Goal: Answer question/provide support: Share knowledge or assist other users

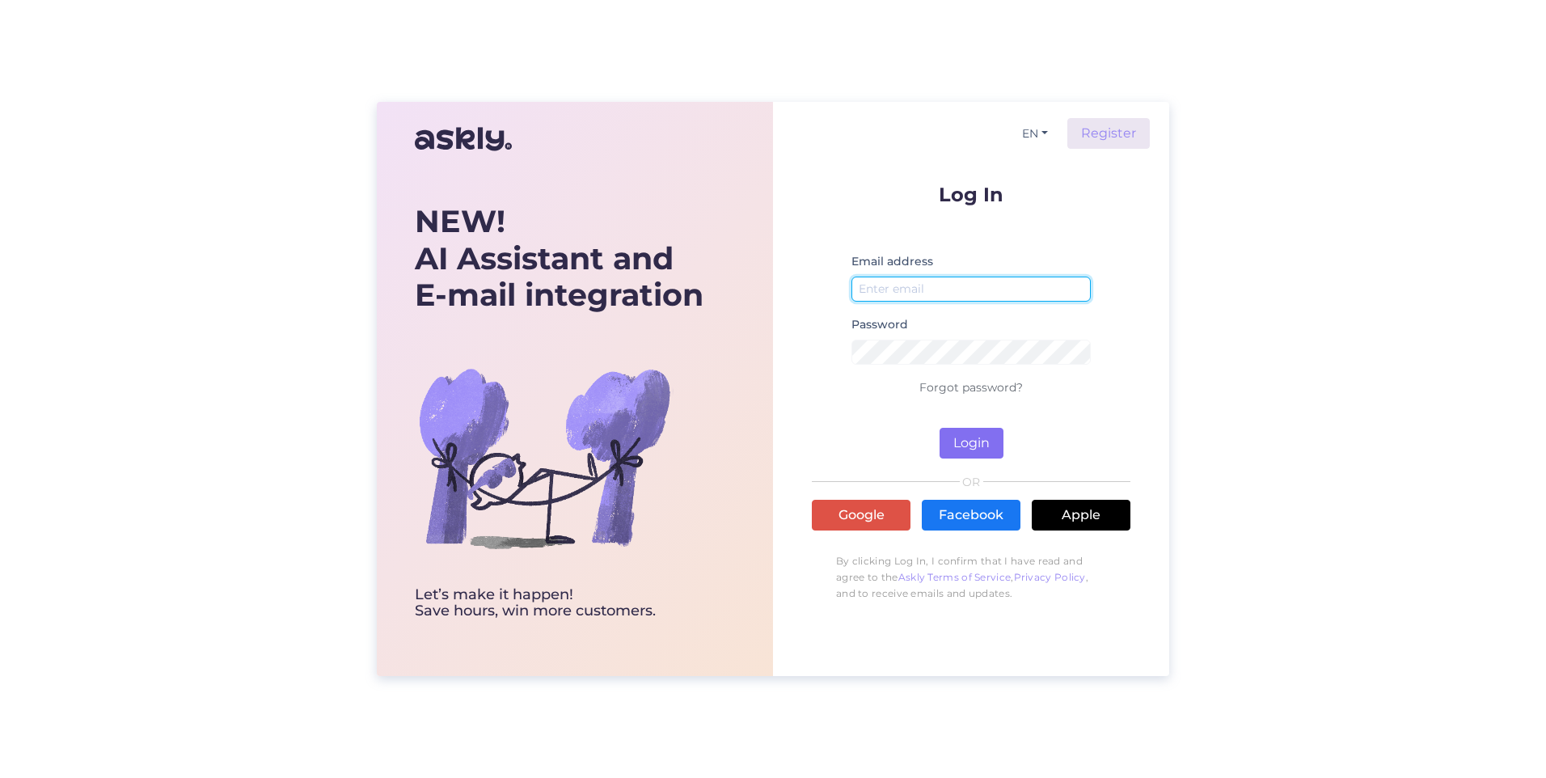
type input "[PERSON_NAME][EMAIL_ADDRESS][PERSON_NAME][PERSON_NAME][DOMAIN_NAME]"
click at [963, 442] on button "Login" at bounding box center [972, 443] width 64 height 31
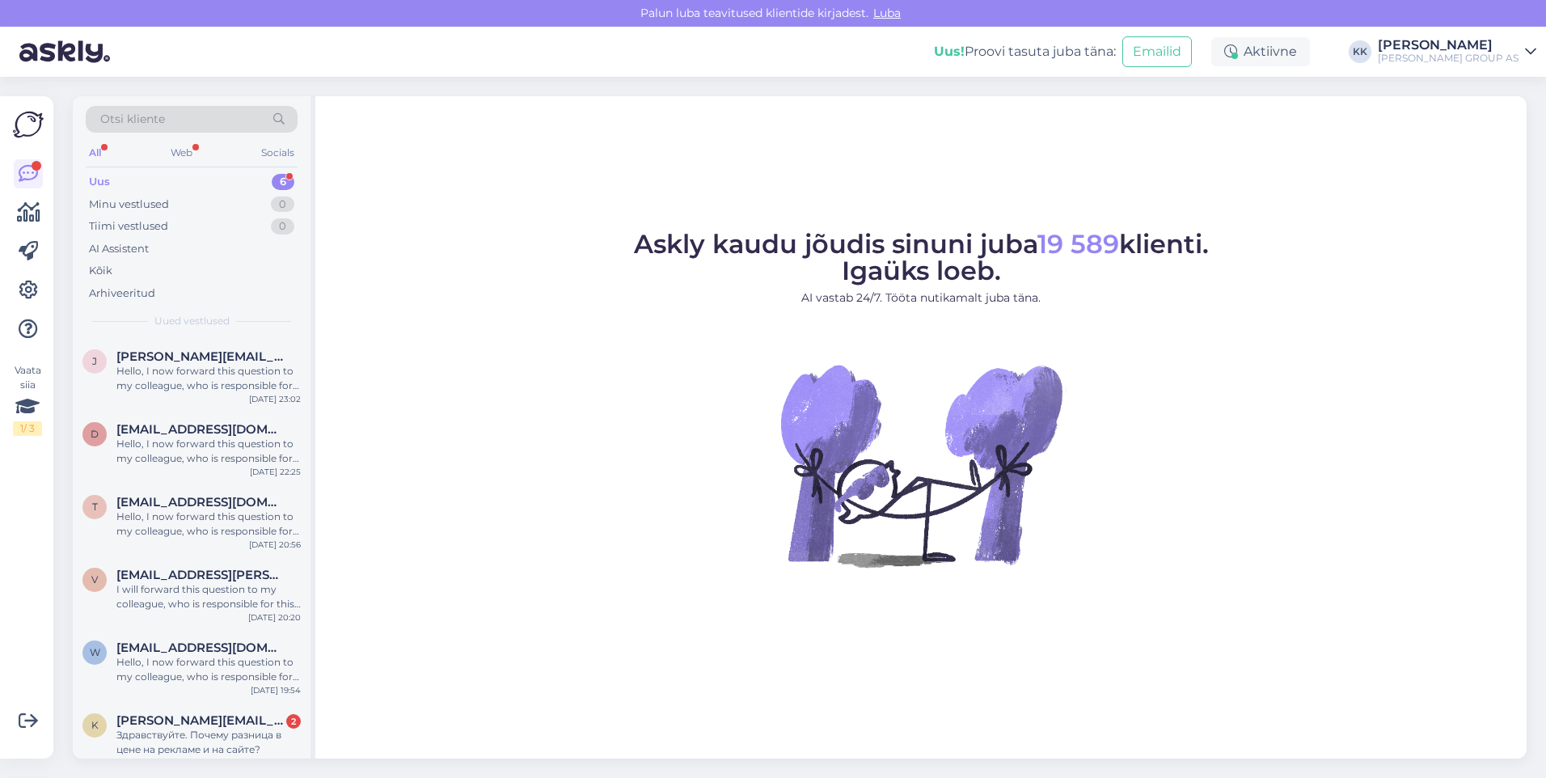
click at [117, 179] on div "Uus 6" at bounding box center [192, 182] width 212 height 23
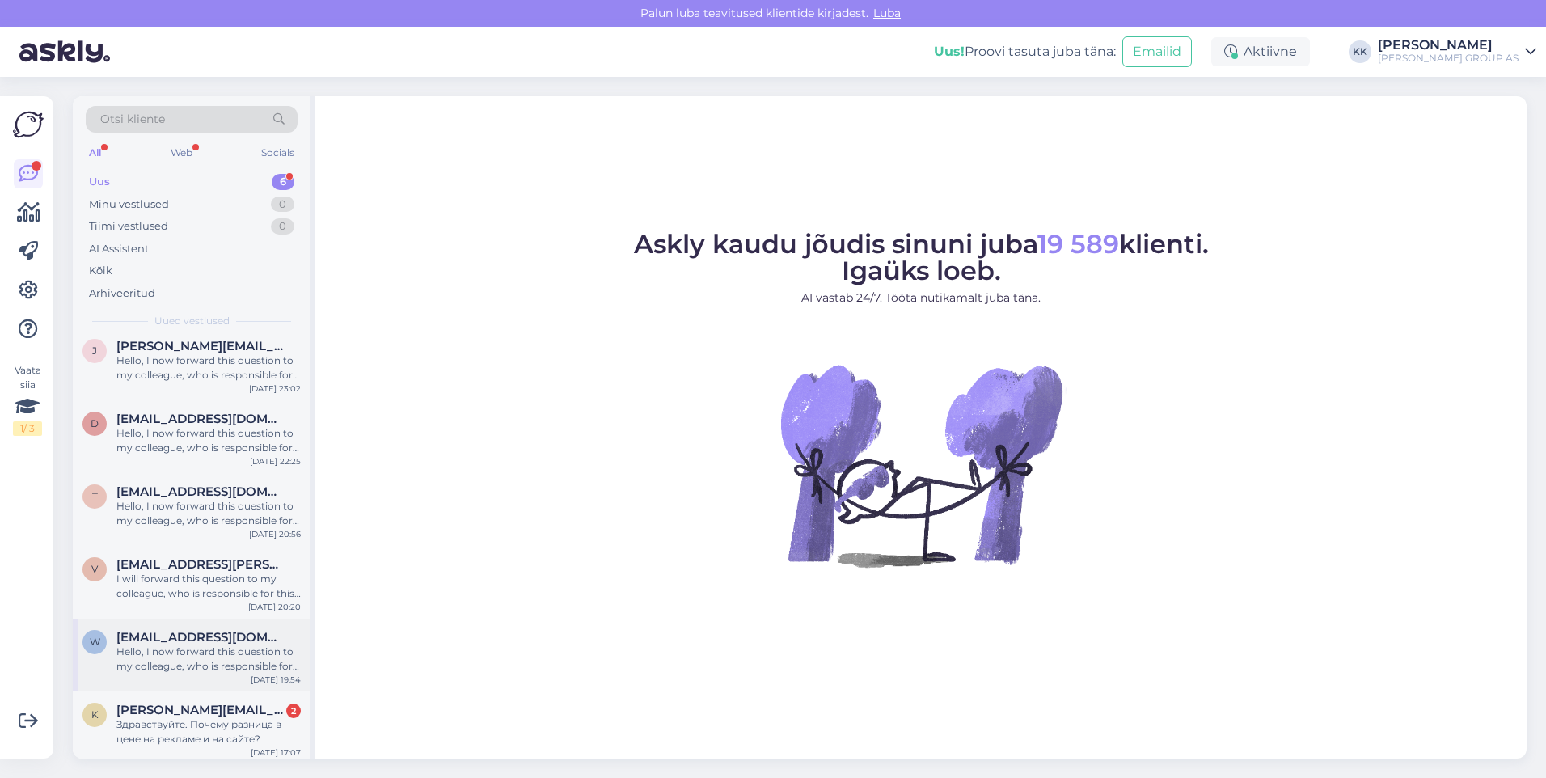
scroll to position [16, 0]
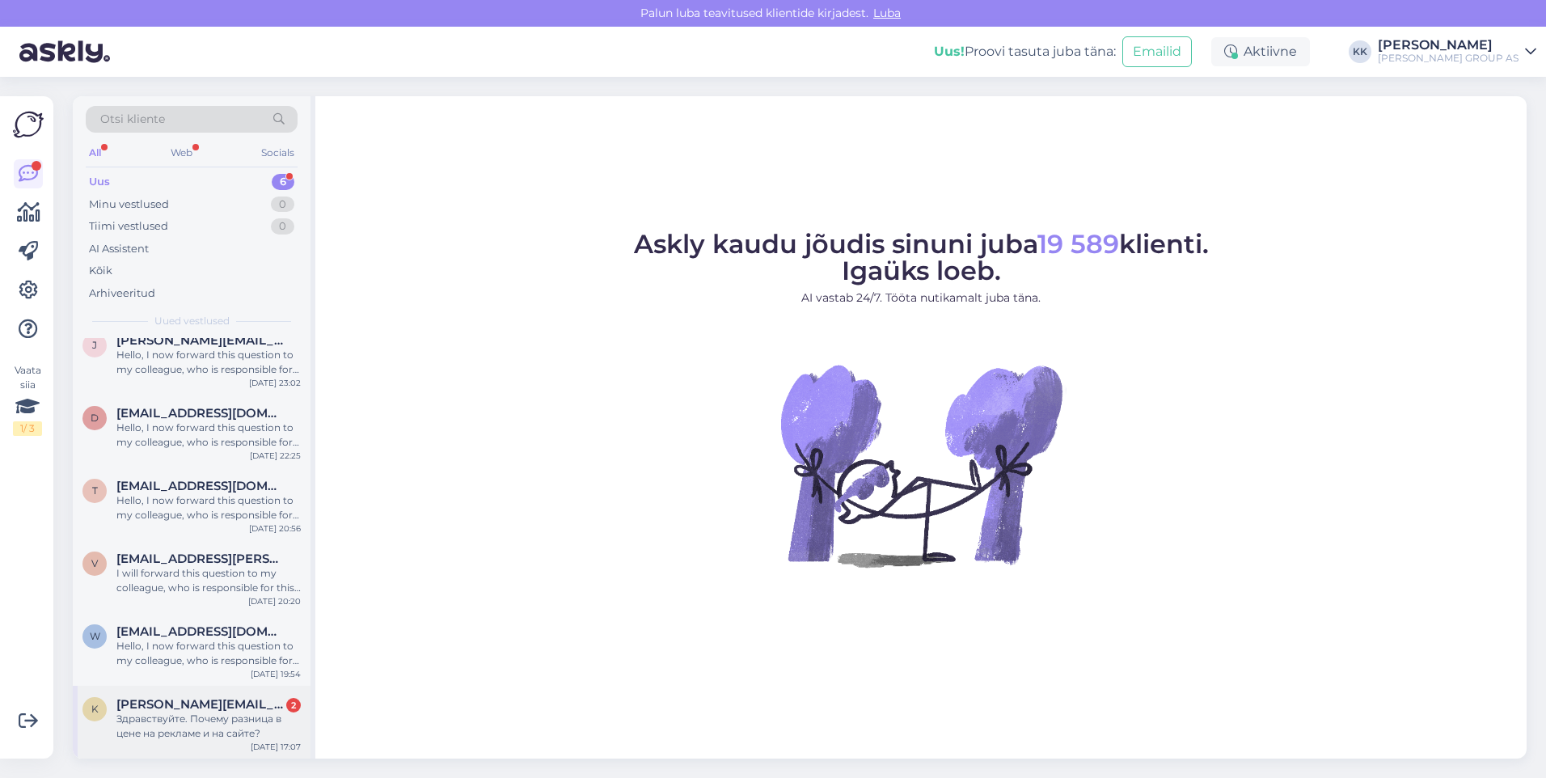
click at [213, 712] on div "Здравствуйте. Почему разница в цене на рекламе и на сайте?" at bounding box center [208, 726] width 184 height 29
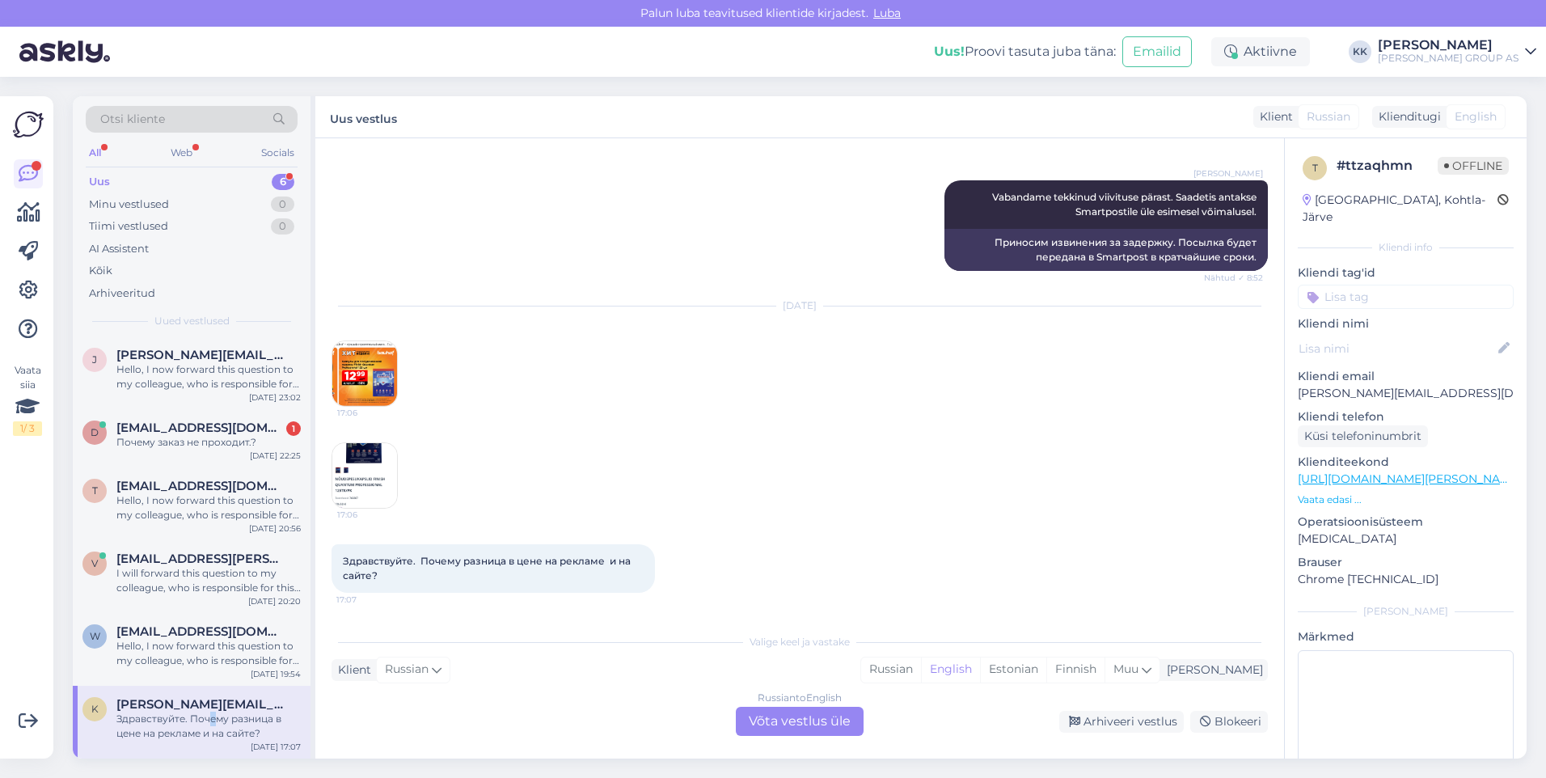
scroll to position [2, 0]
click at [182, 433] on span "[EMAIL_ADDRESS][DOMAIN_NAME]" at bounding box center [200, 428] width 168 height 15
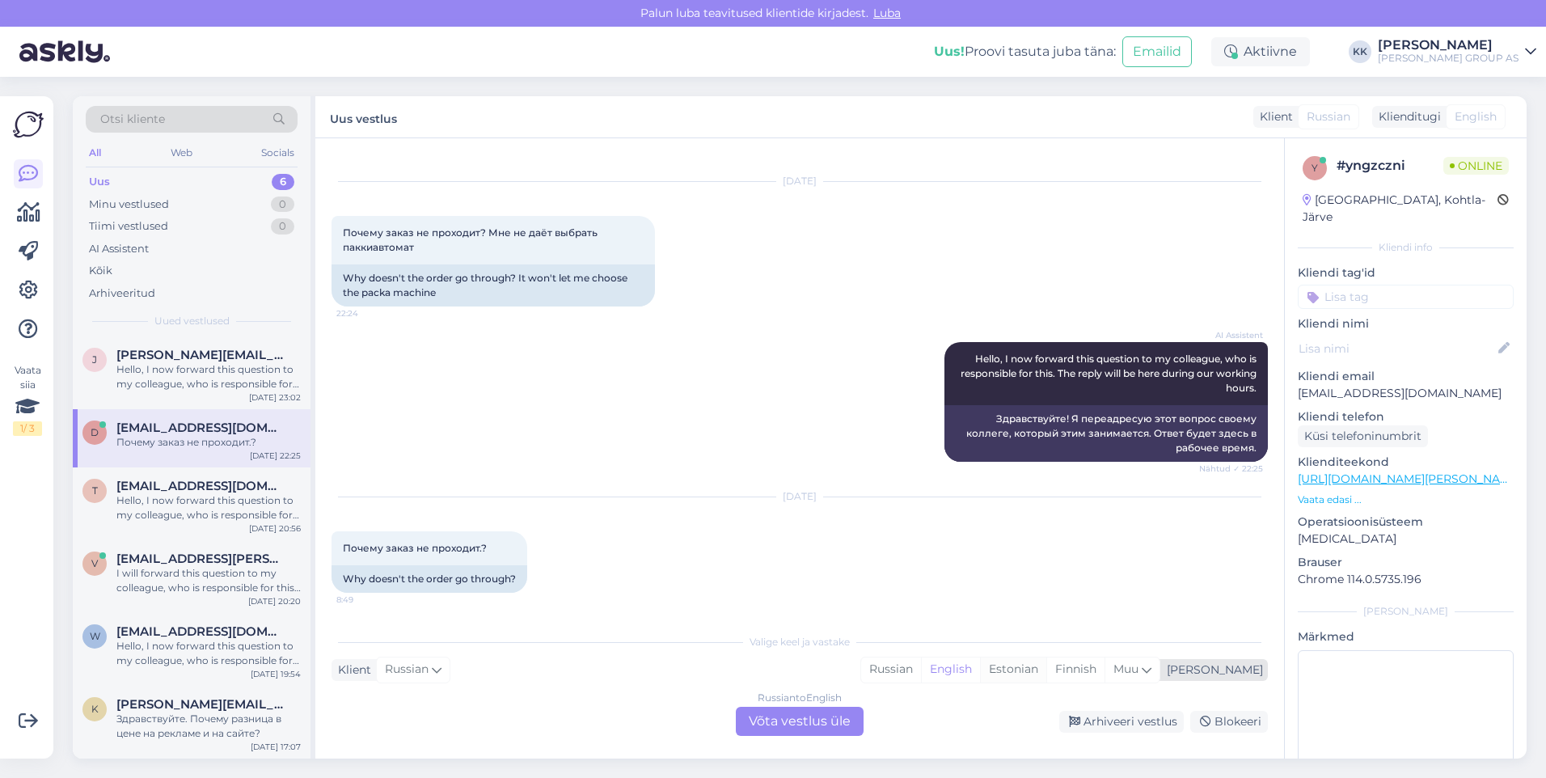
click at [1046, 662] on div "Estonian" at bounding box center [1013, 669] width 66 height 24
click at [790, 711] on div "Russian to Estonian Võta vestlus üle" at bounding box center [800, 721] width 128 height 29
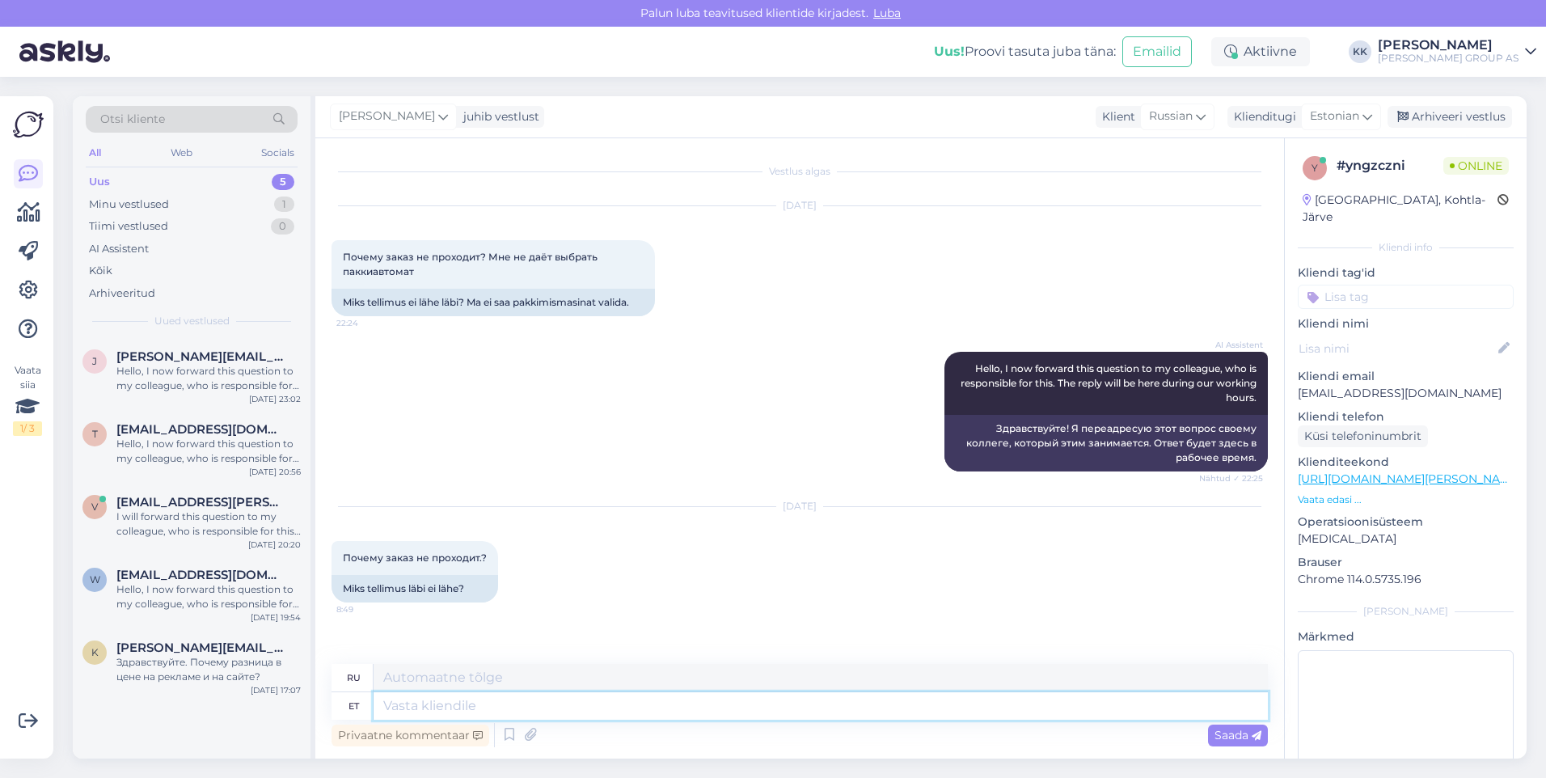
click at [409, 706] on textarea at bounding box center [821, 705] width 894 height 27
type textarea "Ku"
type textarea "Где"
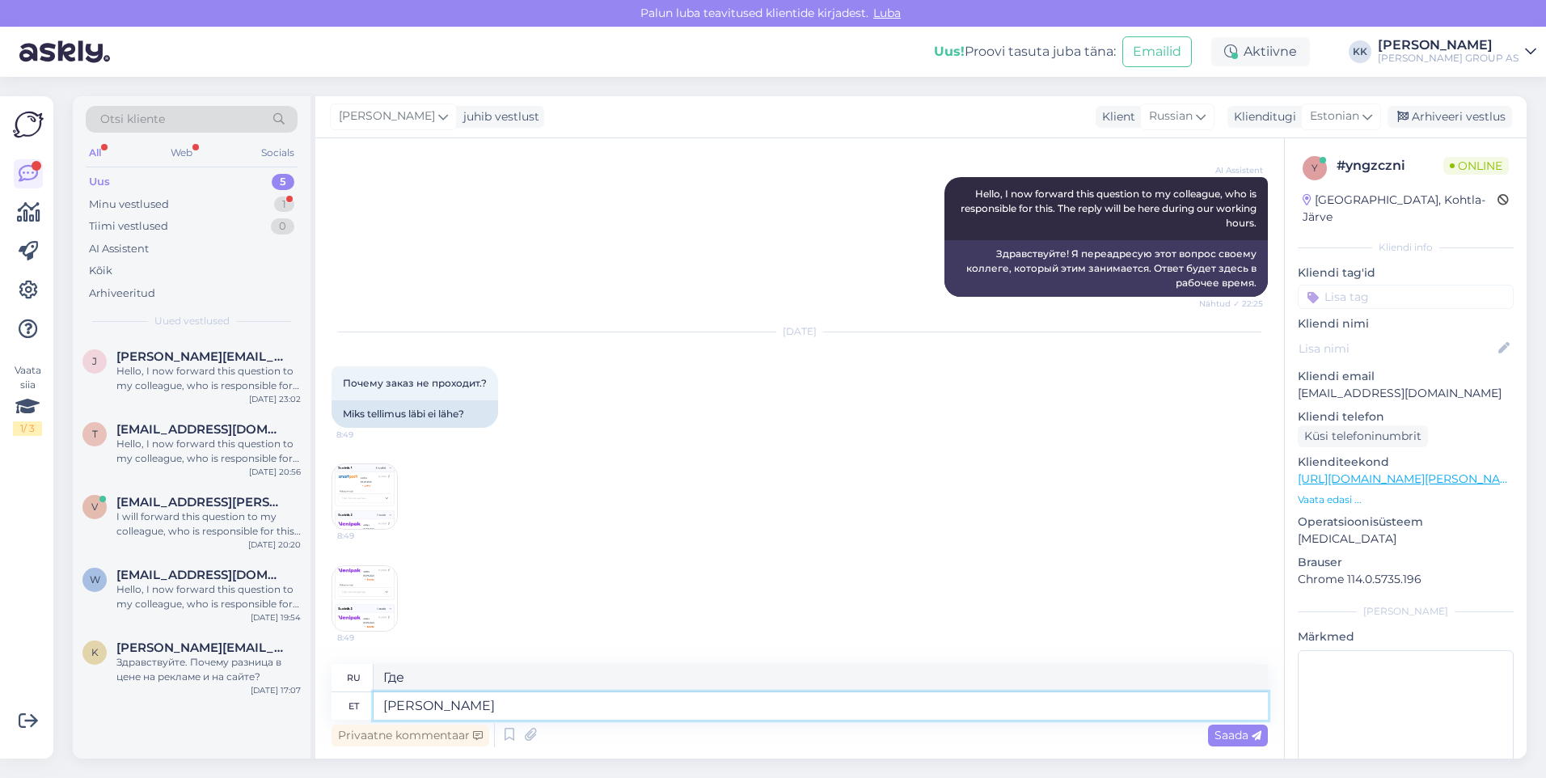
type textarea "[PERSON_NAME]"
type textarea "Если"
type textarea "K"
click at [352, 497] on img at bounding box center [364, 496] width 65 height 65
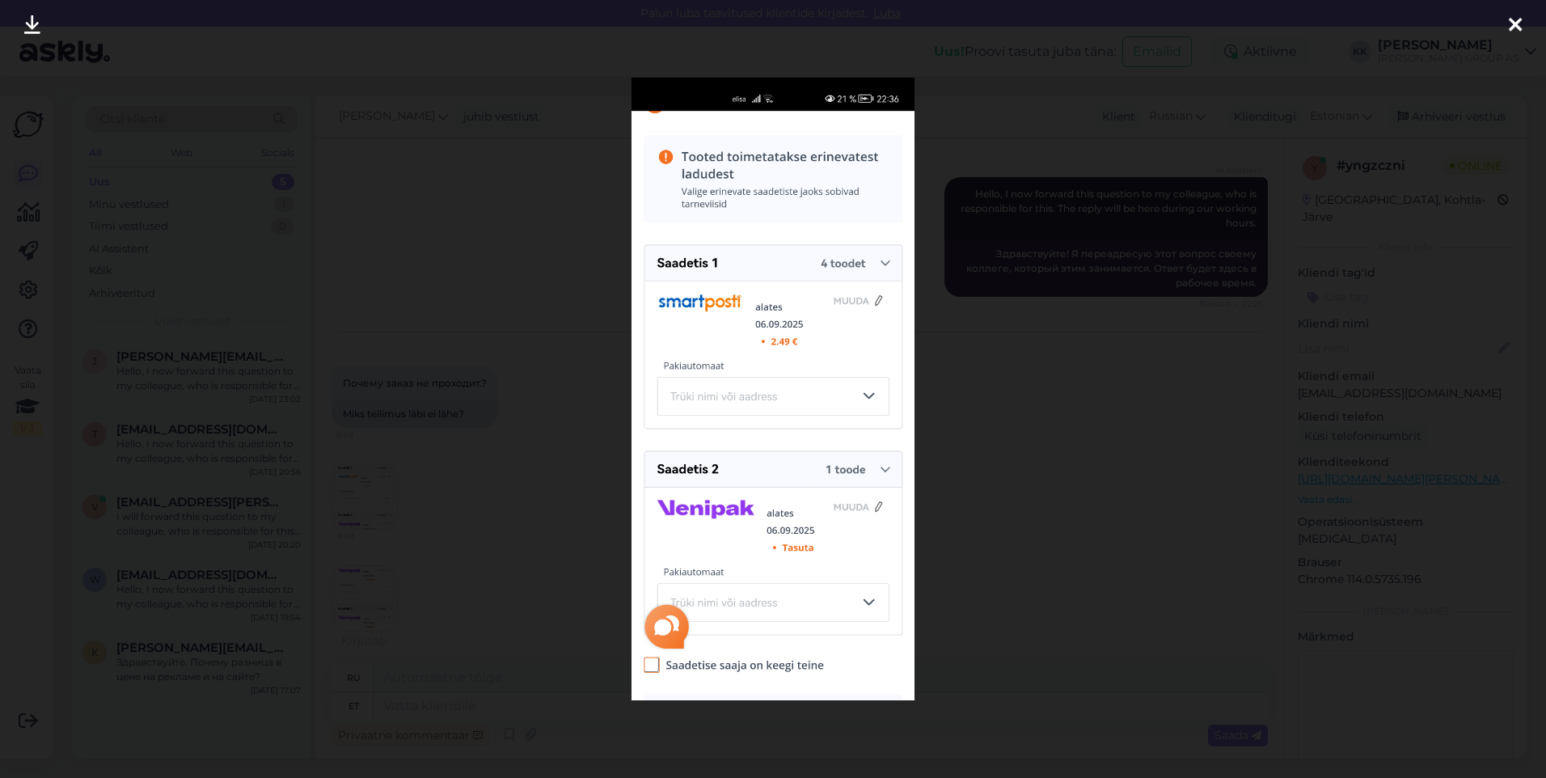
click at [1516, 20] on icon at bounding box center [1515, 25] width 13 height 21
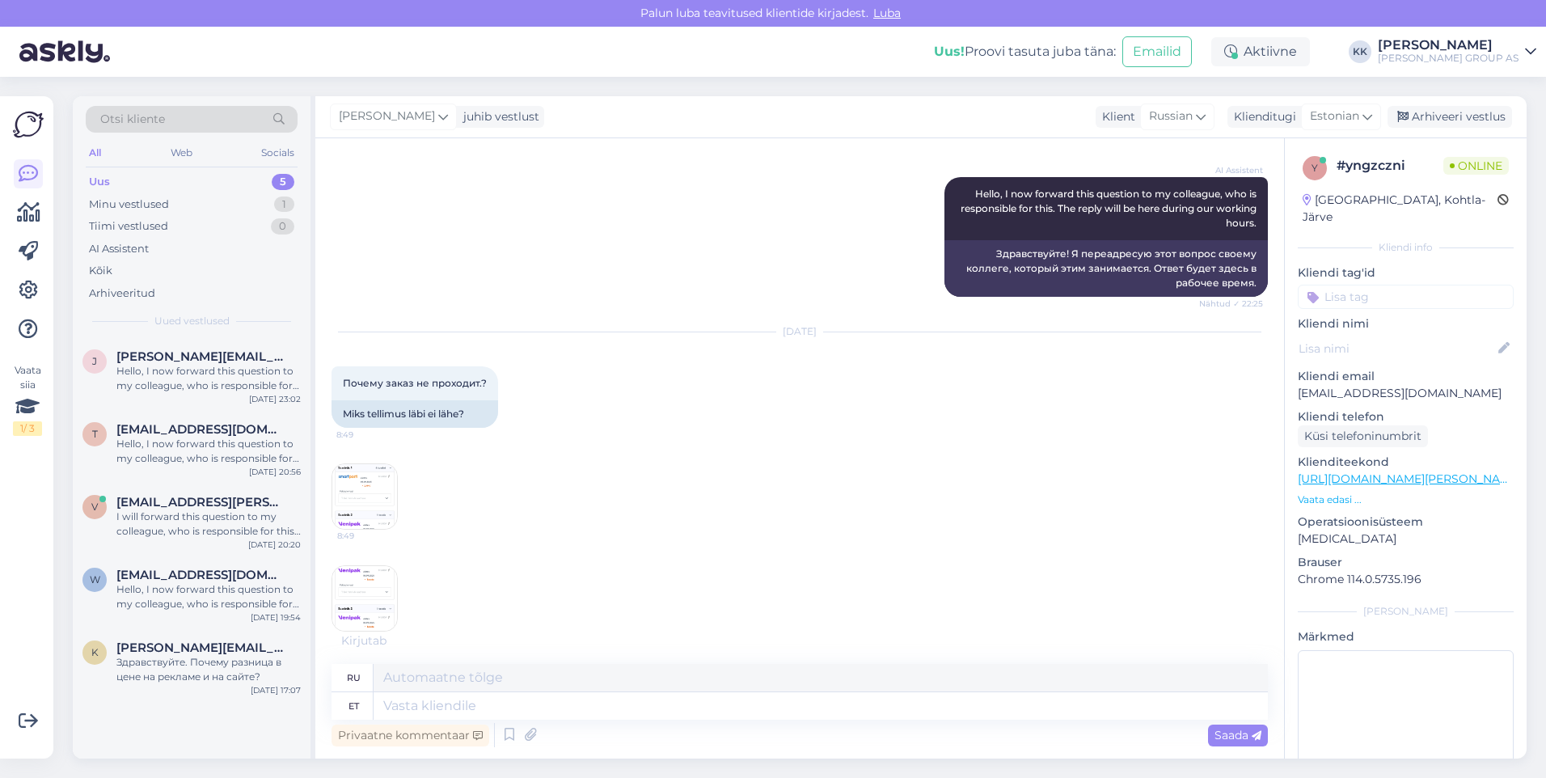
click at [356, 591] on img at bounding box center [364, 598] width 65 height 65
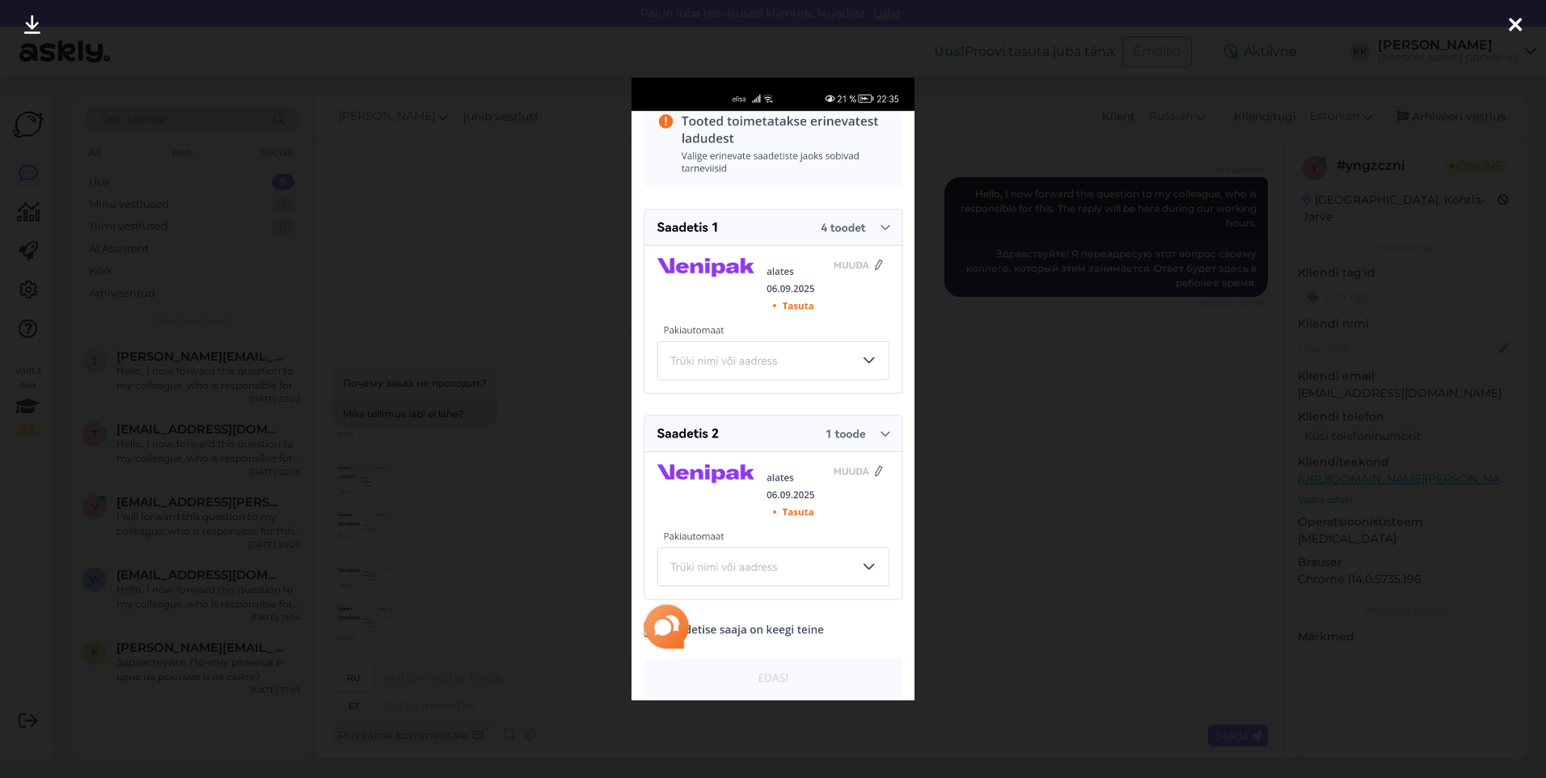
click at [1512, 15] on icon at bounding box center [1515, 25] width 13 height 21
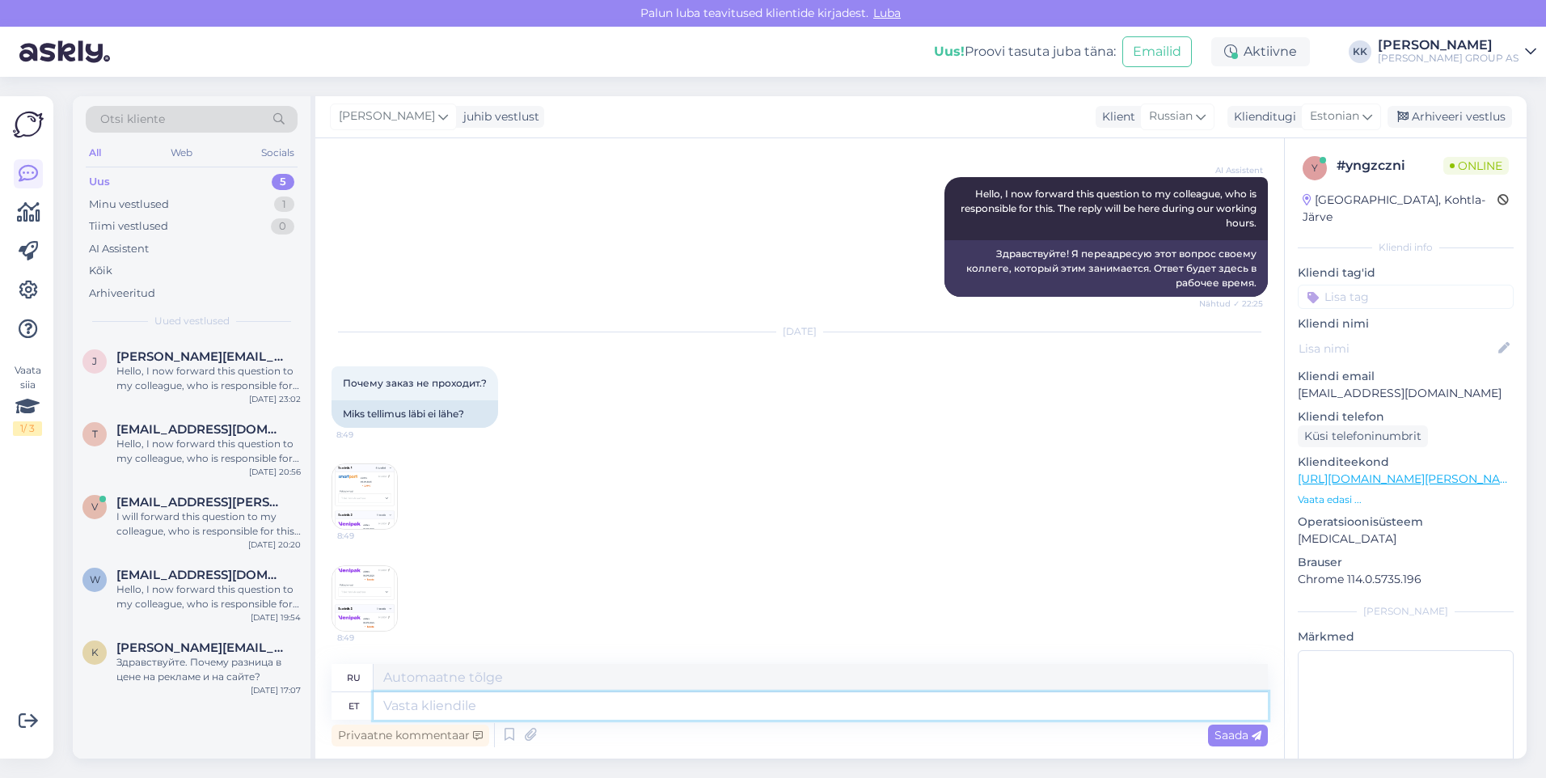
click at [416, 712] on textarea at bounding box center [821, 705] width 894 height 27
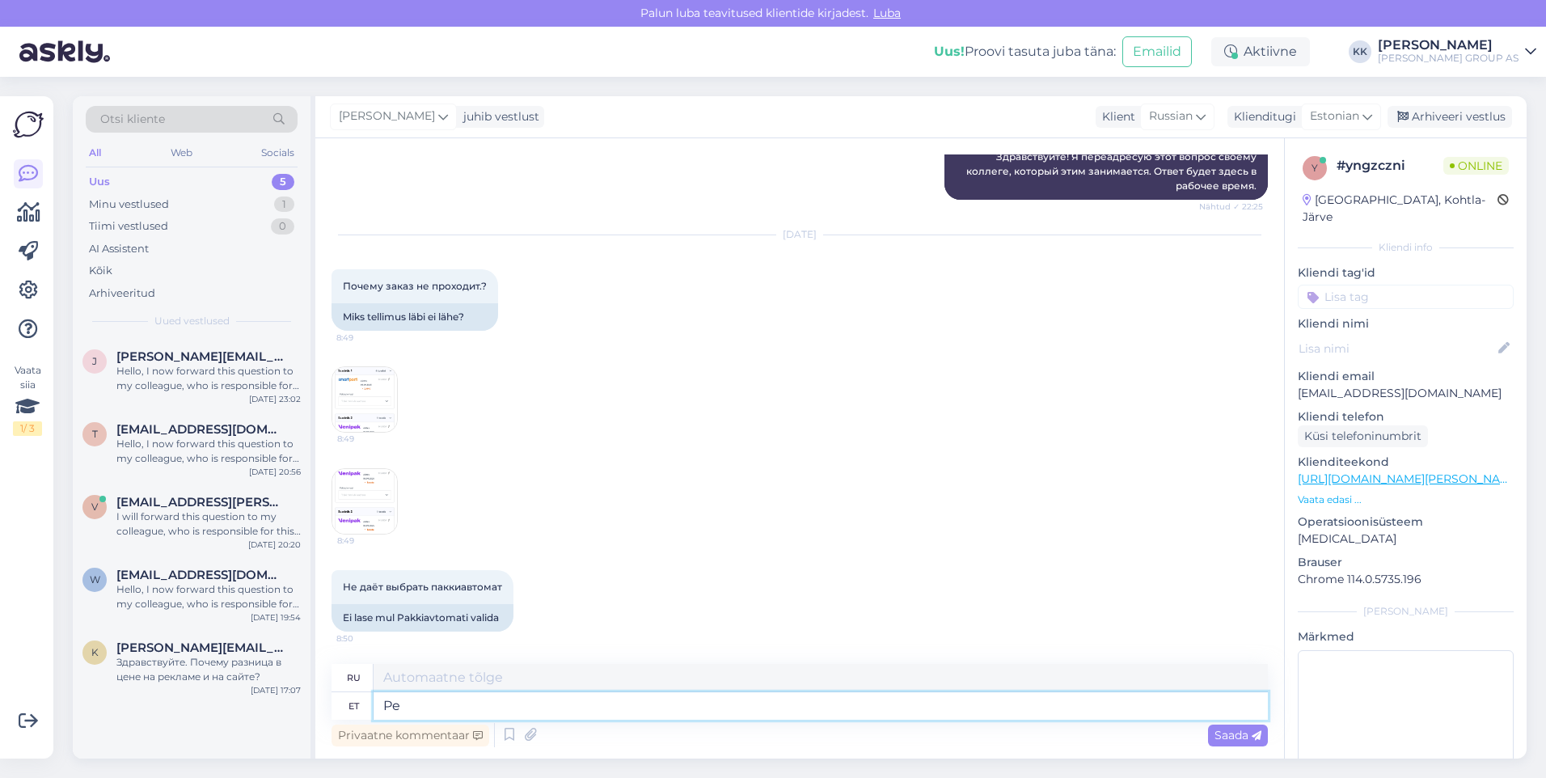
type textarea "Pea"
type textarea "Голова"
type textarea "P"
type textarea "Proovige"
type textarea "Пытаться"
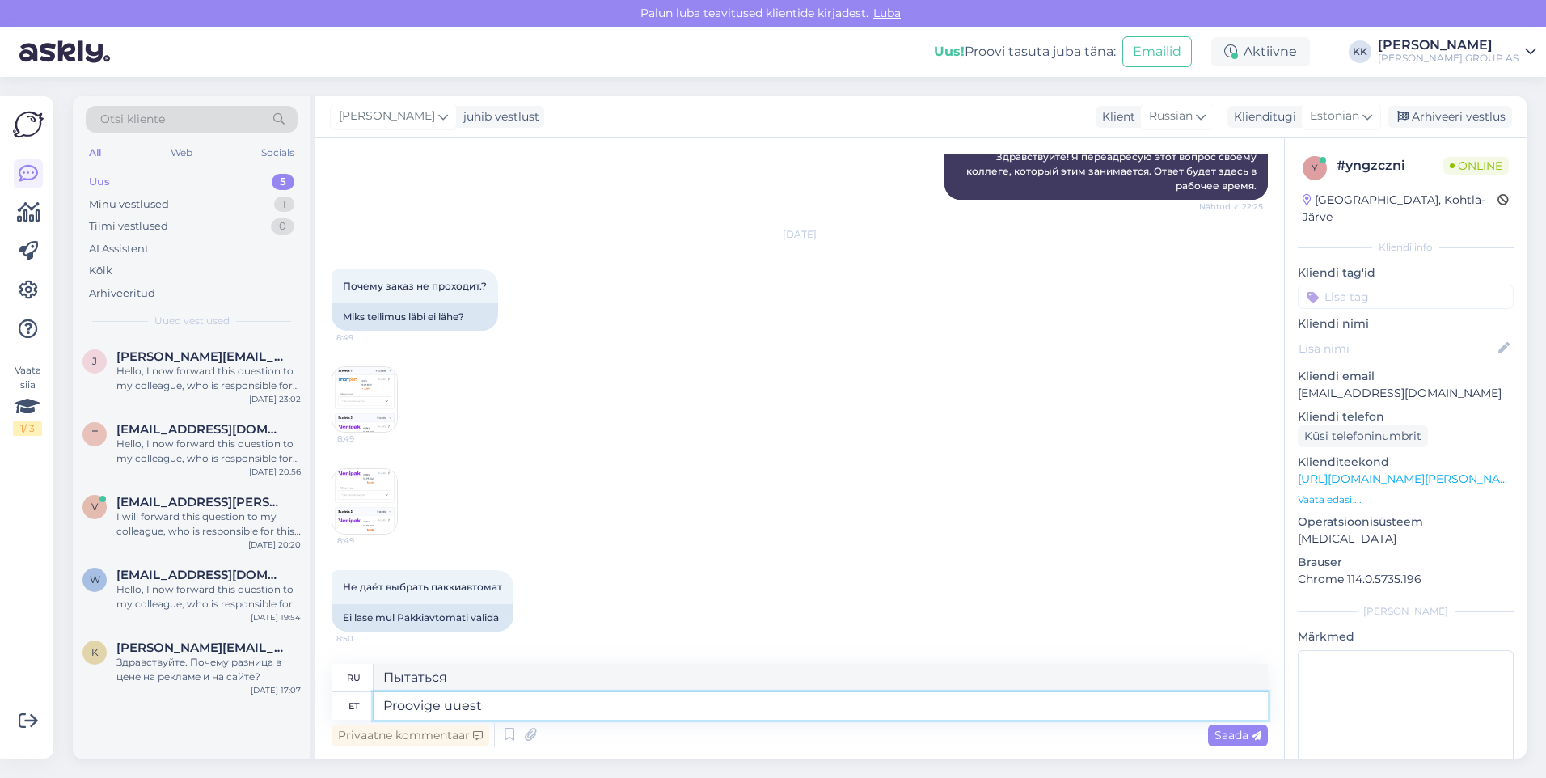
type textarea "Proovige uuesti"
type textarea "Попробуйте еще раз"
type textarea "Proovi"
type textarea "Пытаться"
type textarea "P"
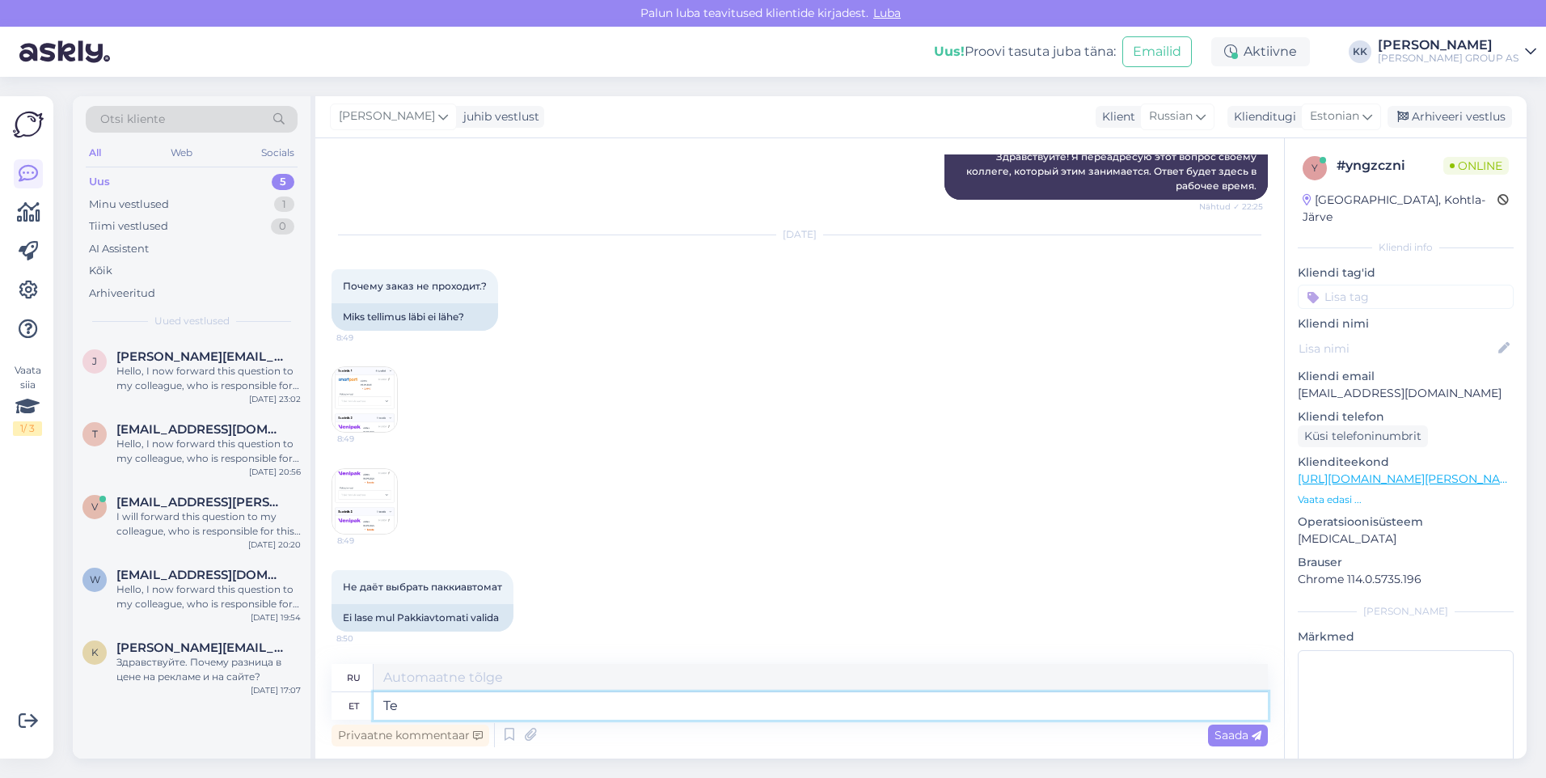
type textarea "Teh"
type textarea "Ты"
type textarea "Tehke"
type textarea "Делать"
type textarea "[PERSON_NAME]"
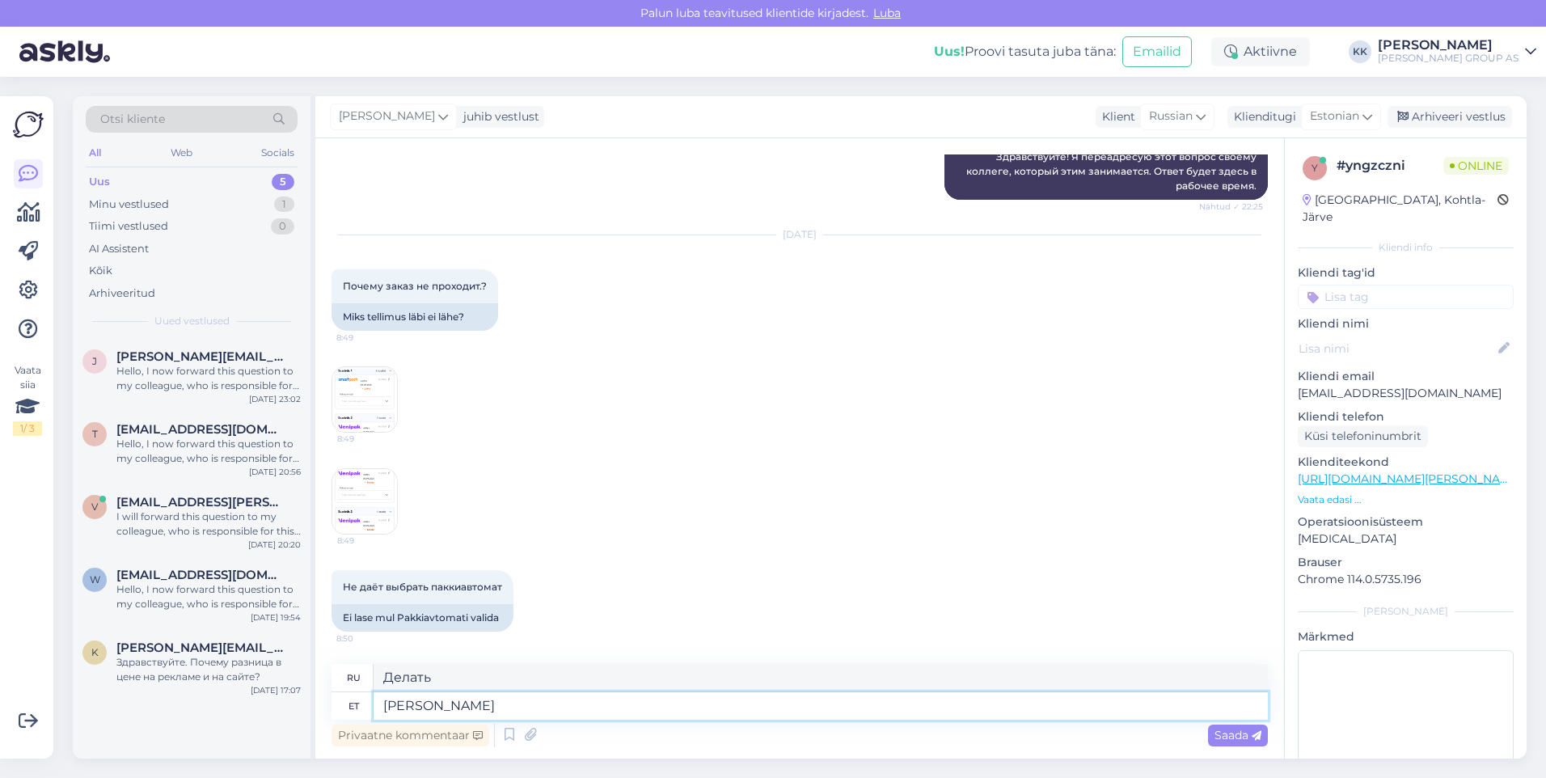
type textarea "Добавить в корзину"
type textarea "Tehke ostukorv tühjaks"
type textarea "Очистите корзину."
type textarea "Tehke ostukorv tühjaks ja"
type textarea "Очистите свою корзину и"
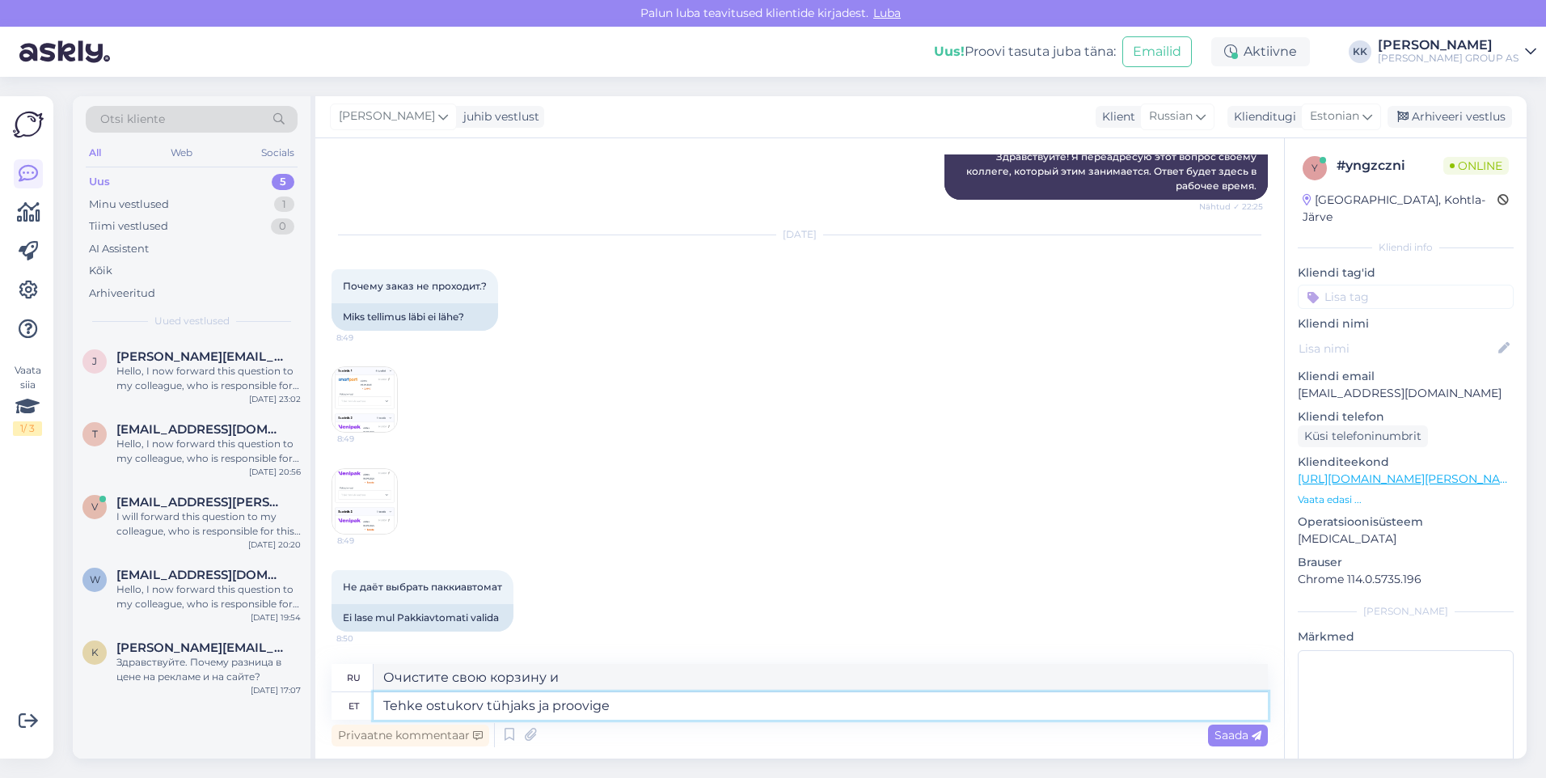
type textarea "Tehke ostukorv tühjaks ja proovige"
type textarea "Очистите корзину и попробуйте еще раз."
type textarea "Tehke ostukorv tühjaks ja proovige uu"
type textarea "Очистите корзину и попробуйте"
type textarea "Tehke ostukorv tühjaks ja proovige uue"
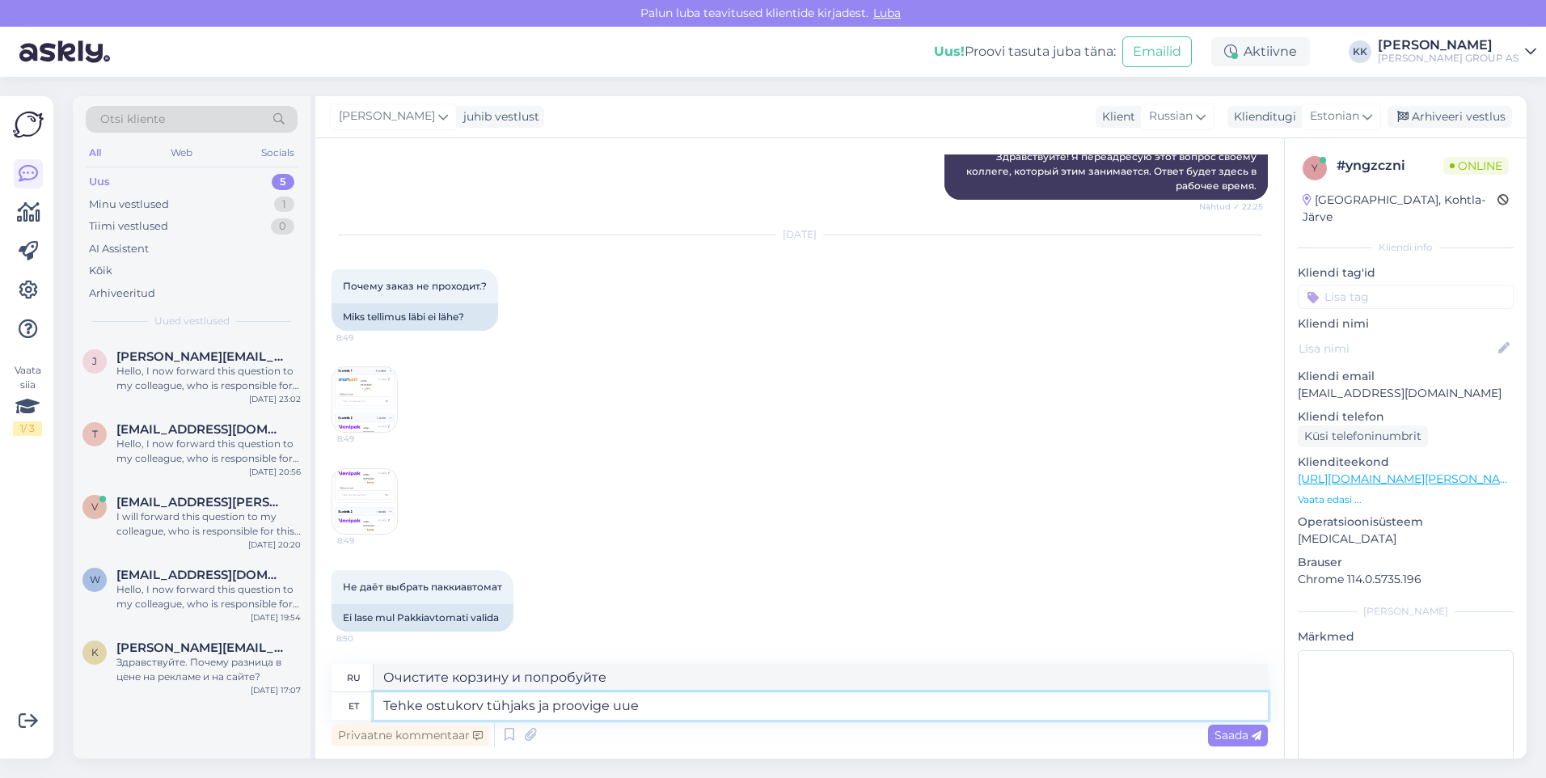
type textarea "Очистите корзину и попробуйте еще раз."
type textarea "Tehke ostukorv tühjaks ja proovige uuesti, või"
type textarea "Очистите корзину и попробуйте еще раз, или"
type textarea "Tehke ostukorv tühjaks ja proovige uuesti, või kasutage"
type textarea "Очистите корзину и попробуйте еще раз или используйте"
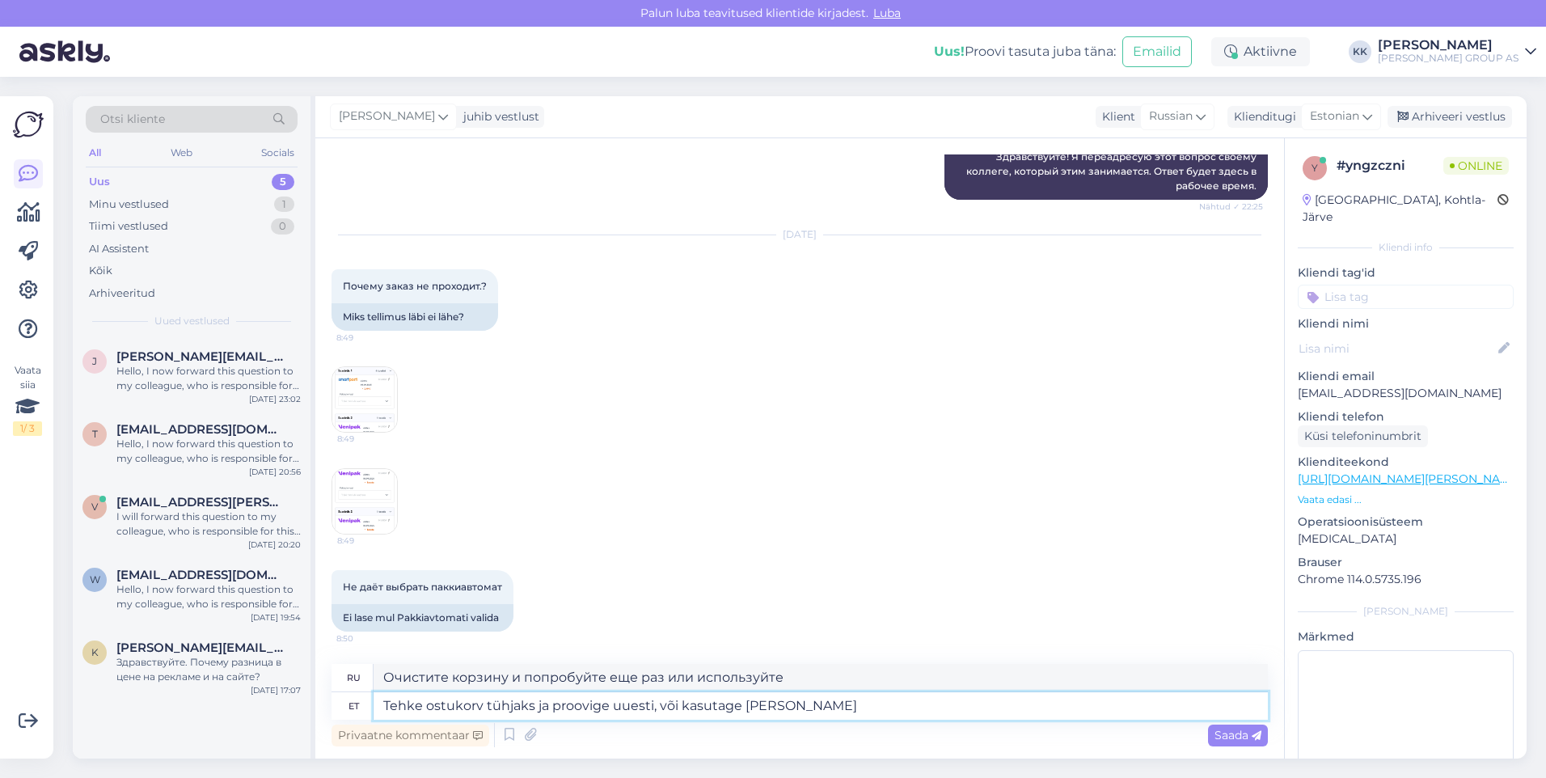
type textarea "Tehke ostukorv tühjaks ja proovige uuesti, või kasutage [PERSON_NAME]"
type textarea "Очистите корзину и попробуйте еще раз или воспользуйтесь одним из"
type textarea "Tehke ostukorv tühjaks ja proovige uuesti, või kasutage [PERSON_NAME] teist b"
type textarea "Очистите корзину и повторите попытку или используйте другую."
type textarea "Tehke ostukorv tühjaks ja proovige uuesti, või kasutage [PERSON_NAME] teist bra…"
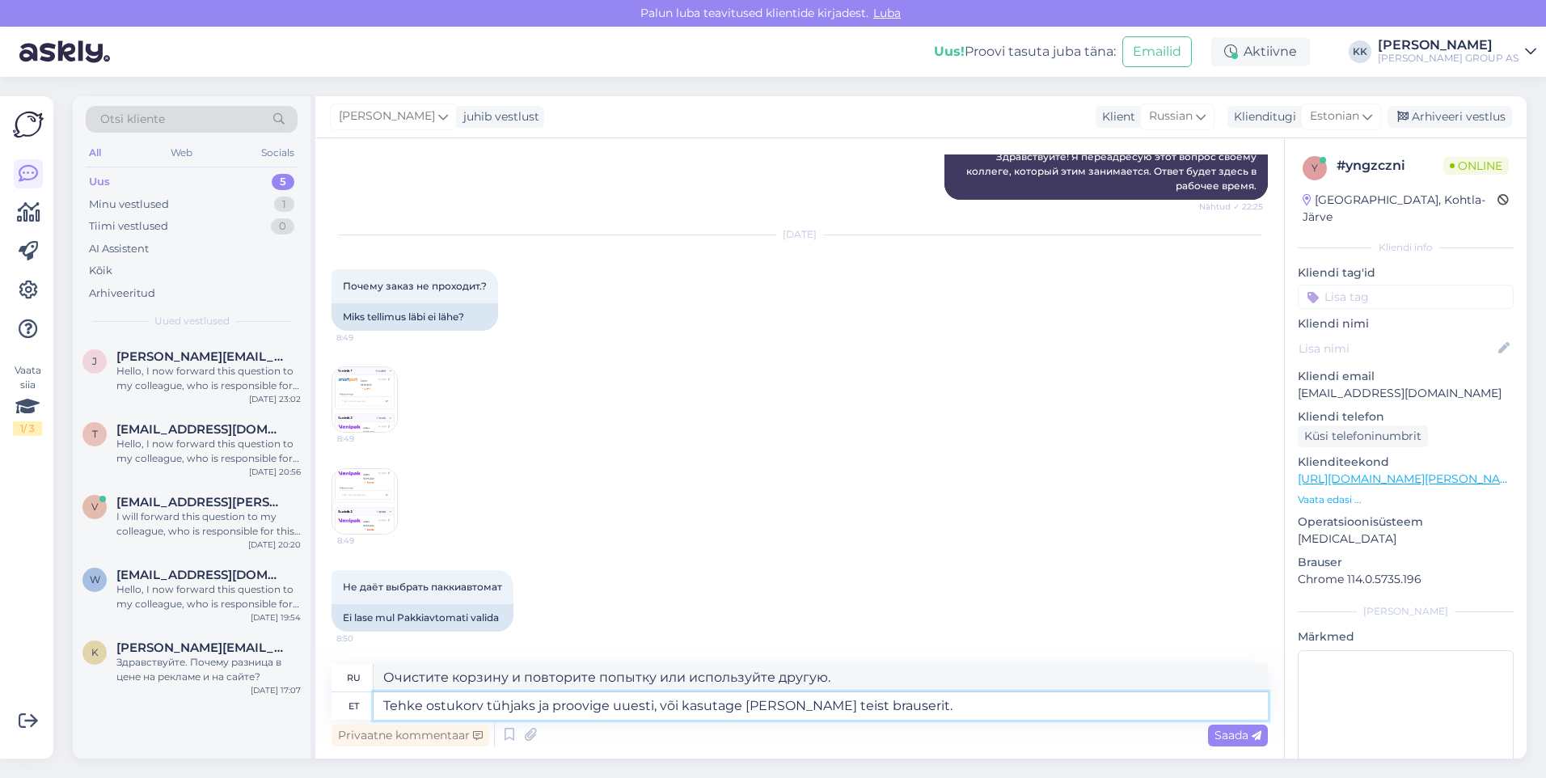
type textarea "Пожалуйста, очистите корзину и повторите попытку или используйте другой браузер."
type textarea "Tehke ostukorv tühjaks ja proovige uuesti, või kasutage [PERSON_NAME] teist bra…"
click at [1226, 732] on span "Saada" at bounding box center [1238, 735] width 47 height 15
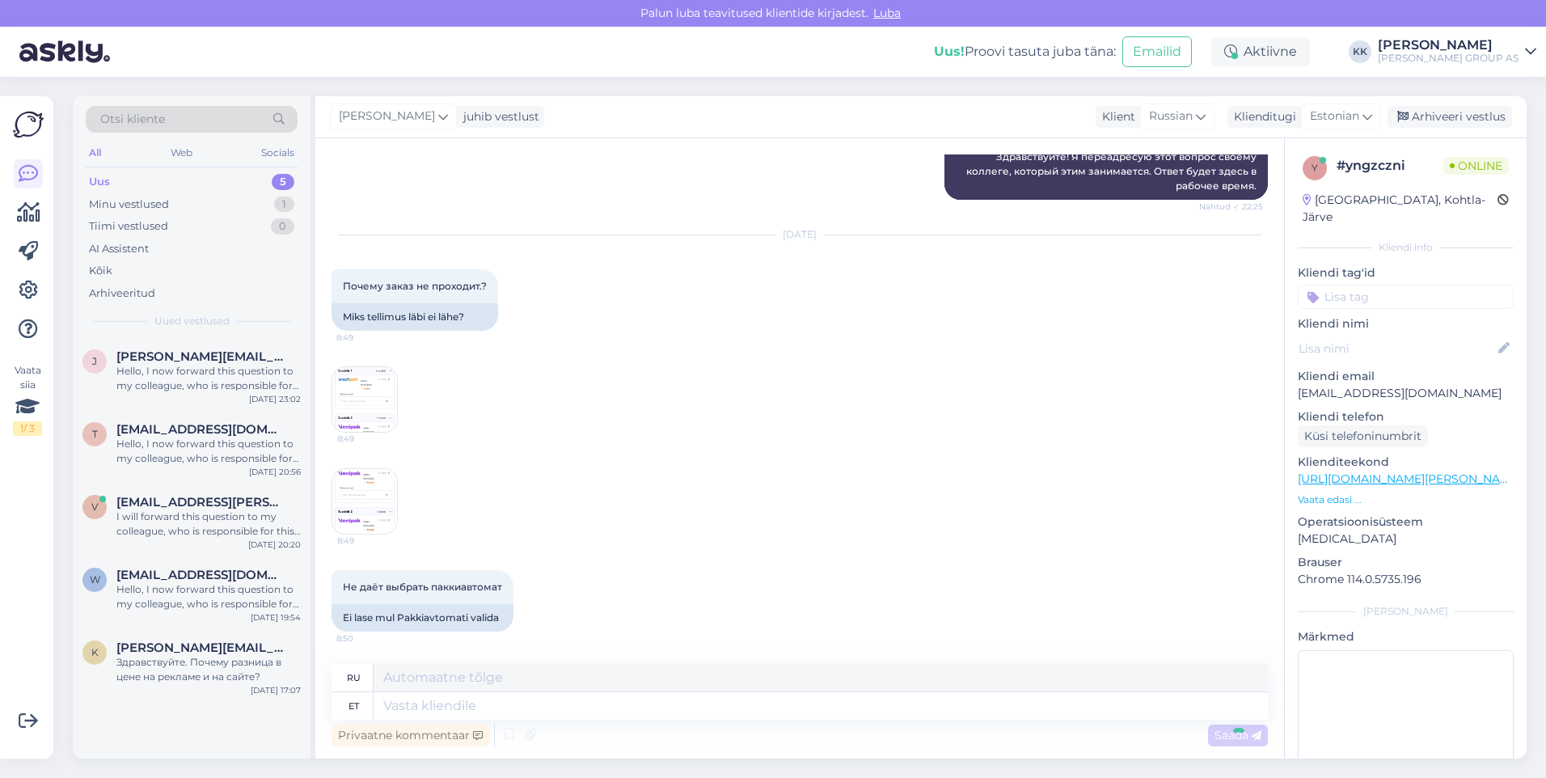
scroll to position [398, 0]
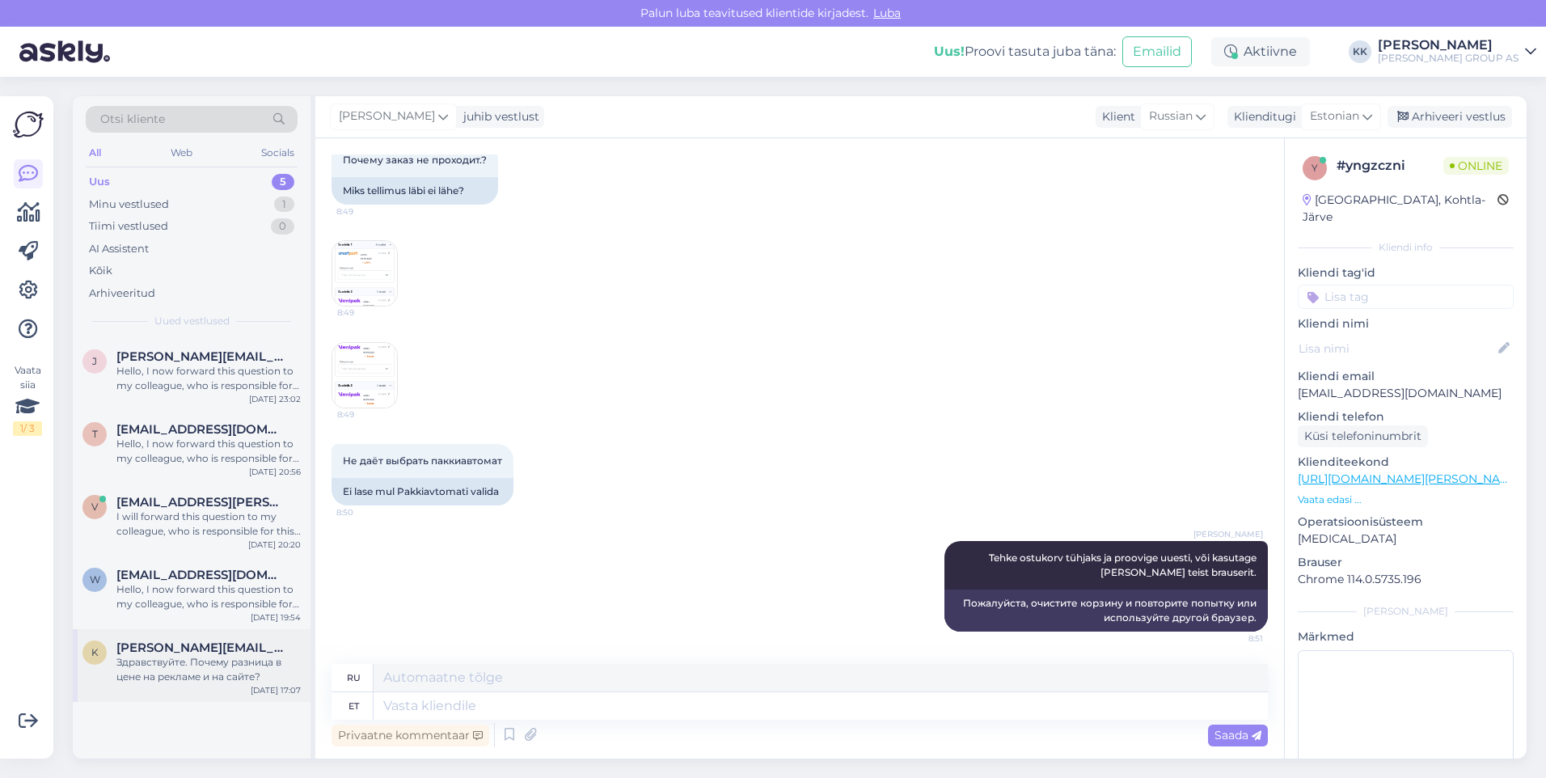
click at [223, 664] on div "Здравствуйте. Почему разница в цене на рекламе и на сайте?" at bounding box center [208, 669] width 184 height 29
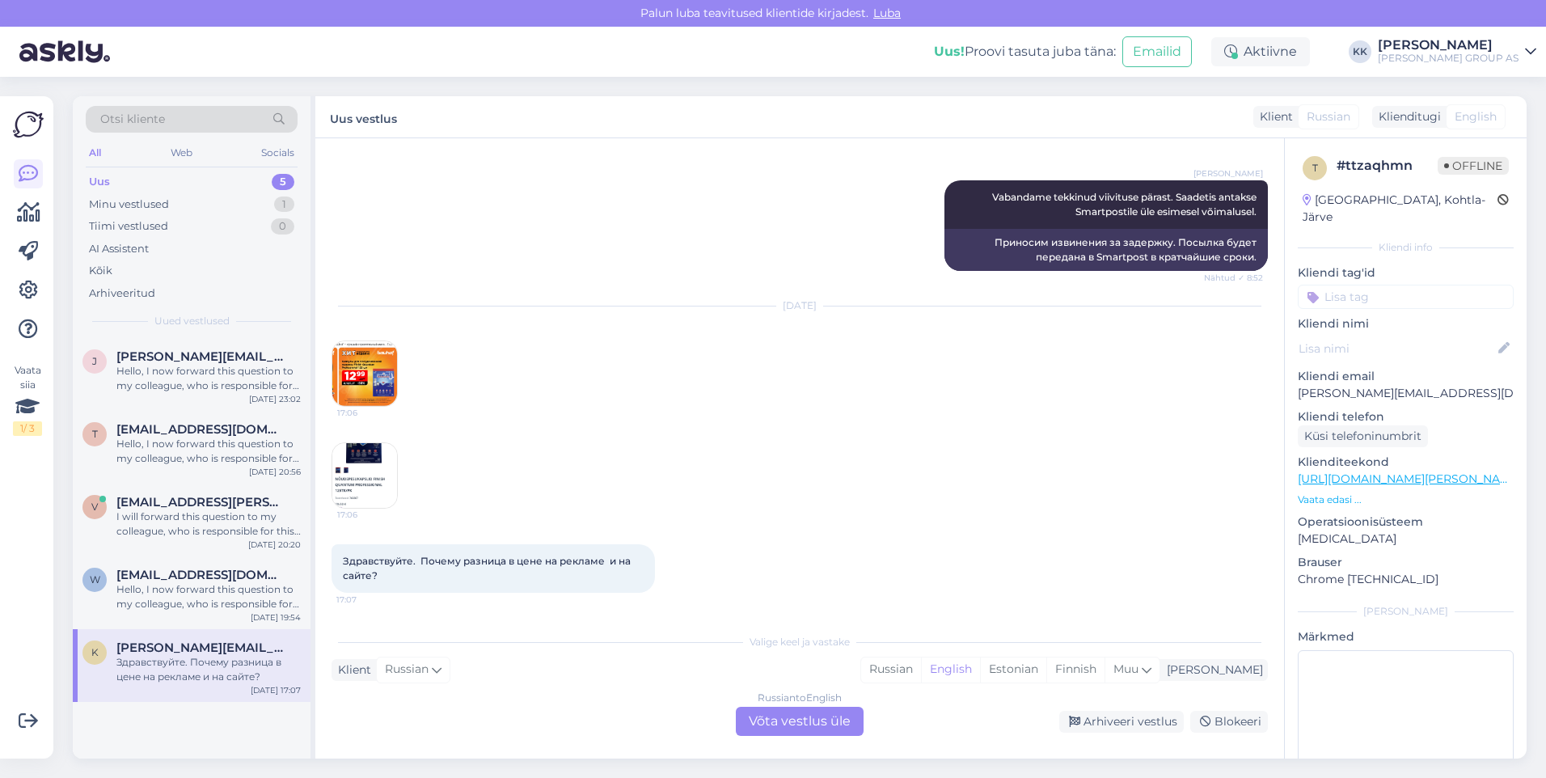
click at [368, 366] on img at bounding box center [364, 373] width 65 height 65
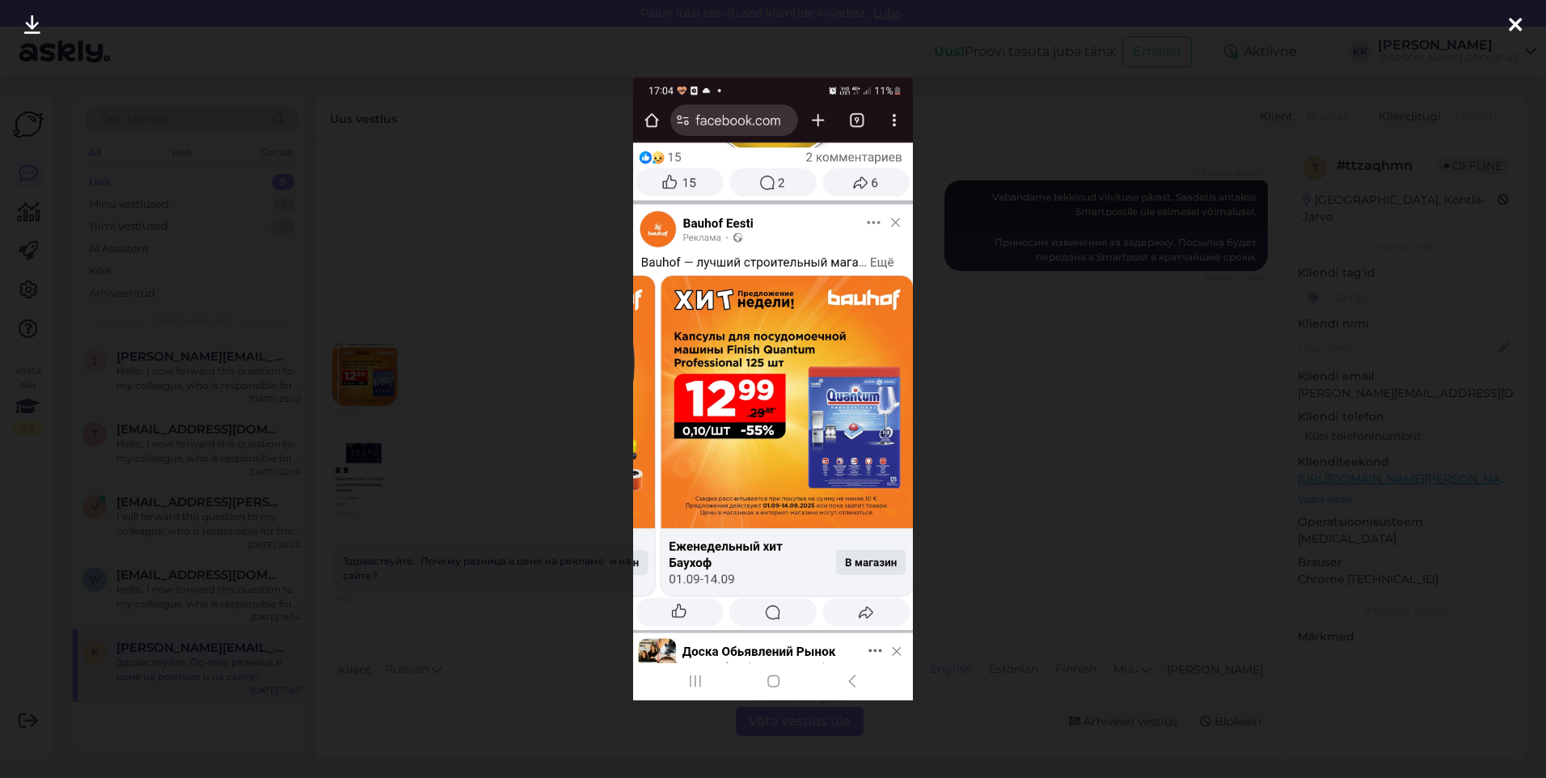
click at [1519, 23] on icon at bounding box center [1515, 25] width 13 height 21
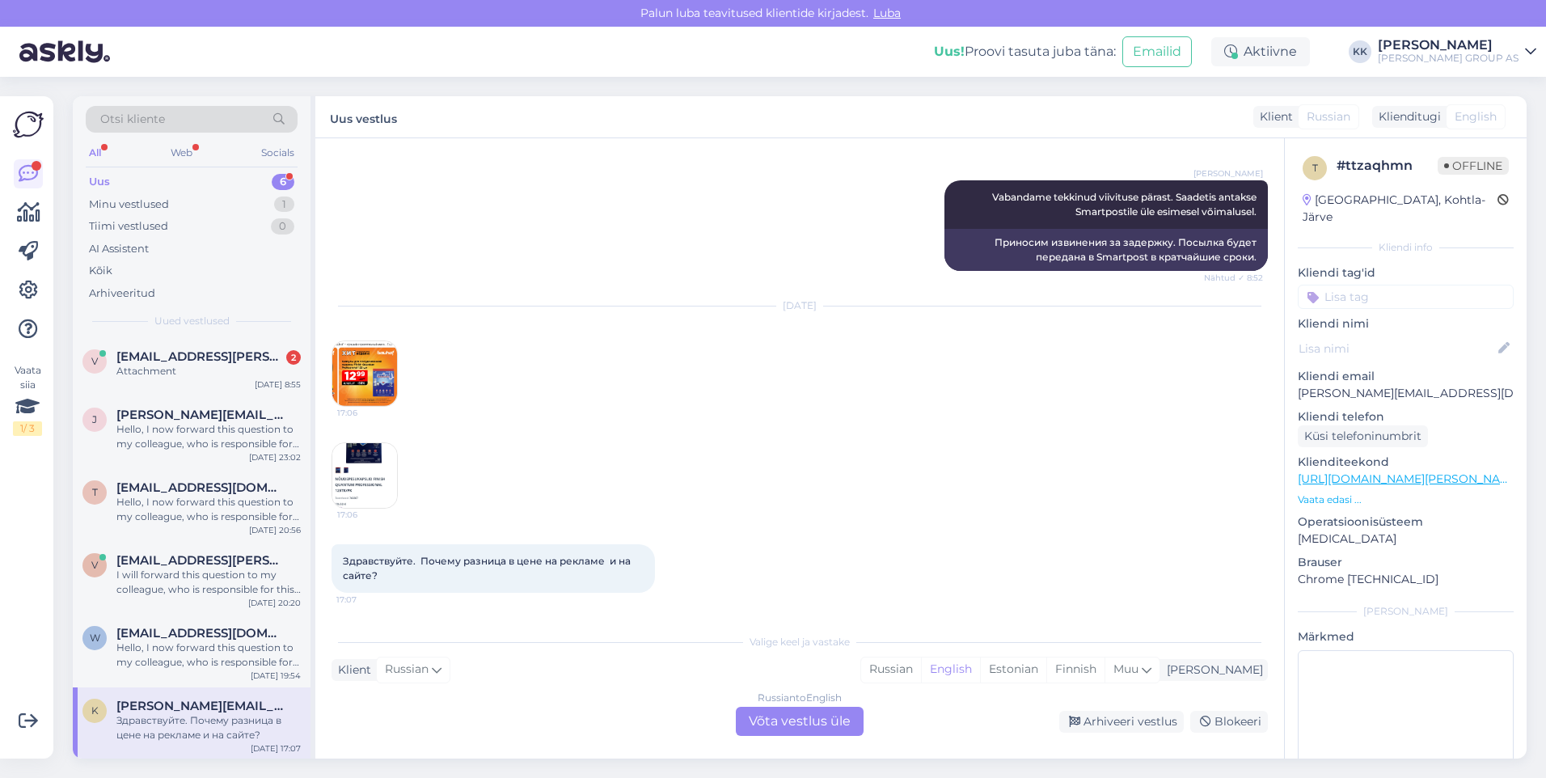
click at [357, 366] on img at bounding box center [364, 373] width 65 height 65
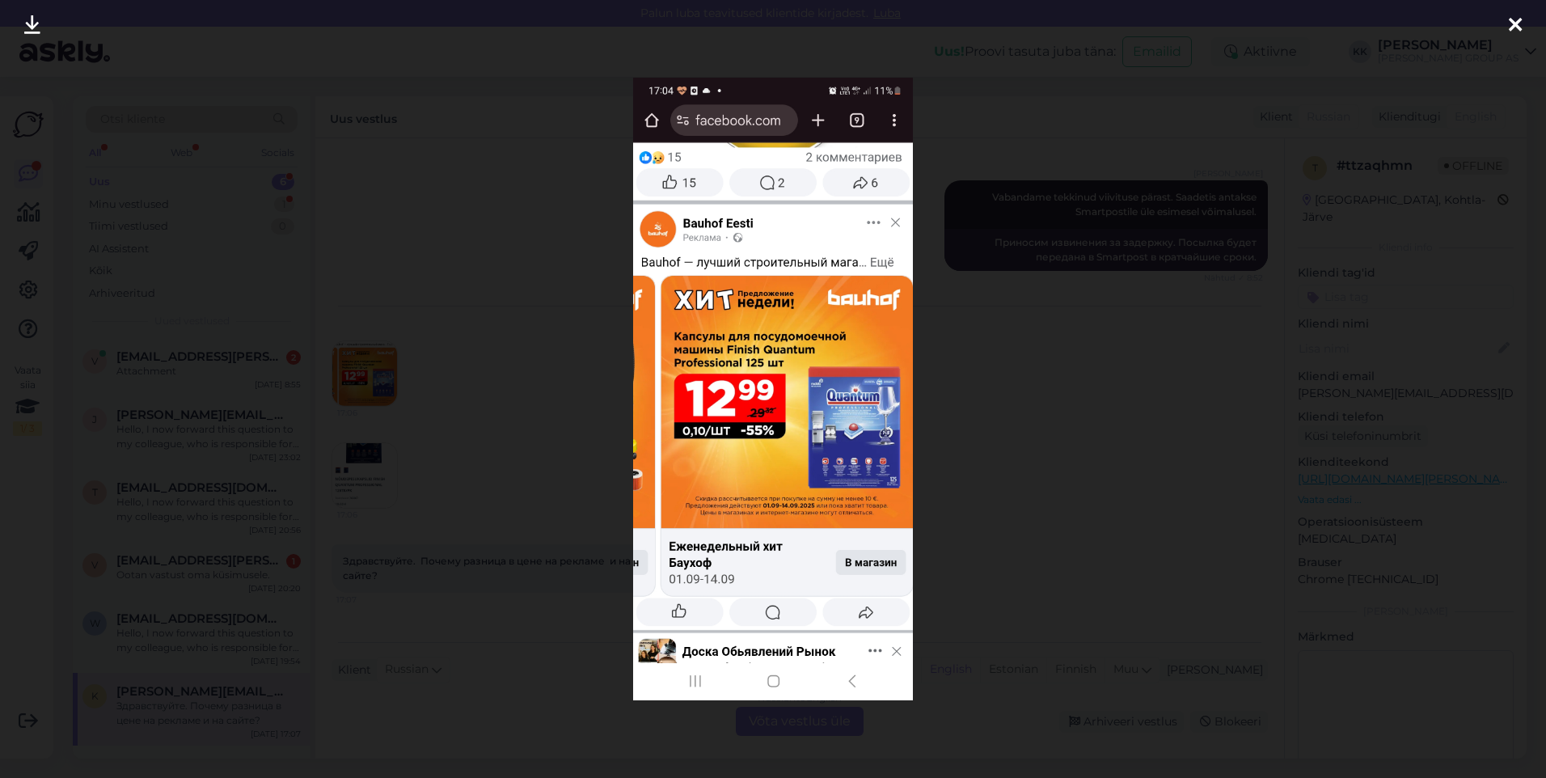
click at [1525, 19] on div at bounding box center [1515, 25] width 32 height 51
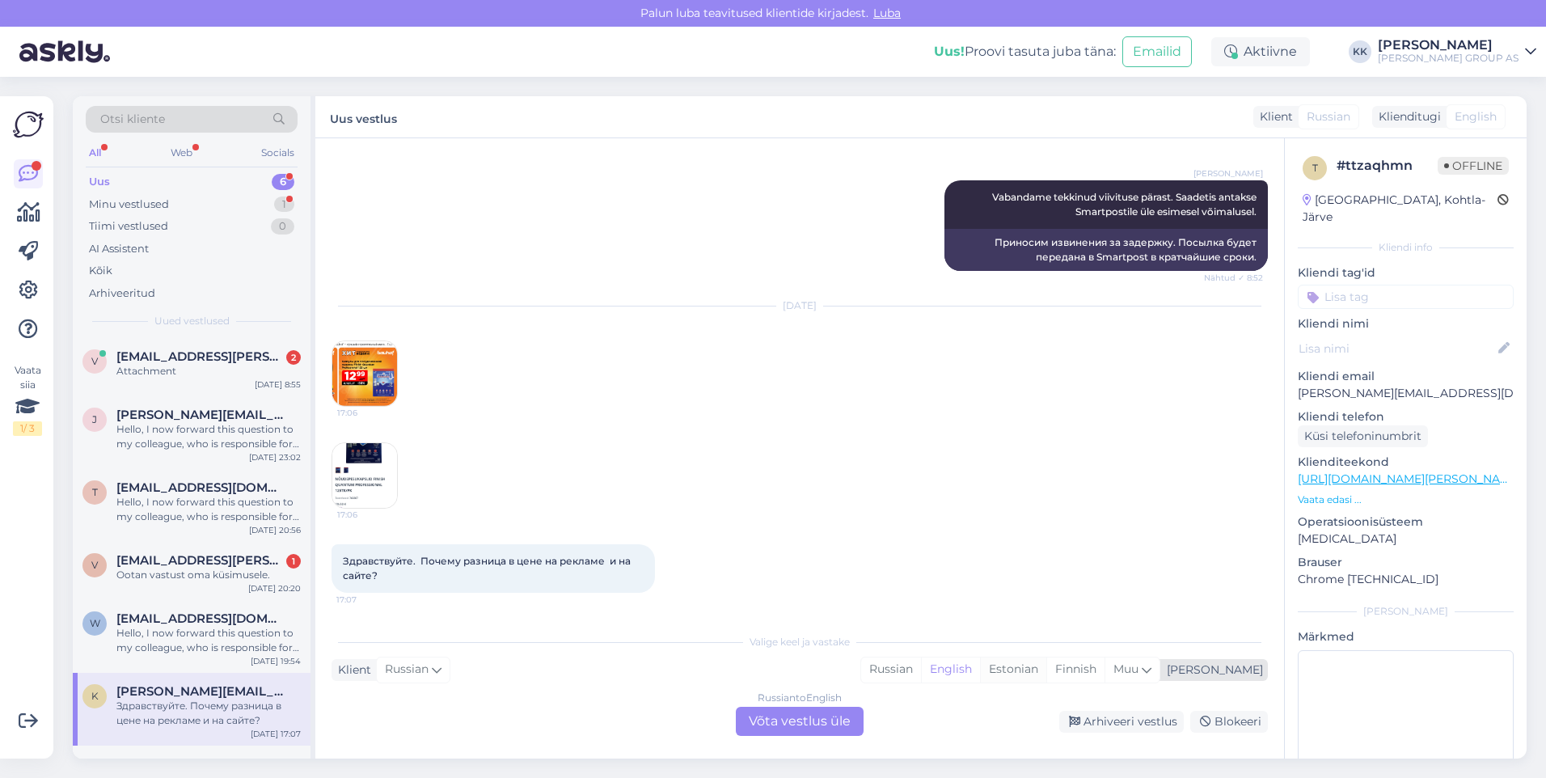
click at [1046, 663] on div "Estonian" at bounding box center [1013, 669] width 66 height 24
click at [801, 722] on div "Russian to Estonian Võta vestlus üle" at bounding box center [800, 721] width 128 height 29
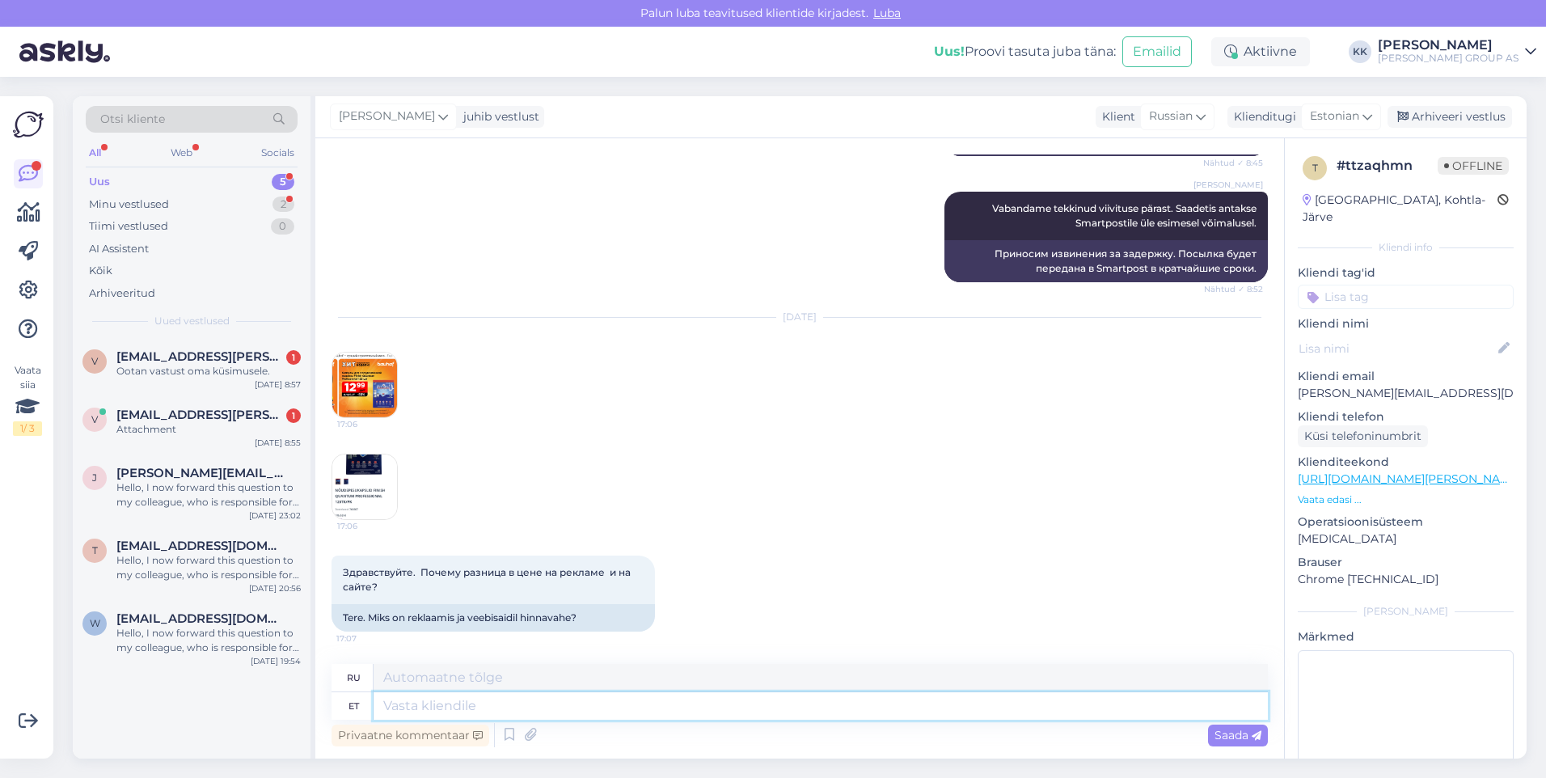
click at [403, 707] on textarea at bounding box center [821, 705] width 894 height 27
type textarea "Vabandame"
type textarea "Приносим извинения."
type textarea "Vabandame tehnilise"
type textarea "Приносим извинения за технические неполадки."
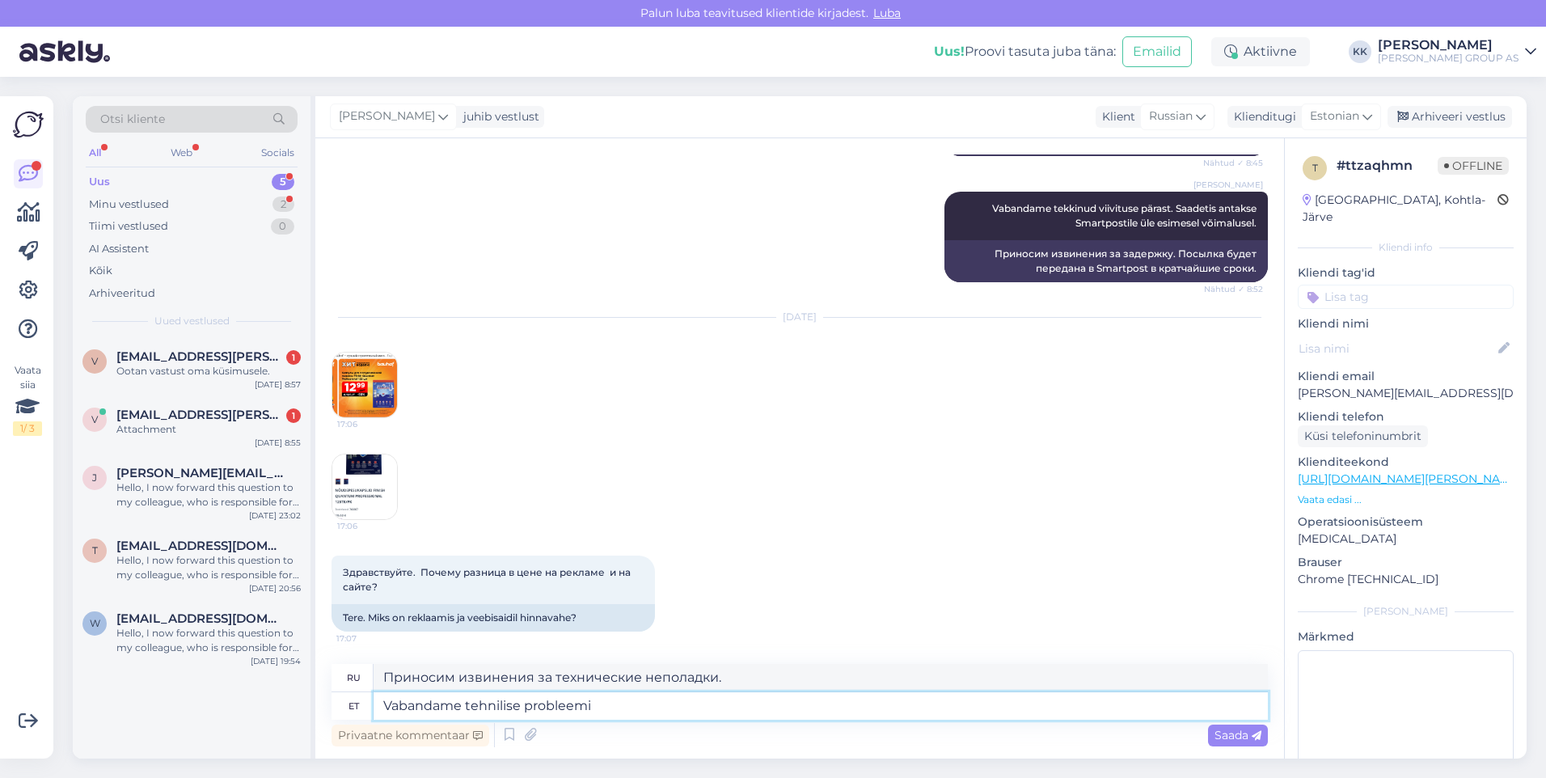
type textarea "Vabandame tehnilise probleemi"
type textarea "Приносим извинения за техническую проблему."
type textarea "Vabandame tehnilise probleemi pärast. Võumalusel"
type textarea "Приносим извинения за технические неполадки. Если возможно,"
type textarea "Vabandame tehnilise probleemi pärast. Võumalusel sooritage"
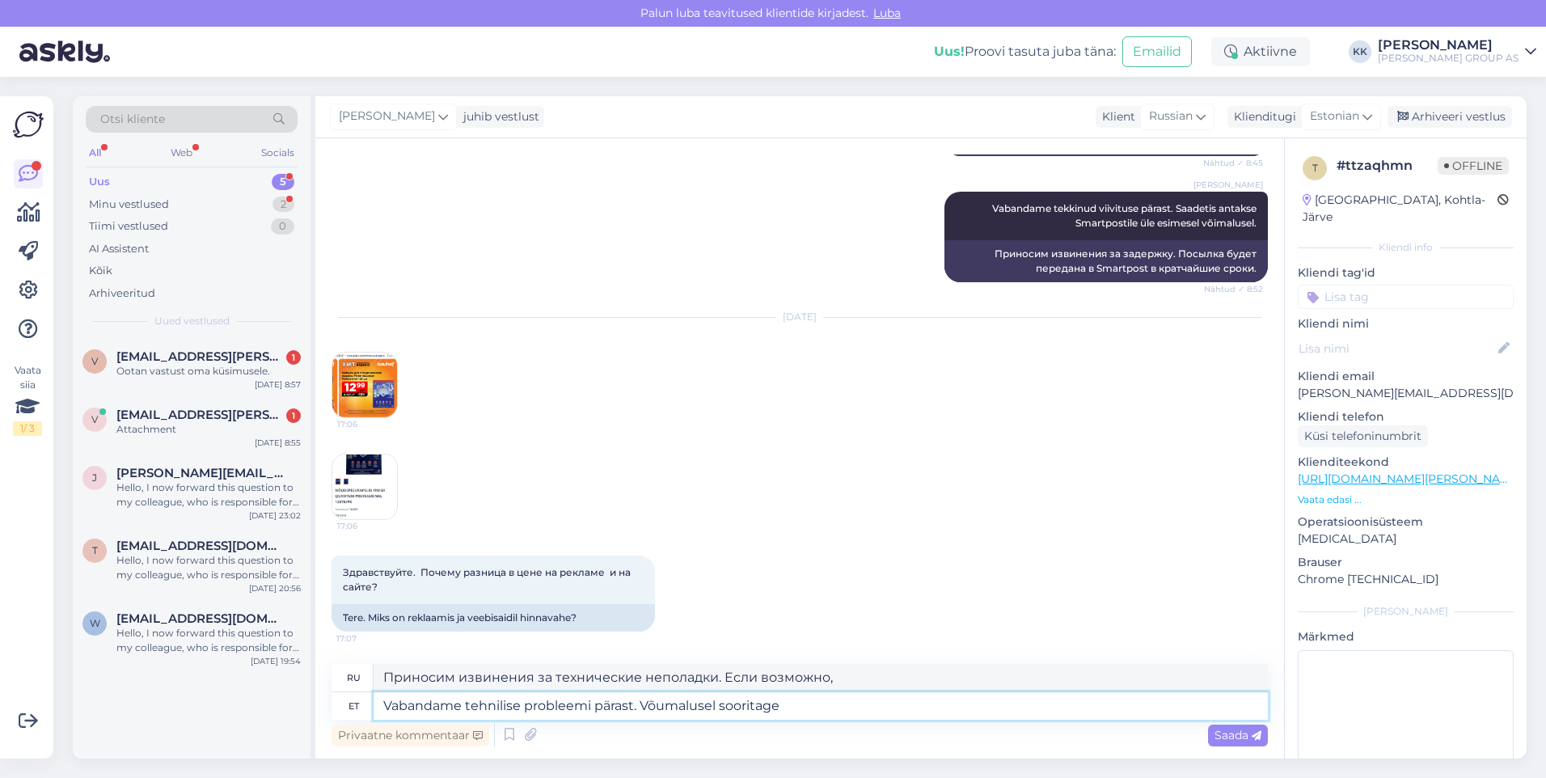
type textarea "Приносим извинения за техническую проблему. Попробуйте ещё раз, если возможно."
type textarea "Vabandame tehnilise probleemi pärast. Võumalusel sooritage palun ost"
type textarea "Приносим извинения за техническую проблему. Пожалуйста, завершите покупку, если…"
type textarea "Vabandame tehnilise probleemi pärast. Võumalusel sooritage palun ost kaupluses"
type textarea "Приносим извинения за технические неполадки. Пожалуйста, приобретайте товар в м…"
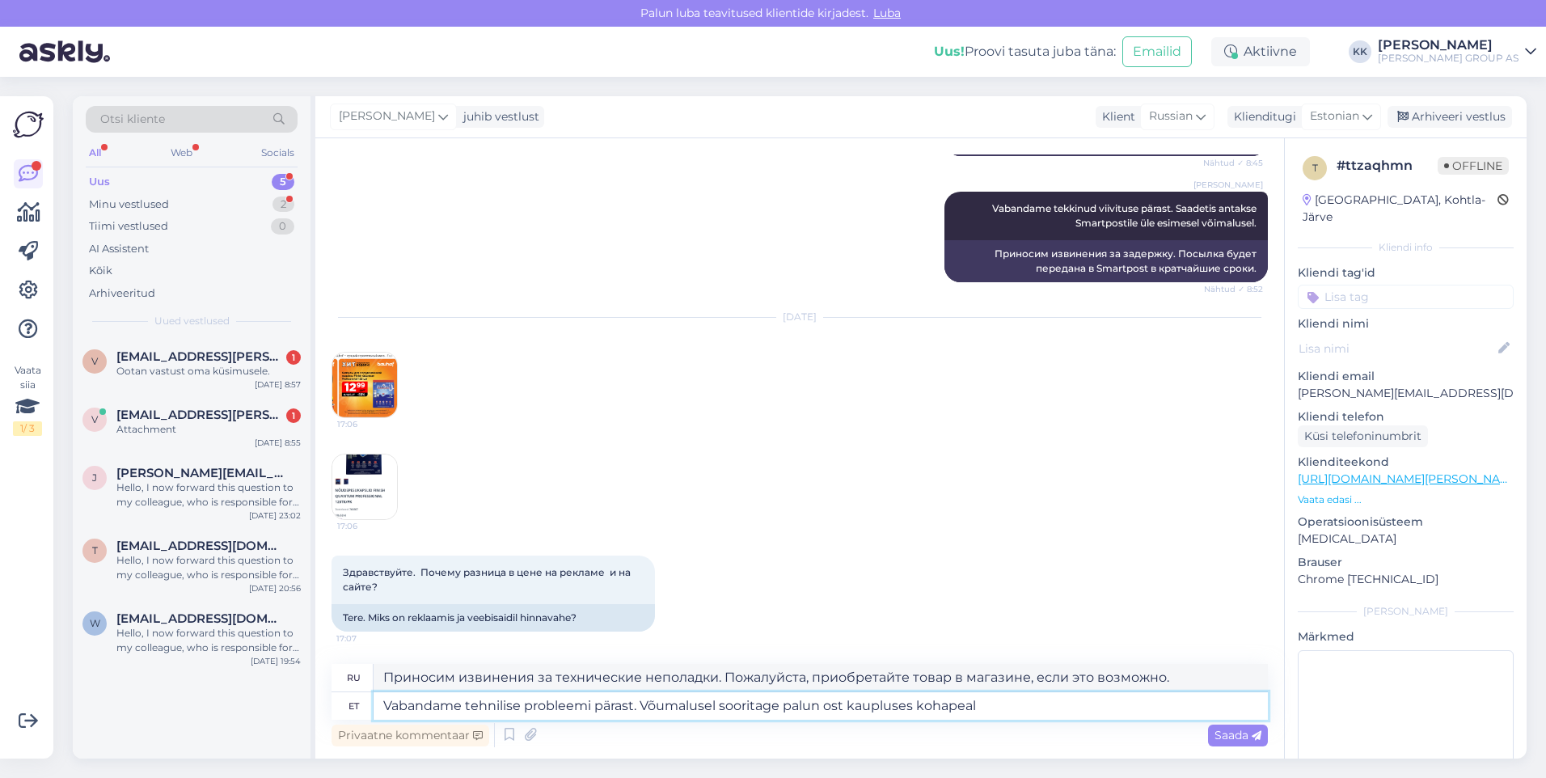
type textarea "Vabandame tehnilise probleemi pärast. Võumalusel sooritage palun ost kaupluses …"
type textarea "Приносим извинения за технические неполадки. Если возможно, пожалуйста, соверши…"
click at [666, 704] on textarea "Vabandame tehnilise probleemi pärast. Võumalusel sooritage palun ost kaupluses …" at bounding box center [821, 705] width 894 height 27
click at [995, 704] on textarea "Vabandame tehnilise probleemi pärast. Võimalusel sooritage palun ost kaupluses …" at bounding box center [821, 705] width 894 height 27
type textarea "Vabandame tehnilise probleemi pärast. Võimalusel sooritage palun ost kaupluses …"
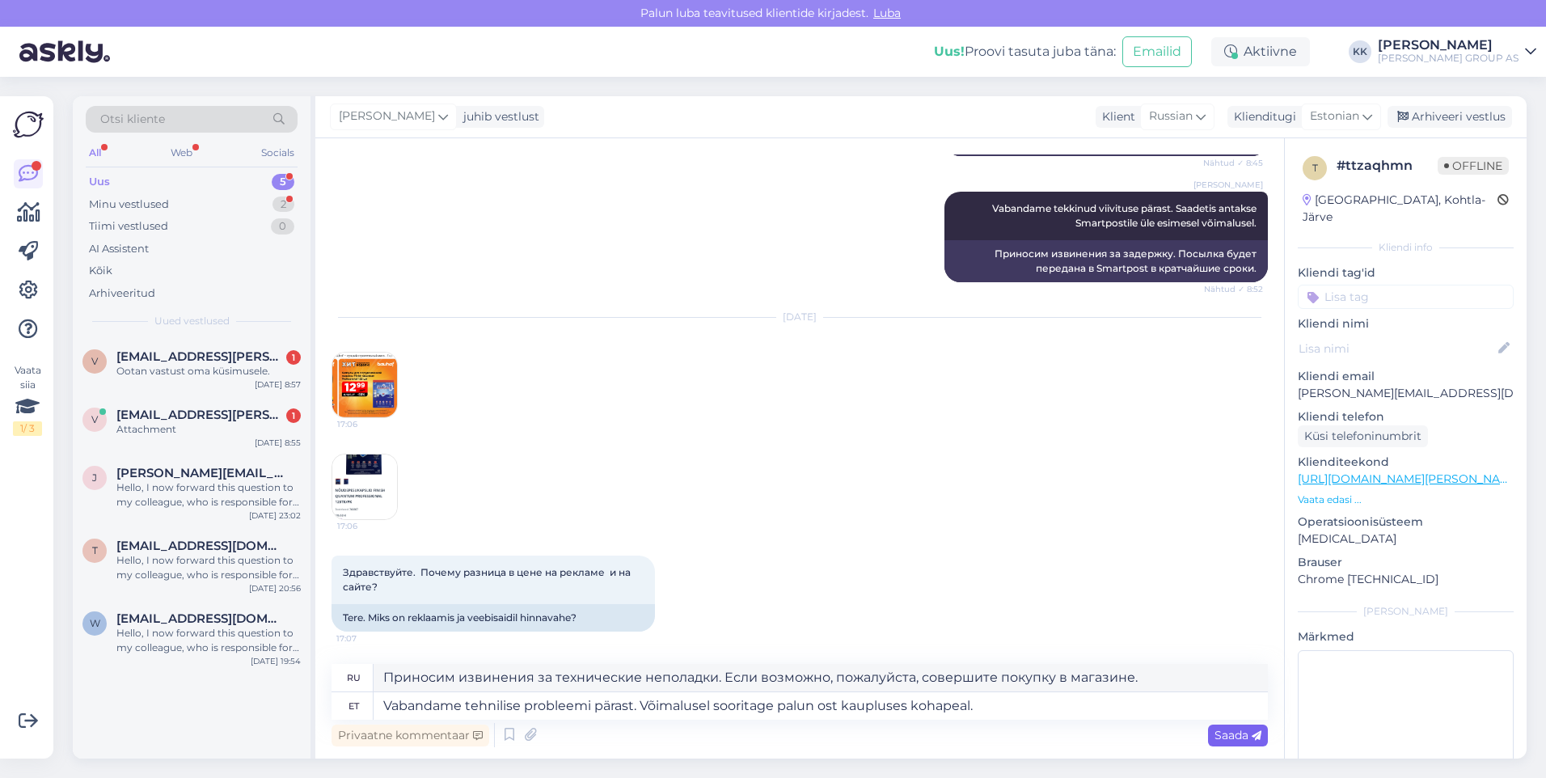
click at [1234, 730] on span "Saada" at bounding box center [1238, 735] width 47 height 15
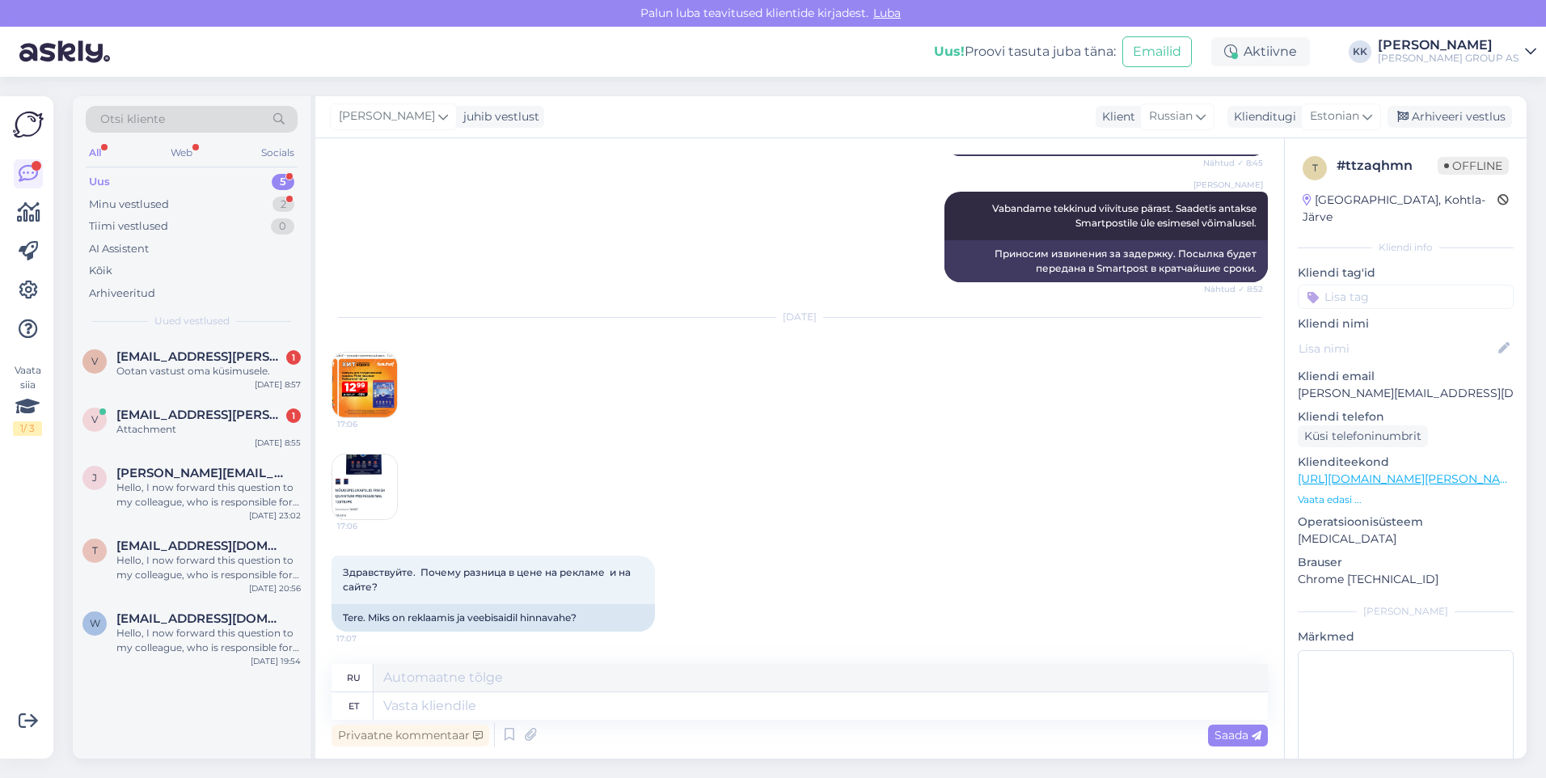
scroll to position [534, 0]
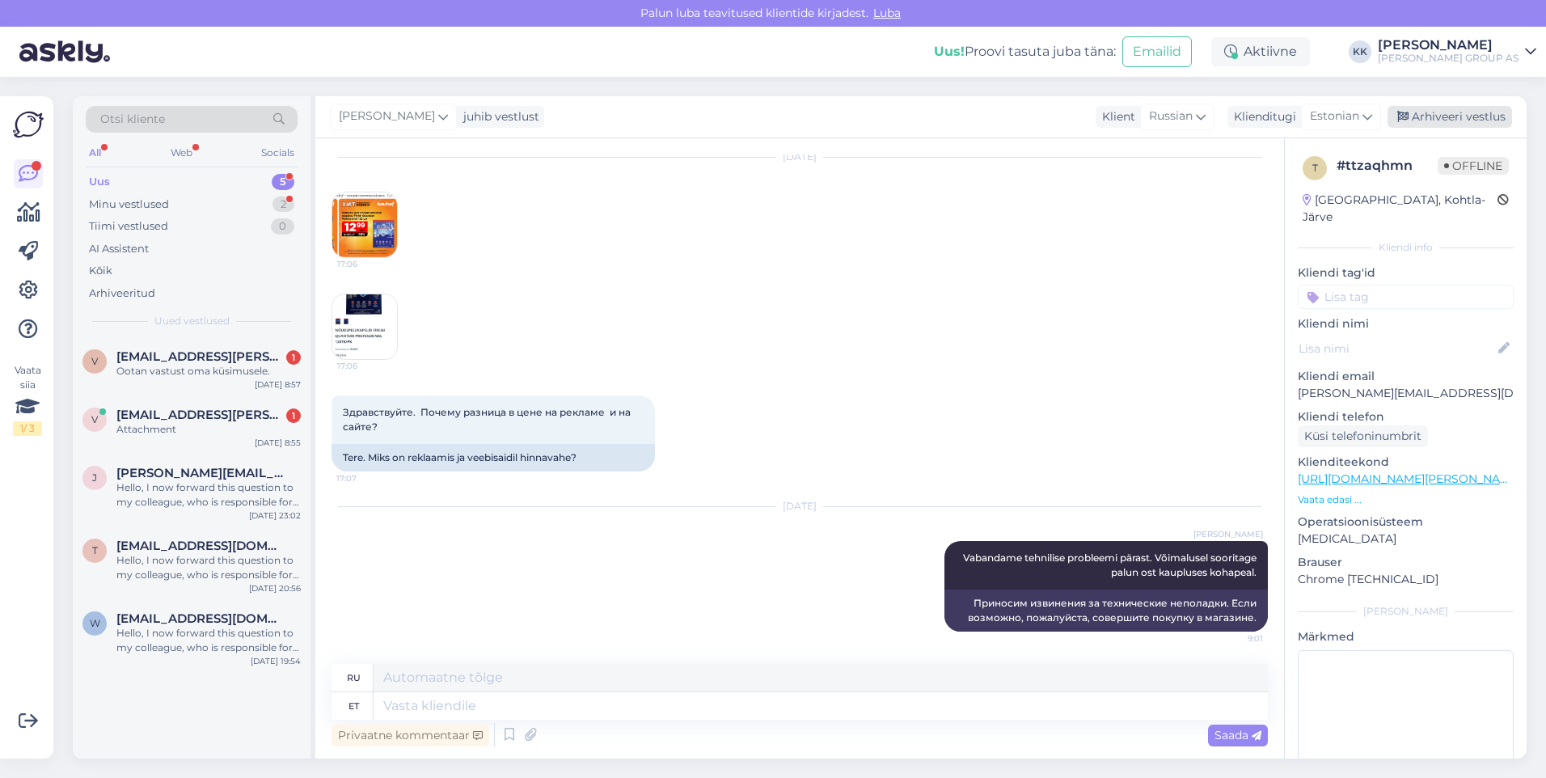
click at [1458, 112] on div "Arhiveeri vestlus" at bounding box center [1450, 117] width 125 height 22
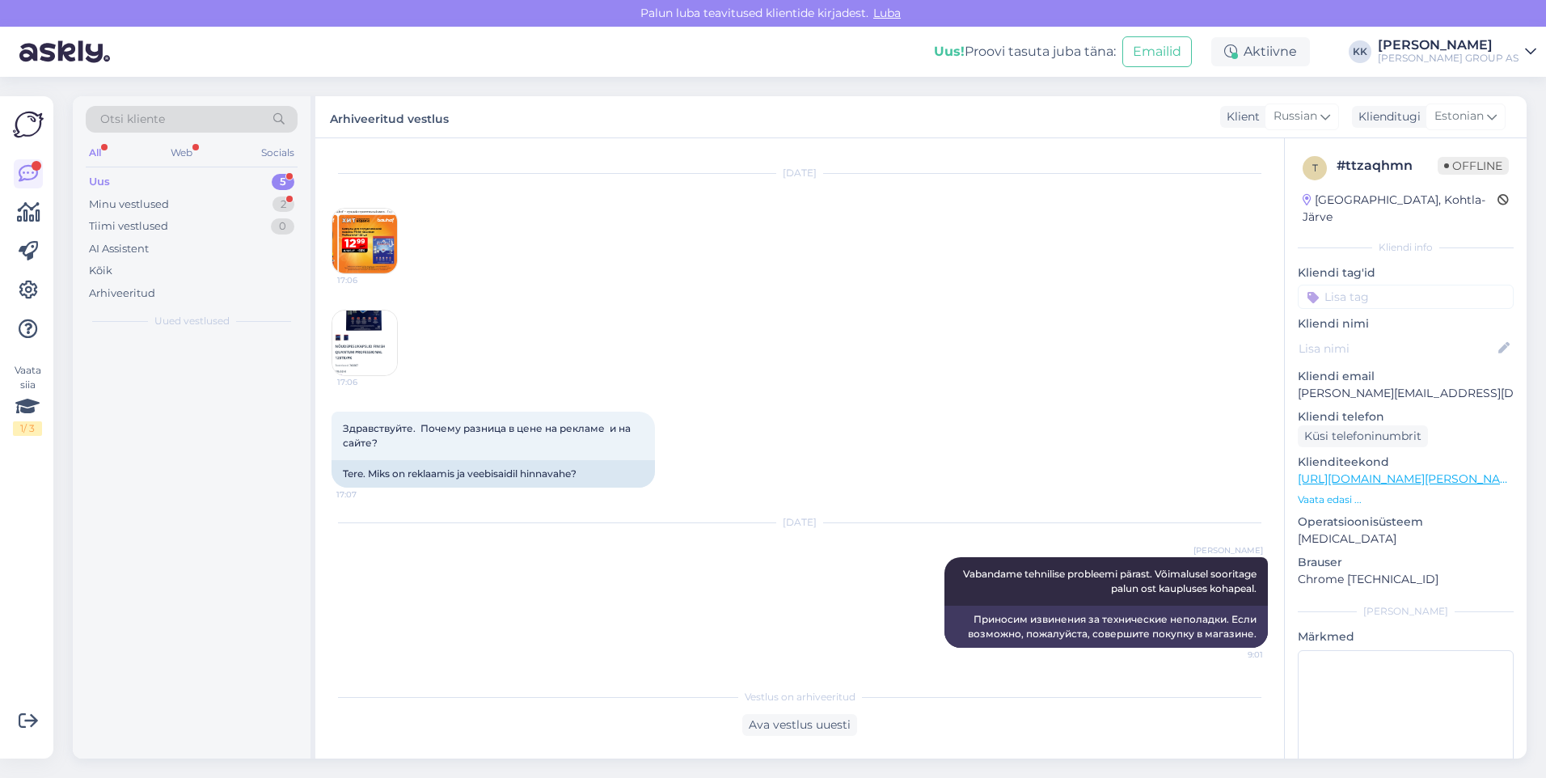
scroll to position [518, 0]
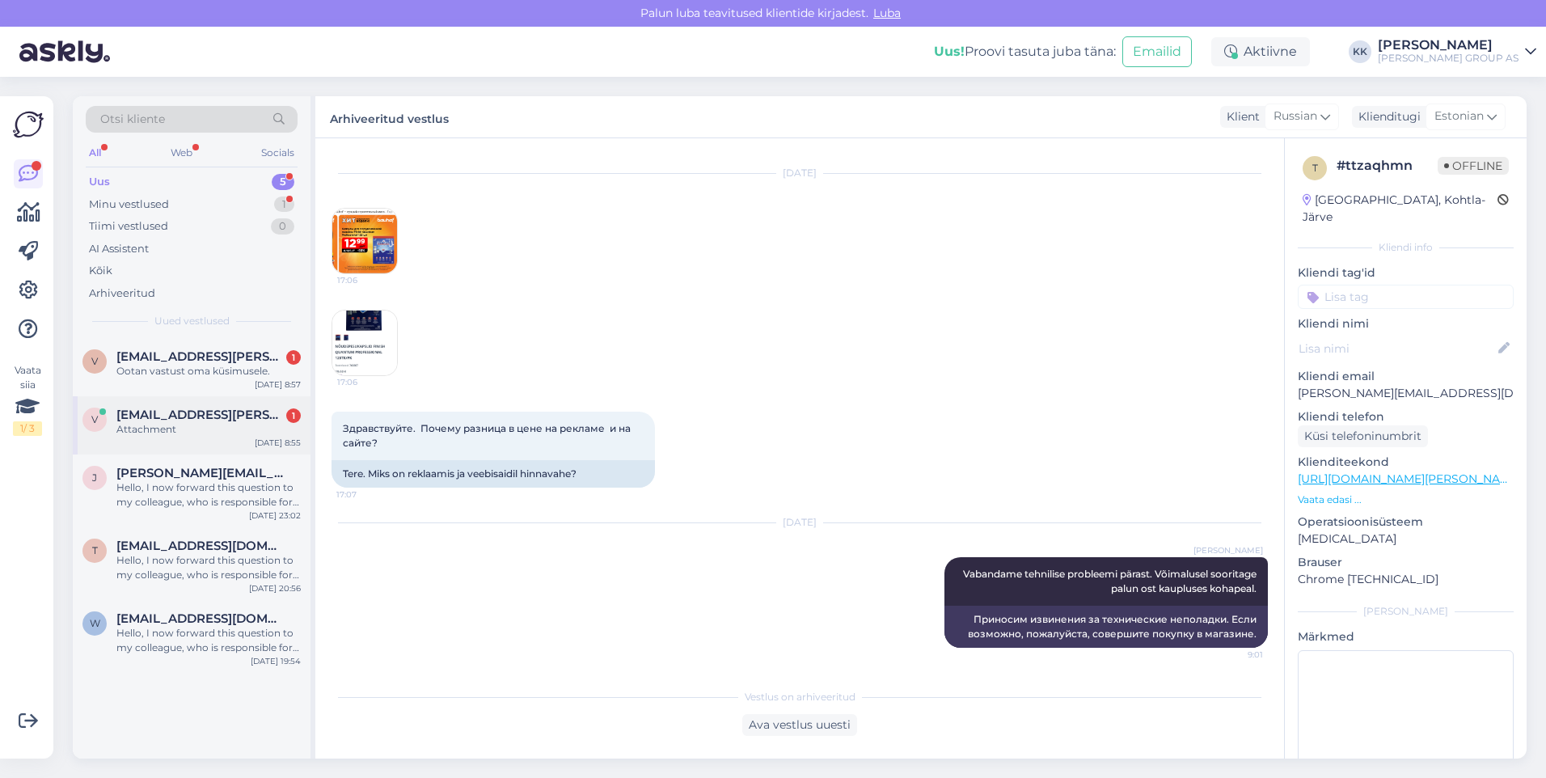
click at [149, 425] on div "Attachment" at bounding box center [208, 429] width 184 height 15
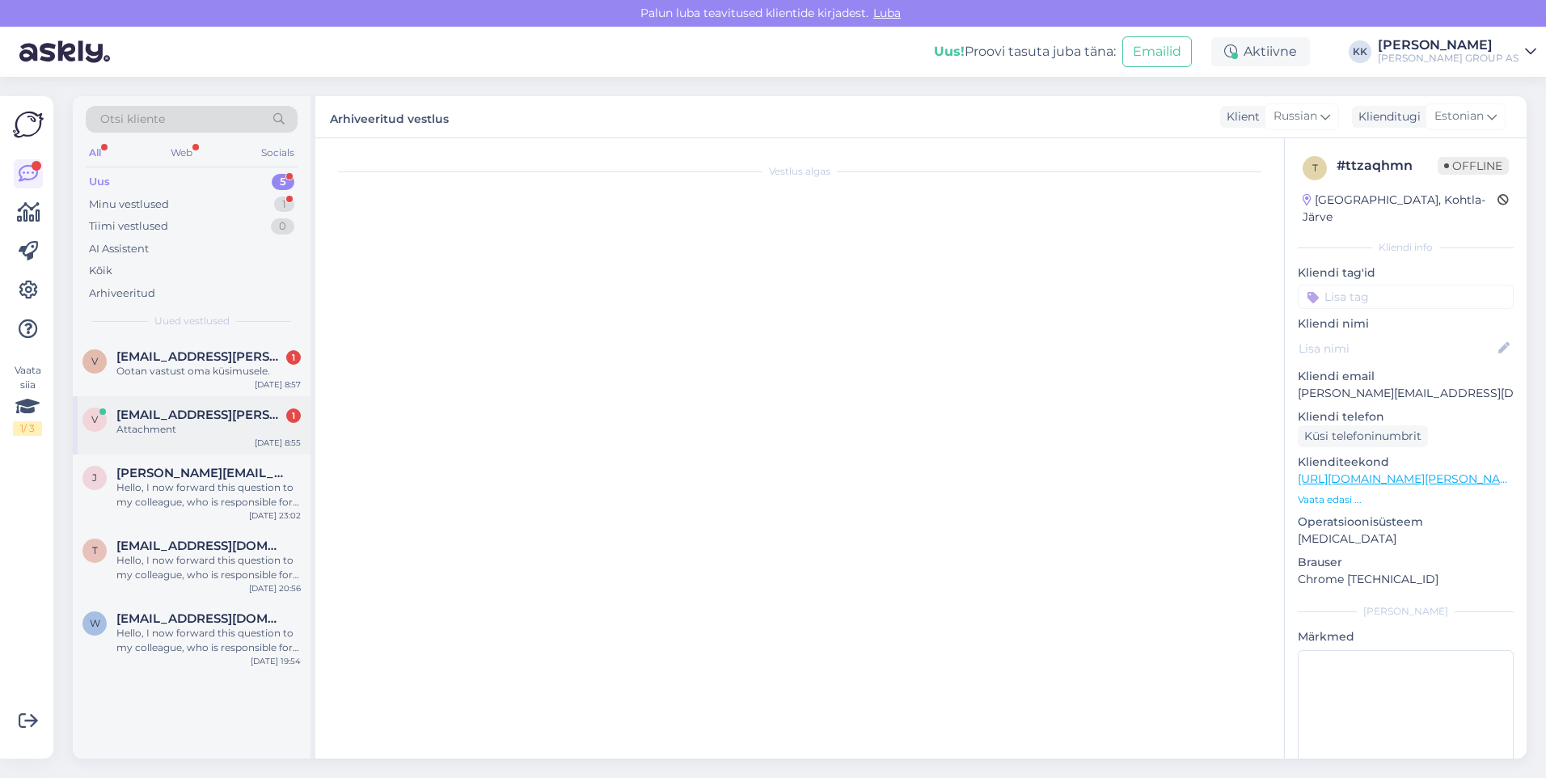
scroll to position [1444, 0]
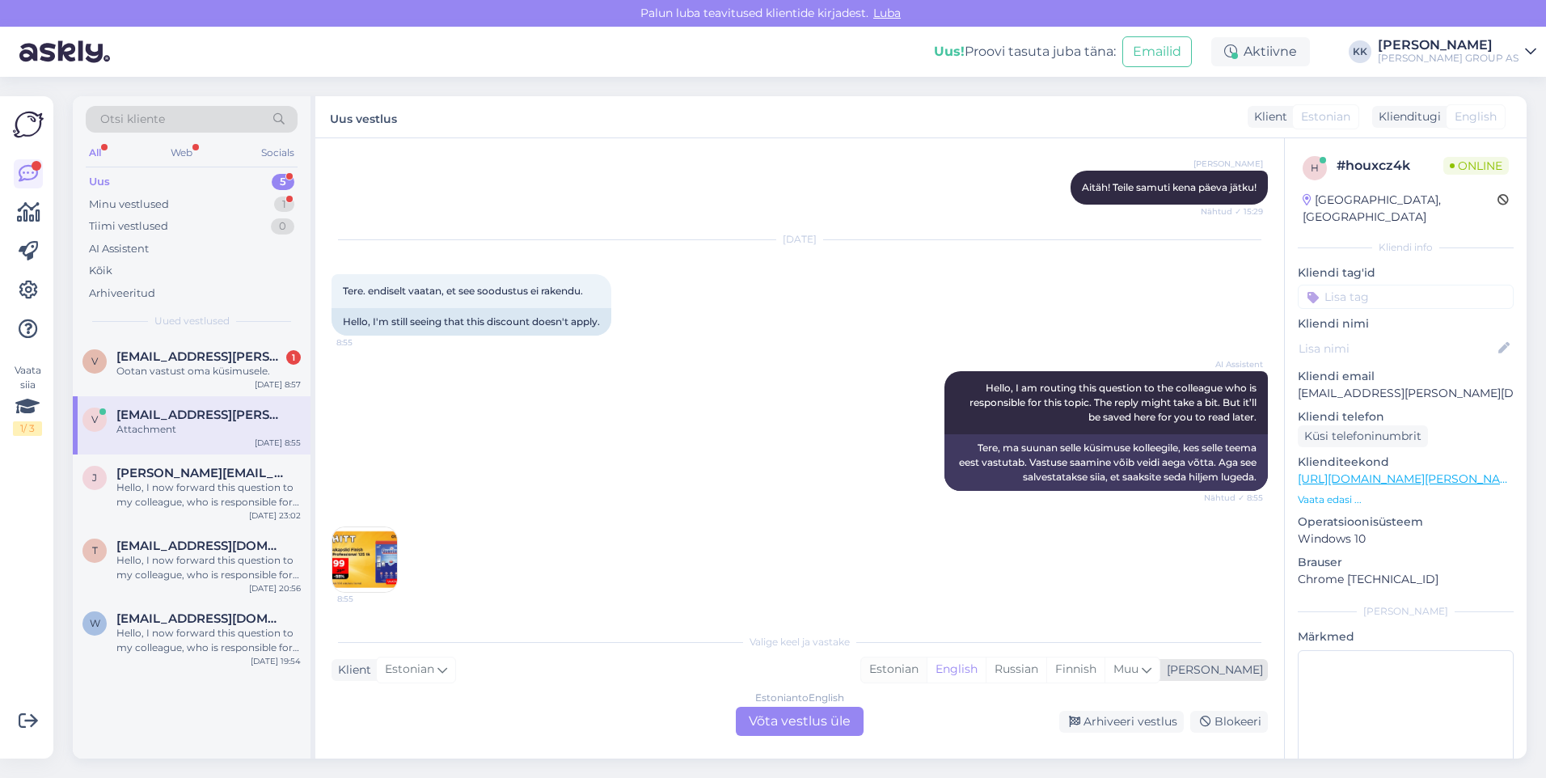
click at [927, 670] on div "Estonian" at bounding box center [894, 669] width 66 height 24
click at [816, 722] on div "Estonian to Estonian Võta vestlus üle" at bounding box center [800, 721] width 128 height 29
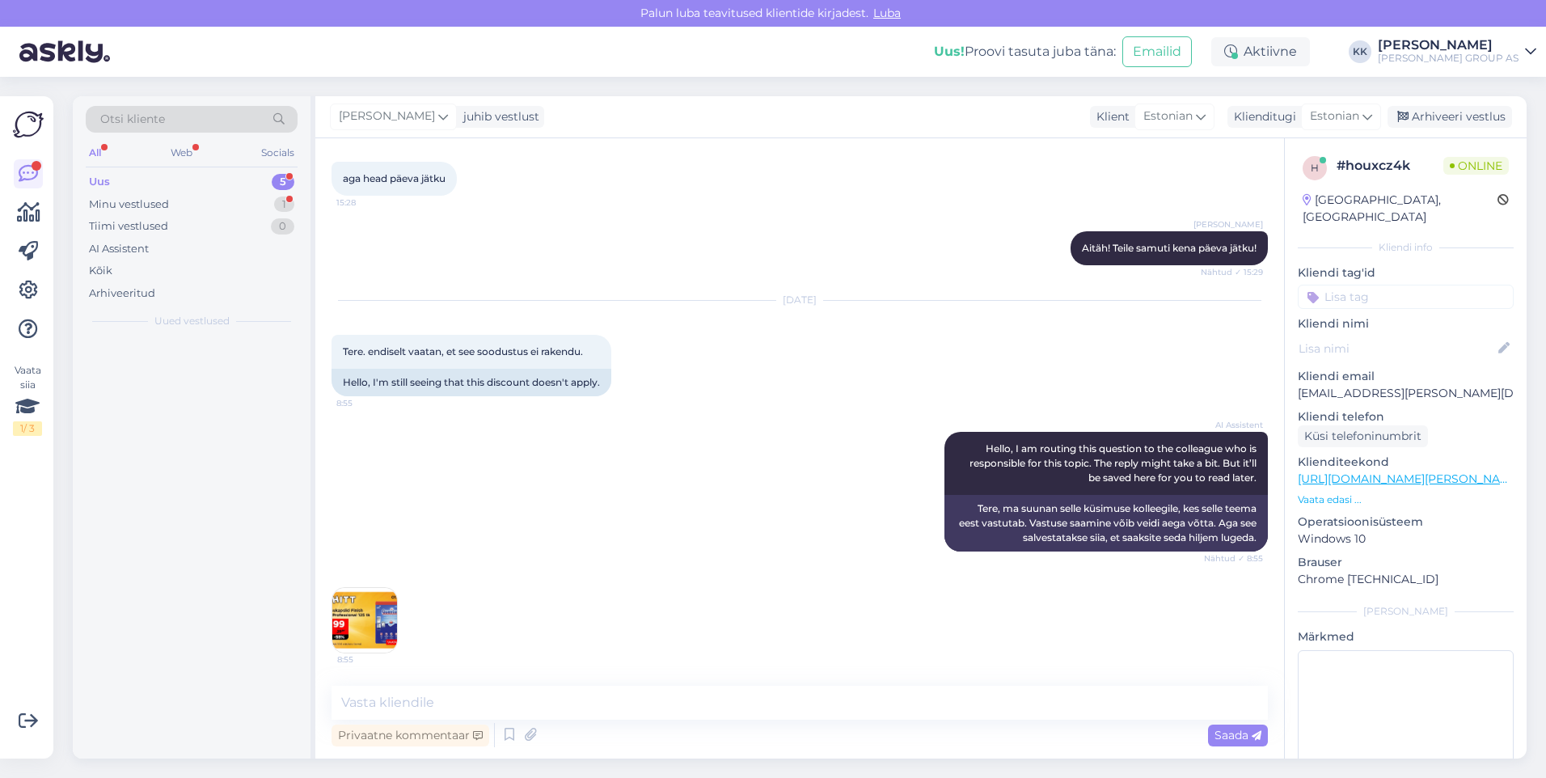
scroll to position [1384, 0]
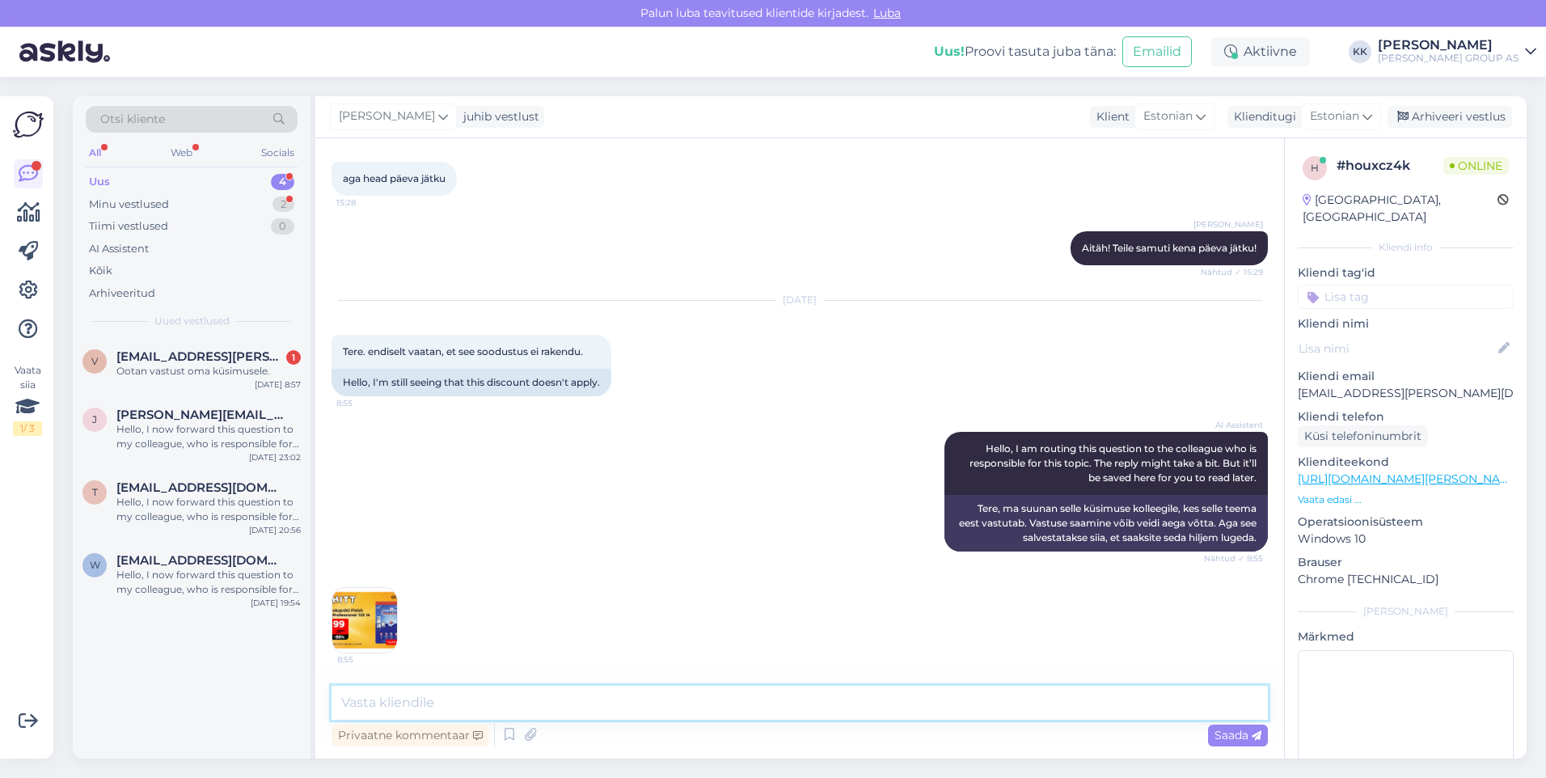
click at [378, 699] on textarea at bounding box center [800, 703] width 936 height 34
type textarea "Kahjuks jah! Saatsime just IT-le uue päringu"
click at [1232, 732] on span "Saada" at bounding box center [1238, 735] width 47 height 15
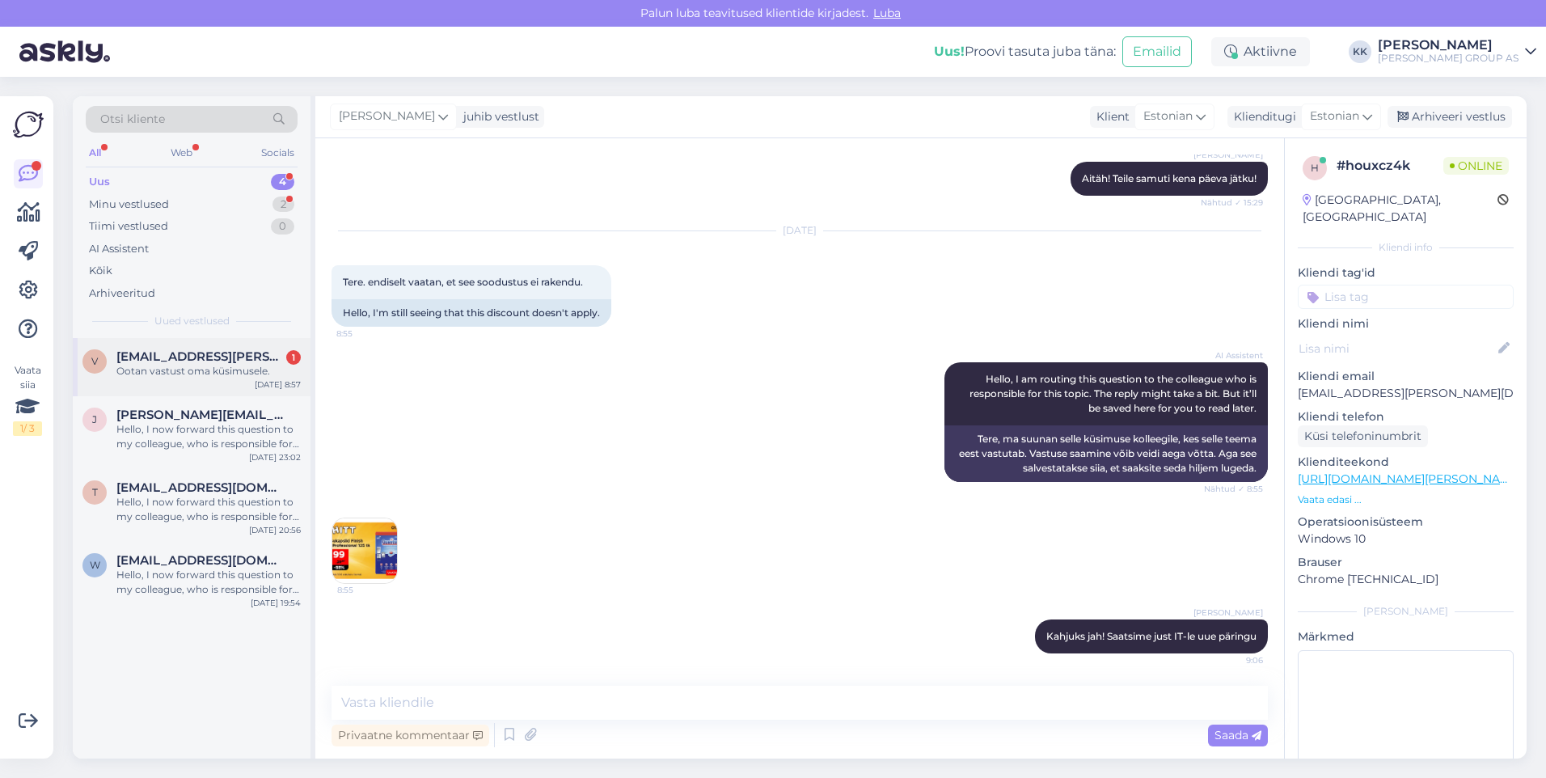
click at [170, 364] on div "Ootan vastust oma küsimusele." at bounding box center [208, 371] width 184 height 15
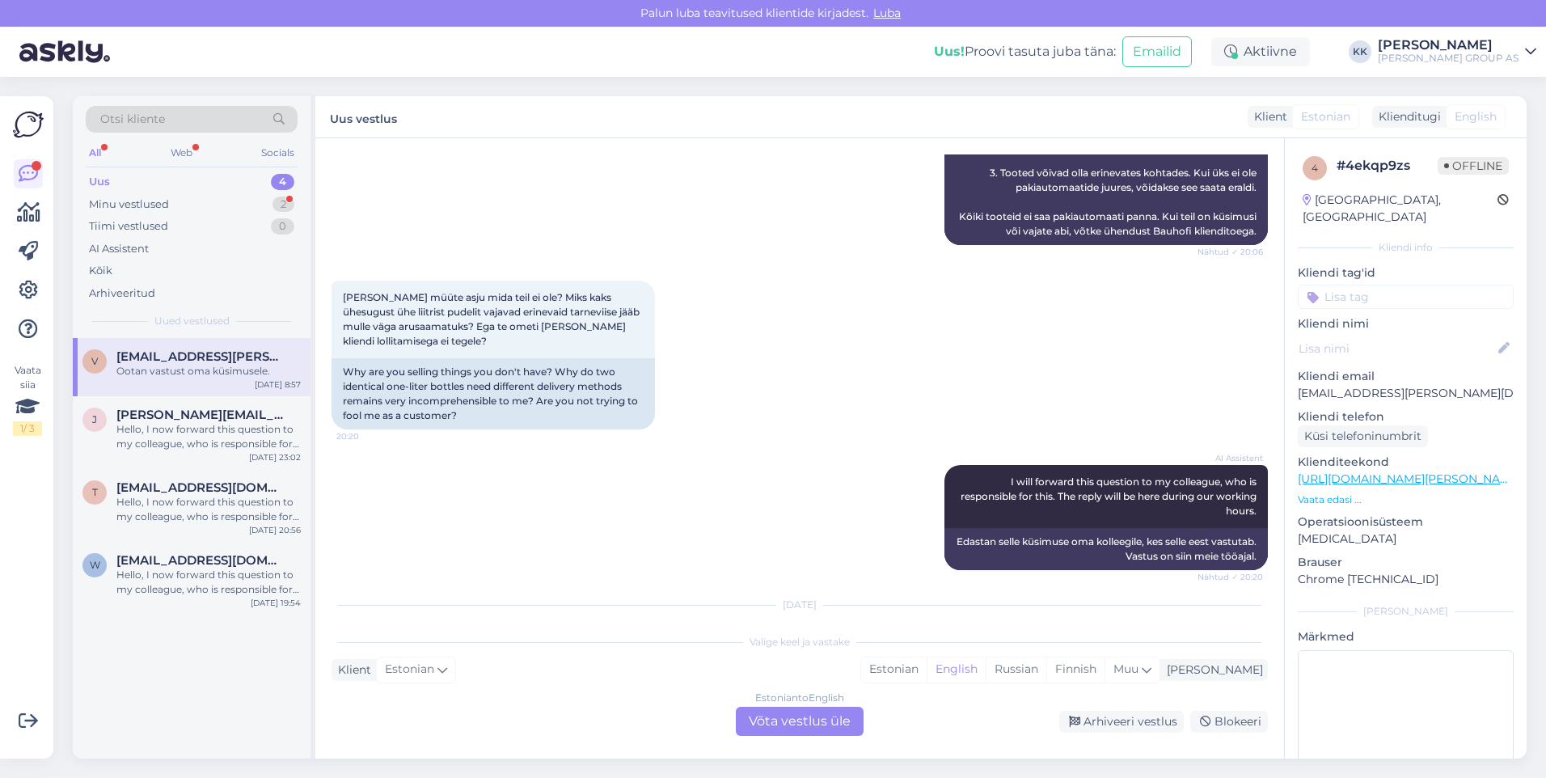
scroll to position [1682, 0]
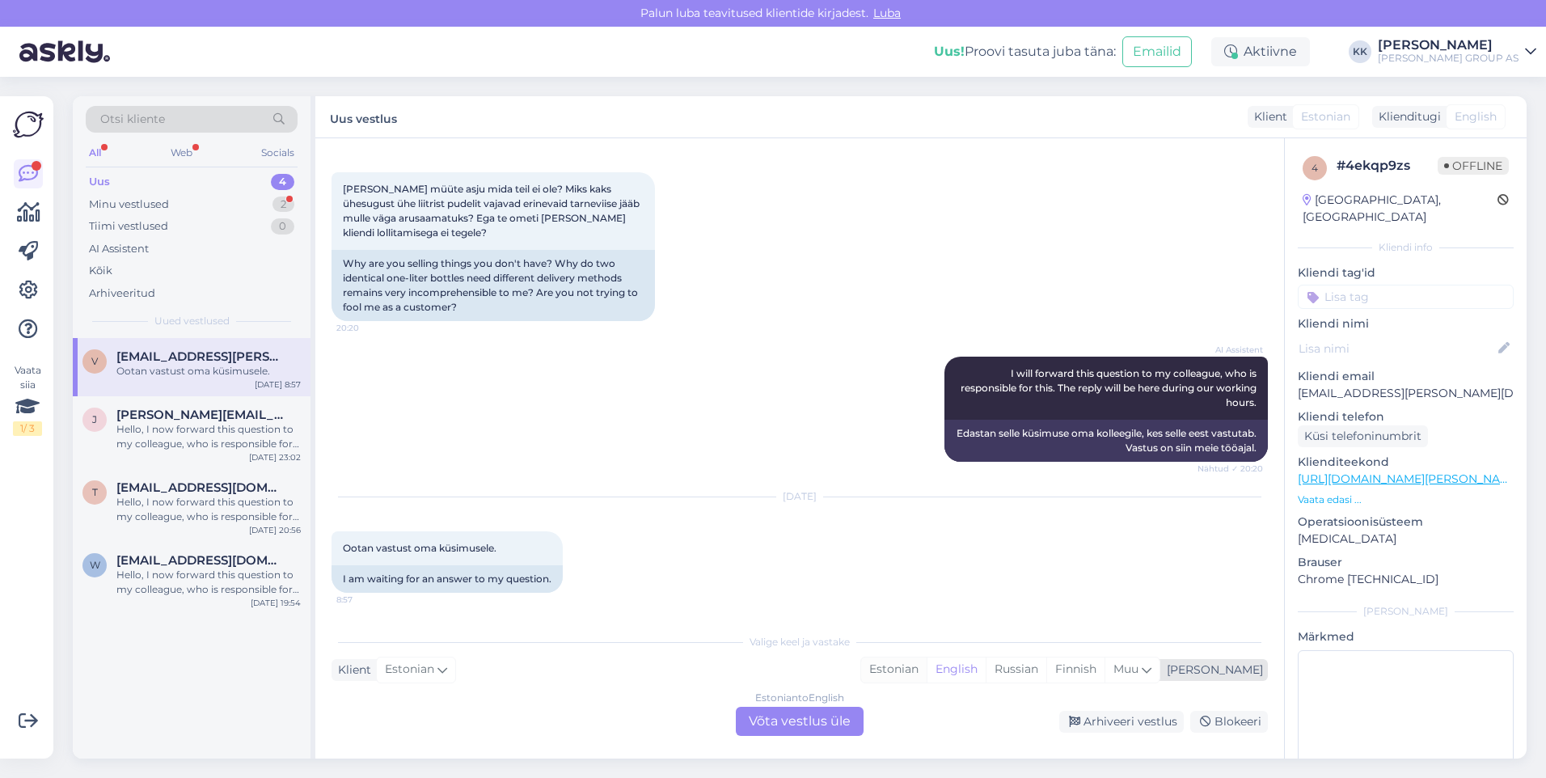
drag, startPoint x: 953, startPoint y: 664, endPoint x: 907, endPoint y: 682, distance: 48.7
click at [927, 664] on div "Estonian" at bounding box center [894, 669] width 66 height 24
click at [793, 725] on div "Estonian to Estonian Võta vestlus üle" at bounding box center [800, 721] width 128 height 29
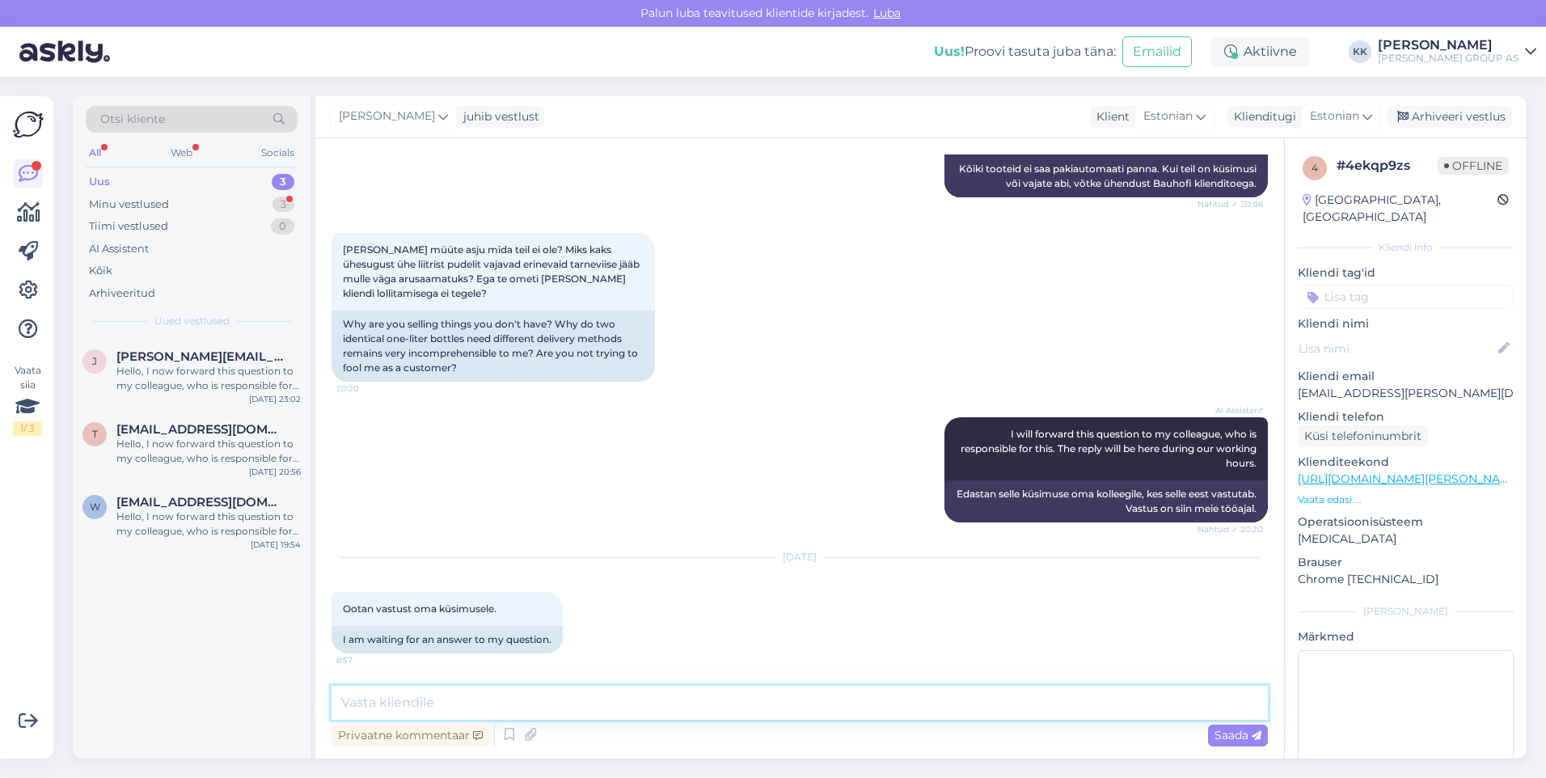
click at [456, 708] on textarea at bounding box center [800, 703] width 936 height 34
type textarea "K"
type textarea "Palun lisage ka pudeli tootekood, seejärel saame täpsustada lisainfot"
click at [1221, 732] on span "Saada" at bounding box center [1238, 735] width 47 height 15
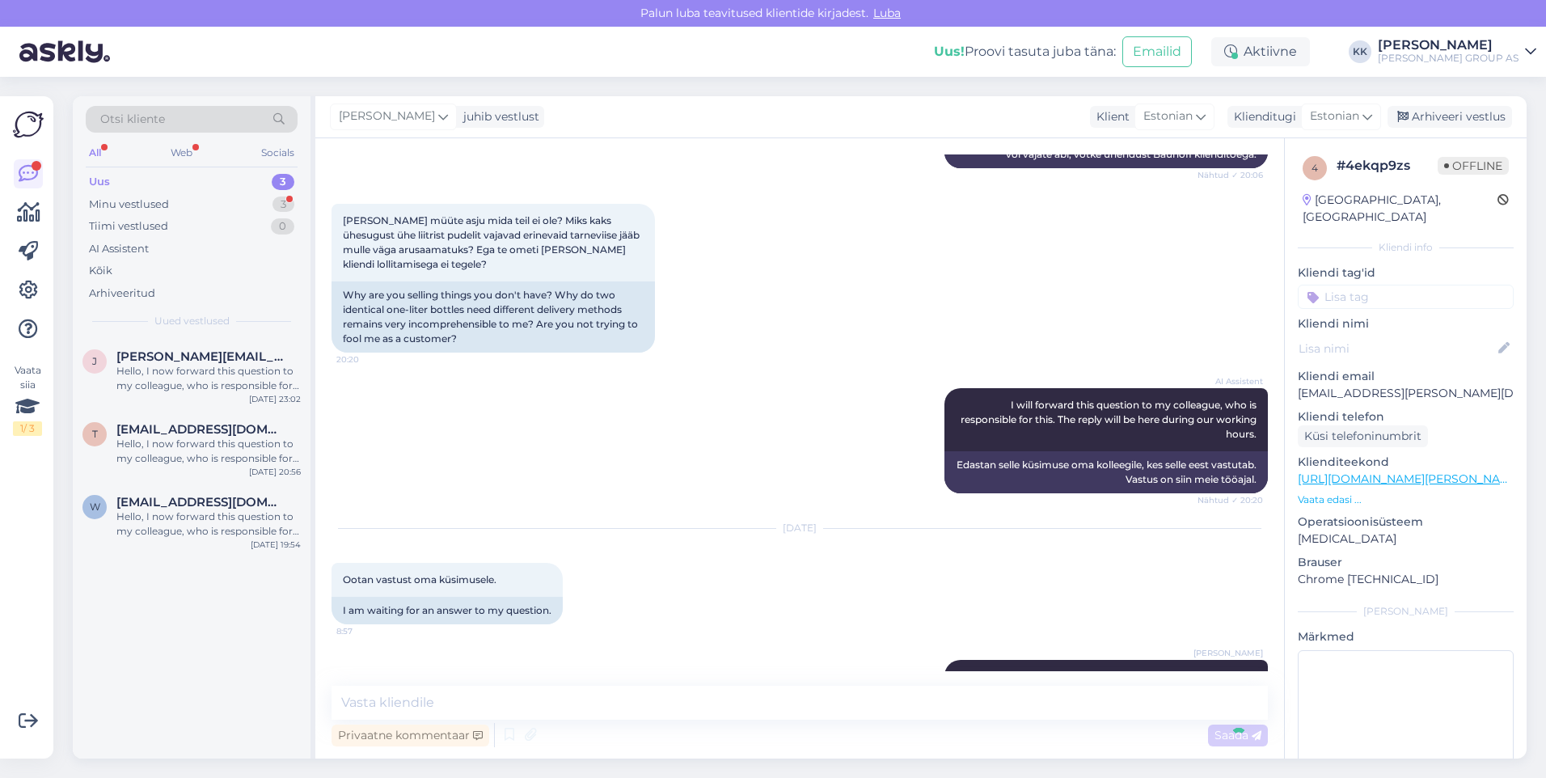
scroll to position [1705, 0]
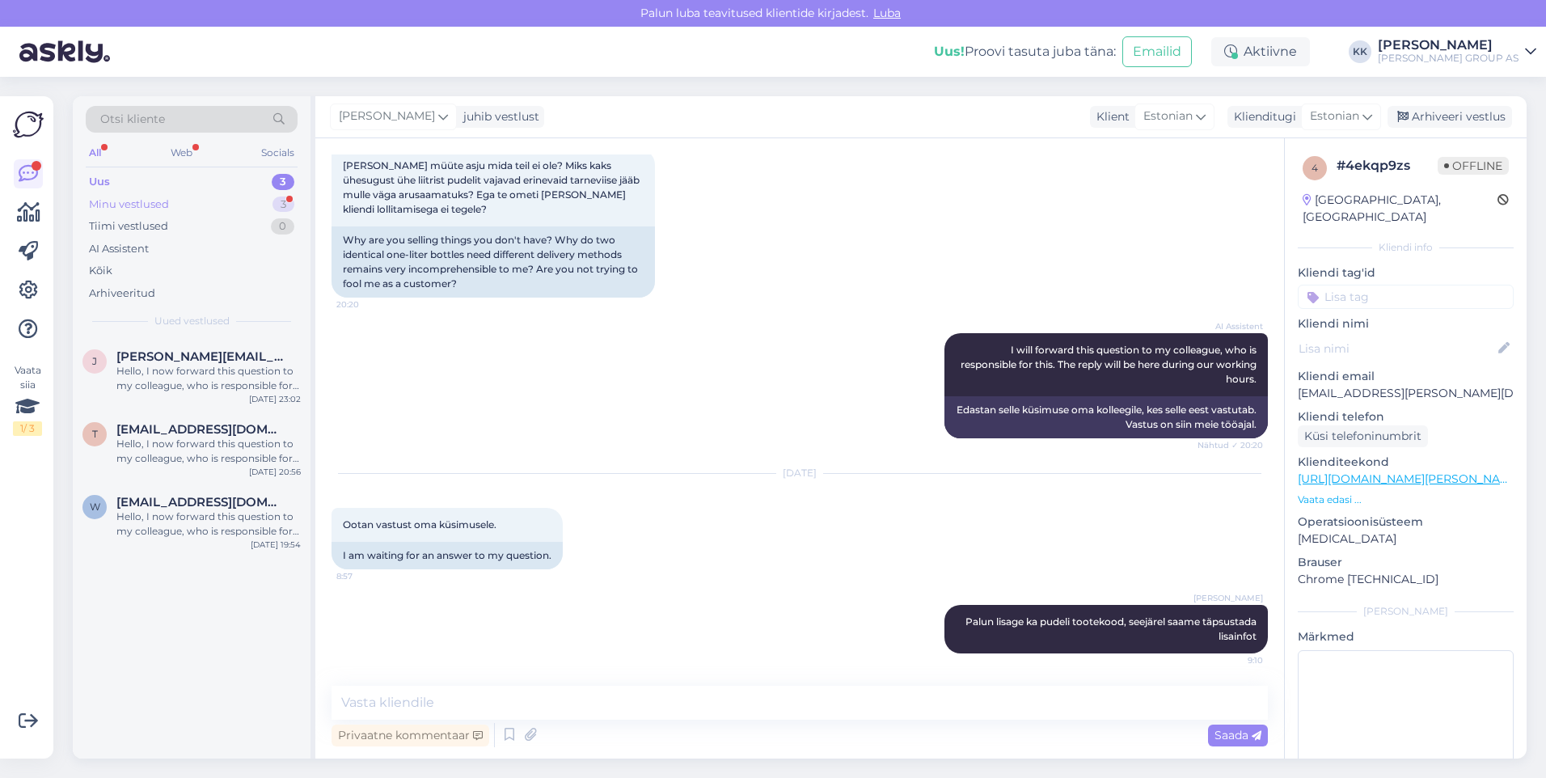
click at [157, 199] on div "Minu vestlused" at bounding box center [129, 205] width 80 height 16
click at [170, 488] on span "[EMAIL_ADDRESS][DOMAIN_NAME]" at bounding box center [200, 487] width 168 height 15
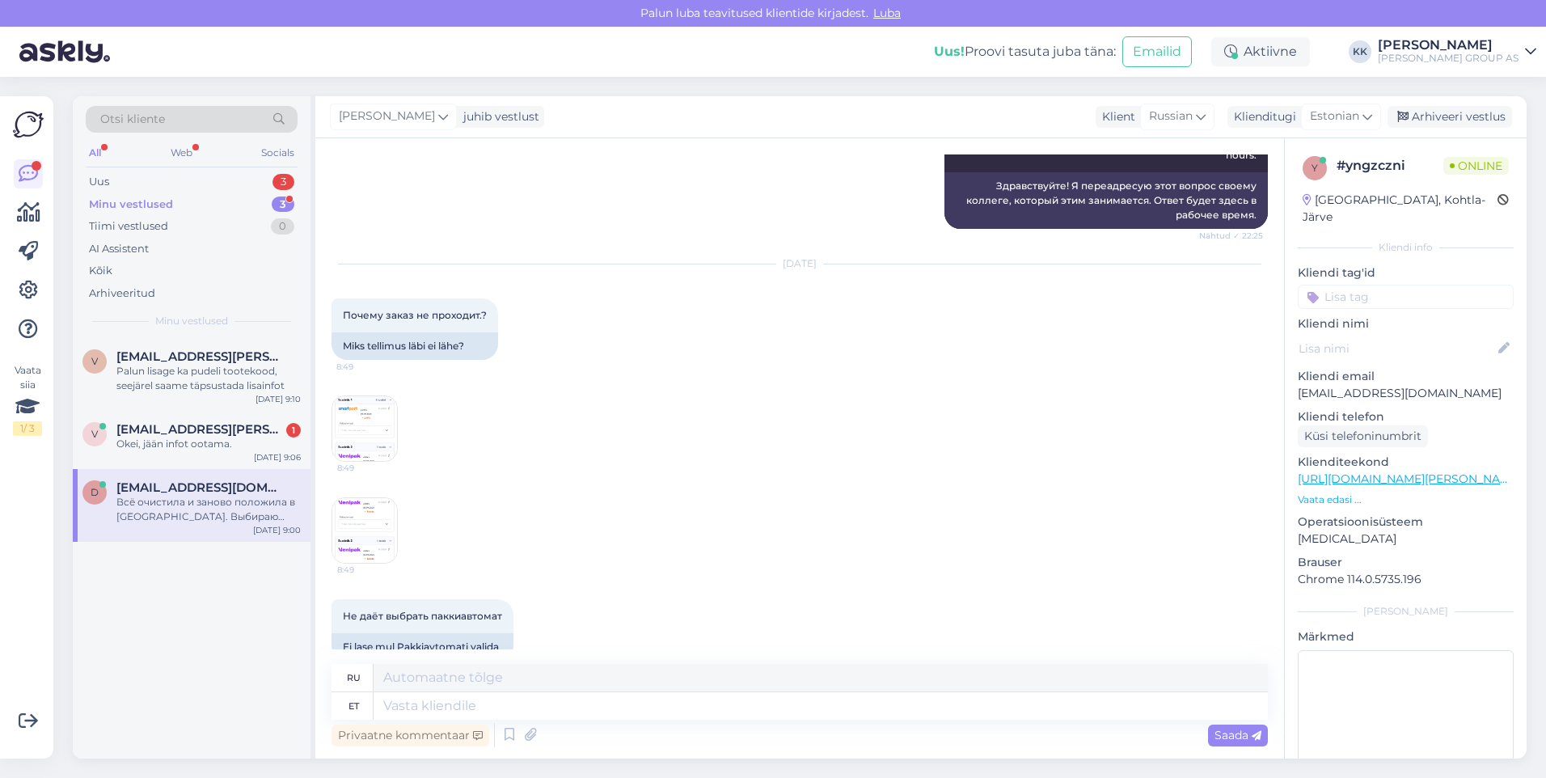
scroll to position [404, 0]
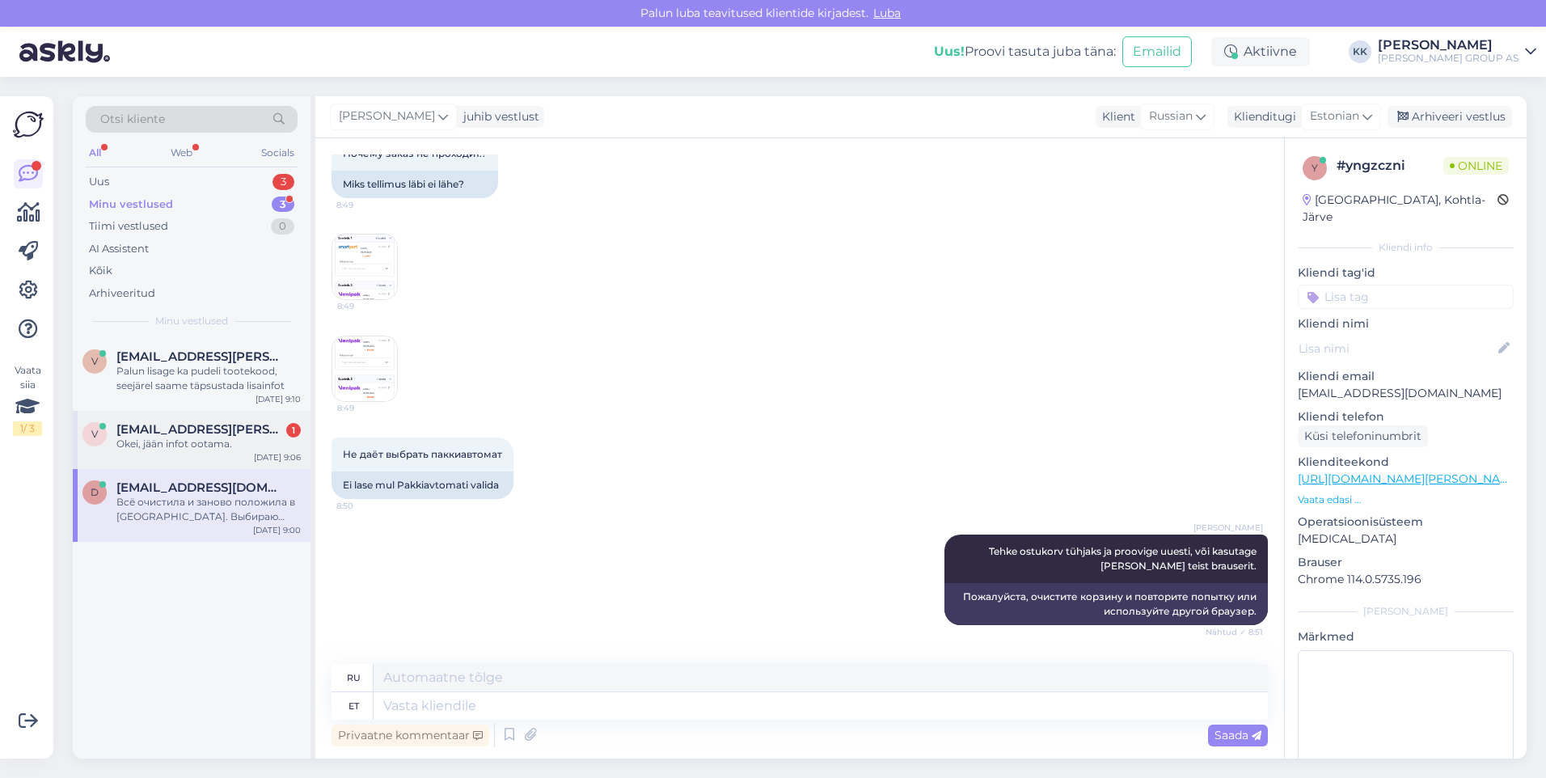
click at [171, 437] on div "Okei, jään infot ootama." at bounding box center [208, 444] width 184 height 15
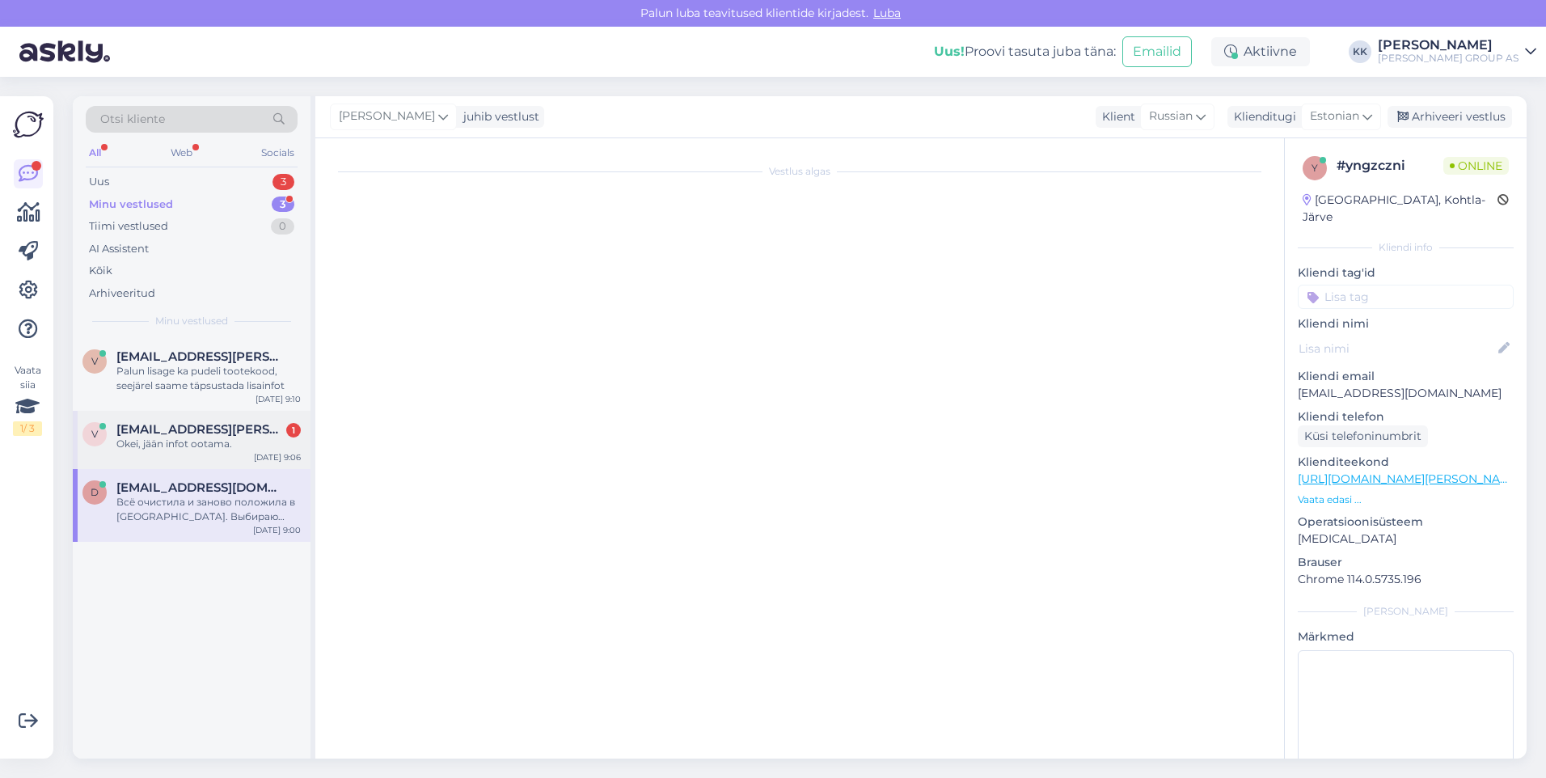
scroll to position [1523, 0]
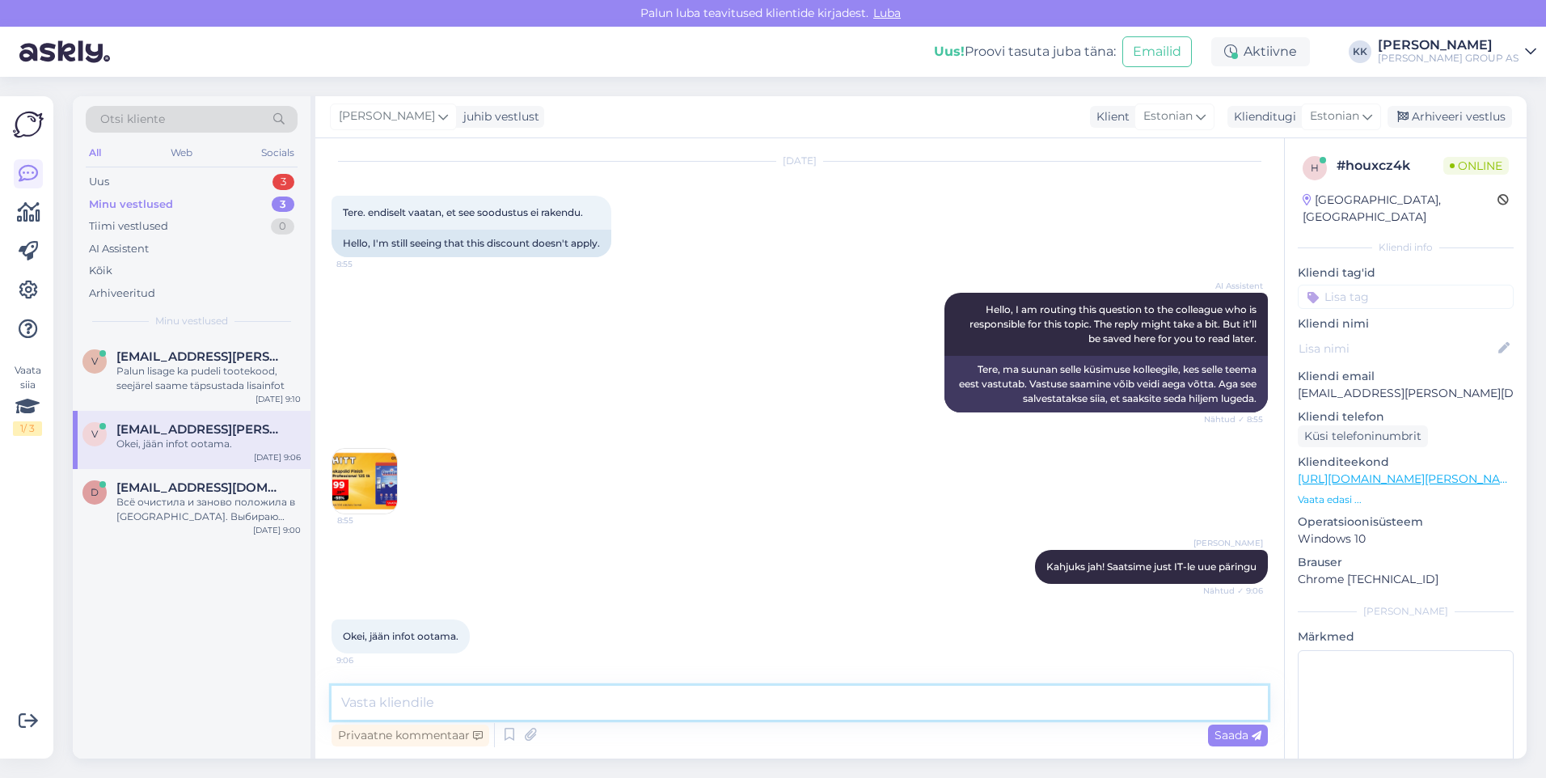
click at [370, 704] on textarea at bounding box center [800, 703] width 936 height 34
click at [178, 494] on span "[EMAIL_ADDRESS][DOMAIN_NAME]" at bounding box center [200, 487] width 168 height 15
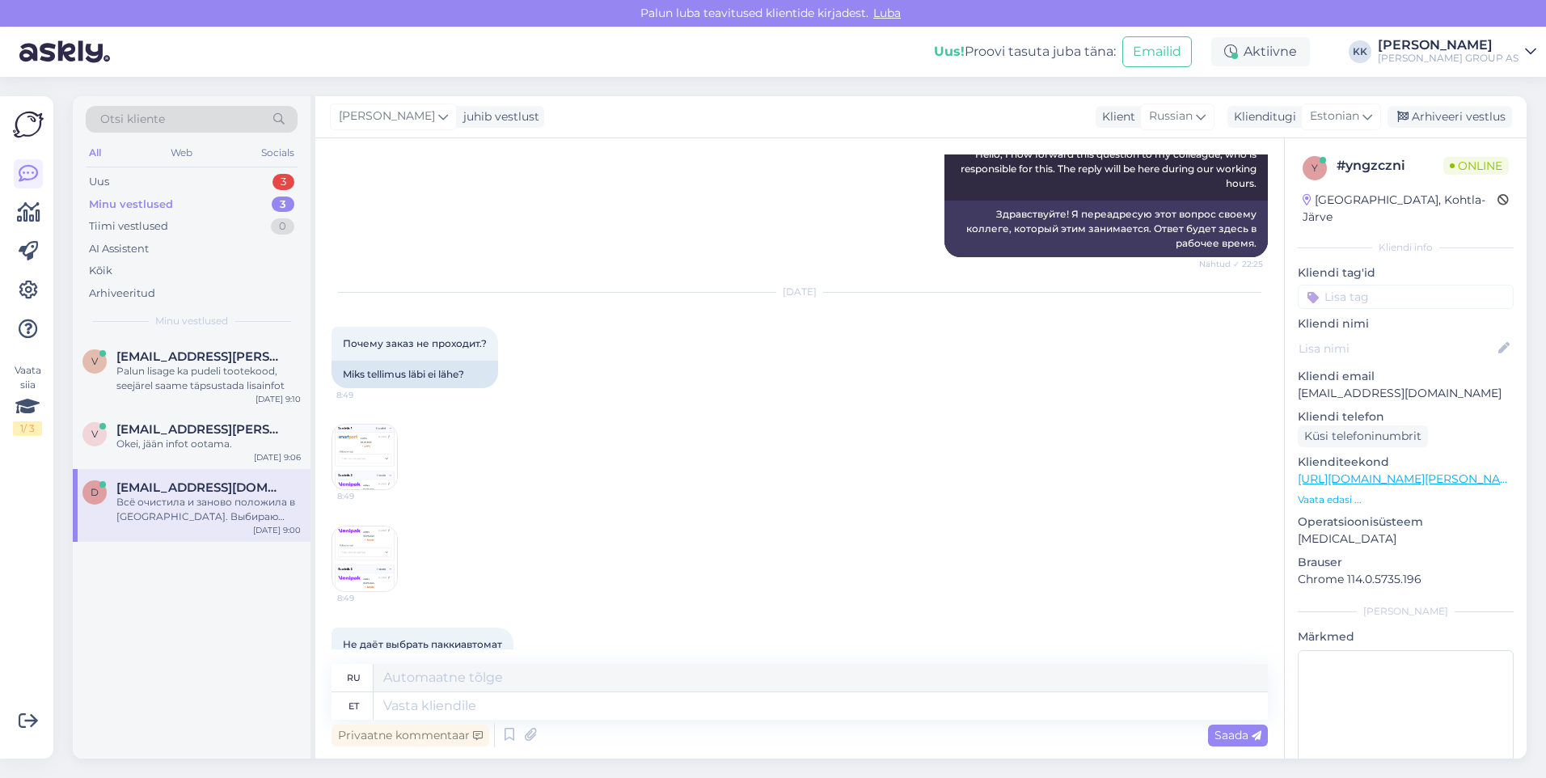
scroll to position [215, 0]
click at [363, 452] on img at bounding box center [364, 456] width 65 height 65
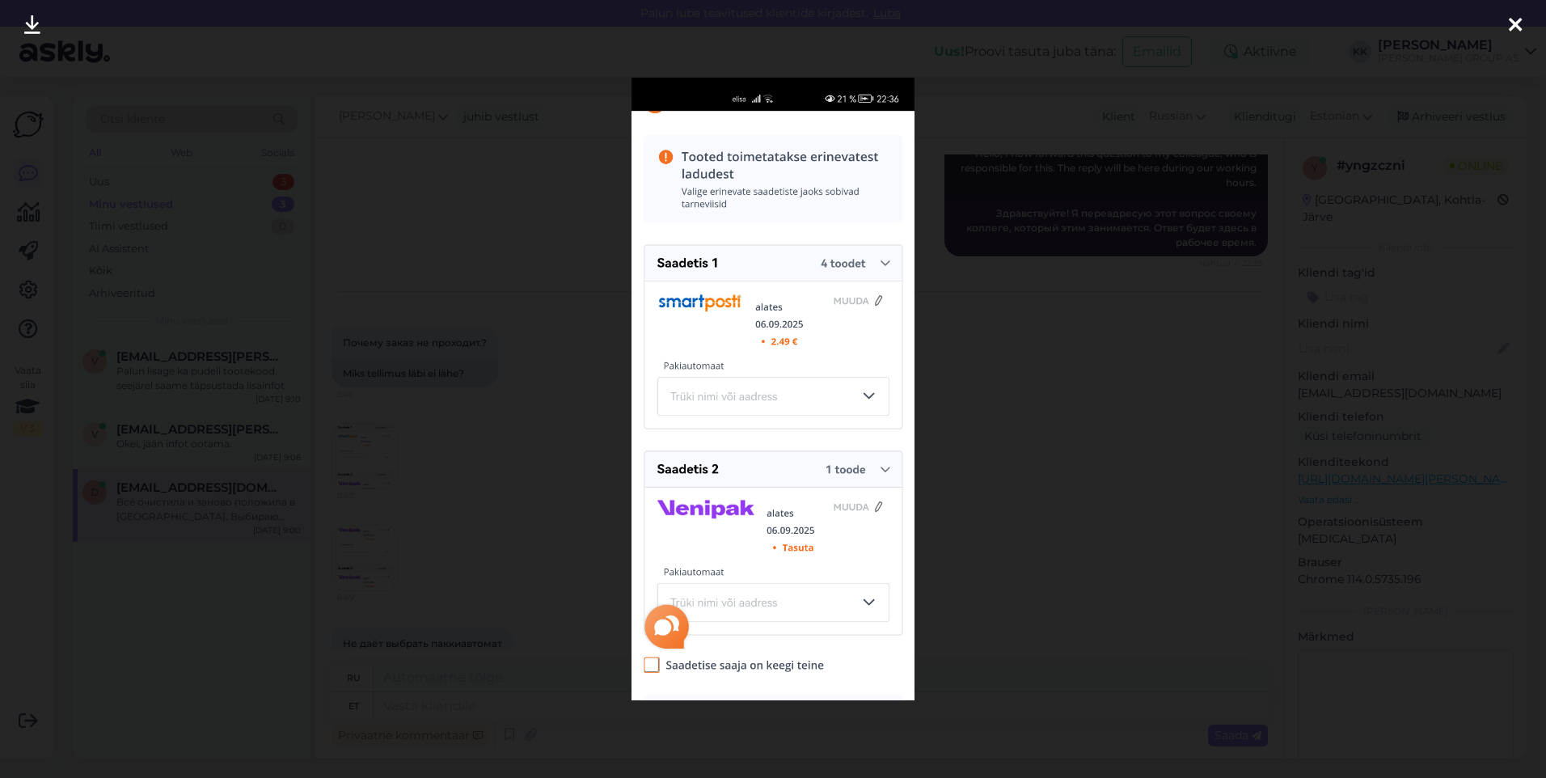
click at [1517, 23] on icon at bounding box center [1515, 25] width 13 height 21
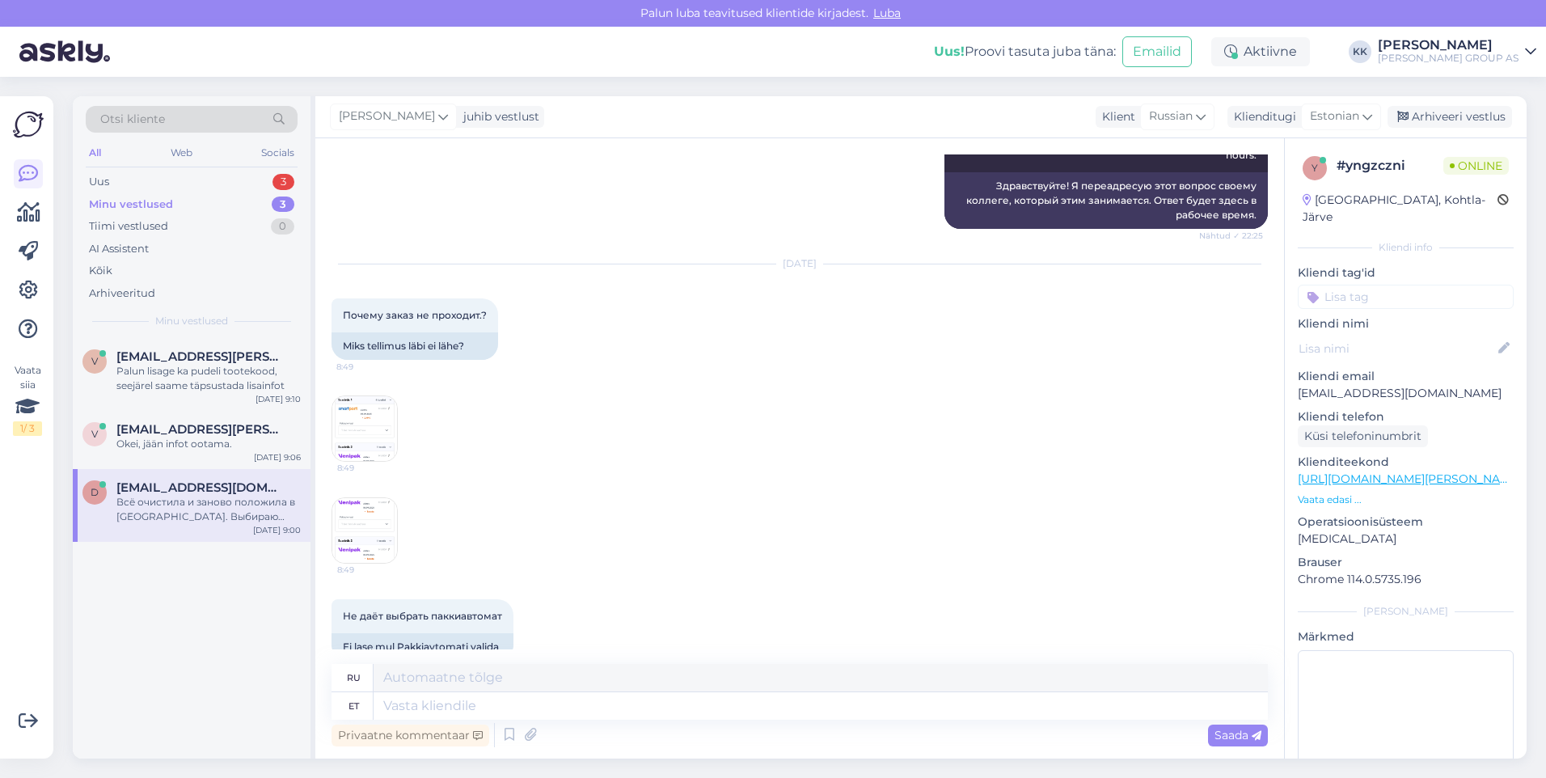
scroll to position [404, 0]
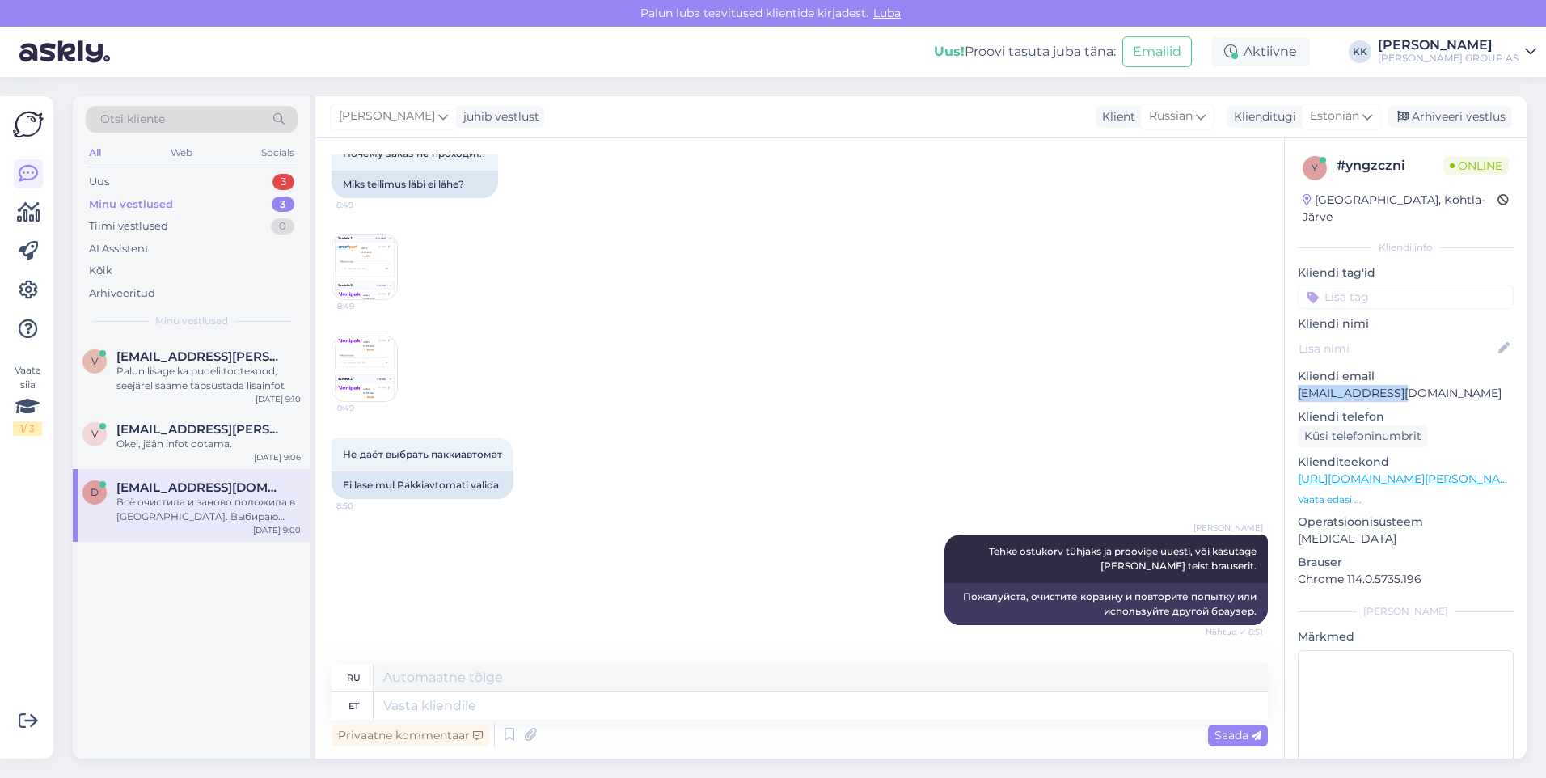
drag, startPoint x: 1403, startPoint y: 378, endPoint x: 1295, endPoint y: 381, distance: 108.4
click at [1295, 381] on div "y # yngzczni Online [GEOGRAPHIC_DATA], Kohtla-Järve Kliendi info Kliendi tag'id…" at bounding box center [1406, 479] width 242 height 682
copy p "[EMAIL_ADDRESS][DOMAIN_NAME]"
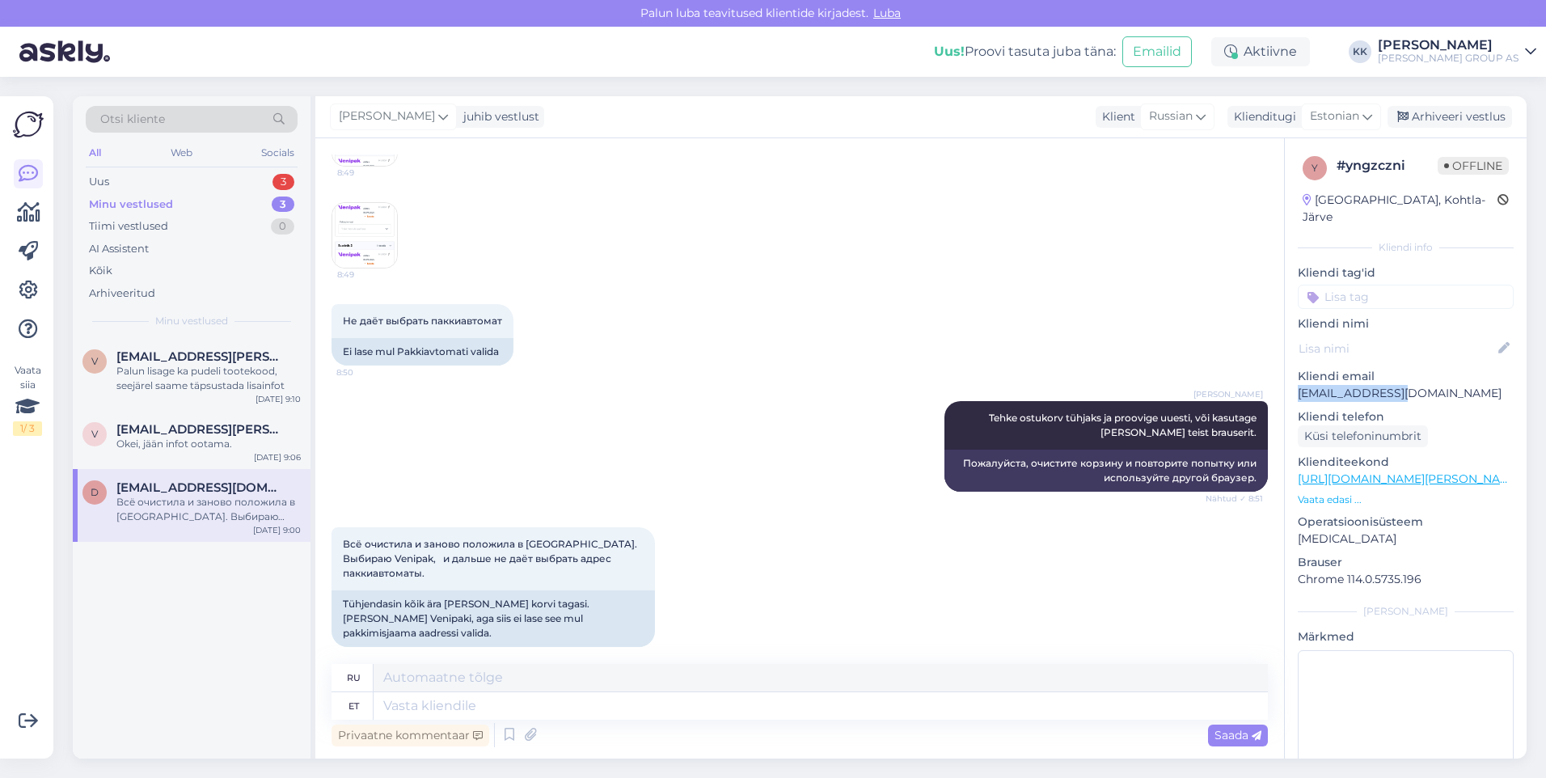
scroll to position [539, 0]
click at [694, 464] on div "[PERSON_NAME] ostukorv tühjaks ja proovige uuesti, või kasutage [PERSON_NAME] t…" at bounding box center [800, 446] width 936 height 126
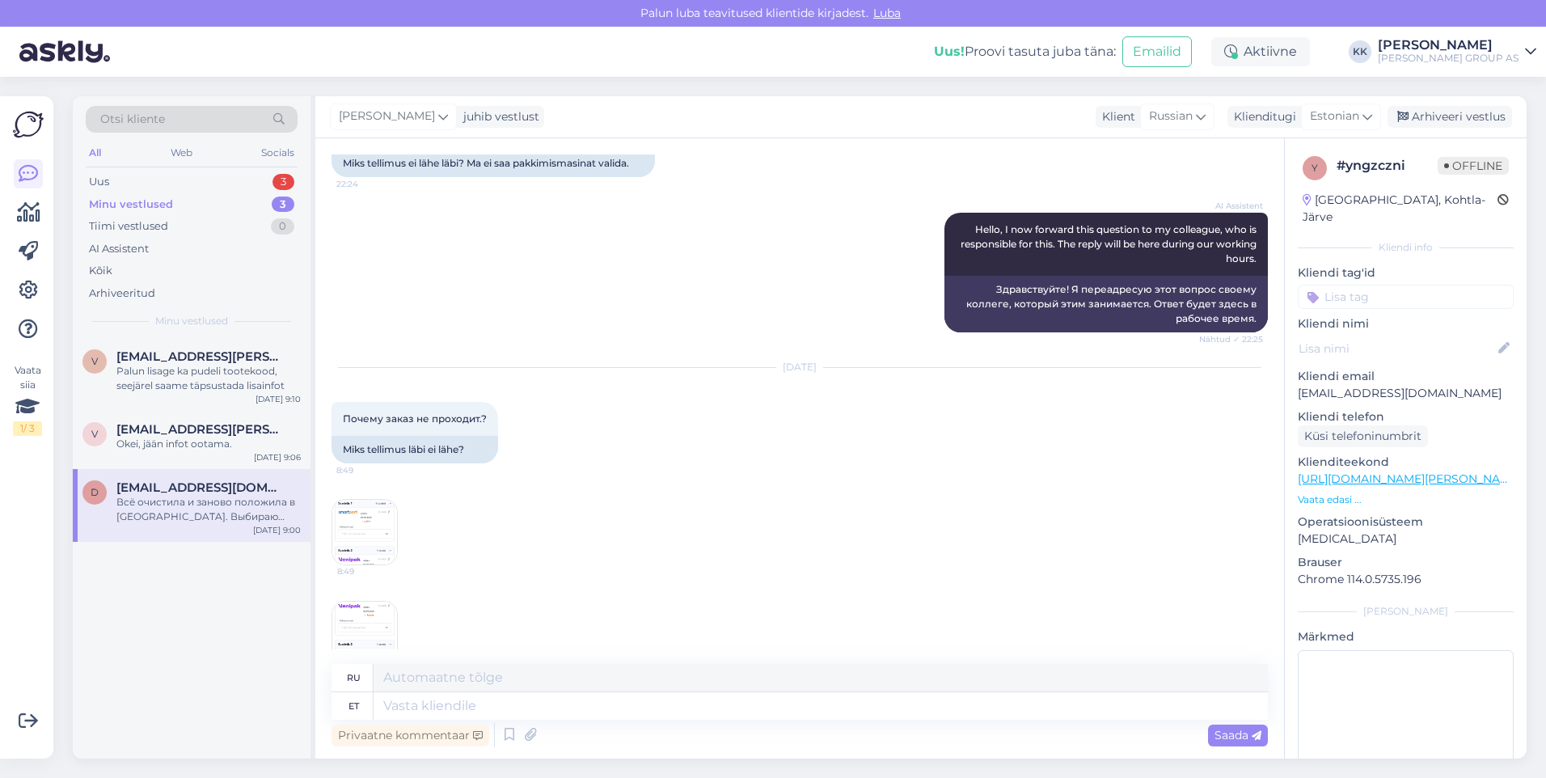
scroll to position [134, 0]
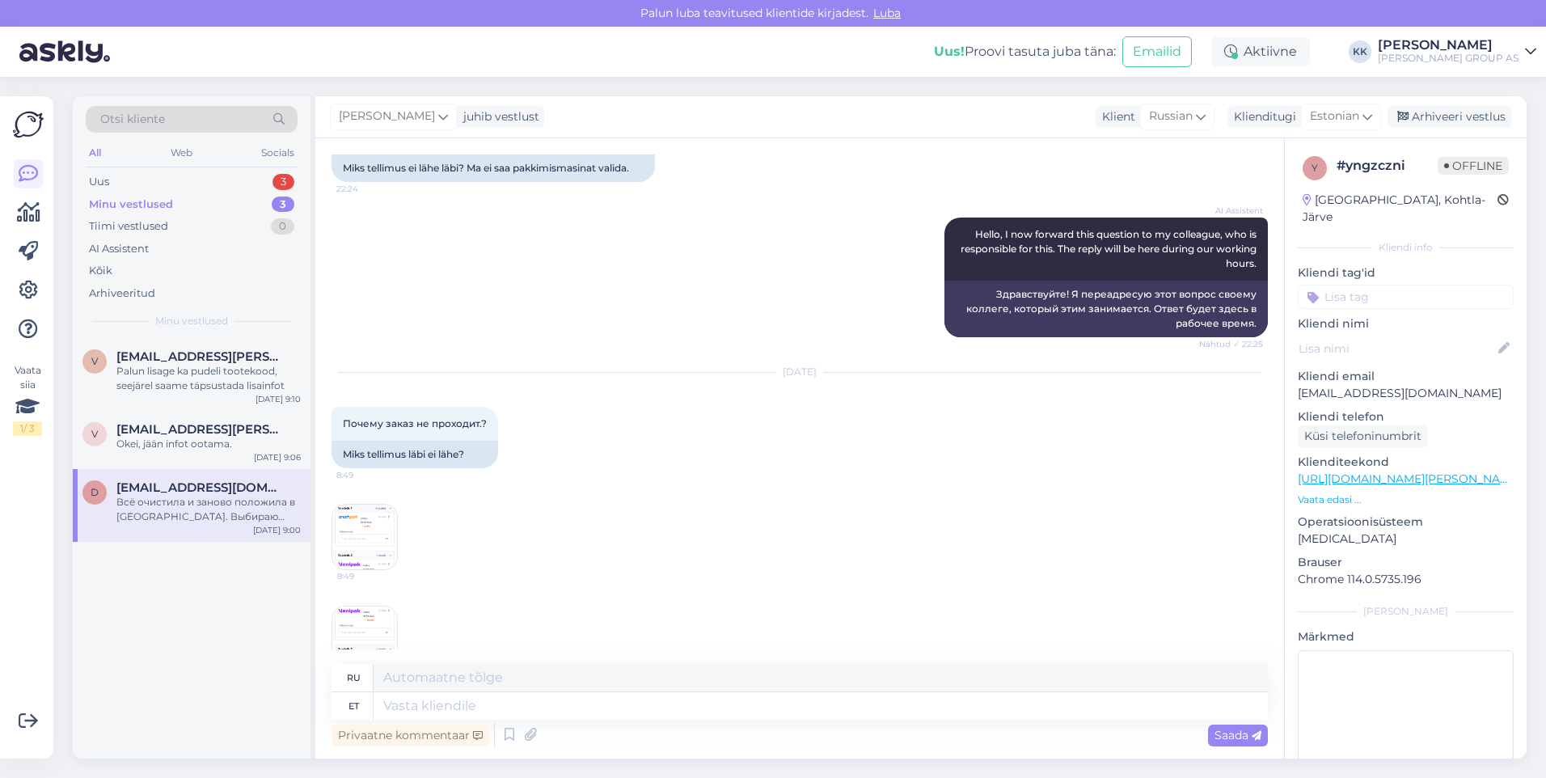
click at [369, 539] on img at bounding box center [364, 537] width 65 height 65
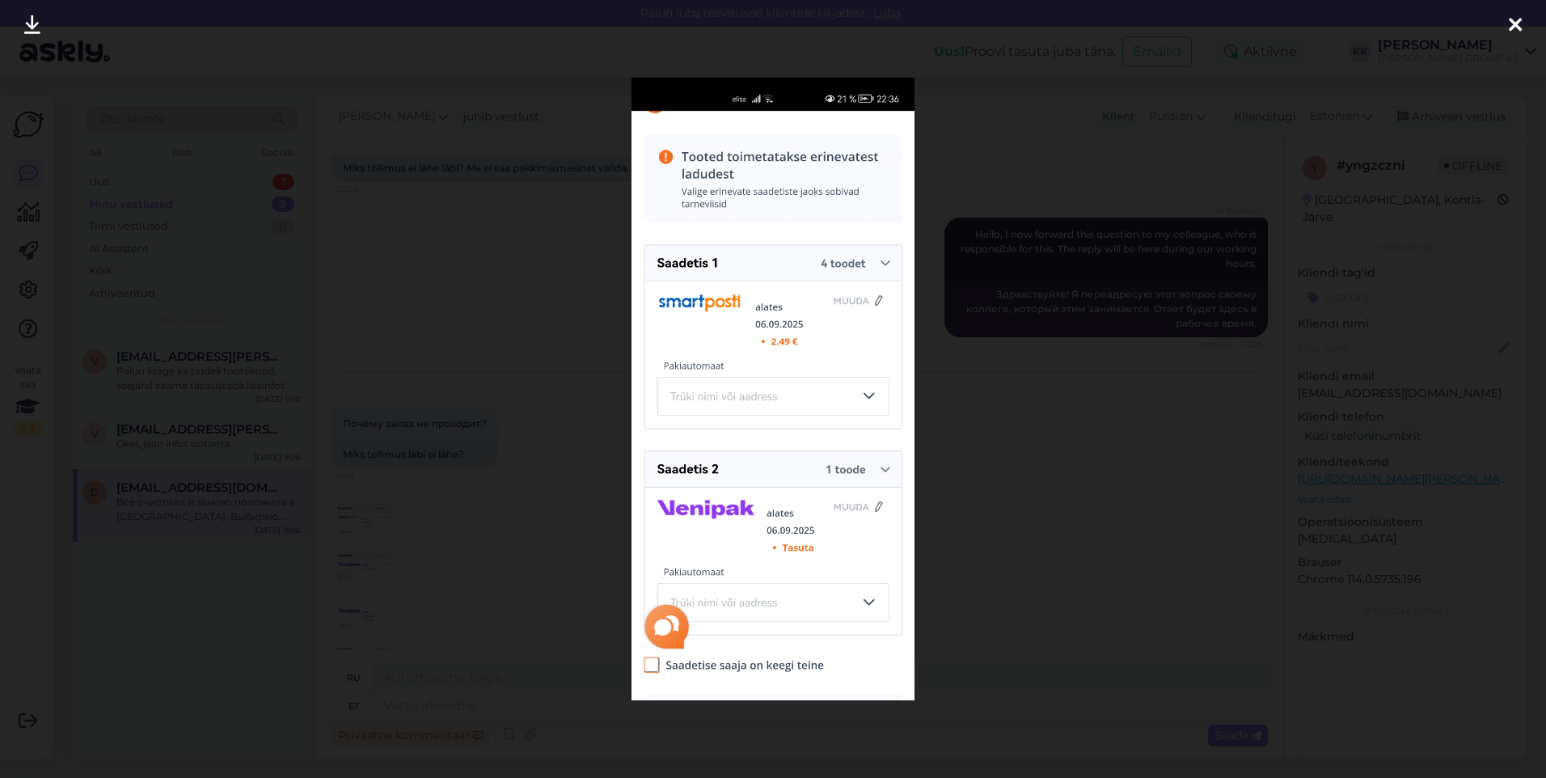
click at [1517, 15] on icon at bounding box center [1515, 25] width 13 height 21
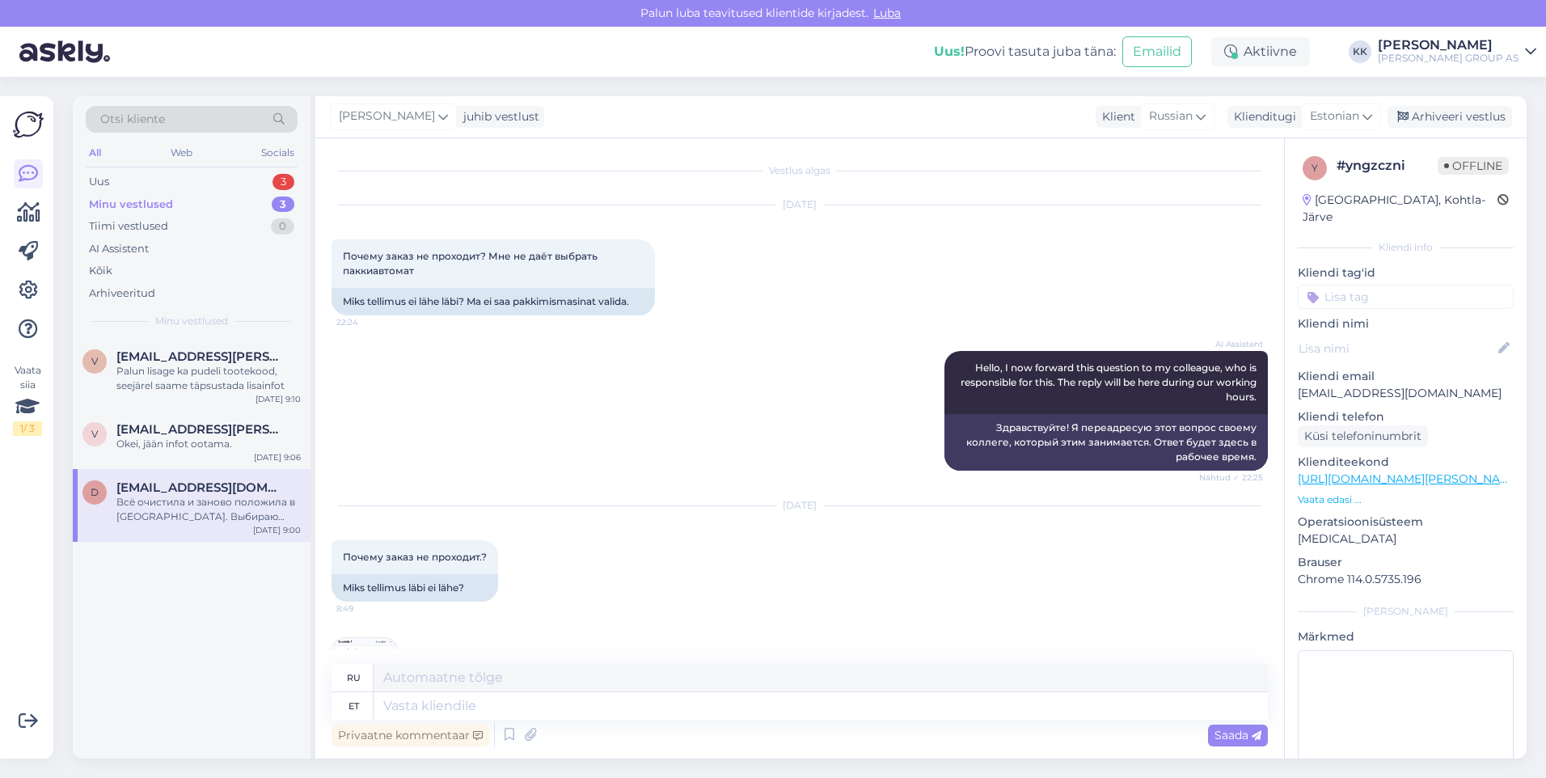
scroll to position [0, 0]
drag, startPoint x: 1385, startPoint y: 377, endPoint x: 1286, endPoint y: 377, distance: 99.5
click at [1286, 377] on div "y # yngzczni Offline [GEOGRAPHIC_DATA], Kohtla-Järve Kliendi info Kliendi tag'i…" at bounding box center [1406, 479] width 242 height 682
click at [737, 334] on div "AI Assistent Hello, I now forward this question to my colleague, who is respons…" at bounding box center [800, 411] width 936 height 155
click at [120, 180] on div "Uus 3" at bounding box center [192, 182] width 212 height 23
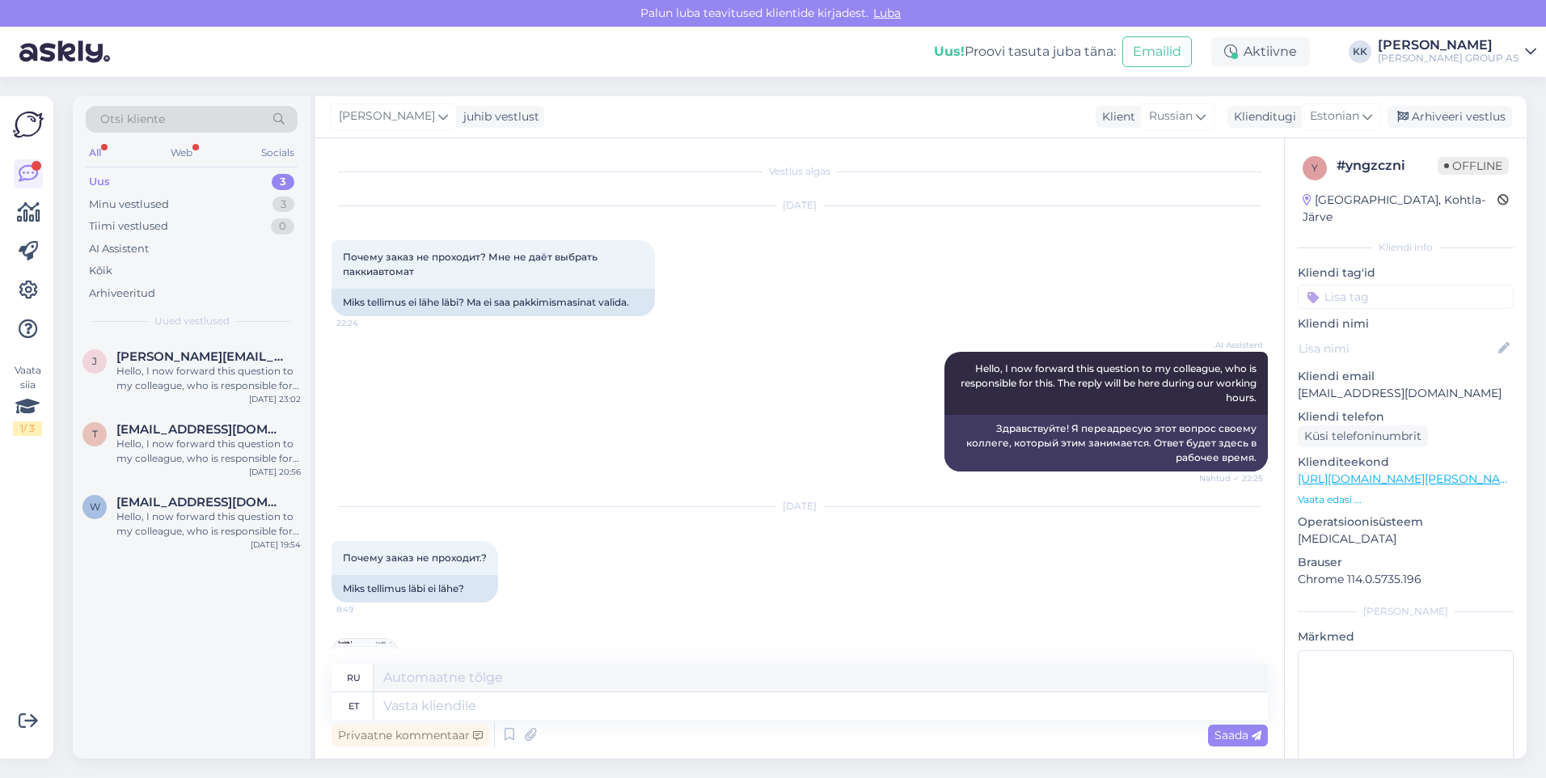
click at [1423, 385] on p "[EMAIL_ADDRESS][DOMAIN_NAME]" at bounding box center [1406, 393] width 216 height 17
drag, startPoint x: 1420, startPoint y: 379, endPoint x: 1295, endPoint y: 380, distance: 124.5
click at [1295, 380] on div "y # yngzczni Offline [GEOGRAPHIC_DATA], Kohtla-Järve Kliendi info Kliendi tag'i…" at bounding box center [1406, 479] width 242 height 682
copy p "[EMAIL_ADDRESS][DOMAIN_NAME]"
click at [1461, 385] on p "[EMAIL_ADDRESS][DOMAIN_NAME]" at bounding box center [1406, 393] width 216 height 17
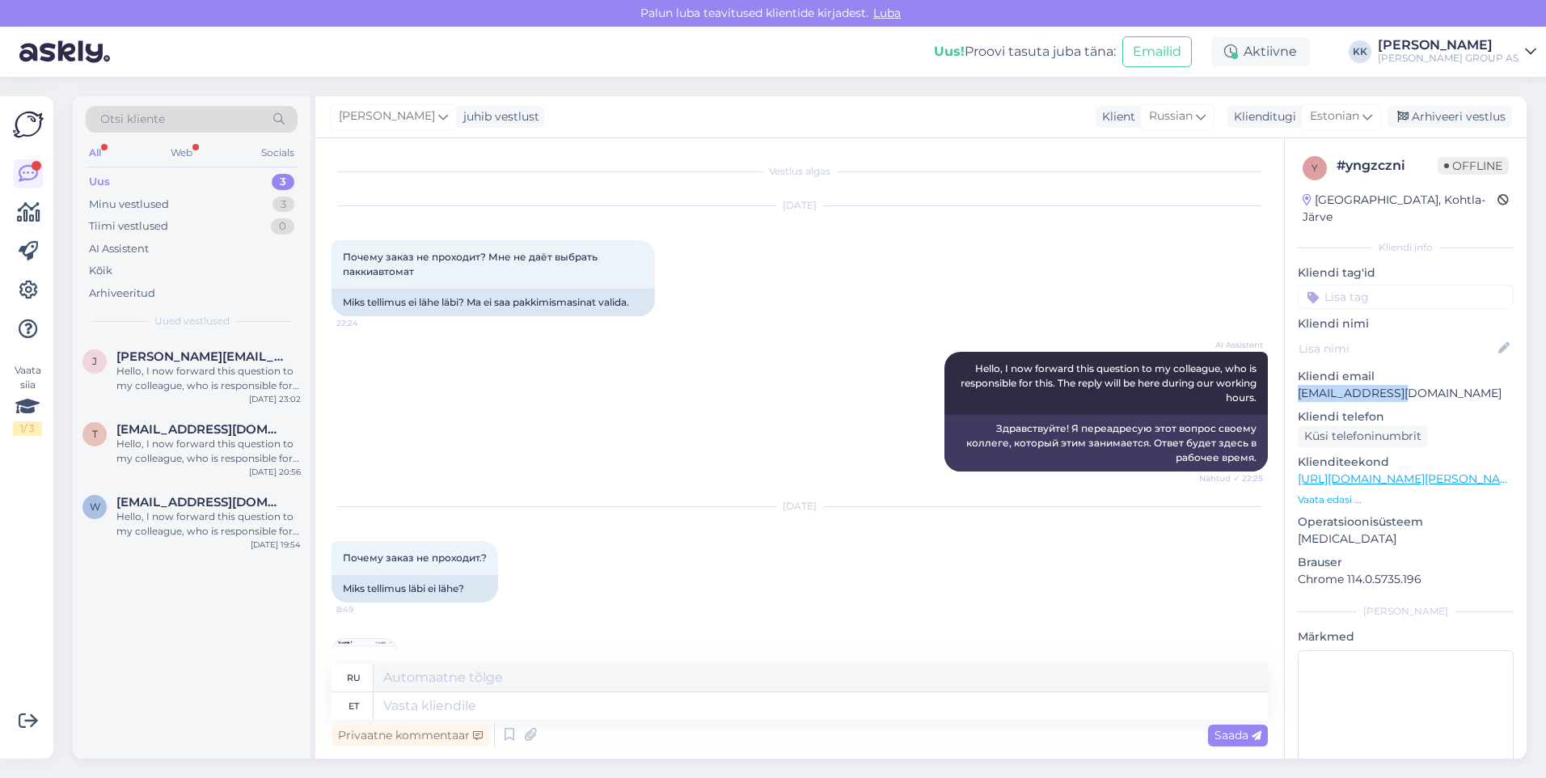
click at [1439, 385] on p "[EMAIL_ADDRESS][DOMAIN_NAME]" at bounding box center [1406, 393] width 216 height 17
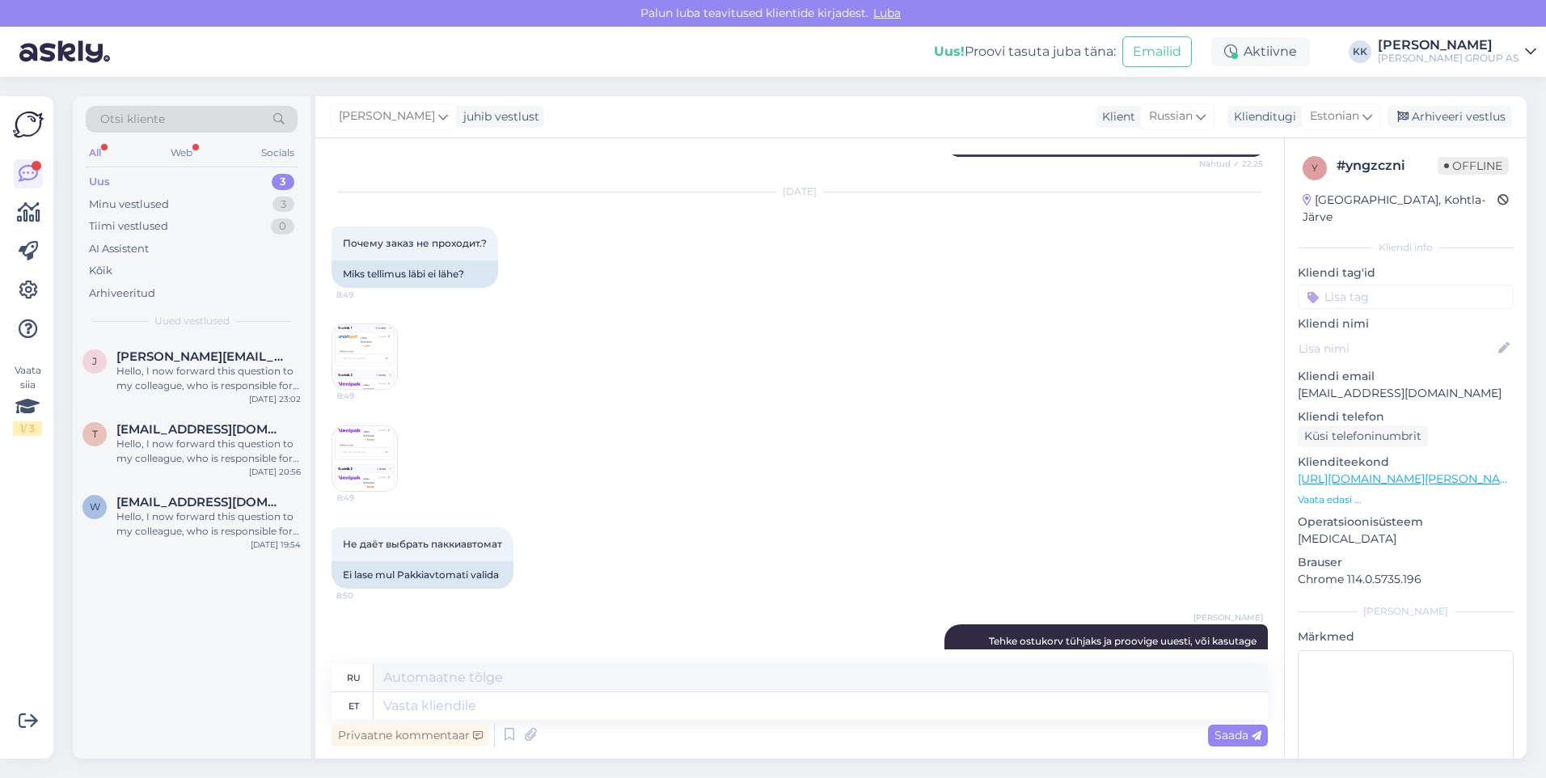
scroll to position [323, 0]
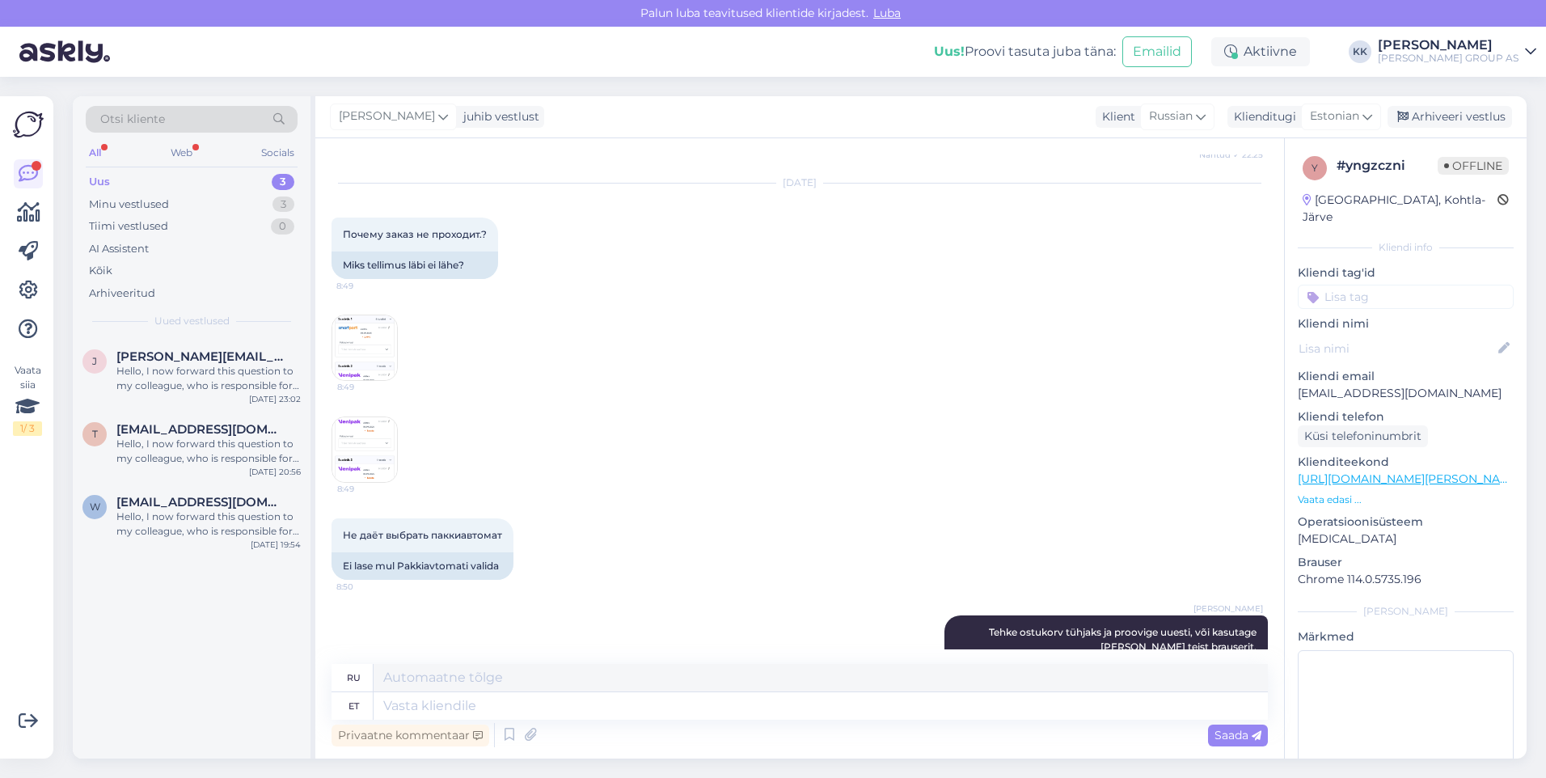
click at [371, 340] on img at bounding box center [364, 347] width 65 height 65
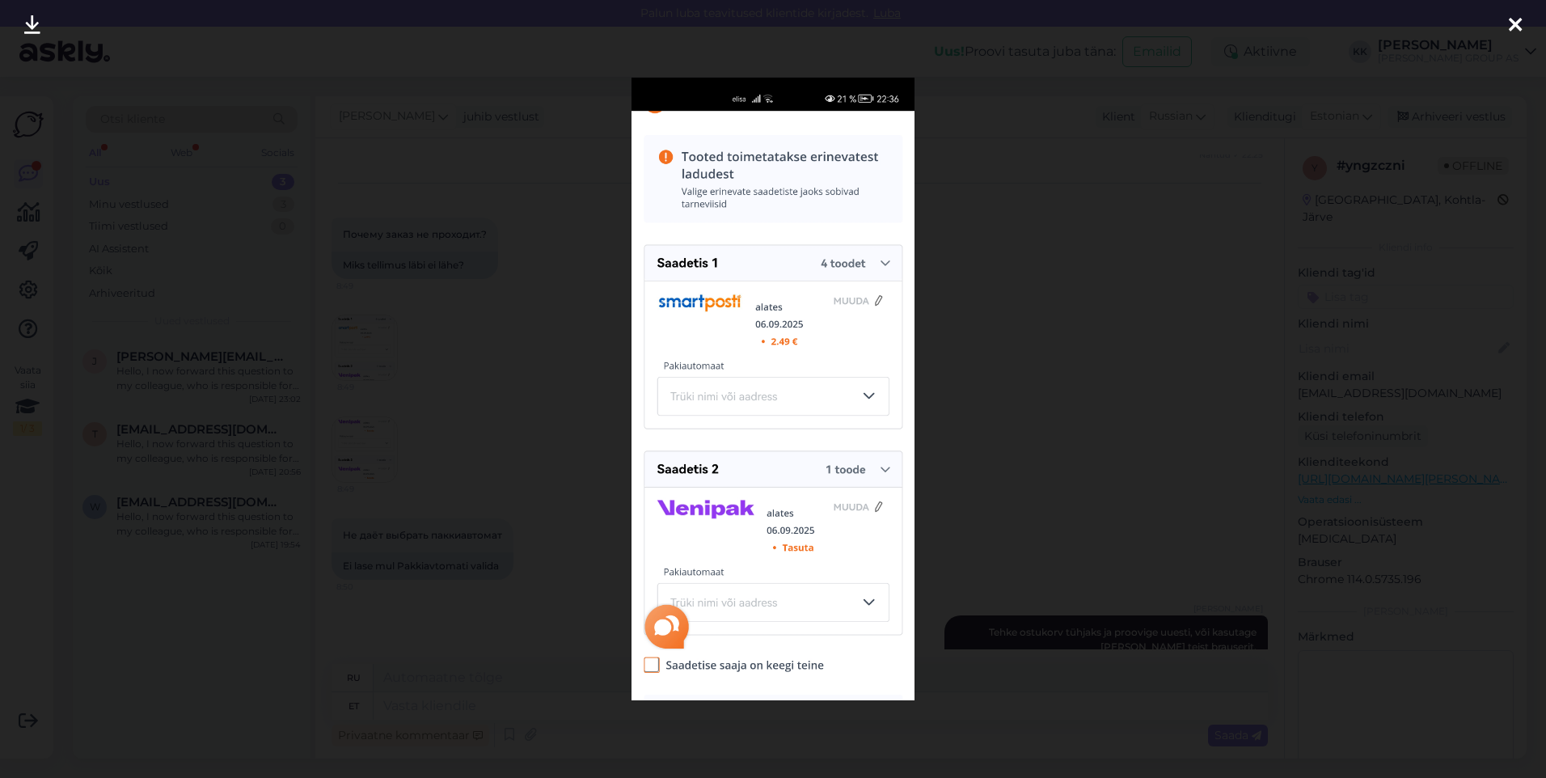
click at [1517, 21] on icon at bounding box center [1515, 25] width 13 height 21
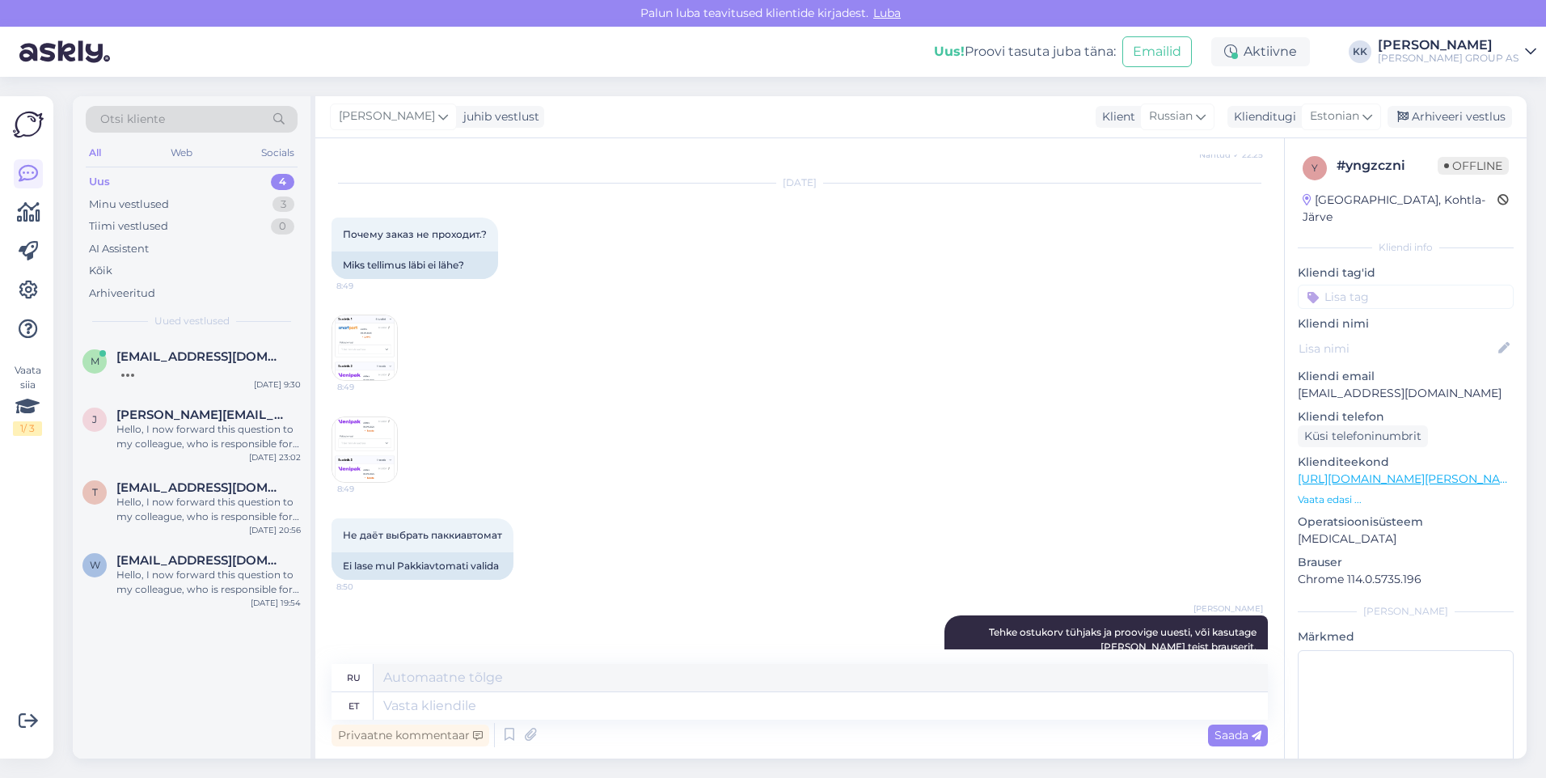
click at [361, 346] on img at bounding box center [364, 347] width 65 height 65
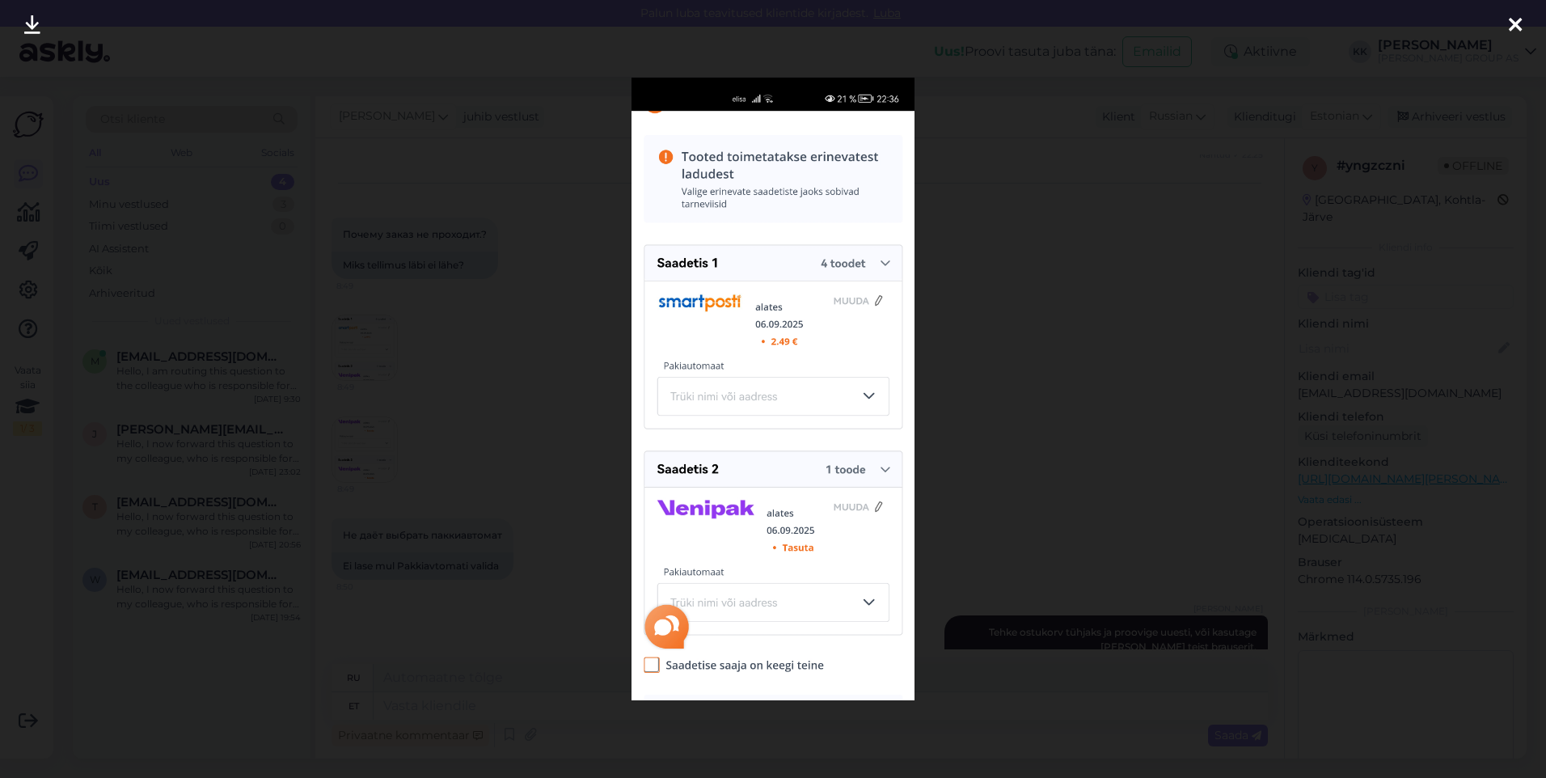
click at [1516, 18] on icon at bounding box center [1515, 25] width 13 height 21
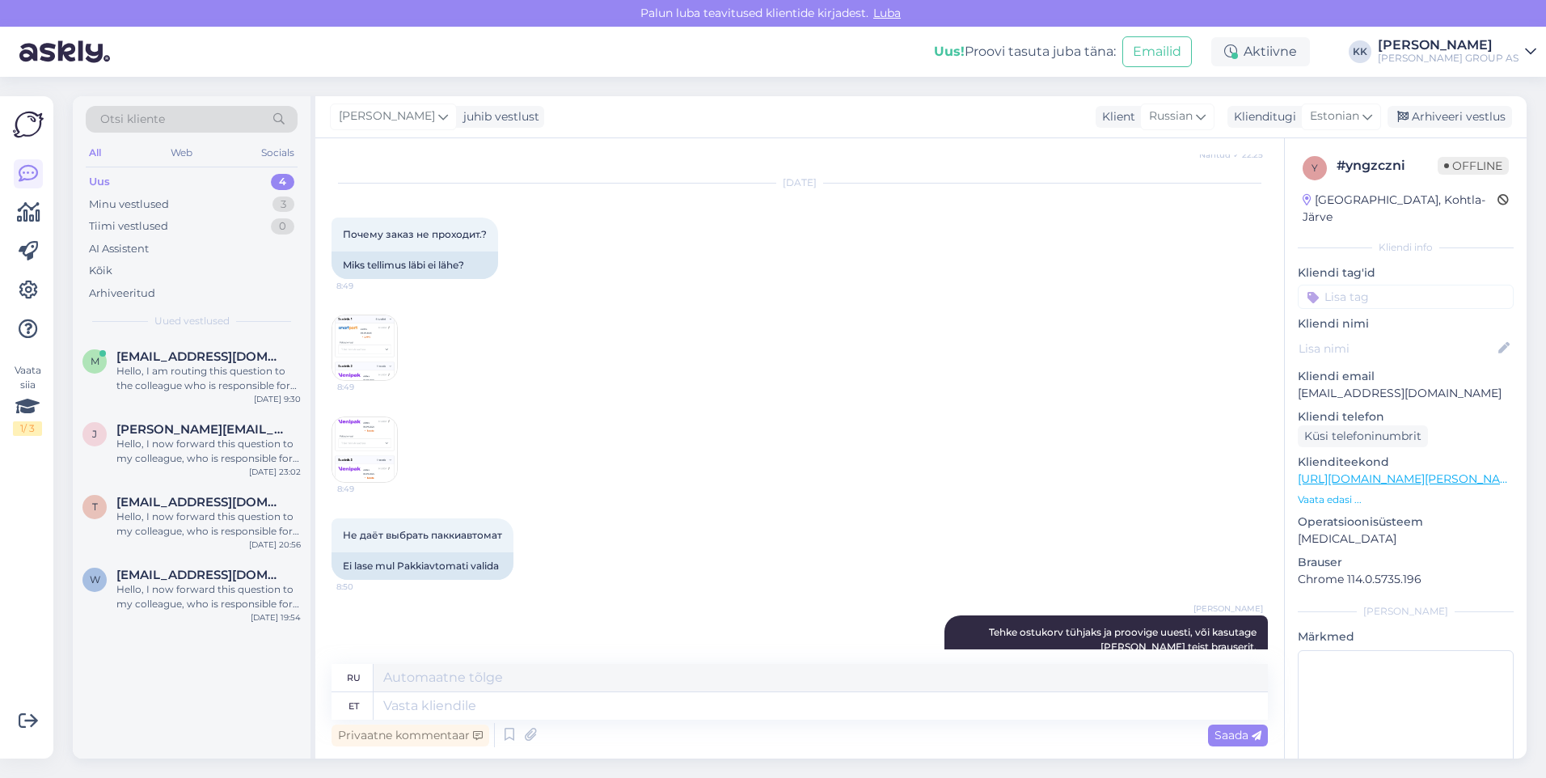
click at [373, 445] on img at bounding box center [364, 449] width 65 height 65
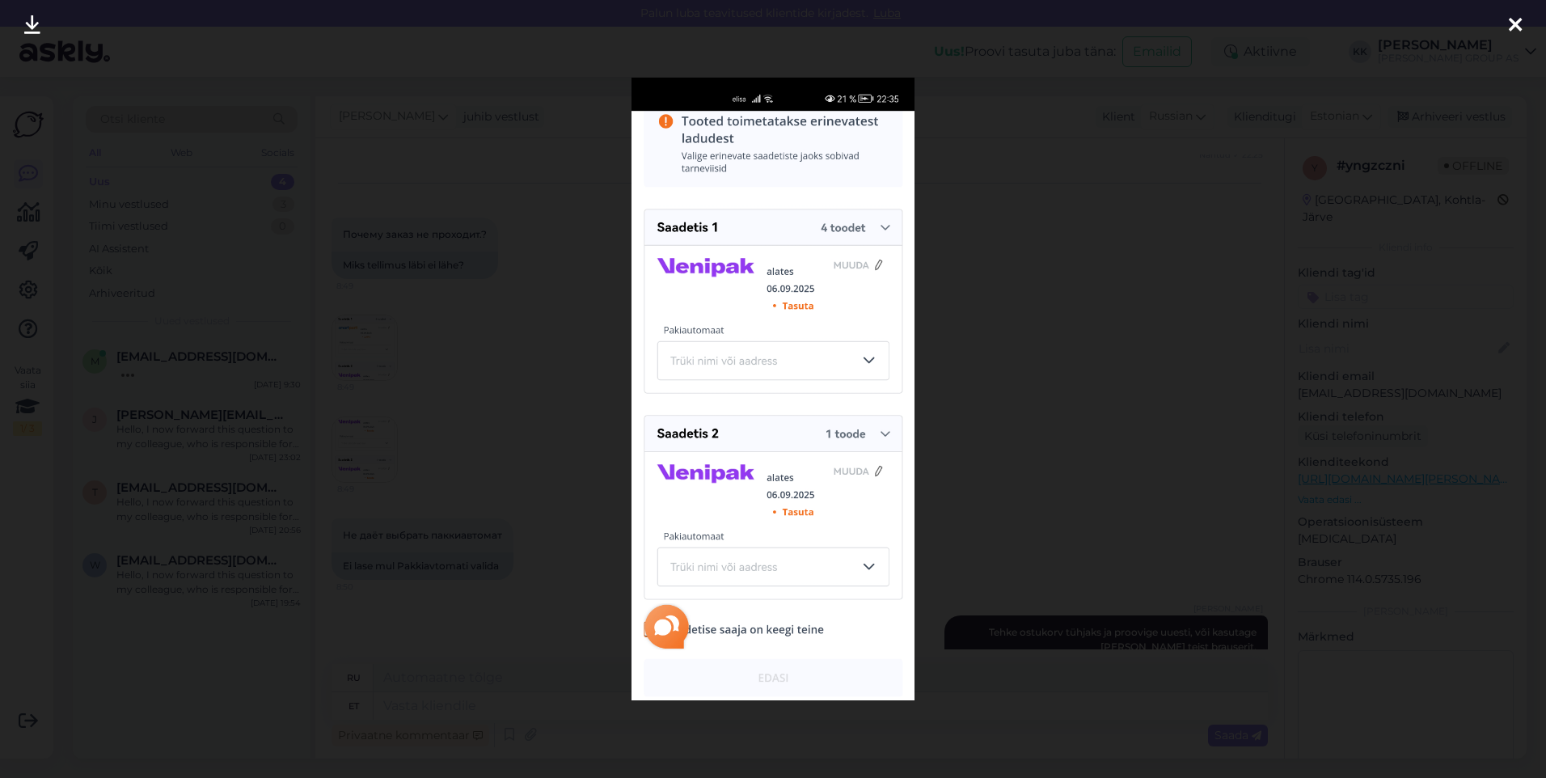
click at [1512, 15] on icon at bounding box center [1515, 25] width 13 height 21
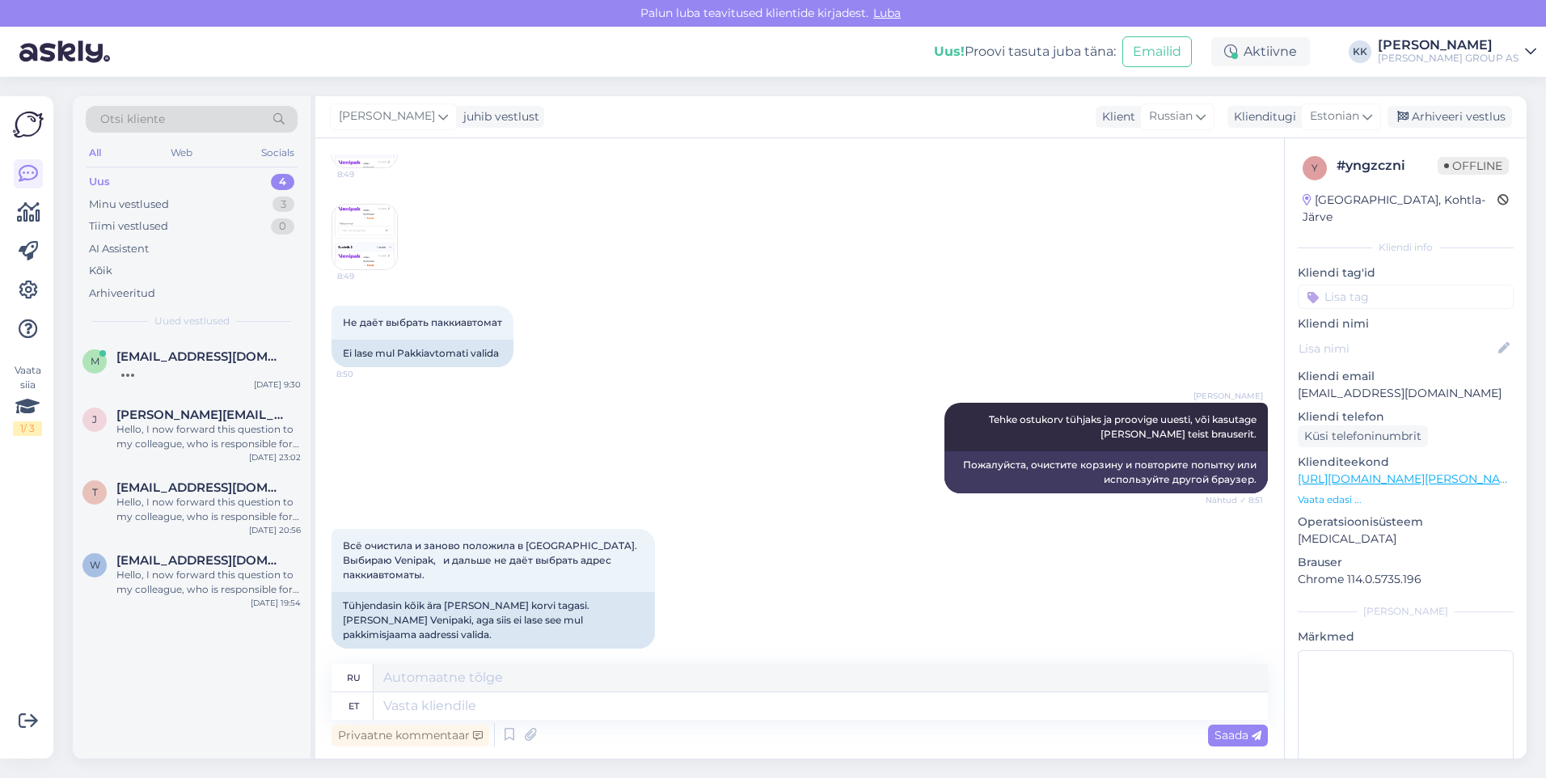
scroll to position [539, 0]
click at [409, 708] on textarea at bounding box center [821, 705] width 894 height 27
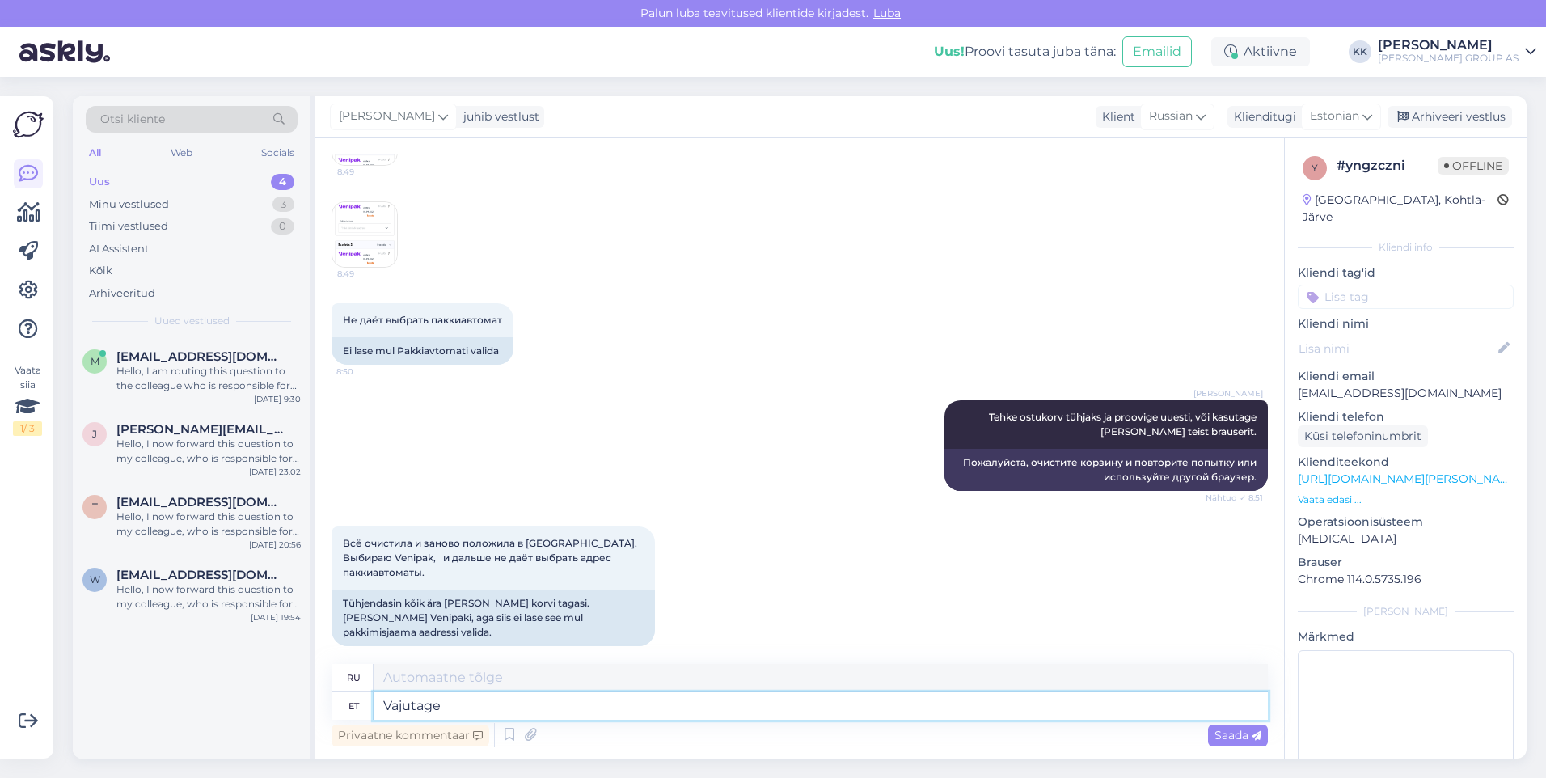
type textarea "Vajutage"
type textarea "Нажимать"
type textarea "Vajutage hiire"
type textarea "Щелкните мышкой"
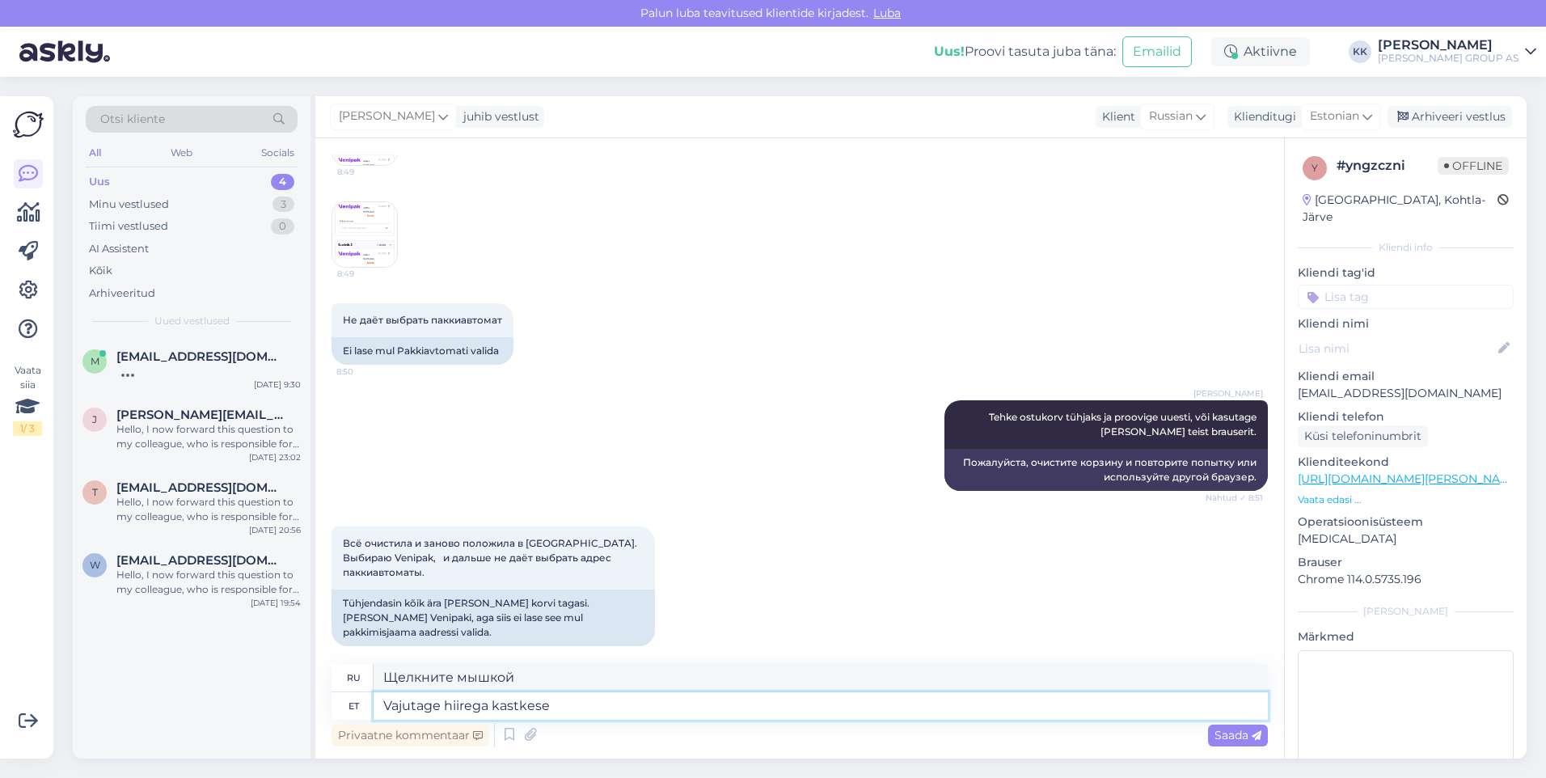
type textarea "Vajutage hiirega kastkese"
type textarea "Щелкните по полю мышкой."
type textarea "Vajutage hiirega kastkese peal j"
type textarea "Щелкните по полю мышью."
type textarea "Vajutage hiirega kastkese [PERSON_NAME]"
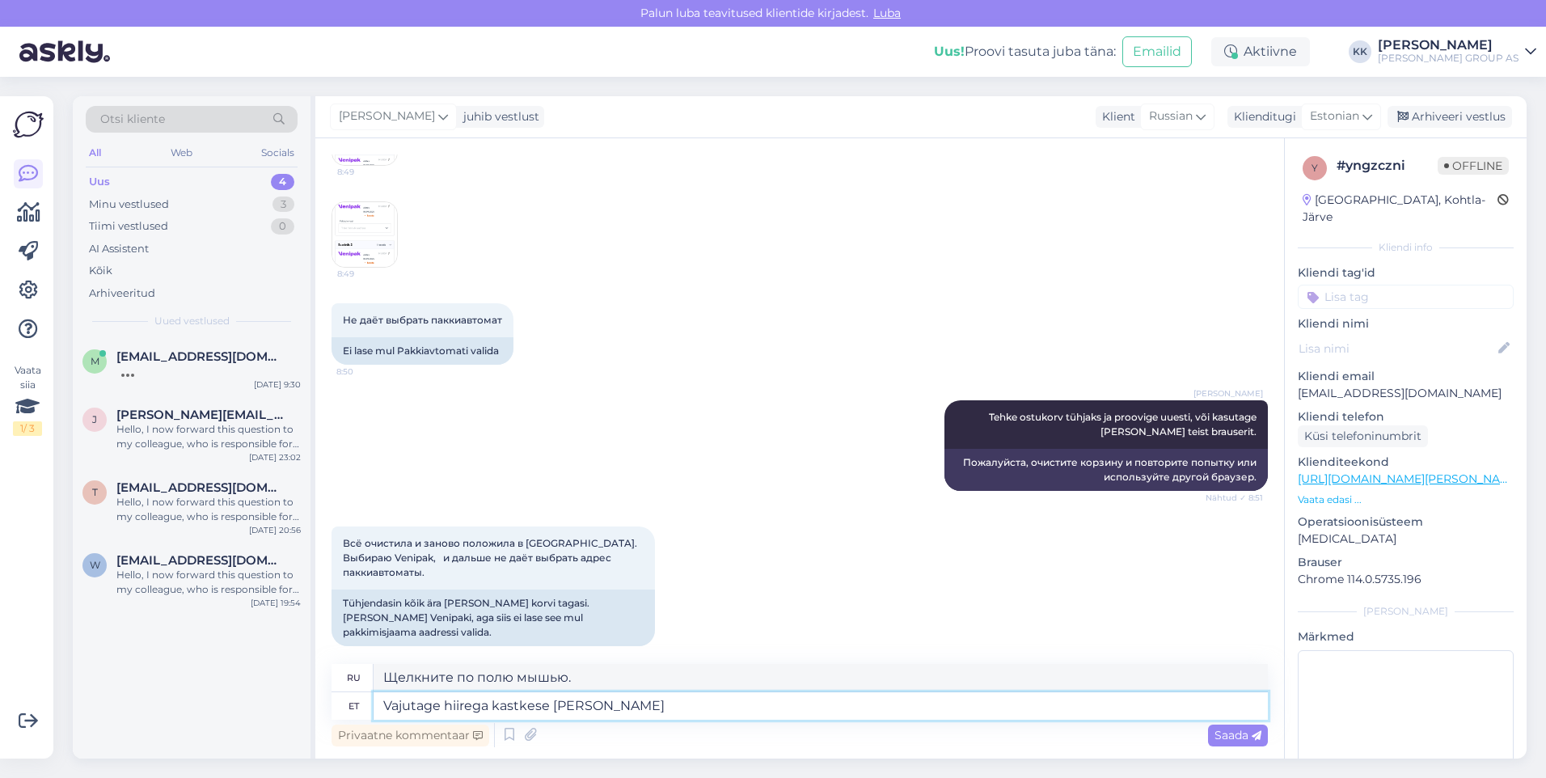
type textarea "Щелкните мышью по полю и"
type textarea "Vajutage hiirega kastkese [PERSON_NAME] avan"
type textarea "Щелкните по полю мышкой, и оно откроется."
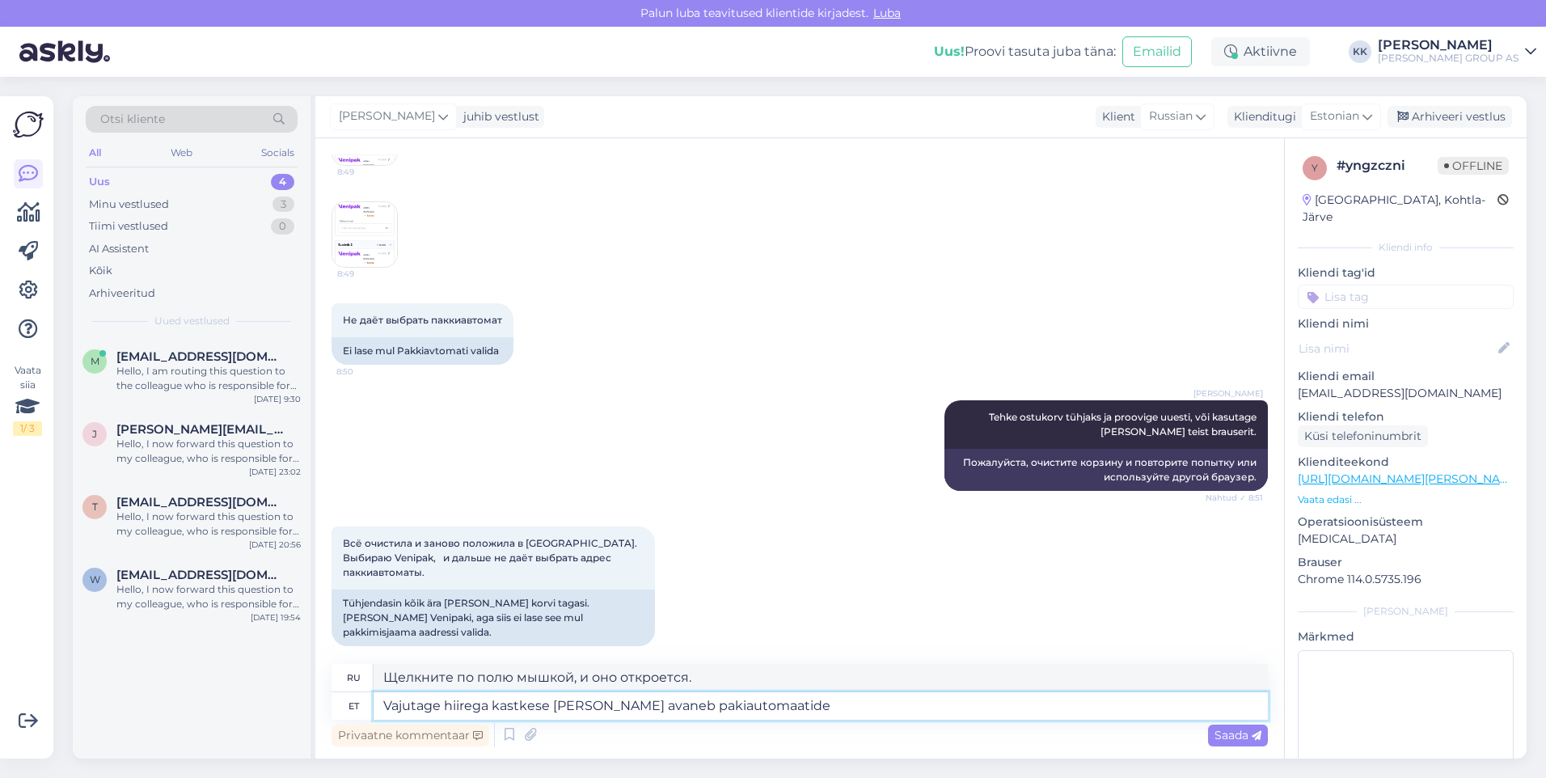
type textarea "Vajutage hiirega kastkese [PERSON_NAME] avaneb pakiautomaatide"
type textarea "Щелкните мышью по ящику, и почтомат откроется."
type textarea "Vajutage hiirega kastkese [PERSON_NAME] avaneb pakiautomaatide rippm"
type textarea "Щелкните мышью по полю, и откроется выпадающее меню пакоматов."
type textarea "Vajutage hiirega kastkese [PERSON_NAME] avaneb pakiautomaatide rippmenüü. Või"
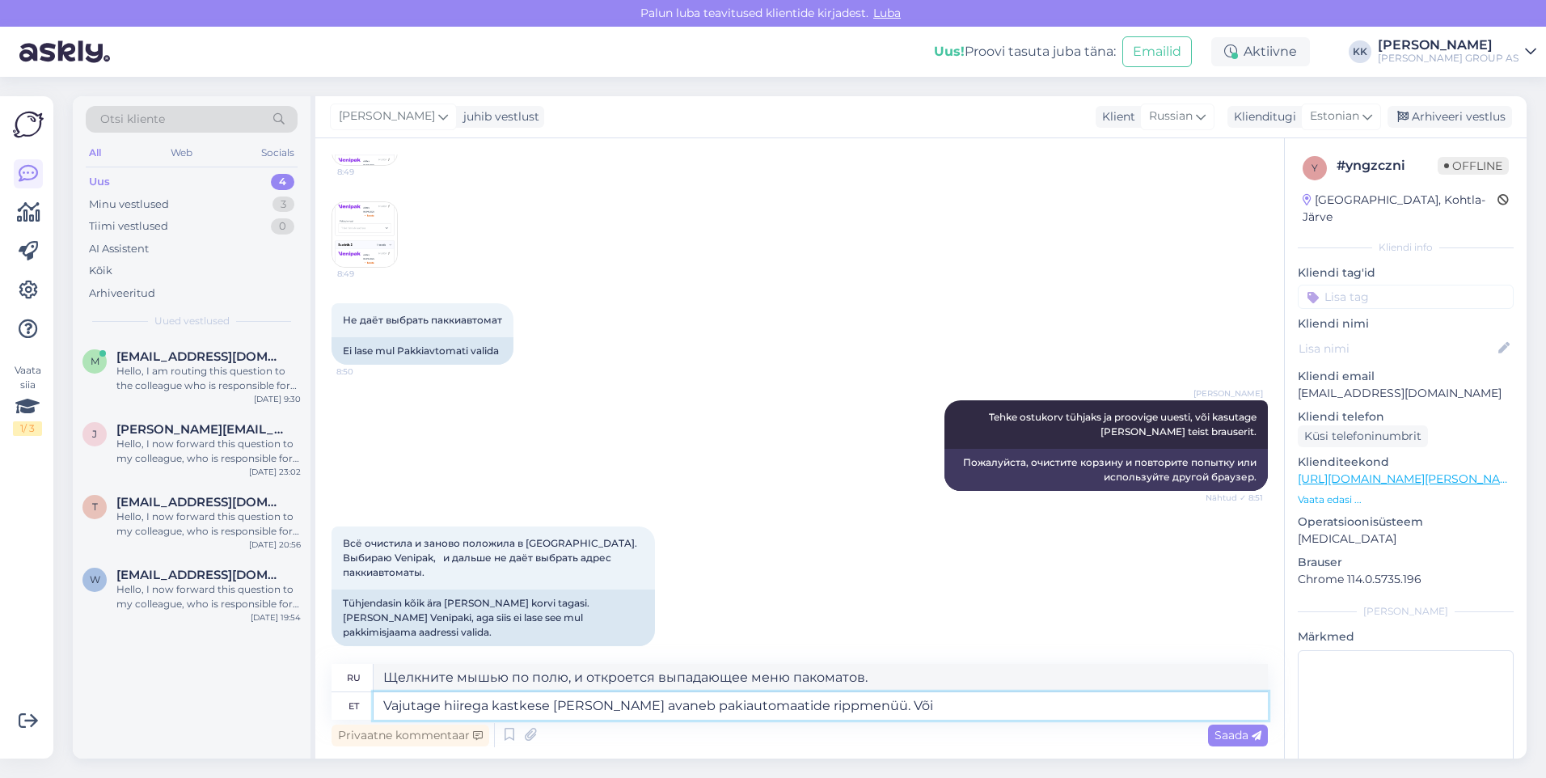
type textarea "Щелкните мышью по полю, и откроется выпадающее меню с почтоматами. Или"
type textarea "Vajutage hiirega kastkese [PERSON_NAME] avaneb pakiautomaatide rippmenüü. Või k…"
type textarea "Щелкните мышью по полю, и откроется выпадающее меню с почтоматами. Или введите"
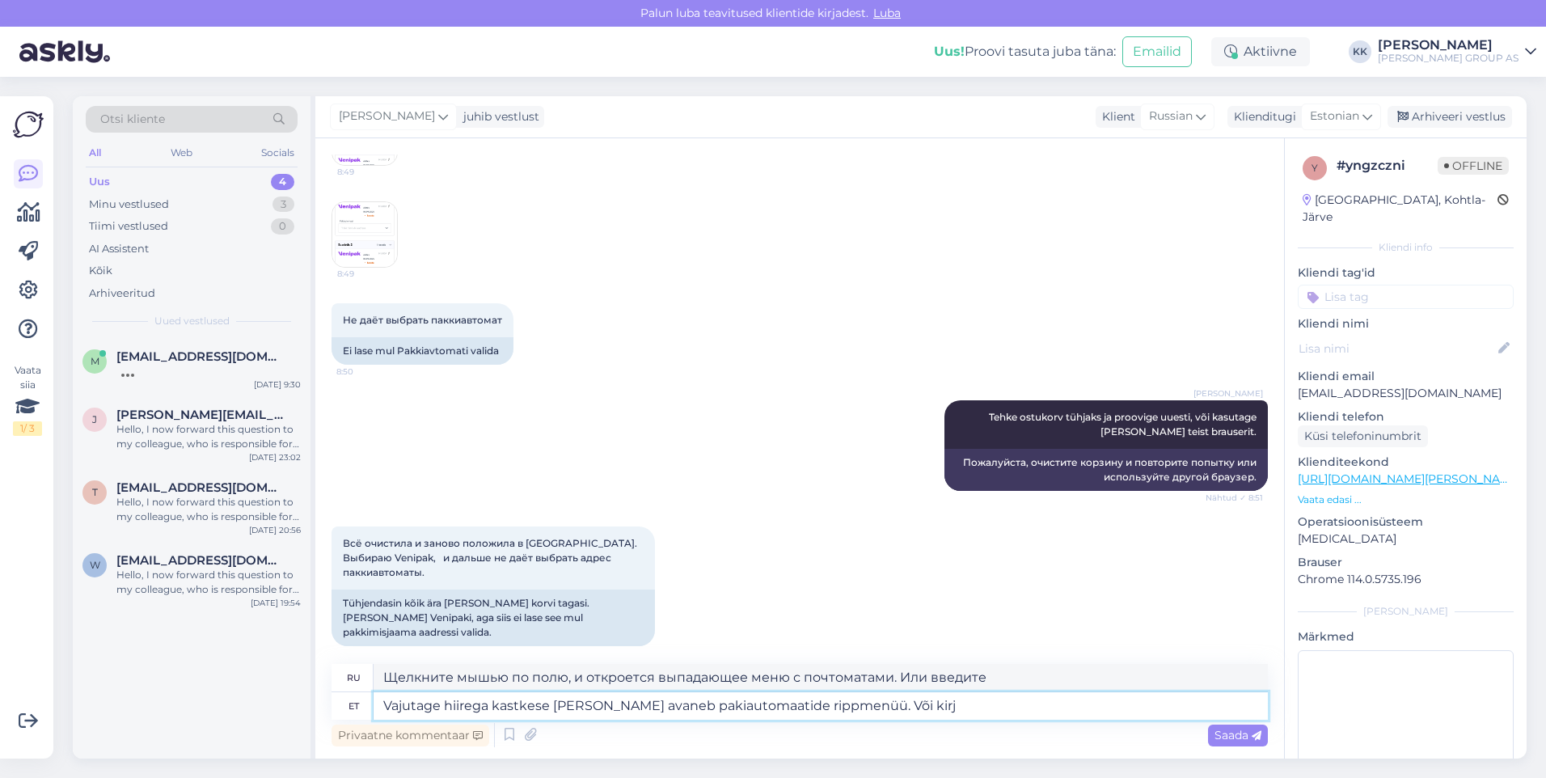
type textarea "Vajutage hiirega kastkese [PERSON_NAME] avaneb pakiautomaatide rippmenüü. Või k…"
type textarea "Кликните по полю мышкой, и откроется выпадающее меню с почтоматами. Или напишите"
type textarea "Vajutage hiirega kastkese [PERSON_NAME] avaneb pakiautomaatide rippmenüü. Või k…"
type textarea "Щелкните мышью по полю, и откроется выпадающее меню с почтоматами. Или введите"
type textarea "Vajutage hiirega kastkese [PERSON_NAME] avaneb pakiautomaatide rippmenüü. Või k…"
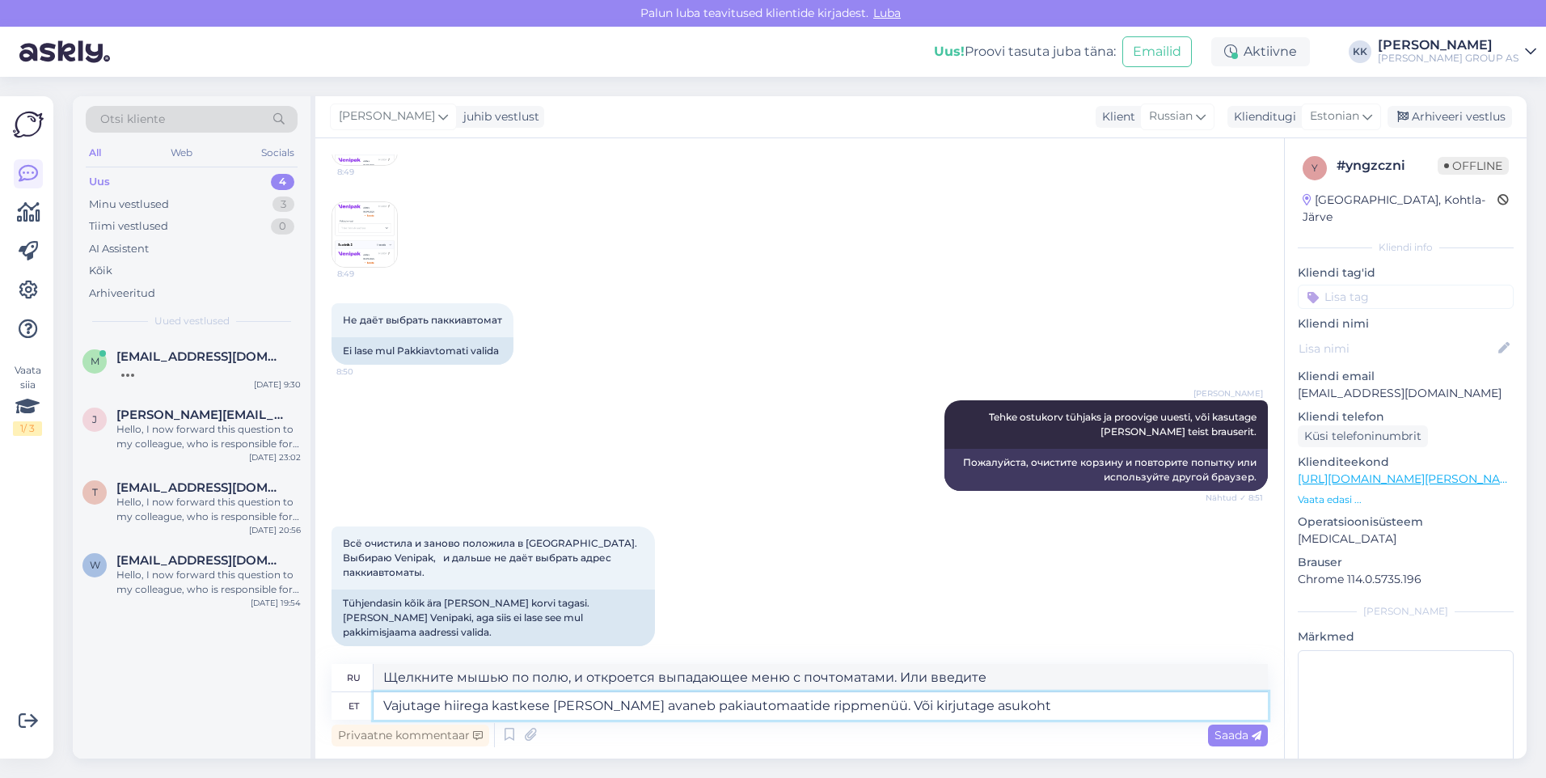
type textarea "Щелкните мышью по полю, и откроется выпадающее меню с почтоматами. [PERSON_NAME…"
type textarea "Vajutage hiirega kastkese [PERSON_NAME] avaneb pakiautomaatide rippmenüü. Või k…"
type textarea "Щелкните мышью по полю, и откроется выпадающее меню с почтоматами. [PERSON_NAME…"
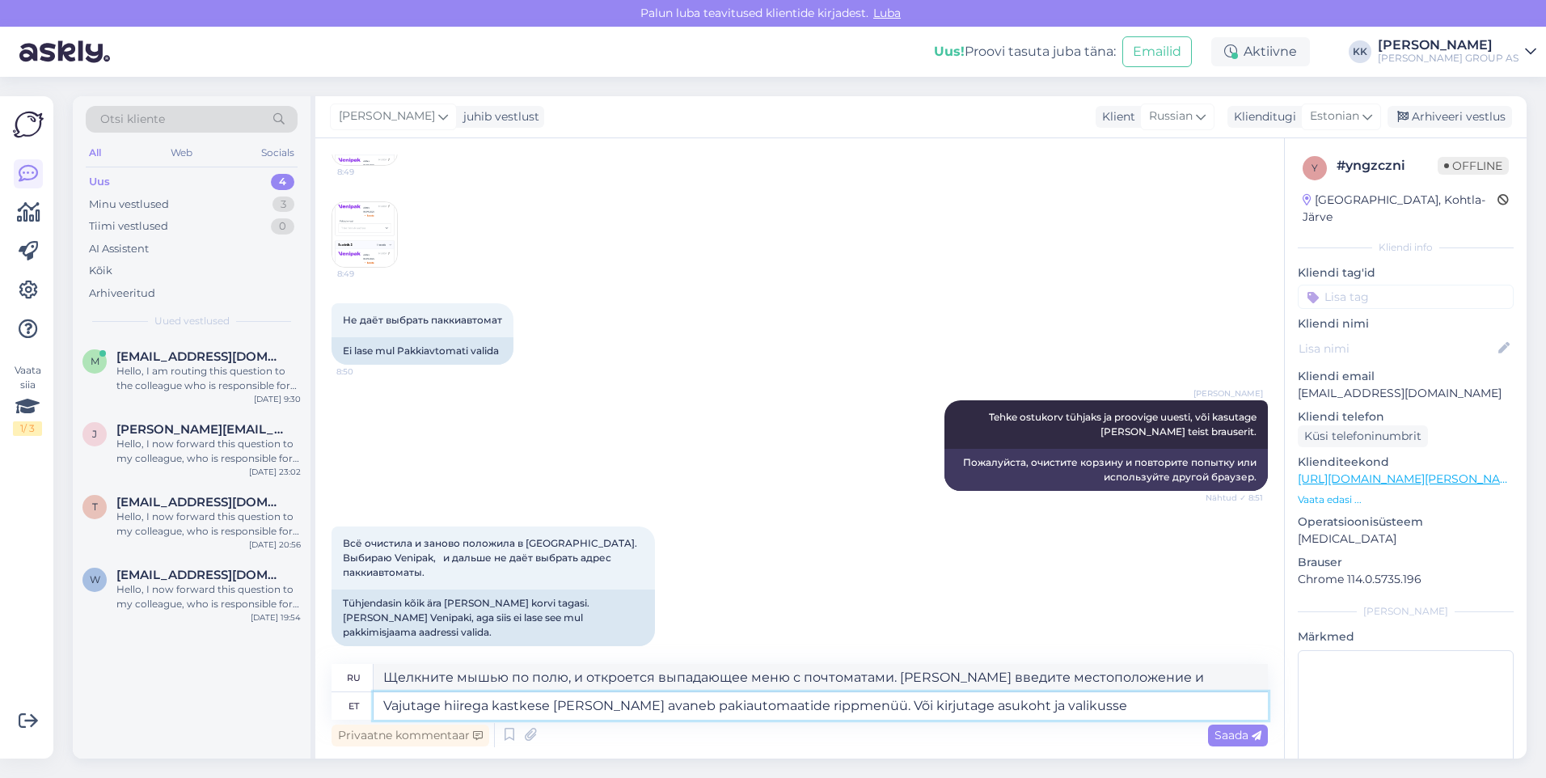
type textarea "Vajutage hiirega kastkese [PERSON_NAME] avaneb pakiautomaatide rippmenüü. Või k…"
type textarea "Щелкните мышью по полю, и откроется выпадающее меню с почтоматами. [PERSON_NAME…"
type textarea "Vajutage hiirega kastkese [PERSON_NAME] avaneb pakiautomaatide rippmenüü. Või k…"
type textarea "Щелкните мышью по полю, и откроется выпадающее меню с почтоматами. [PERSON_NAME…"
type textarea "Vajutage hiirega kastkese [PERSON_NAME] avaneb pakiautomaatide rippmenüü. Või k…"
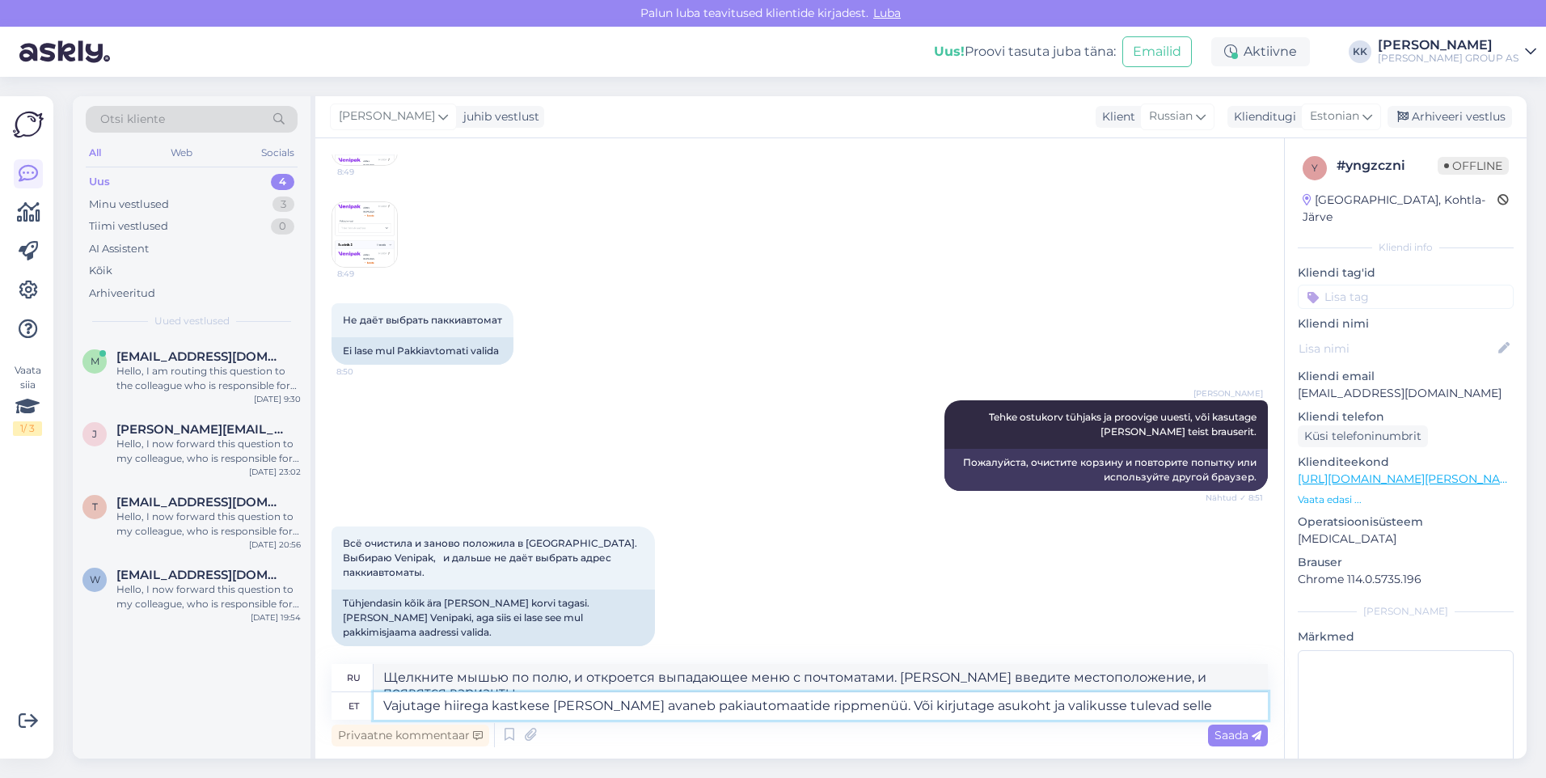
type textarea "Щелкните мышью по полю, и откроется выпадающее меню с почтоматами. Или введите …"
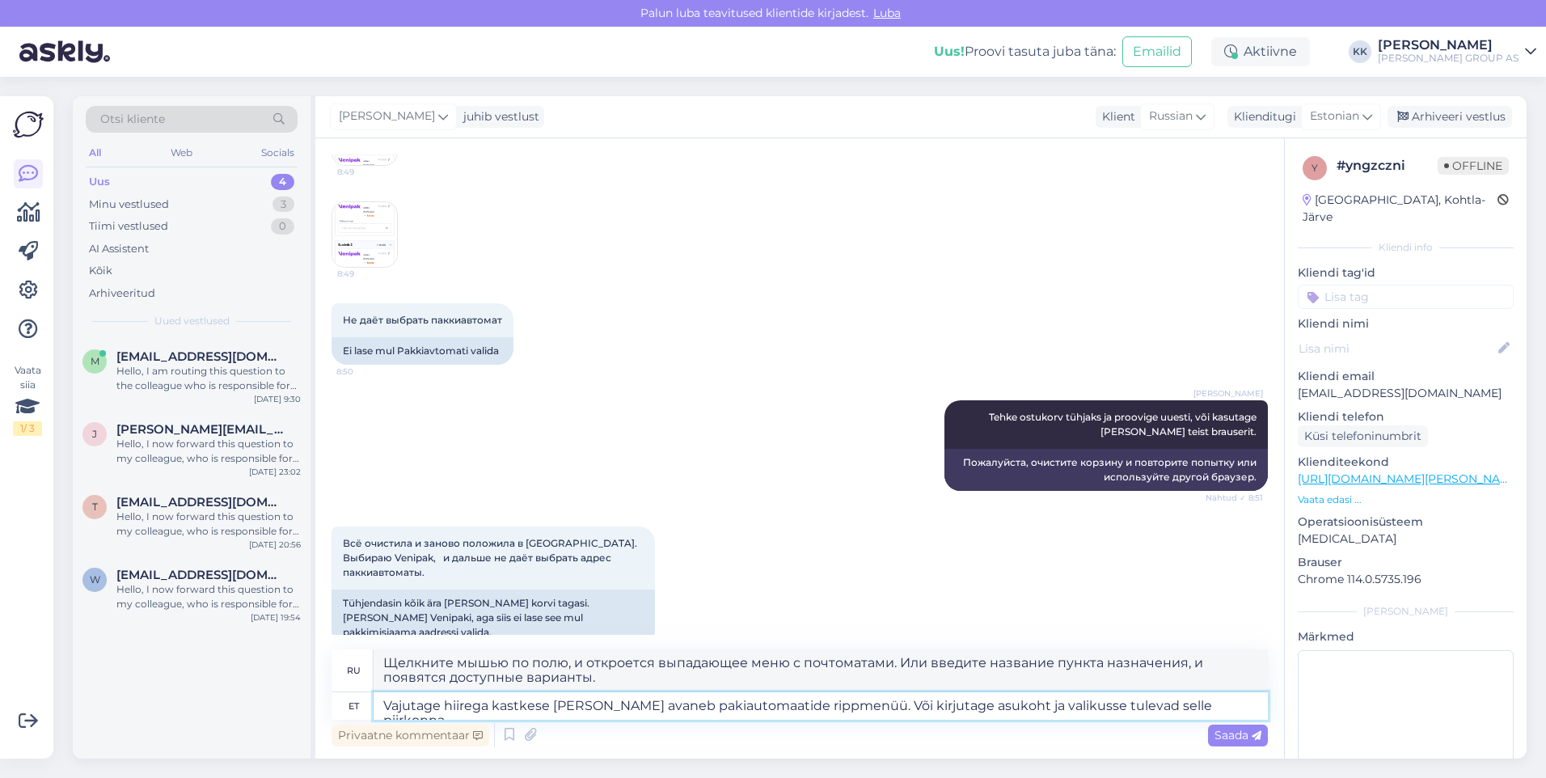
type textarea "Vajutage hiirega kastkese [PERSON_NAME] avaneb pakiautomaatide rippmenüü. Või k…"
type textarea "Щелкните мышью по полю, и откроется выпадающее меню с почтоматами. Или введите …"
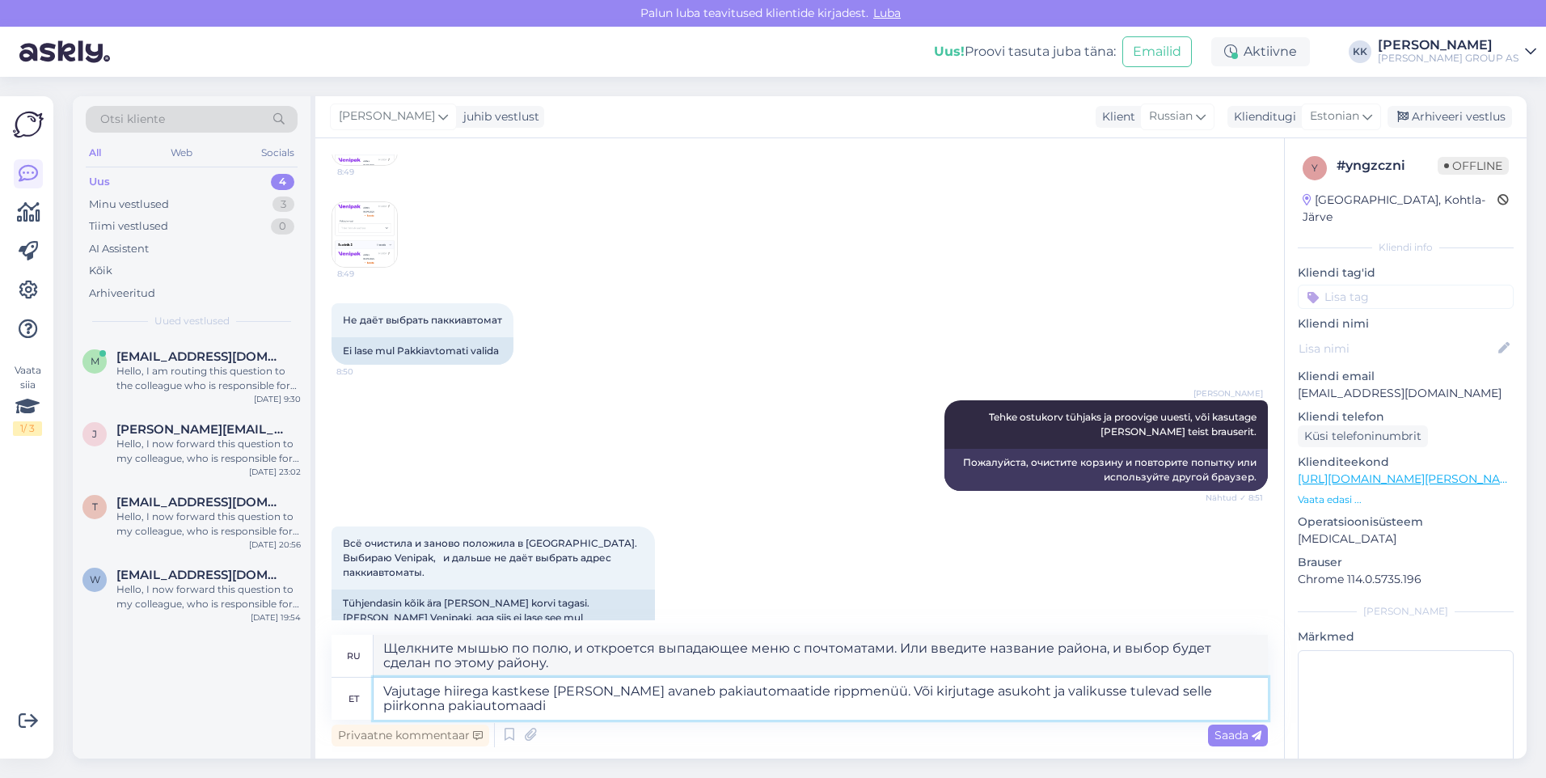
type textarea "Vajutage hiirega kastkese [PERSON_NAME] avaneb pakiautomaatide rippmenüü. Või k…"
type textarea "Щелкните мышью по полю, и откроется раскрывающееся меню с почтоматами. Или введ…"
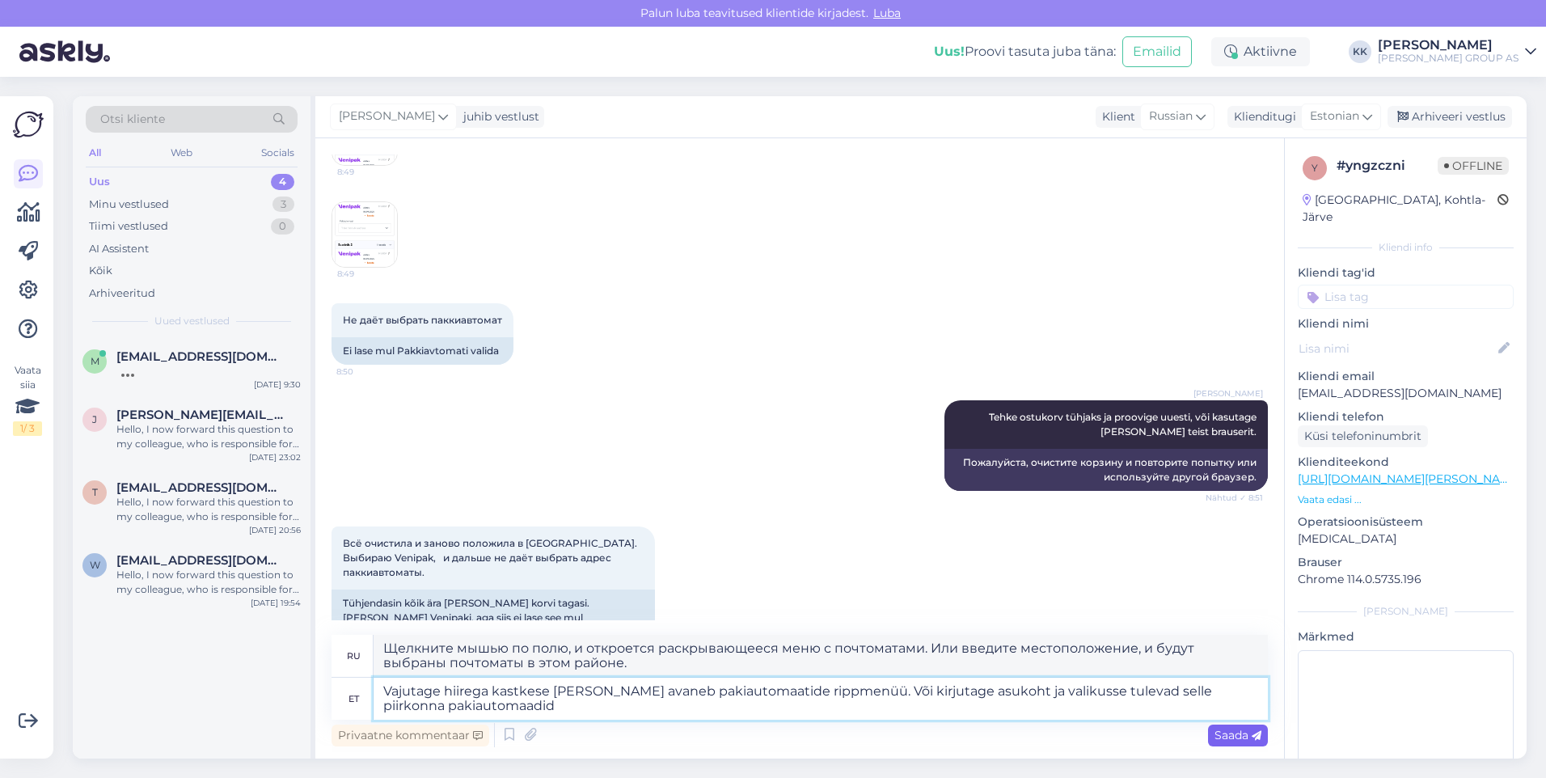
type textarea "Vajutage hiirega kastkese [PERSON_NAME] avaneb pakiautomaatide rippmenüü. Või k…"
click at [1230, 733] on span "Saada" at bounding box center [1238, 735] width 47 height 15
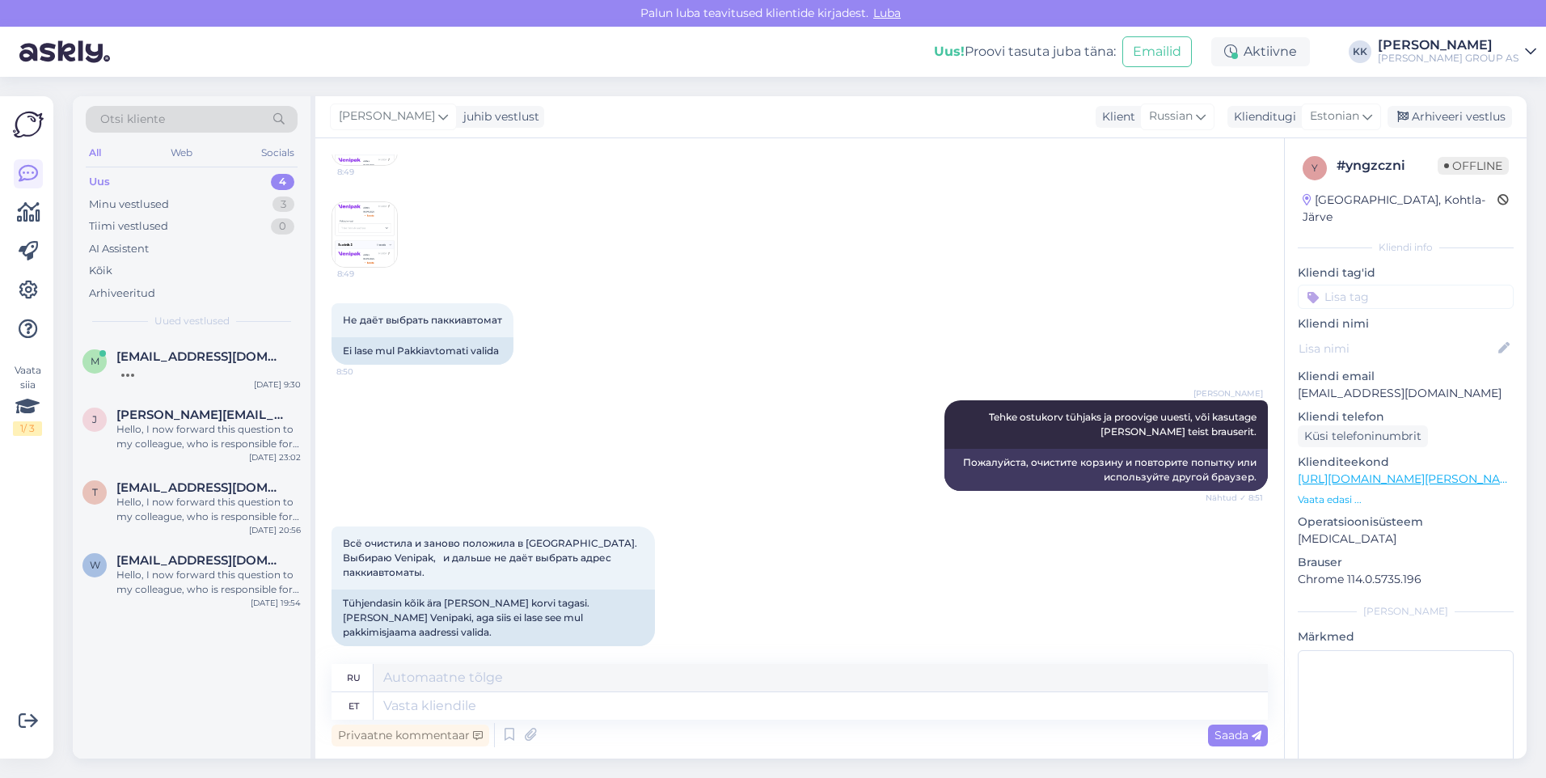
scroll to position [694, 0]
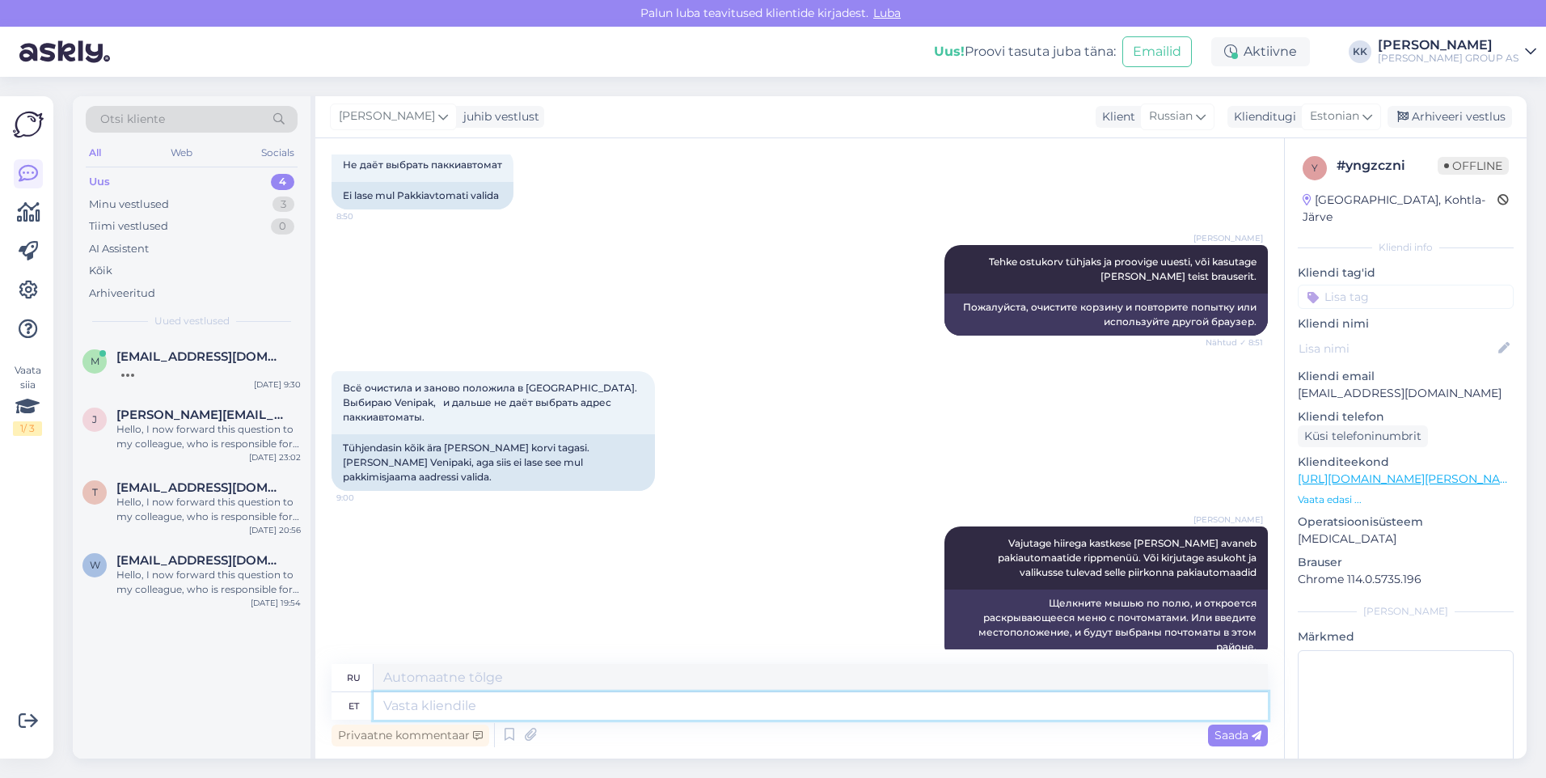
click at [401, 704] on textarea at bounding box center [821, 705] width 894 height 27
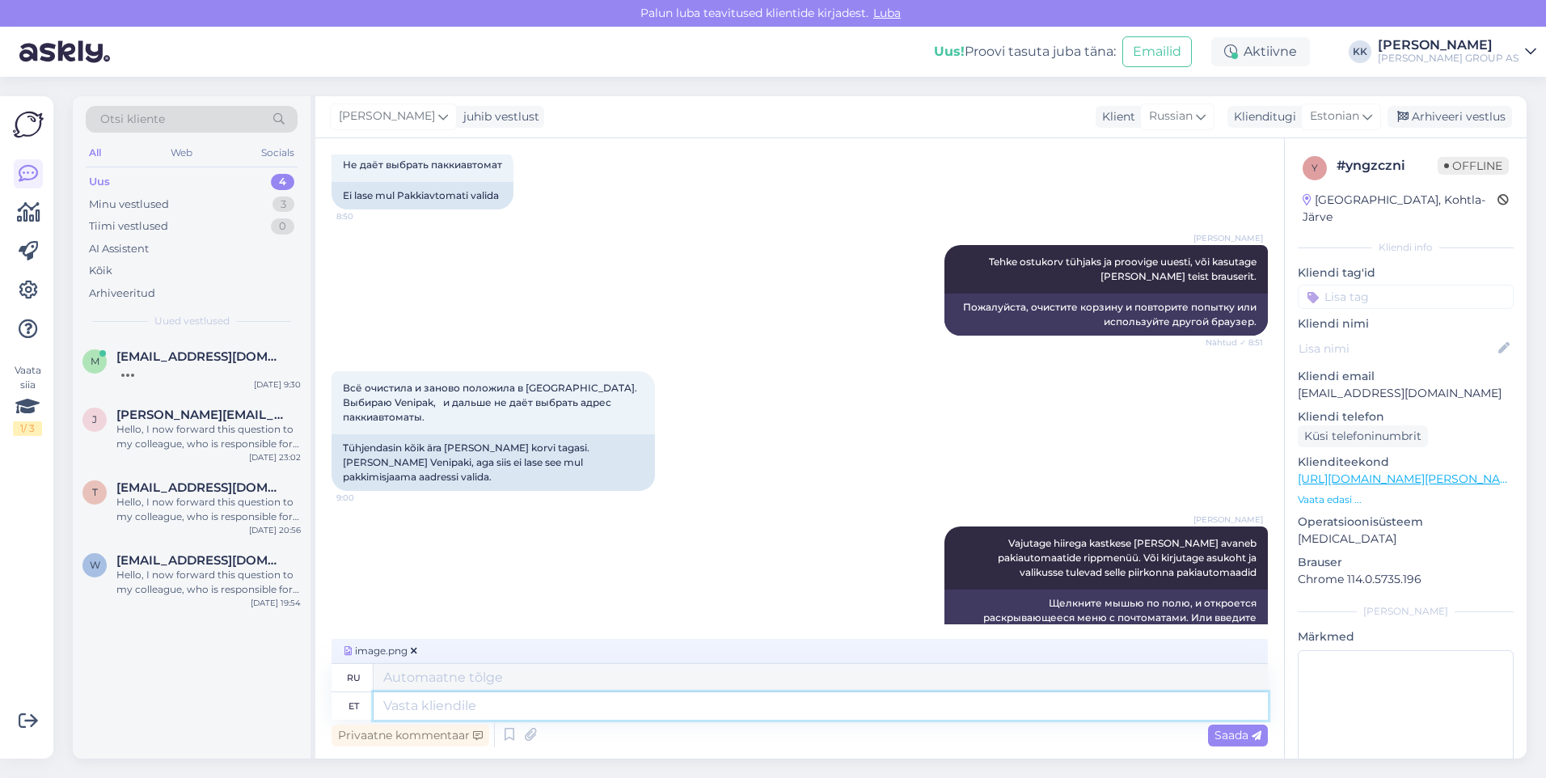
scroll to position [719, 0]
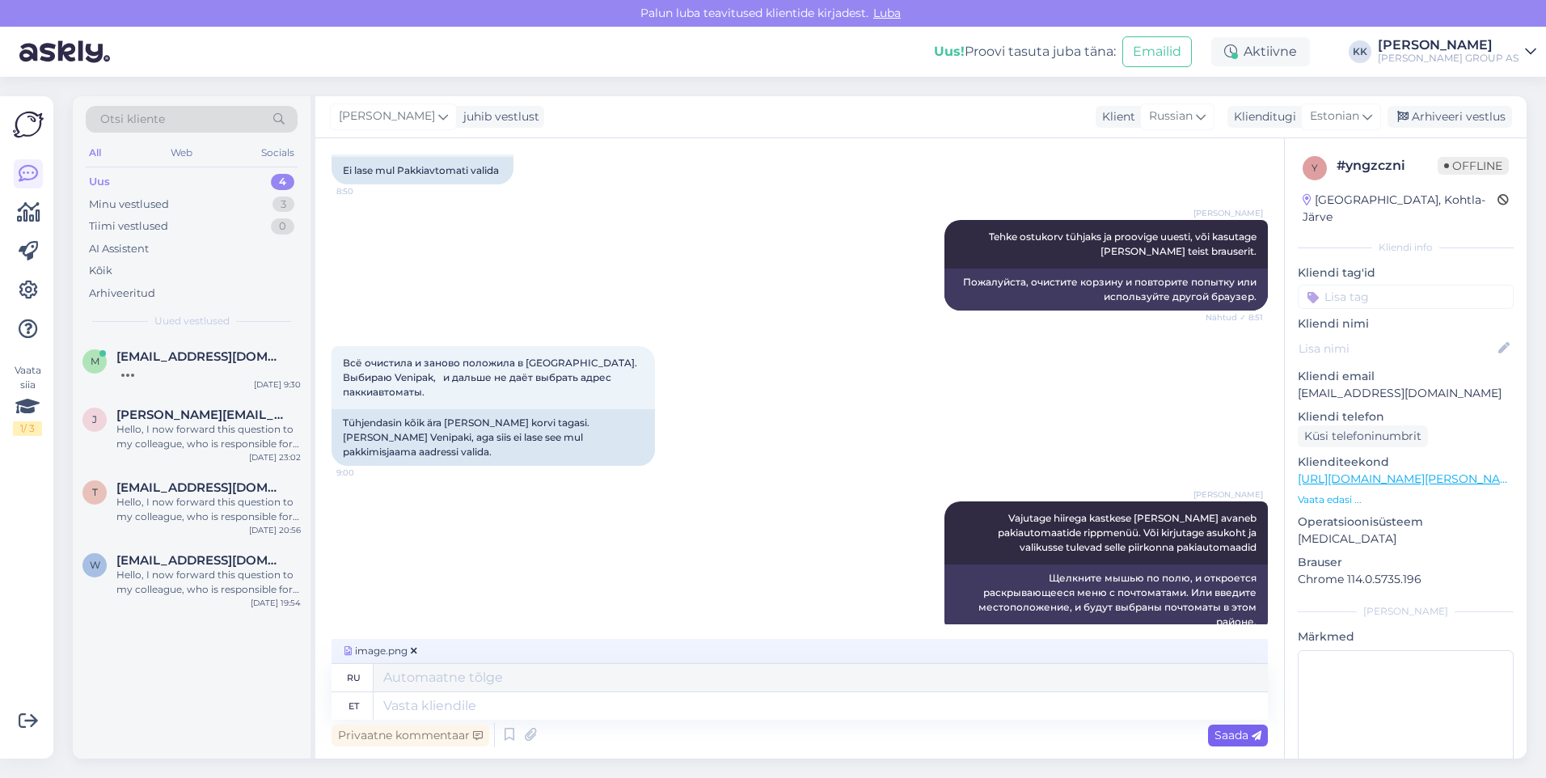
click at [1233, 729] on span "Saada" at bounding box center [1238, 735] width 47 height 15
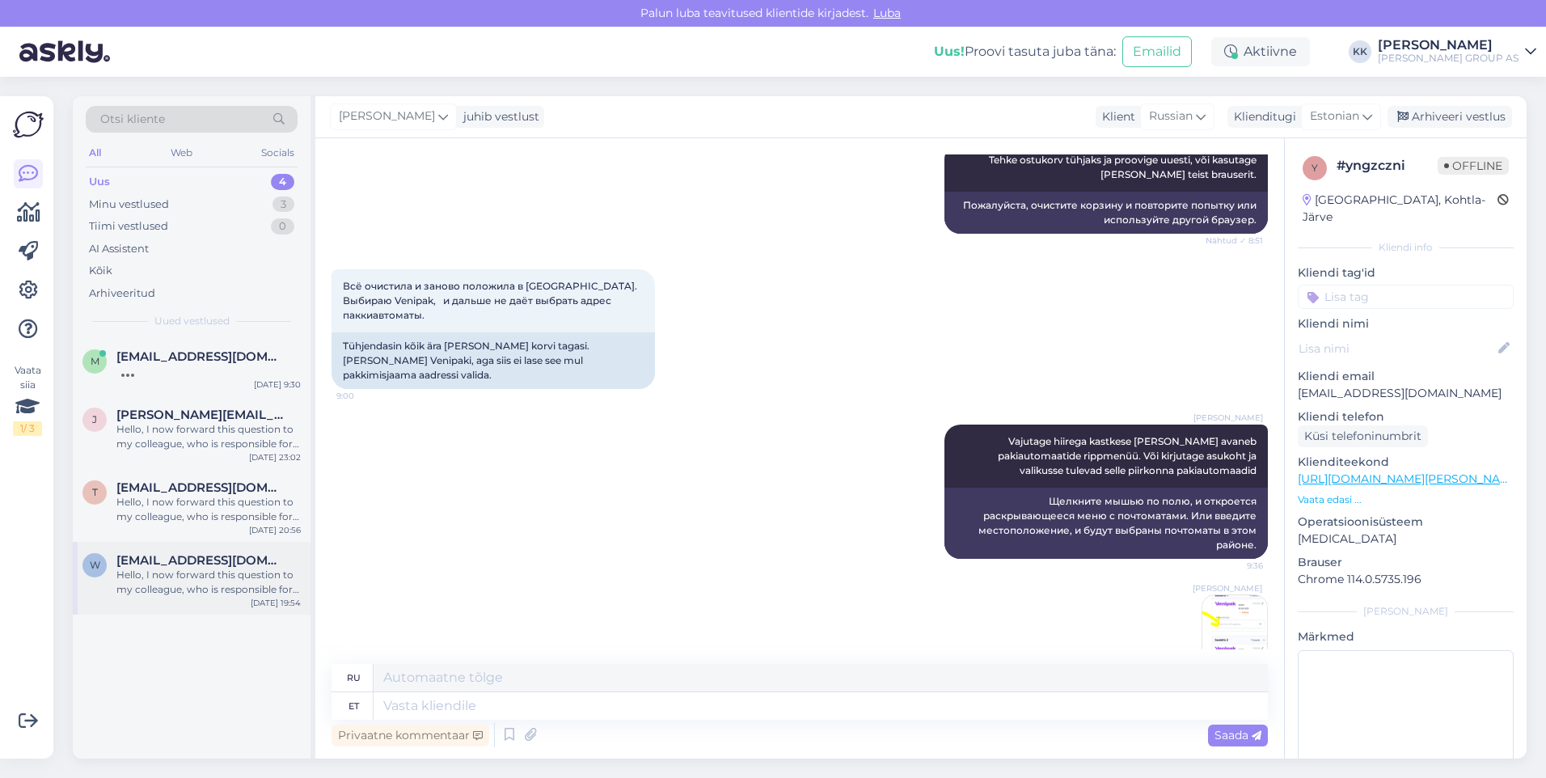
click at [158, 574] on div "Hello, I now forward this question to my colleague, who is responsible for this…" at bounding box center [208, 582] width 184 height 29
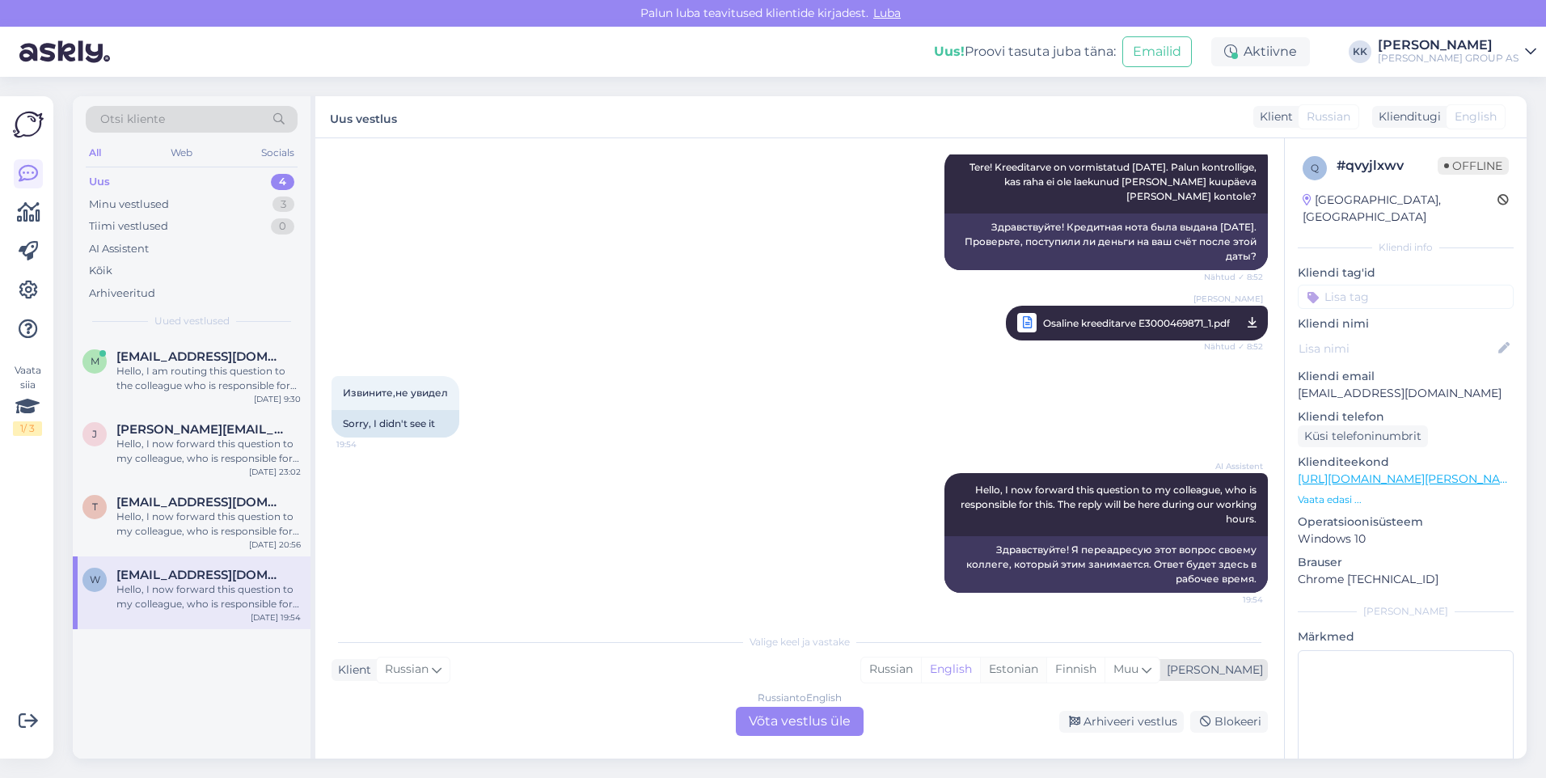
click at [1046, 665] on div "Estonian" at bounding box center [1013, 669] width 66 height 24
click at [814, 715] on div "Russian to Estonian Võta vestlus üle" at bounding box center [800, 721] width 128 height 29
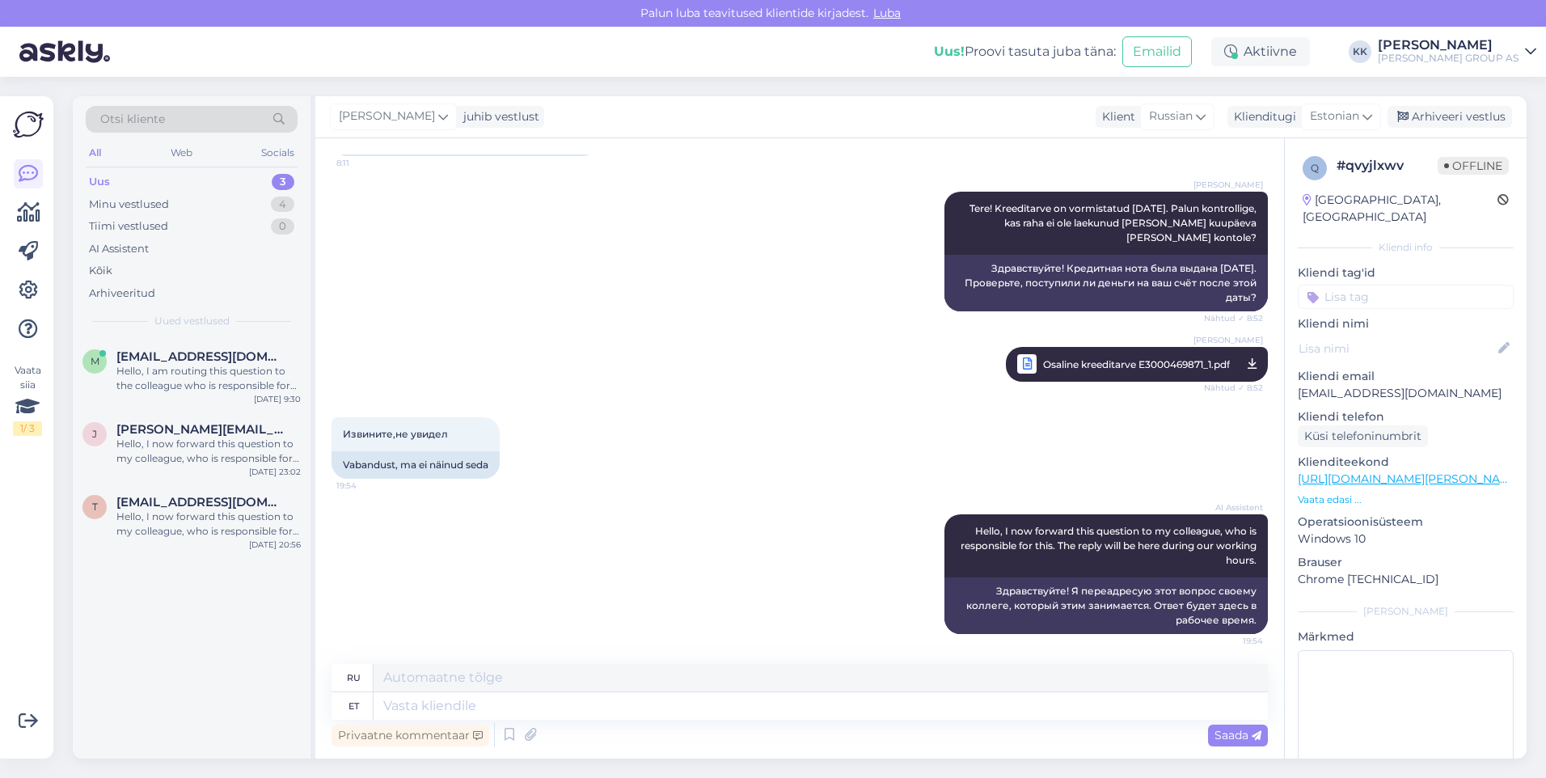
scroll to position [488, 0]
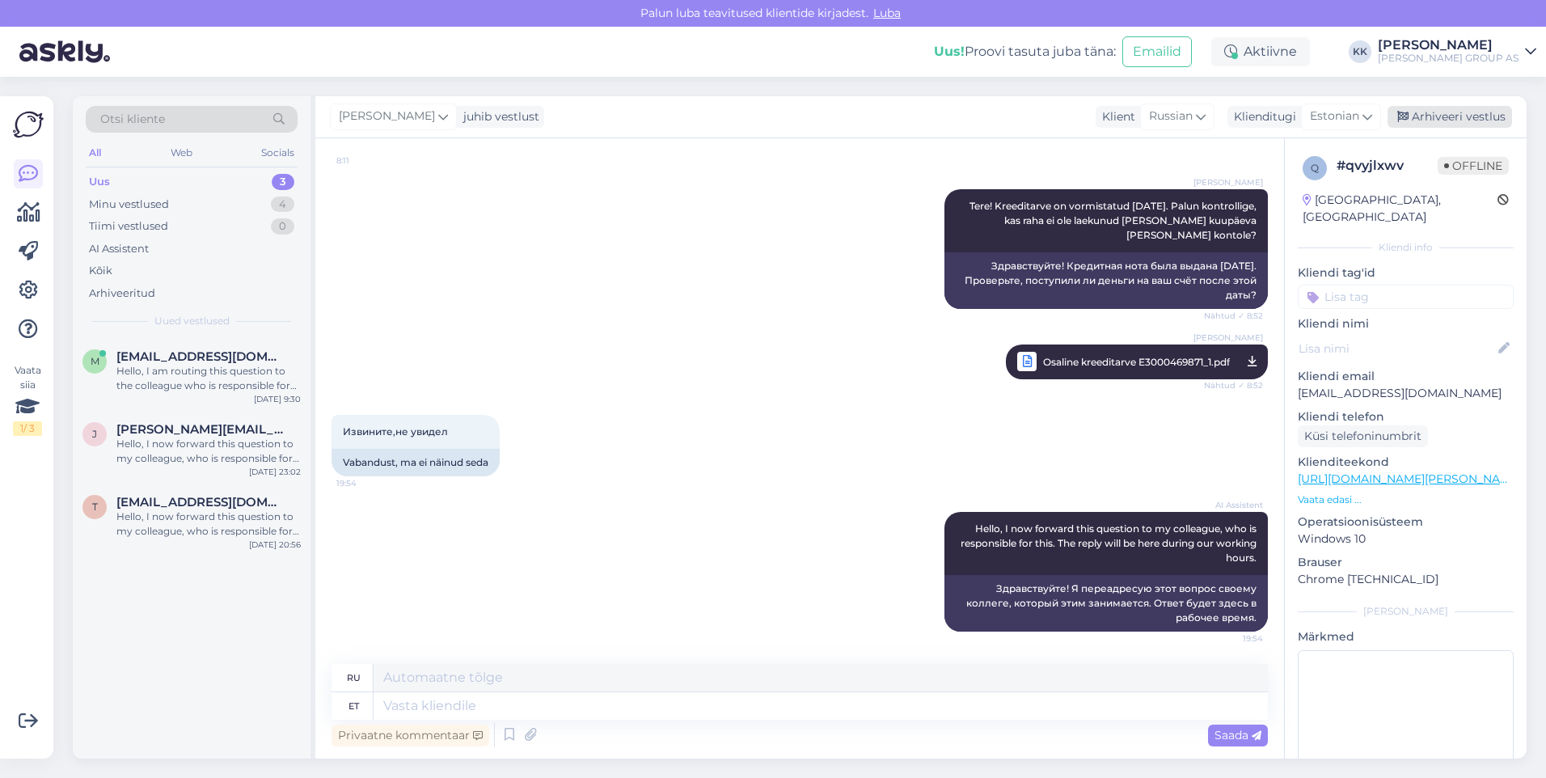
click at [1457, 114] on div "Arhiveeri vestlus" at bounding box center [1450, 117] width 125 height 22
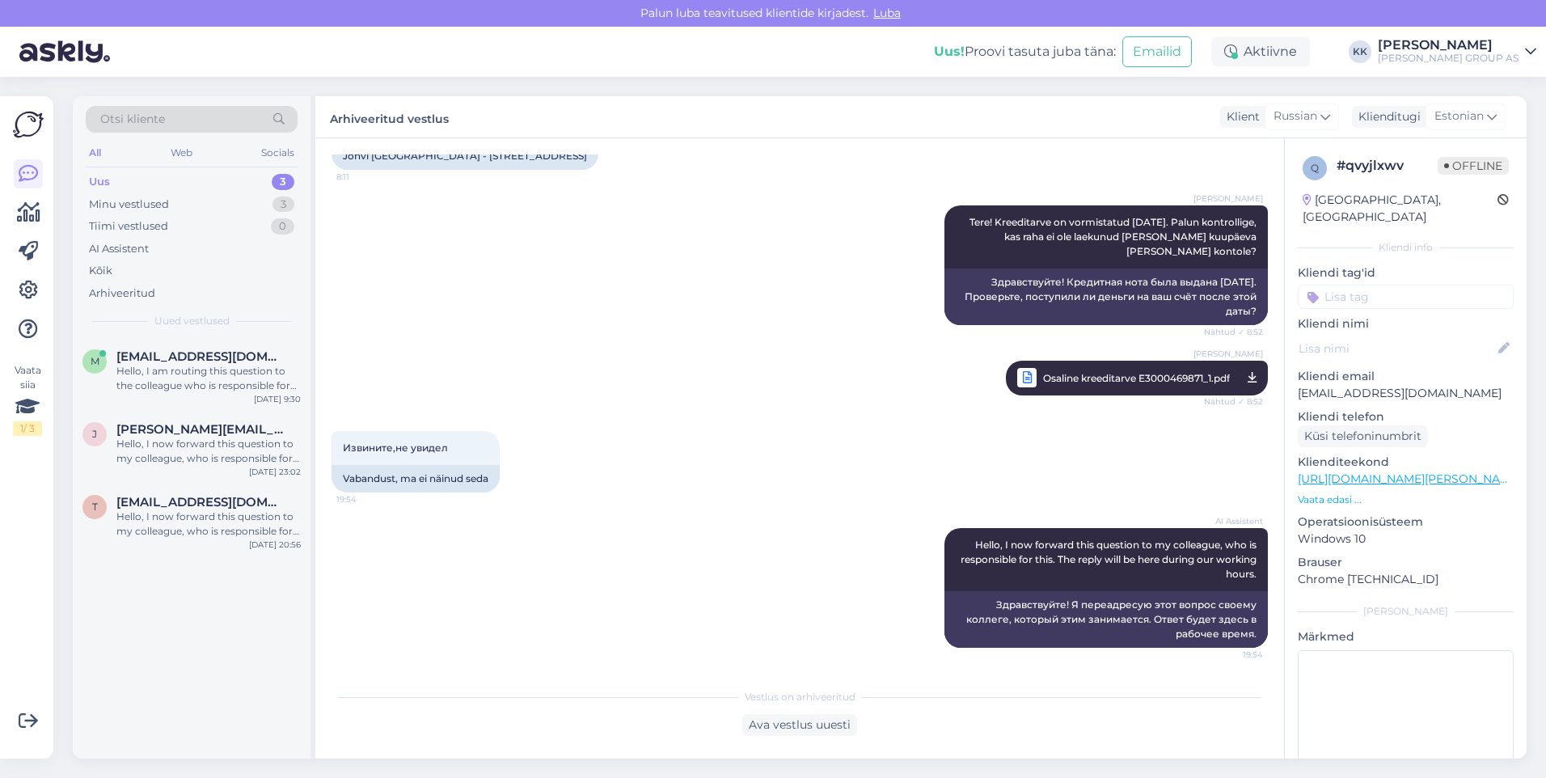
click at [143, 175] on div "Uus 3" at bounding box center [192, 182] width 212 height 23
click at [174, 352] on span "[EMAIL_ADDRESS][DOMAIN_NAME]" at bounding box center [200, 356] width 168 height 15
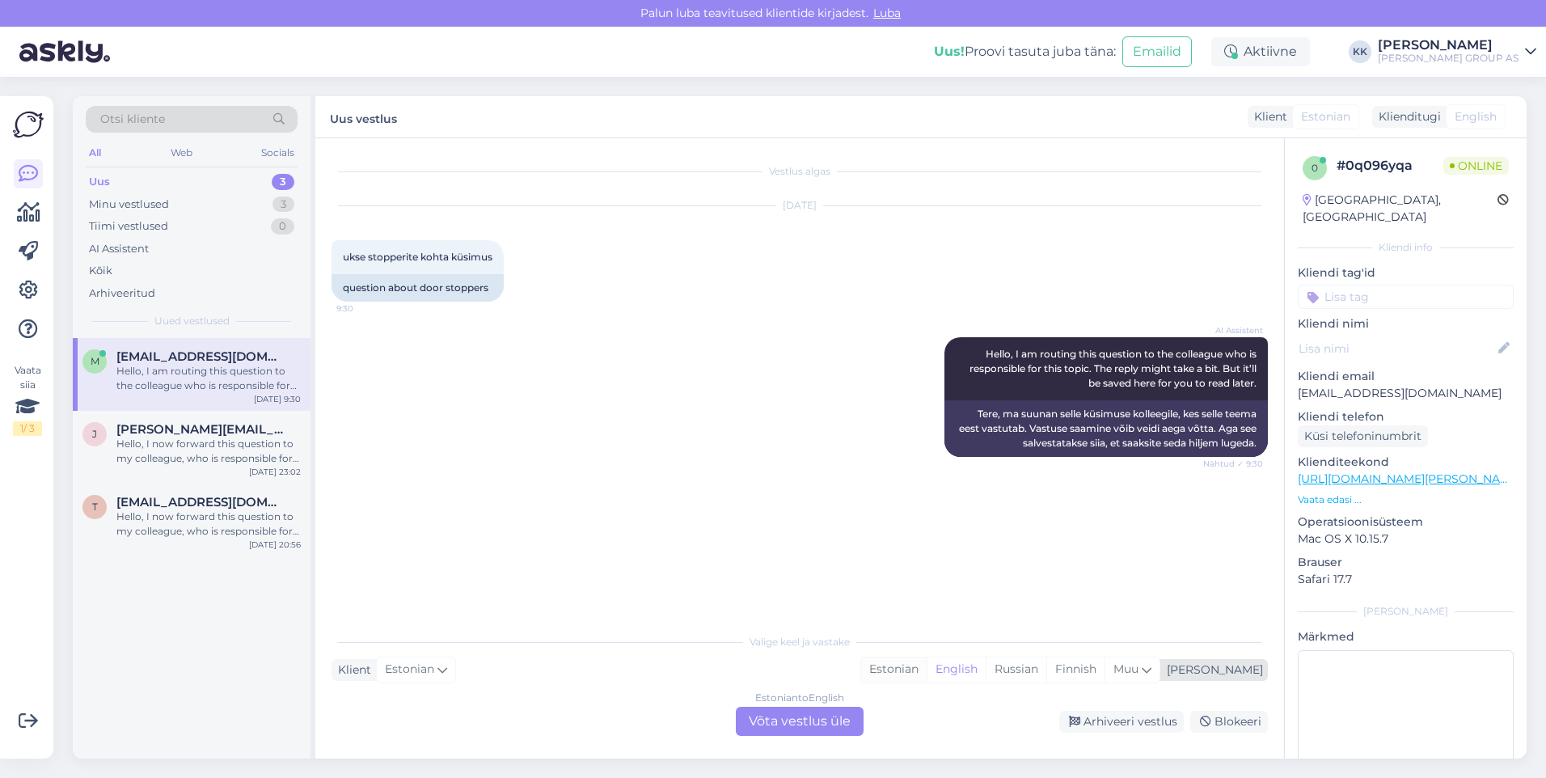
click at [927, 669] on div "Estonian" at bounding box center [894, 669] width 66 height 24
click at [807, 716] on div "Estonian to Estonian Võta vestlus üle" at bounding box center [800, 721] width 128 height 29
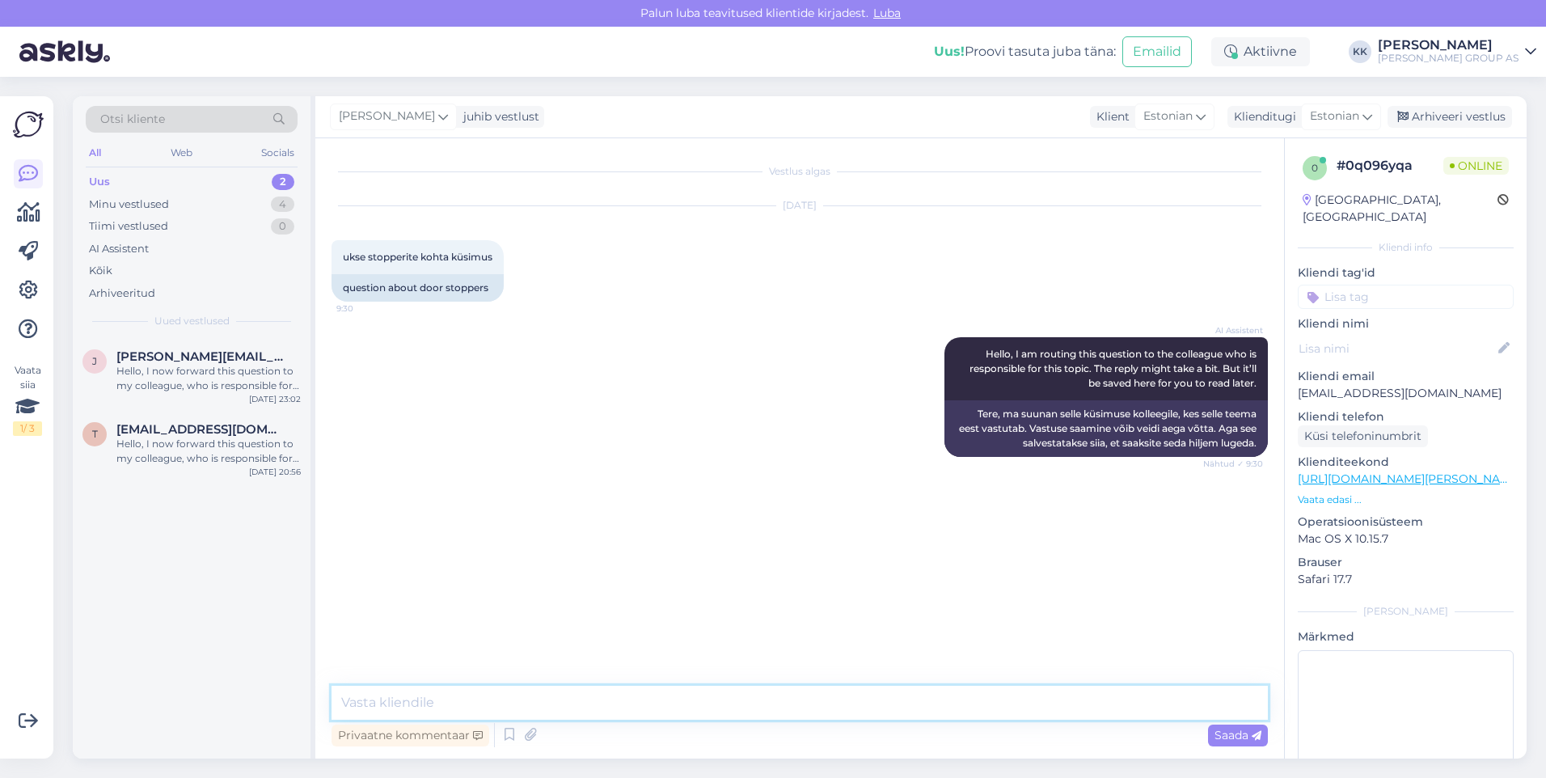
click at [441, 704] on textarea at bounding box center [800, 703] width 936 height 34
type textarea "Palun täpsustage küsimust"
click at [1229, 732] on span "Saada" at bounding box center [1238, 735] width 47 height 15
click at [166, 442] on div "Hello, I now forward this question to my colleague, who is responsible for this…" at bounding box center [208, 451] width 184 height 29
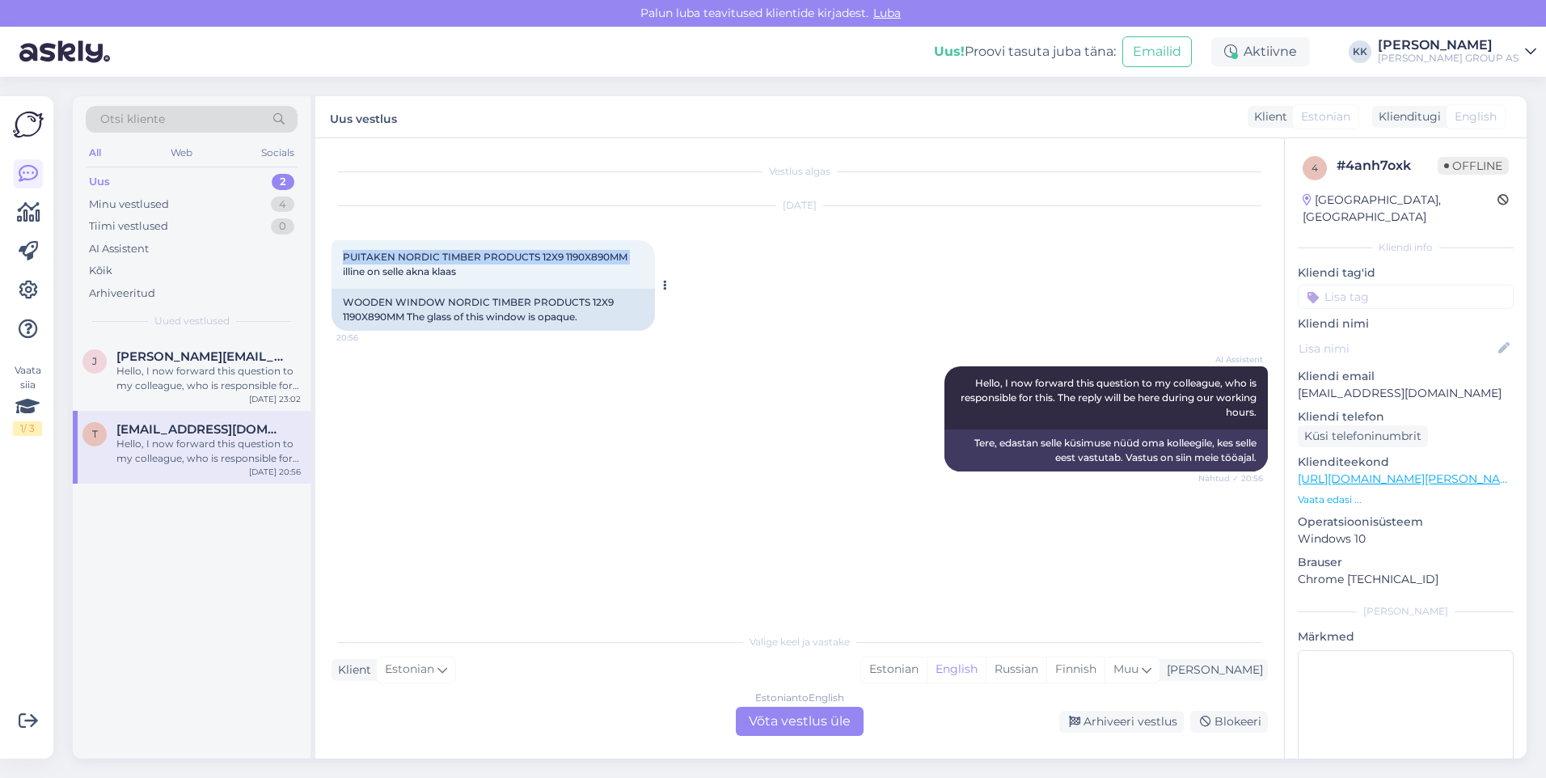
drag, startPoint x: 630, startPoint y: 254, endPoint x: 340, endPoint y: 255, distance: 289.5
click at [340, 255] on div "PUITAKEN NORDIC TIMBER PRODUCTS 12X9 1190X890MM illine on selle akna klaas 20:56" at bounding box center [493, 264] width 323 height 49
drag, startPoint x: 340, startPoint y: 255, endPoint x: 359, endPoint y: 256, distance: 18.6
copy span "PUITAKEN NORDIC TIMBER PRODUCTS 12X9 1190X890MM"
click at [1398, 471] on link "[URL][DOMAIN_NAME][PERSON_NAME]" at bounding box center [1409, 478] width 223 height 15
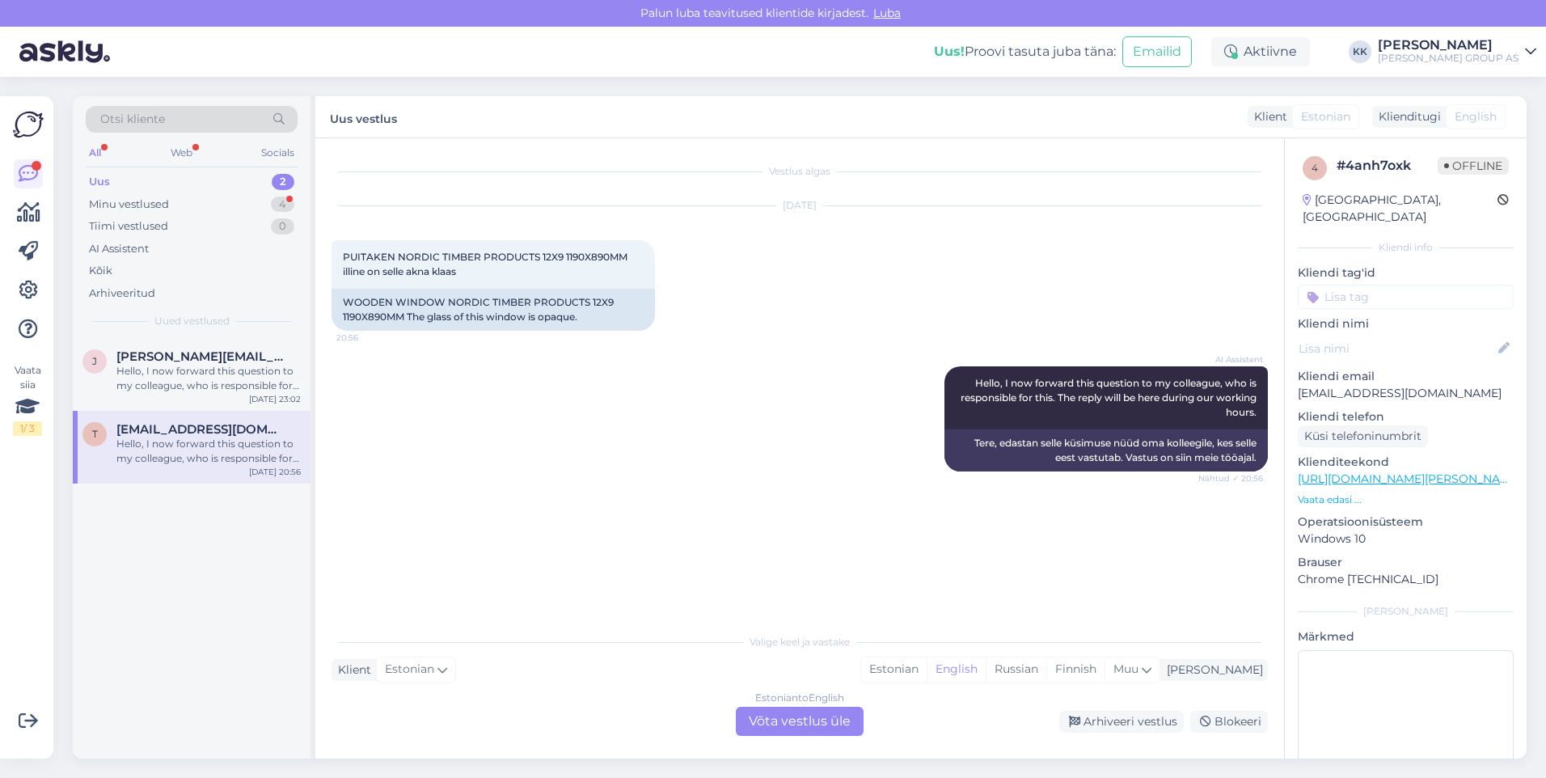
click at [450, 361] on div "AI Assistent Hello, I now forward this question to my colleague, who is respons…" at bounding box center [800, 419] width 936 height 141
drag, startPoint x: 585, startPoint y: 316, endPoint x: 406, endPoint y: 322, distance: 179.6
click at [406, 322] on div "WOODEN WINDOW NORDIC TIMBER PRODUCTS 12X9 1190X890MM The glass of this window i…" at bounding box center [493, 310] width 323 height 42
drag, startPoint x: 406, startPoint y: 322, endPoint x: 421, endPoint y: 319, distance: 15.6
copy div "The glass of this window is opaque."
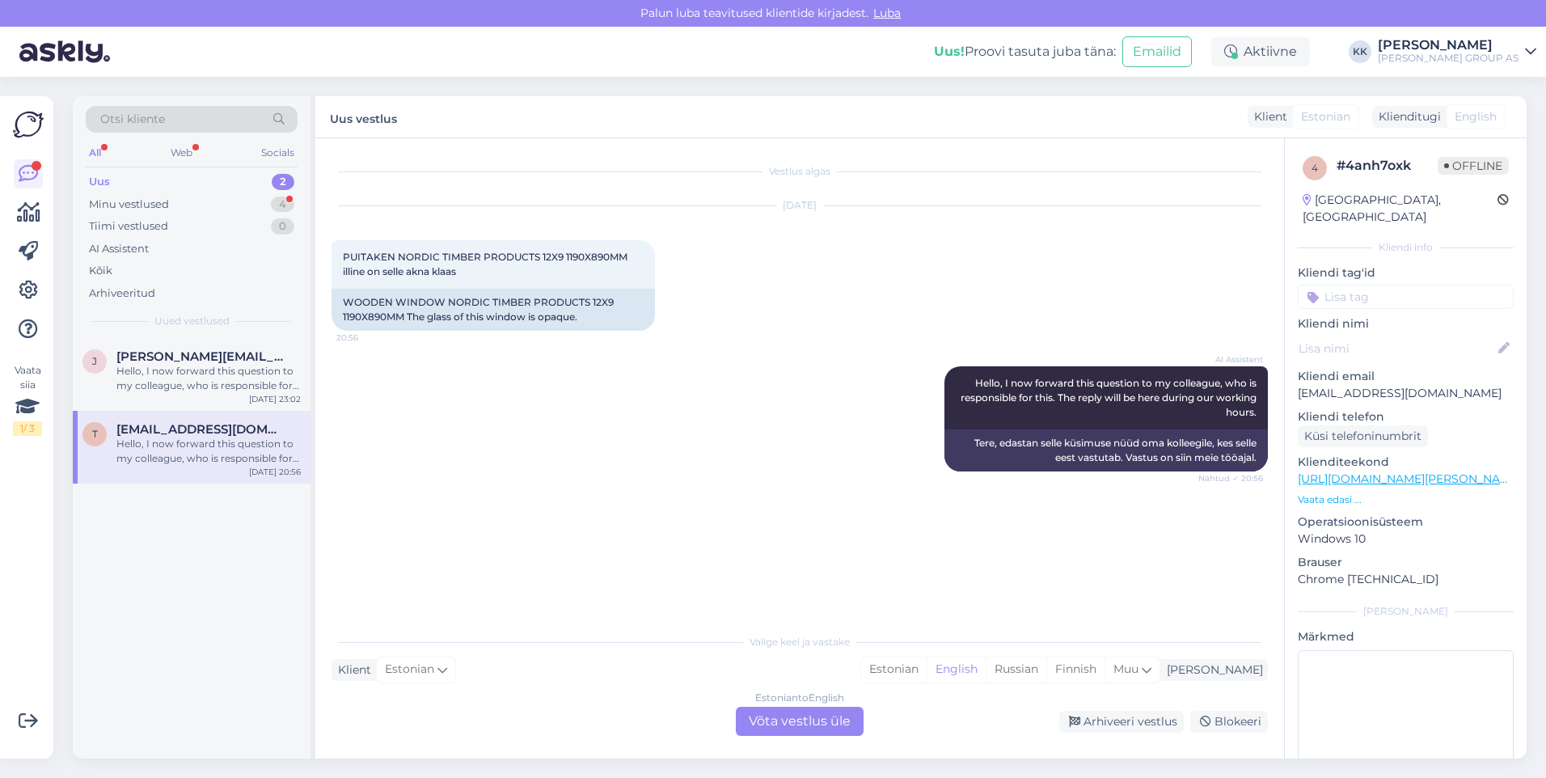
click at [581, 496] on div "Vestlus algas [DATE] PUITAKEN NORDIC TIMBER PRODUCTS 12X9 1190X890MM illine on …" at bounding box center [807, 382] width 951 height 456
click at [153, 366] on div "Hello, I now forward this question to my colleague, who is responsible for this…" at bounding box center [208, 378] width 184 height 29
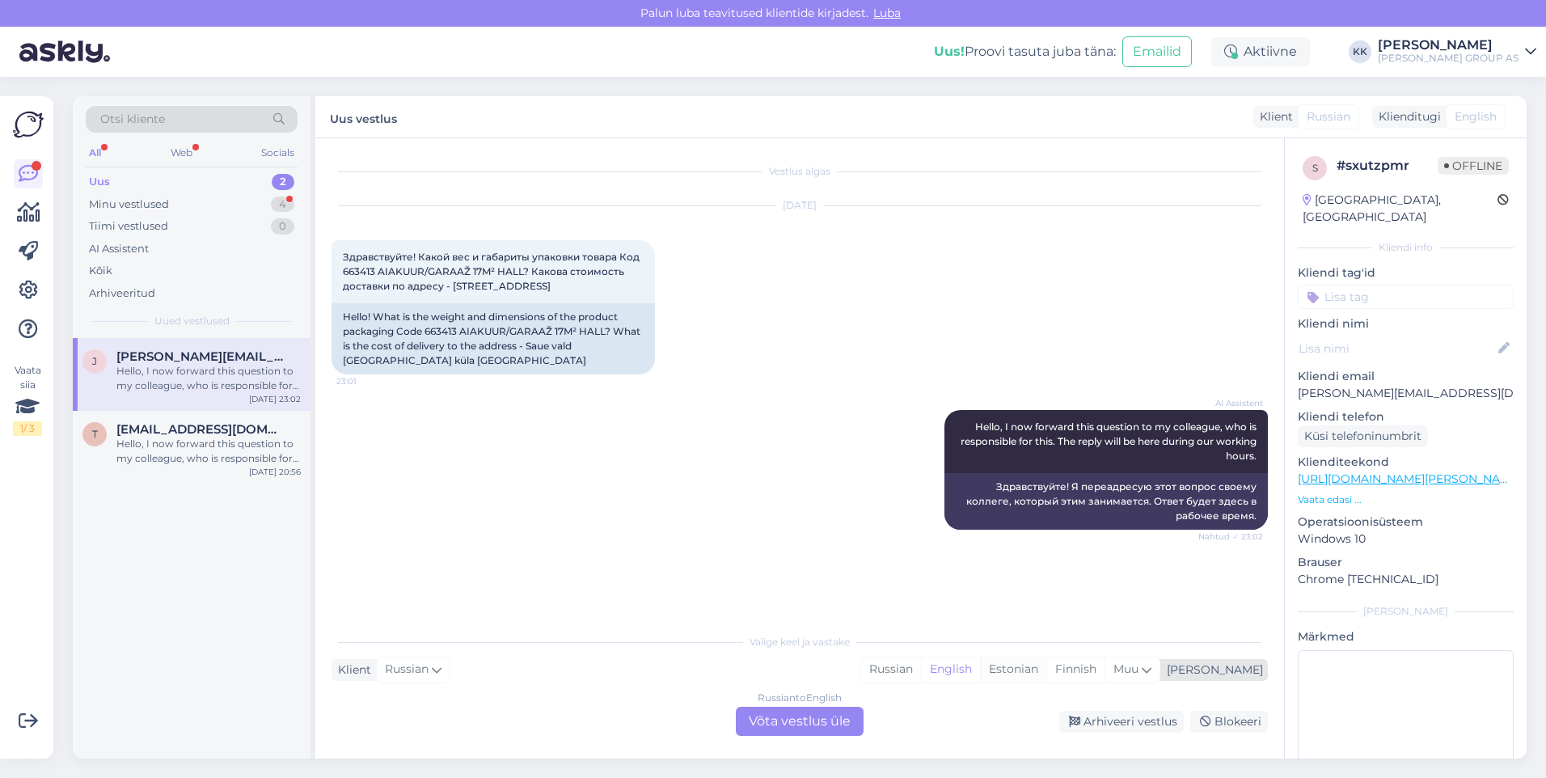
click at [1046, 668] on div "Estonian" at bounding box center [1013, 669] width 66 height 24
click at [786, 721] on div "Russian to Estonian Võta vestlus üle" at bounding box center [800, 721] width 128 height 29
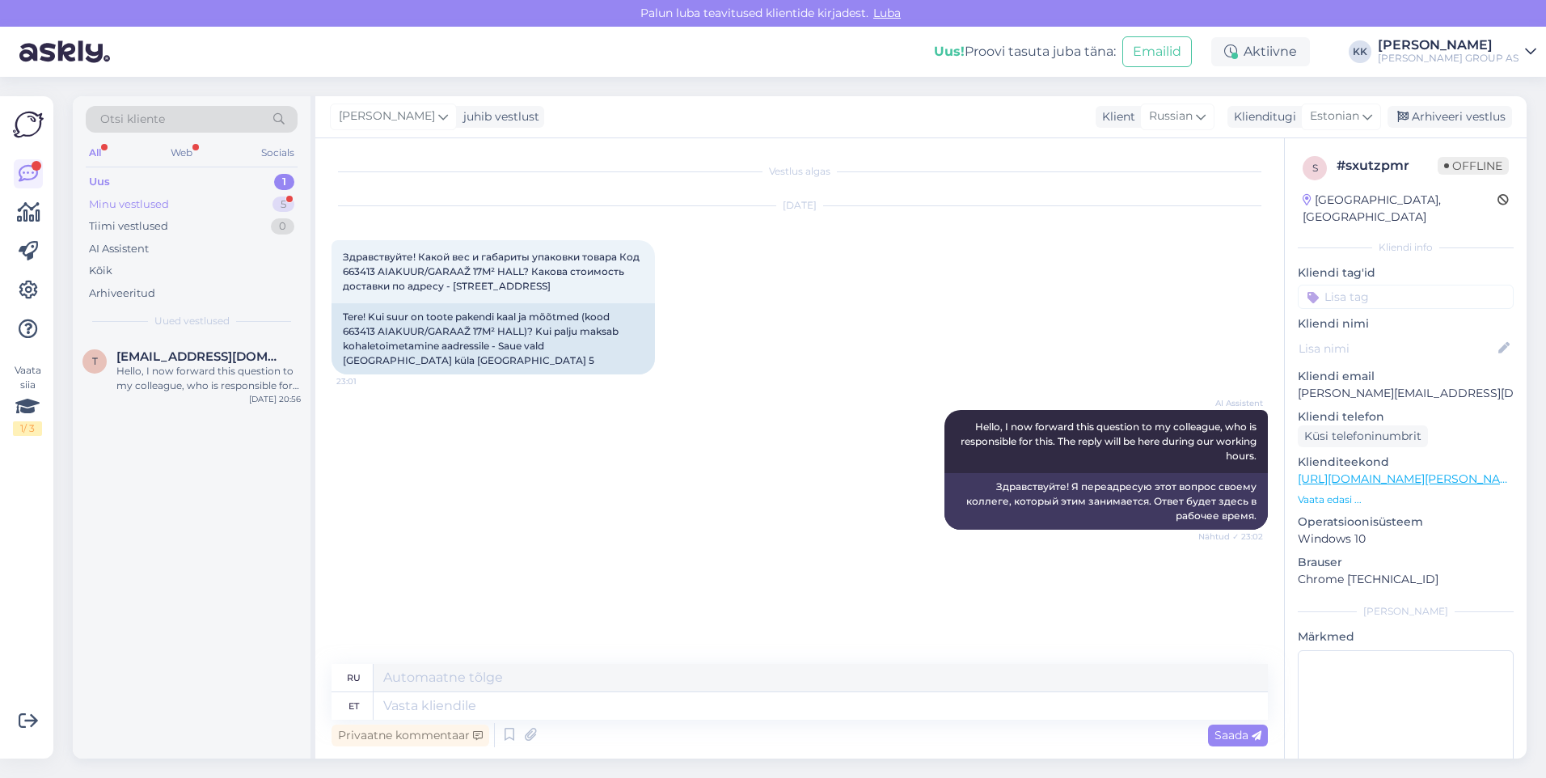
click at [114, 201] on div "Minu vestlused" at bounding box center [129, 205] width 80 height 16
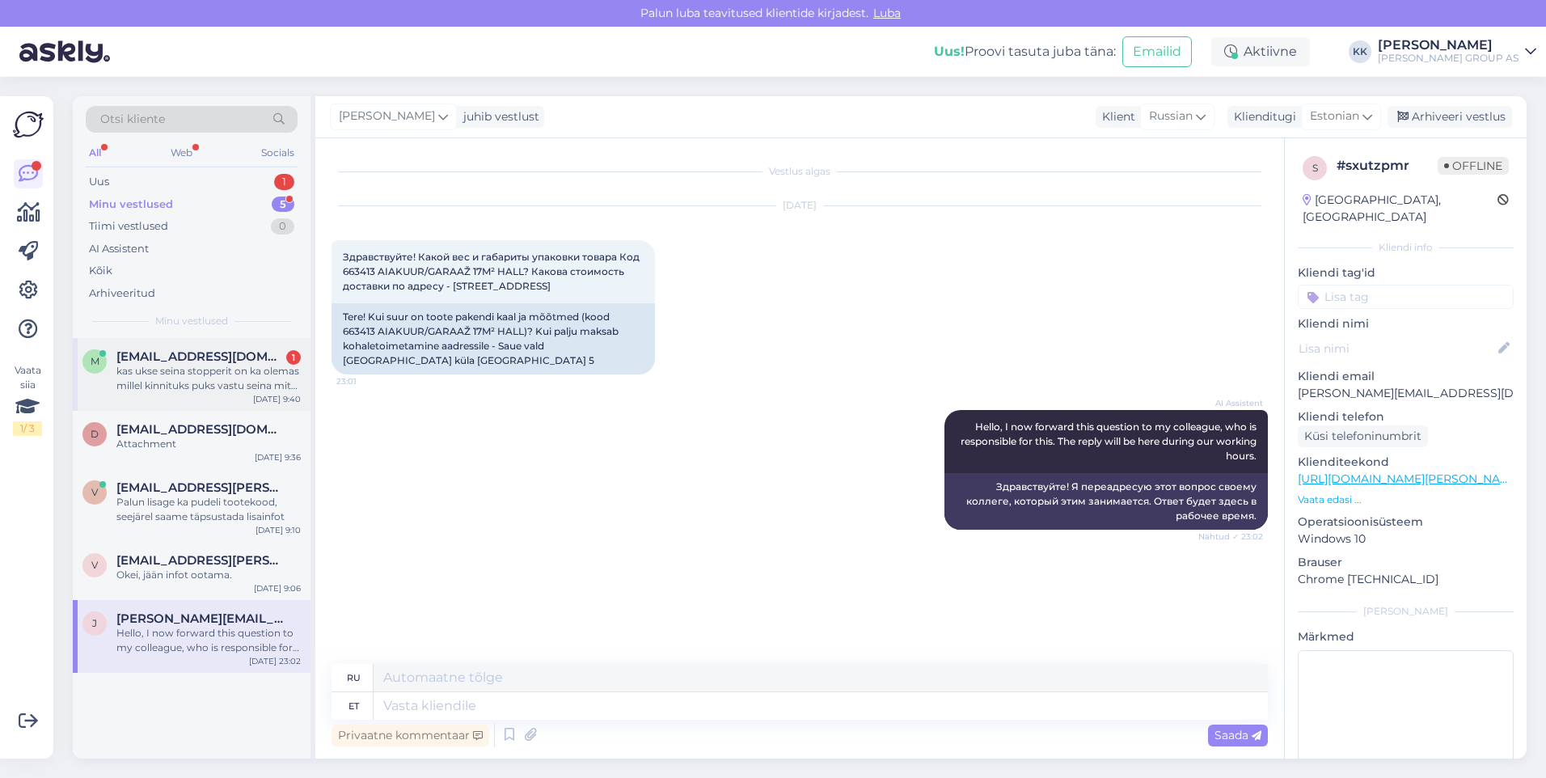
click at [198, 374] on div "kas ukse seina stopperit on ka olemas millel kinnituks puks vastu seina mitte p…" at bounding box center [208, 378] width 184 height 29
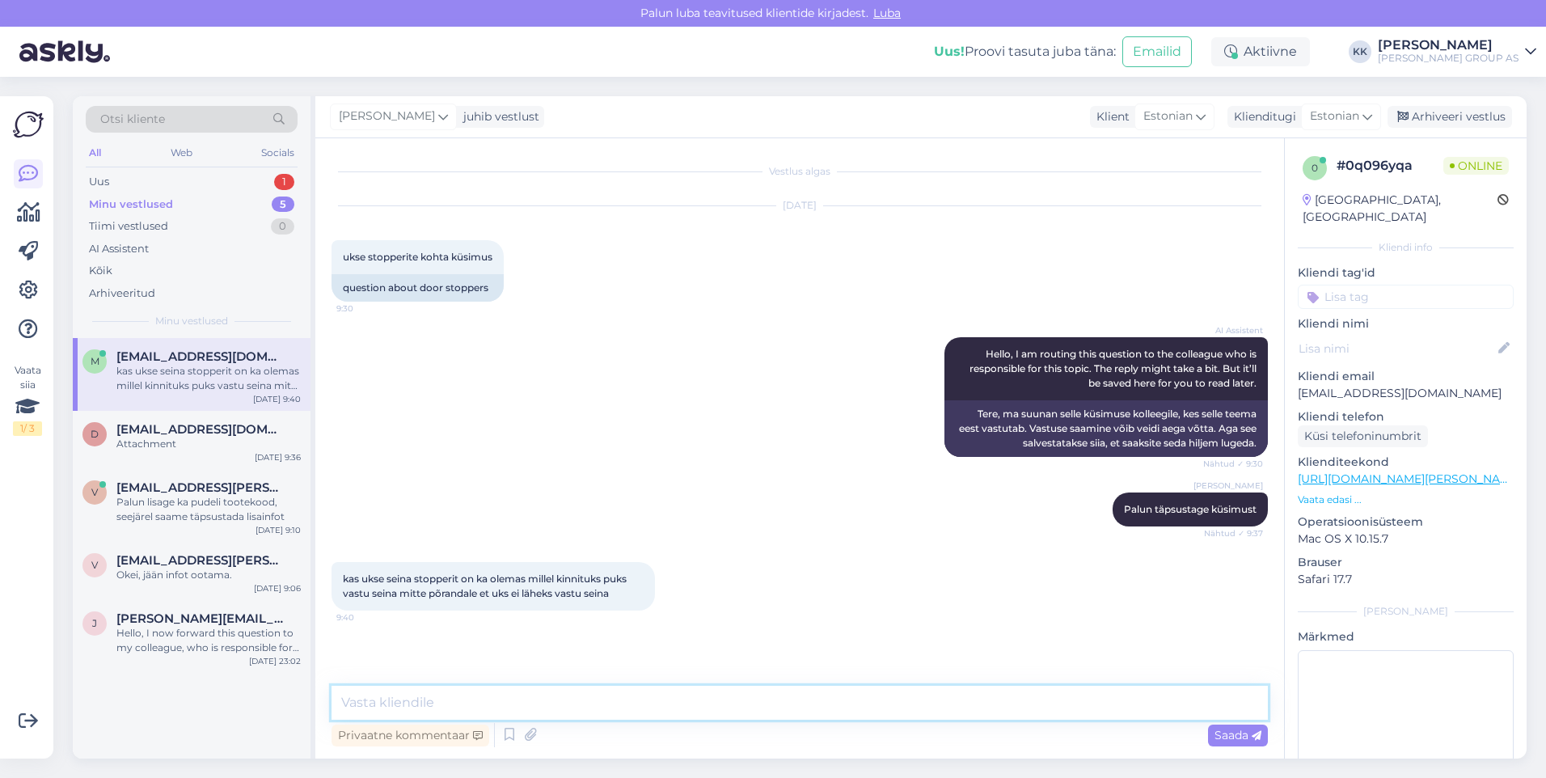
click at [375, 712] on textarea at bounding box center [800, 703] width 936 height 34
type textarea "Meil kahjuks läbimüüdud"
drag, startPoint x: 1233, startPoint y: 734, endPoint x: 1201, endPoint y: 735, distance: 32.4
click at [1233, 733] on span "Saada" at bounding box center [1238, 735] width 47 height 15
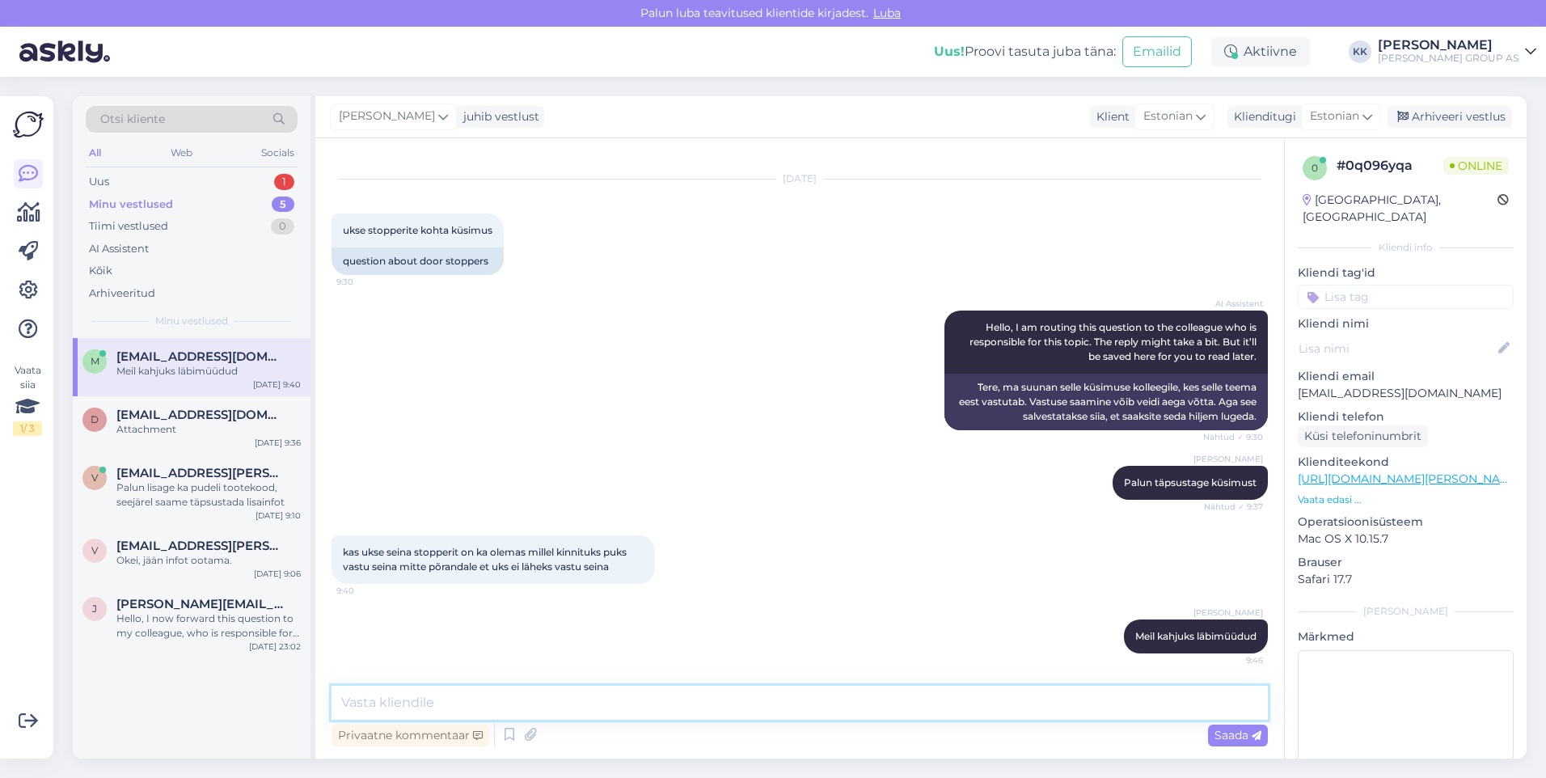
click at [423, 711] on textarea at bounding box center [800, 703] width 936 height 34
paste textarea "[URL][DOMAIN_NAME][PERSON_NAME]"
type textarea "[URL][DOMAIN_NAME][PERSON_NAME]"
click at [1229, 729] on span "Saada" at bounding box center [1238, 735] width 47 height 15
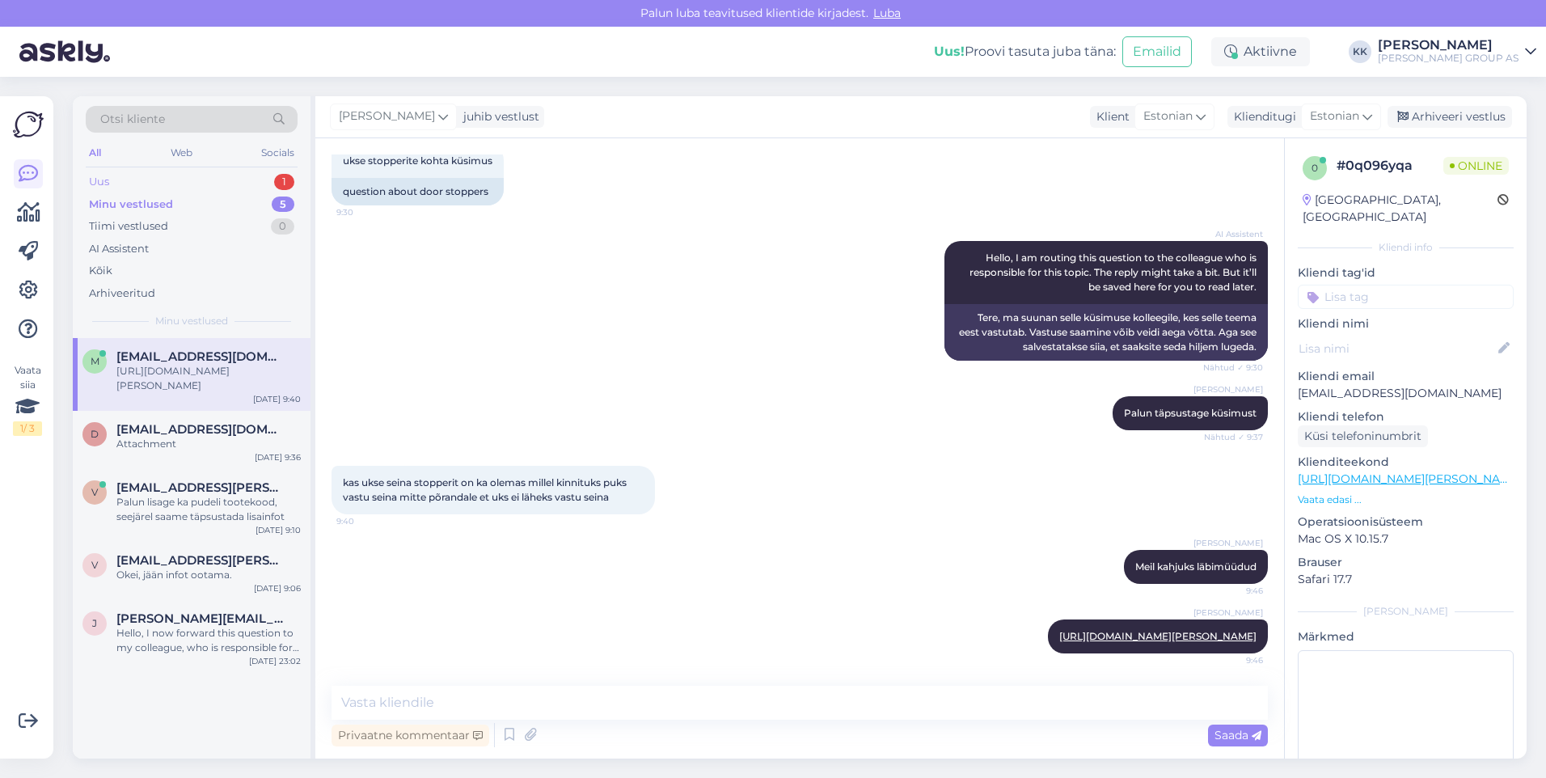
click at [159, 174] on div "Uus 1" at bounding box center [192, 182] width 212 height 23
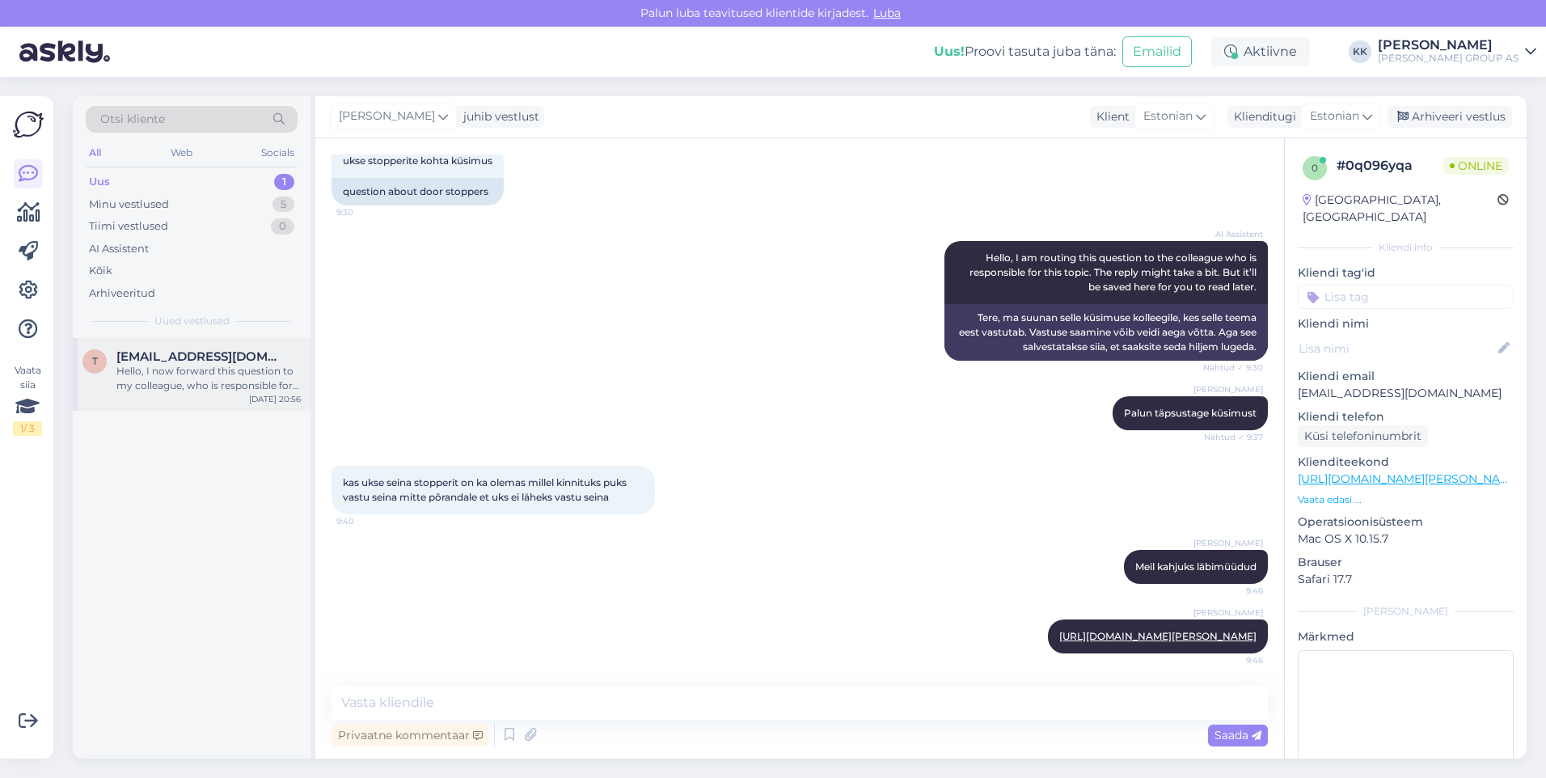
click at [191, 368] on div "Hello, I now forward this question to my colleague, who is responsible for this…" at bounding box center [208, 378] width 184 height 29
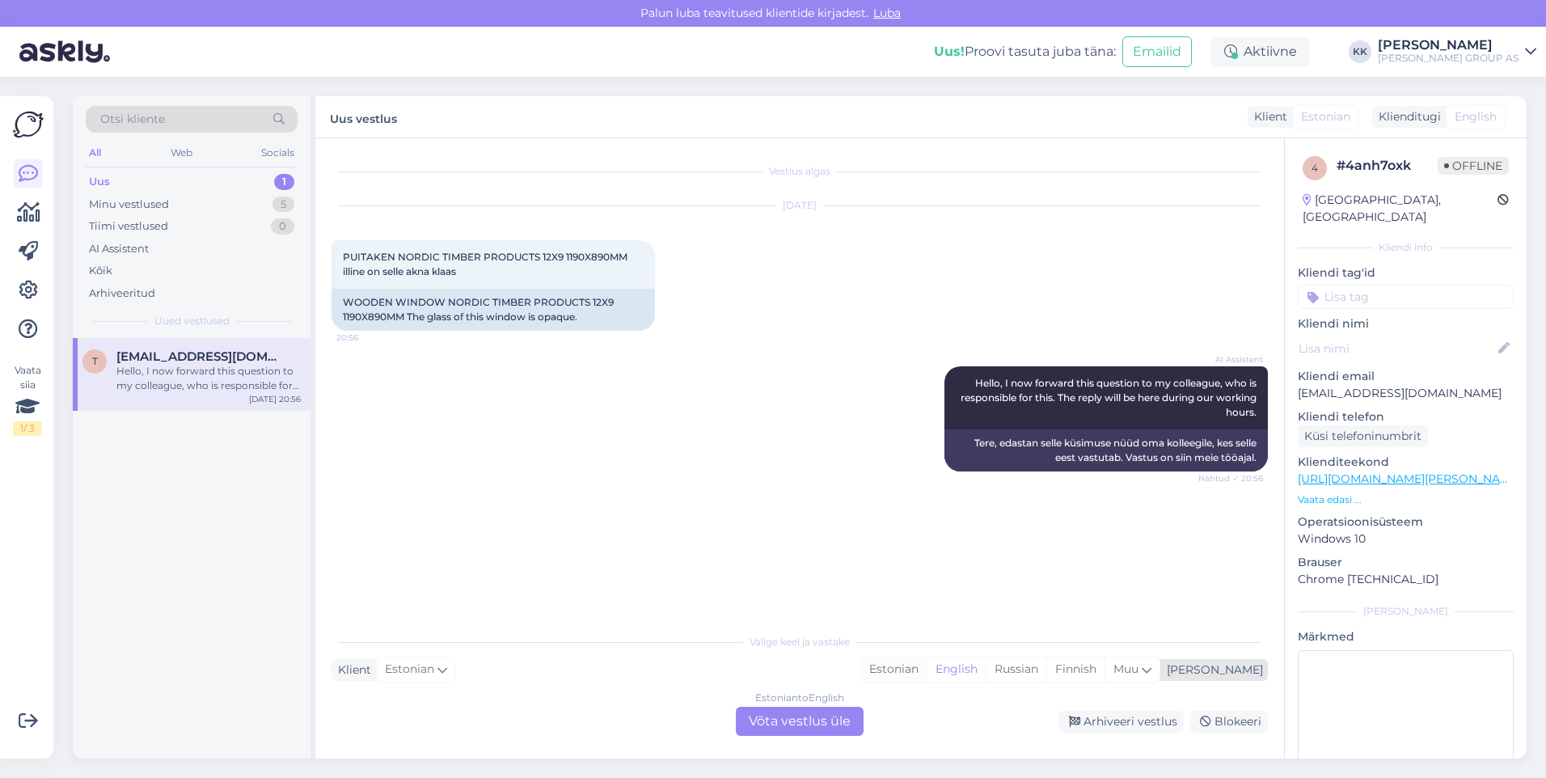
click at [927, 661] on div "Estonian" at bounding box center [894, 669] width 66 height 24
click at [788, 710] on div "Estonian to Estonian Võta vestlus üle" at bounding box center [800, 721] width 128 height 29
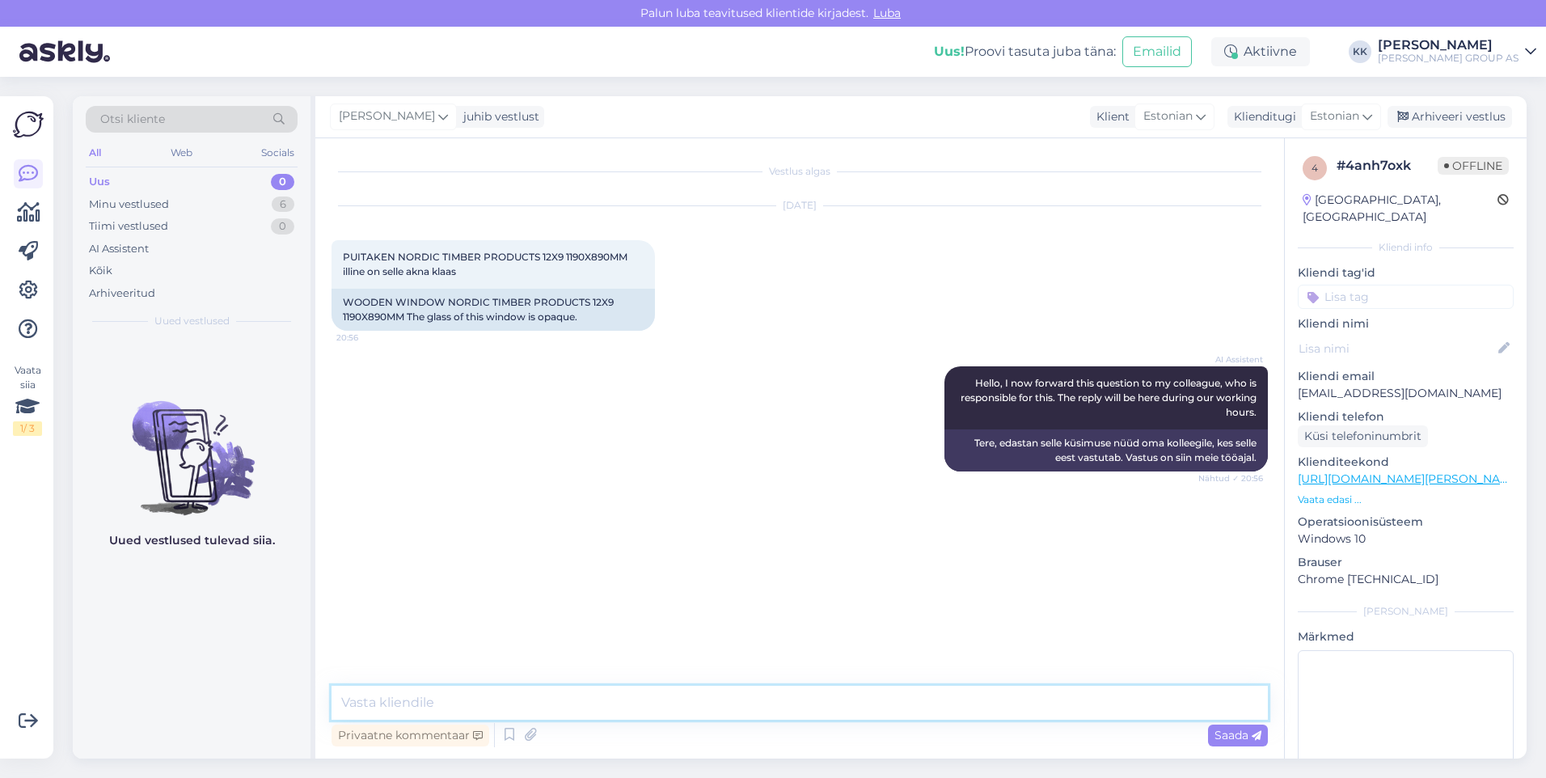
click at [454, 706] on textarea at bounding box center [800, 703] width 936 height 34
type textarea "Täpsustame tarnijalt lisainfot ja vastame esimesel võimalusel."
click at [1230, 734] on span "Saada" at bounding box center [1238, 735] width 47 height 15
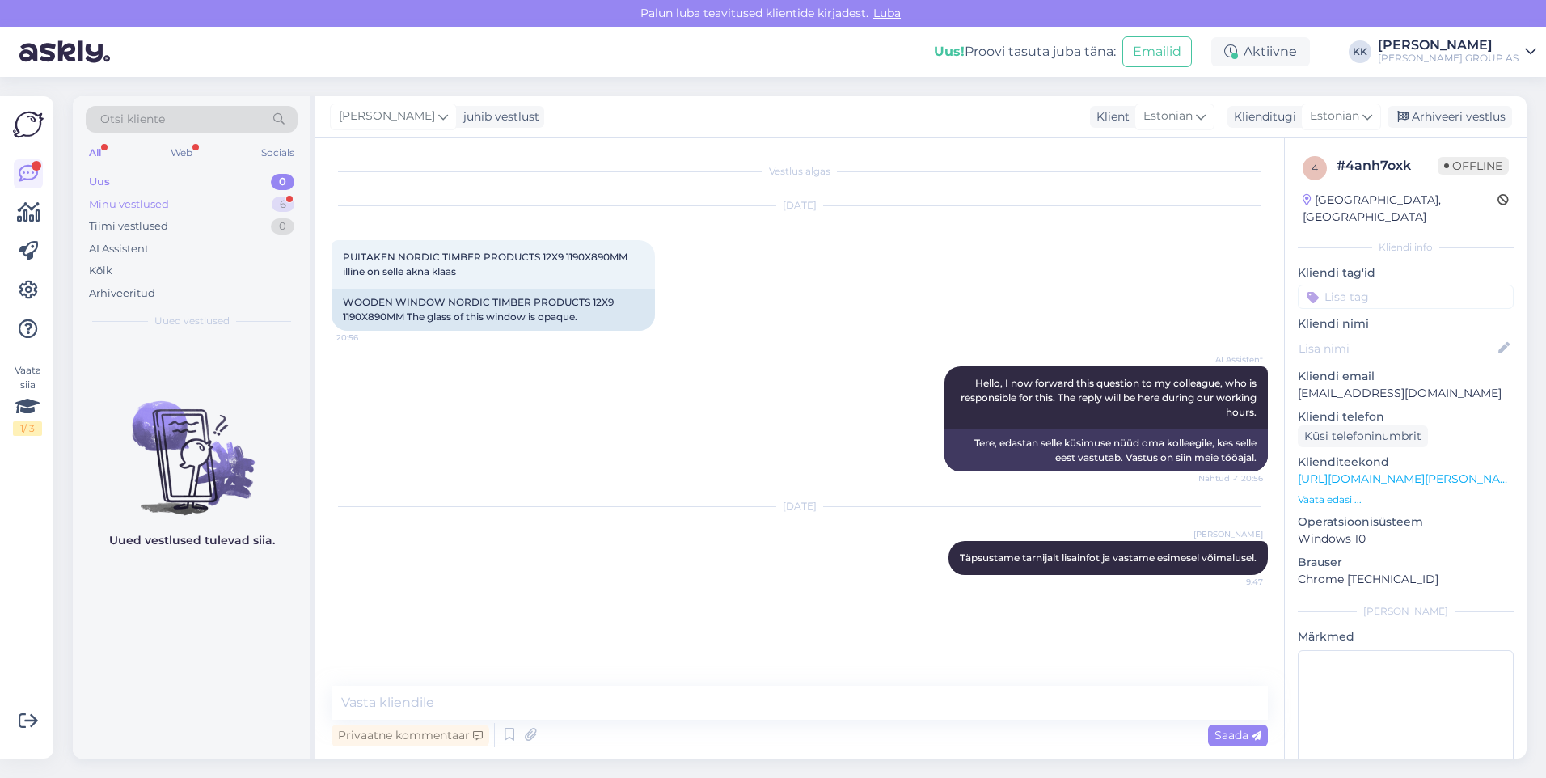
click at [123, 201] on div "Minu vestlused" at bounding box center [129, 205] width 80 height 16
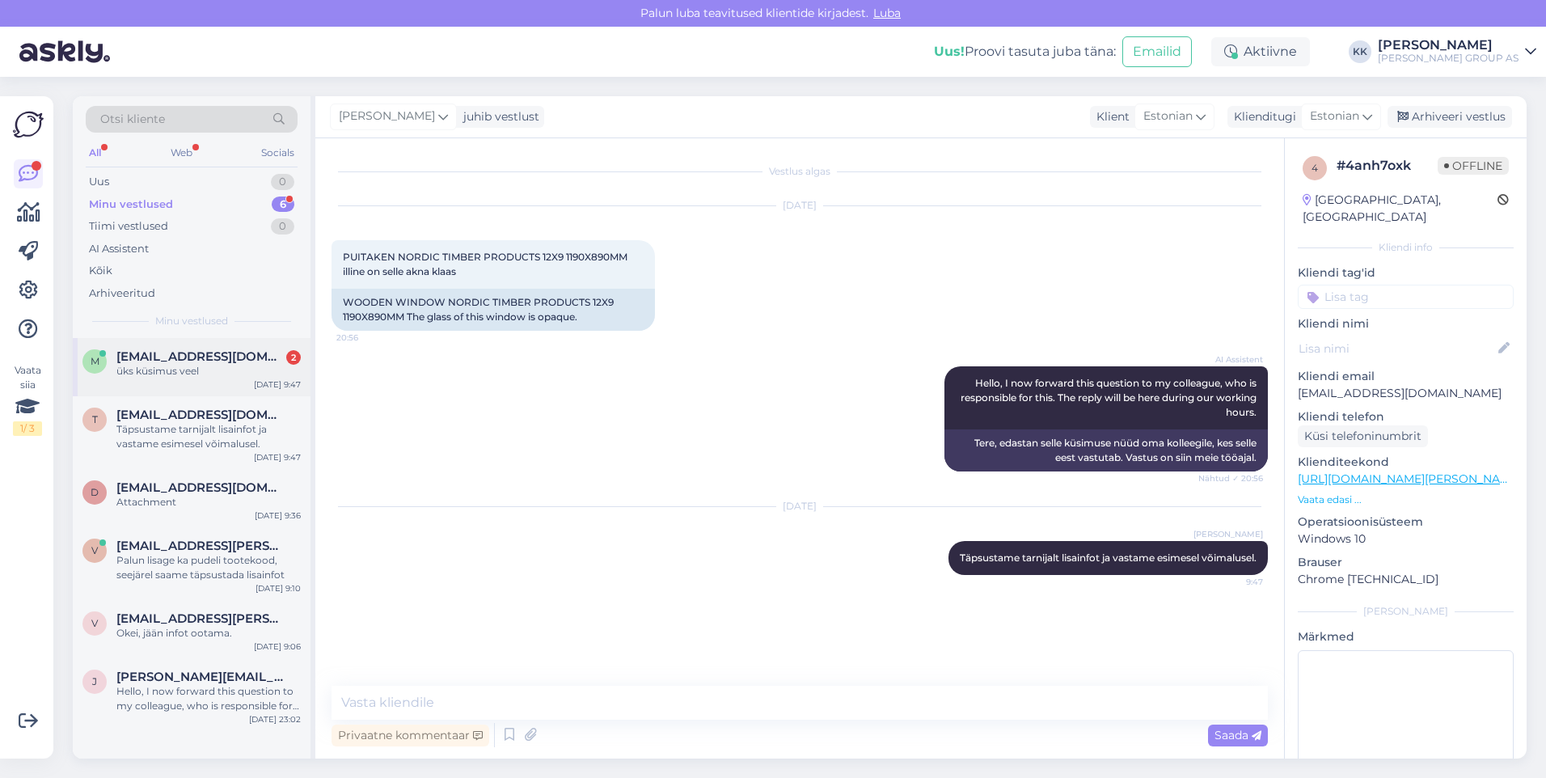
click at [171, 361] on span "[EMAIL_ADDRESS][DOMAIN_NAME]" at bounding box center [200, 356] width 168 height 15
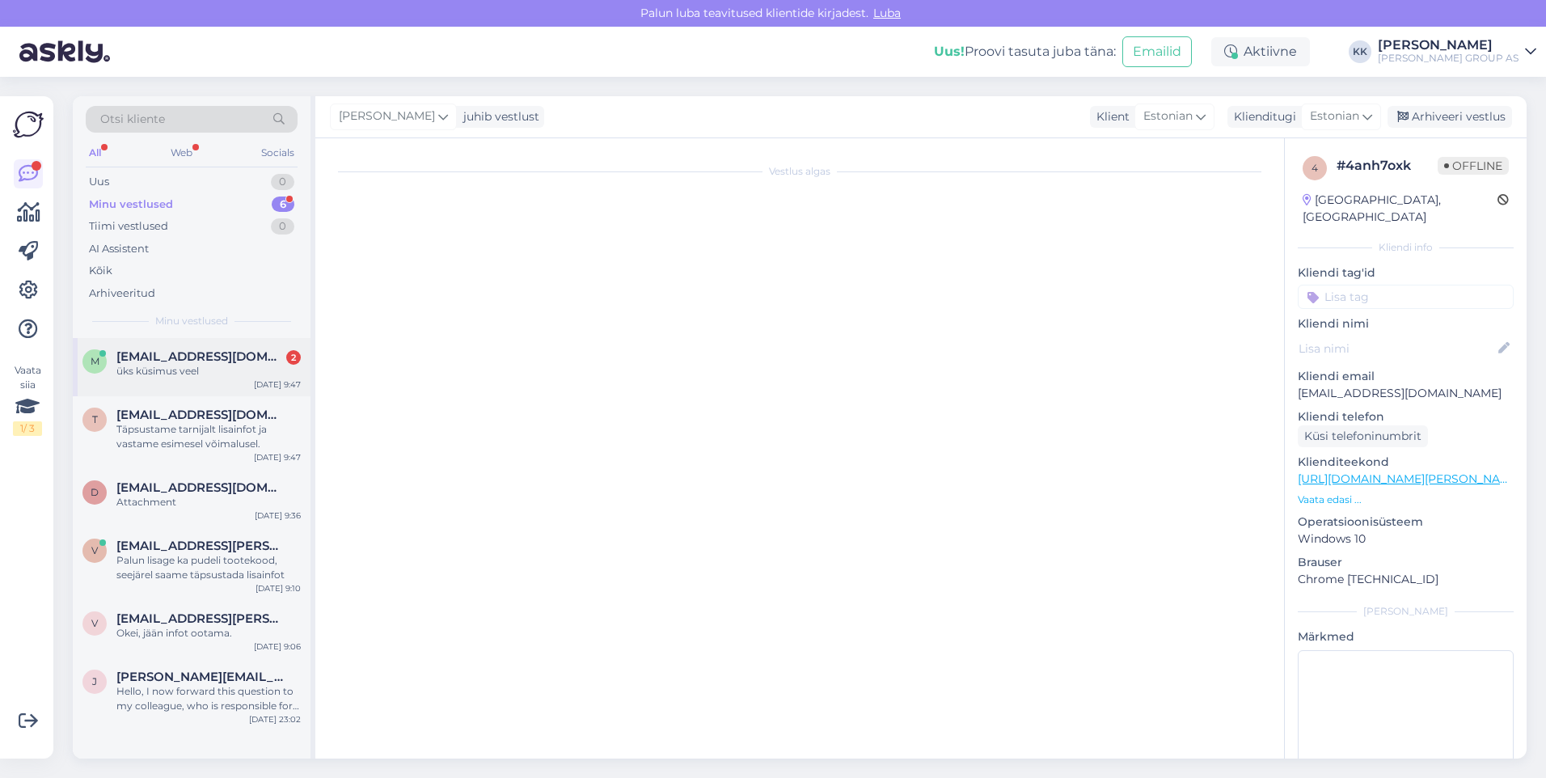
scroll to position [250, 0]
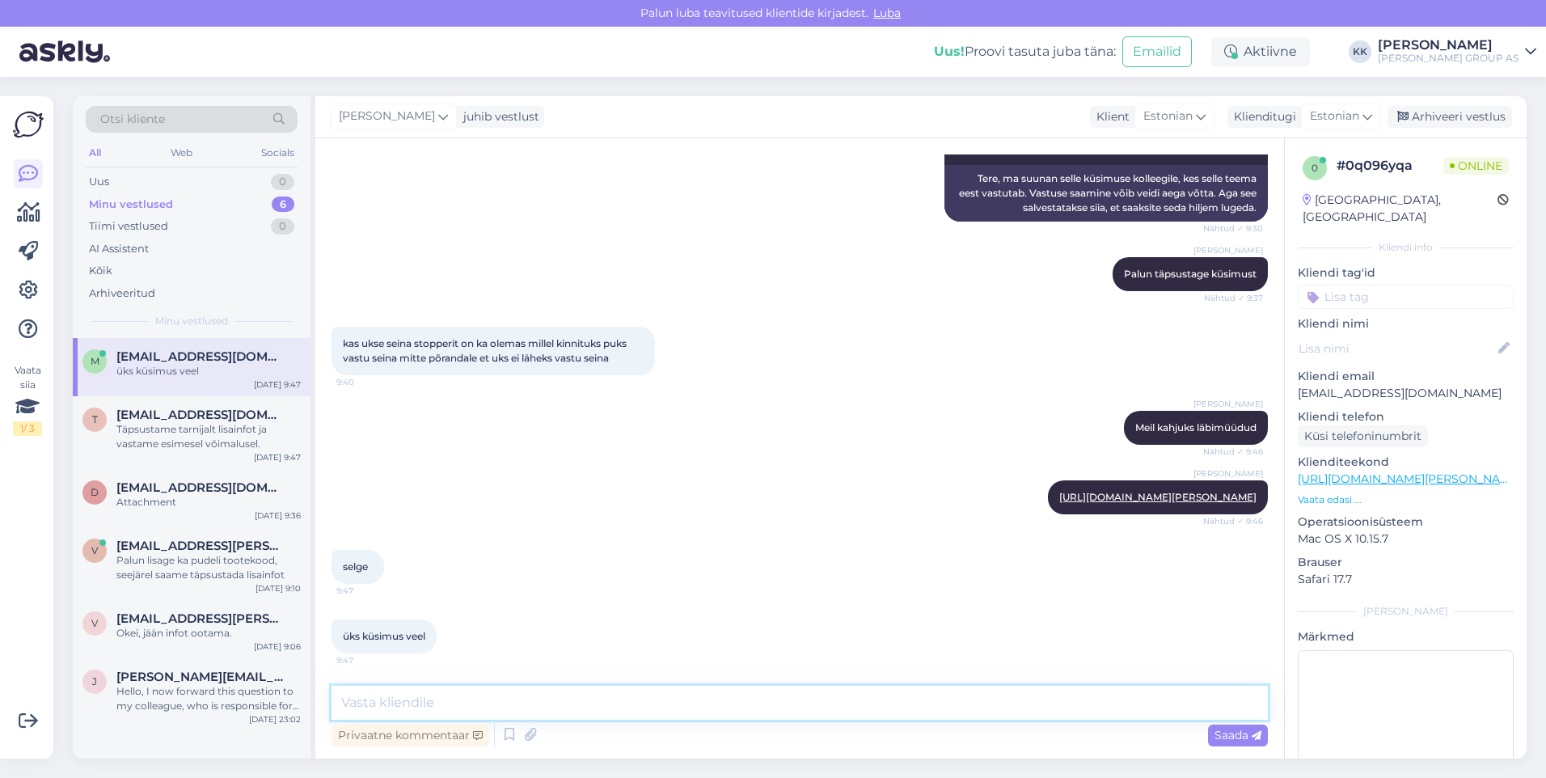
click at [368, 704] on textarea at bounding box center [800, 703] width 936 height 34
type textarea "jah, palun"
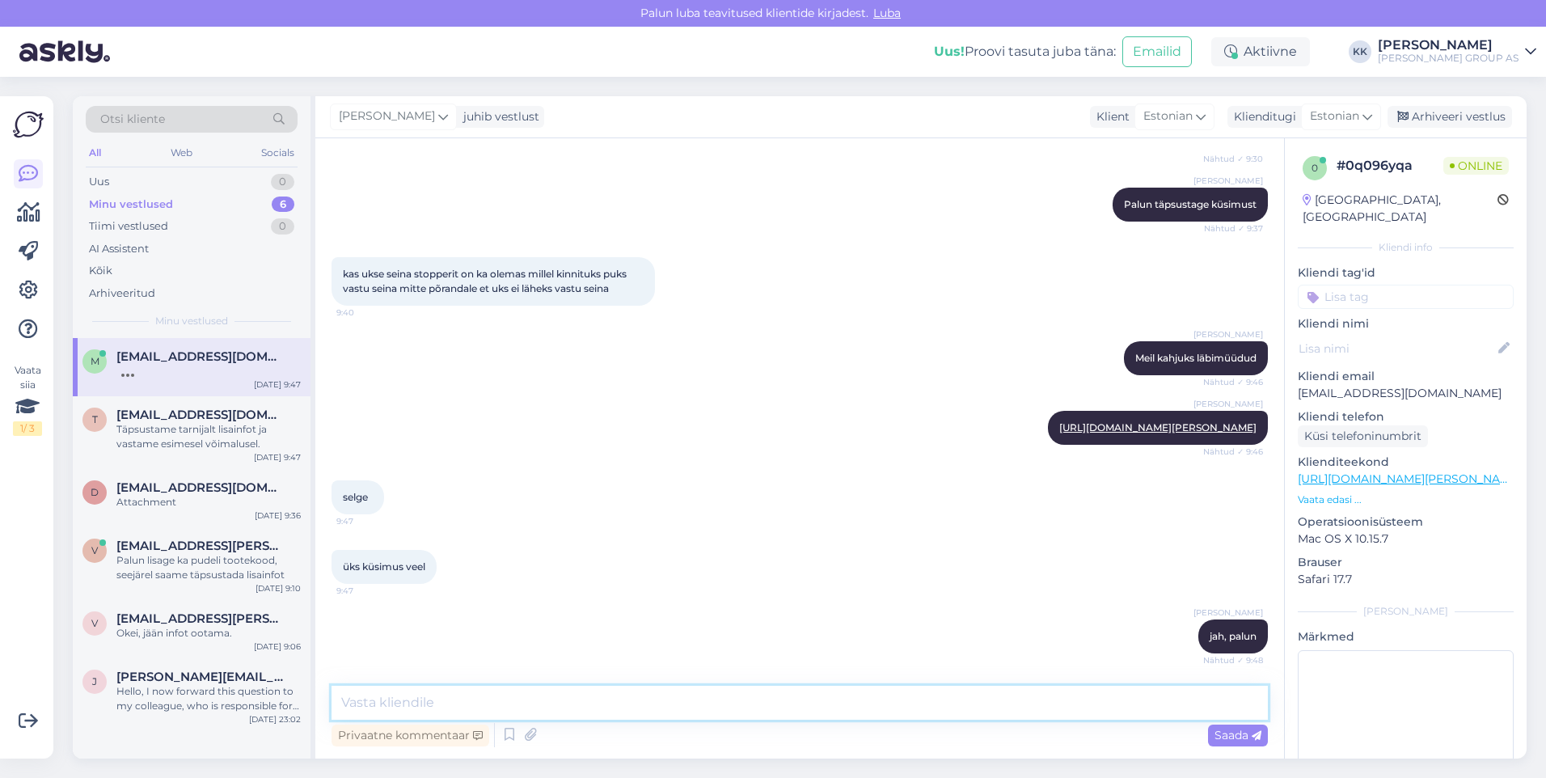
scroll to position [418, 0]
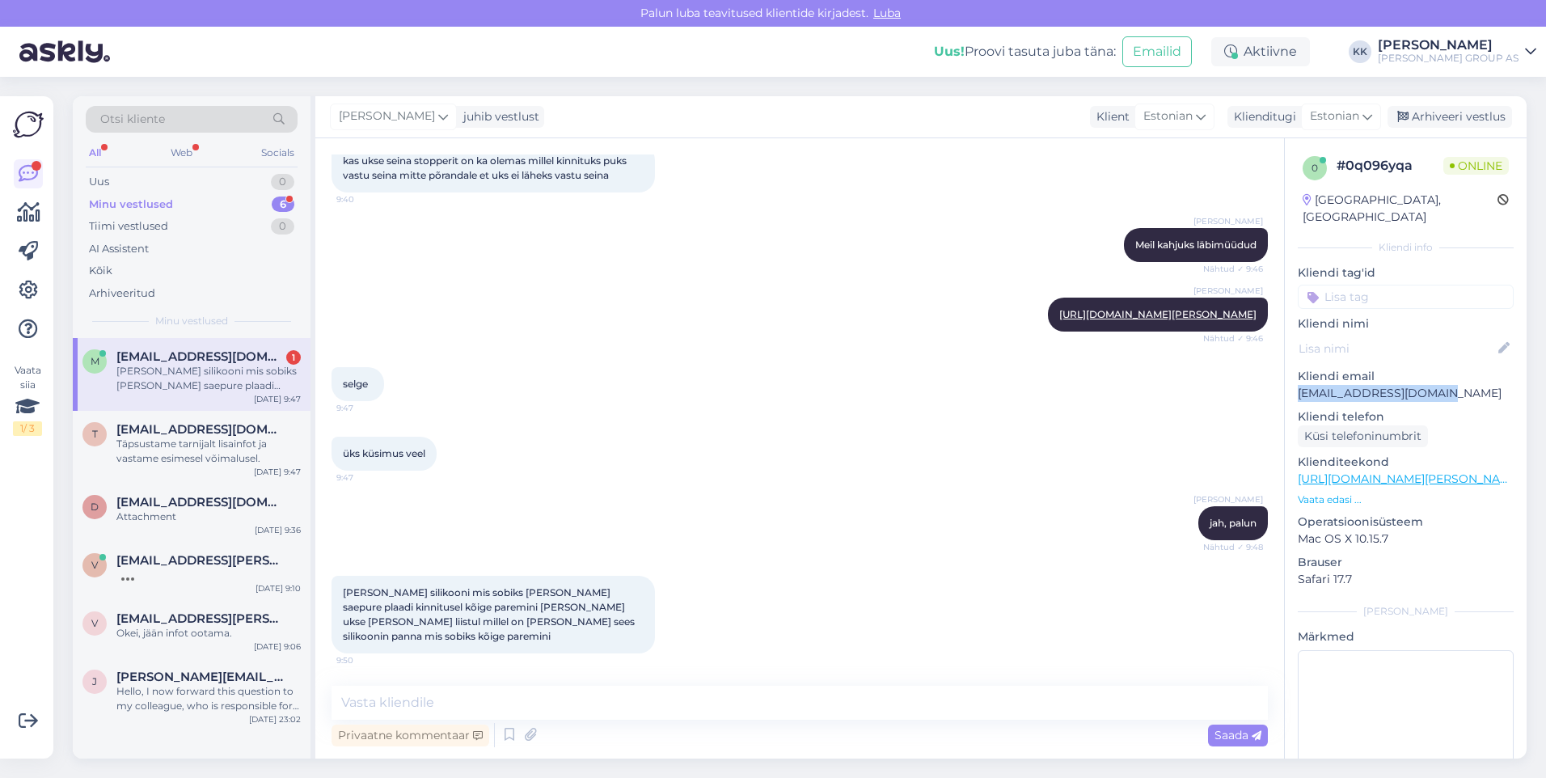
drag, startPoint x: 1456, startPoint y: 376, endPoint x: 1297, endPoint y: 381, distance: 159.4
click at [1297, 381] on div "0 # 0q096yqa Online [GEOGRAPHIC_DATA], [GEOGRAPHIC_DATA] Kliendi info Kliendi t…" at bounding box center [1406, 479] width 242 height 682
drag, startPoint x: 1297, startPoint y: 381, endPoint x: 1307, endPoint y: 378, distance: 10.2
copy p "[EMAIL_ADDRESS][DOMAIN_NAME]"
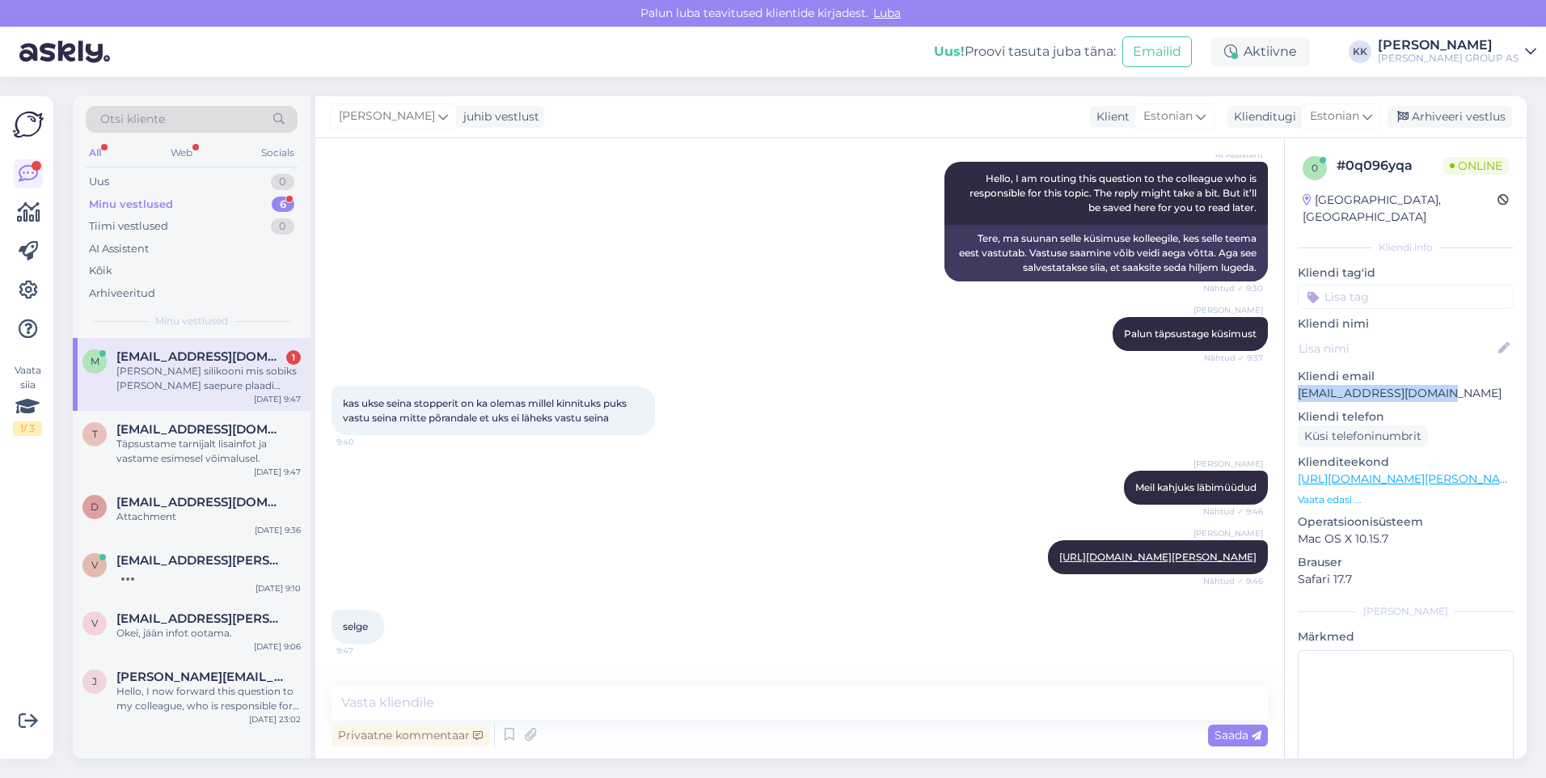
scroll to position [0, 0]
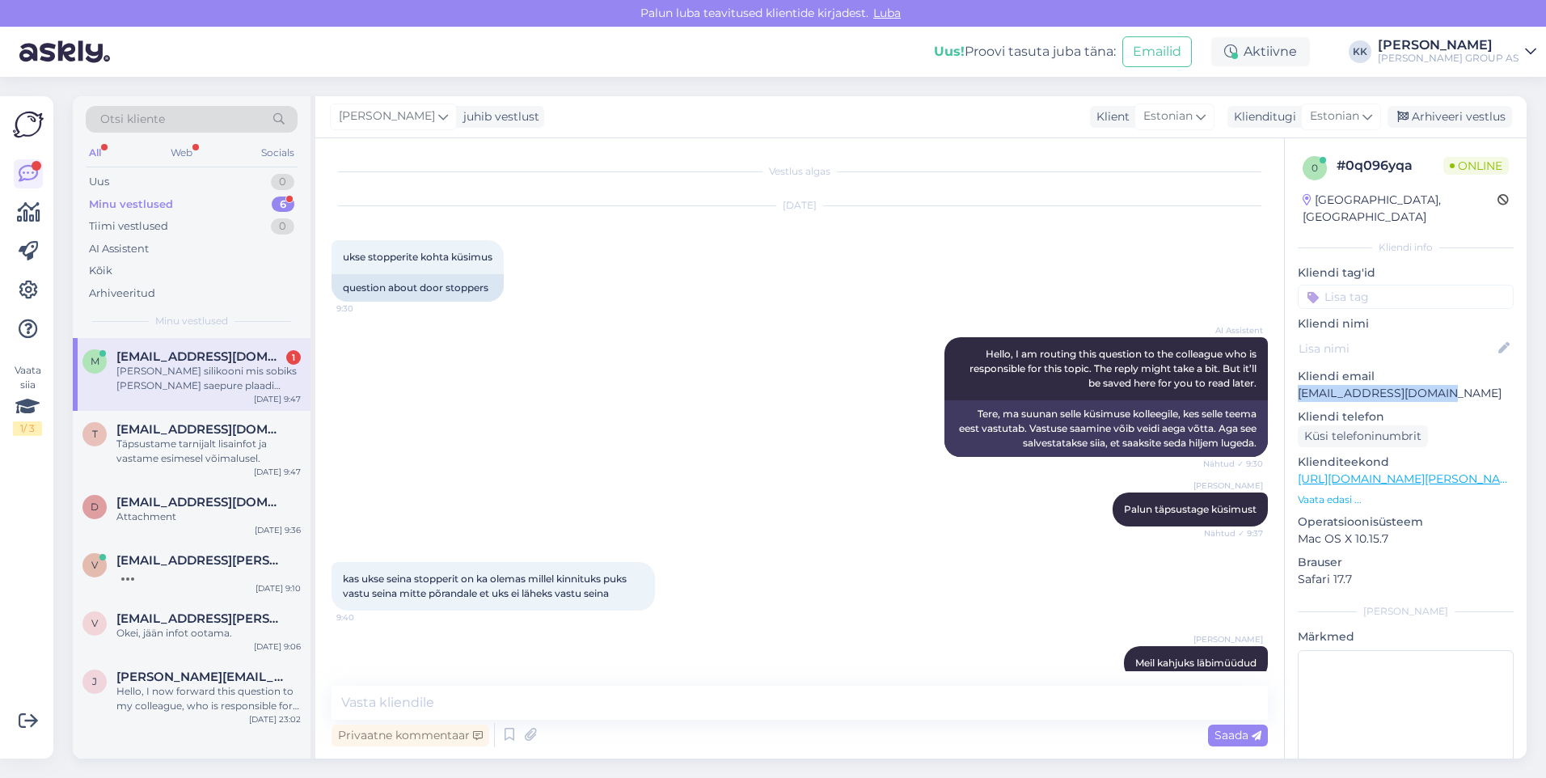
click at [125, 113] on span "Otsi kliente" at bounding box center [132, 119] width 65 height 17
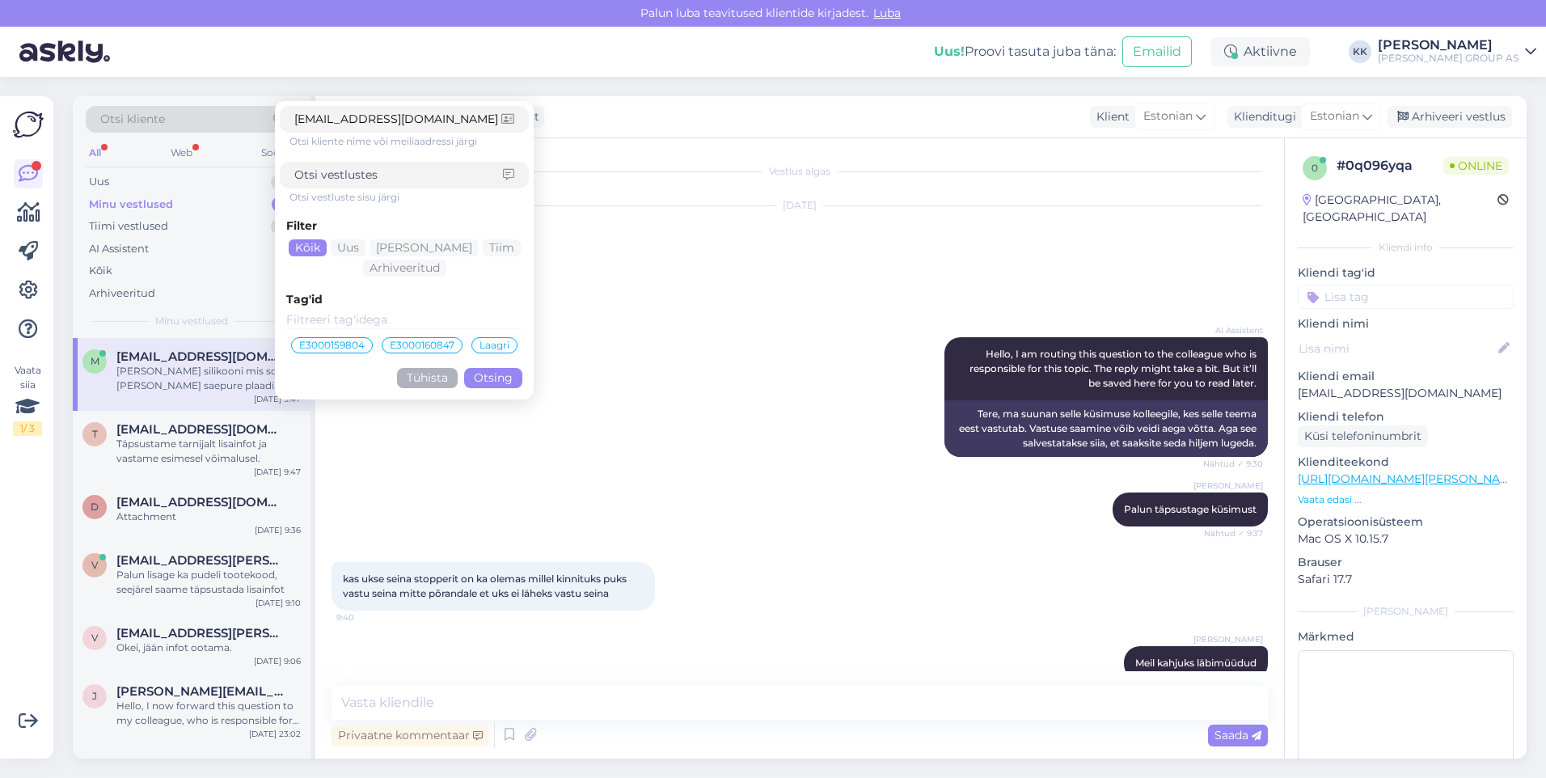
type input "[EMAIL_ADDRESS][DOMAIN_NAME]"
click at [495, 376] on button "Otsing" at bounding box center [493, 378] width 58 height 20
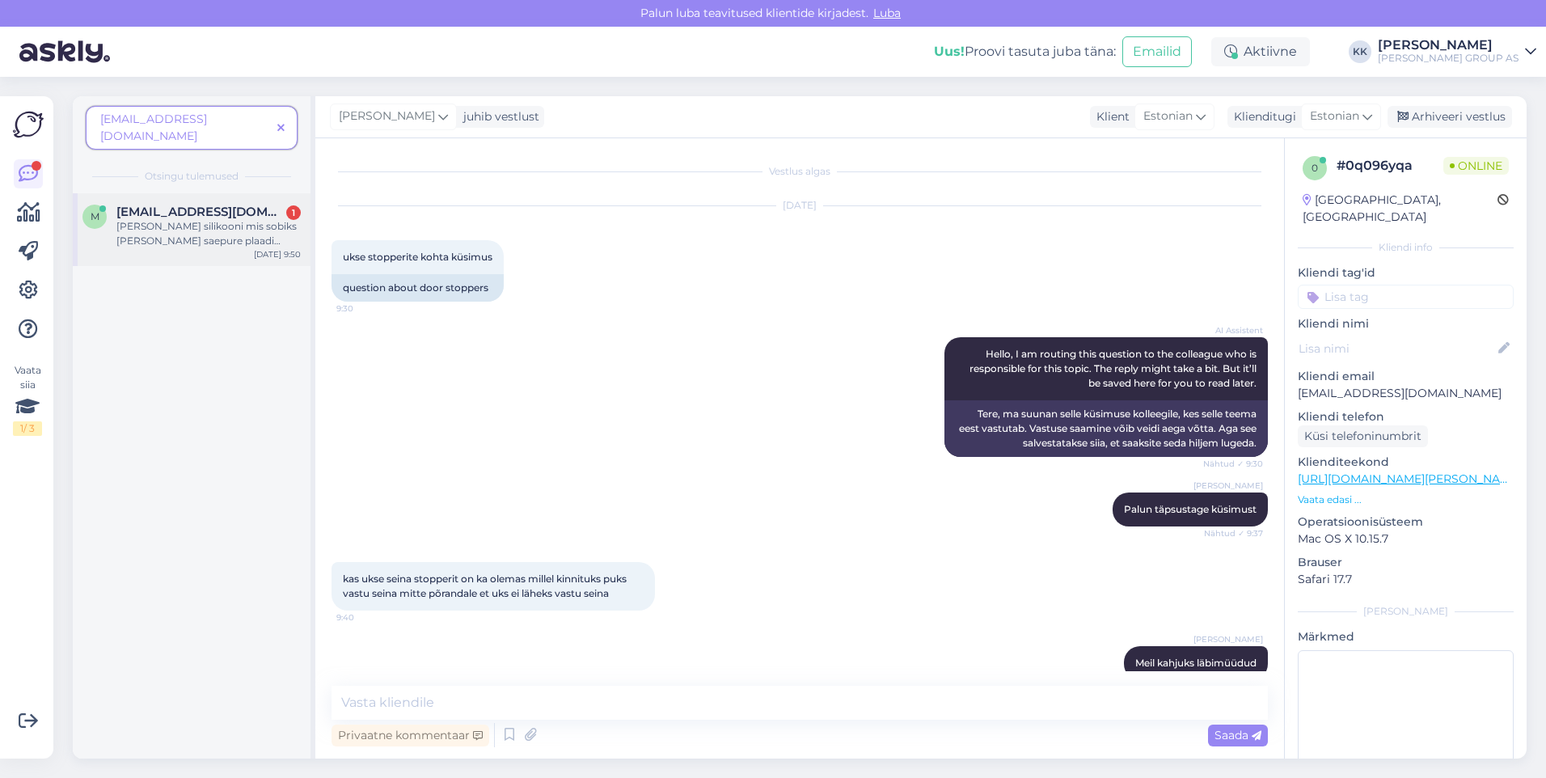
click at [190, 219] on div "[PERSON_NAME] silikooni mis sobiks [PERSON_NAME] saepure plaadi kinnitusel kõig…" at bounding box center [208, 233] width 184 height 29
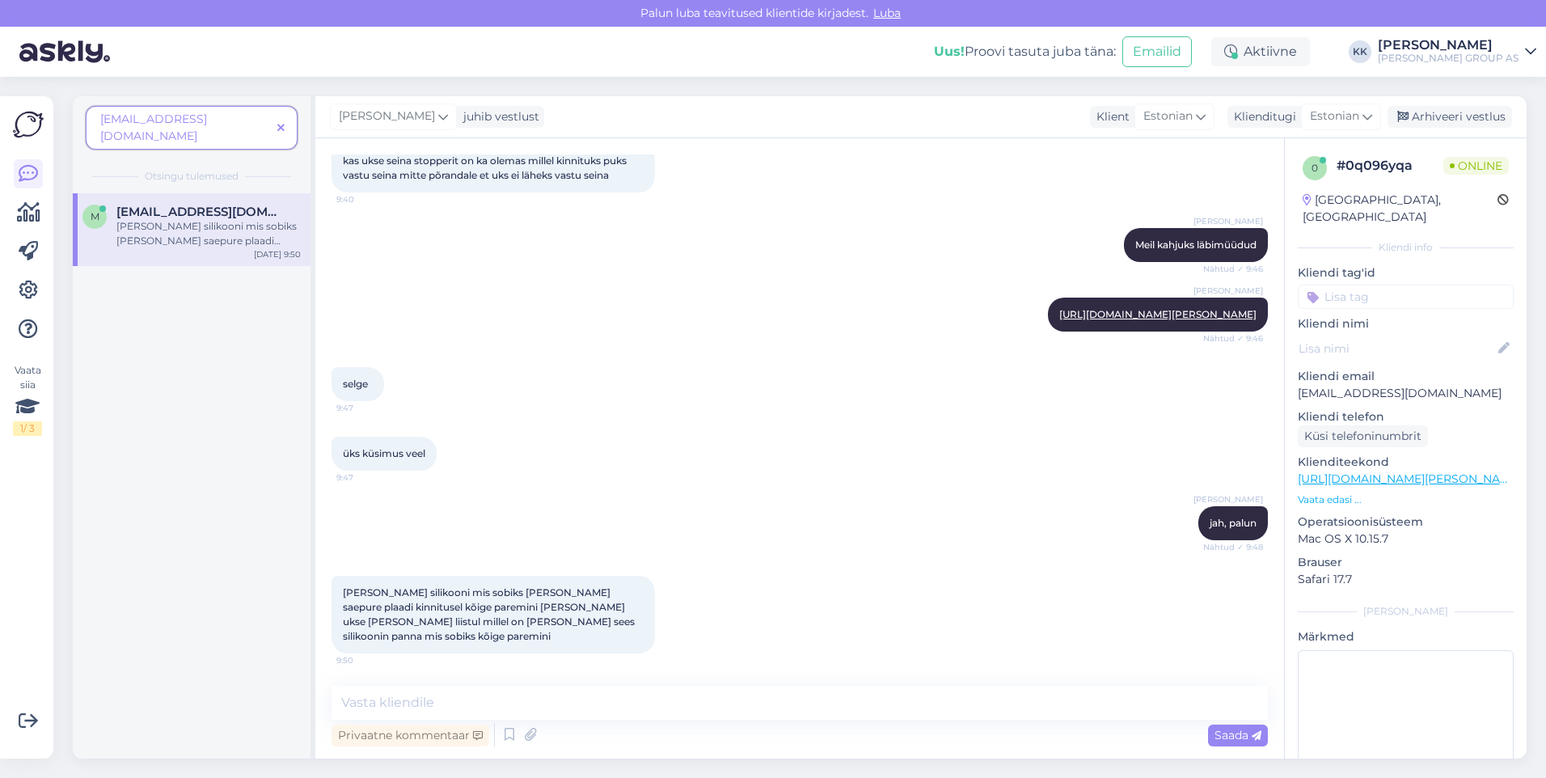
scroll to position [488, 0]
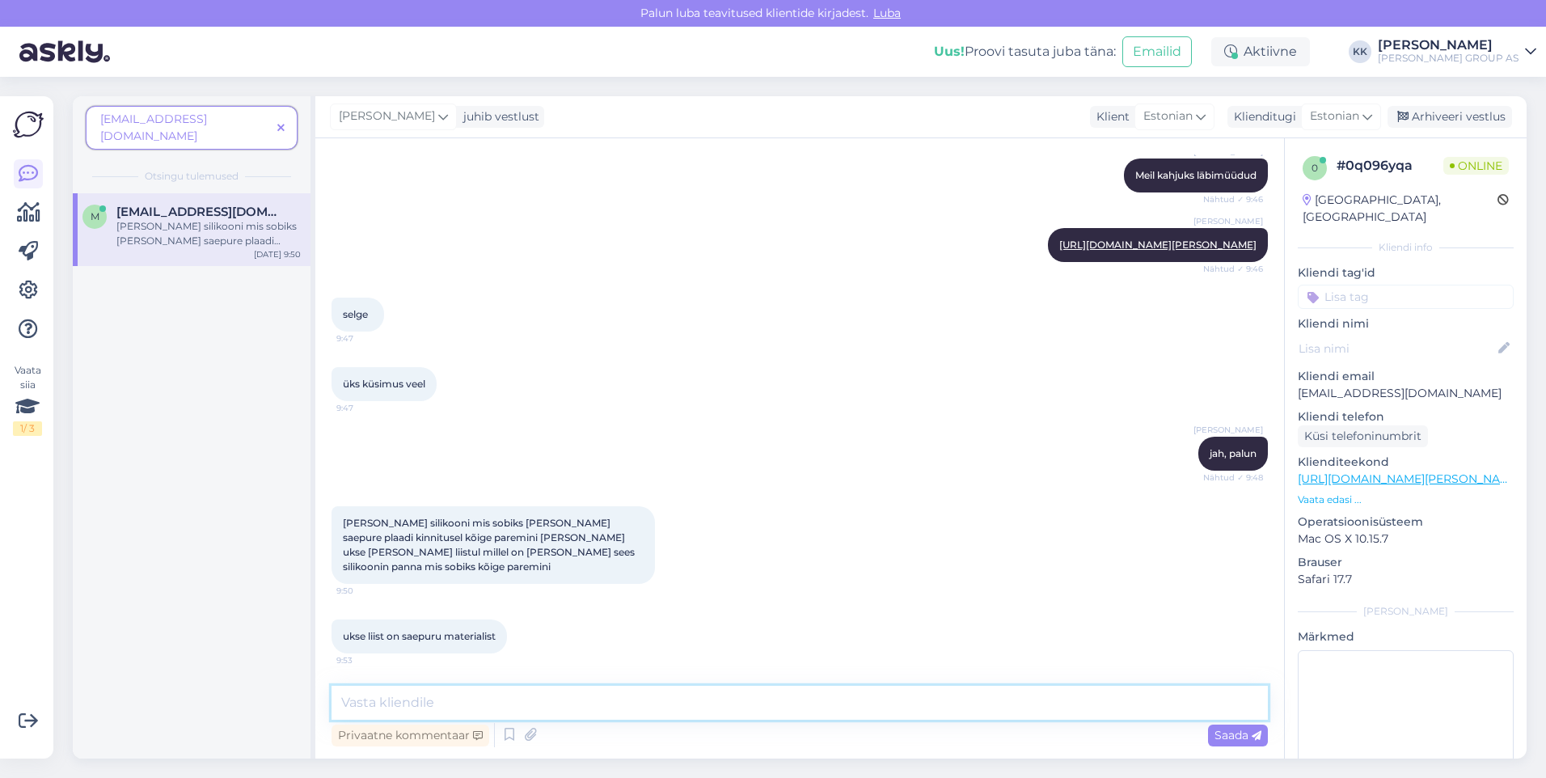
click at [361, 705] on textarea at bounding box center [800, 703] width 936 height 34
type textarea "Üks variant on maalrisilikoon, mis on ülevärvitav"
click at [1229, 731] on span "Saada" at bounding box center [1238, 735] width 47 height 15
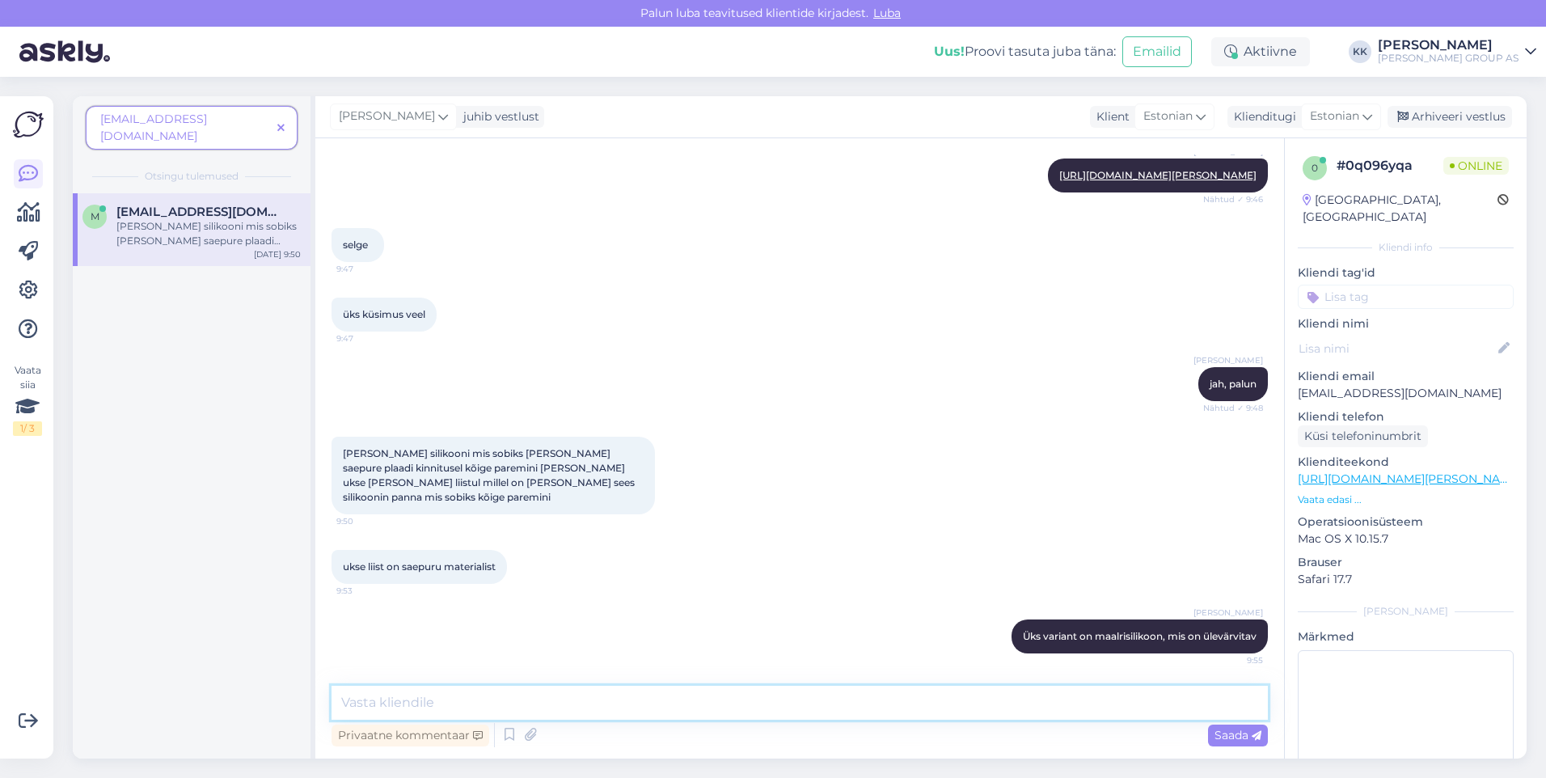
drag, startPoint x: 397, startPoint y: 705, endPoint x: 408, endPoint y: 700, distance: 12.3
click at [404, 702] on textarea at bounding box center [800, 703] width 936 height 34
paste textarea "[URL][DOMAIN_NAME][PERSON_NAME]"
type textarea "[URL][DOMAIN_NAME][PERSON_NAME]"
click at [1229, 727] on div "Saada" at bounding box center [1238, 736] width 60 height 22
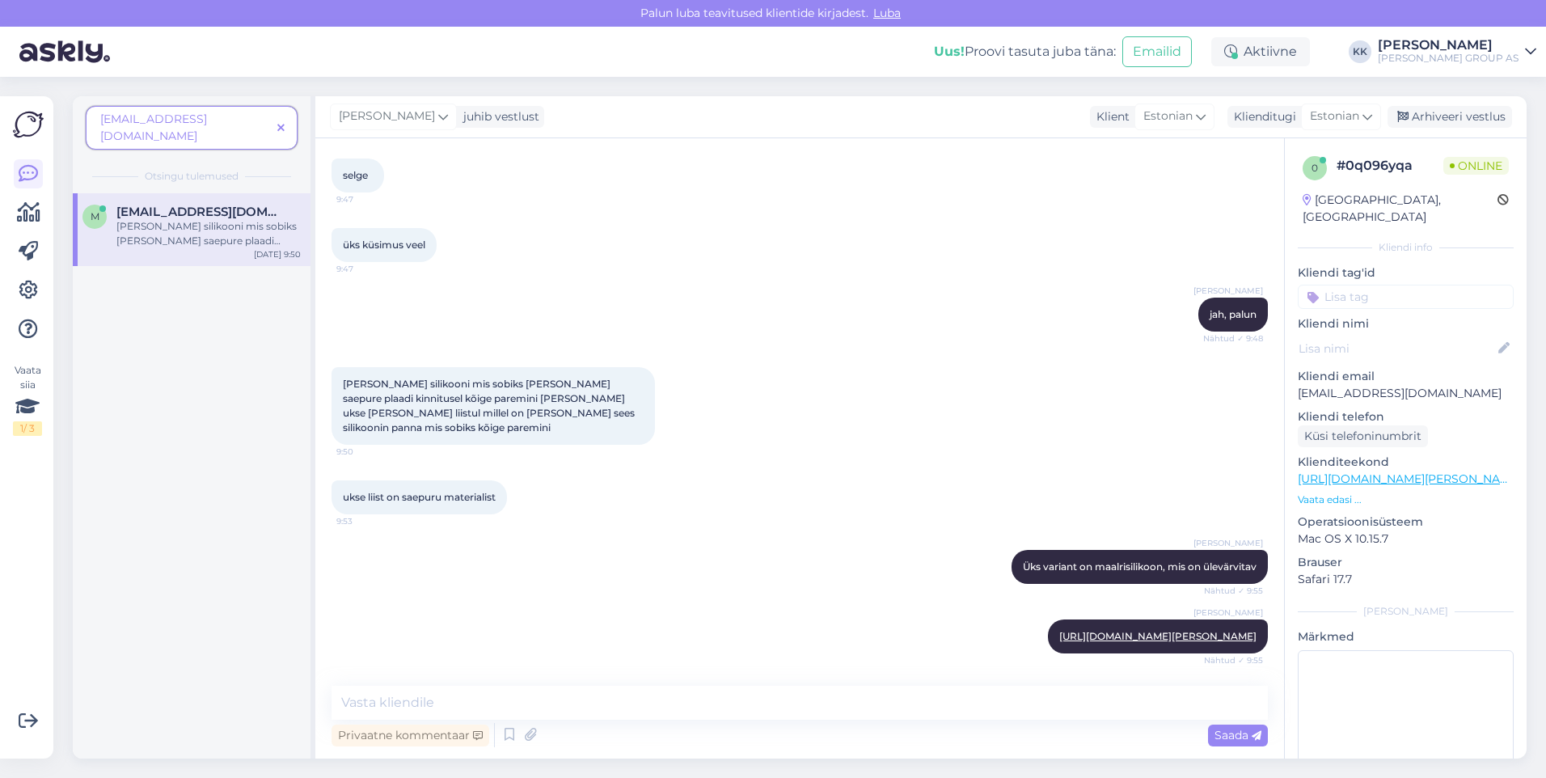
scroll to position [711, 0]
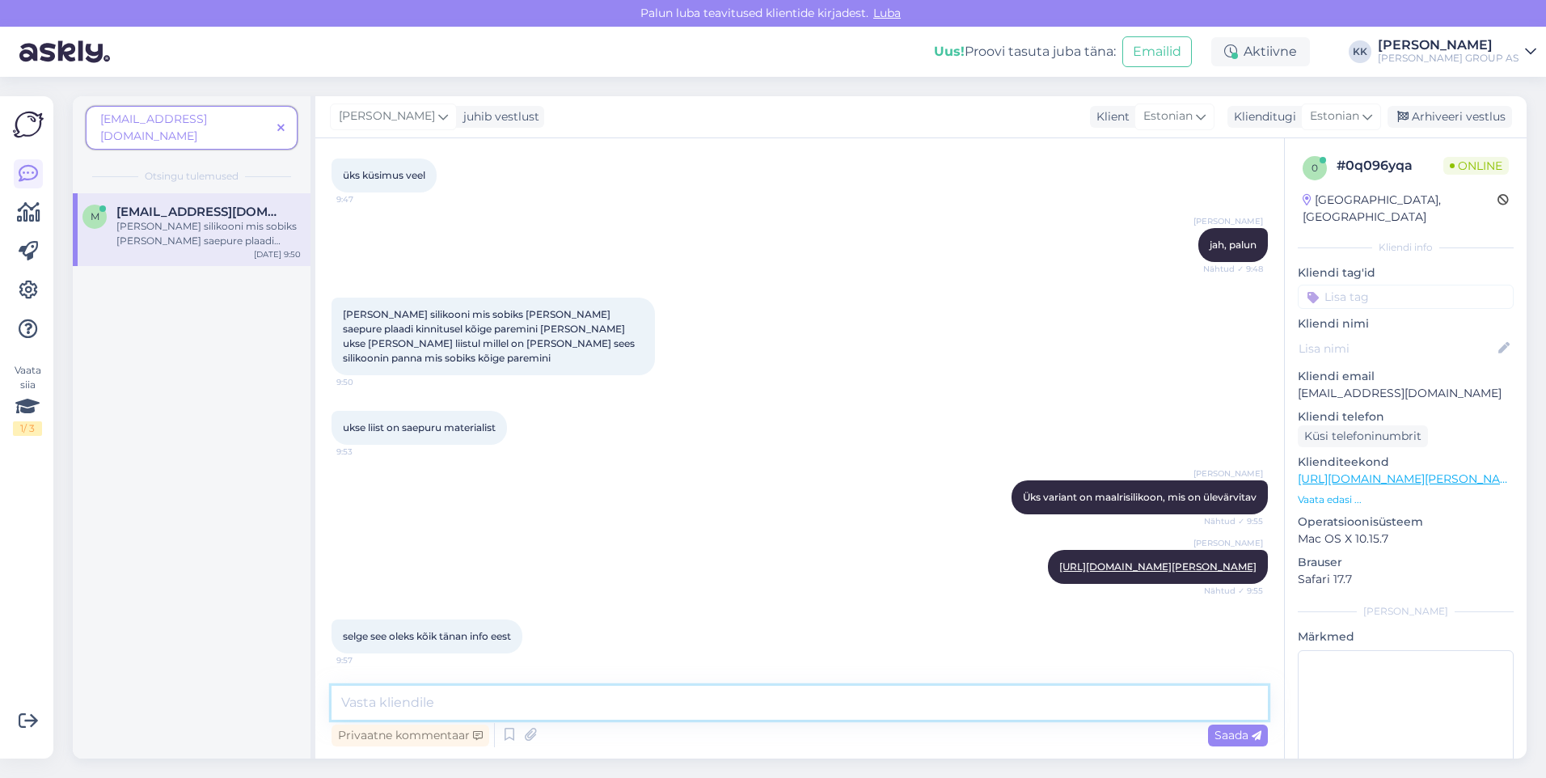
click at [387, 700] on textarea at bounding box center [800, 703] width 936 height 34
type textarea "Palun! Kena päeva jätku!"
drag, startPoint x: 1232, startPoint y: 732, endPoint x: 1245, endPoint y: 721, distance: 16.7
click at [1245, 722] on div "Privaatne kommentaar Saada" at bounding box center [800, 735] width 936 height 31
drag, startPoint x: 1227, startPoint y: 729, endPoint x: 976, endPoint y: 741, distance: 251.0
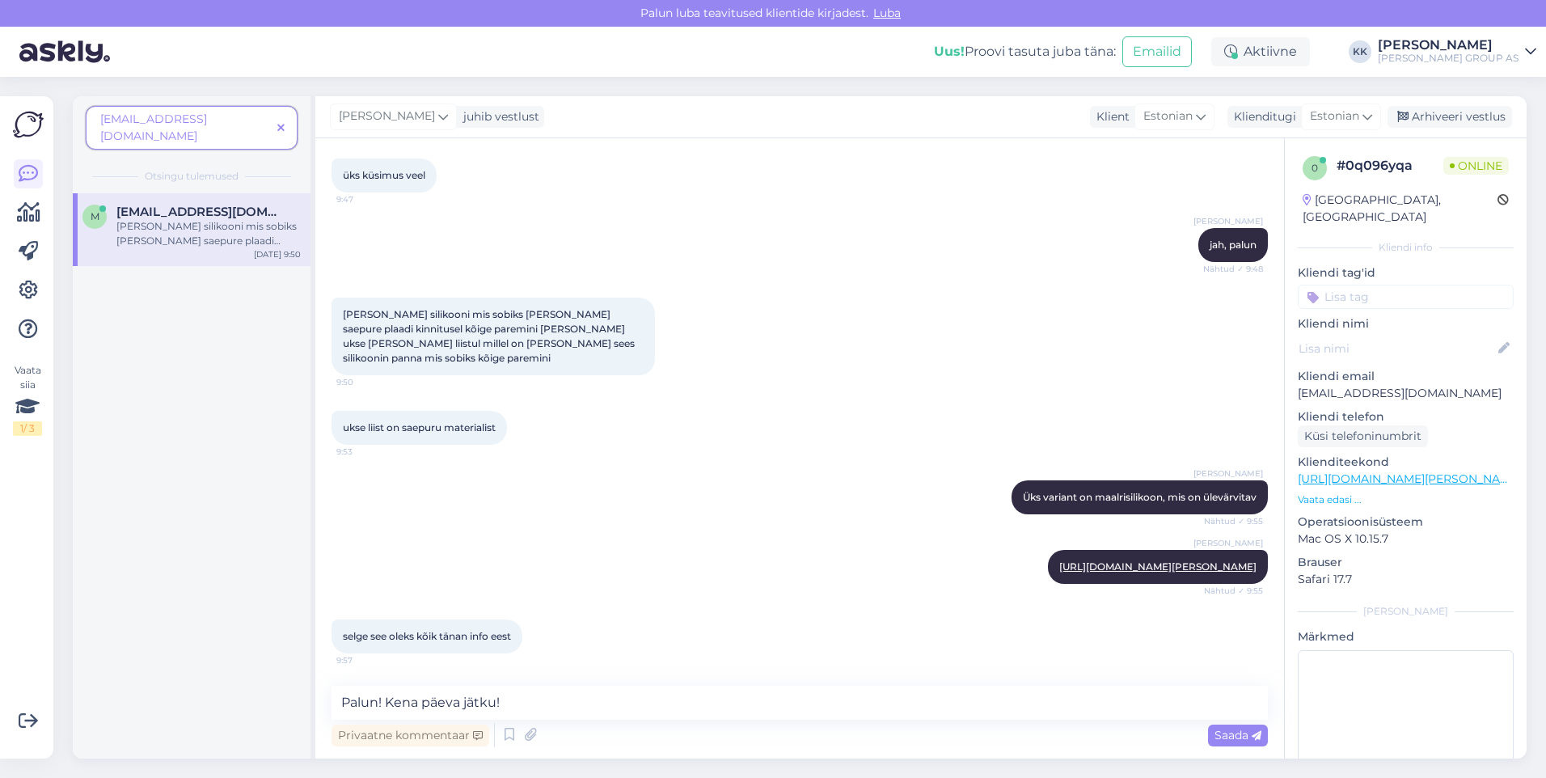
click at [1227, 728] on span "Saada" at bounding box center [1238, 735] width 47 height 15
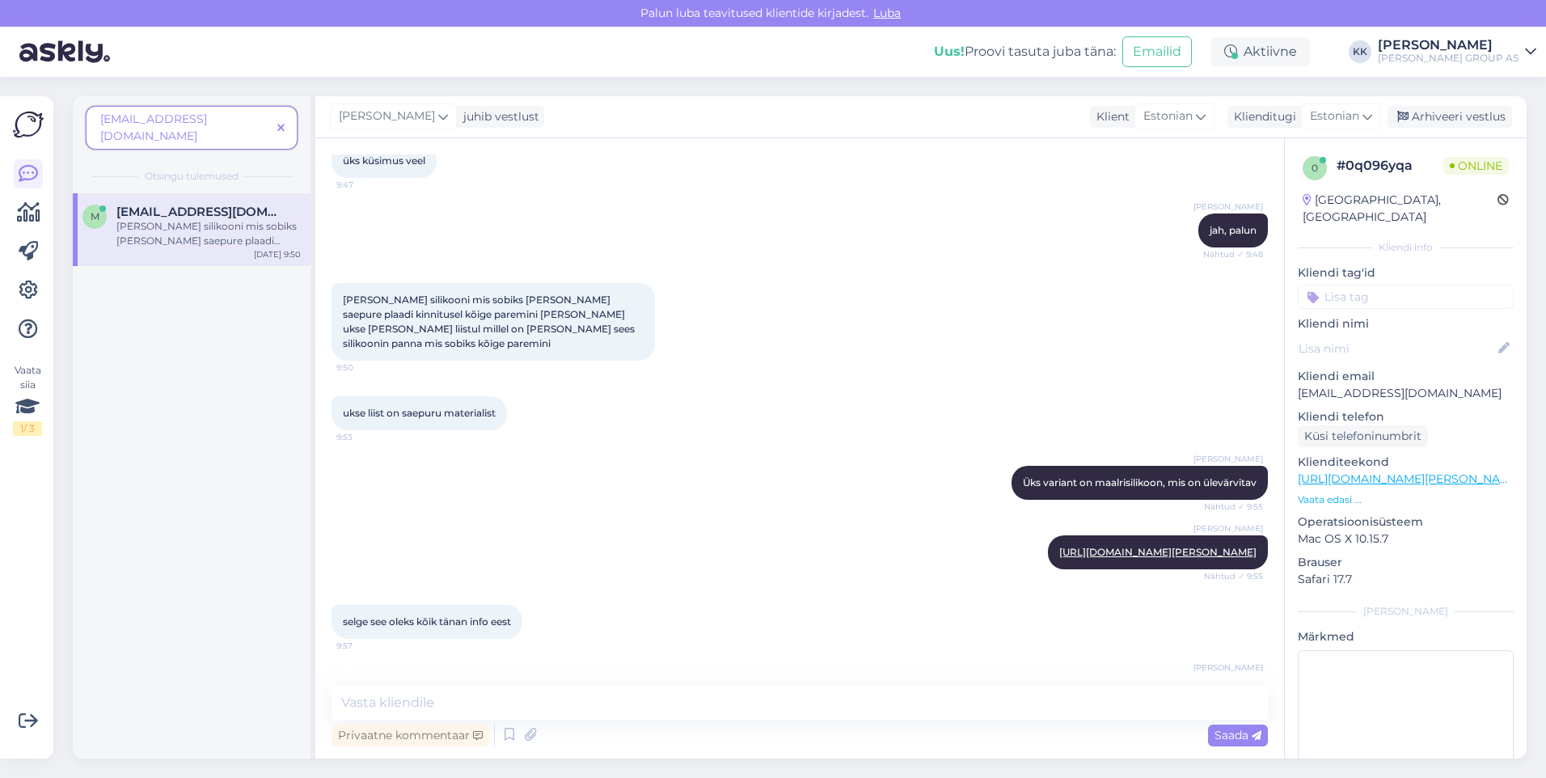
scroll to position [780, 0]
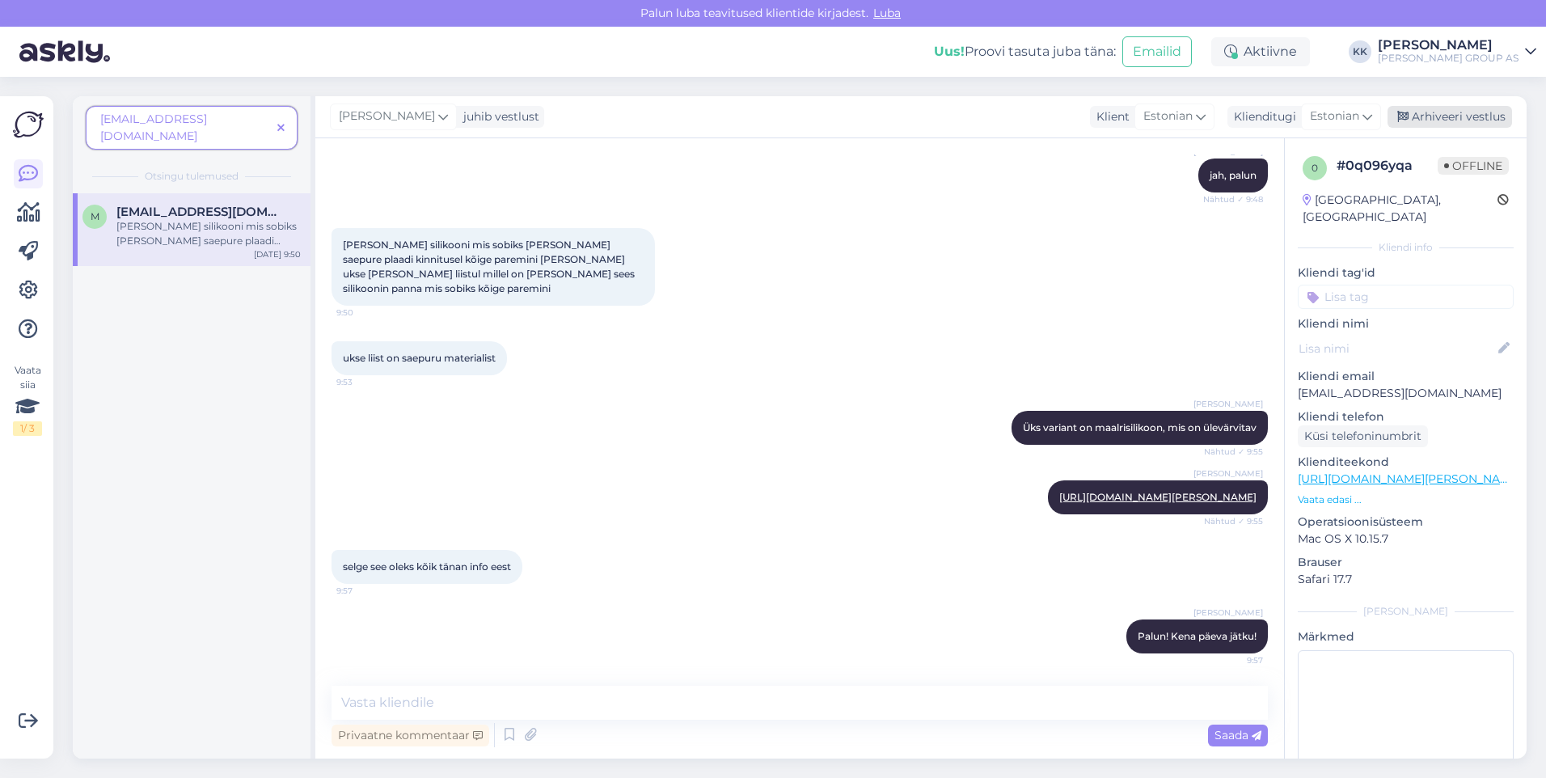
click at [1452, 115] on div "Arhiveeri vestlus" at bounding box center [1450, 117] width 125 height 22
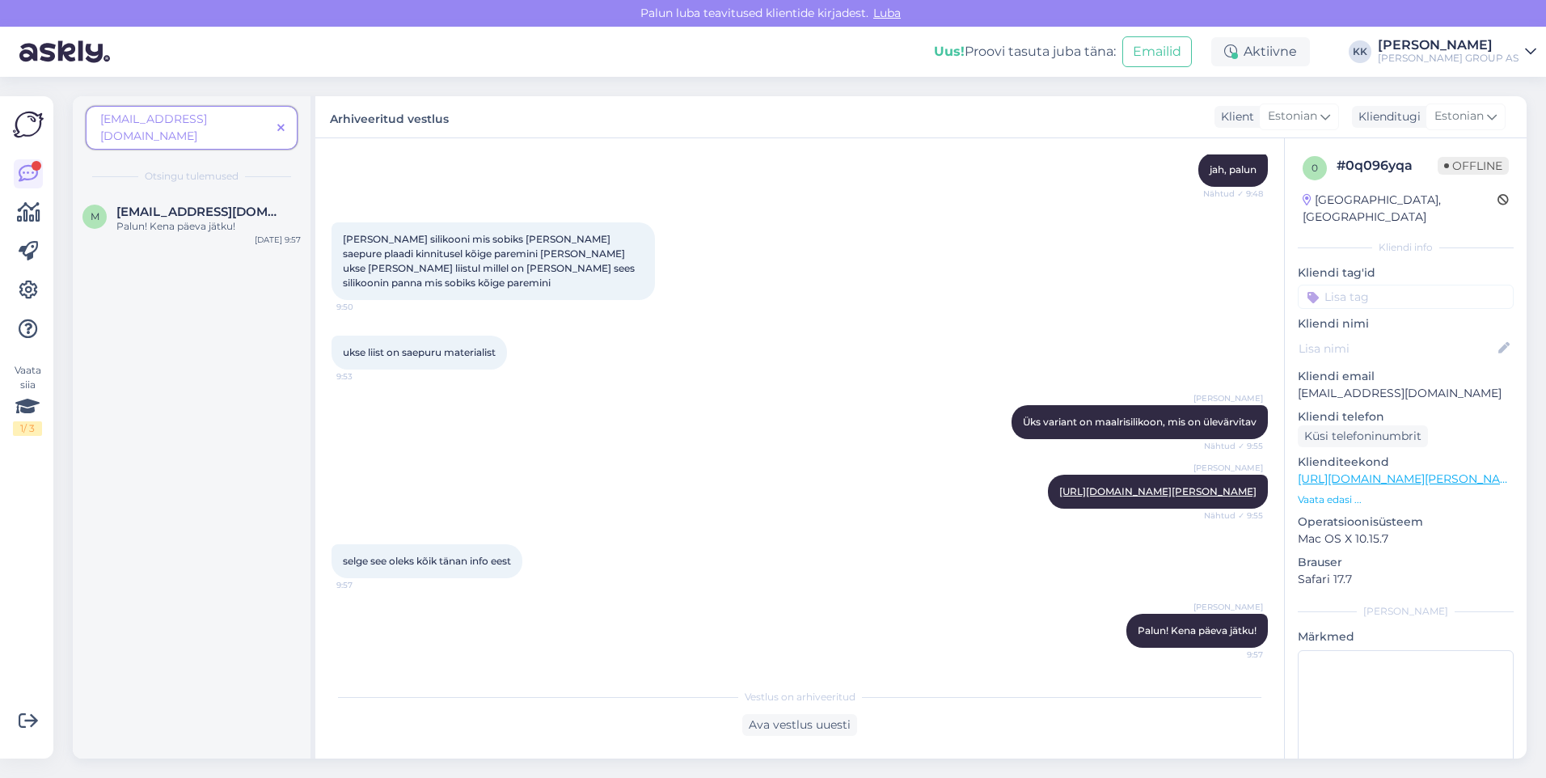
click at [277, 123] on icon at bounding box center [280, 128] width 7 height 11
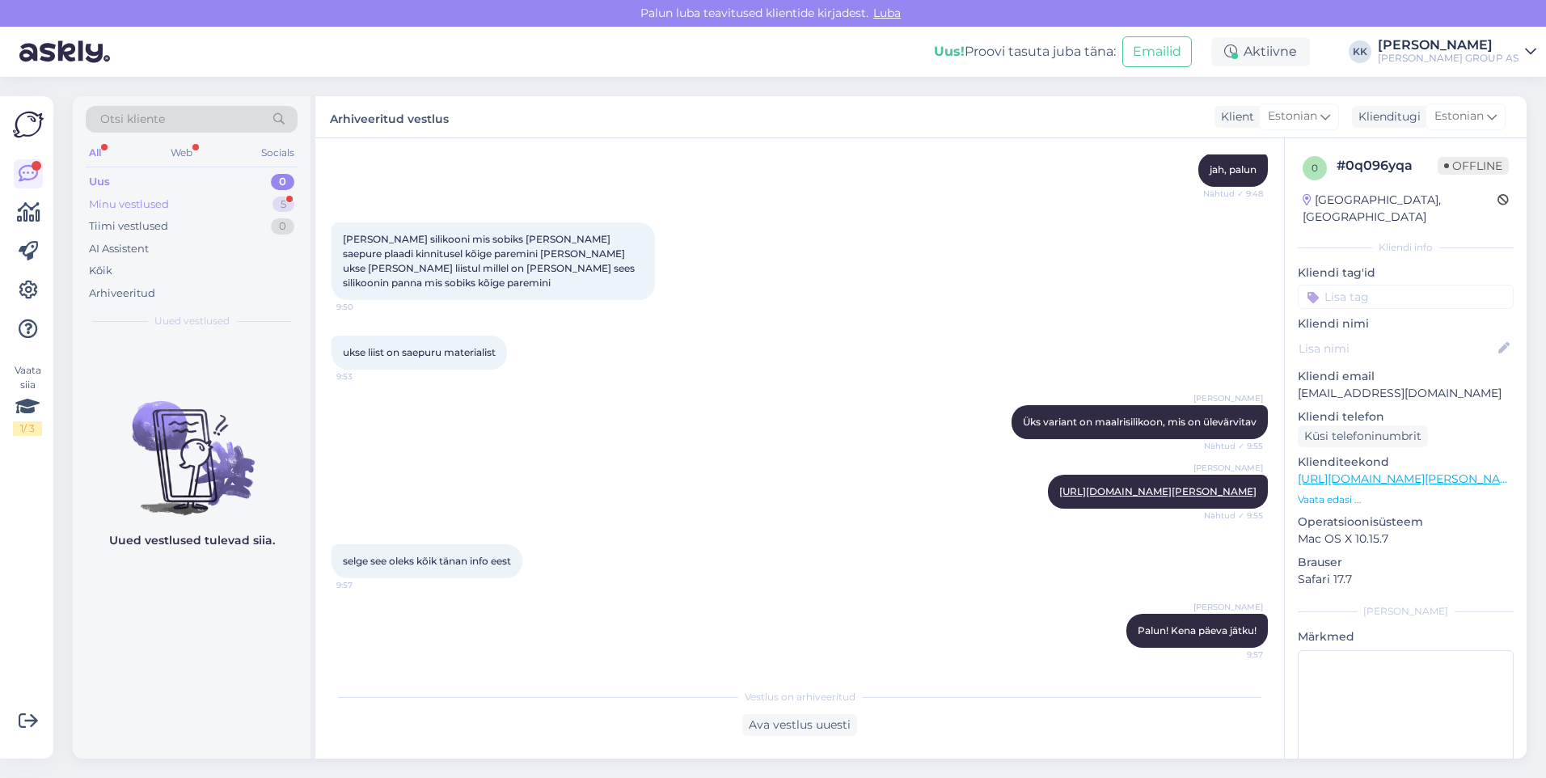
click at [163, 201] on div "Minu vestlused" at bounding box center [129, 205] width 80 height 16
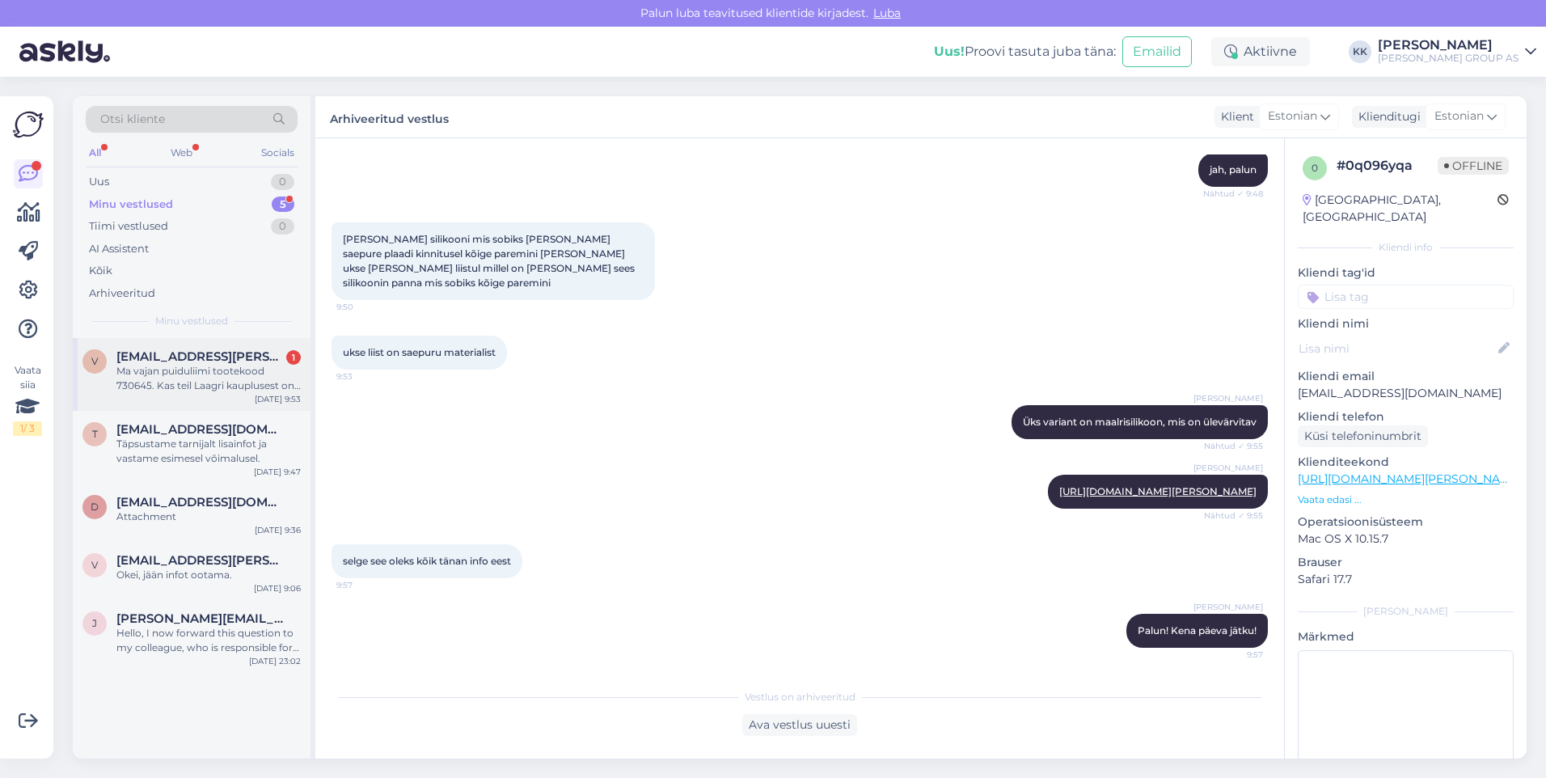
click at [210, 368] on div "Ma vajan puiduliimi tootekood 730645. Kas teil Laagri kauplusest on seda võimal…" at bounding box center [208, 378] width 184 height 29
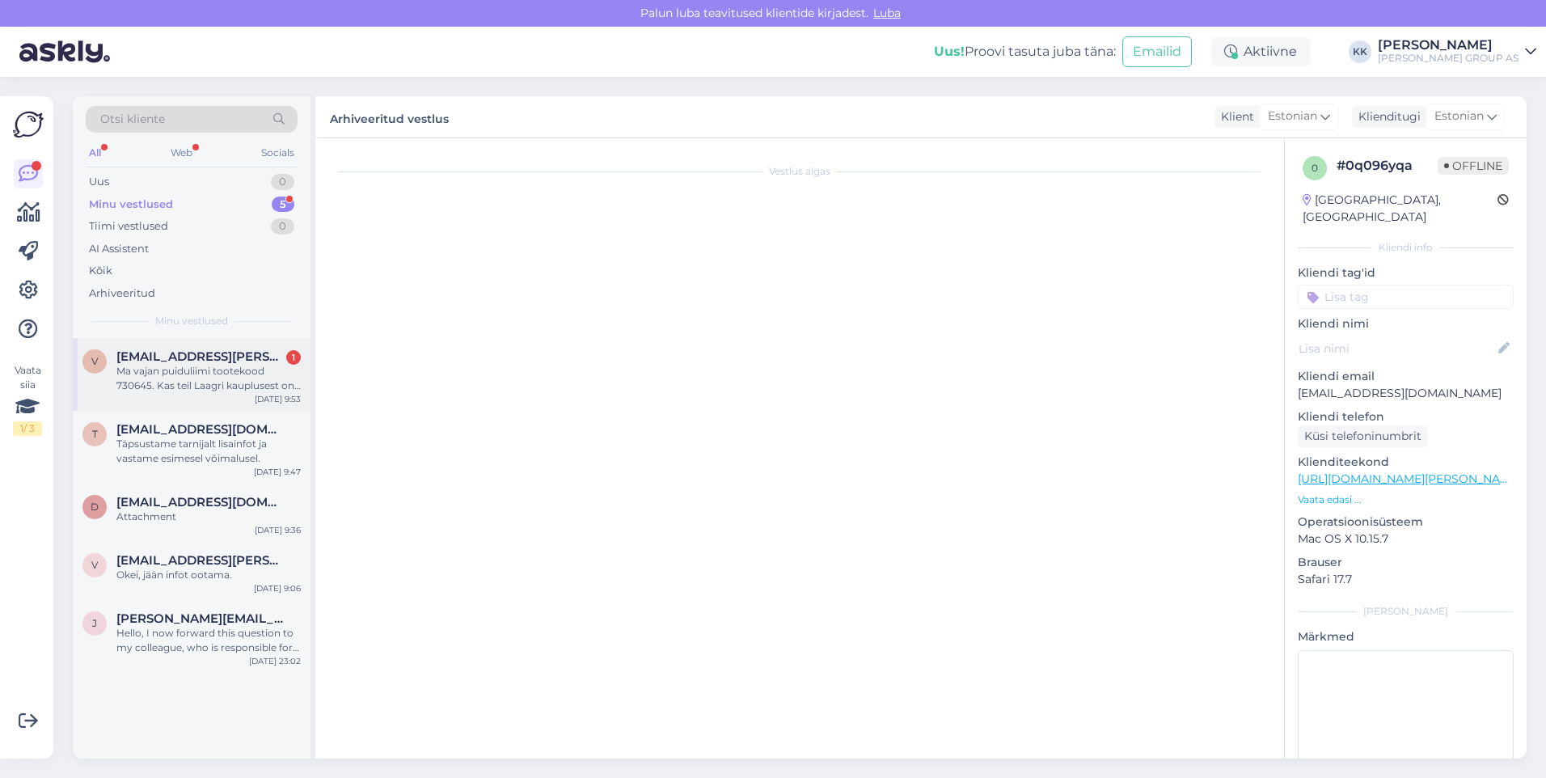
scroll to position [1804, 0]
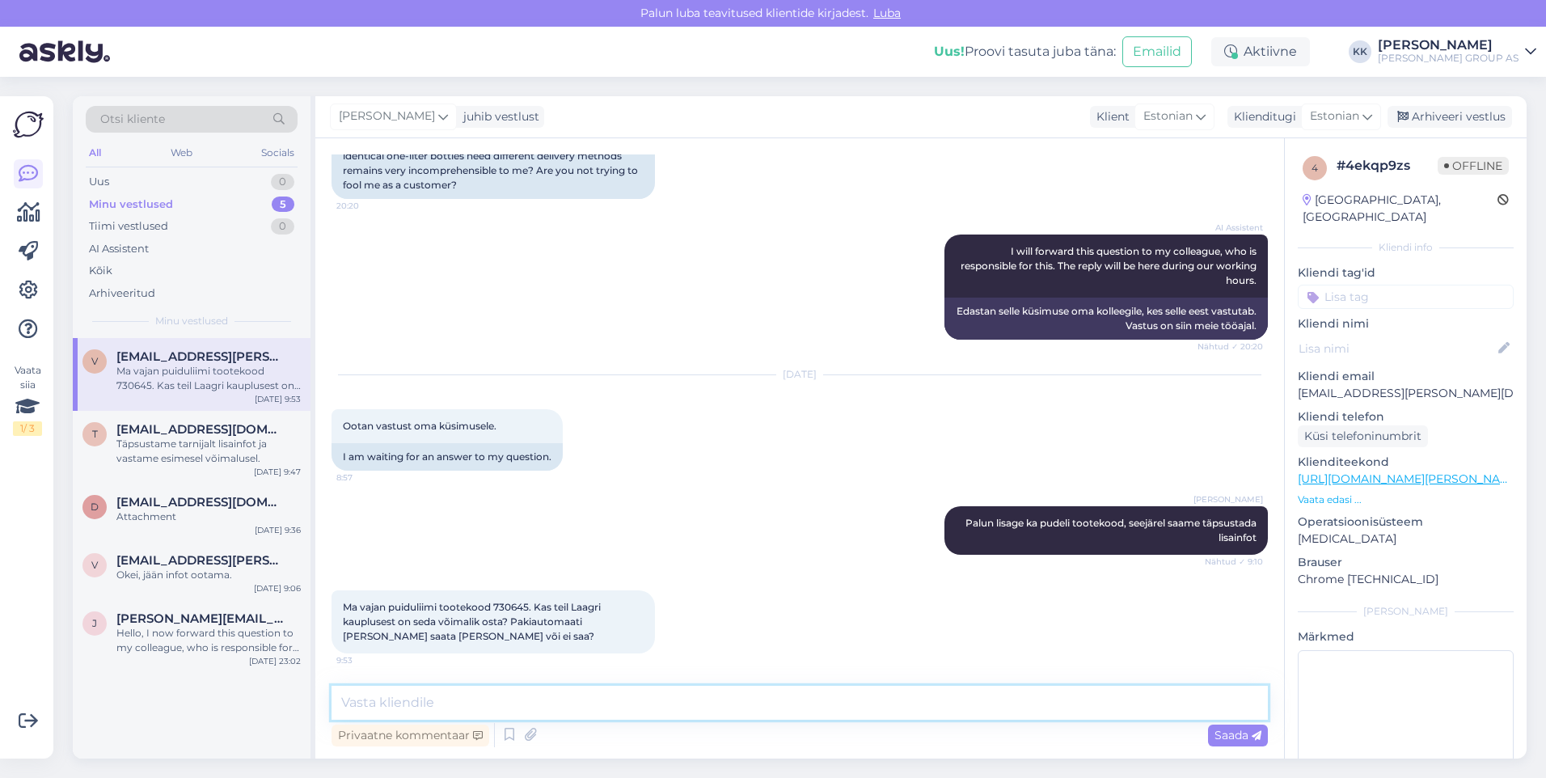
click at [371, 708] on textarea at bounding box center [800, 703] width 936 height 34
click at [794, 701] on textarea "Seda liimi kauplused ei müü, saab ainult e-poest tellida. Liimi pakiautamaati t…" at bounding box center [800, 703] width 936 height 34
click at [1169, 695] on textarea "Seda liimi kauplused ei müü, saab ainult e-poest tellida. Liimi pakiautomaati t…" at bounding box center [800, 703] width 936 height 34
type textarea "Seda liimi kauplused ei müü, saab ainult e-poest tellida. Liimi pakiautomaati t…"
click at [1236, 733] on span "Saada" at bounding box center [1238, 735] width 47 height 15
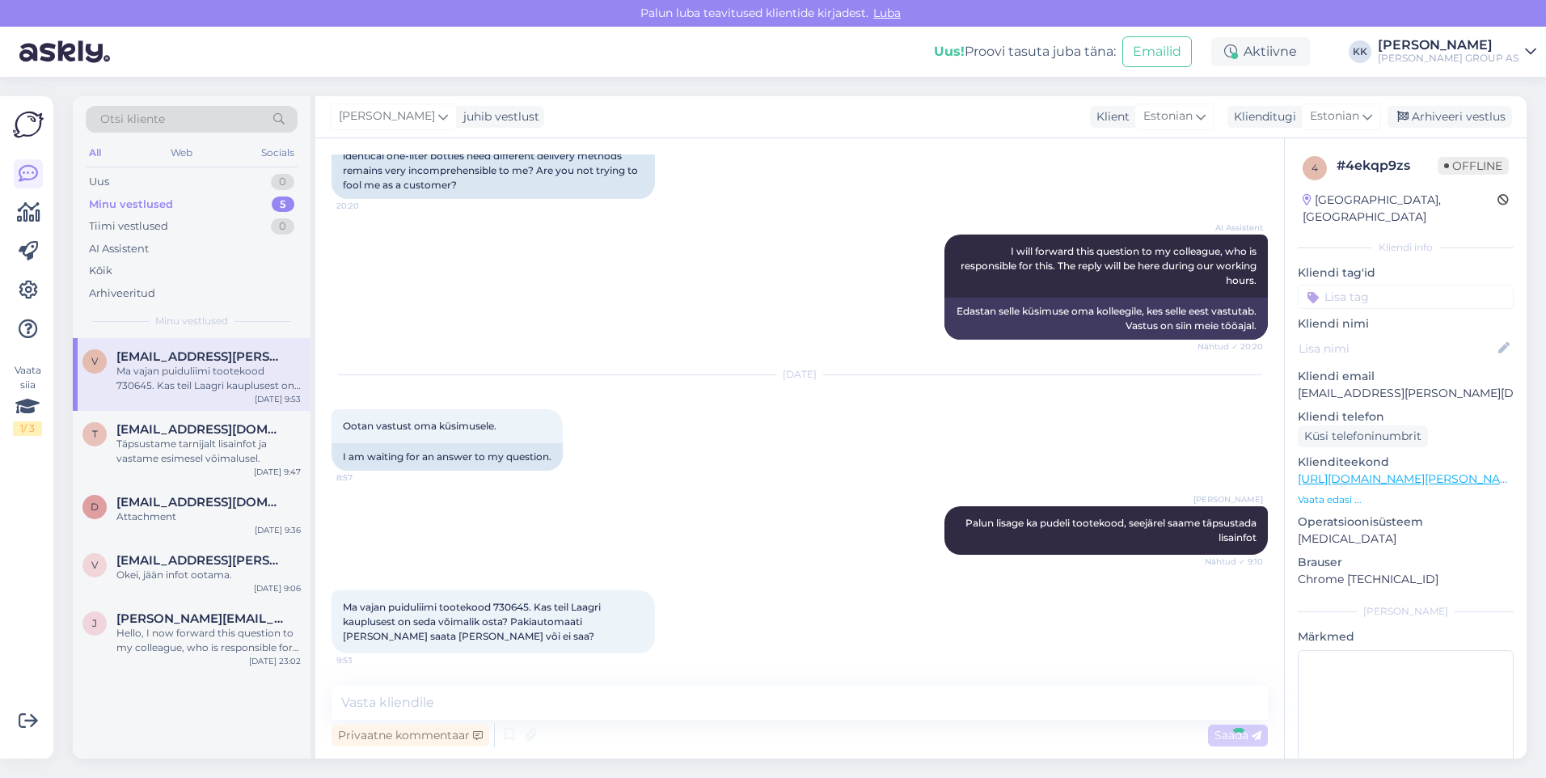
scroll to position [1903, 0]
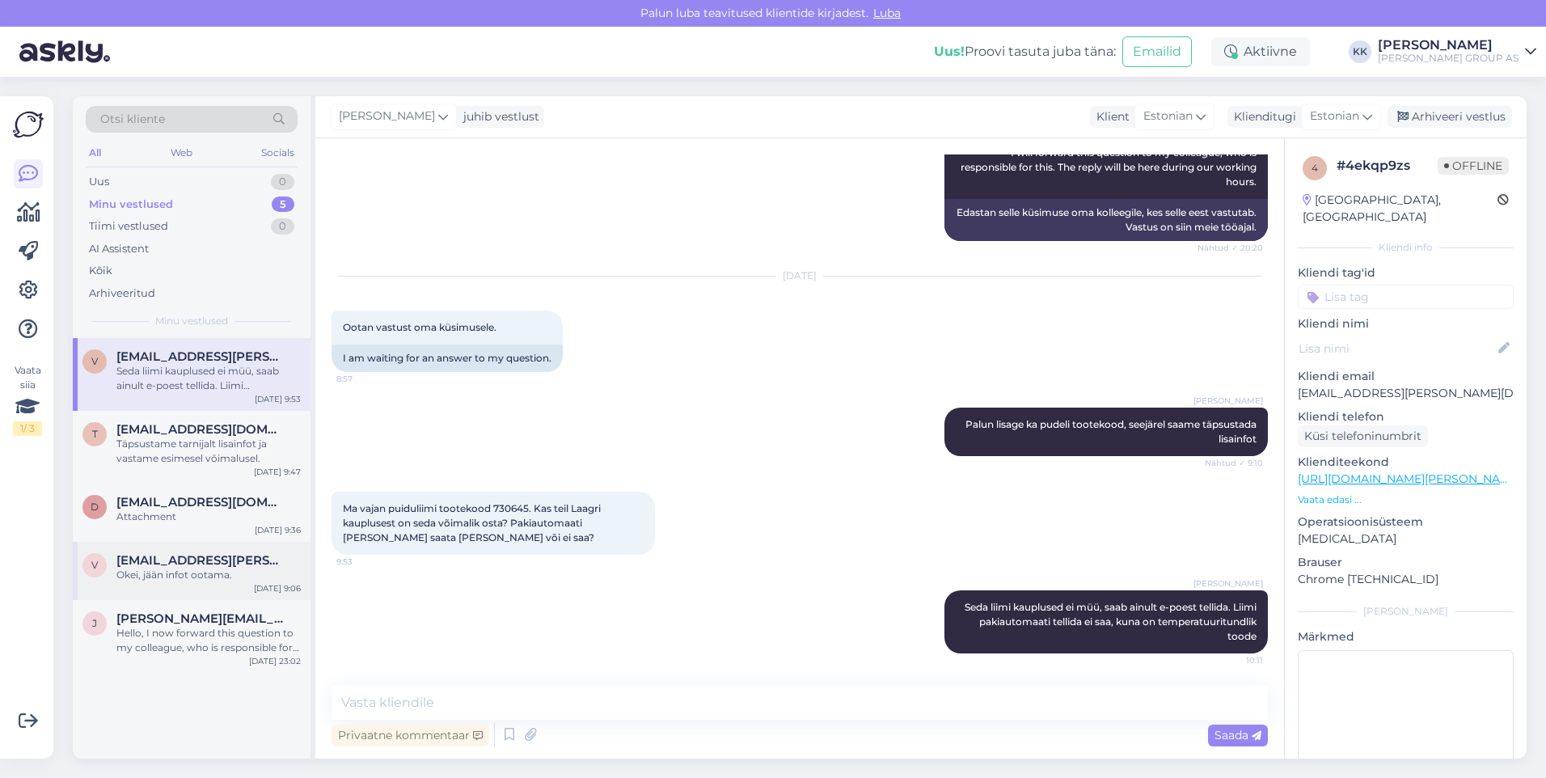
click at [152, 562] on span "[EMAIL_ADDRESS][PERSON_NAME][DOMAIN_NAME]" at bounding box center [200, 560] width 168 height 15
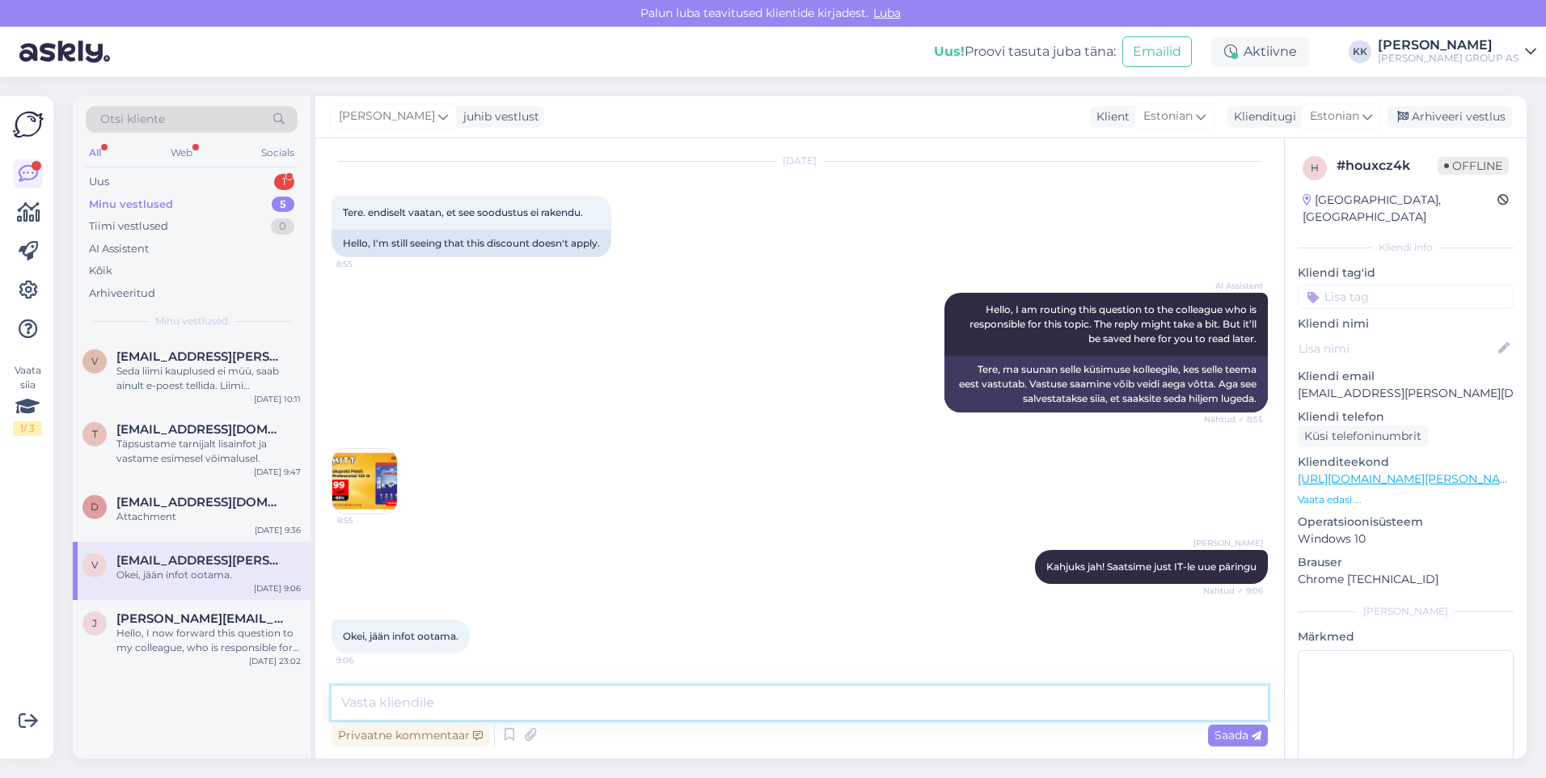
click at [391, 701] on textarea at bounding box center [800, 703] width 936 height 34
type textarea "Õ"
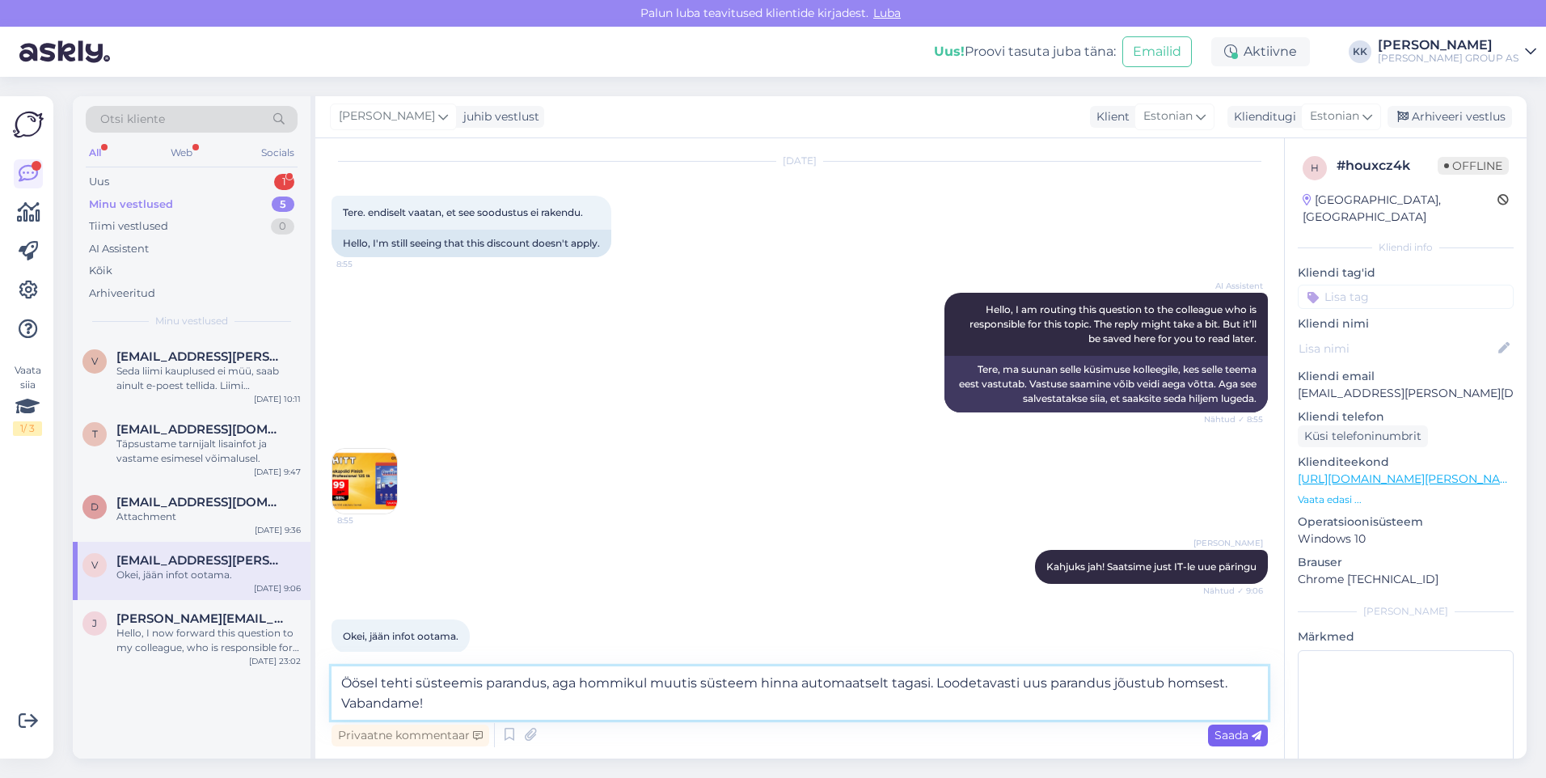
type textarea "Öösel tehti süsteemis parandus, aga hommikul muutis süsteem hinna automaatselt …"
click at [1228, 730] on span "Saada" at bounding box center [1238, 735] width 47 height 15
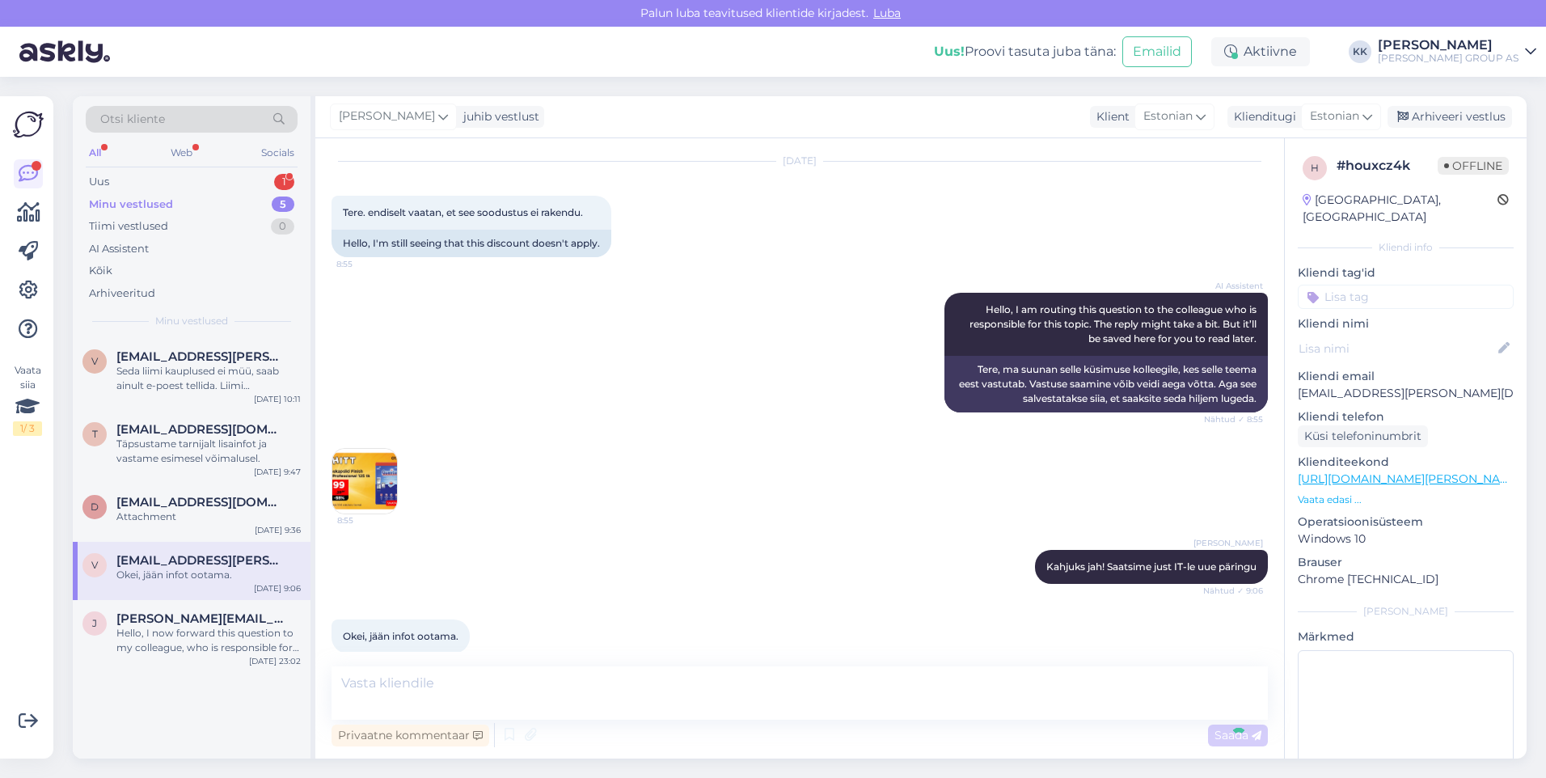
scroll to position [1621, 0]
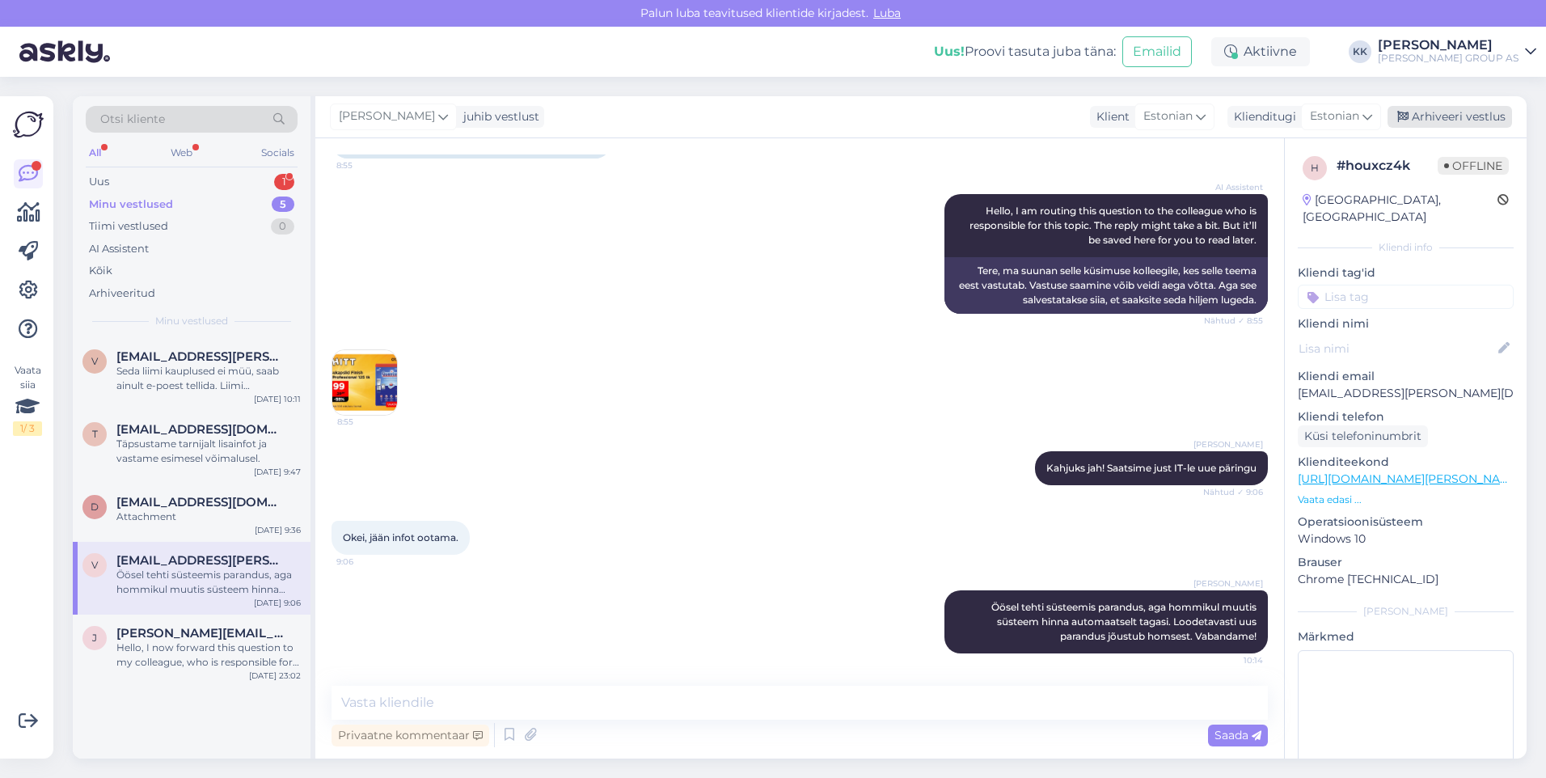
click at [1458, 112] on div "Arhiveeri vestlus" at bounding box center [1450, 117] width 125 height 22
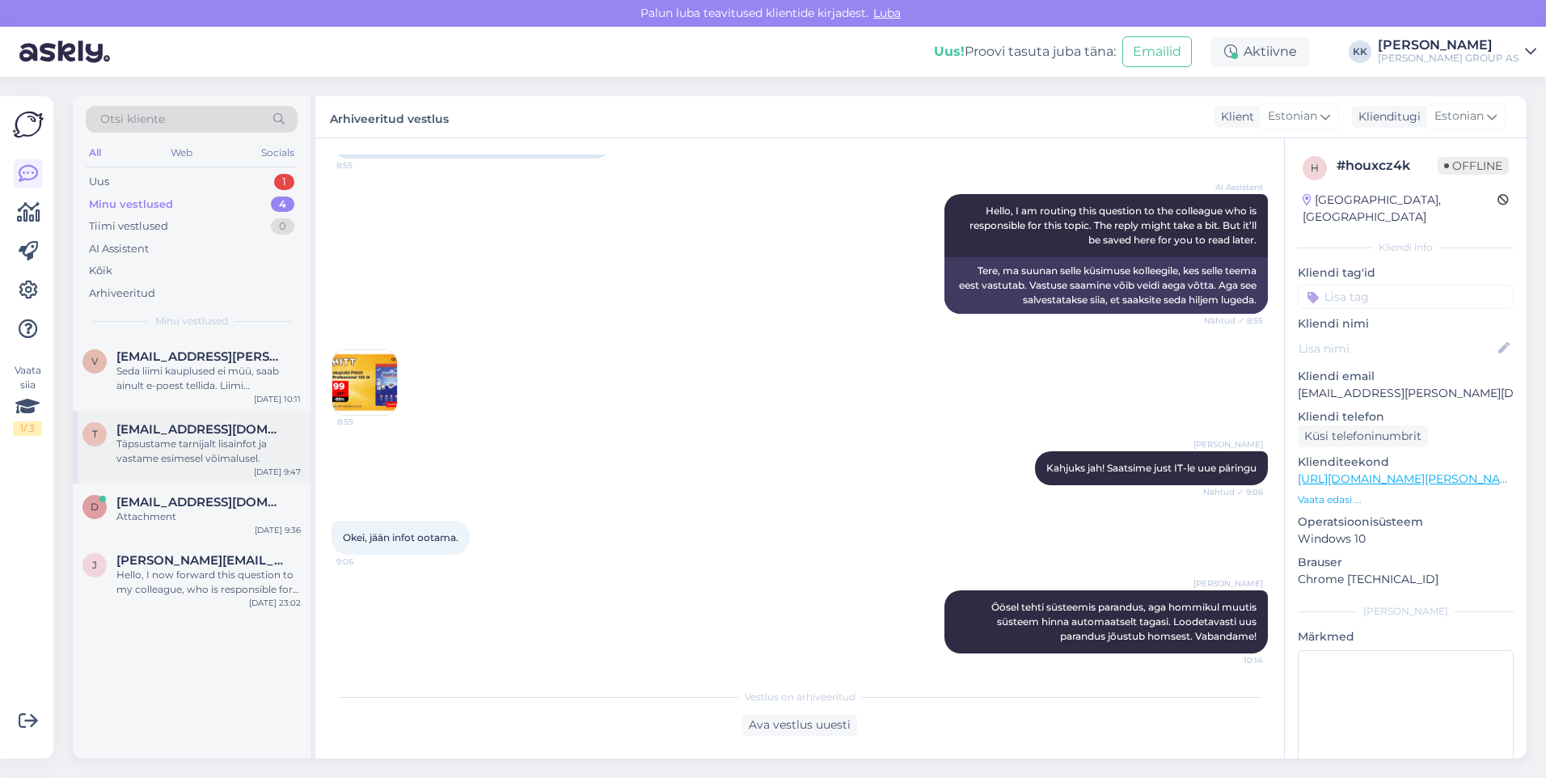
click at [159, 451] on div "Täpsustame tarnijalt lisainfot ja vastame esimesel võimalusel." at bounding box center [208, 451] width 184 height 29
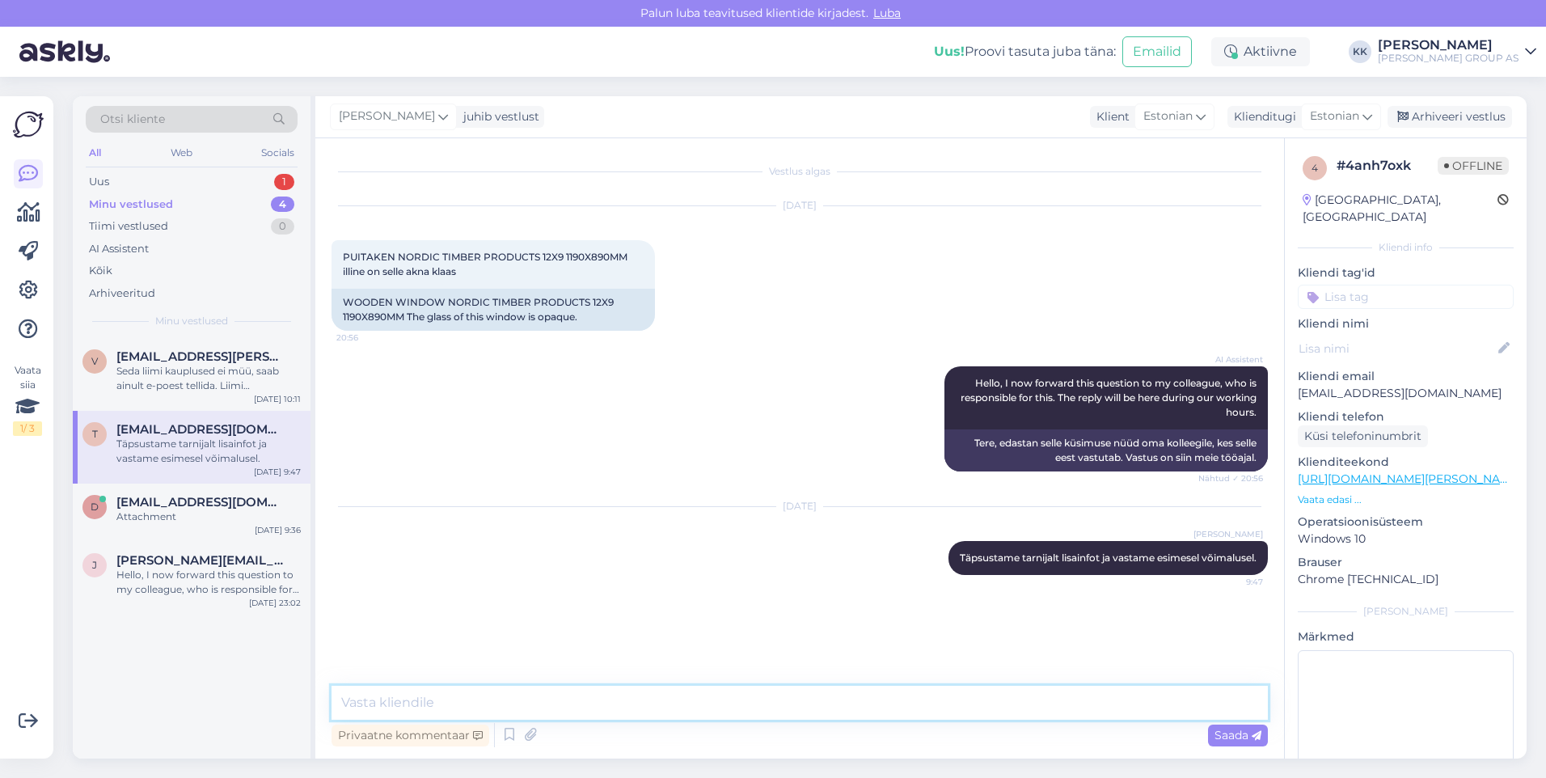
click at [387, 706] on textarea at bounding box center [800, 703] width 936 height 34
paste textarea "Klaas on 12mm pakett (3-6-3mm), läbipaistav"
click at [625, 701] on textarea "Klaas on 12mm pakett (3-6-3mm), läbipaistav" at bounding box center [800, 703] width 936 height 34
click at [671, 704] on textarea "Klaas on 12mm pakett (3-6-3mm), läbipaistev" at bounding box center [800, 703] width 936 height 34
type textarea "Klaas on 12mm pakett (3-6-3mm), läbipaistev"
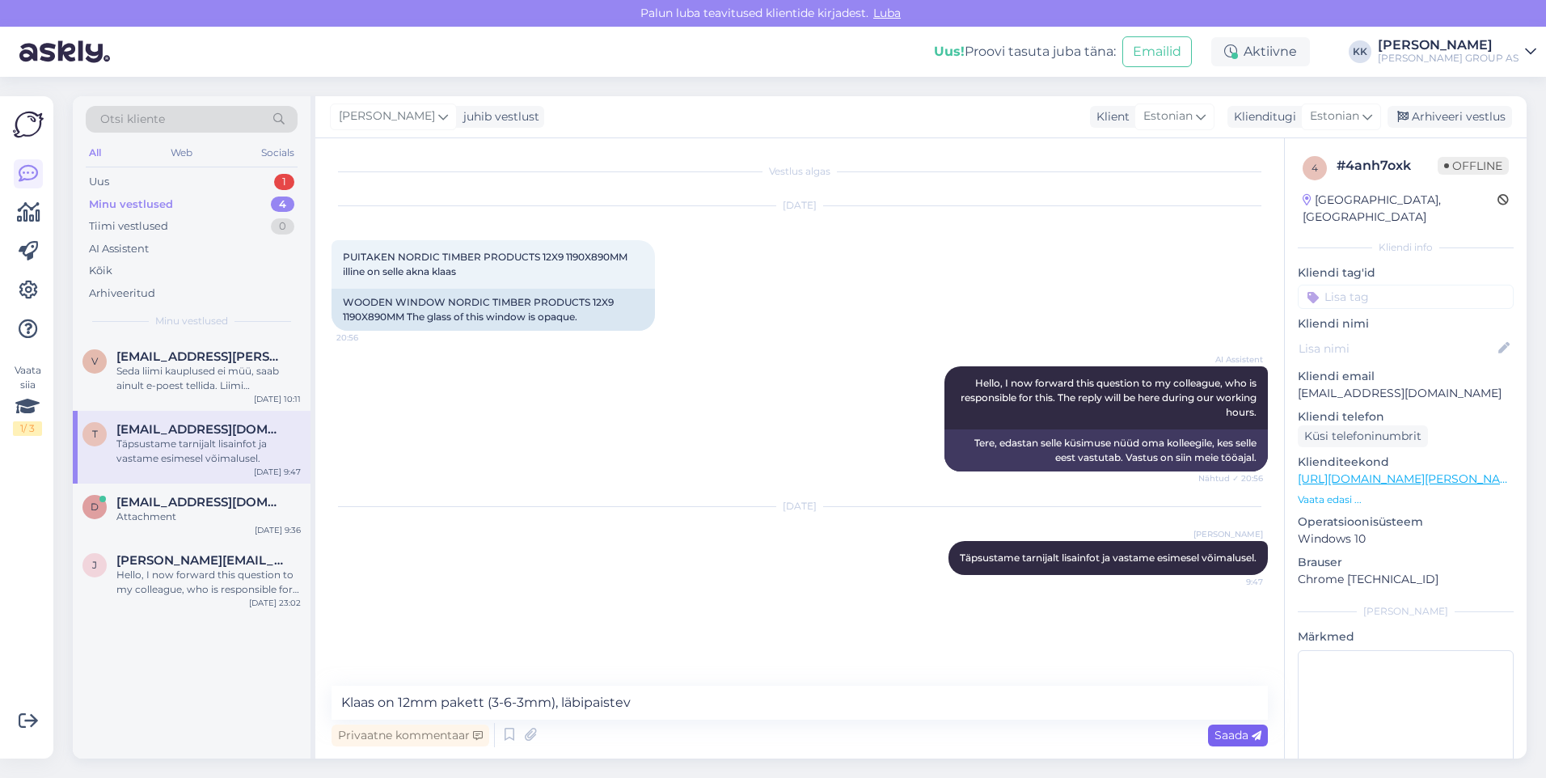
click at [1228, 732] on span "Saada" at bounding box center [1238, 735] width 47 height 15
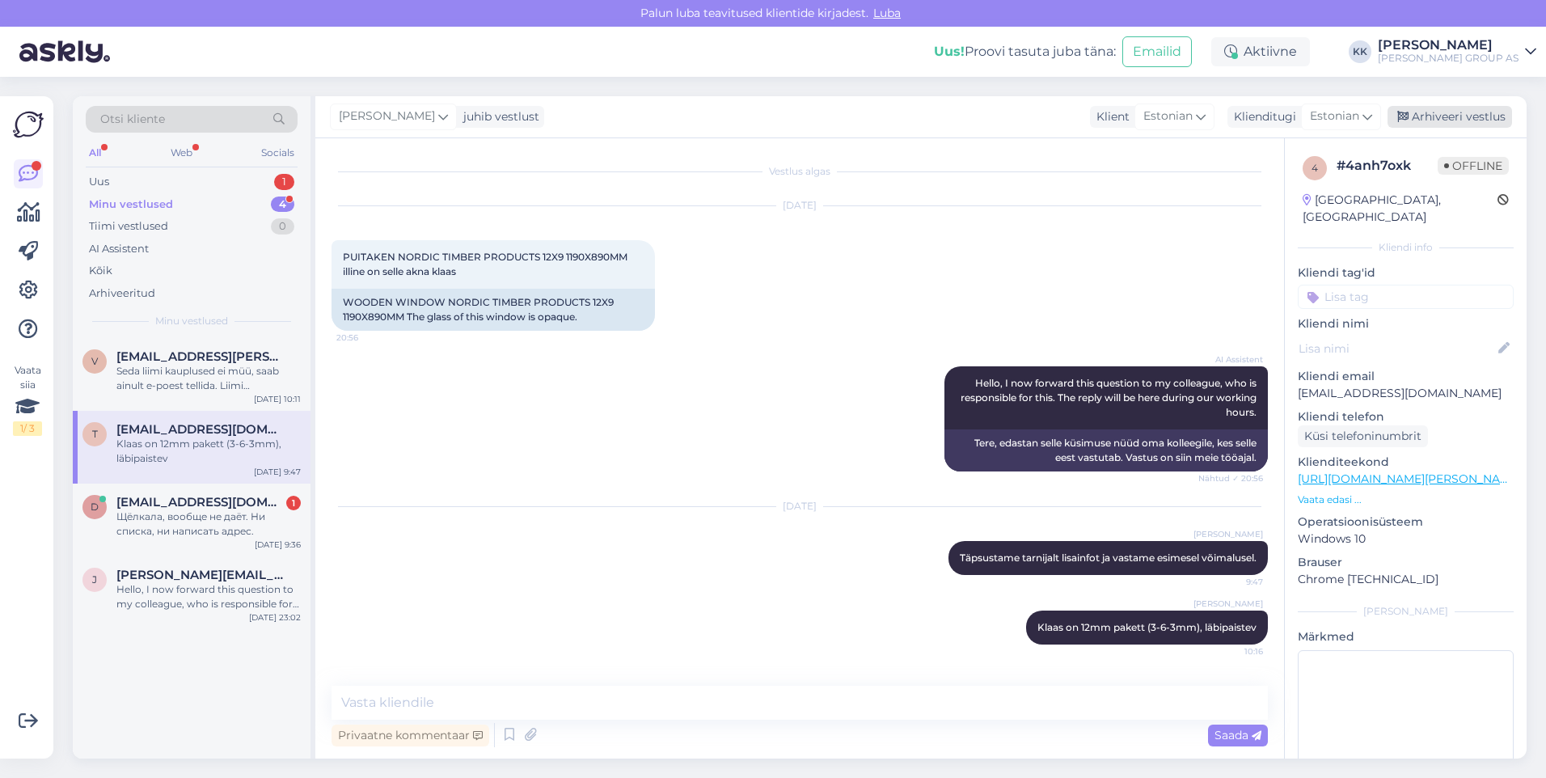
click at [1442, 112] on div "Arhiveeri vestlus" at bounding box center [1450, 117] width 125 height 22
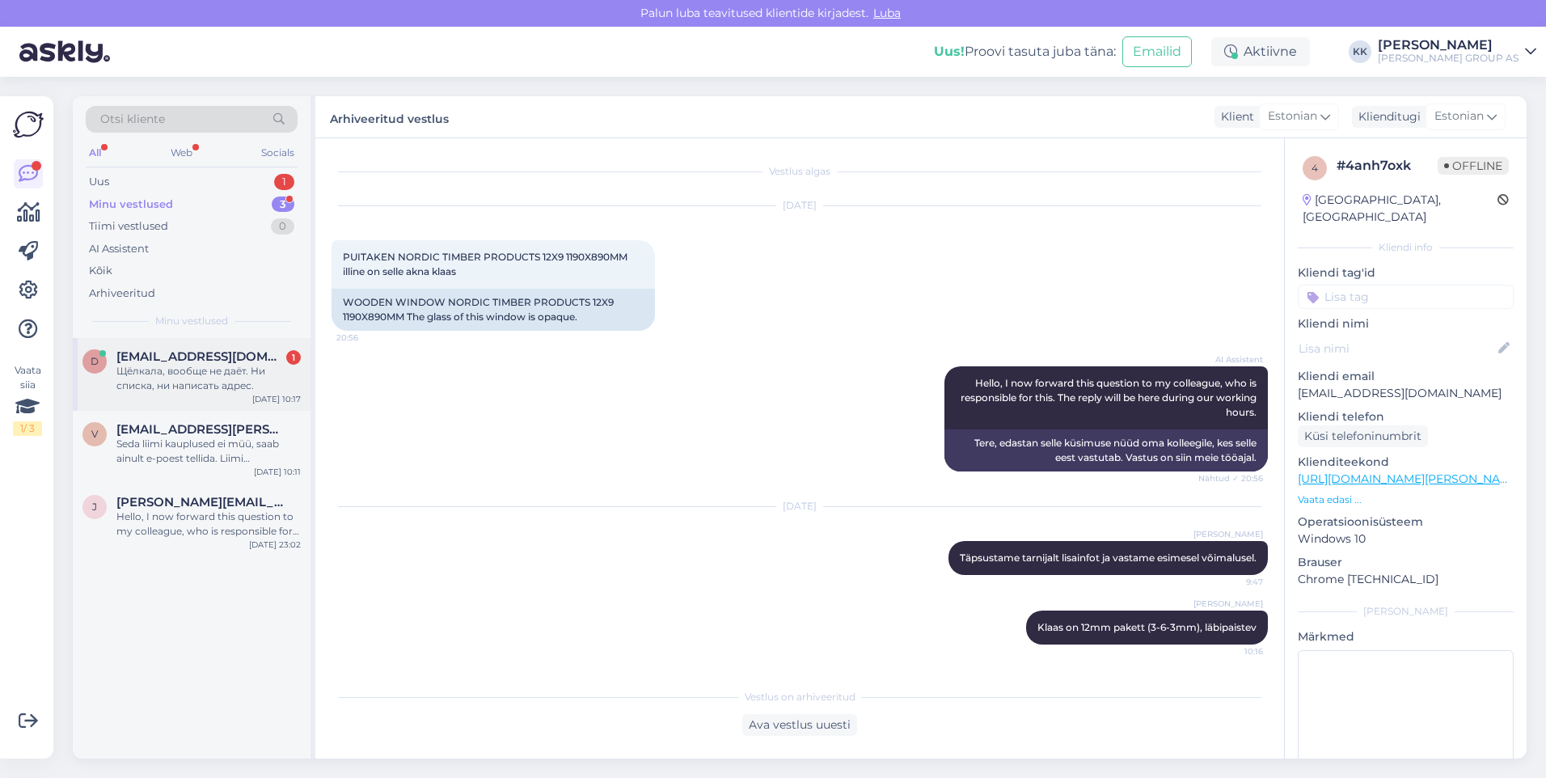
click at [180, 370] on div "Щёлкала, вообще не даёт. Ни списка, ни написать адрес." at bounding box center [208, 378] width 184 height 29
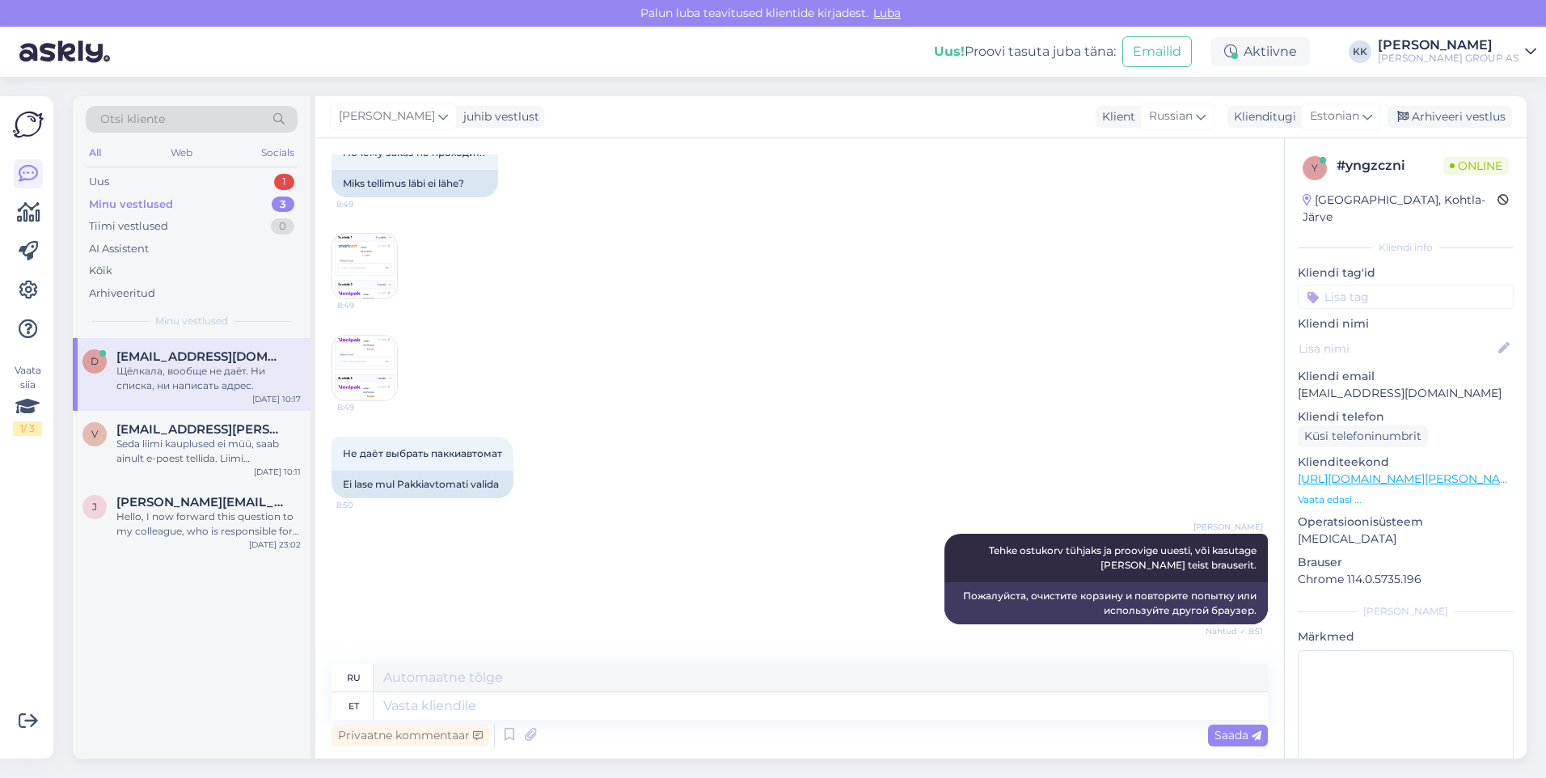
scroll to position [404, 0]
click at [366, 265] on img at bounding box center [364, 267] width 65 height 65
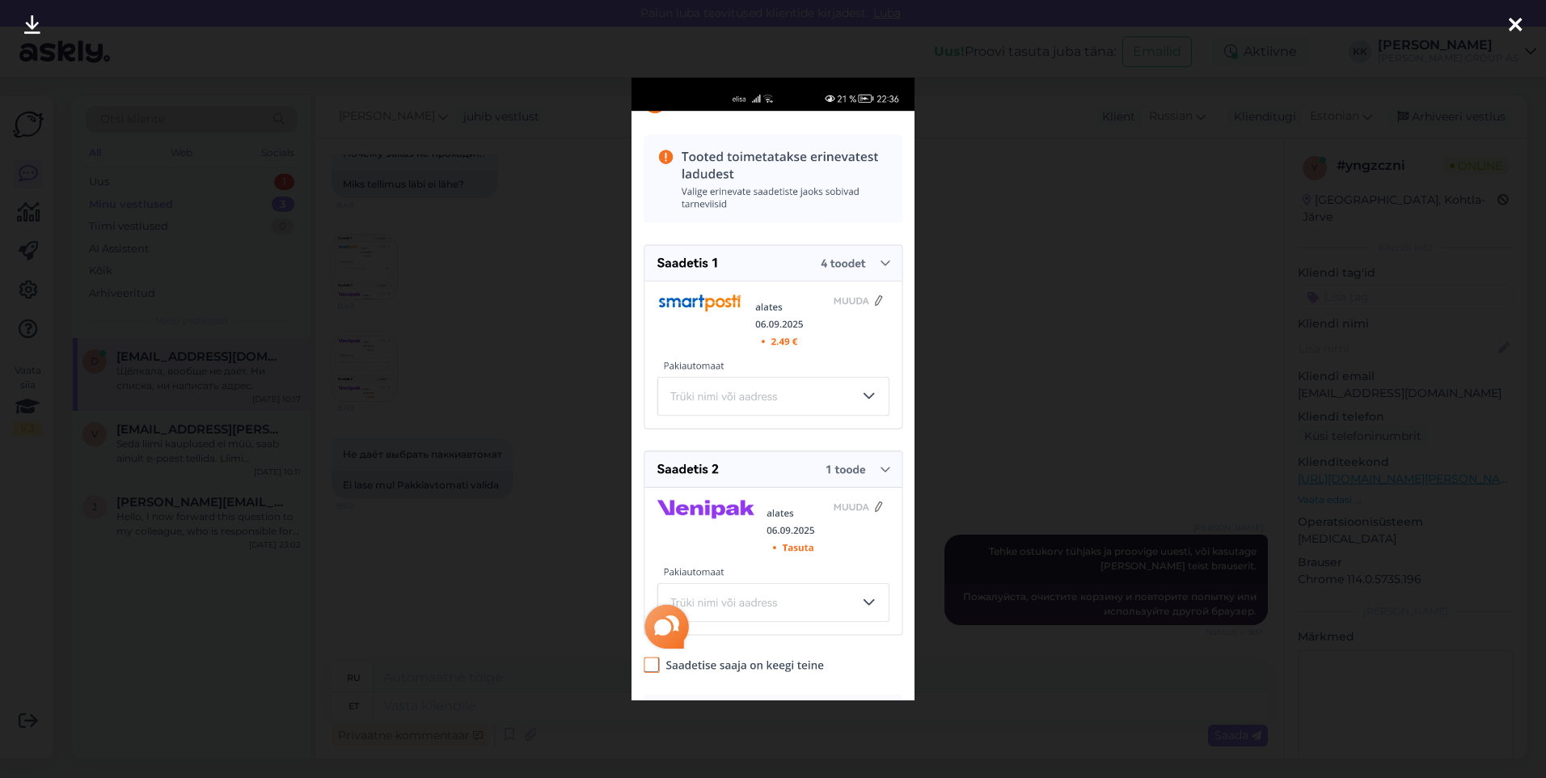
click at [1522, 19] on div at bounding box center [1515, 25] width 32 height 51
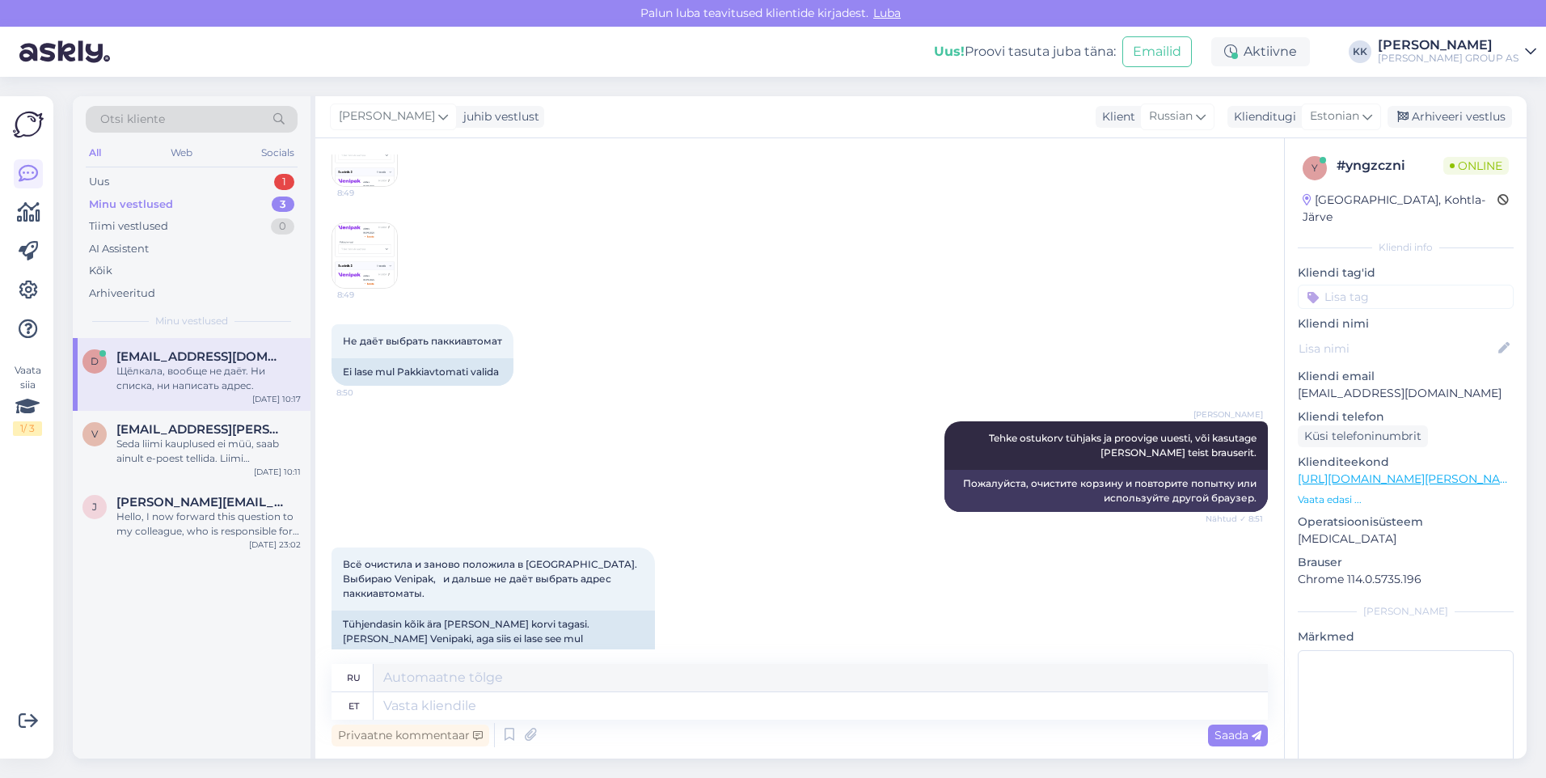
scroll to position [647, 0]
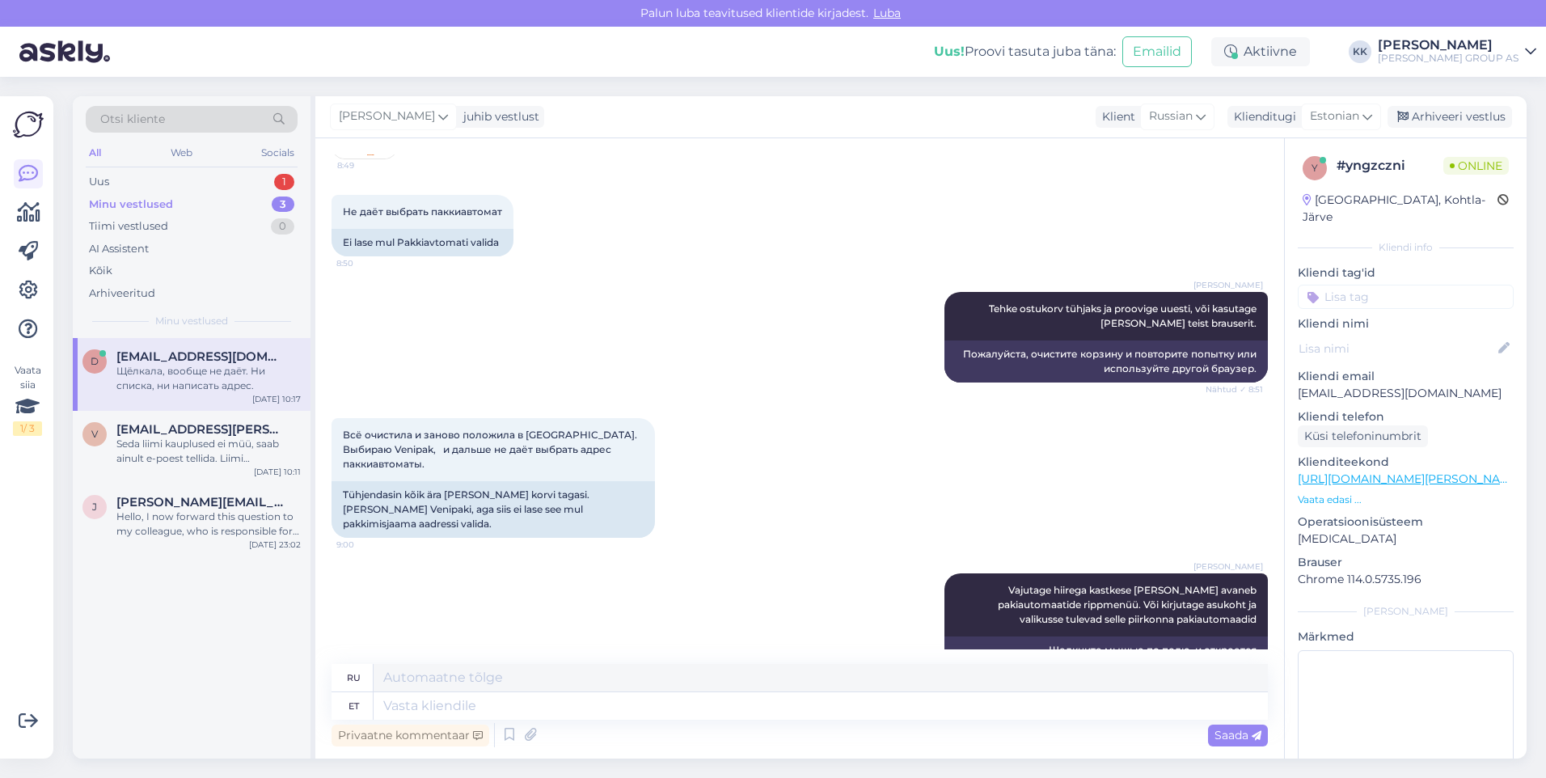
click at [725, 539] on div "Vestlus algas [DATE] Почему заказ не проходит? Мне не даёт выбрать паккиавтомат…" at bounding box center [807, 401] width 951 height 495
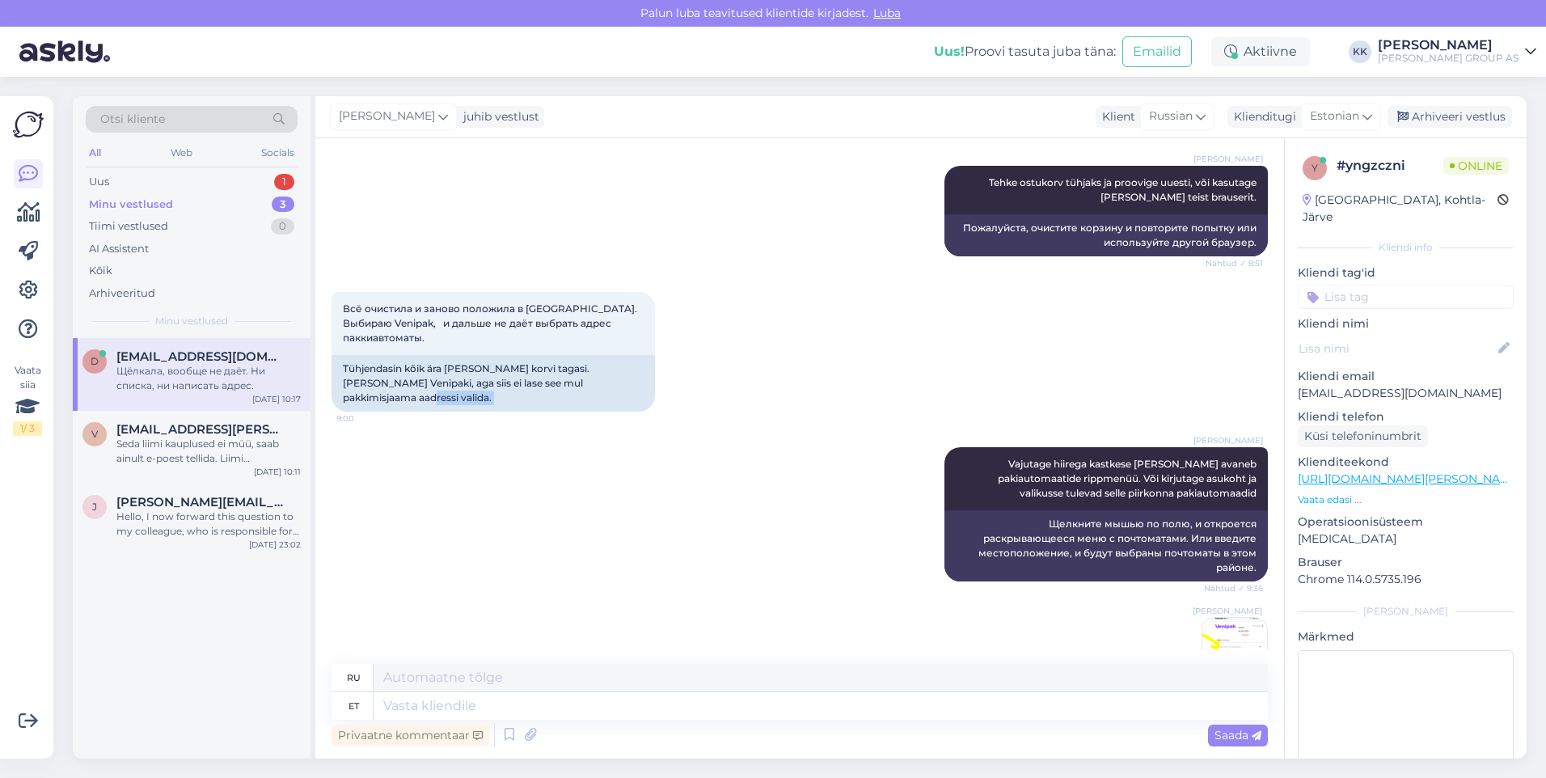
scroll to position [907, 0]
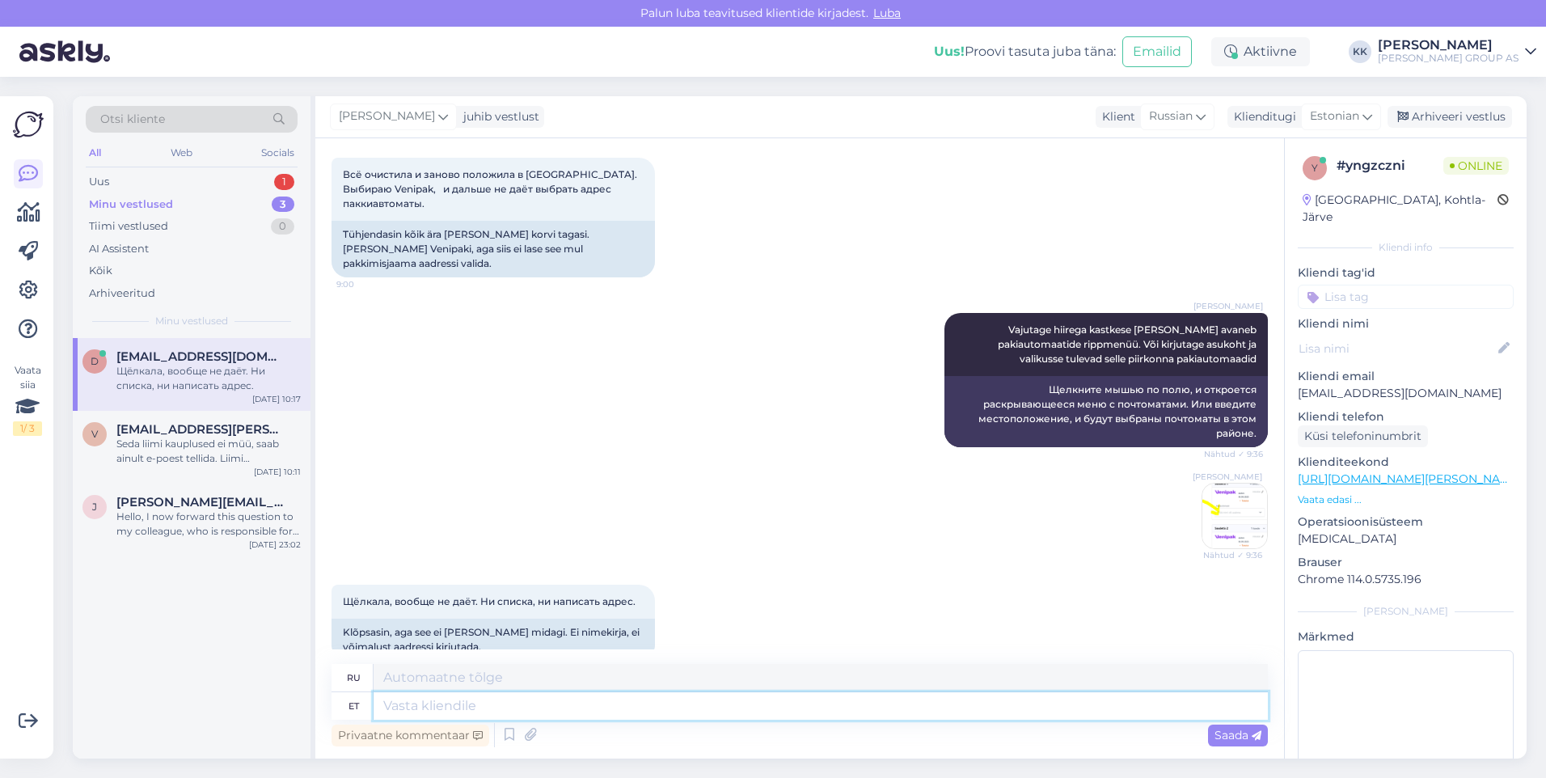
click at [416, 710] on textarea at bounding box center [821, 705] width 894 height 27
type textarea "Mis"
type textarea "Что"
type textarea "Mis tooted"
type textarea "Какие продукты"
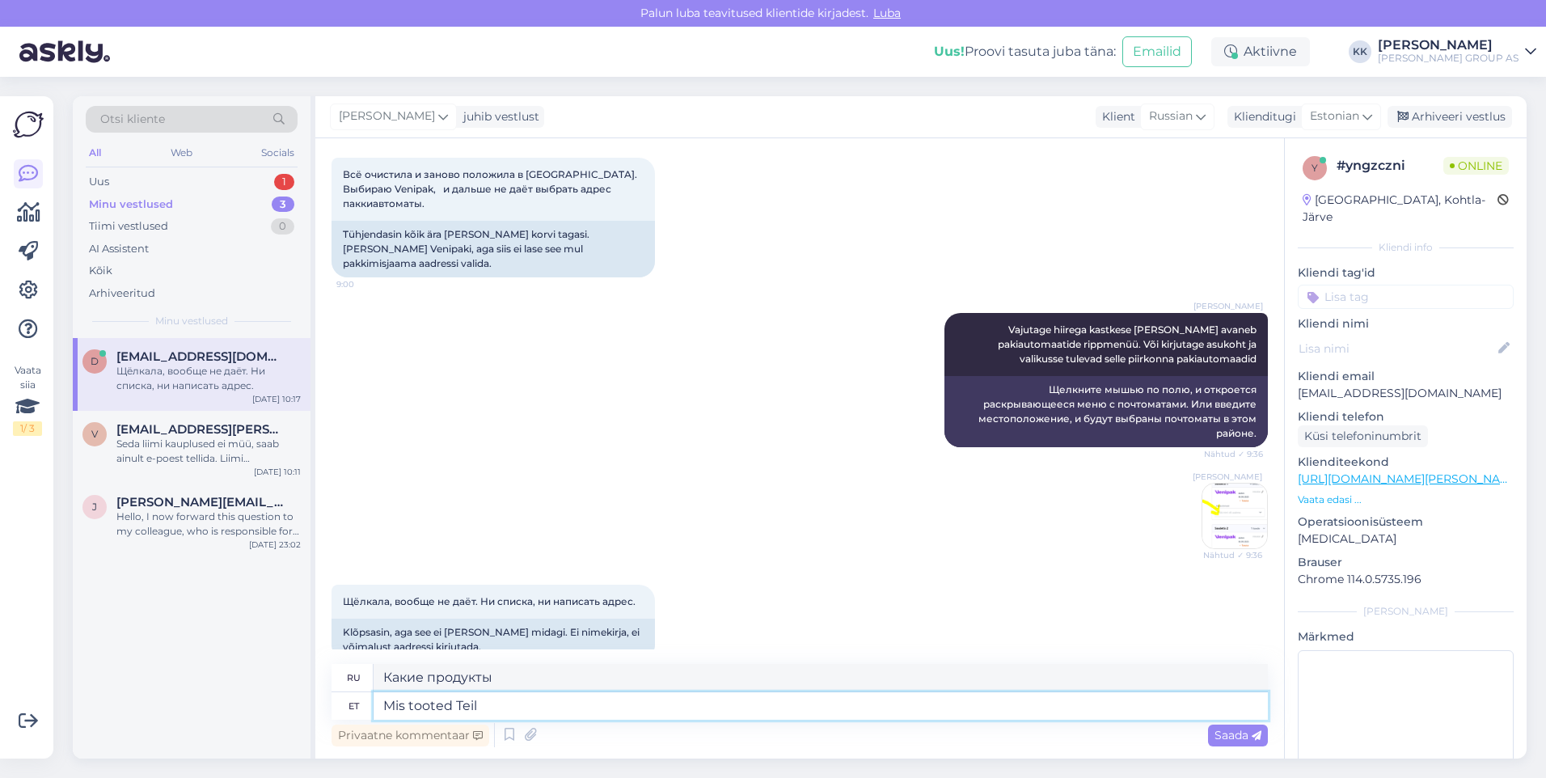
type textarea "Mis tooted Teil o"
type textarea "Какие продукты у вас есть?"
type textarea "Mis tooted Teil ostukorvis"
type textarea "Какие товары находятся в вашей корзине?"
type textarea "Mis tooted Teil ostukorvis on?"
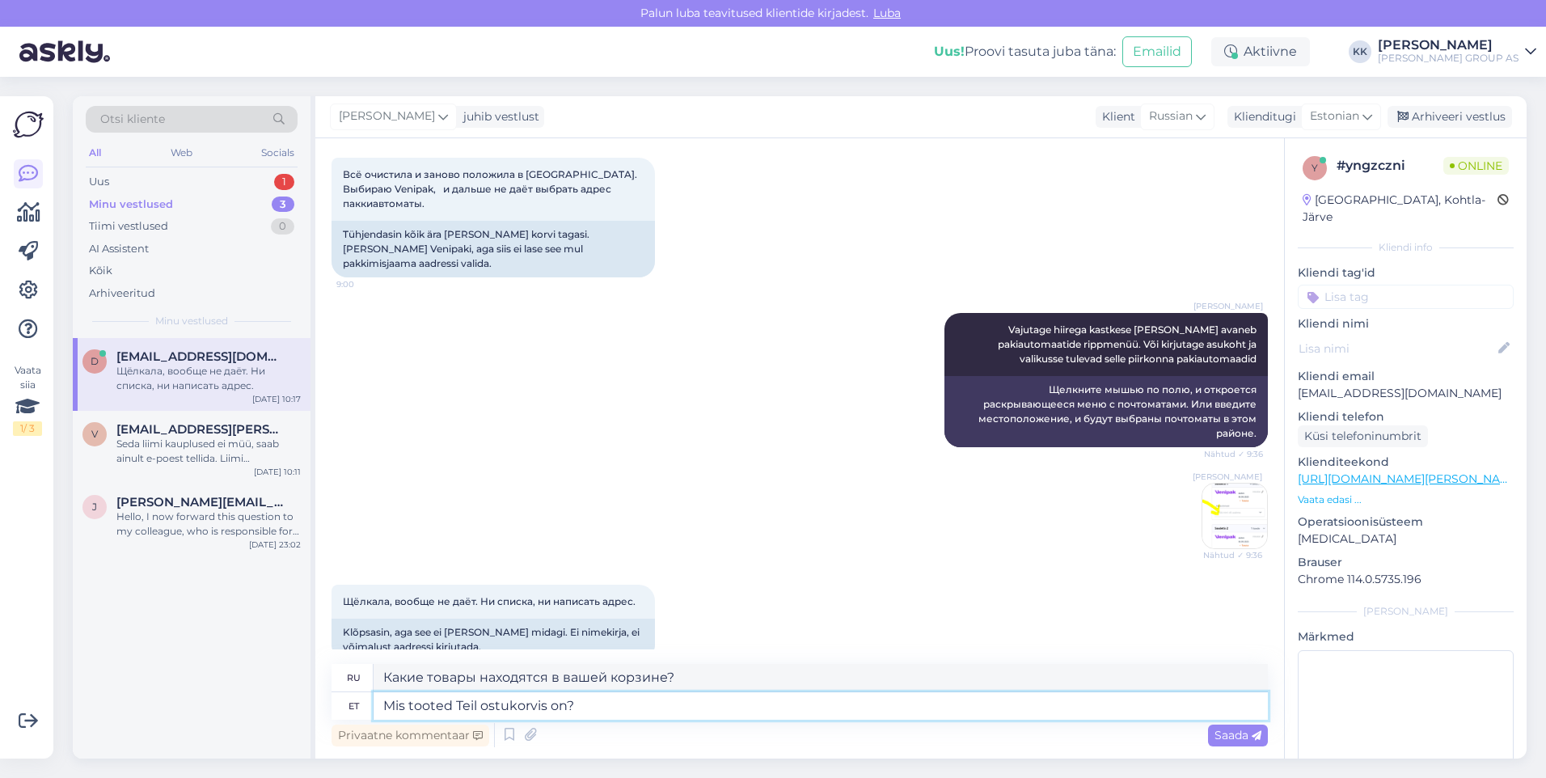
type textarea "Какие товары у вас в [GEOGRAPHIC_DATA]?"
type textarea "Mis tooted Teil ostukorvis on?"
click at [1230, 729] on span "Saada" at bounding box center [1238, 735] width 47 height 15
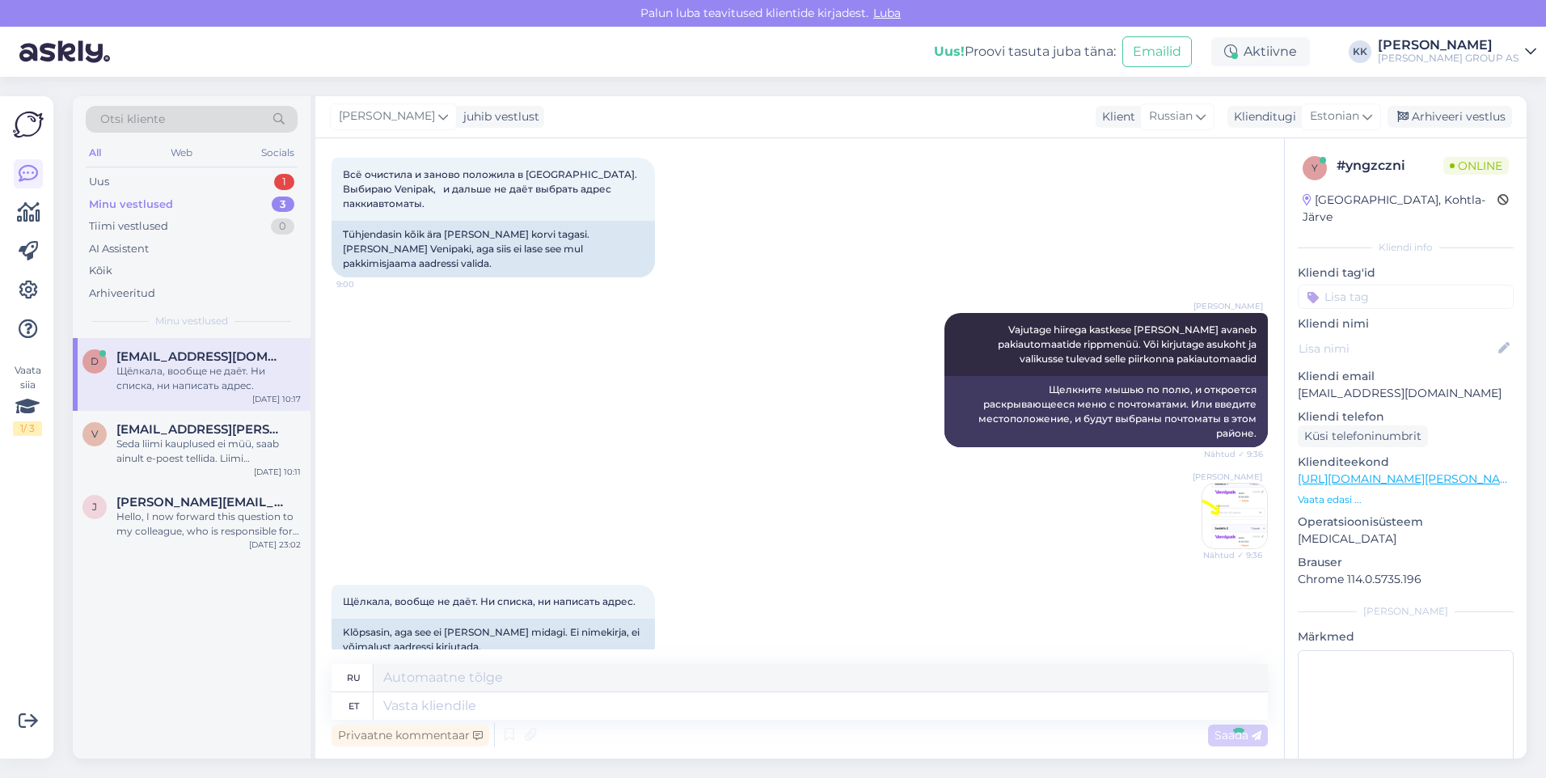
scroll to position [1004, 0]
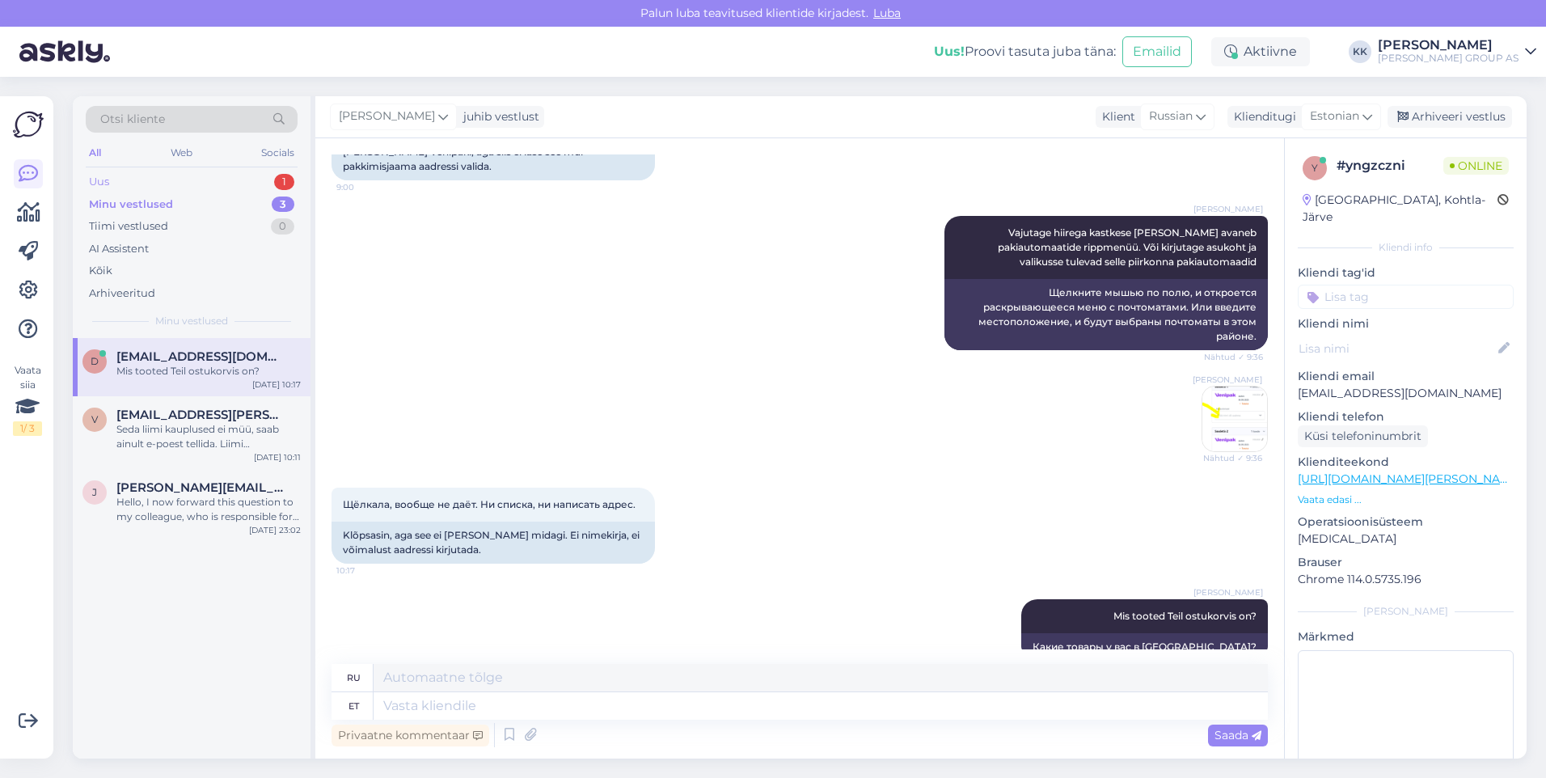
click at [121, 179] on div "Uus 1" at bounding box center [192, 182] width 212 height 23
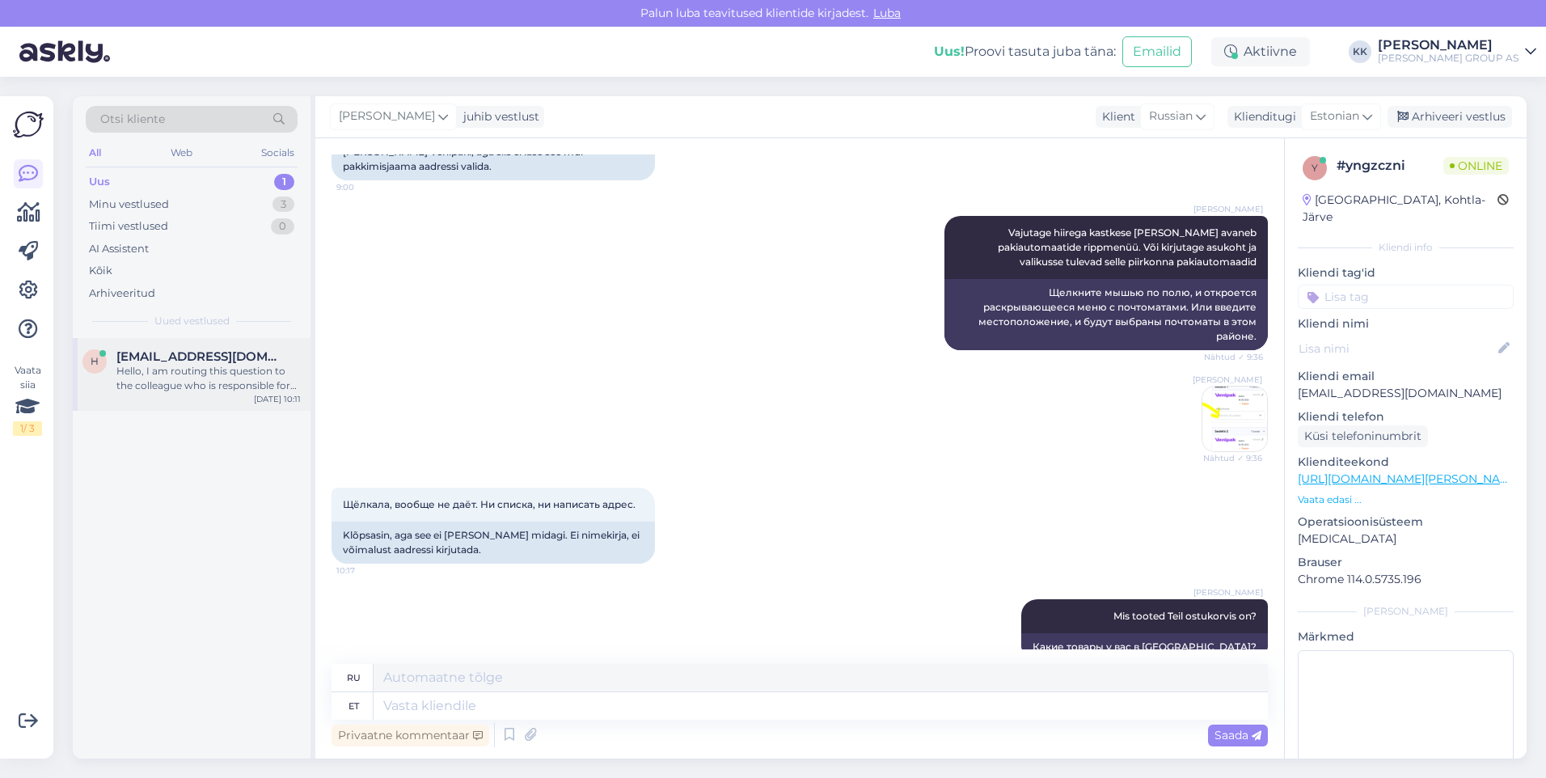
click at [180, 361] on span "[EMAIL_ADDRESS][DOMAIN_NAME]" at bounding box center [200, 356] width 168 height 15
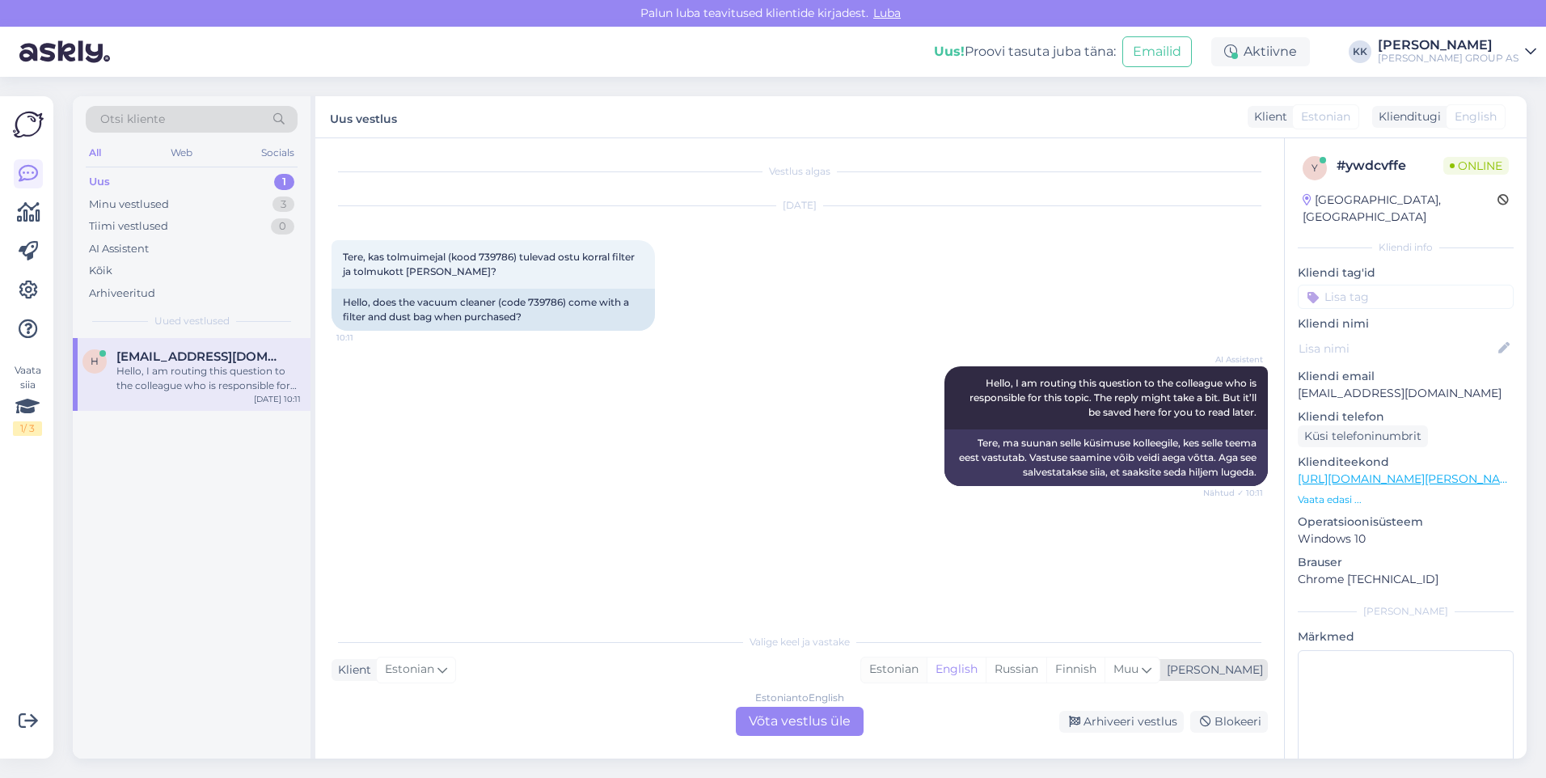
click at [927, 666] on div "Estonian" at bounding box center [894, 669] width 66 height 24
click at [808, 719] on div "Estonian to Estonian Võta vestlus üle" at bounding box center [800, 721] width 128 height 29
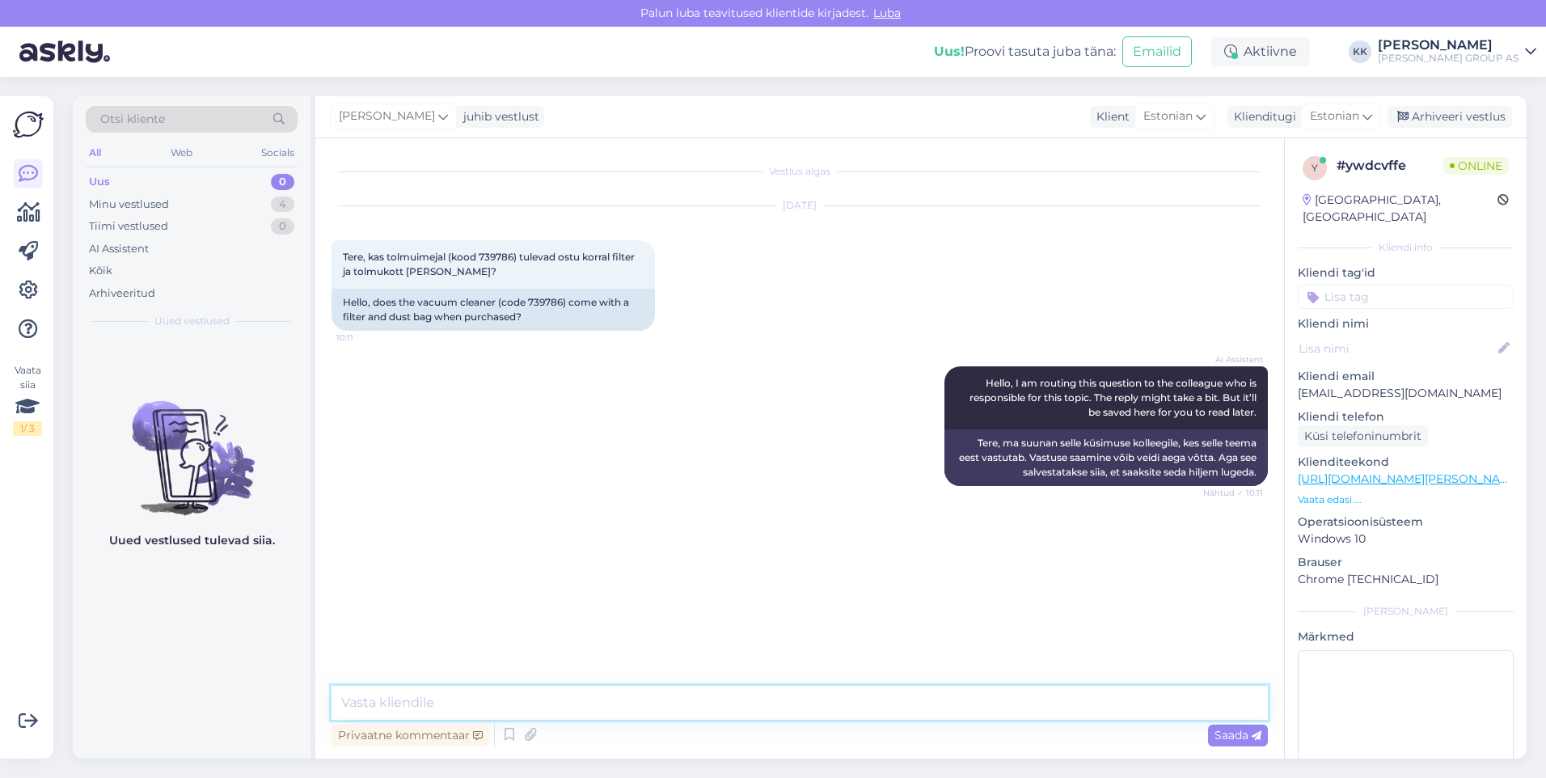
click at [408, 708] on textarea at bounding box center [800, 703] width 936 height 34
type textarea "Jah, need kuuluvad komplekti"
drag, startPoint x: 1231, startPoint y: 732, endPoint x: 1194, endPoint y: 724, distance: 37.3
click at [1231, 731] on span "Saada" at bounding box center [1238, 735] width 47 height 15
click at [404, 708] on textarea at bounding box center [800, 703] width 936 height 34
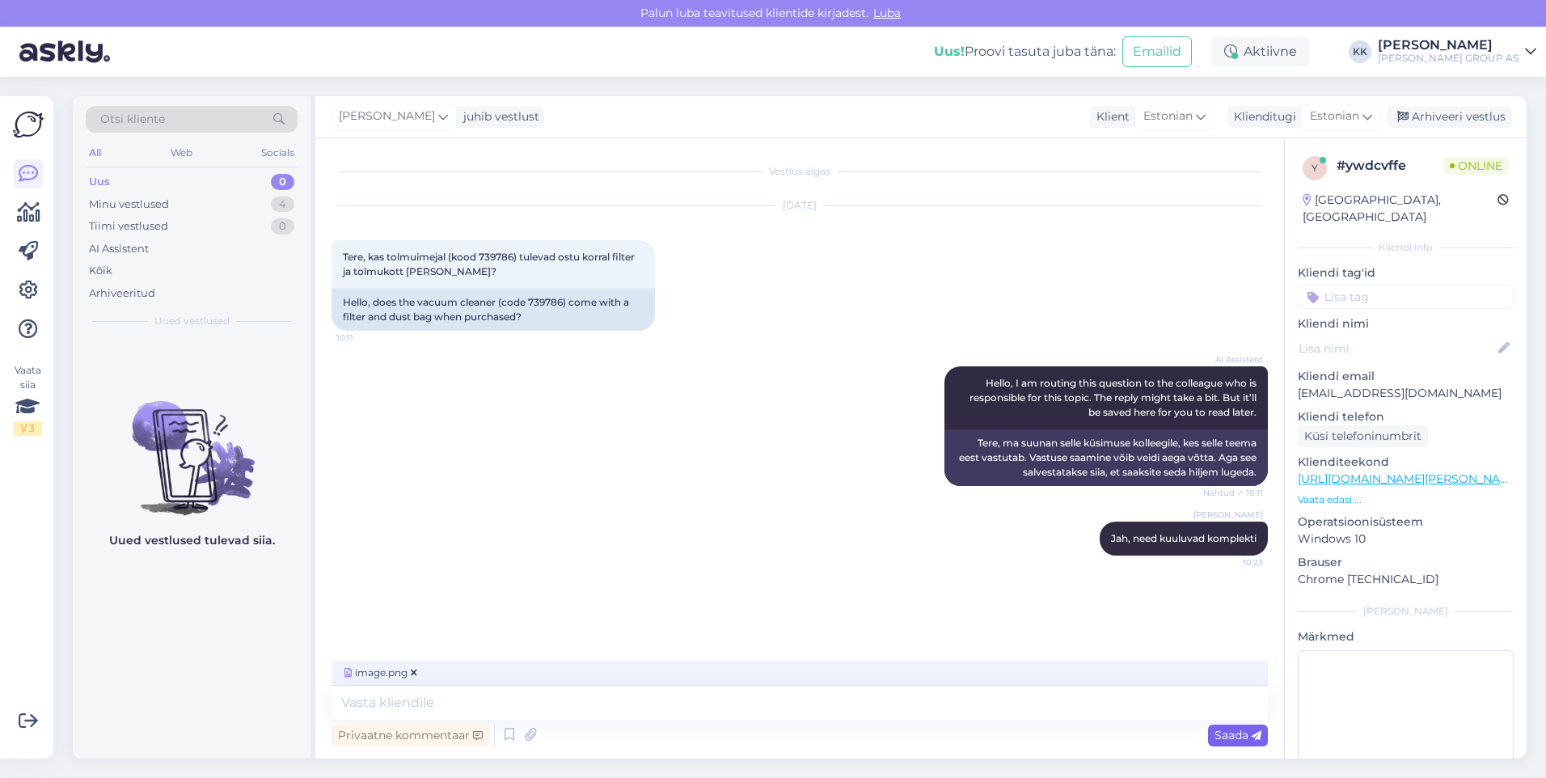
click at [1223, 731] on span "Saada" at bounding box center [1238, 735] width 47 height 15
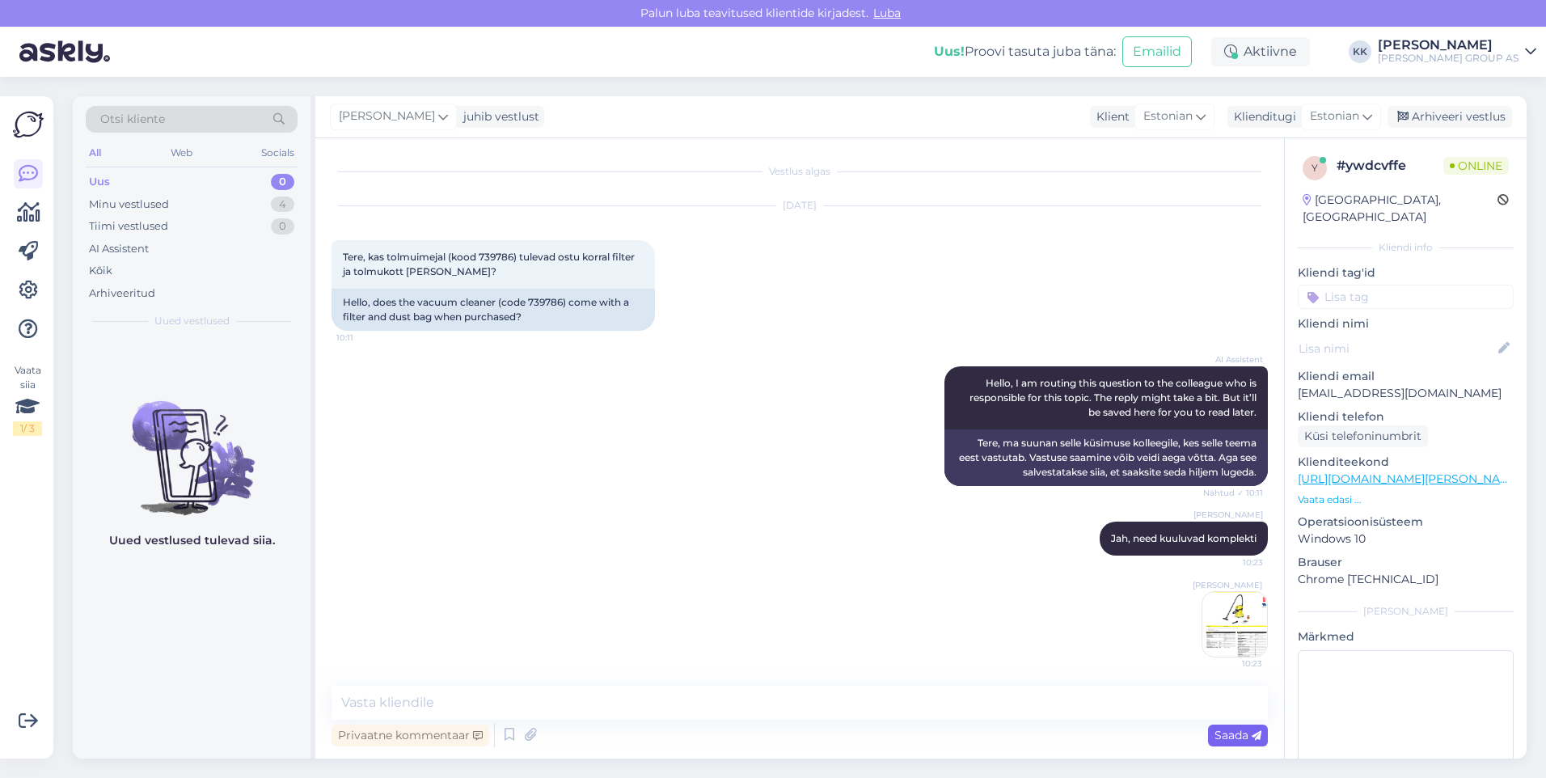
scroll to position [4, 0]
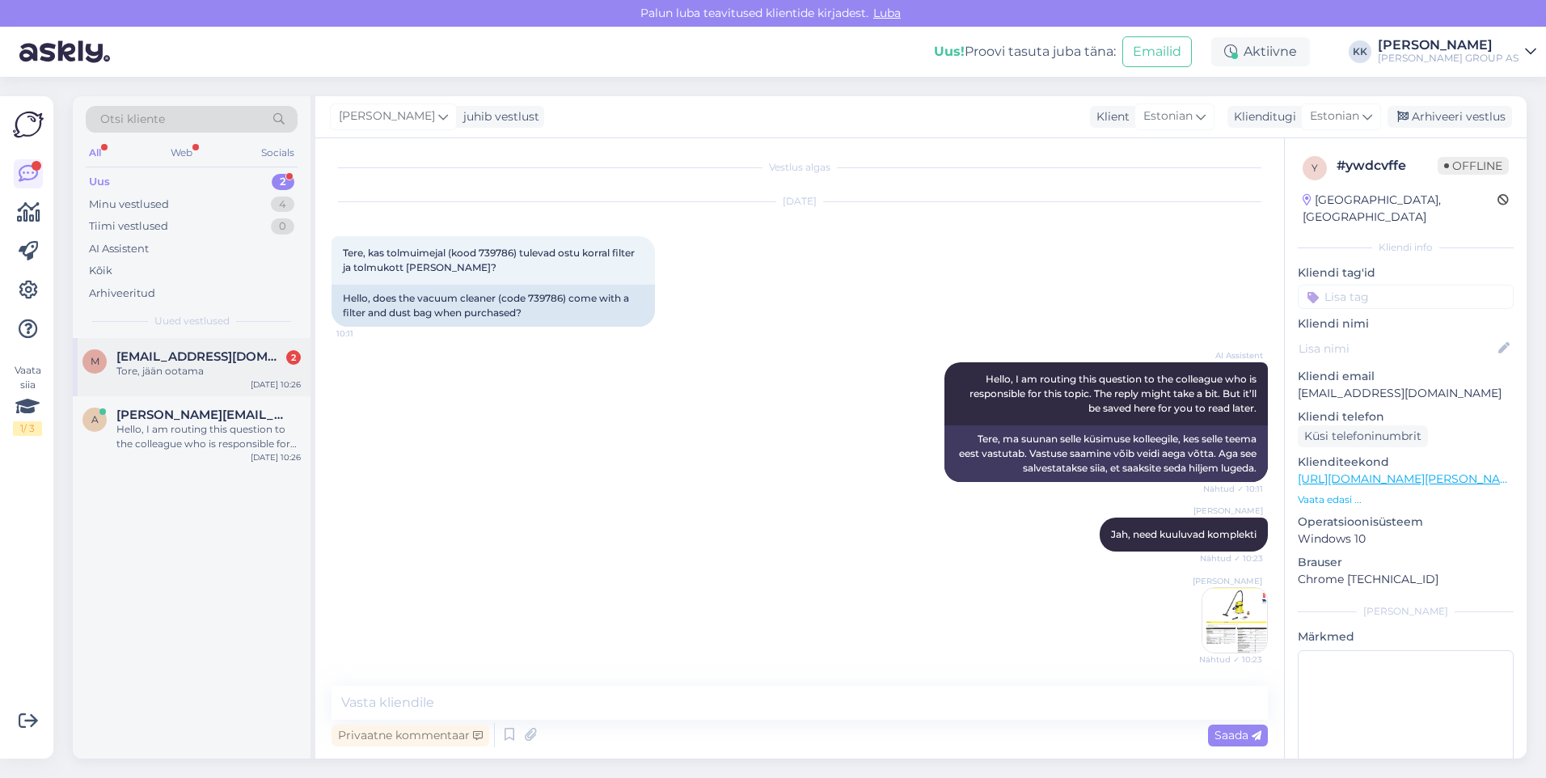
click at [166, 357] on span "[EMAIL_ADDRESS][DOMAIN_NAME]" at bounding box center [200, 356] width 168 height 15
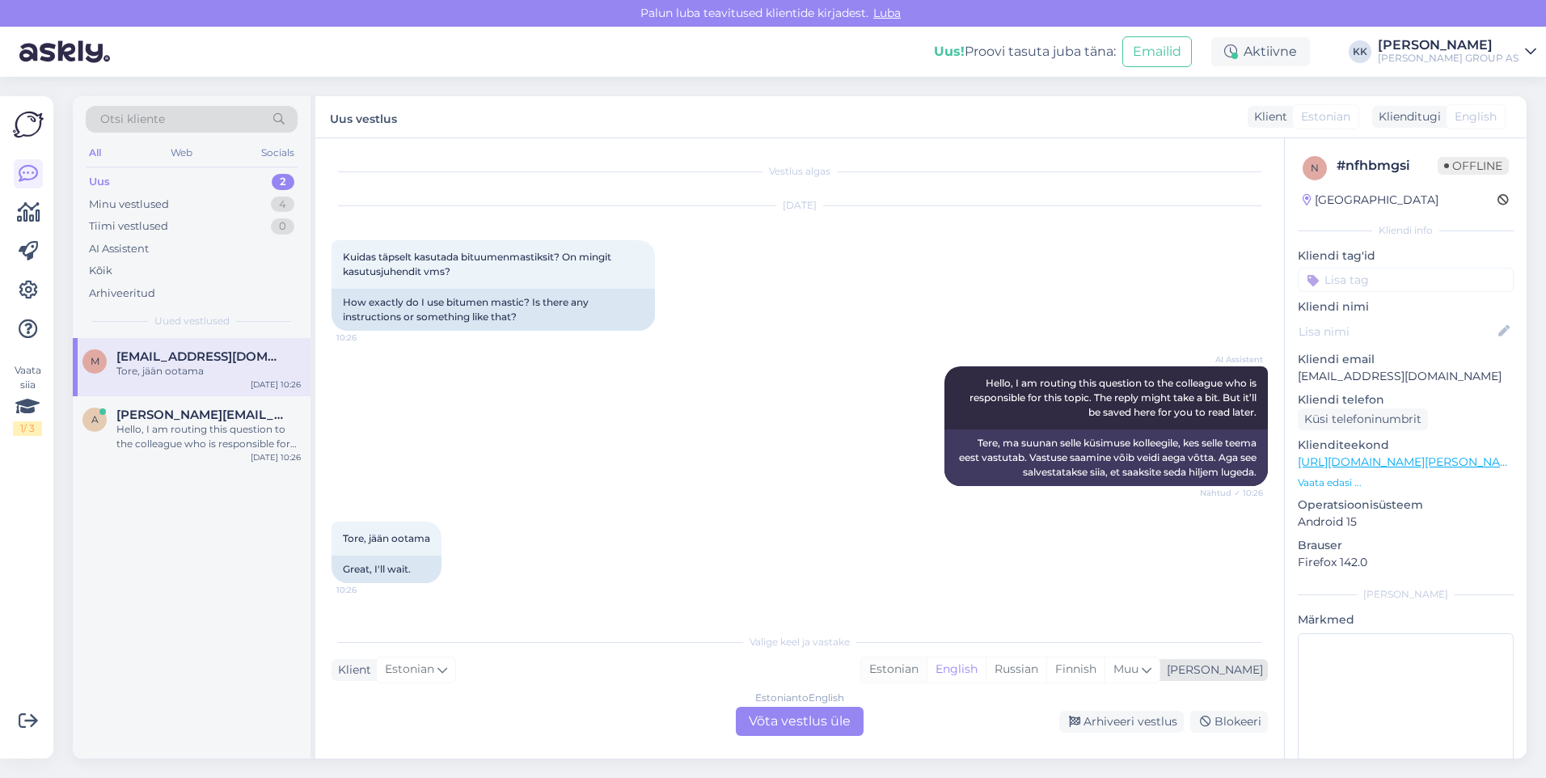
click at [927, 666] on div "Estonian" at bounding box center [894, 669] width 66 height 24
click at [807, 719] on div "Estonian to Estonian Võta vestlus üle" at bounding box center [800, 721] width 128 height 29
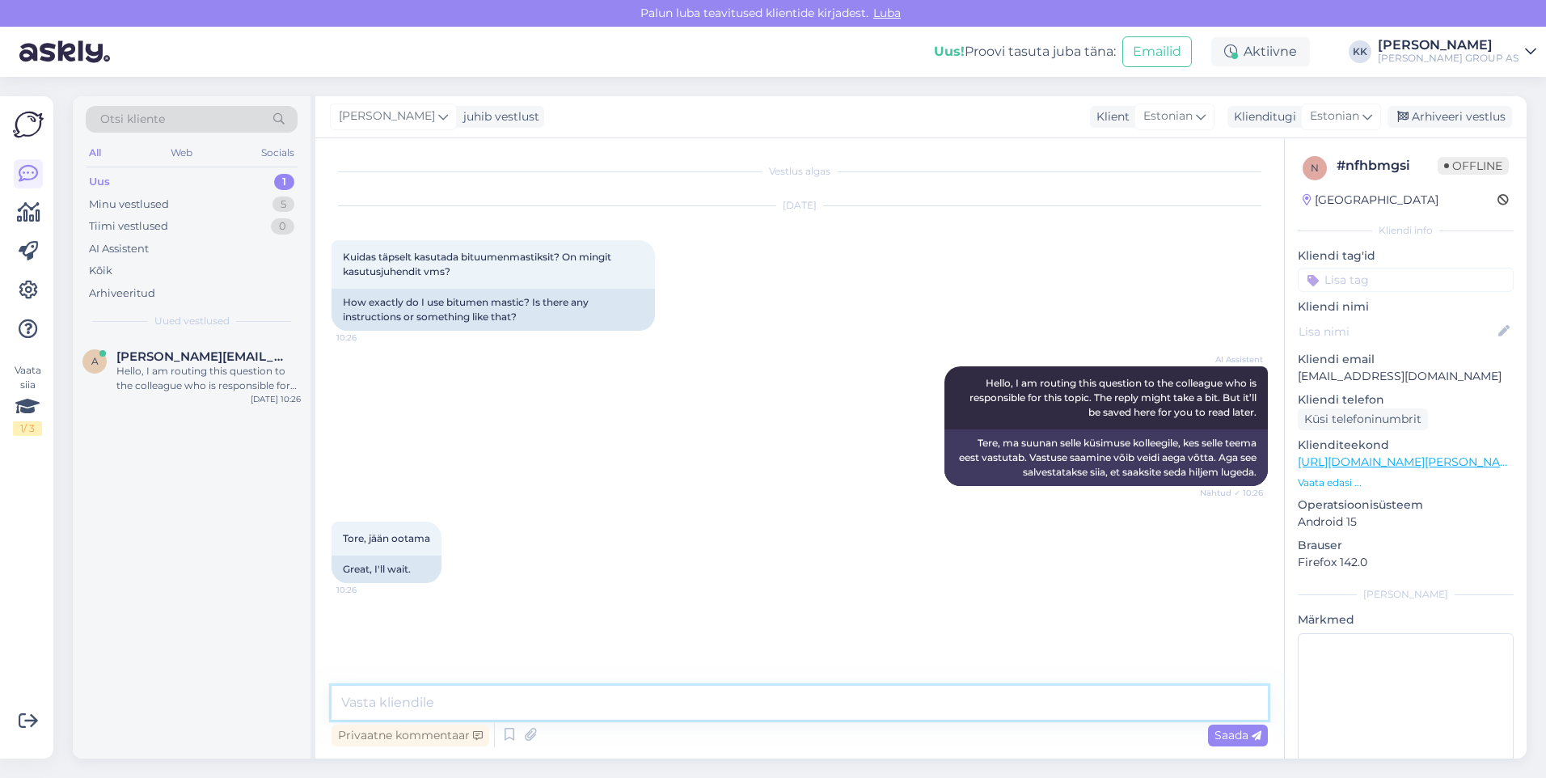
click at [404, 699] on textarea at bounding box center [800, 703] width 936 height 34
paste textarea "Bituumenmastiksit tarnitakse tavaliselt 10 – 20 liitrilistes mahutites. Kulunor…"
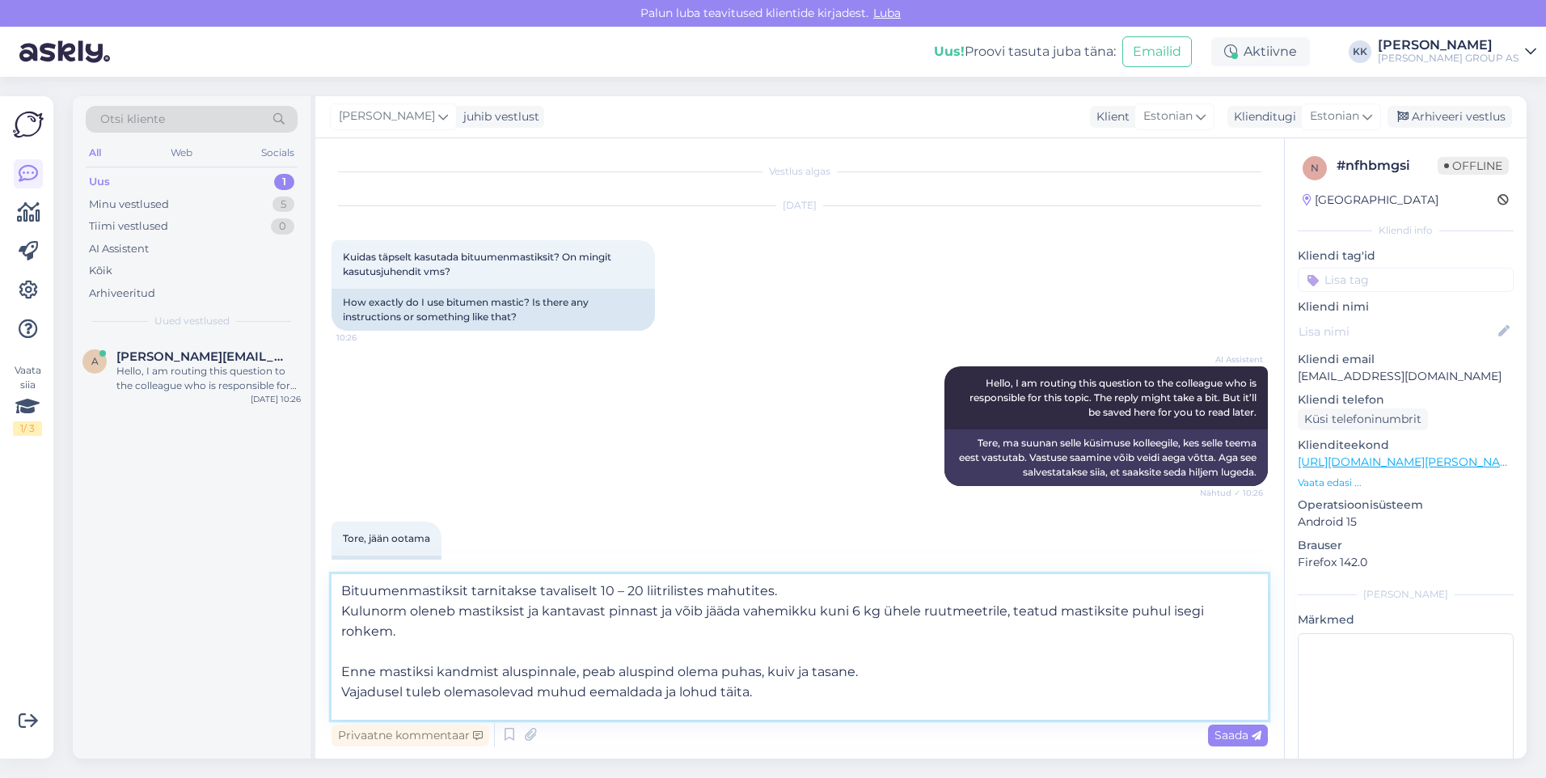
scroll to position [121, 0]
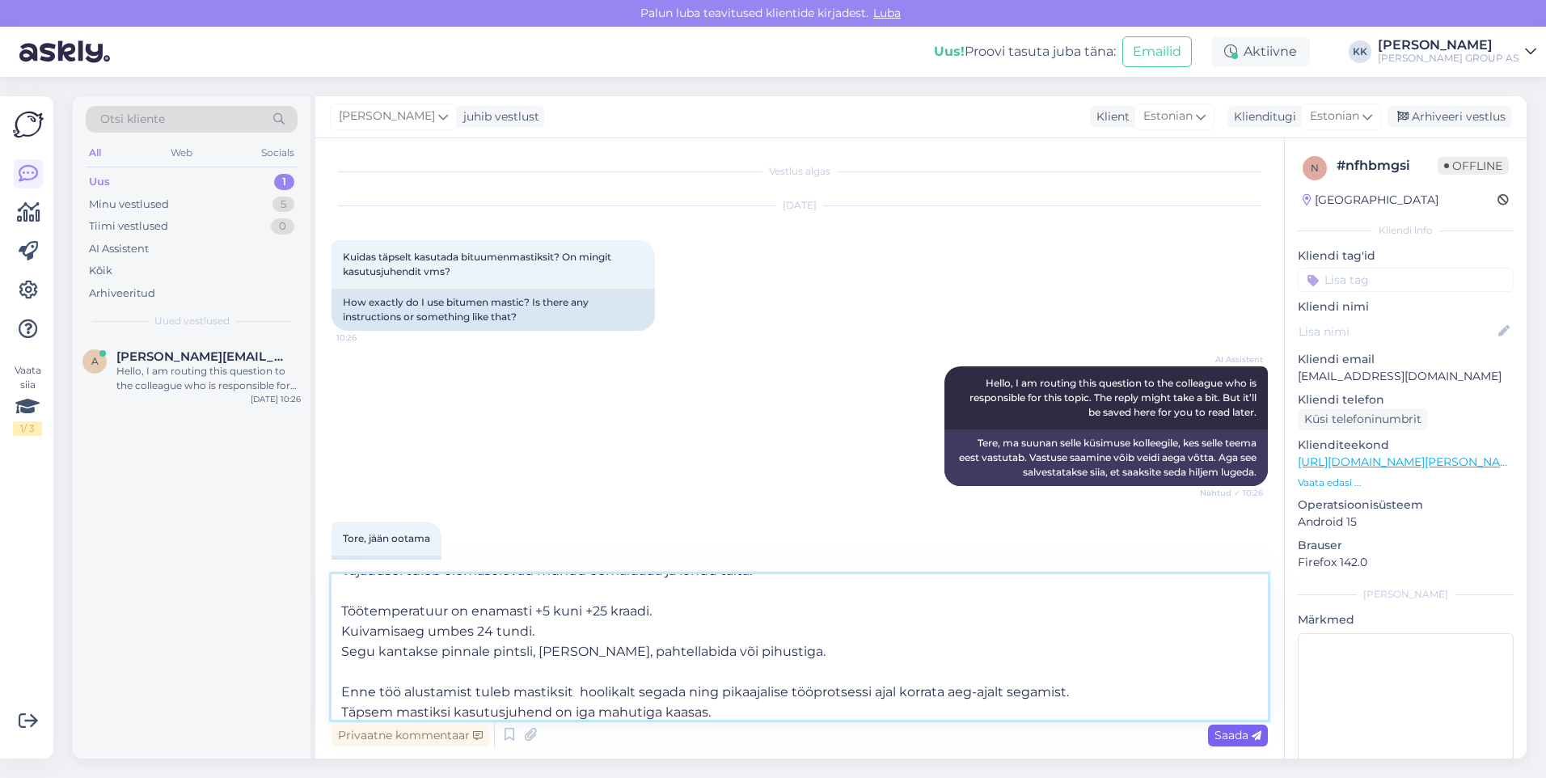
type textarea "Bituumenmastiksit tarnitakse tavaliselt 10 – 20 liitrilistes mahutites. Kulunor…"
click at [1230, 733] on span "Saada" at bounding box center [1238, 735] width 47 height 15
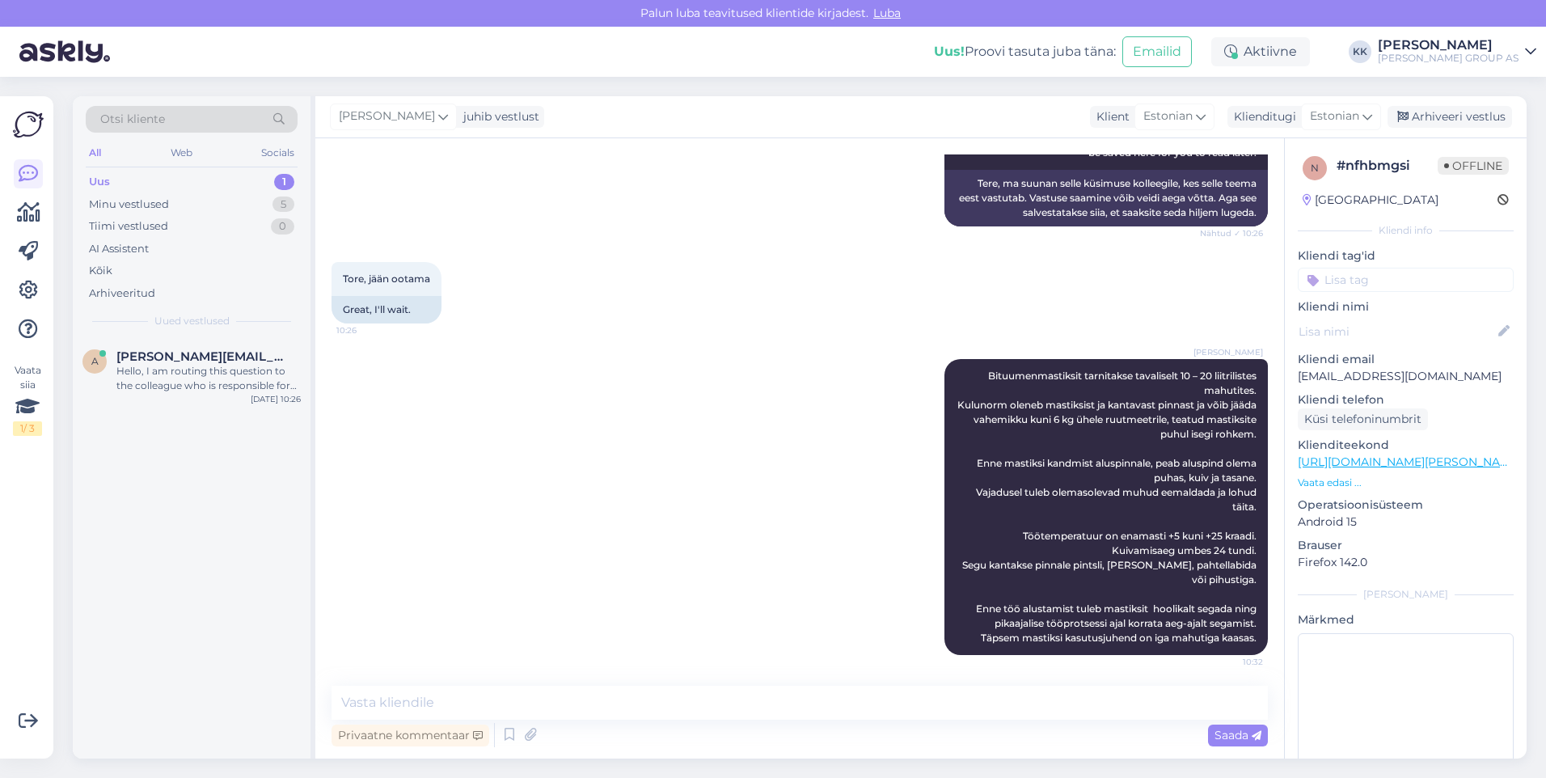
scroll to position [261, 0]
click at [1441, 116] on div "Arhiveeri vestlus" at bounding box center [1450, 117] width 125 height 22
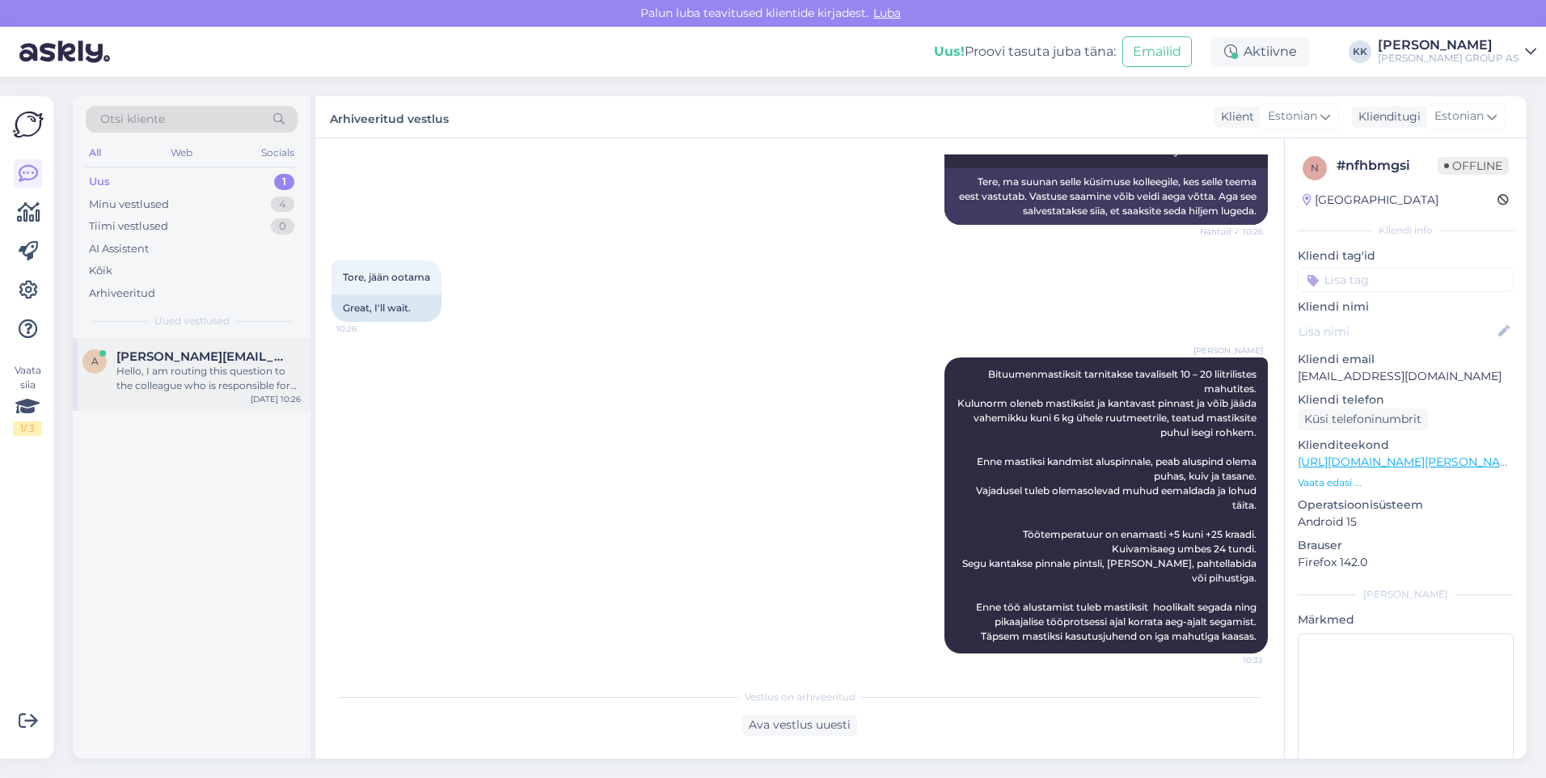
click at [164, 363] on span "[PERSON_NAME][EMAIL_ADDRESS][DOMAIN_NAME]" at bounding box center [200, 356] width 168 height 15
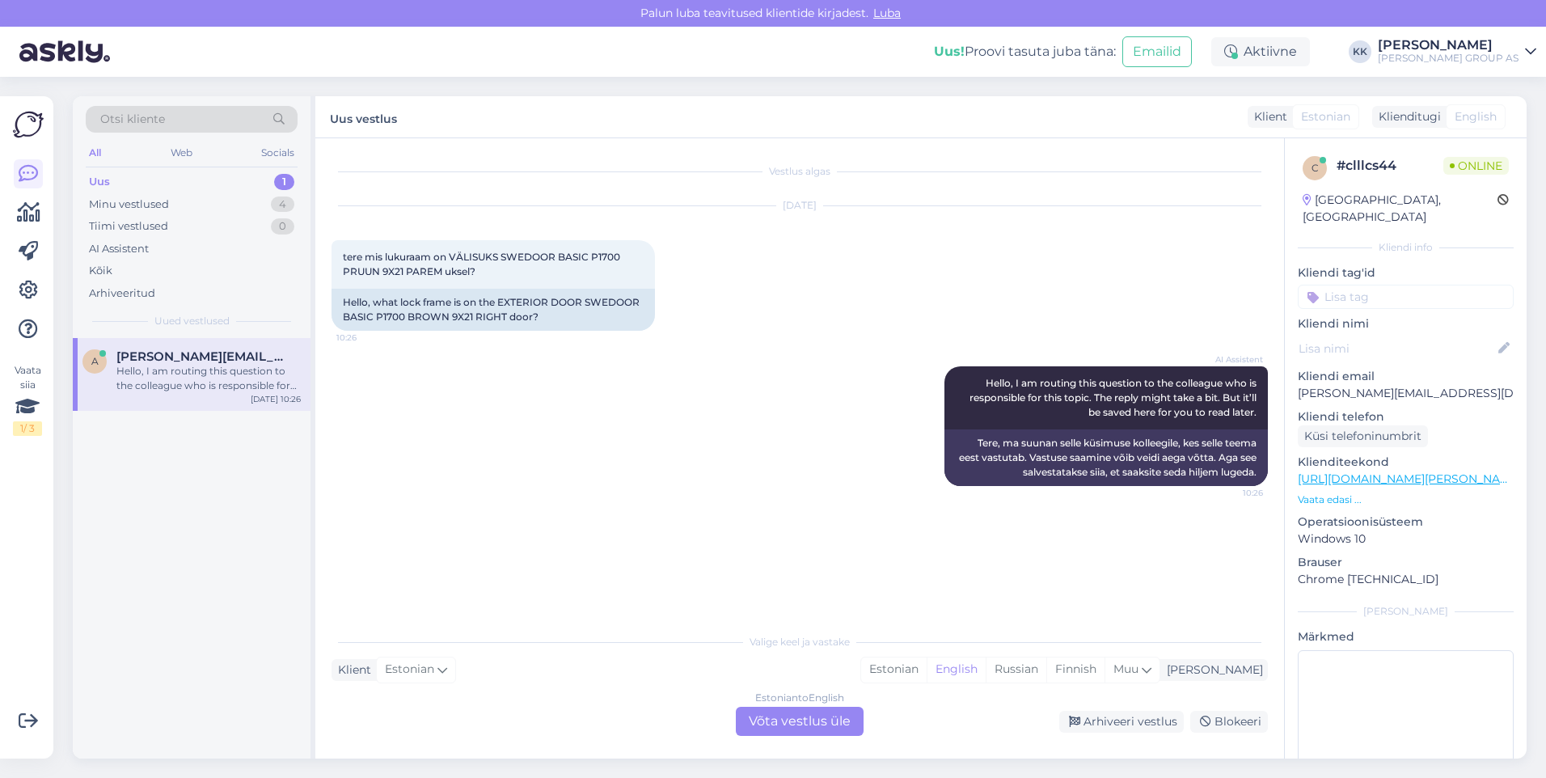
scroll to position [0, 0]
click at [927, 670] on div "Estonian" at bounding box center [894, 669] width 66 height 24
drag, startPoint x: 805, startPoint y: 720, endPoint x: 615, endPoint y: 672, distance: 195.2
click at [805, 719] on div "Estonian to Estonian Võta vestlus üle" at bounding box center [800, 721] width 128 height 29
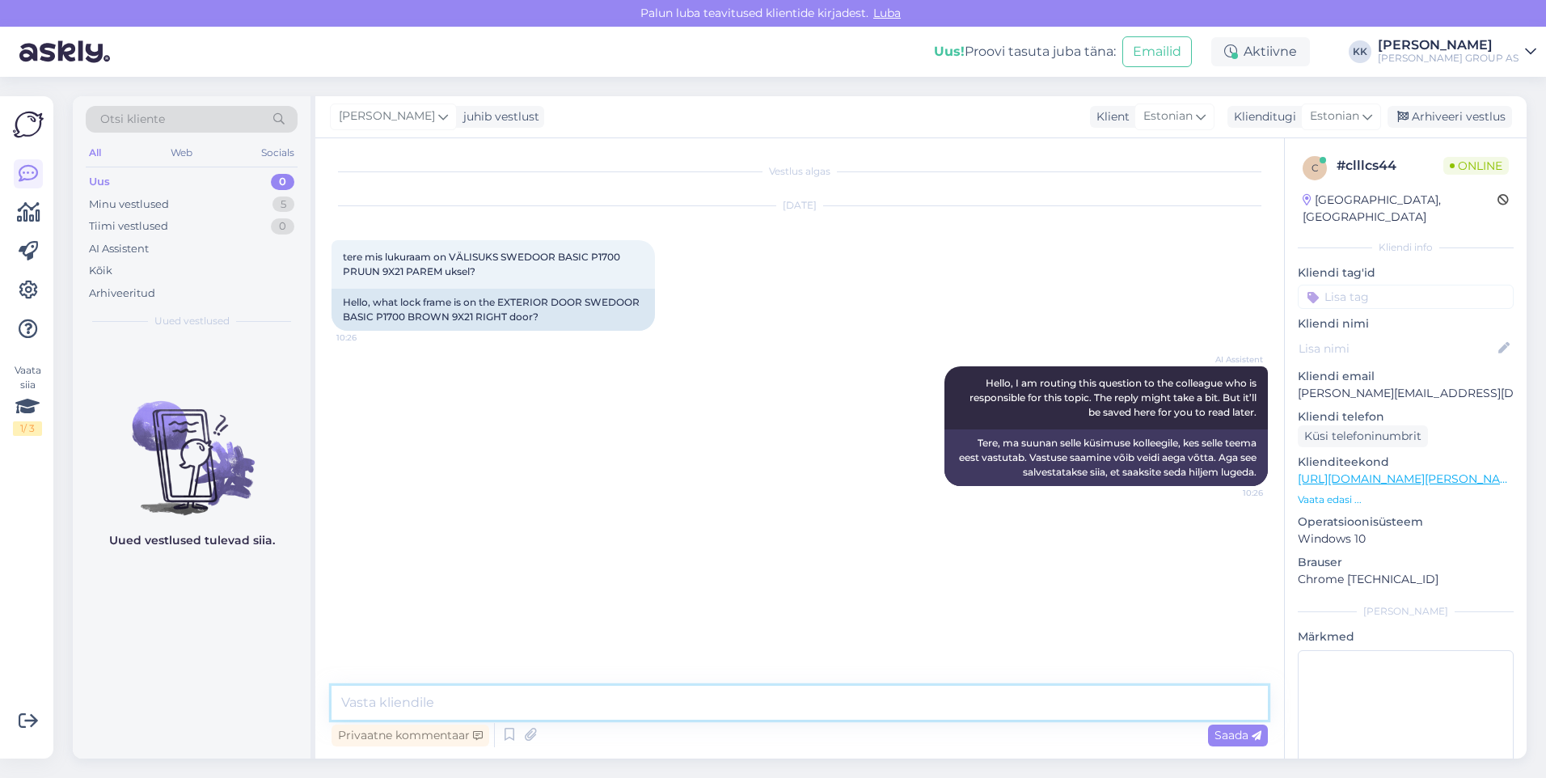
click at [414, 701] on textarea at bounding box center [800, 703] width 936 height 34
type textarea "ASSA 565"
click at [118, 203] on div "Minu vestlused" at bounding box center [129, 205] width 80 height 16
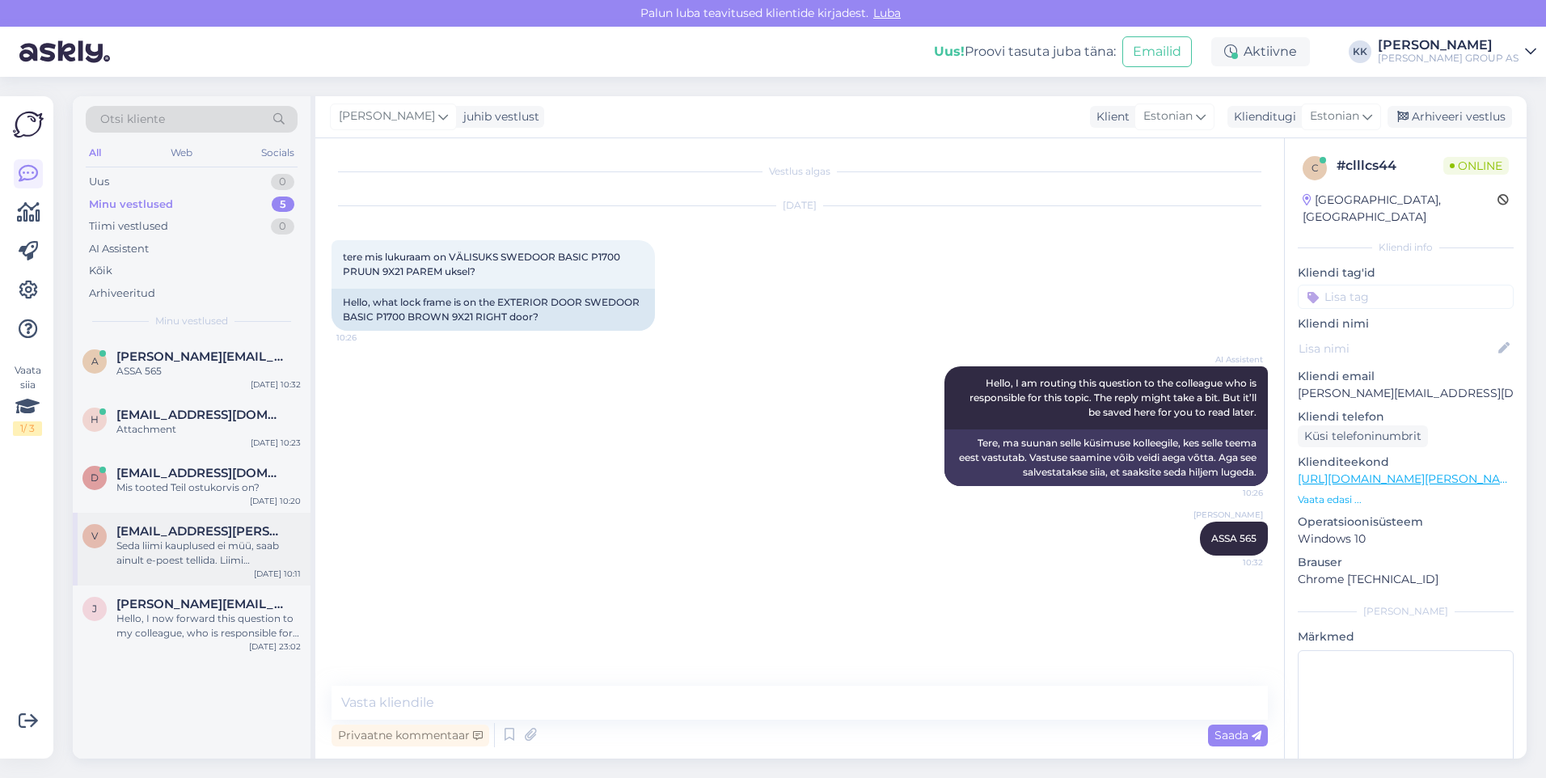
click at [211, 539] on div "Seda liimi kauplused ei müü, saab ainult e-poest tellida. Liimi pakiautomaati t…" at bounding box center [208, 553] width 184 height 29
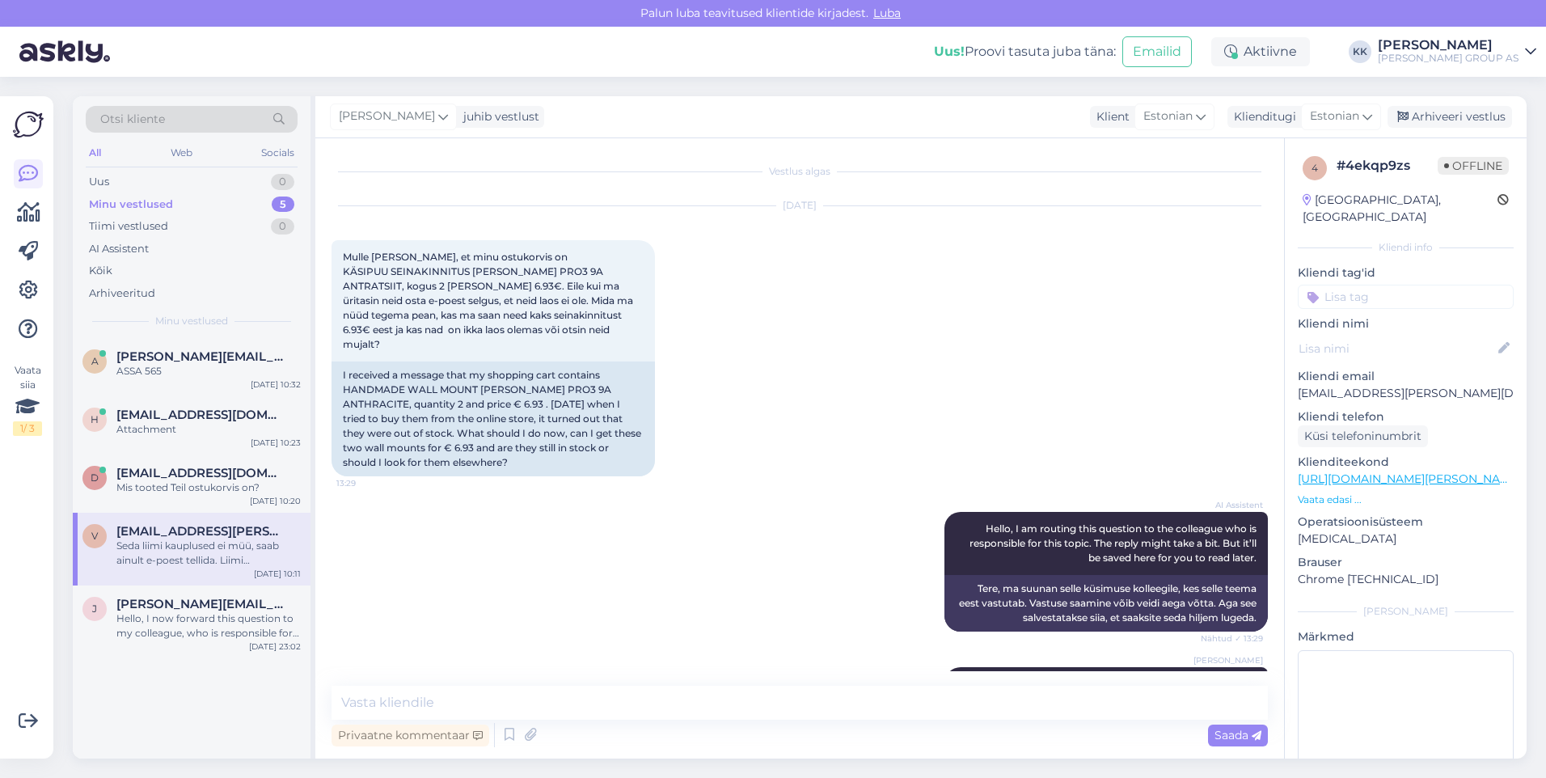
scroll to position [1903, 0]
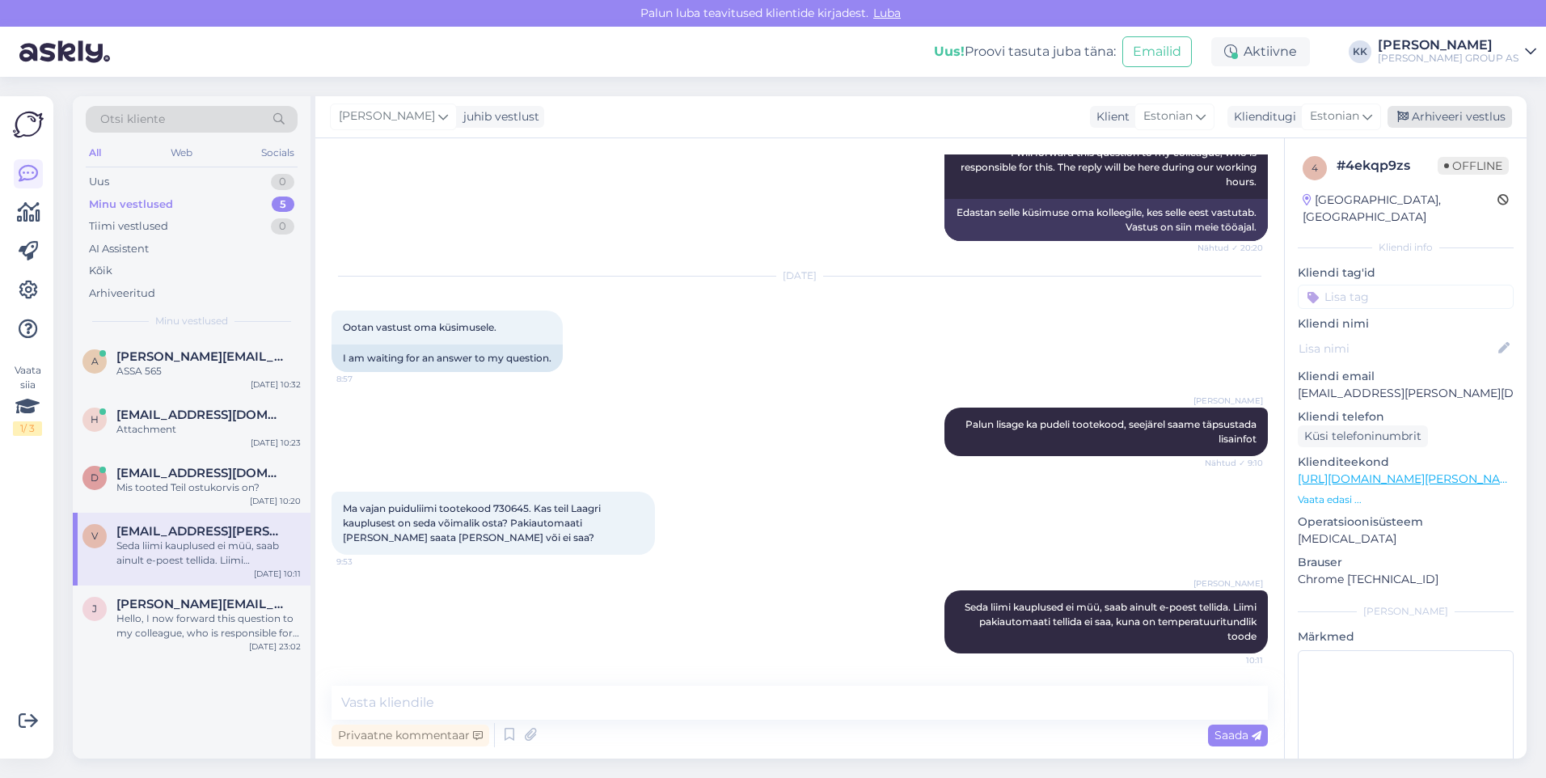
click at [1446, 114] on div "Arhiveeri vestlus" at bounding box center [1450, 117] width 125 height 22
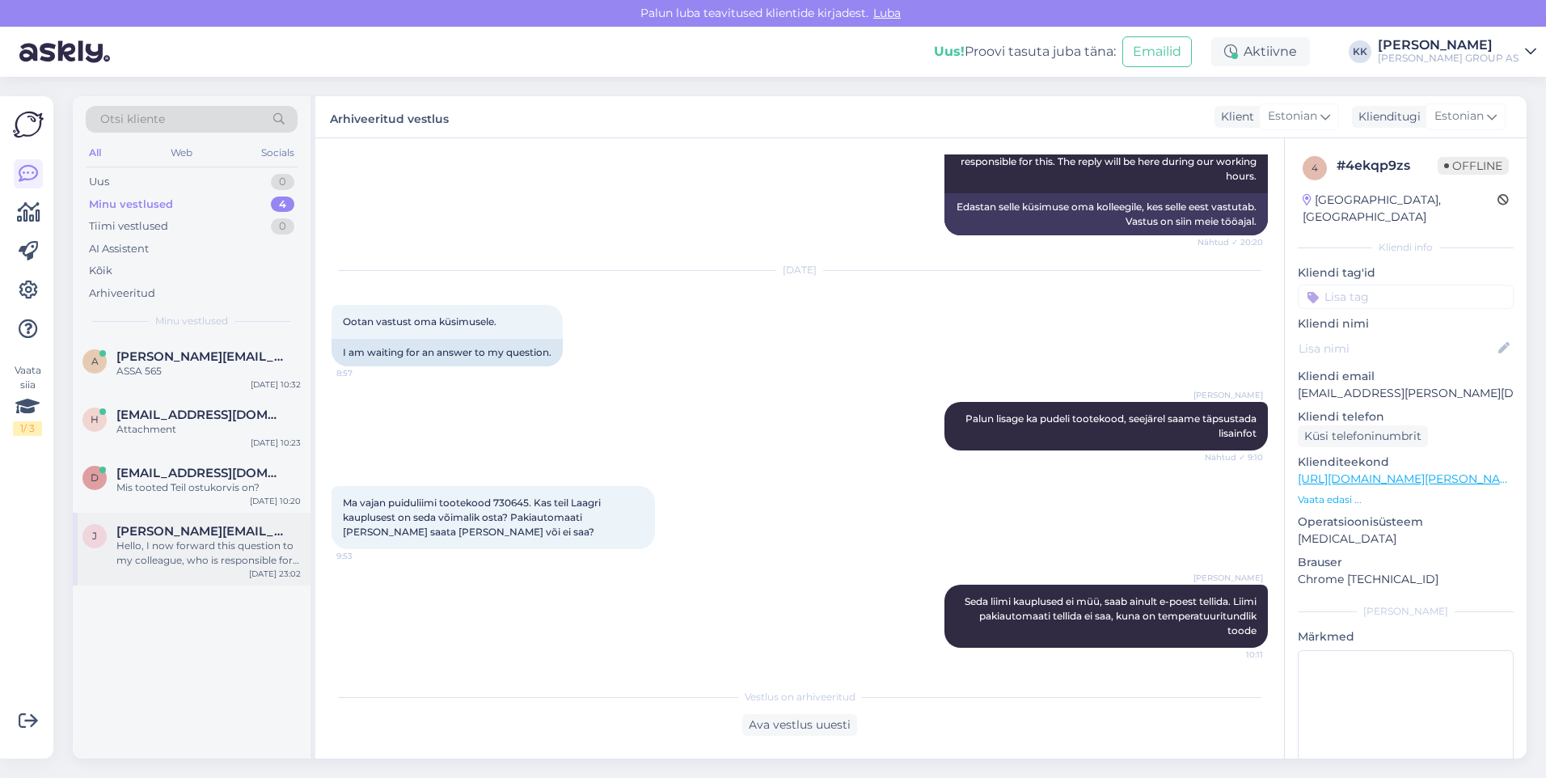
click at [209, 542] on div "Hello, I now forward this question to my colleague, who is responsible for this…" at bounding box center [208, 553] width 184 height 29
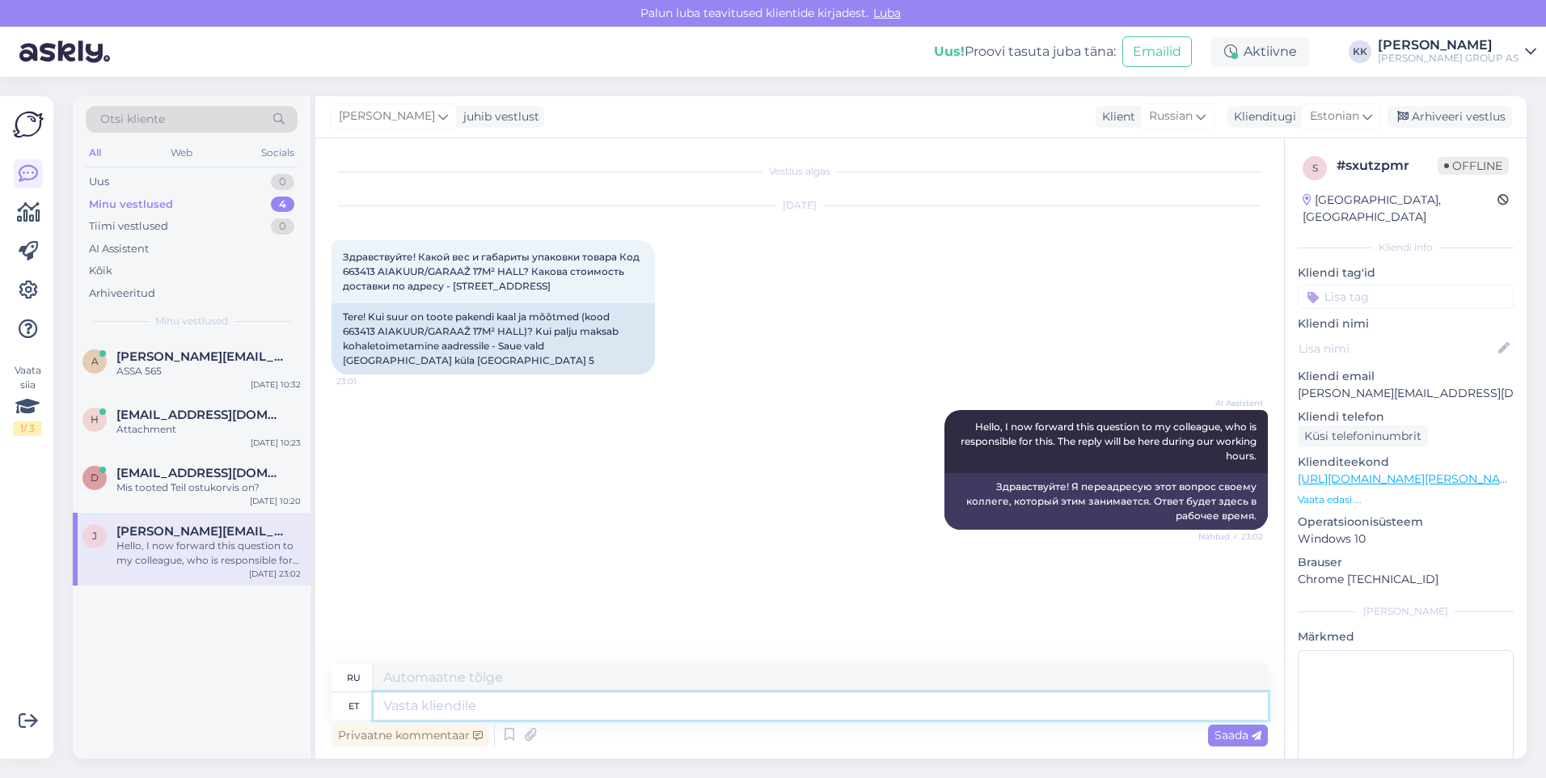
click at [399, 710] on textarea at bounding box center [821, 705] width 894 height 27
paste textarea "Pakendi mõõdud Toote kaal, kg 240 Pakendi kõrgus, cm 33 Pakendi sügavus, cm 225…"
type textarea "Pakendi mõõdud Toote kaal, kg 240 Pakendi kõrgus, cm 33 Pakendi sügavus, cm 225…"
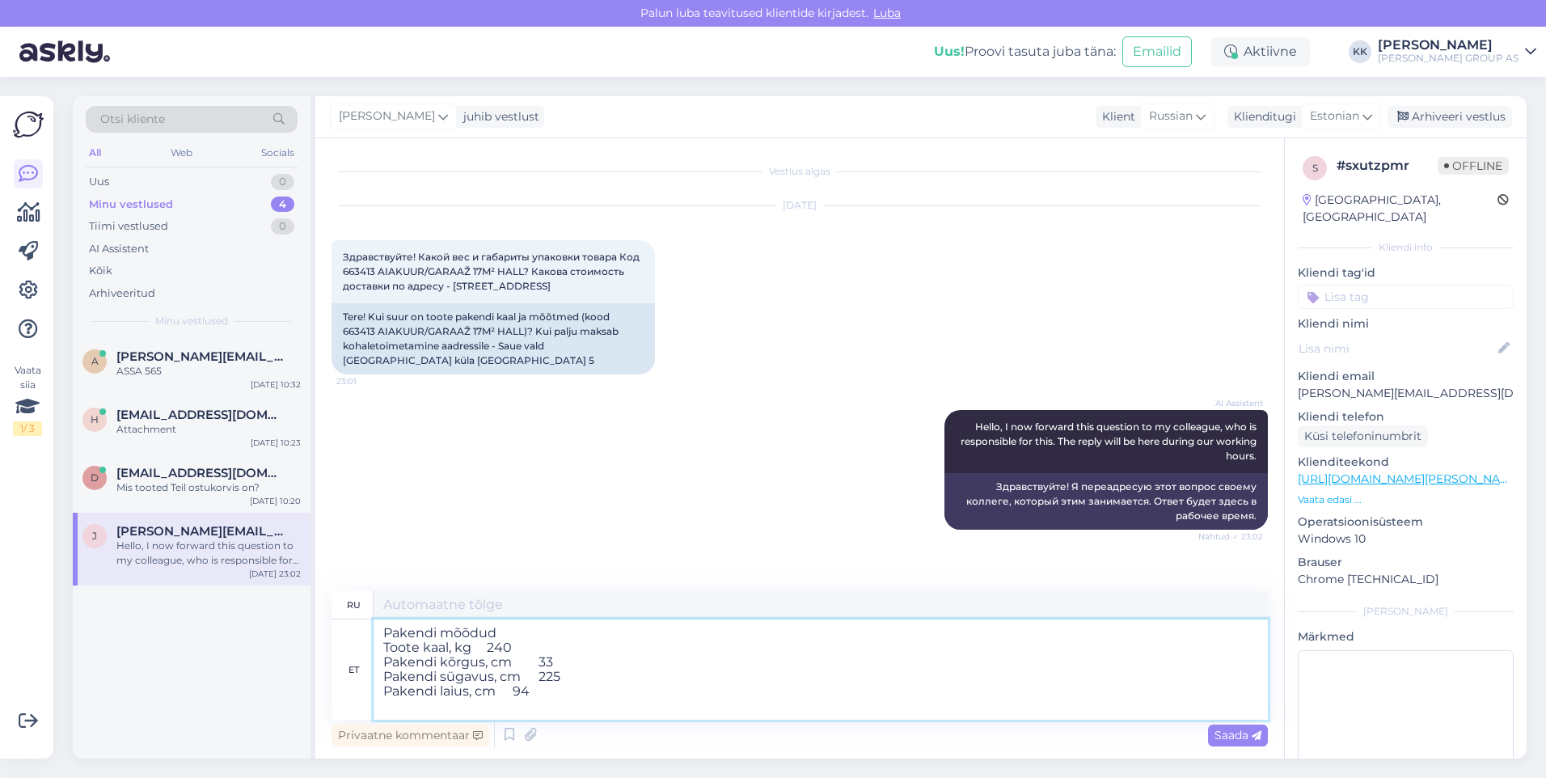
type textarea "Размеры упаковки Вес продукта, кг 240 Высота упаковки, см 33 Глубина упаковки, …"
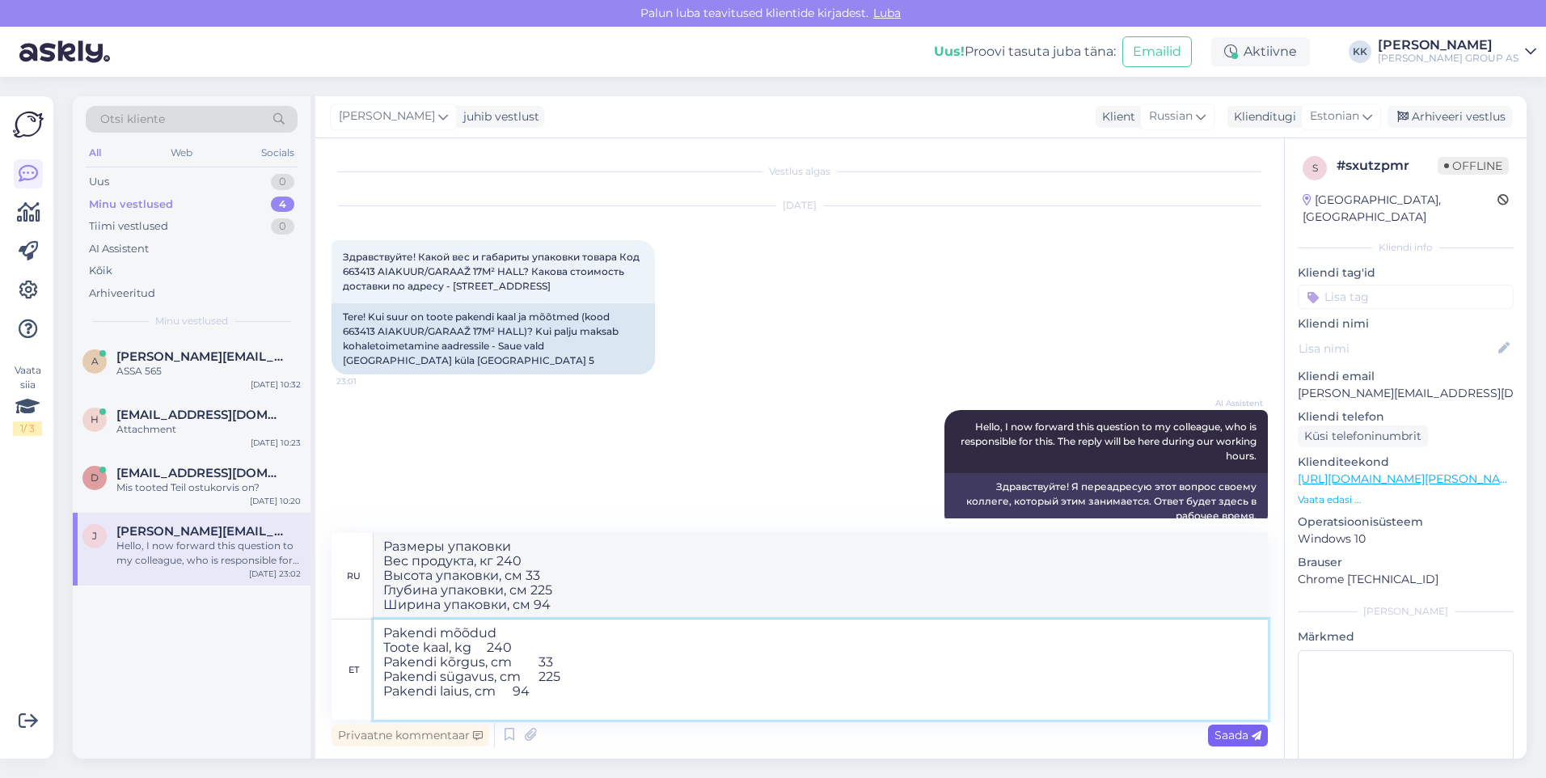
type textarea "Pakendi mõõdud Toote kaal, kg 240 Pakendi kõrgus, cm 33 Pakendi sügavus, cm 225…"
click at [1228, 737] on span "Saada" at bounding box center [1238, 735] width 47 height 15
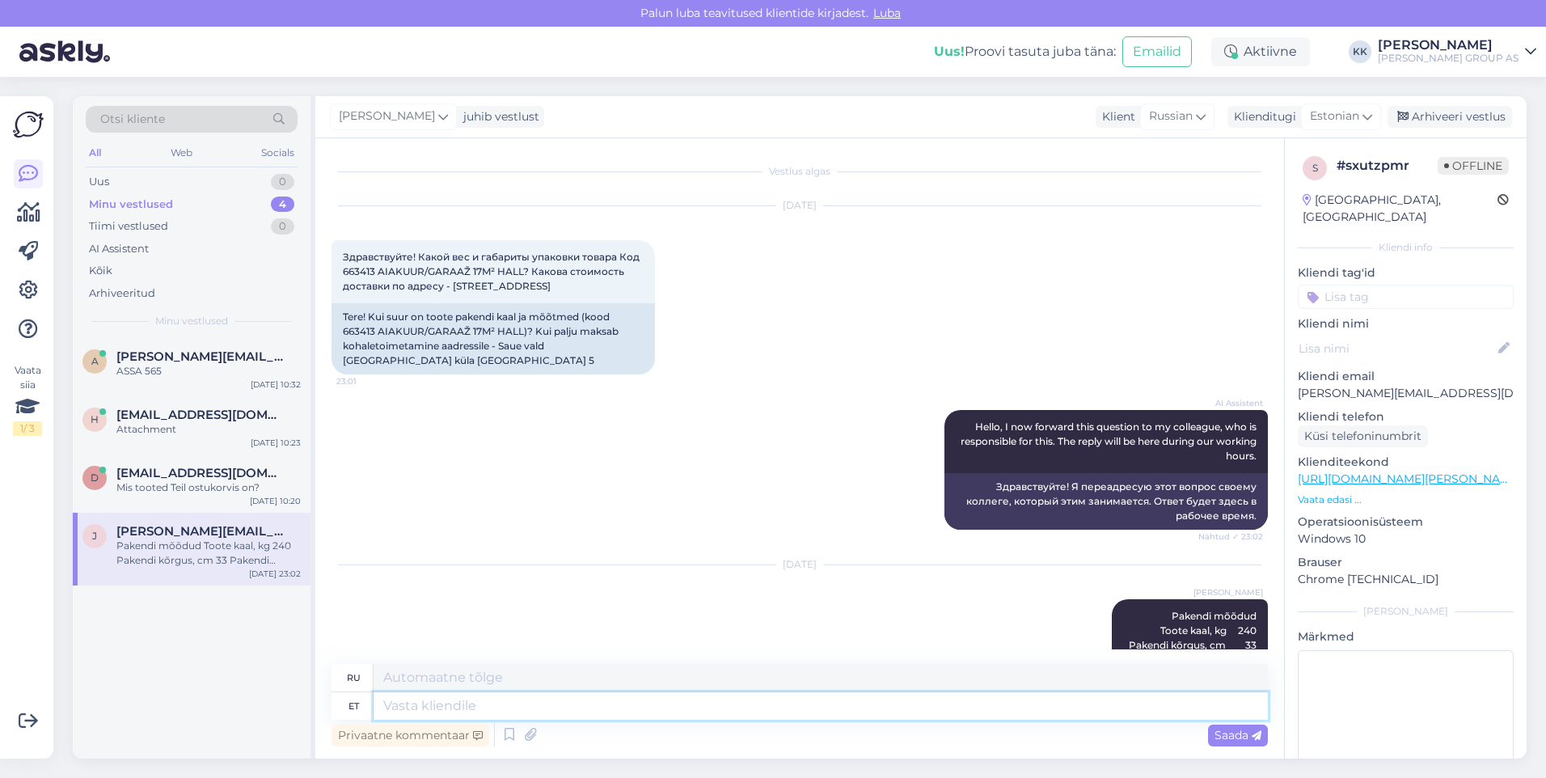
click at [419, 708] on textarea at bounding box center [821, 705] width 894 height 27
type textarea "Transport"
type textarea "Транспорт"
type textarea "Transport maksab"
type textarea "Транспортные расходы"
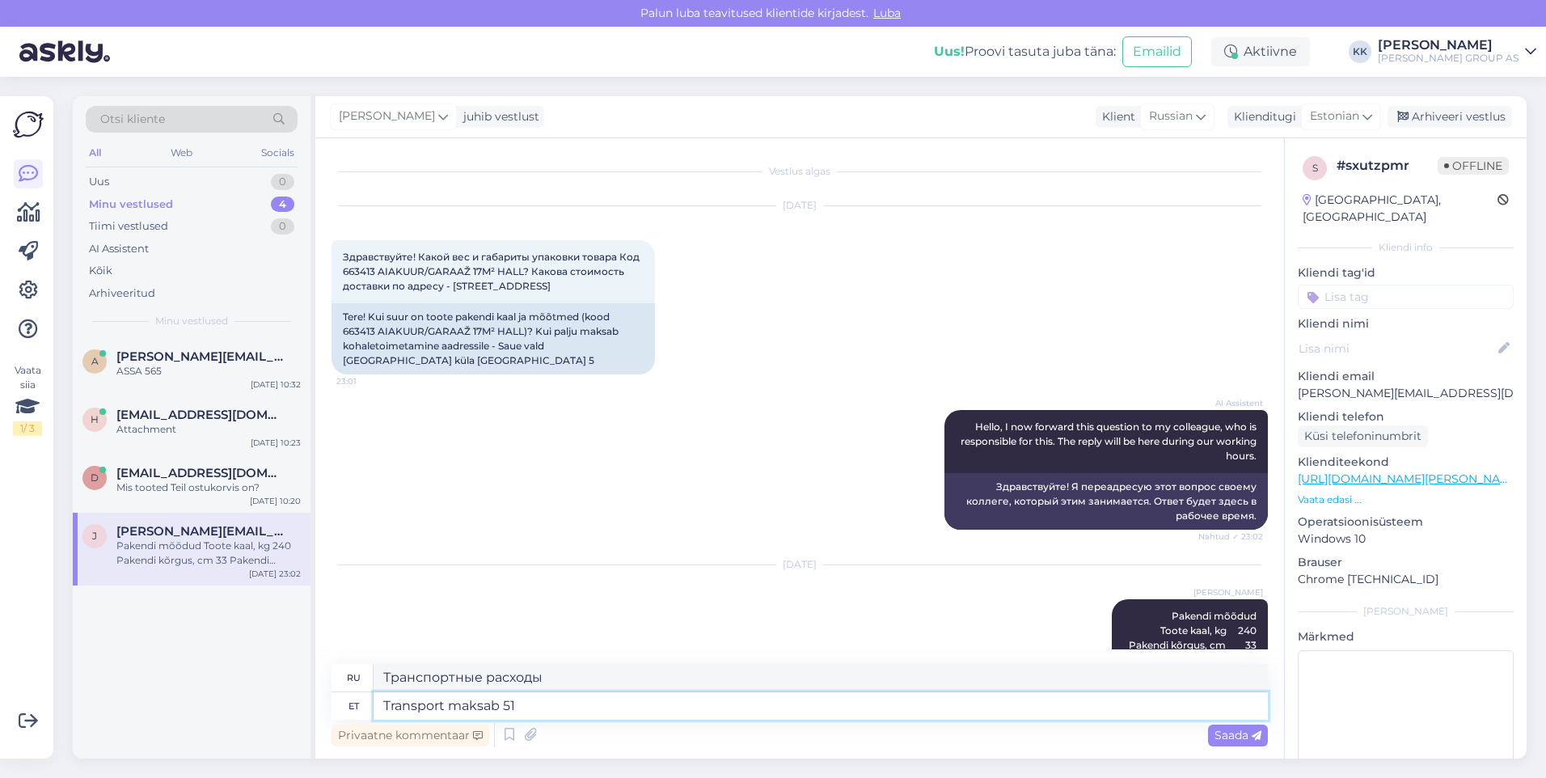
type textarea "Transport maksab 51."
type textarea "Транспортные расходы 51"
type textarea "Transport maksab 51.22"
type textarea "Транспортные расходы 51.22"
type textarea "Transport maksab 51.22 EUR"
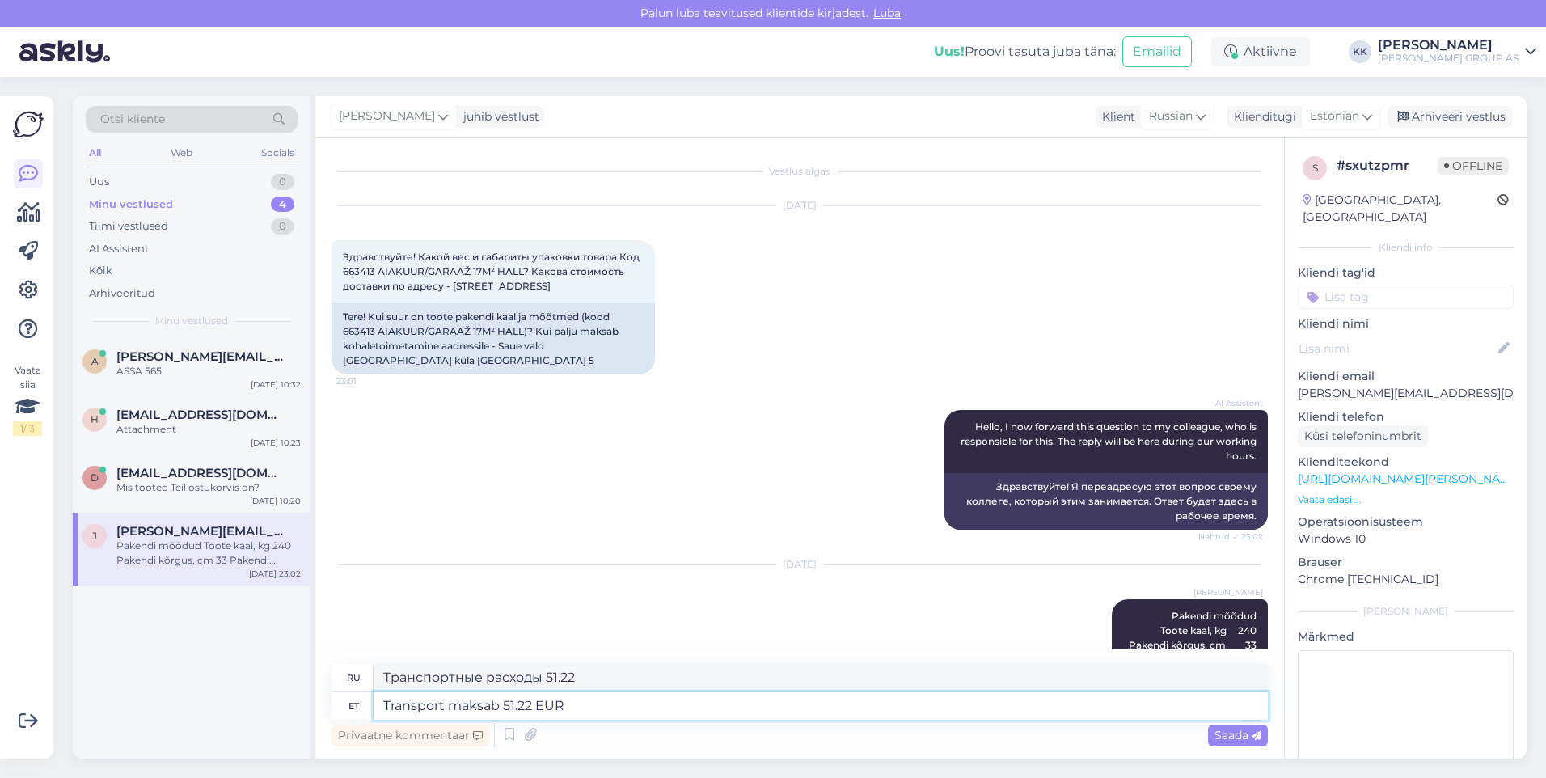
type textarea "Транспортные расходы 51.22 евро"
click at [444, 704] on textarea "Transport maksab 51.22 EUR" at bounding box center [821, 705] width 894 height 27
type textarea "maksab 51.22 EUR"
type textarea "стоит 51.22 евро"
type textarea "Kojuvedu maksab 51.22 EUR"
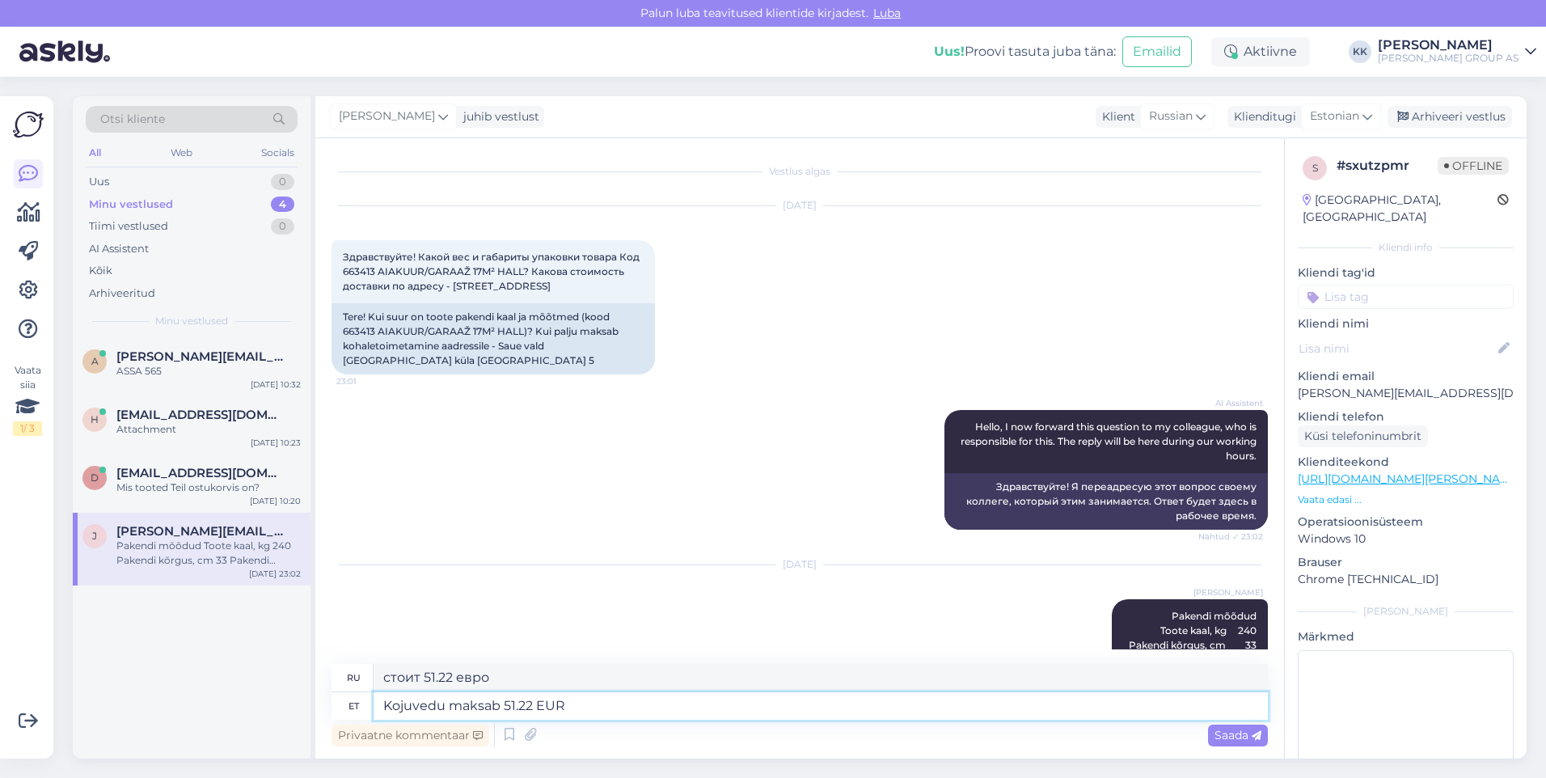
type textarea "Стоимость доставки на дом 51.22 евро"
click at [582, 709] on textarea "Kojuvedu maksab 51.22 EUR" at bounding box center [821, 705] width 894 height 27
type textarea "Kojuvedu maksab 51.22 EUR"
click at [570, 674] on textarea "Стоимость доставки на дом 51.22 евро" at bounding box center [821, 677] width 894 height 27
type textarea "Стоимость доставки 51.22 евро"
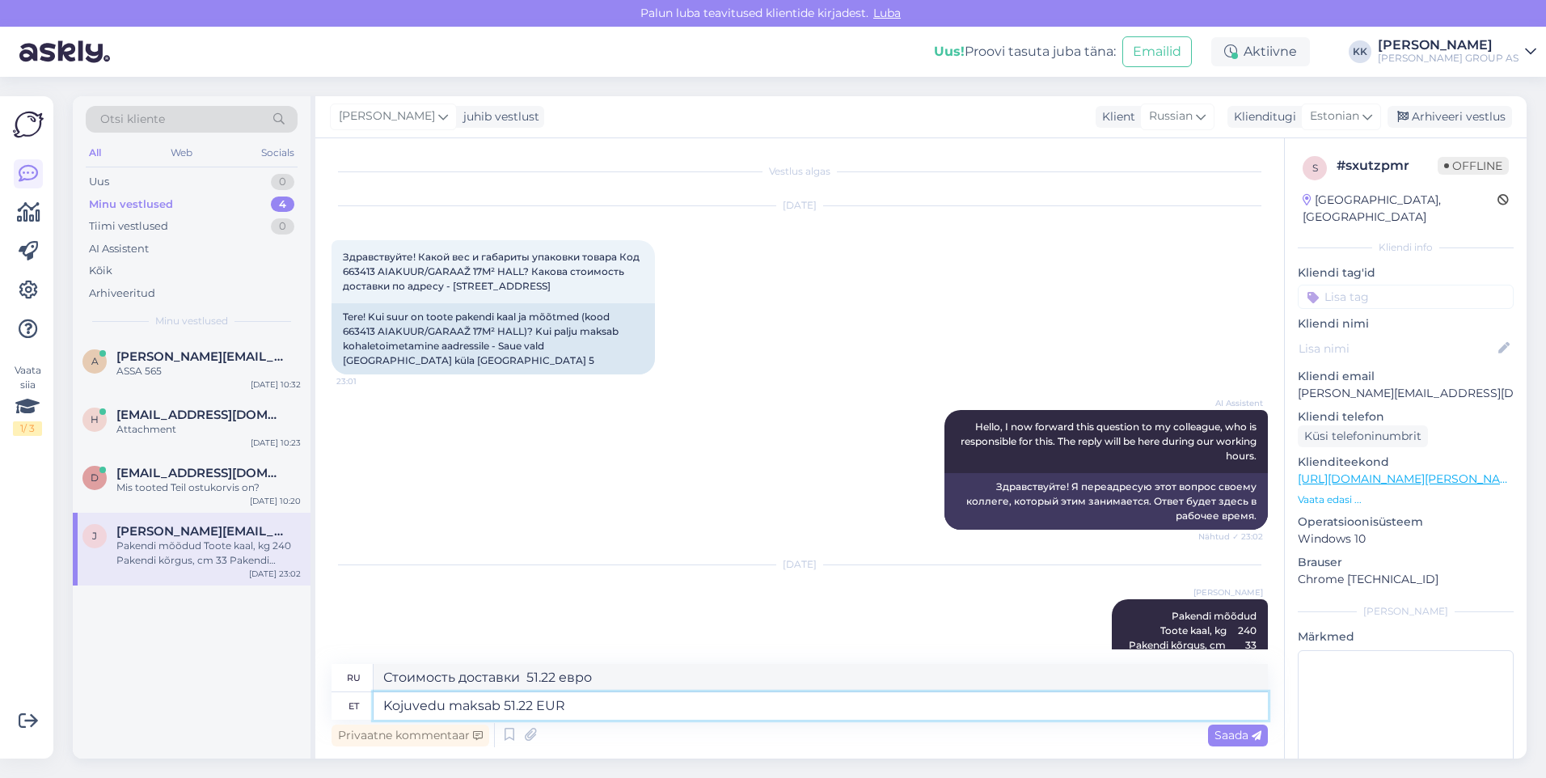
click at [599, 712] on textarea "Kojuvedu maksab 51.22 EUR" at bounding box center [821, 705] width 894 height 27
click at [1240, 734] on span "Saada" at bounding box center [1238, 735] width 47 height 15
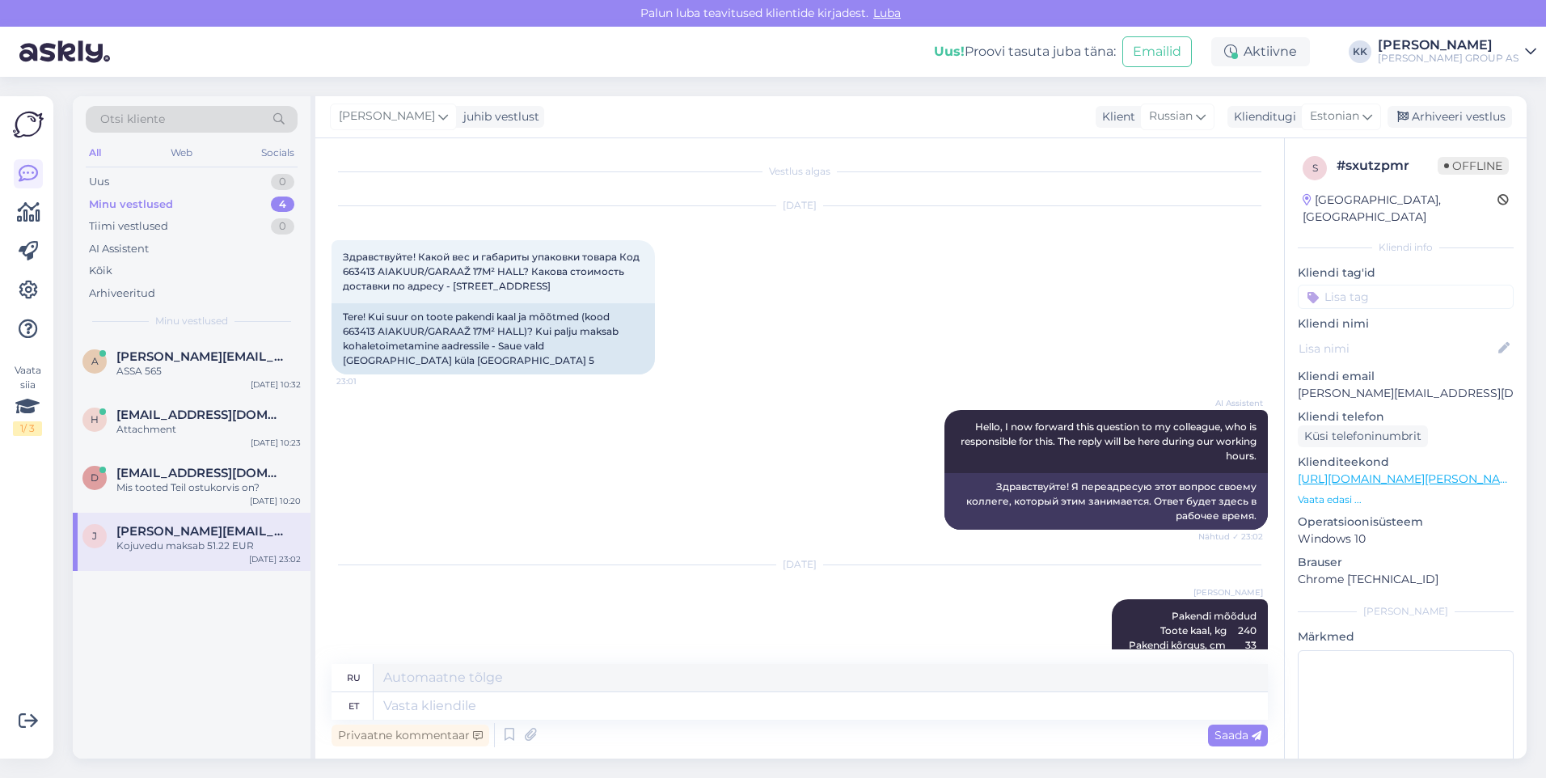
scroll to position [257, 0]
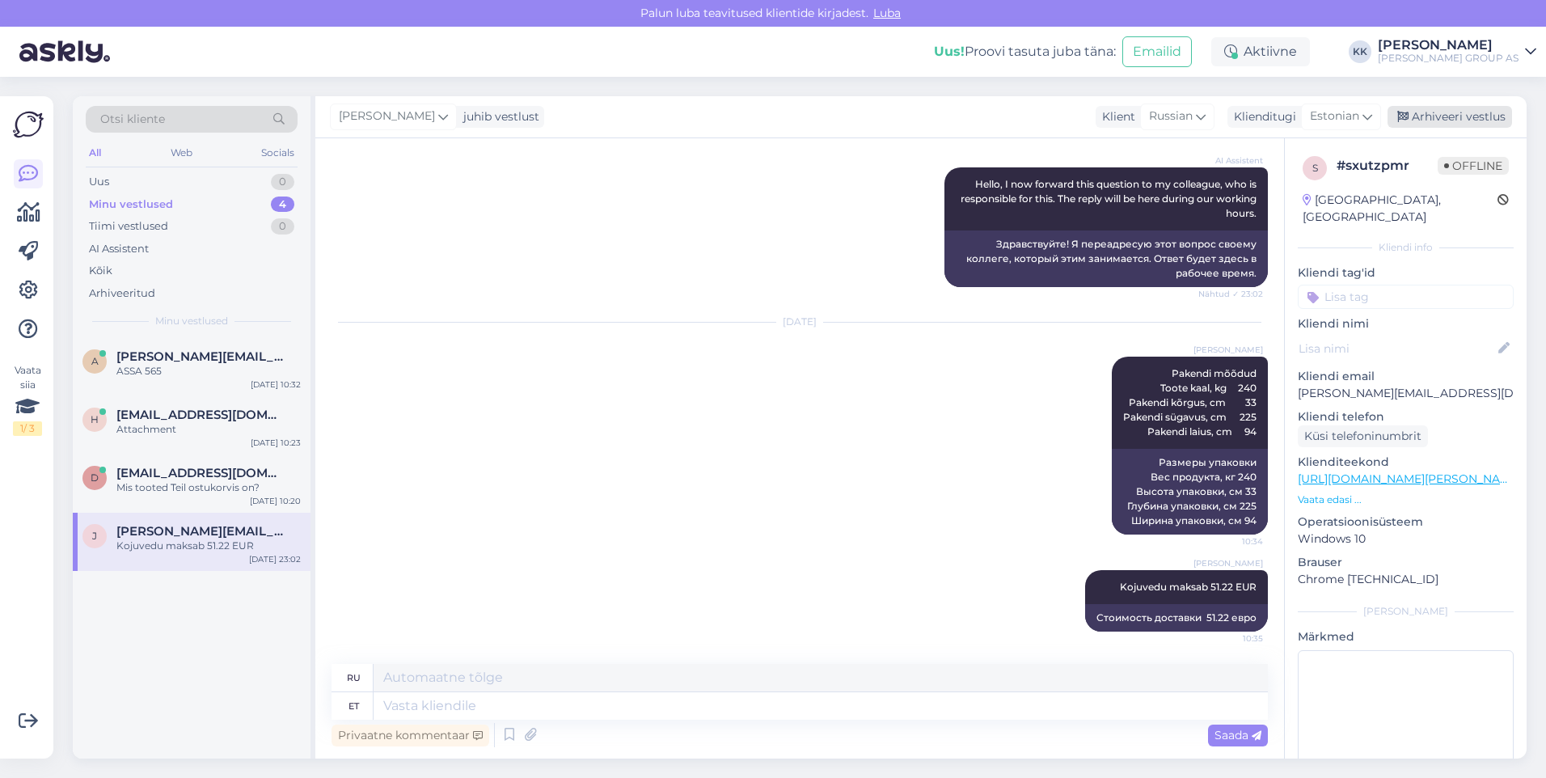
click at [1447, 114] on div "Arhiveeri vestlus" at bounding box center [1450, 117] width 125 height 22
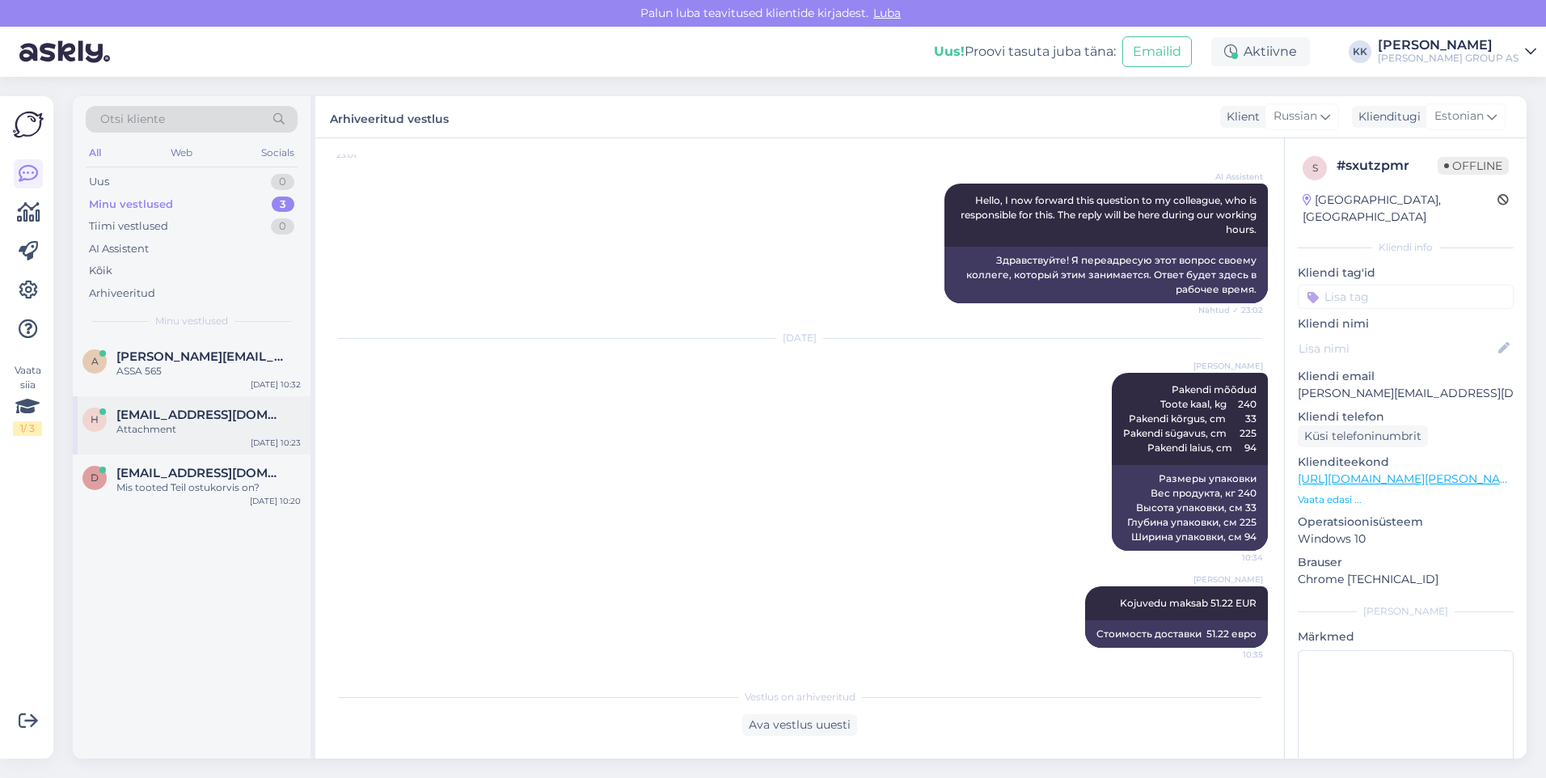
click at [194, 421] on span "[EMAIL_ADDRESS][DOMAIN_NAME]" at bounding box center [200, 415] width 168 height 15
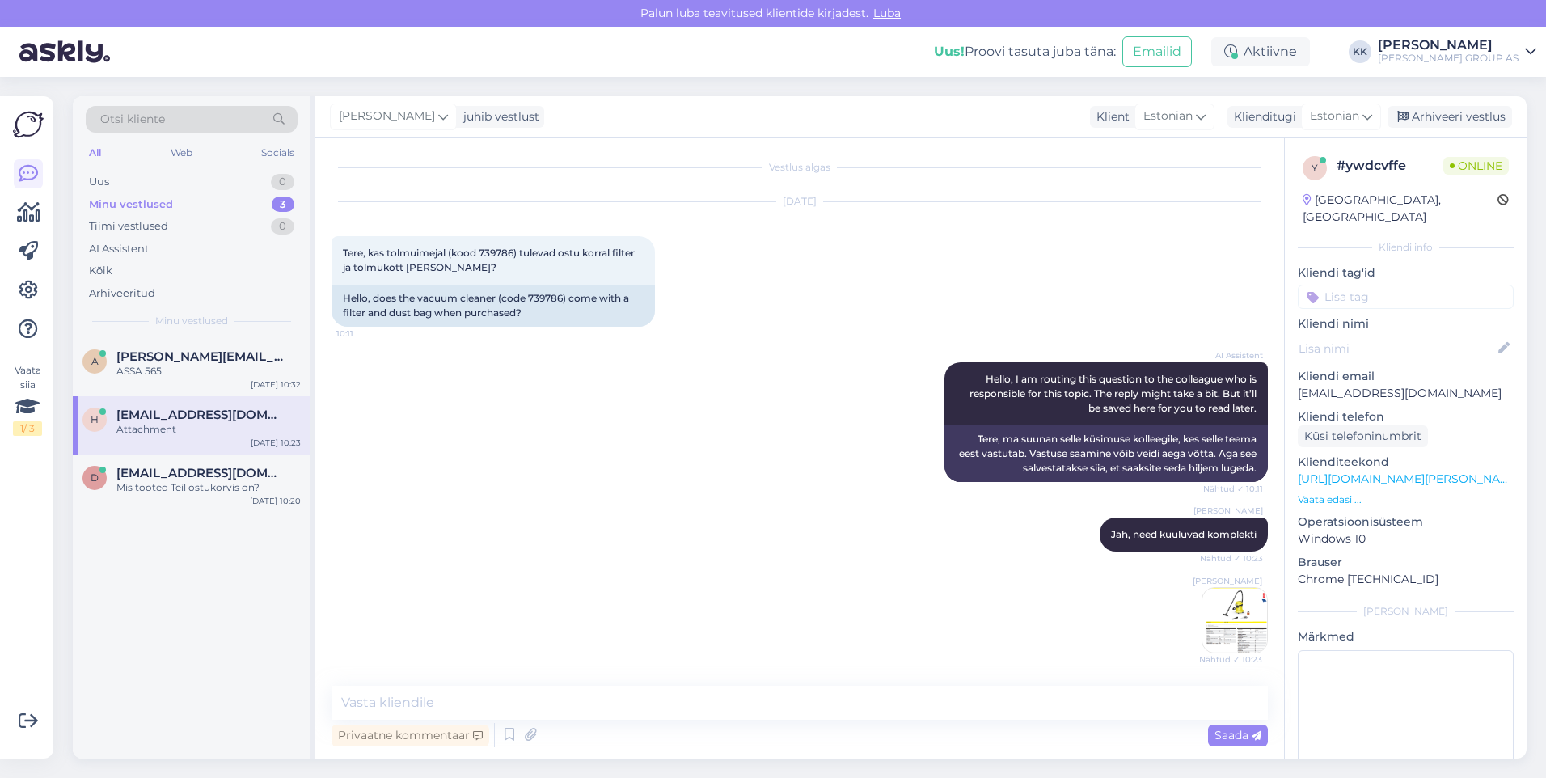
scroll to position [4, 0]
click at [129, 174] on div "Uus 1" at bounding box center [192, 182] width 212 height 23
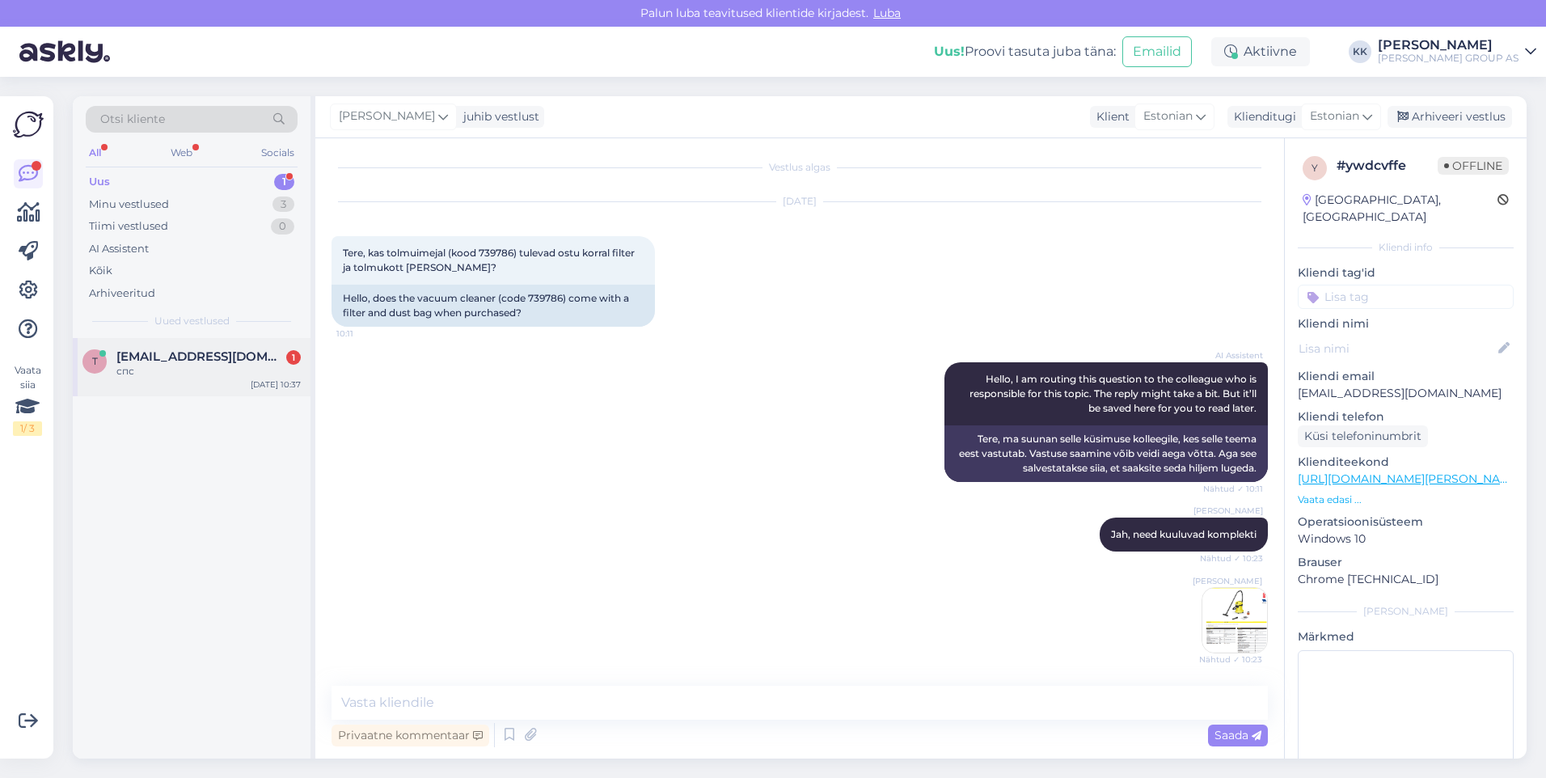
click at [171, 365] on div "спс" at bounding box center [208, 371] width 184 height 15
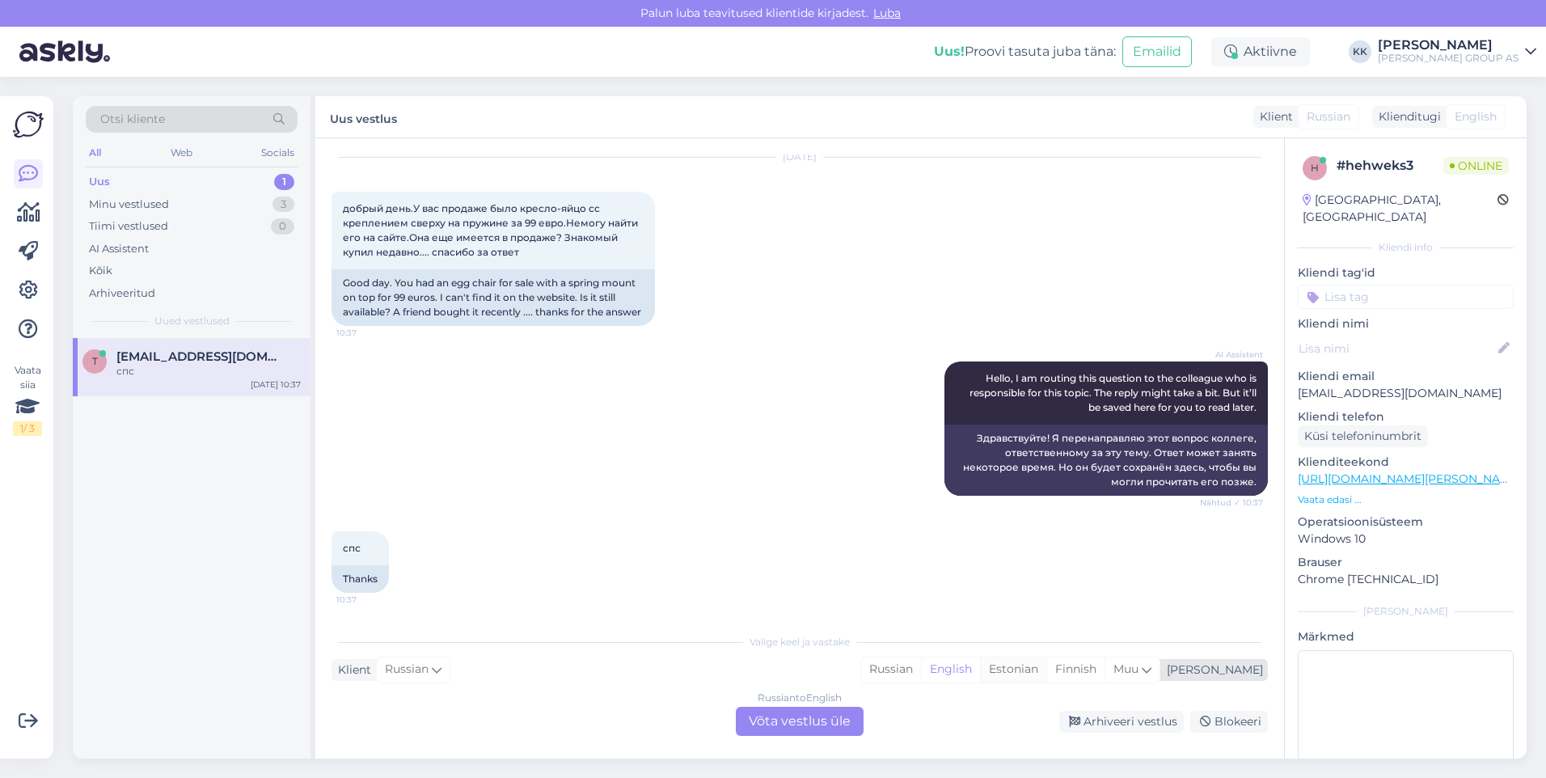
click at [1046, 666] on div "Estonian" at bounding box center [1013, 669] width 66 height 24
click at [805, 717] on div "Russian to Estonian Võta vestlus üle" at bounding box center [800, 721] width 128 height 29
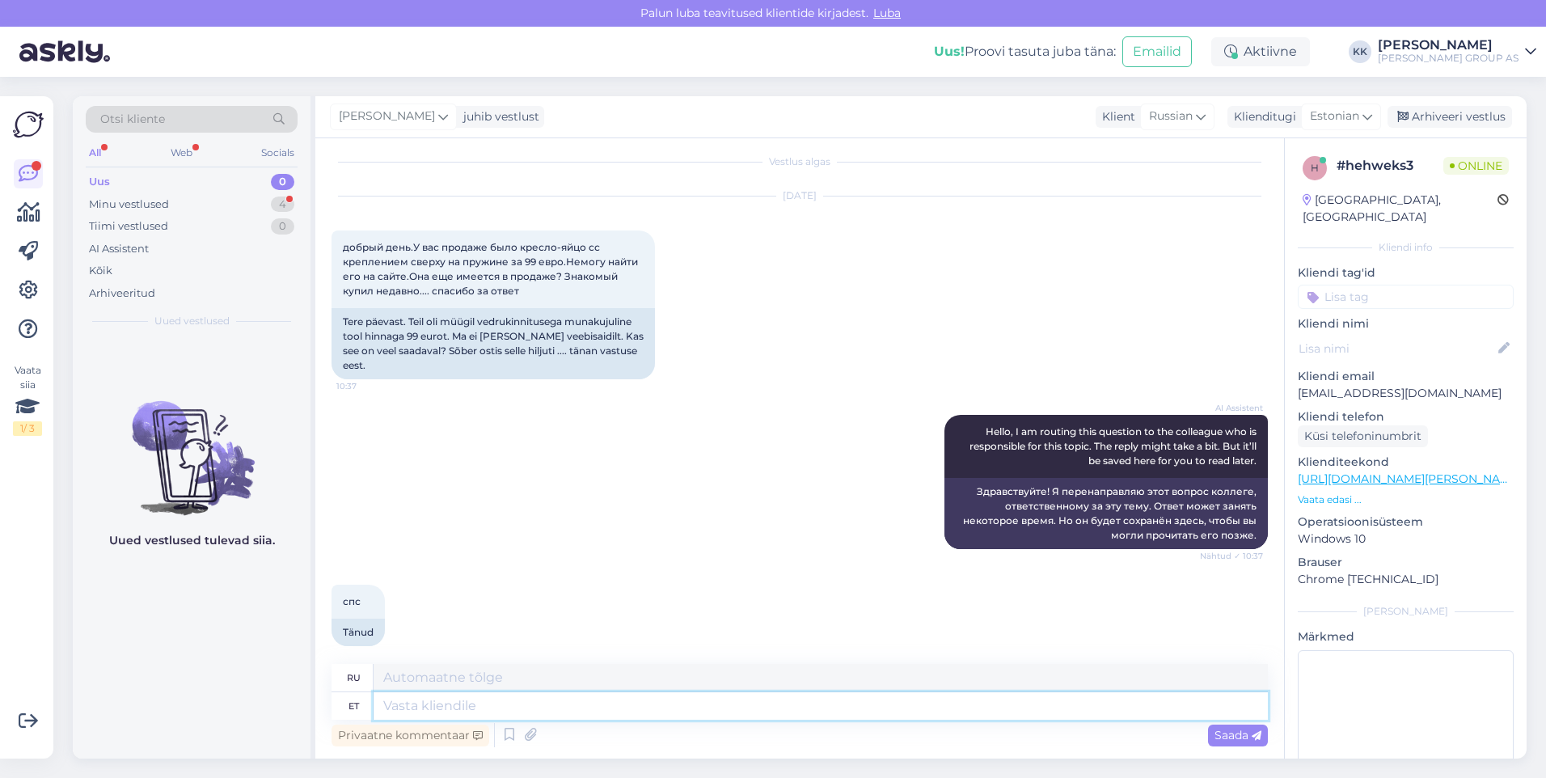
click at [422, 712] on textarea at bounding box center [821, 705] width 894 height 27
type textarea "See"
type textarea "Этот"
type textarea "See on"
type textarea "Это"
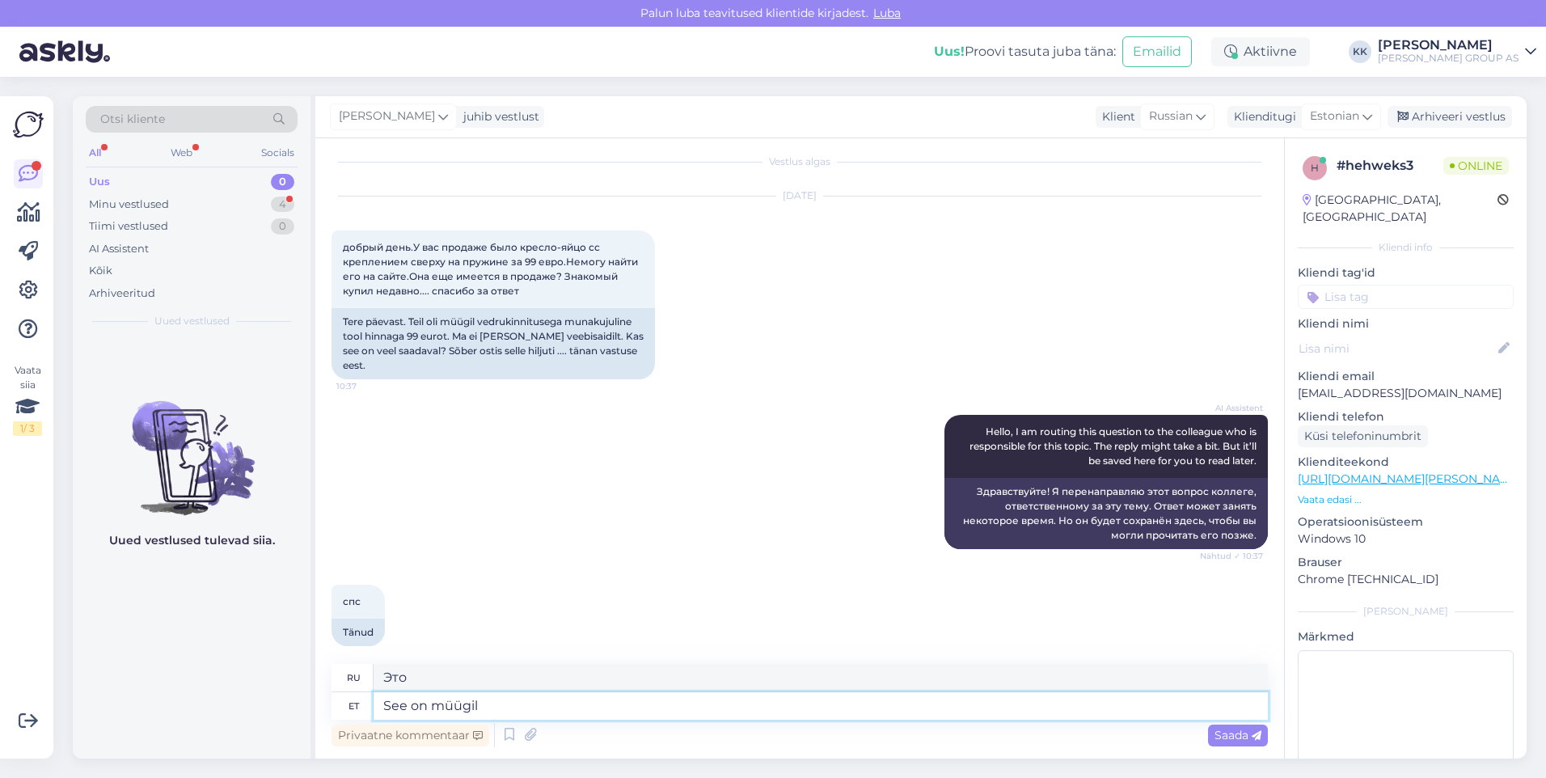
type textarea "See on müügil"
type textarea "Он продается."
type textarea "See on müügil ainult"
type textarea "Он продается только"
type textarea "See on müügil ainult kauplustes"
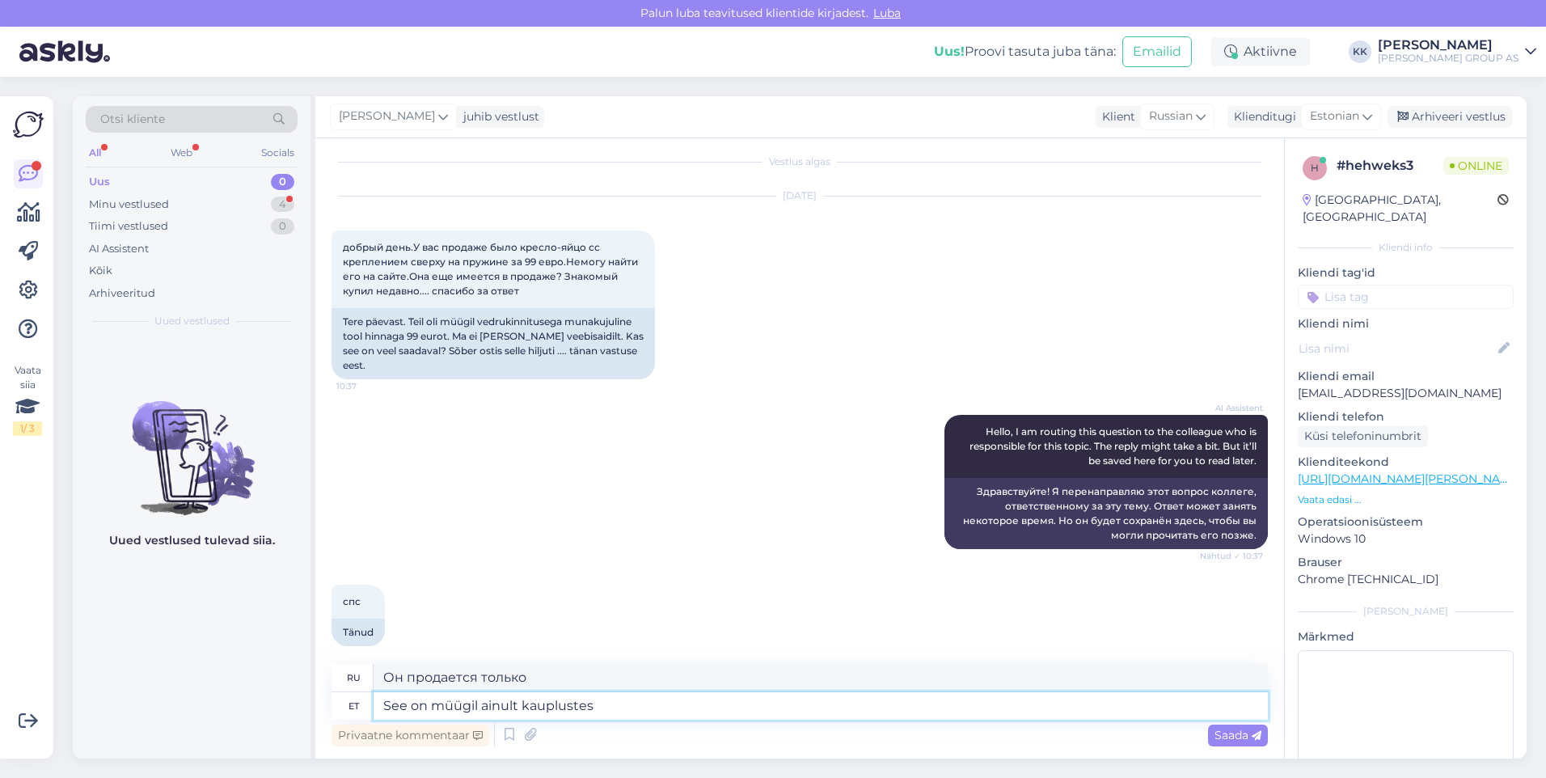
type textarea "Продается только в магазинах."
type textarea "See on müügil ainult kauplustes kohapeal"
type textarea "Его можно приобрести только в местных магазинах."
type textarea "See on müügil ainult [PERSON_NAME]"
type textarea "Продается только в магазинах."
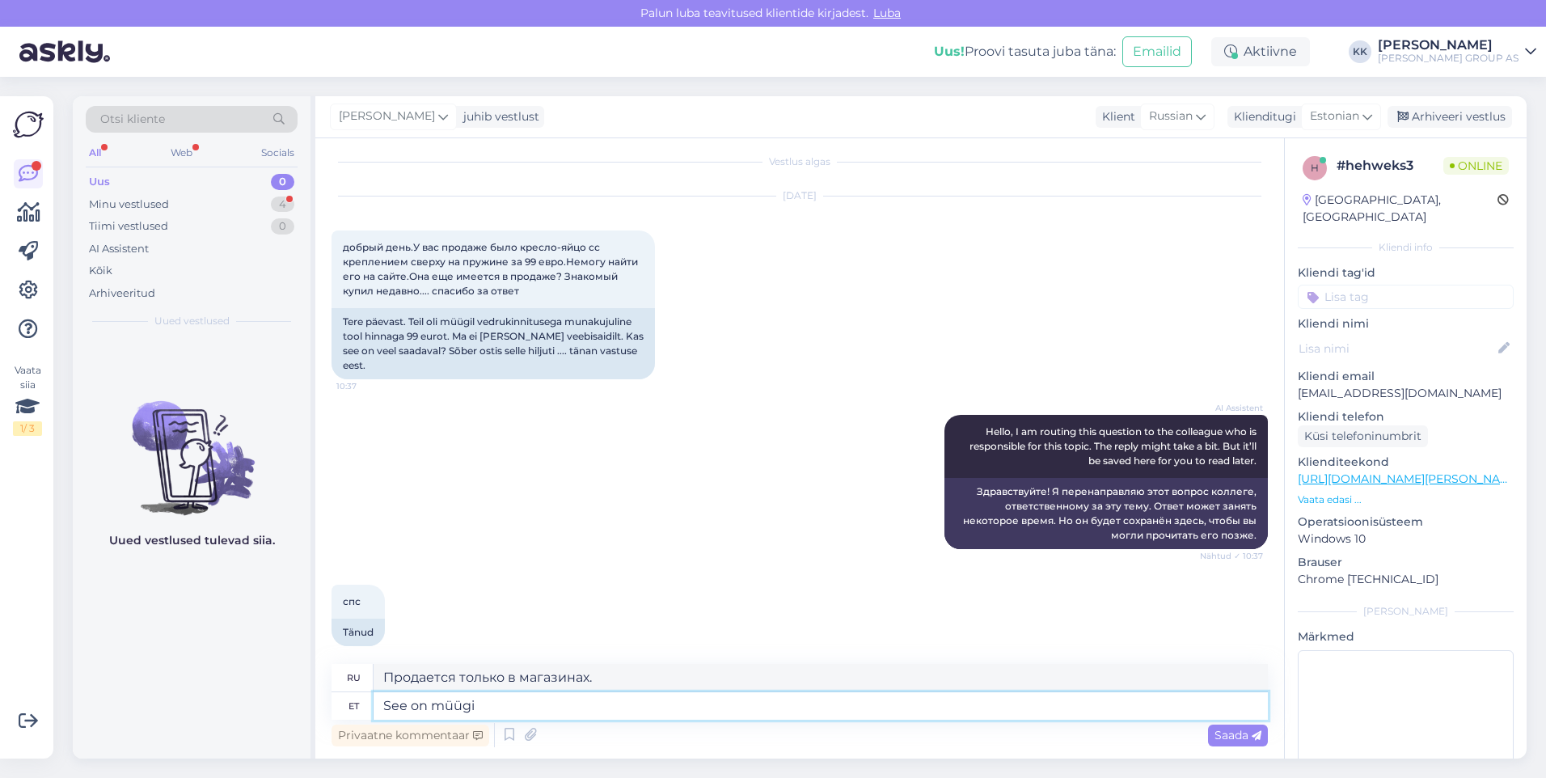
type textarea "See on müüg"
type textarea "Он продается только"
type textarea "See on"
type textarea "Он продается."
type textarea "See on"
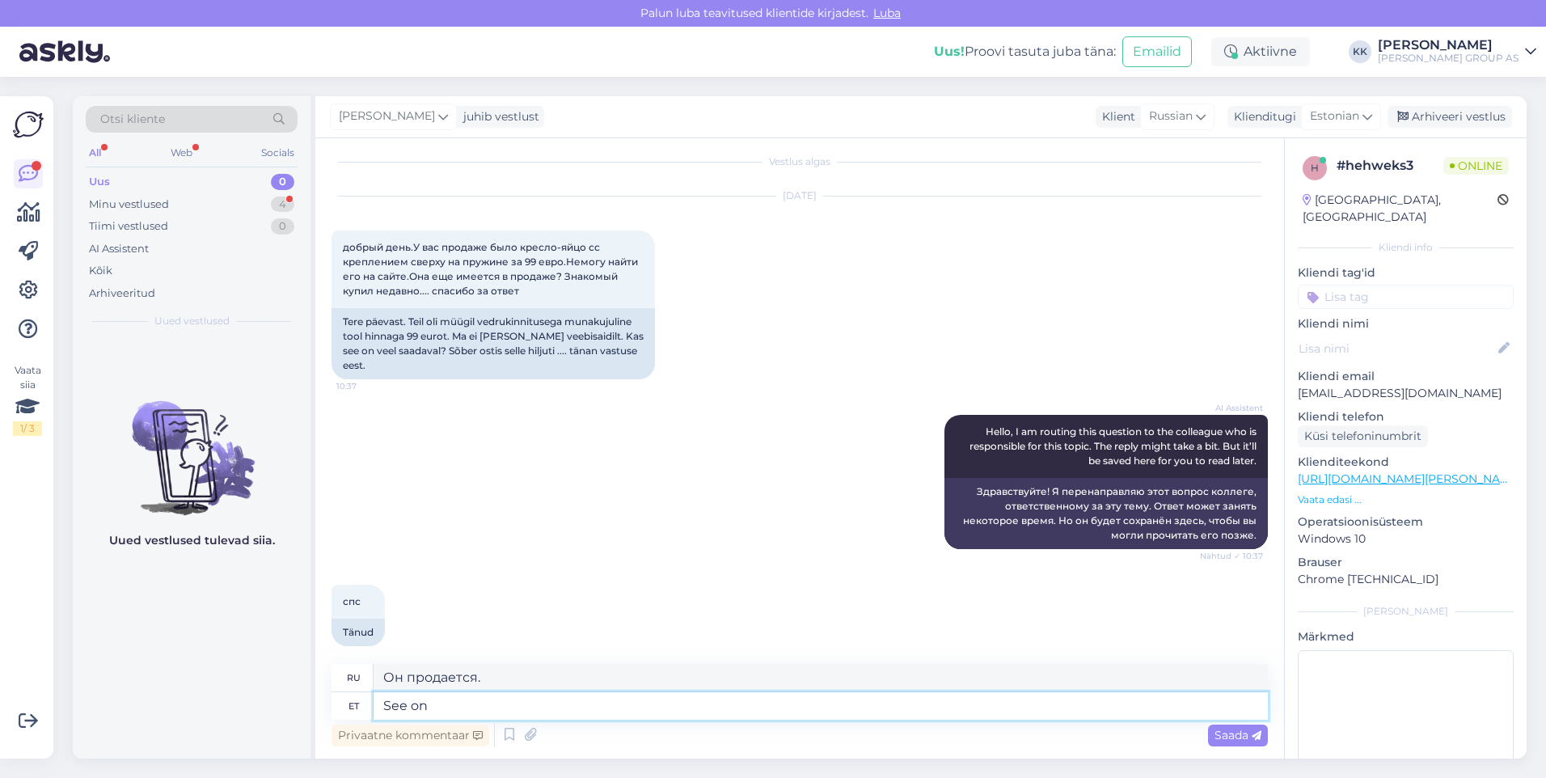
type textarea "Это"
type textarea "See"
type textarea "Этот"
click at [1230, 733] on span "Saada" at bounding box center [1238, 735] width 47 height 15
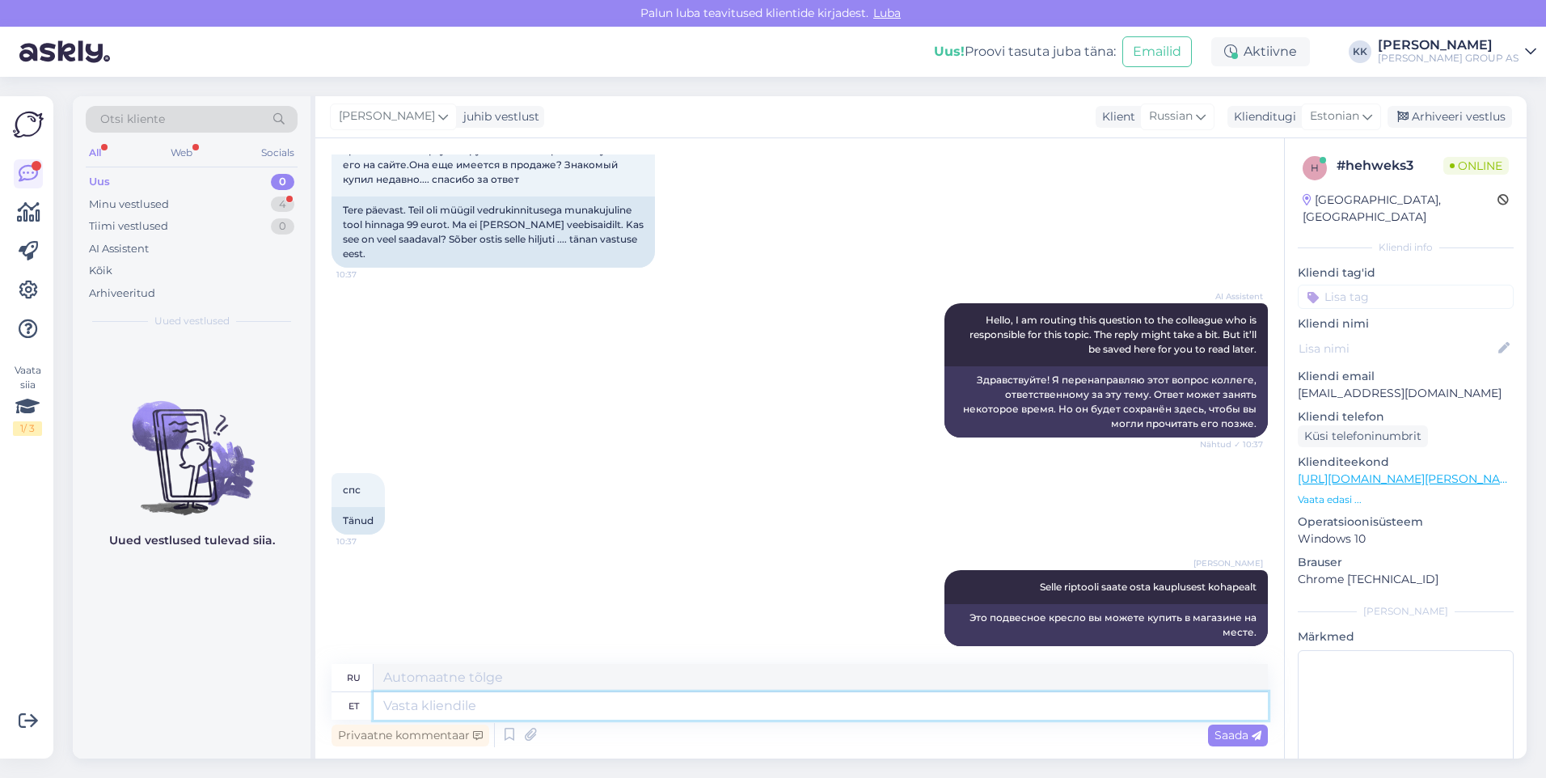
click at [422, 709] on textarea at bounding box center [821, 705] width 894 height 27
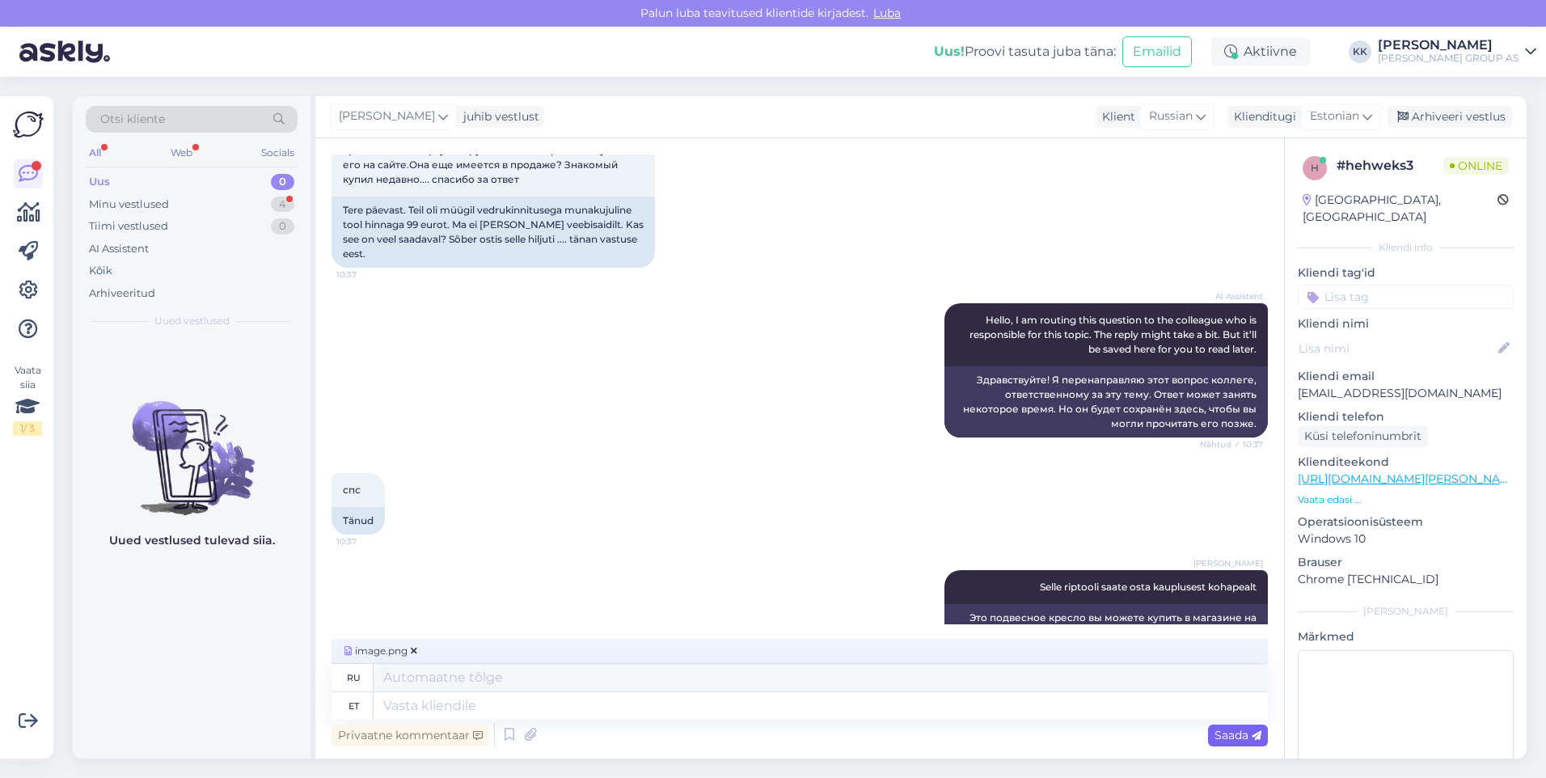
click at [1240, 729] on span "Saada" at bounding box center [1238, 735] width 47 height 15
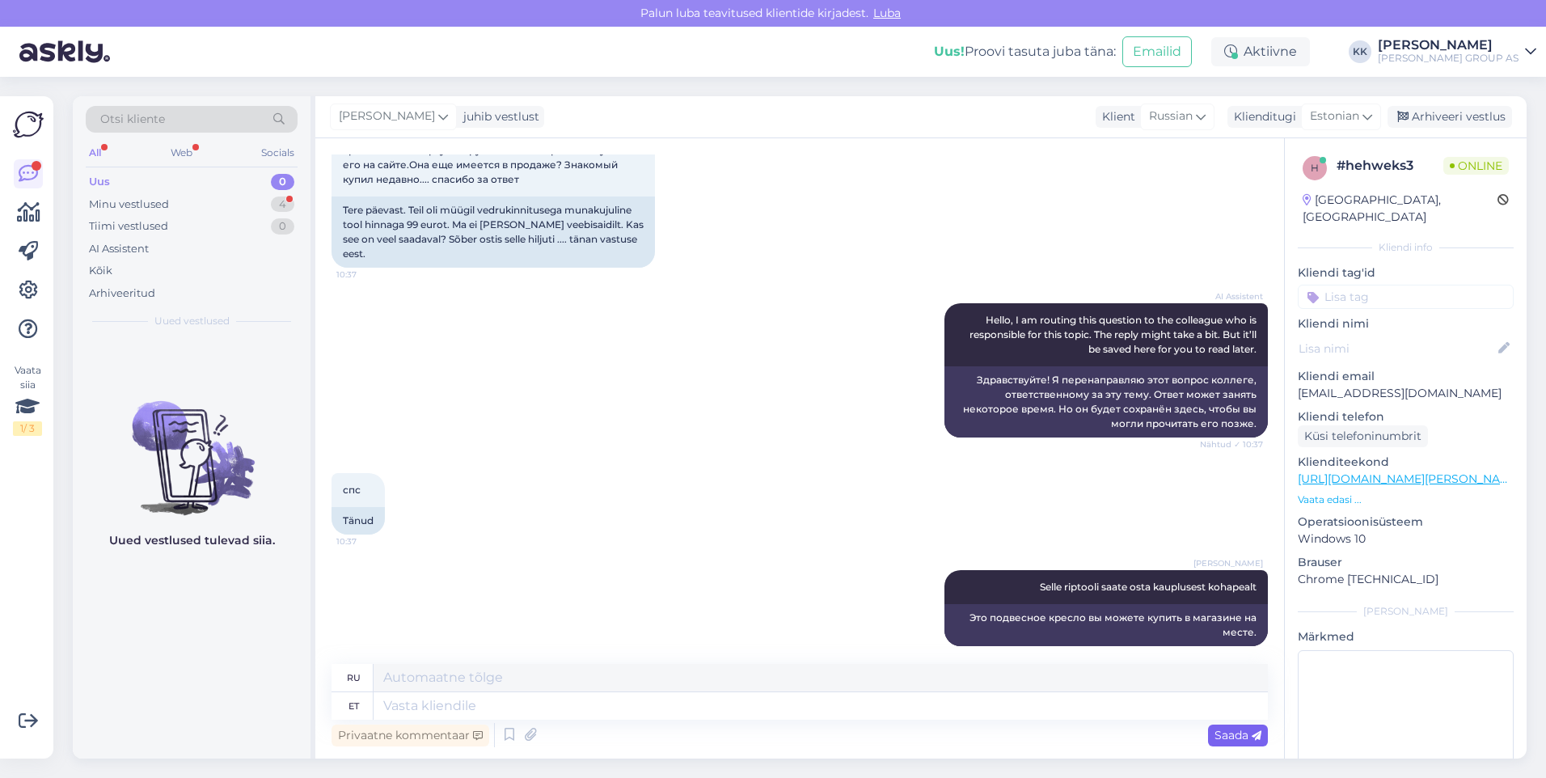
scroll to position [223, 0]
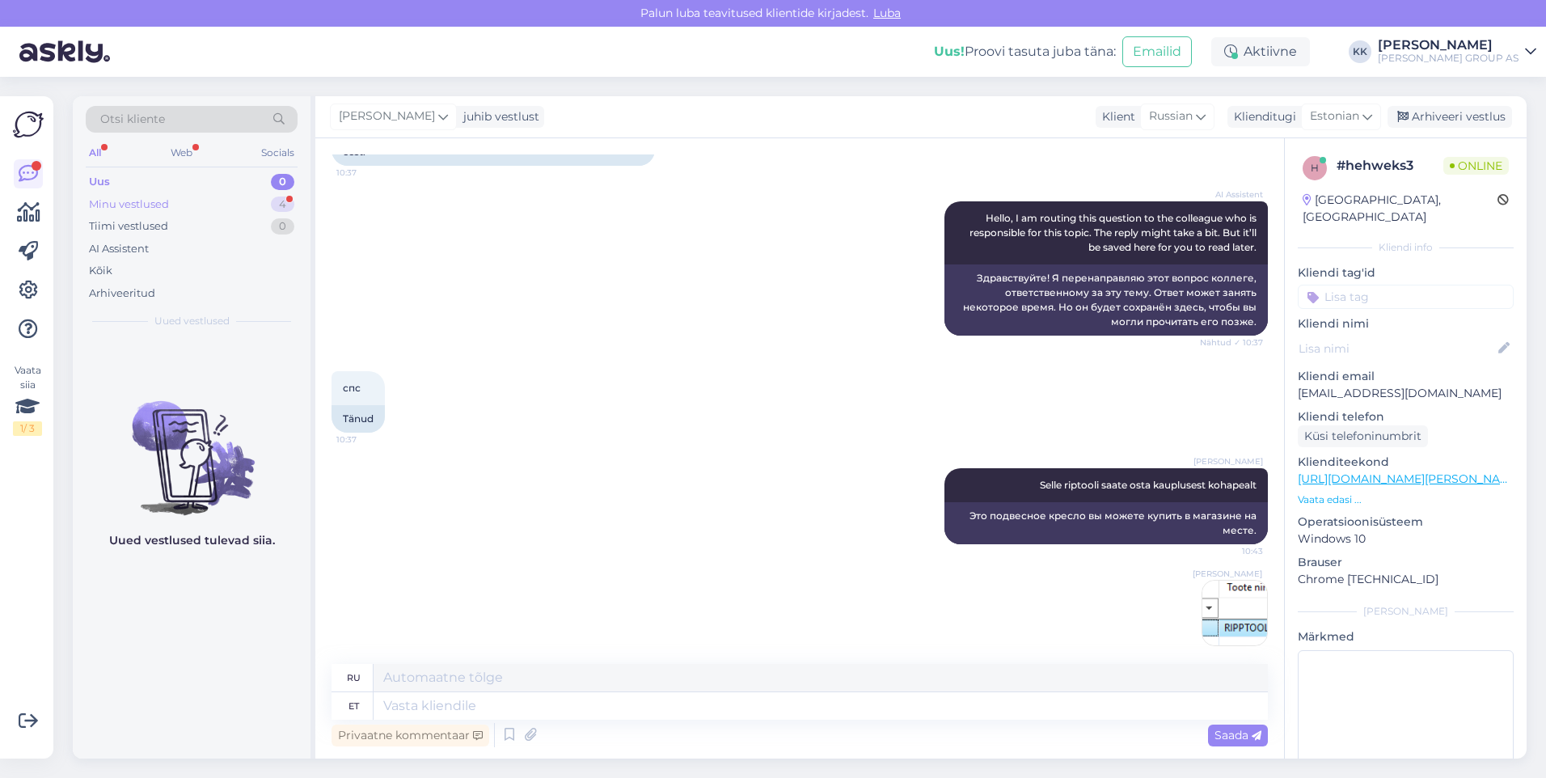
click at [111, 200] on div "Minu vestlused" at bounding box center [129, 205] width 80 height 16
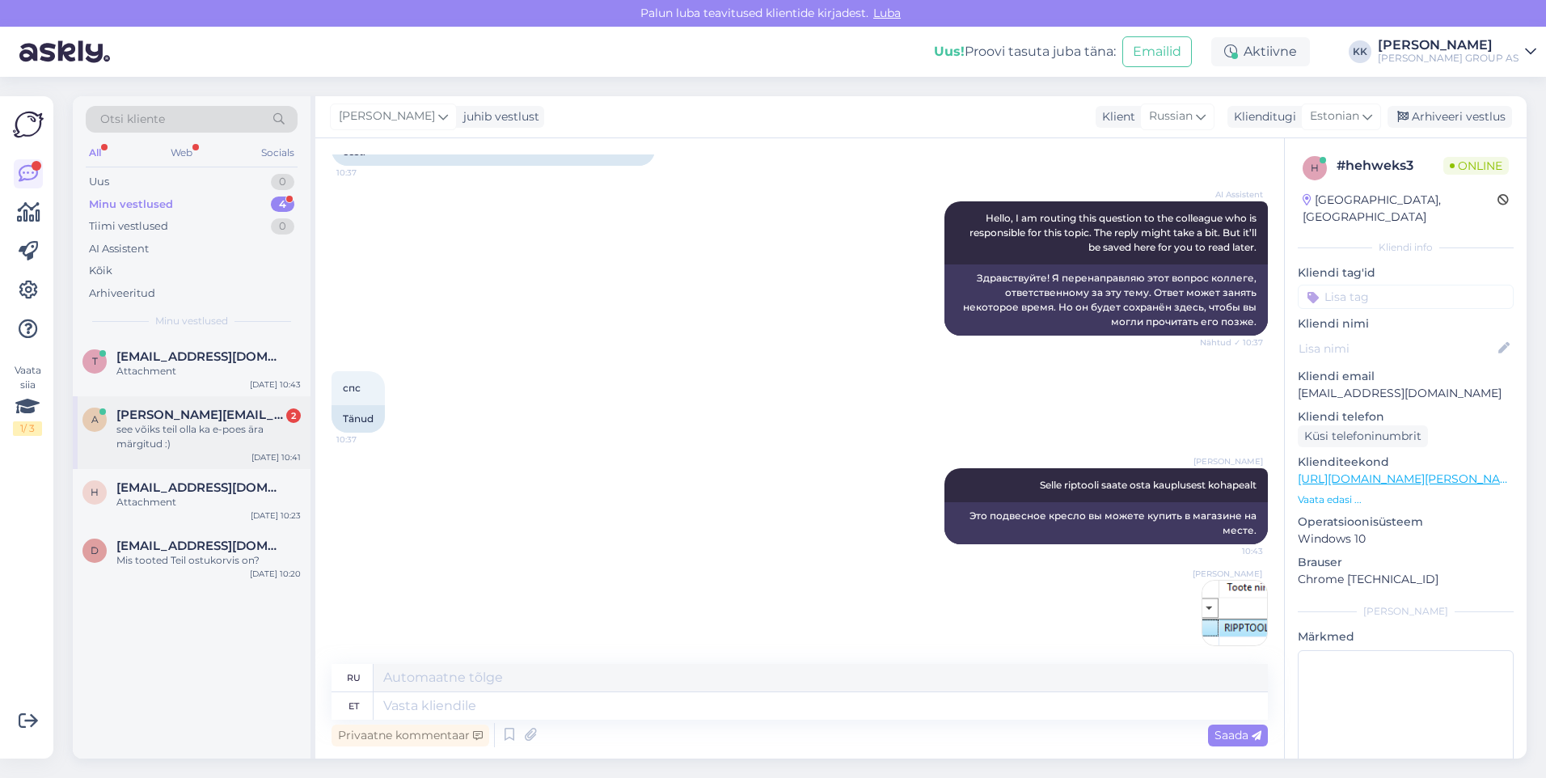
click at [170, 422] on div "see võiks teil olla ka e-poes ära märgitud :)" at bounding box center [208, 436] width 184 height 29
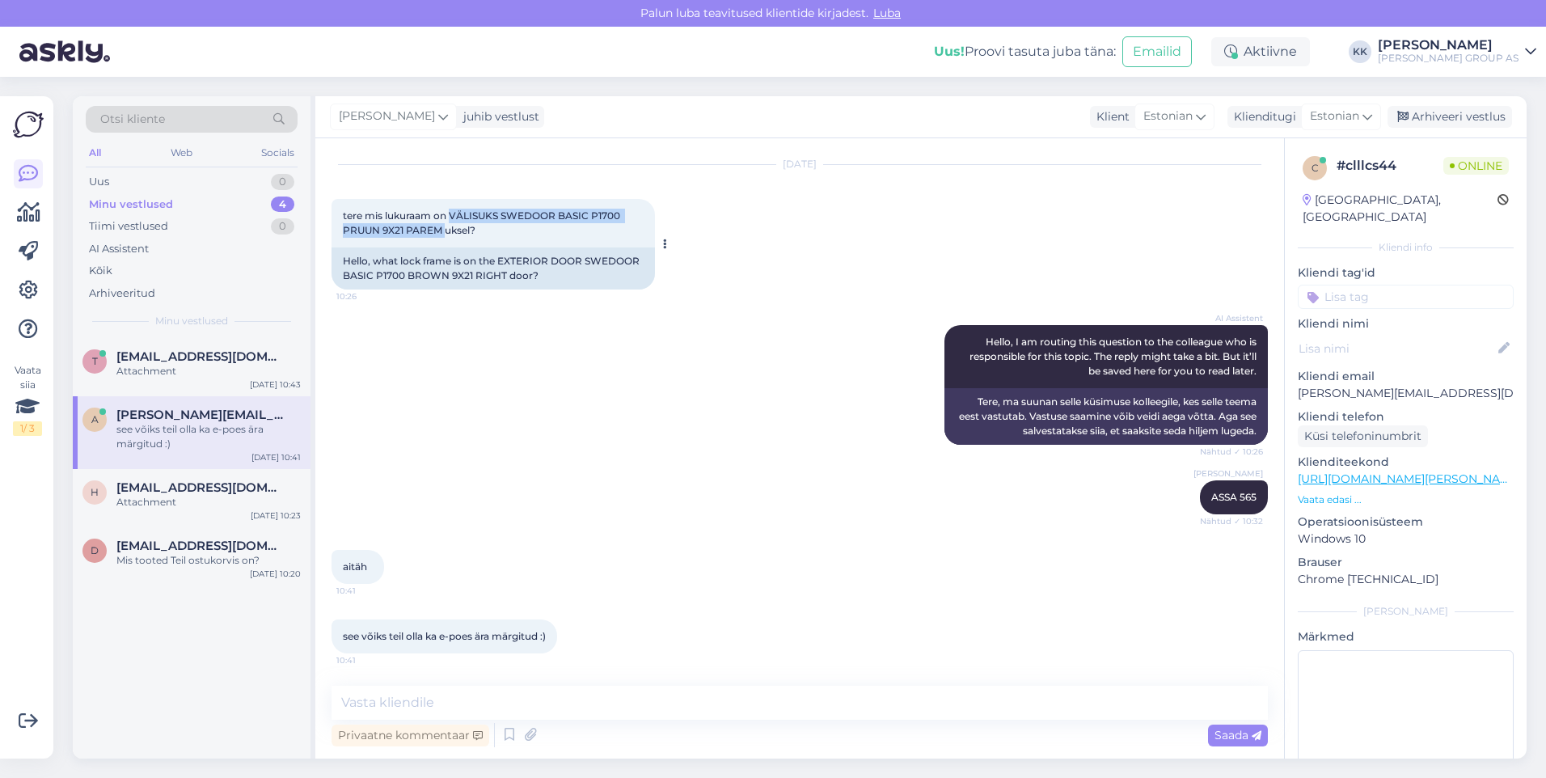
drag, startPoint x: 445, startPoint y: 228, endPoint x: 450, endPoint y: 206, distance: 22.6
click at [450, 206] on div "tere mis lukuraam on VÄLISUKS SWEDOOR BASIC P1700 PRUUN 9X21 PAREM uksel? 10:26" at bounding box center [493, 223] width 323 height 49
drag, startPoint x: 450, startPoint y: 206, endPoint x: 497, endPoint y: 213, distance: 47.3
copy span "VÄLISUKS SWEDOOR BASIC P1700 PRUUN 9X21 PAREM"
click at [358, 708] on textarea at bounding box center [800, 703] width 936 height 34
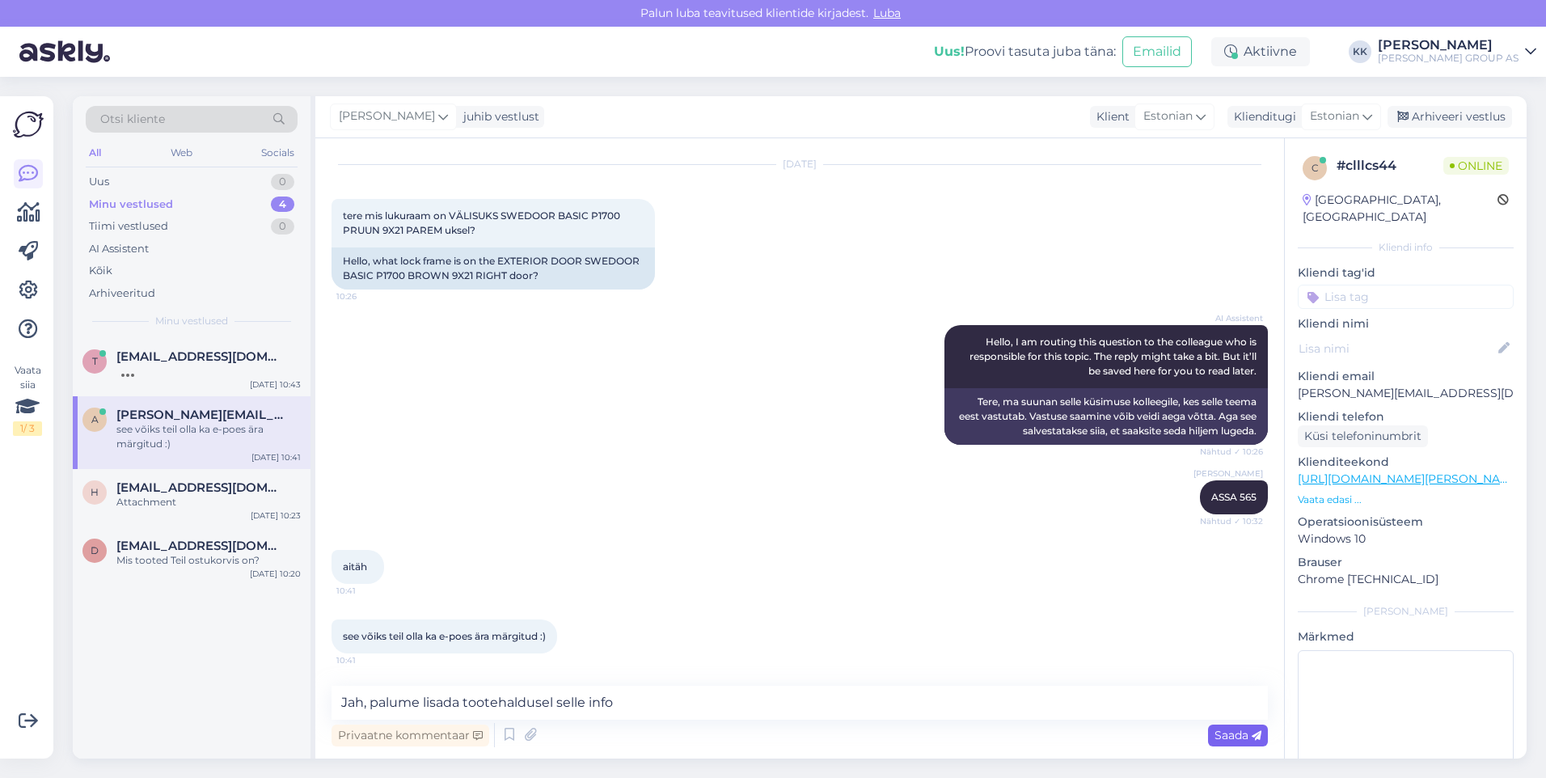
click at [1228, 729] on span "Saada" at bounding box center [1238, 735] width 47 height 15
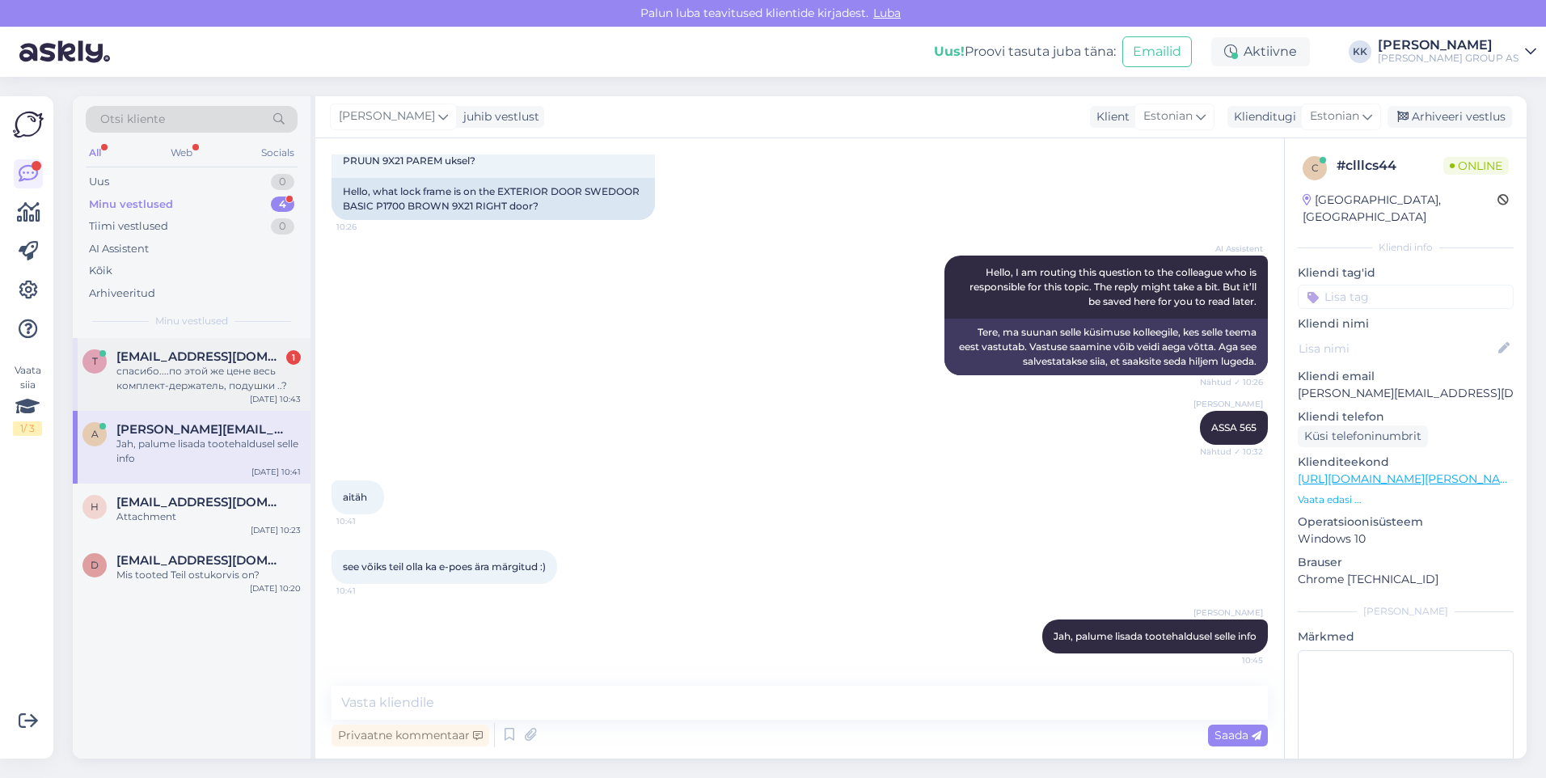
click at [160, 374] on div "спасибо....по этой же цене весь комплект-держатель, подушки ..?" at bounding box center [208, 378] width 184 height 29
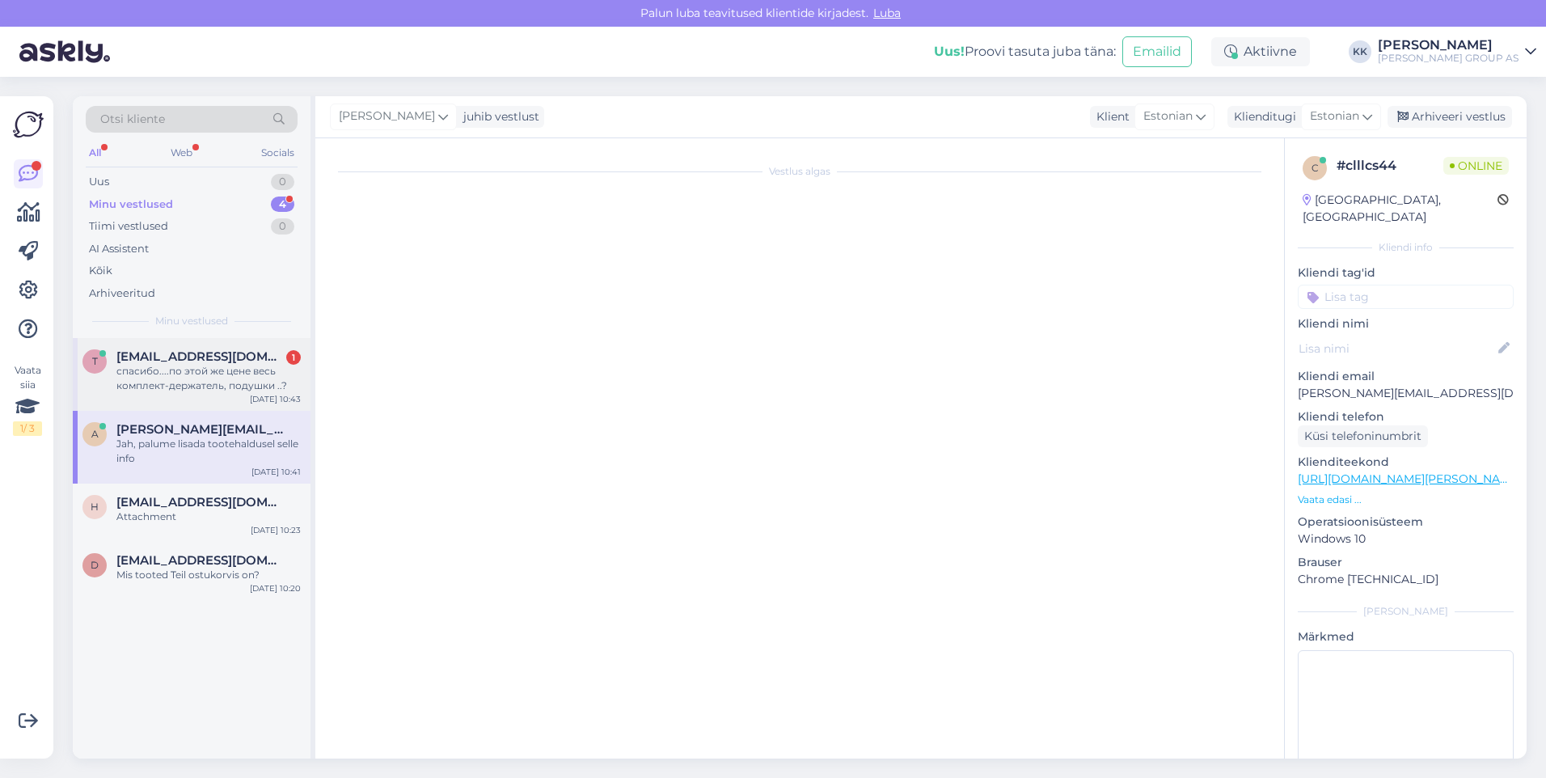
scroll to position [335, 0]
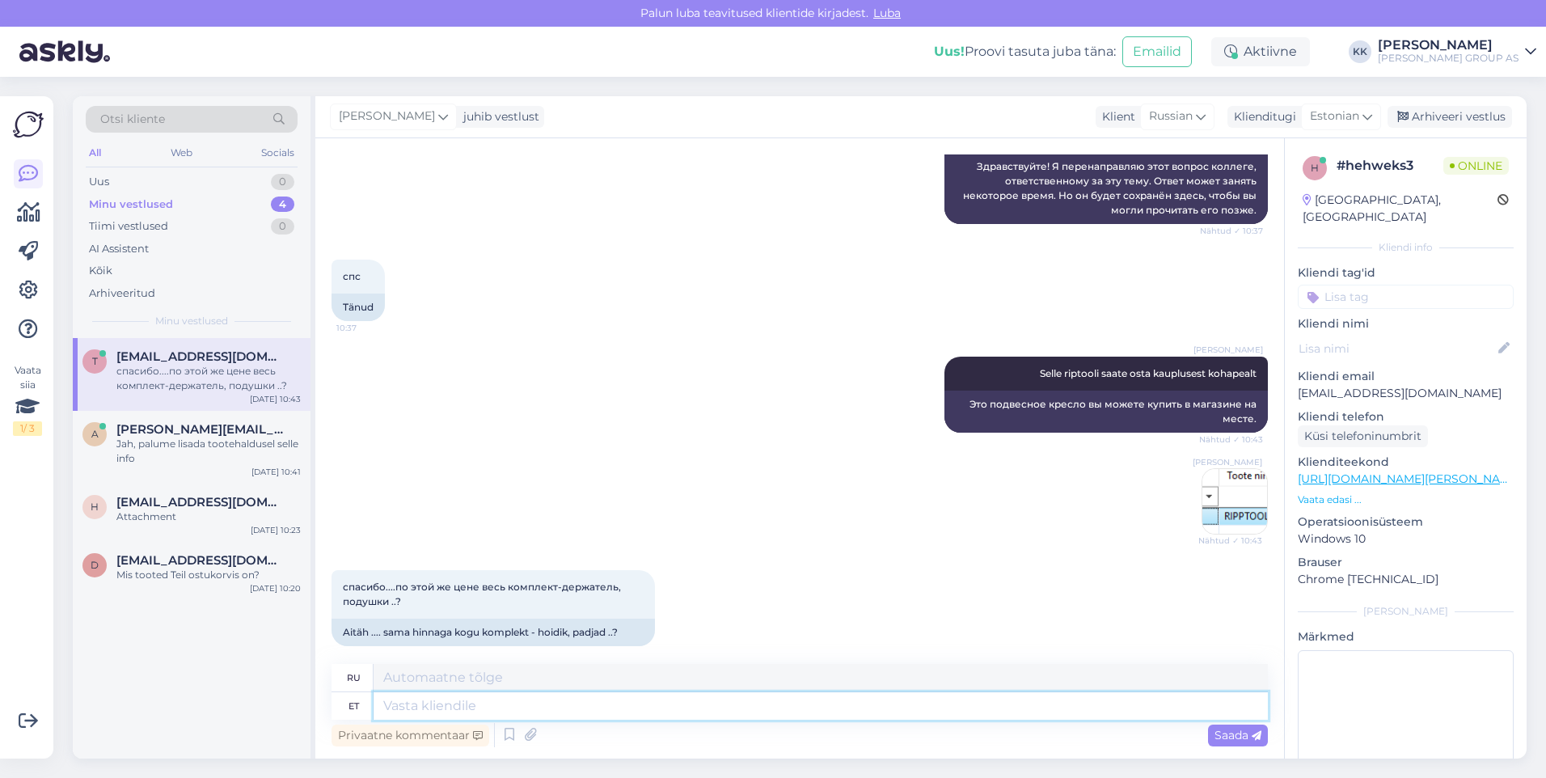
click at [409, 708] on textarea at bounding box center [821, 705] width 894 height 27
click at [1225, 733] on span "Saada" at bounding box center [1238, 735] width 47 height 15
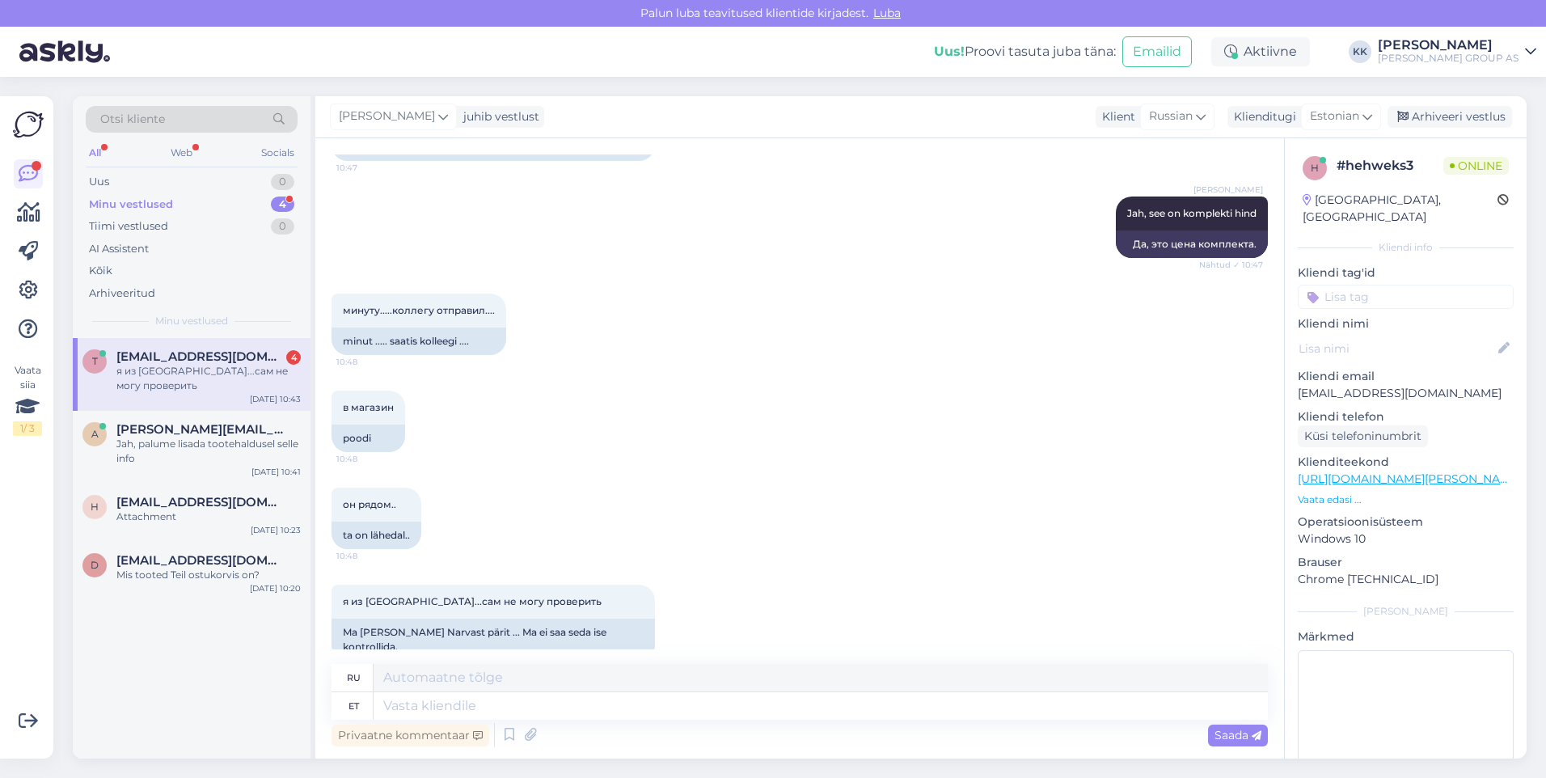
scroll to position [917, 0]
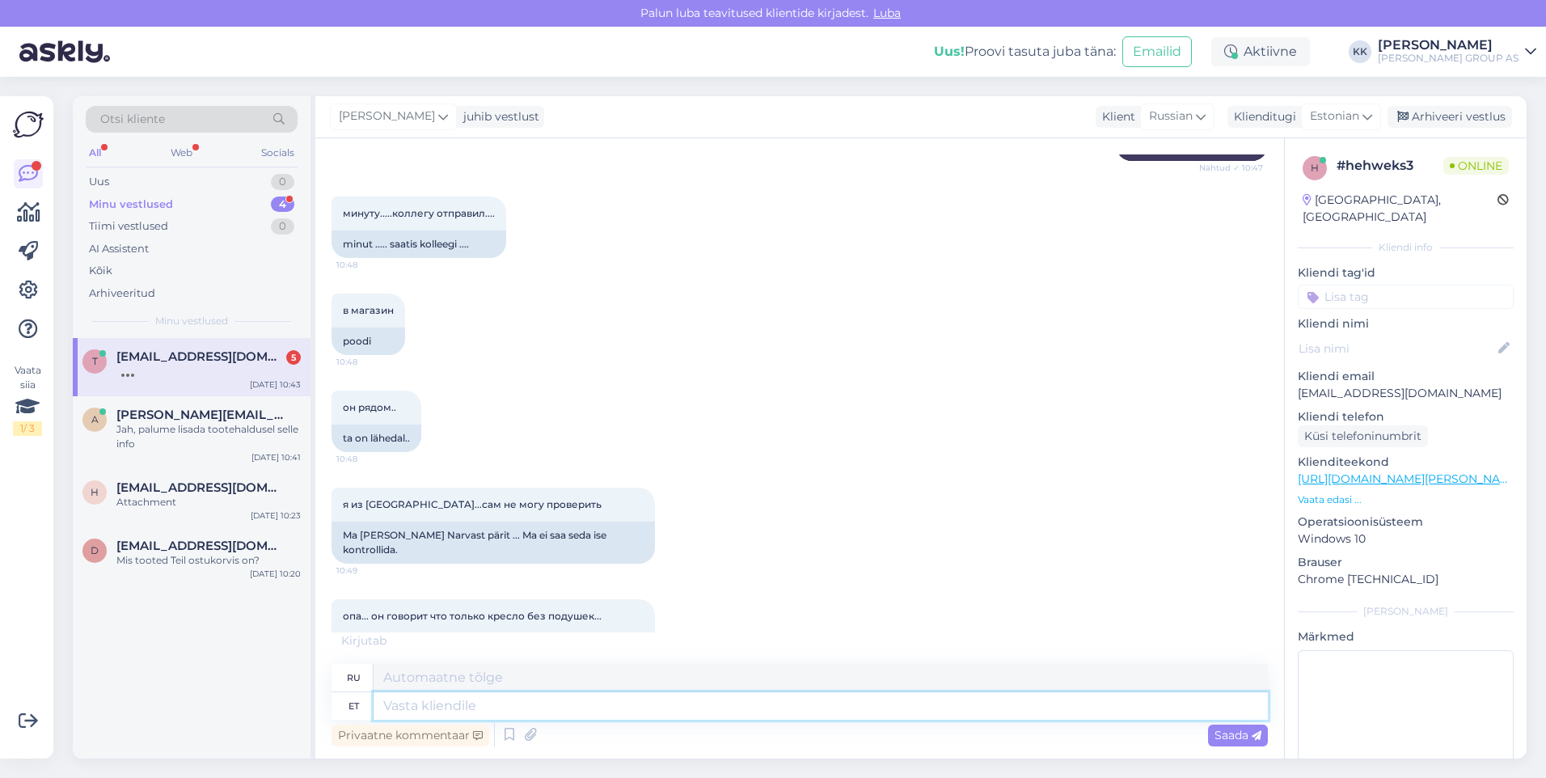
click at [410, 706] on textarea at bounding box center [821, 705] width 894 height 27
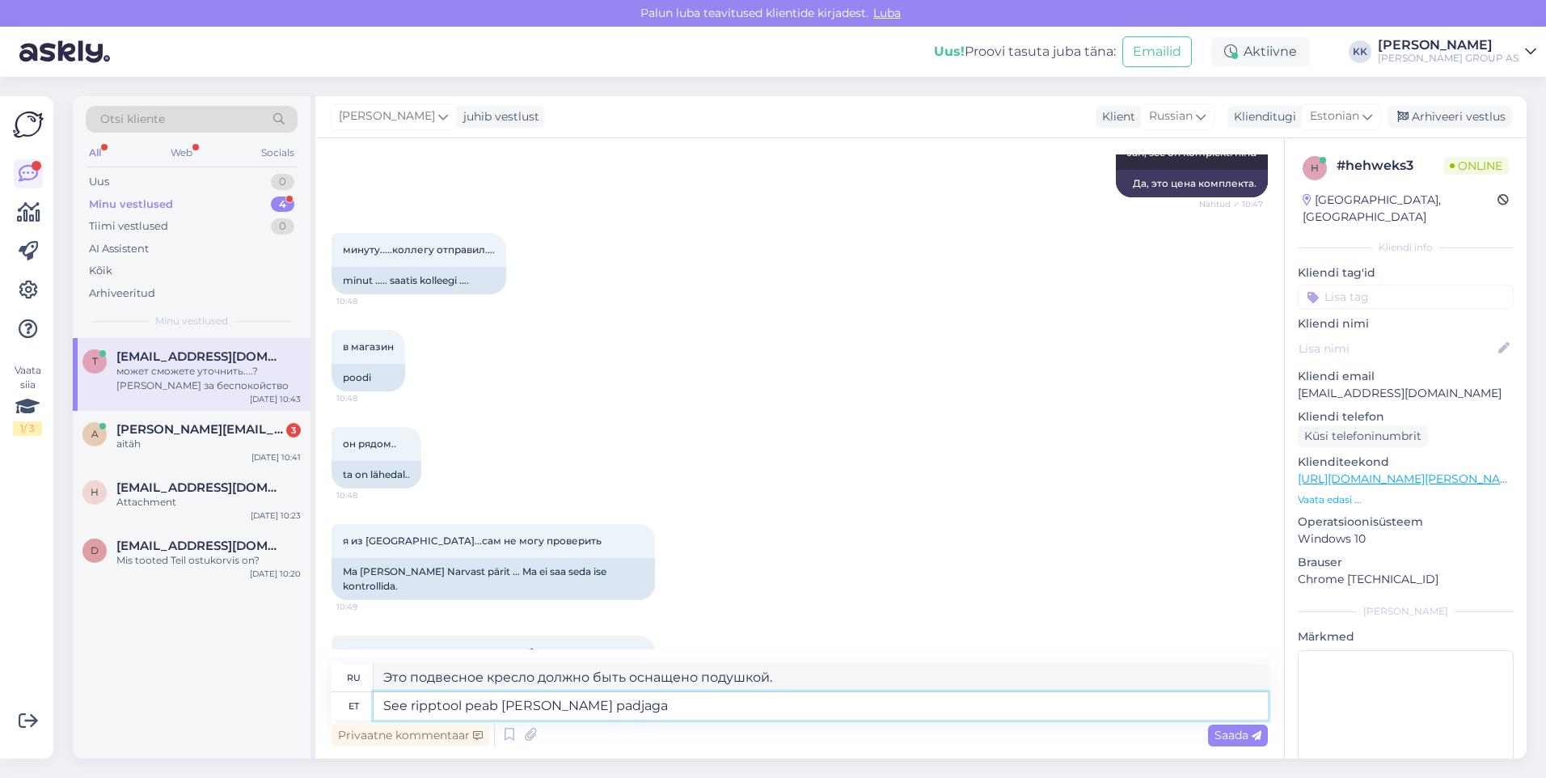
scroll to position [1111, 0]
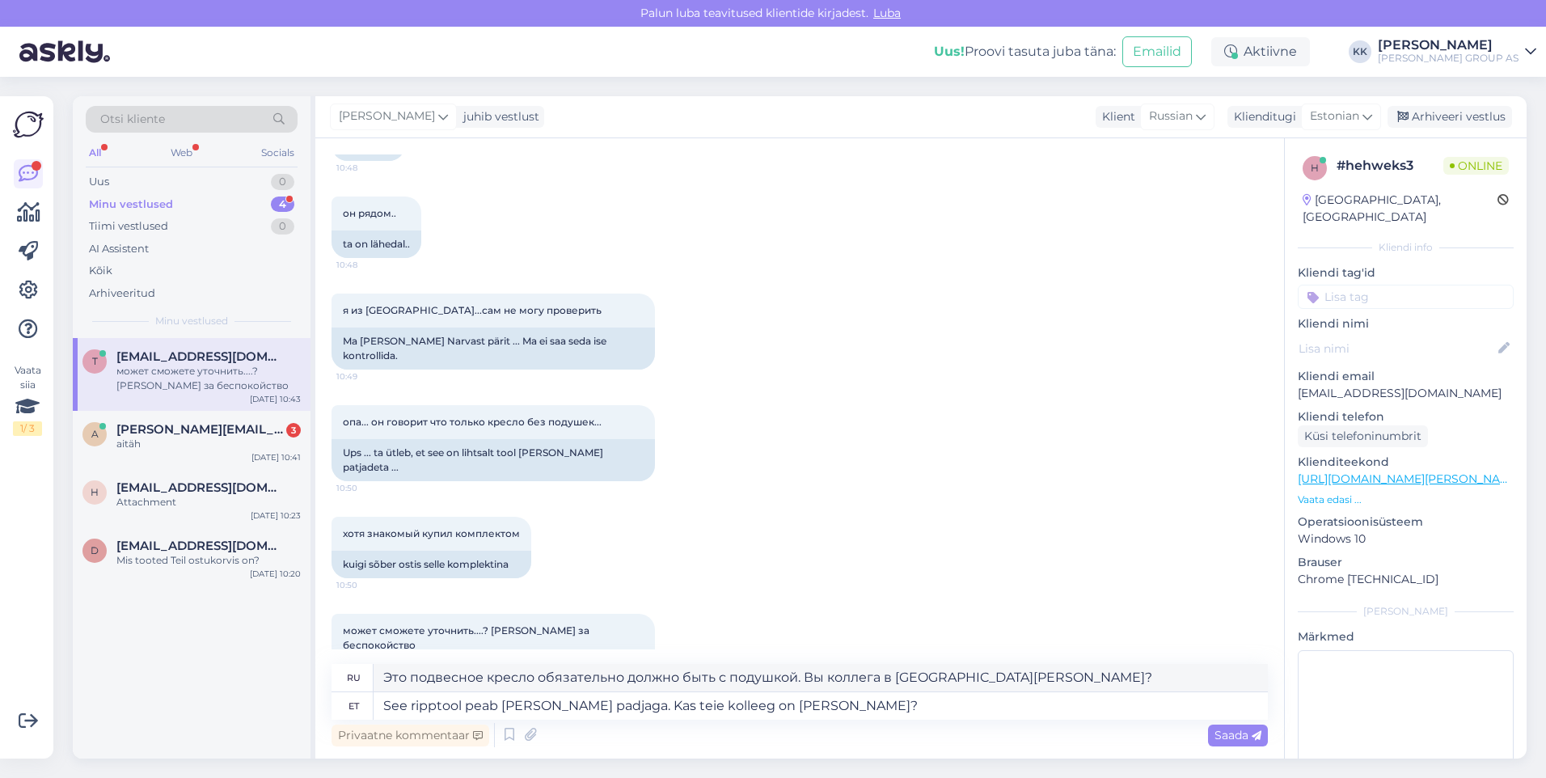
click at [1229, 734] on span "Saada" at bounding box center [1238, 735] width 47 height 15
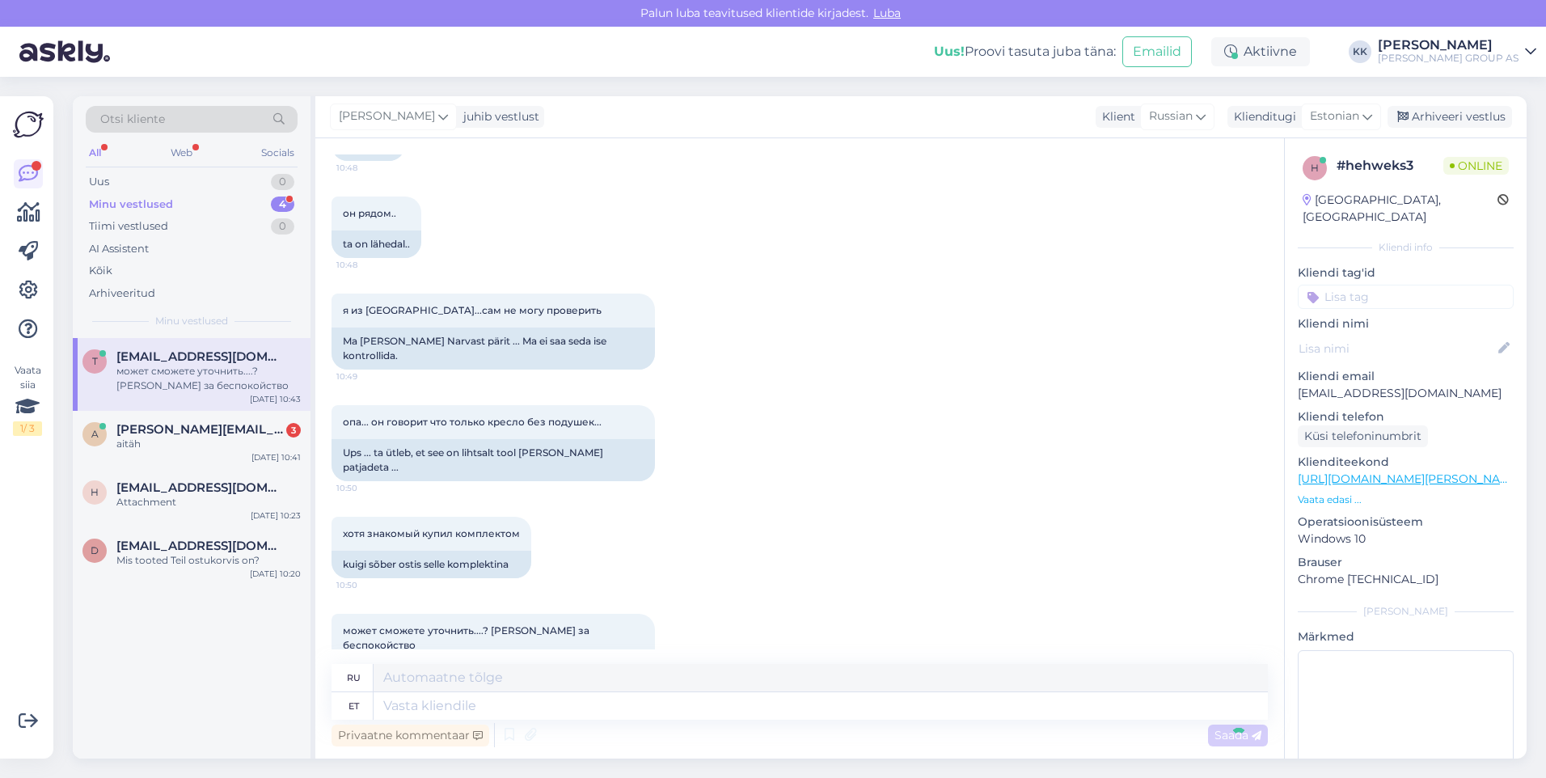
scroll to position [1237, 0]
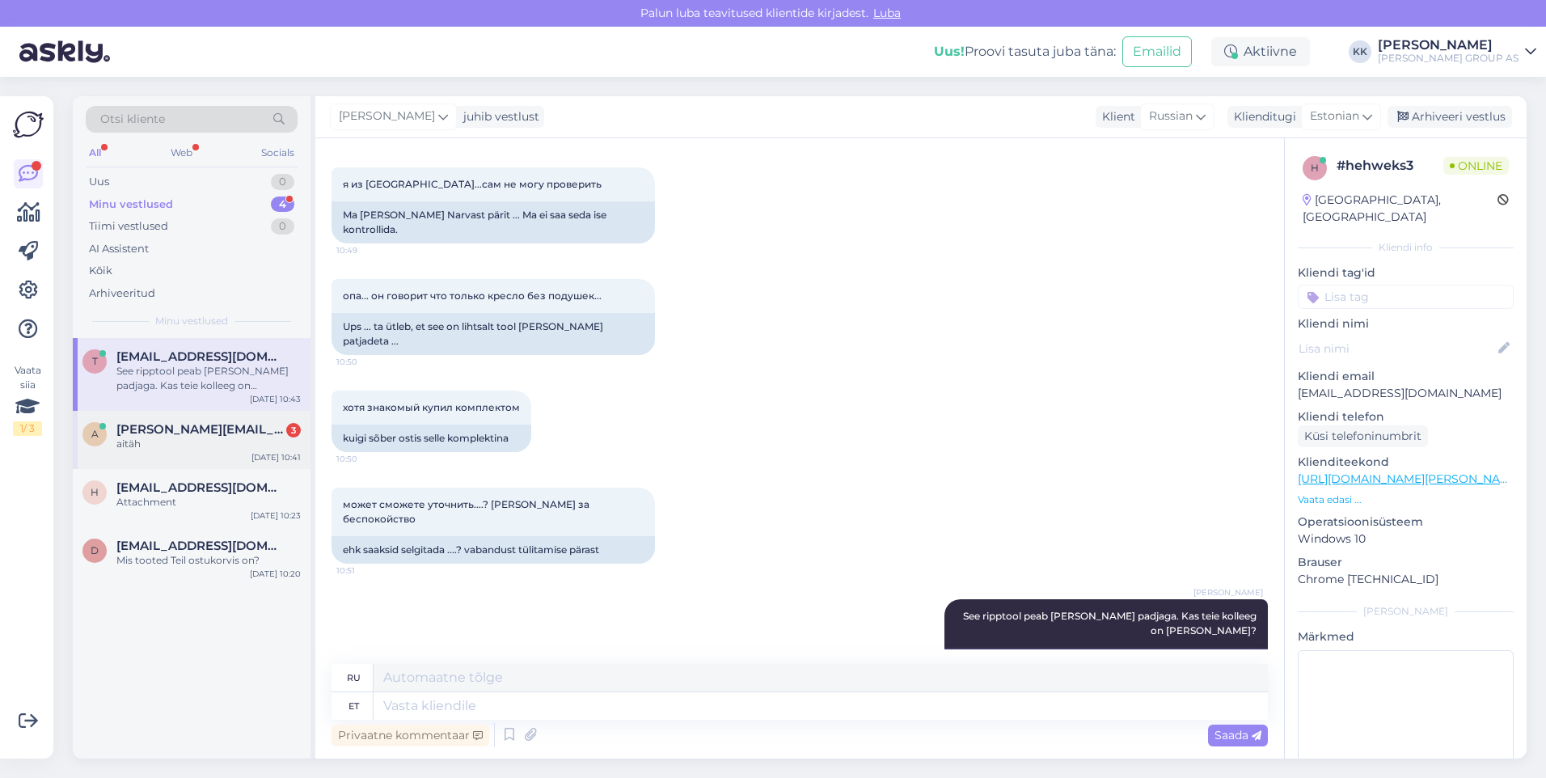
click at [167, 430] on span "[PERSON_NAME][EMAIL_ADDRESS][DOMAIN_NAME]" at bounding box center [200, 429] width 168 height 15
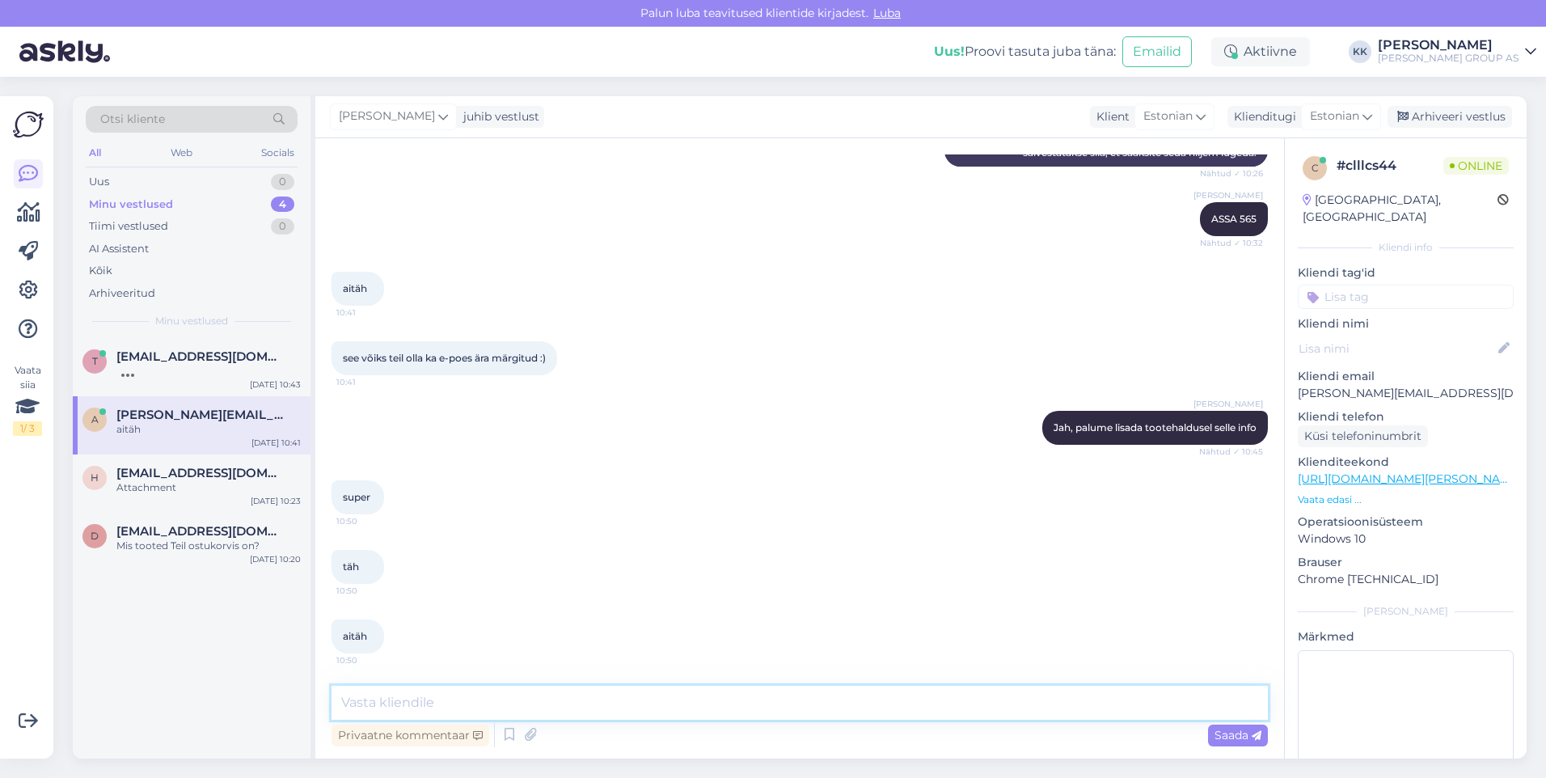
click at [390, 707] on textarea at bounding box center [800, 703] width 936 height 34
click at [1224, 731] on span "Saada" at bounding box center [1238, 735] width 47 height 15
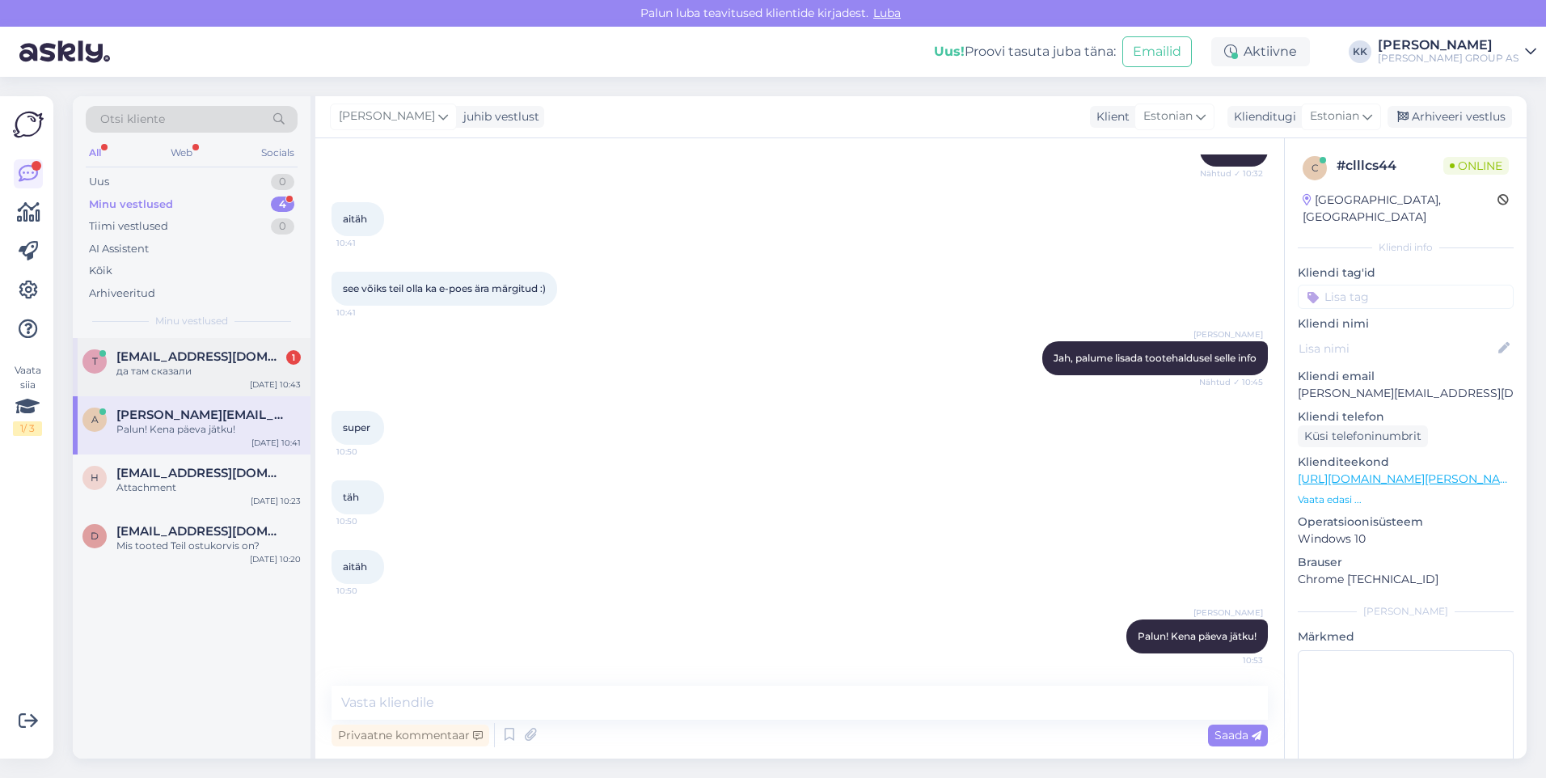
click at [159, 356] on span "[EMAIL_ADDRESS][DOMAIN_NAME]" at bounding box center [200, 356] width 168 height 15
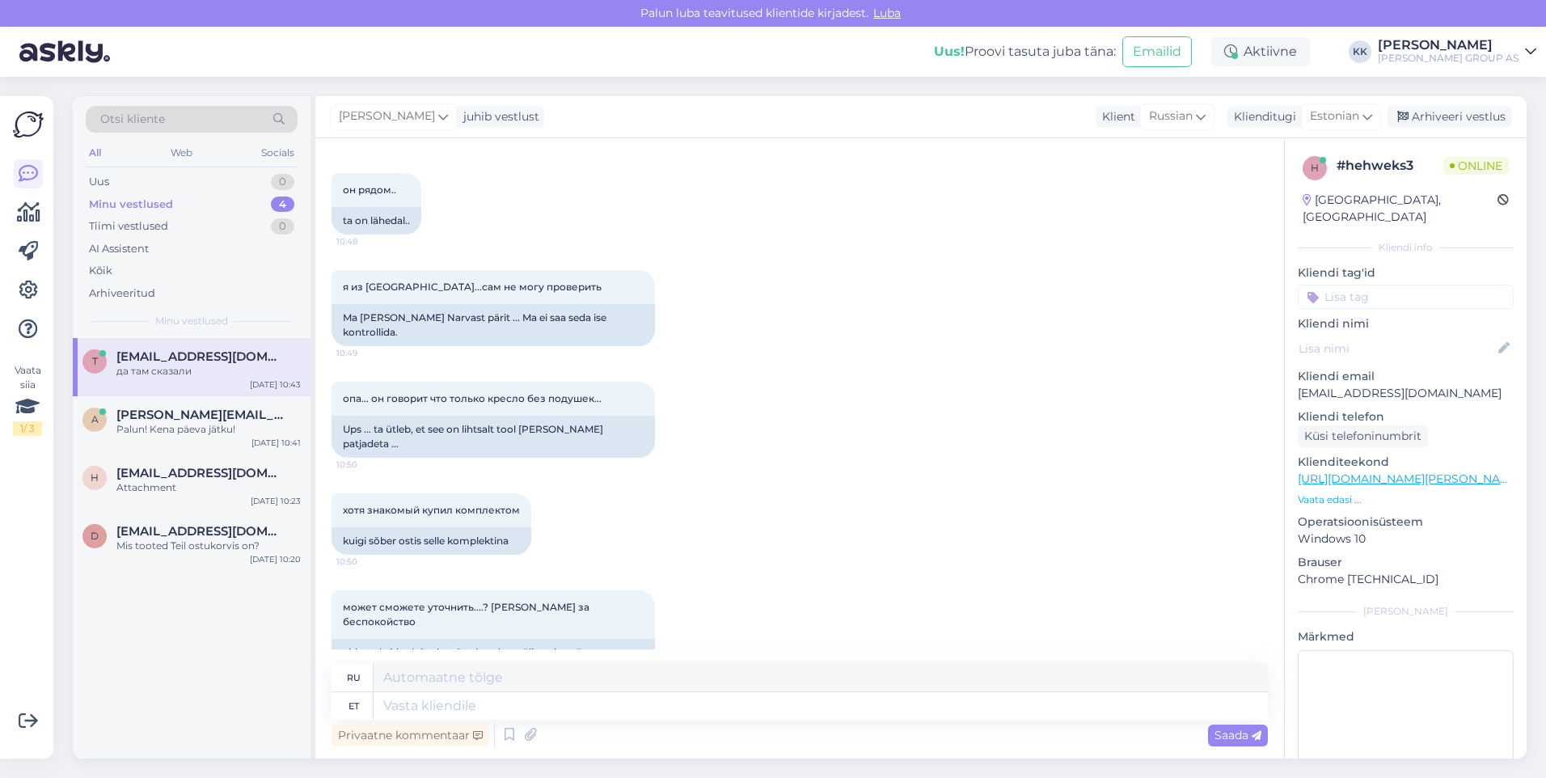
scroll to position [1334, 0]
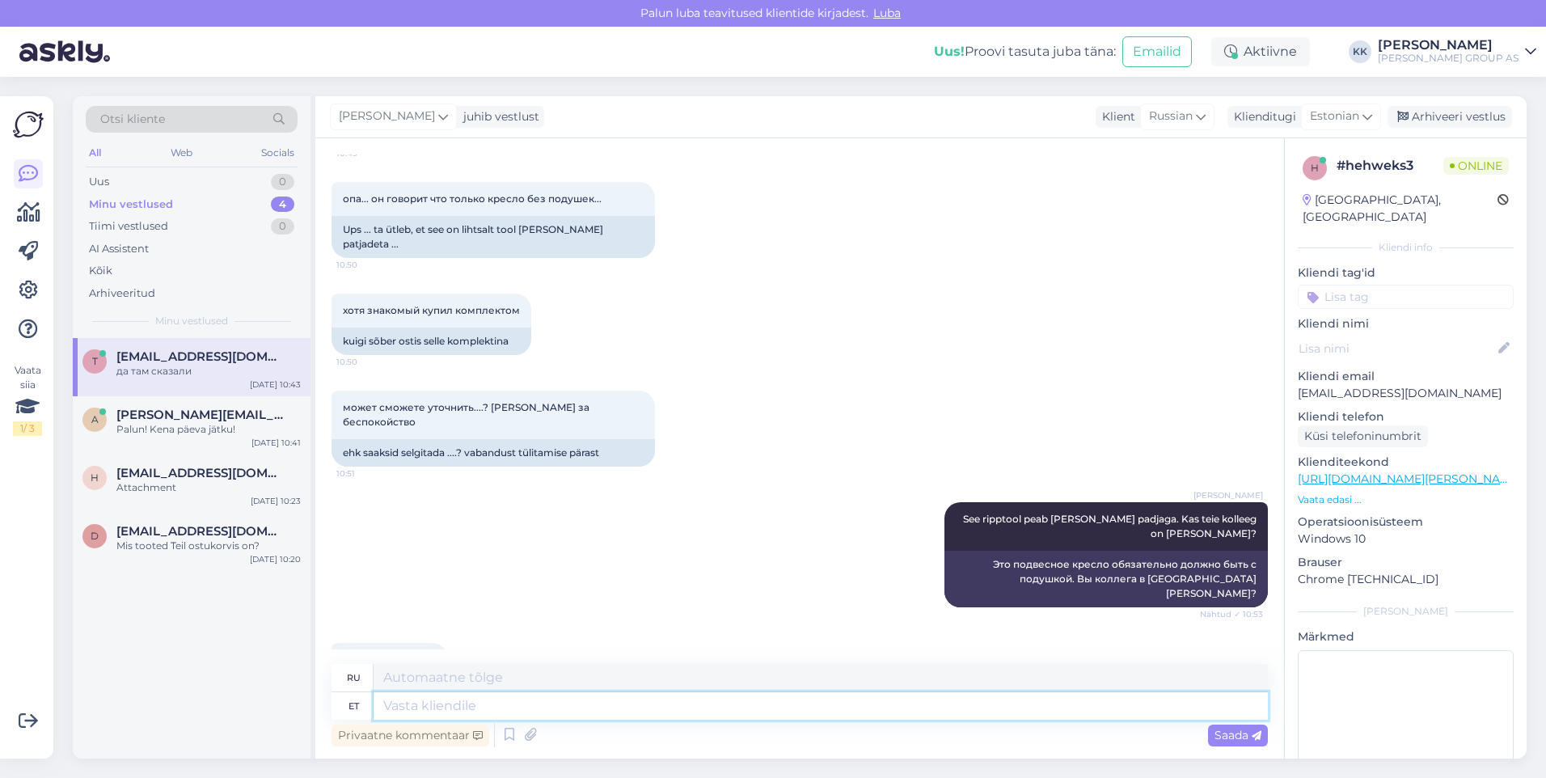
click at [408, 709] on textarea at bounding box center [821, 705] width 894 height 27
click at [1232, 732] on span "Saada" at bounding box center [1238, 735] width 47 height 15
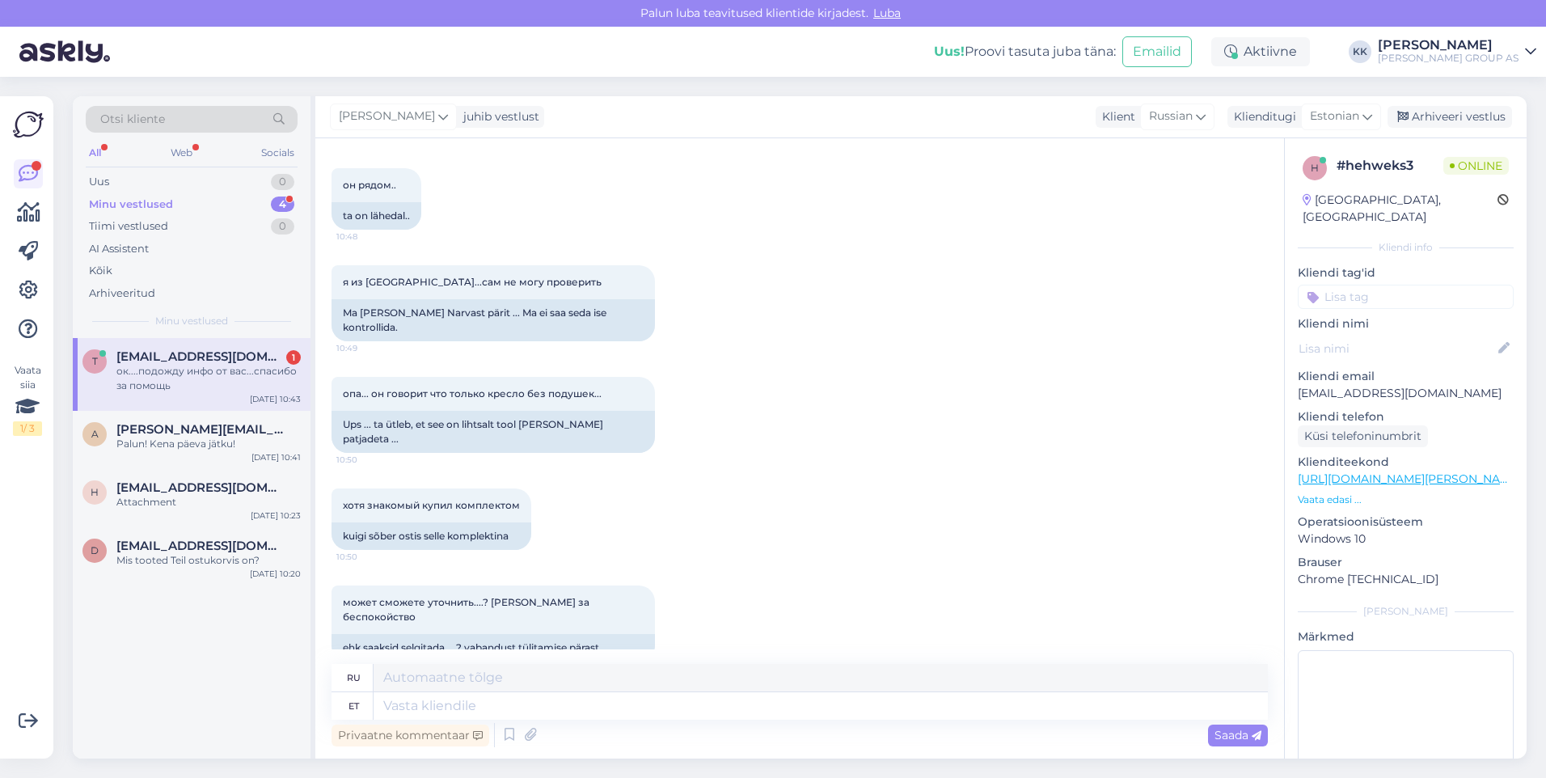
scroll to position [1139, 0]
drag, startPoint x: 592, startPoint y: 397, endPoint x: 370, endPoint y: 391, distance: 221.6
click at [370, 412] on div "Ups ... ta ütleb, et see on lihtsalt tool [PERSON_NAME] patjadeta ..." at bounding box center [493, 433] width 323 height 42
drag, startPoint x: 370, startPoint y: 391, endPoint x: 428, endPoint y: 394, distance: 57.5
copy div "ta ütleb, et see on lihtsalt tool [PERSON_NAME] patjadeta"
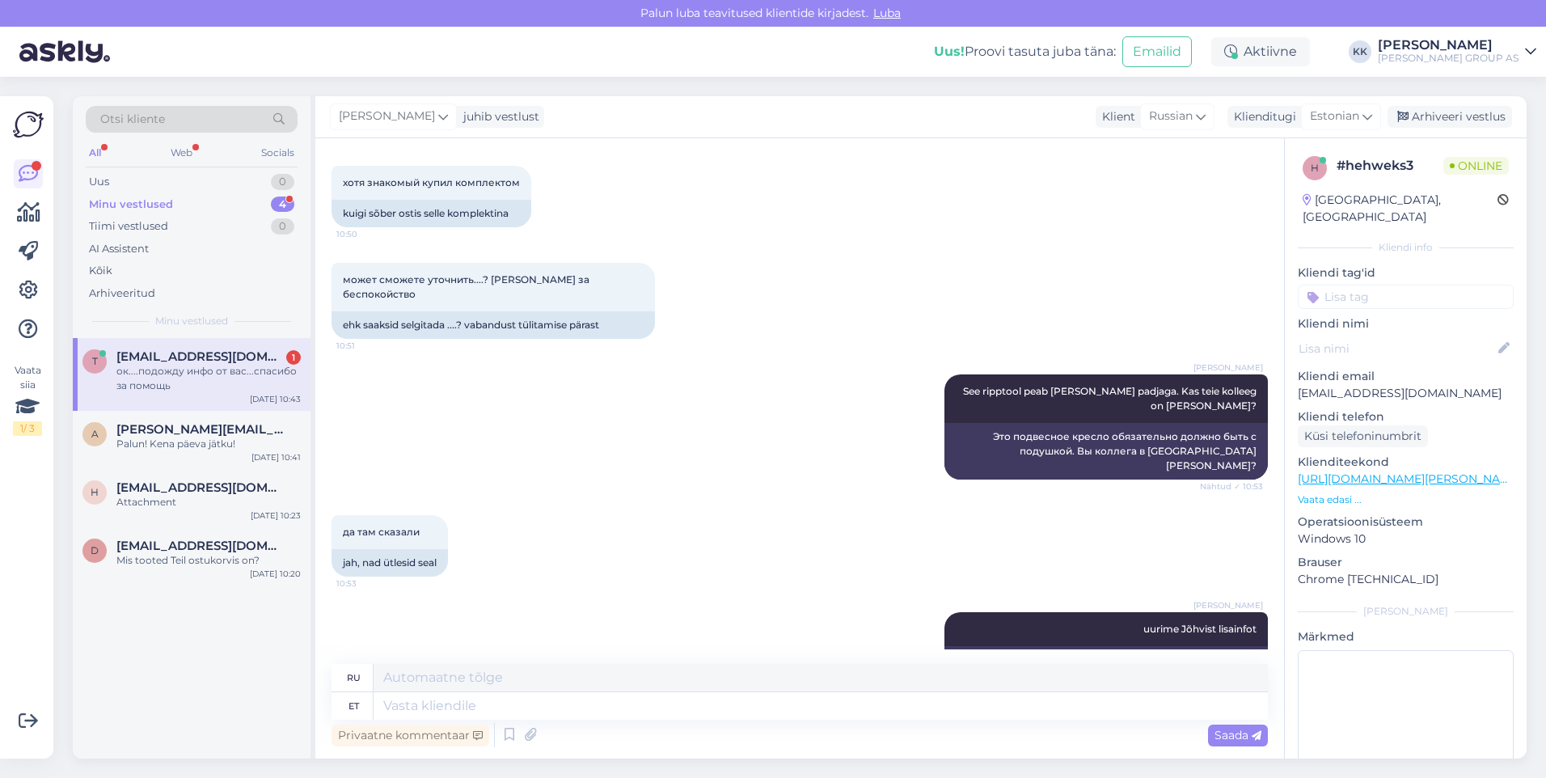
scroll to position [1543, 0]
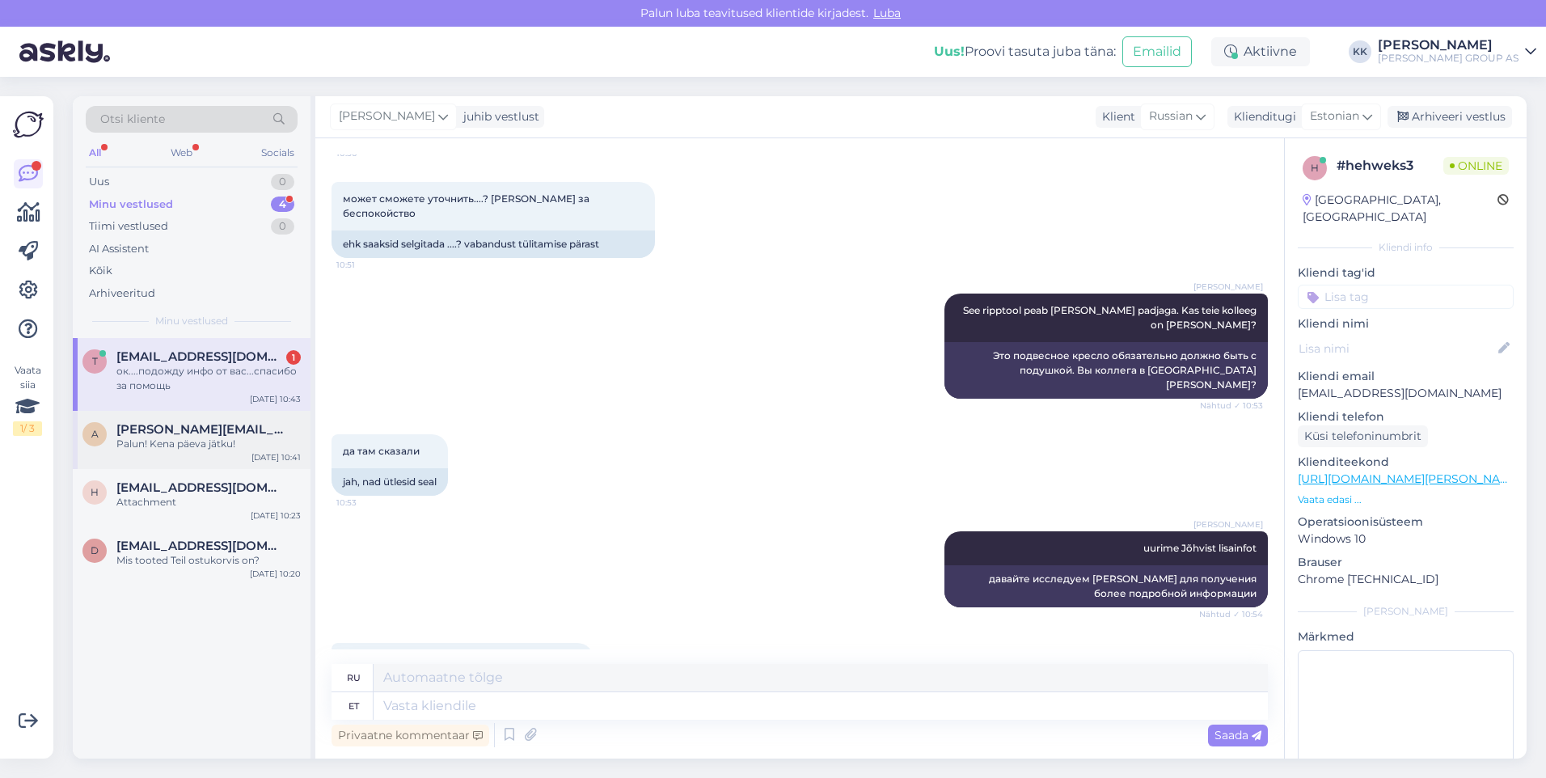
click at [187, 431] on span "[PERSON_NAME][EMAIL_ADDRESS][DOMAIN_NAME]" at bounding box center [200, 429] width 168 height 15
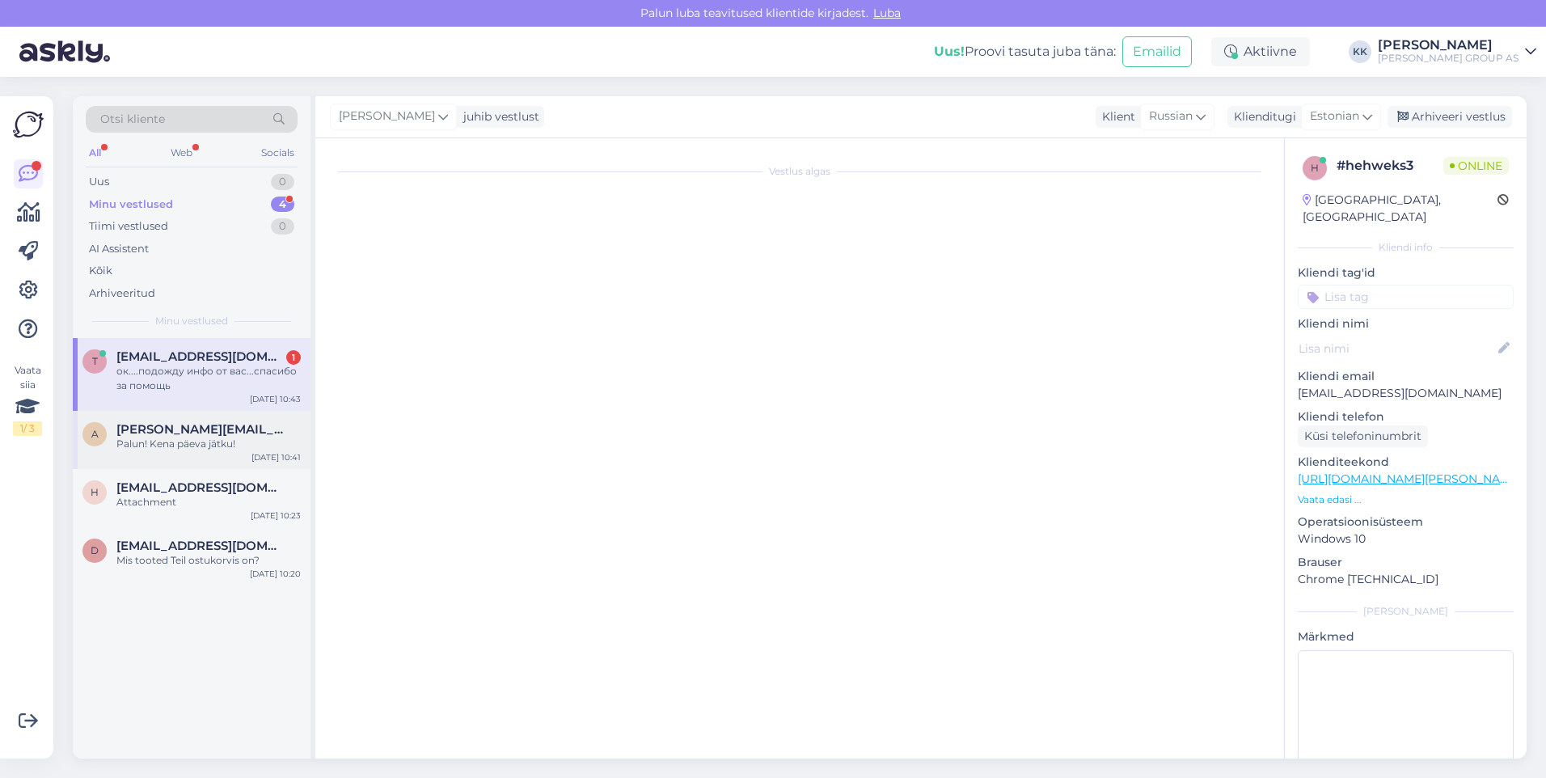
scroll to position [389, 0]
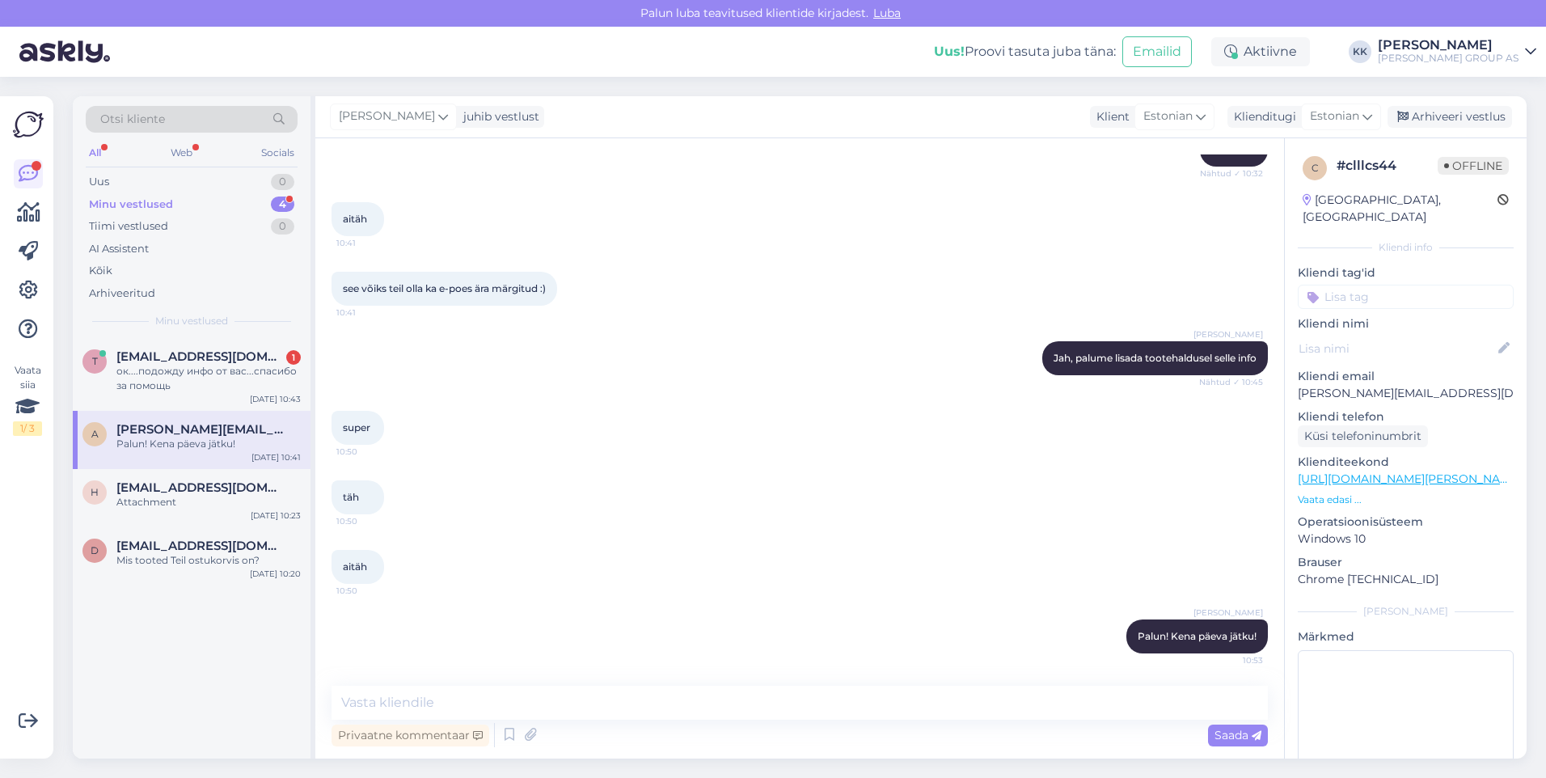
click at [1388, 471] on link "[URL][DOMAIN_NAME][PERSON_NAME]" at bounding box center [1409, 478] width 223 height 15
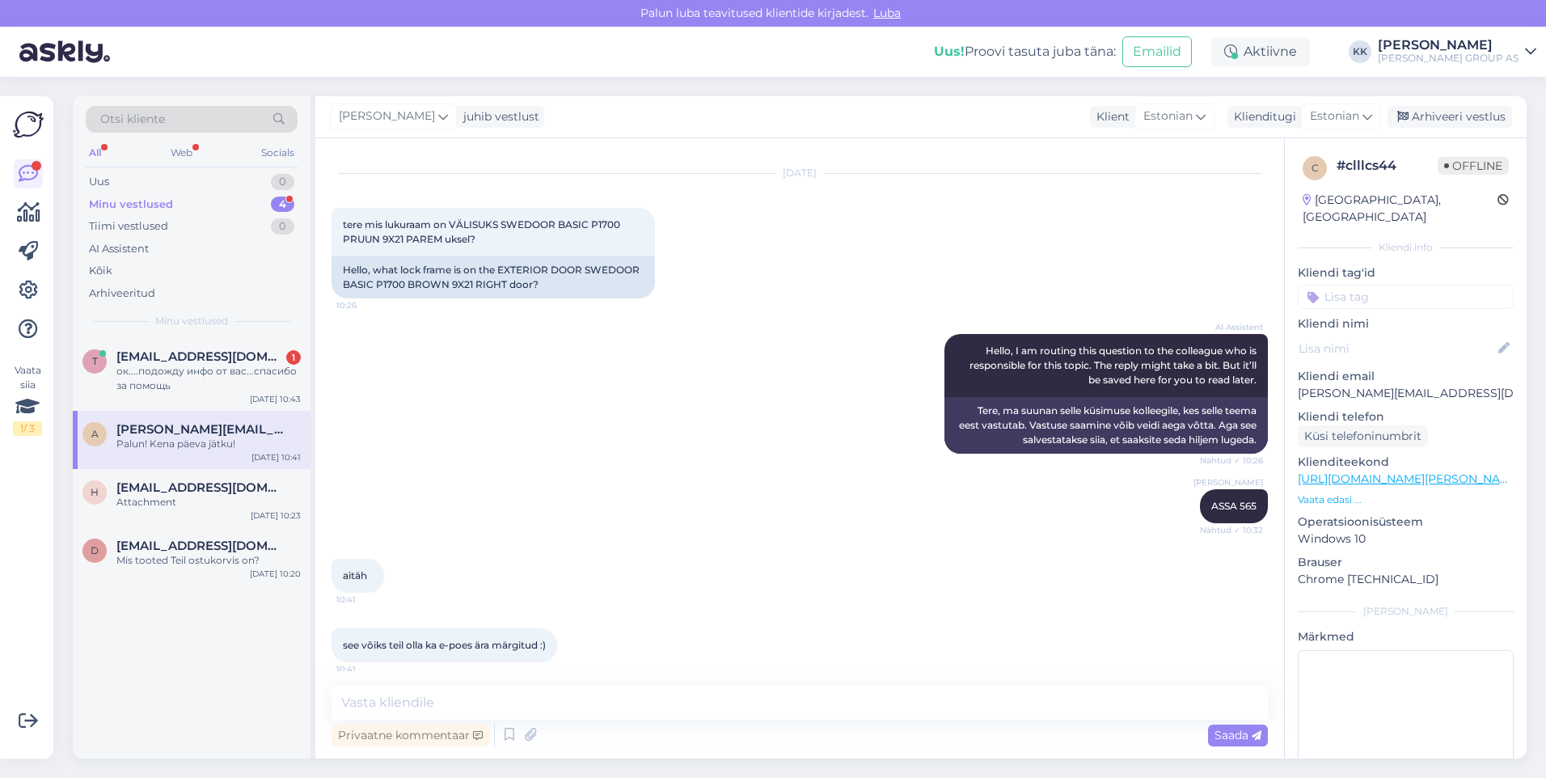
scroll to position [0, 0]
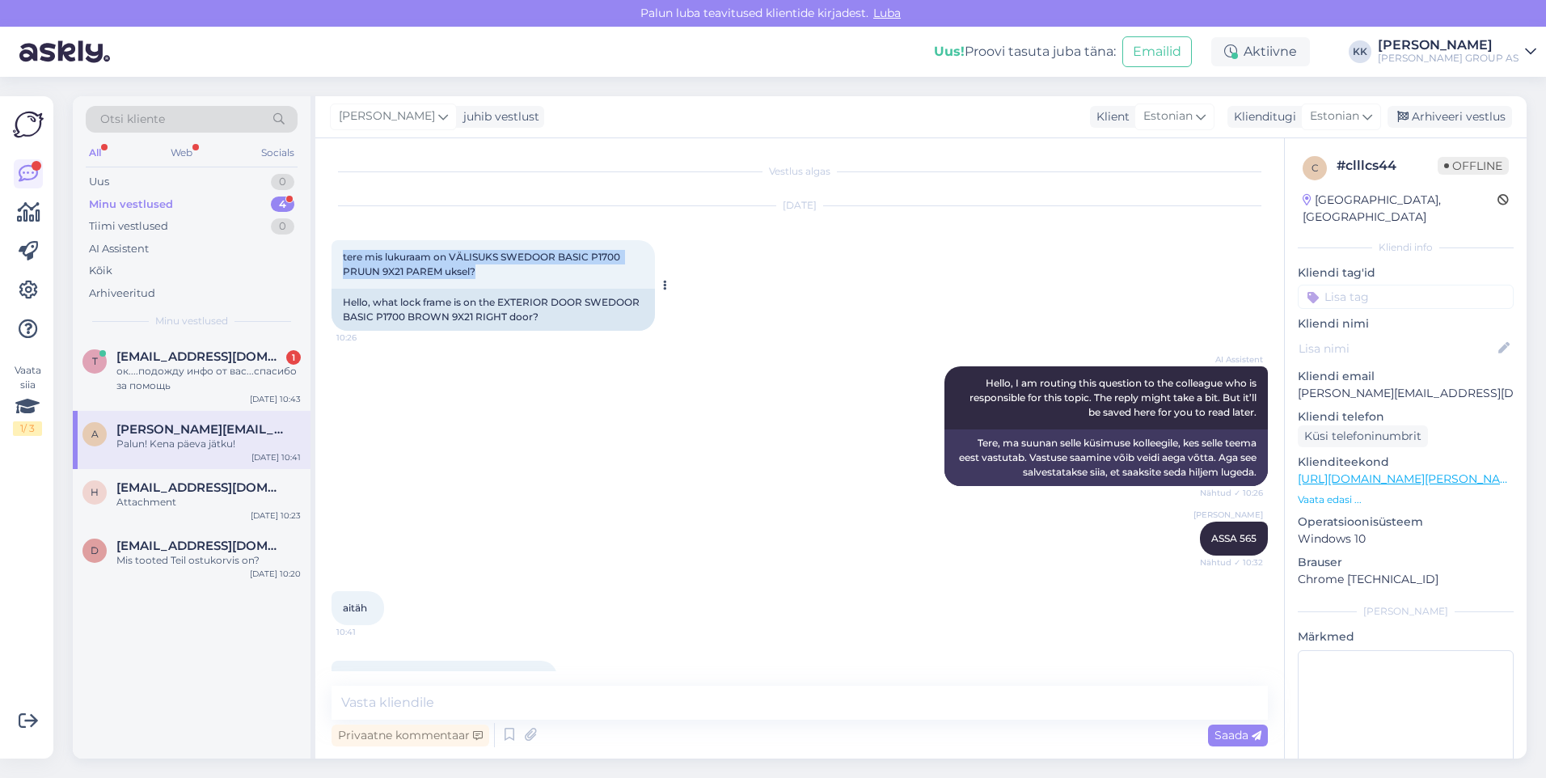
drag, startPoint x: 479, startPoint y: 269, endPoint x: 336, endPoint y: 261, distance: 142.6
click at [336, 261] on div "tere mis lukuraam on VÄLISUKS SWEDOOR BASIC P1700 PRUUN 9X21 PAREM uksel? 10:26" at bounding box center [493, 264] width 323 height 49
drag, startPoint x: 336, startPoint y: 261, endPoint x: 347, endPoint y: 257, distance: 11.3
copy span "tere mis lukuraam on VÄLISUKS SWEDOOR BASIC P1700 PRUUN 9X21 PAREM uksel?"
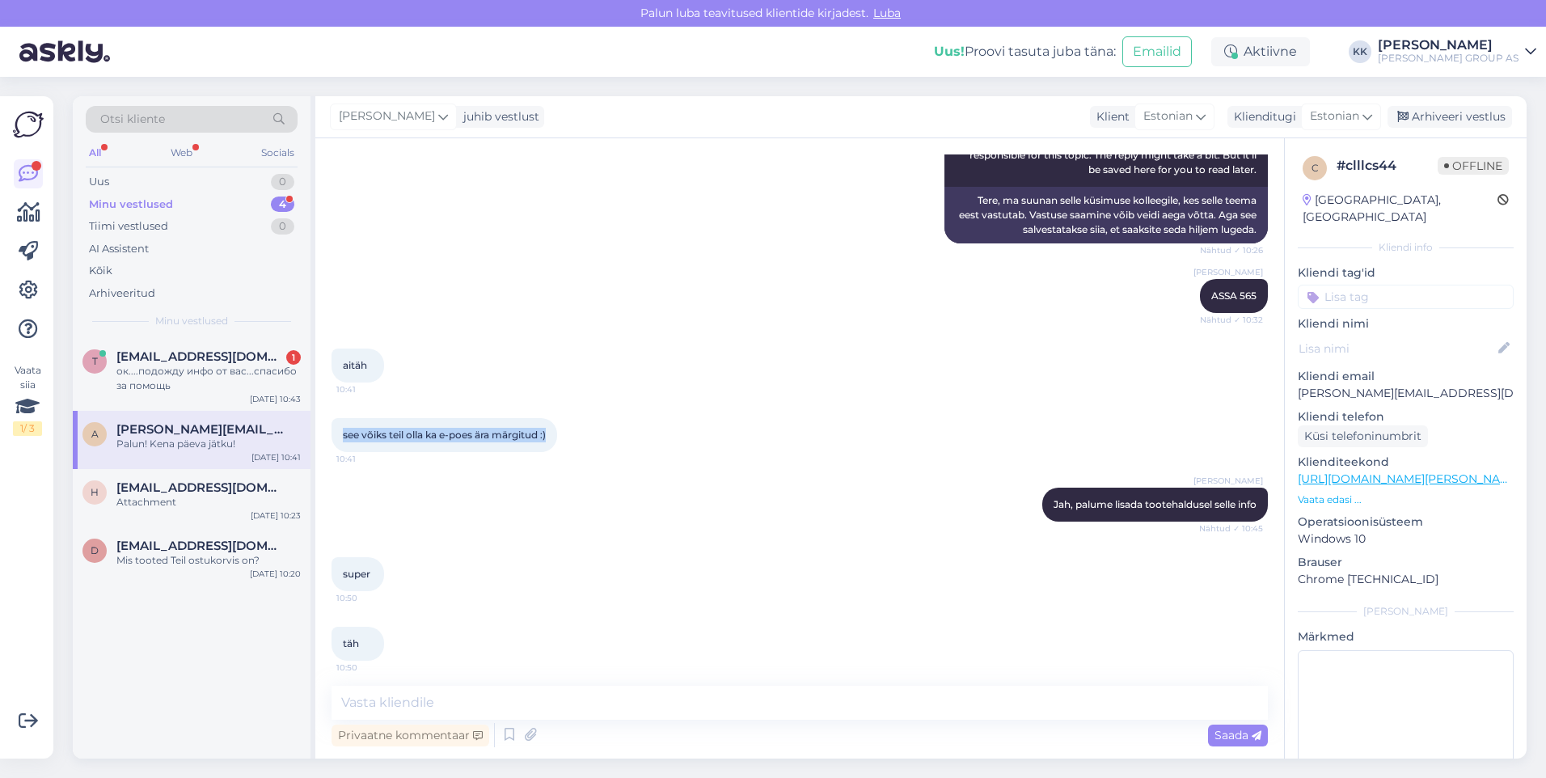
drag, startPoint x: 553, startPoint y: 436, endPoint x: 340, endPoint y: 437, distance: 212.7
click at [340, 437] on div "see võiks teil olla ka e-poes ära märgitud :) 10:41" at bounding box center [445, 435] width 226 height 34
drag, startPoint x: 340, startPoint y: 437, endPoint x: 353, endPoint y: 433, distance: 13.1
copy span "see võiks teil olla ka e-poes ära märgitud :)"
click at [154, 364] on div "ок....подожду инфо от вас...спасибо за помощь" at bounding box center [208, 378] width 184 height 29
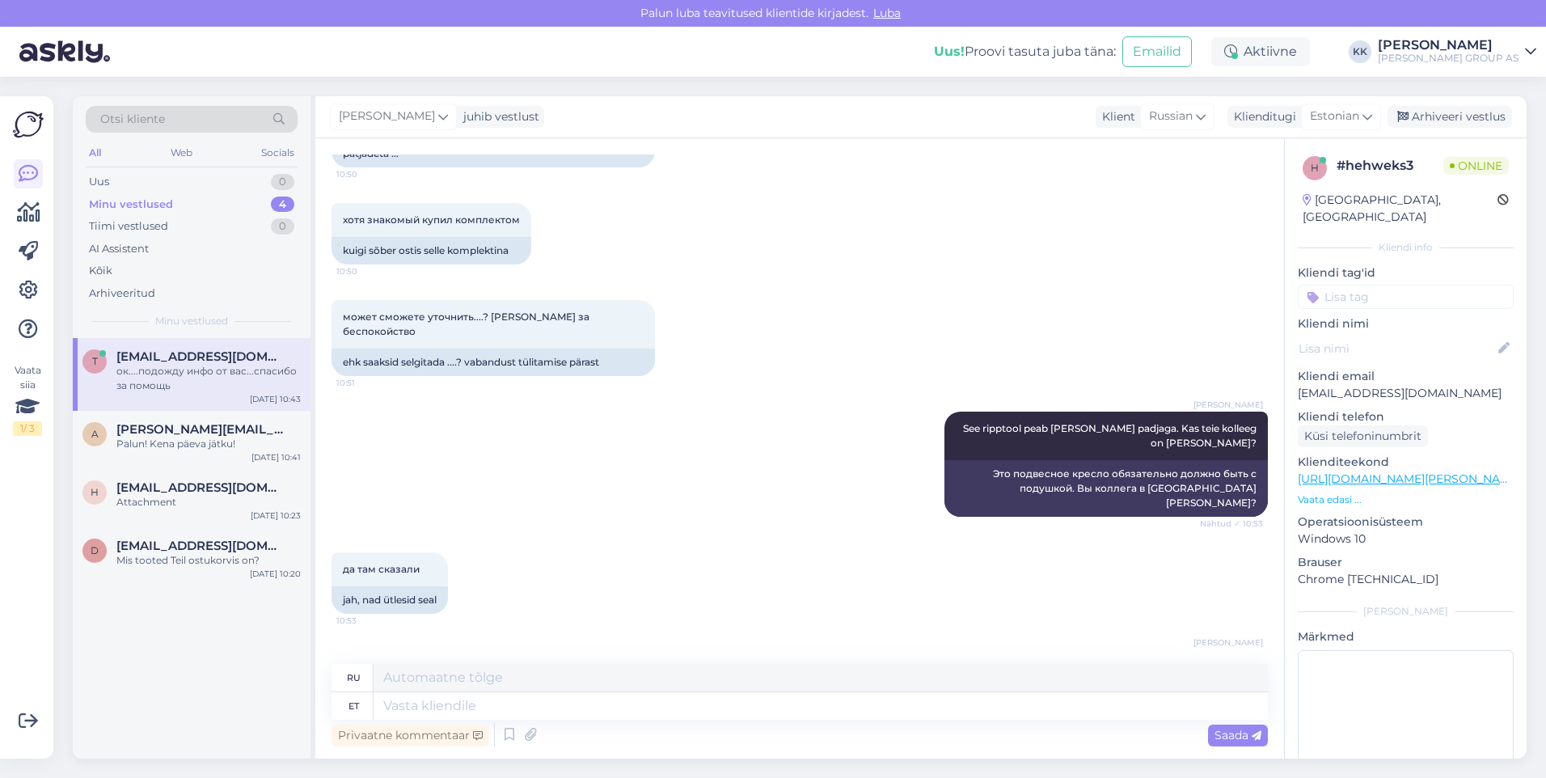
scroll to position [1543, 0]
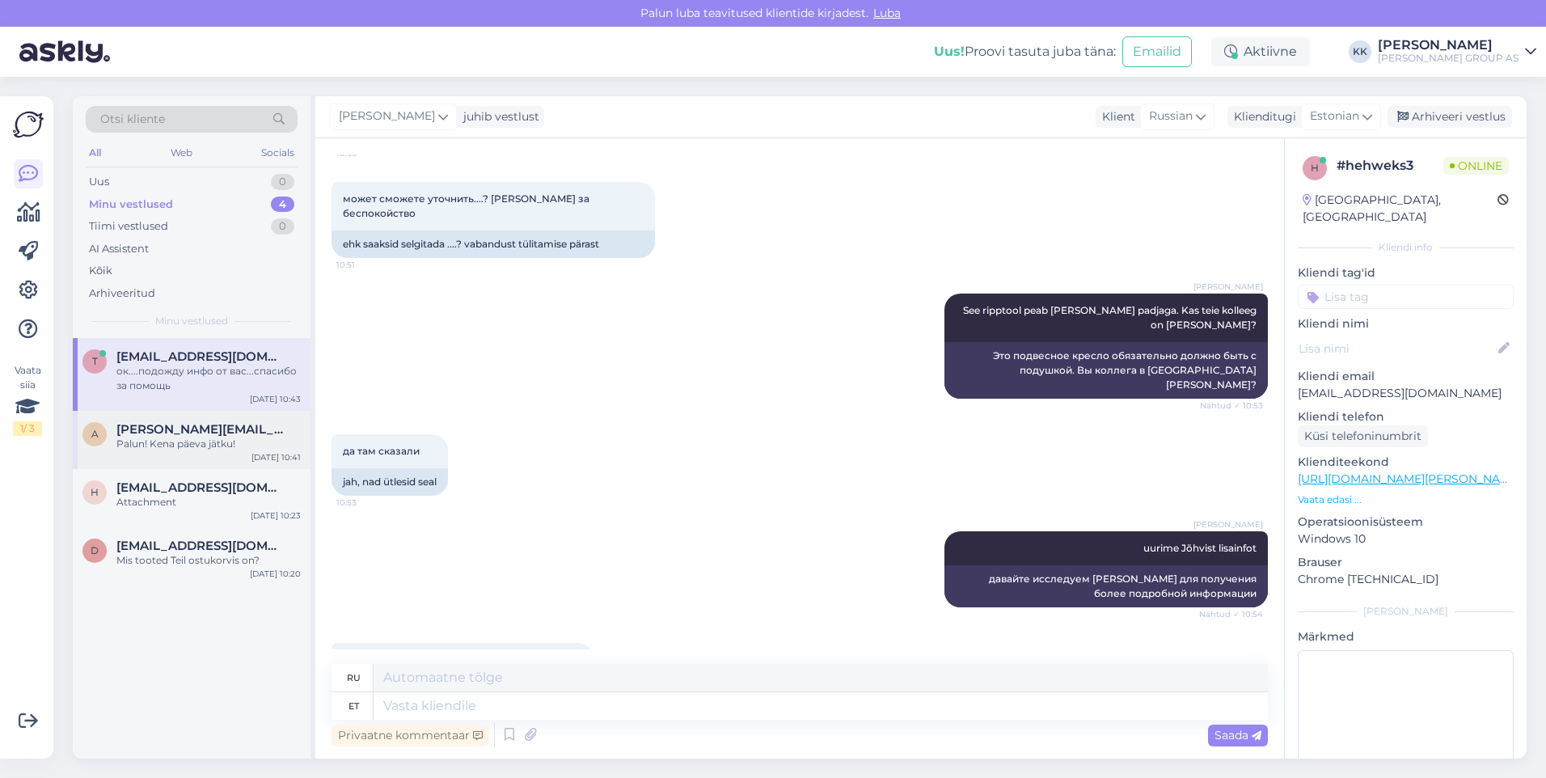
click at [187, 431] on span "[PERSON_NAME][EMAIL_ADDRESS][DOMAIN_NAME]" at bounding box center [200, 429] width 168 height 15
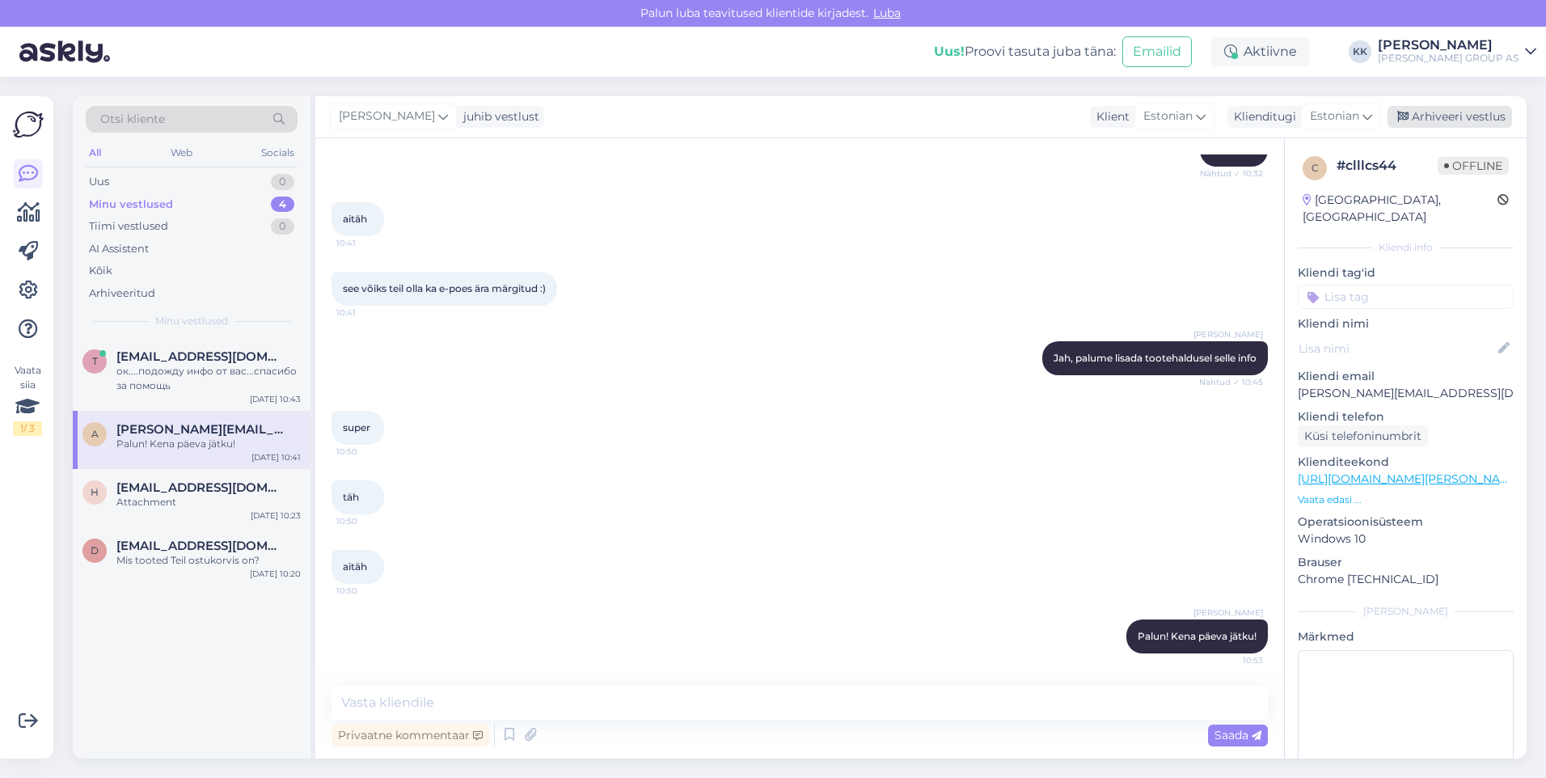
click at [1454, 116] on div "Arhiveeri vestlus" at bounding box center [1450, 117] width 125 height 22
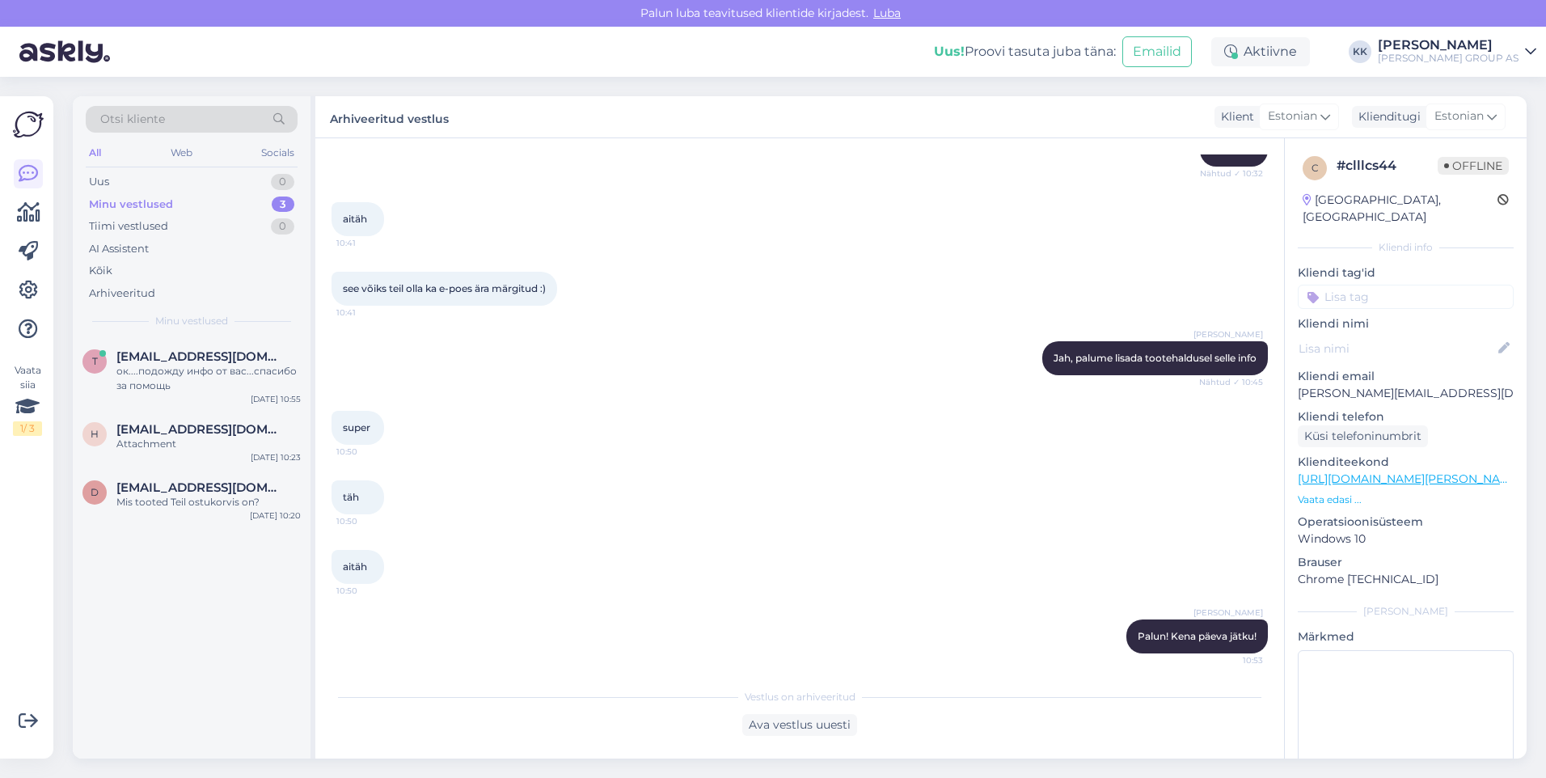
click at [122, 204] on div "Minu vestlused" at bounding box center [131, 205] width 84 height 16
click at [172, 496] on div "Mis tooted Teil ostukorvis on?" at bounding box center [208, 502] width 184 height 15
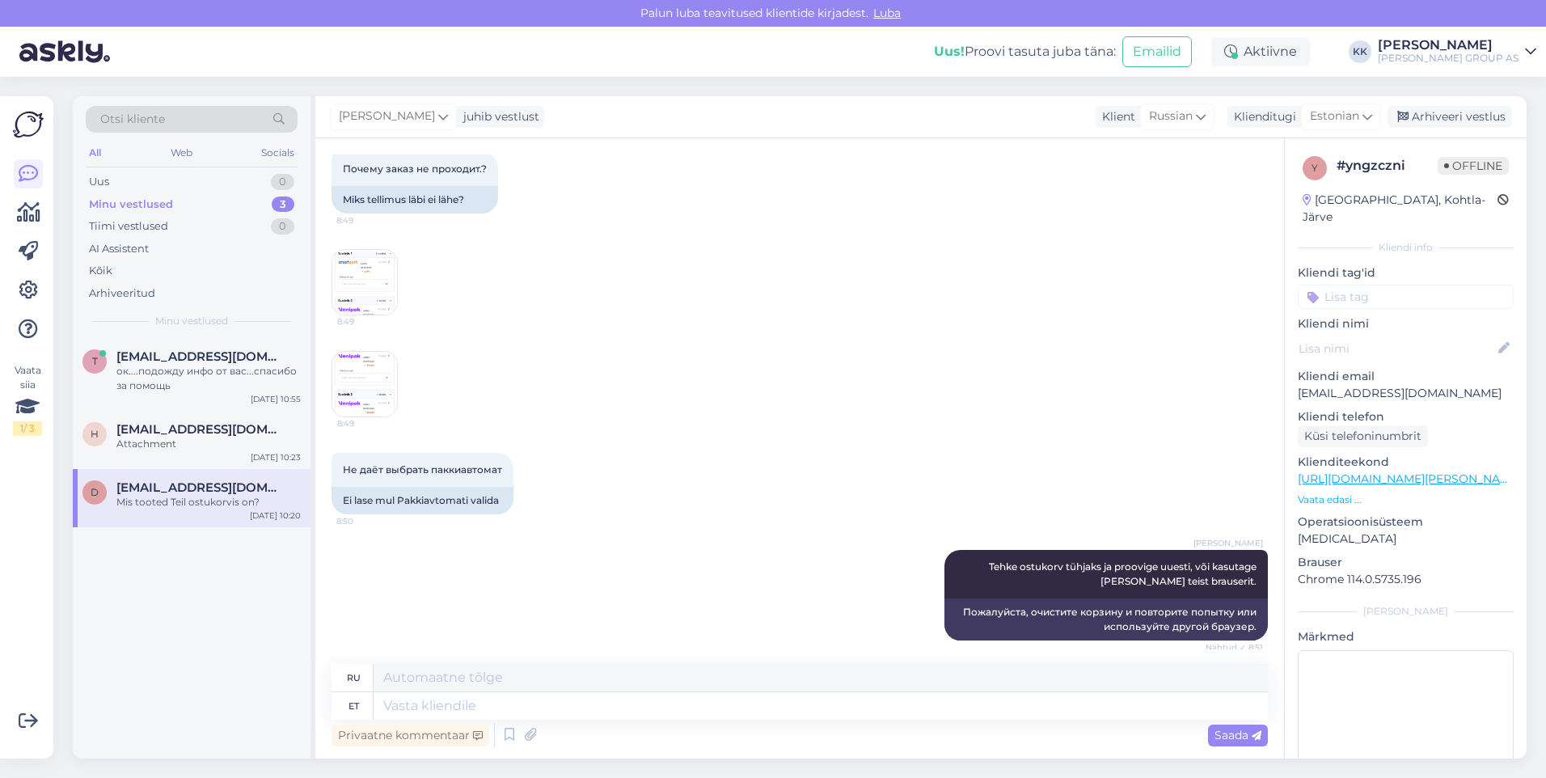
scroll to position [1004, 0]
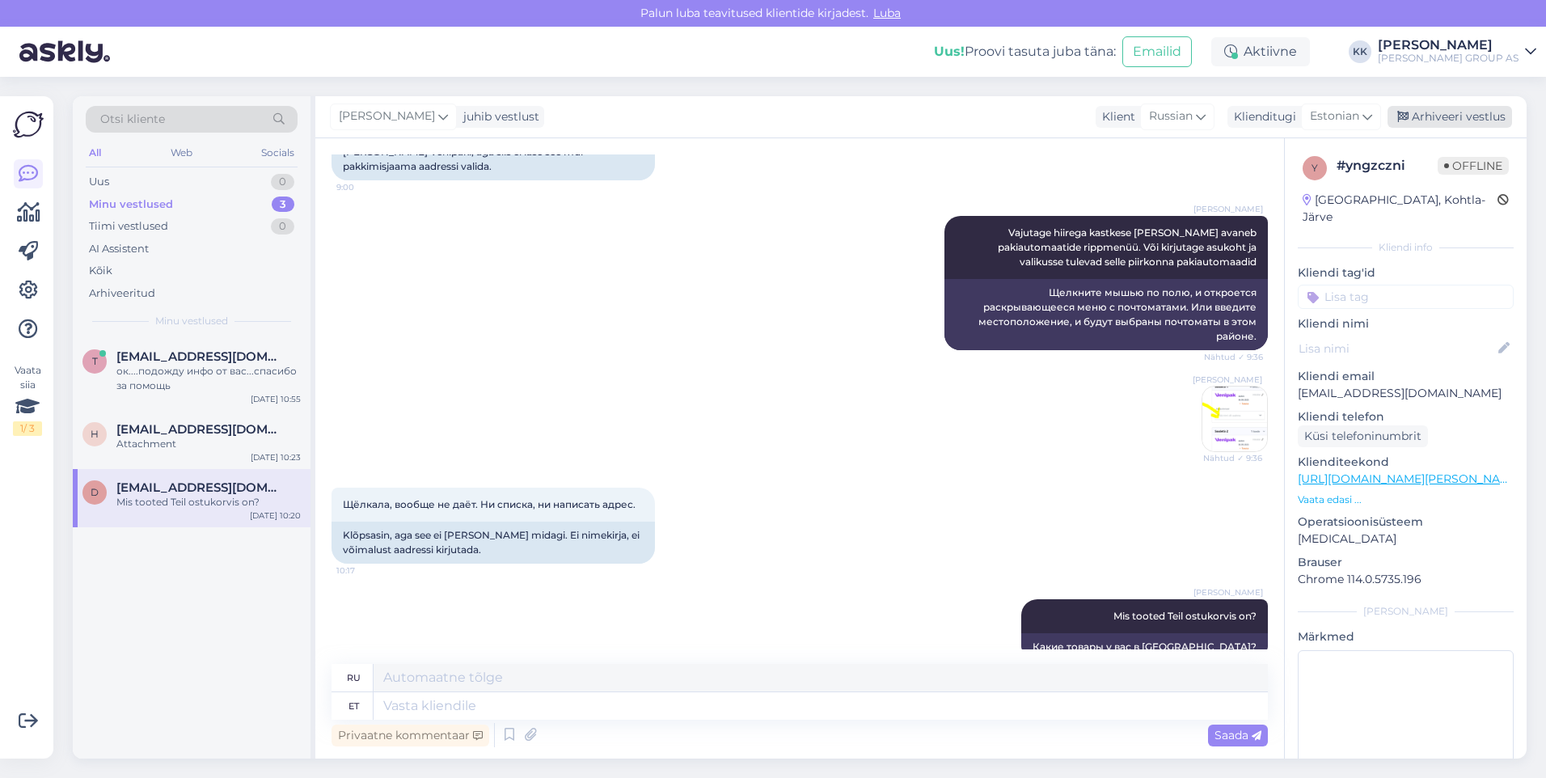
click at [1452, 112] on div "Arhiveeri vestlus" at bounding box center [1450, 117] width 125 height 22
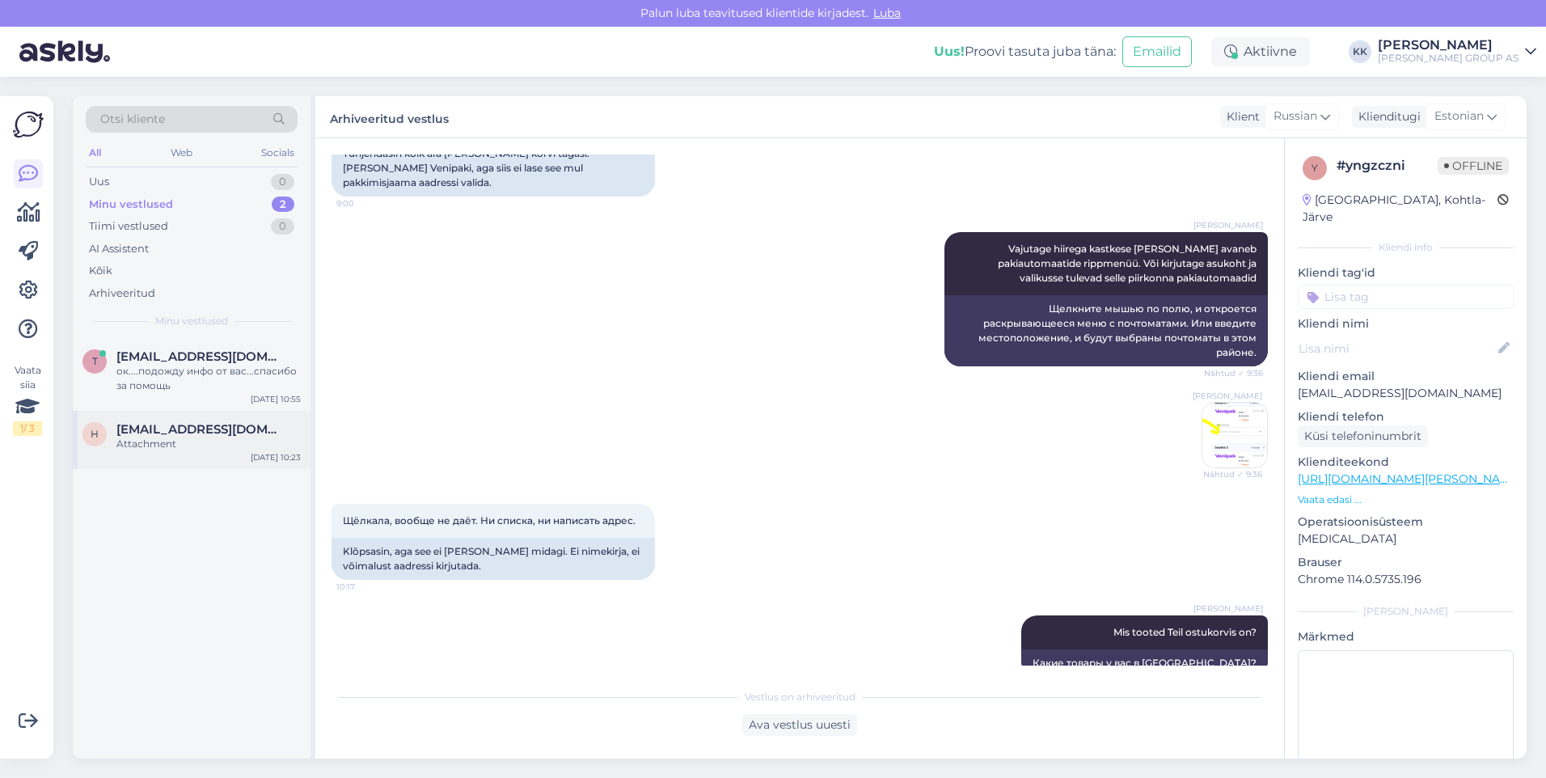
click at [116, 427] on div "h [EMAIL_ADDRESS][DOMAIN_NAME] Attachment" at bounding box center [191, 436] width 218 height 29
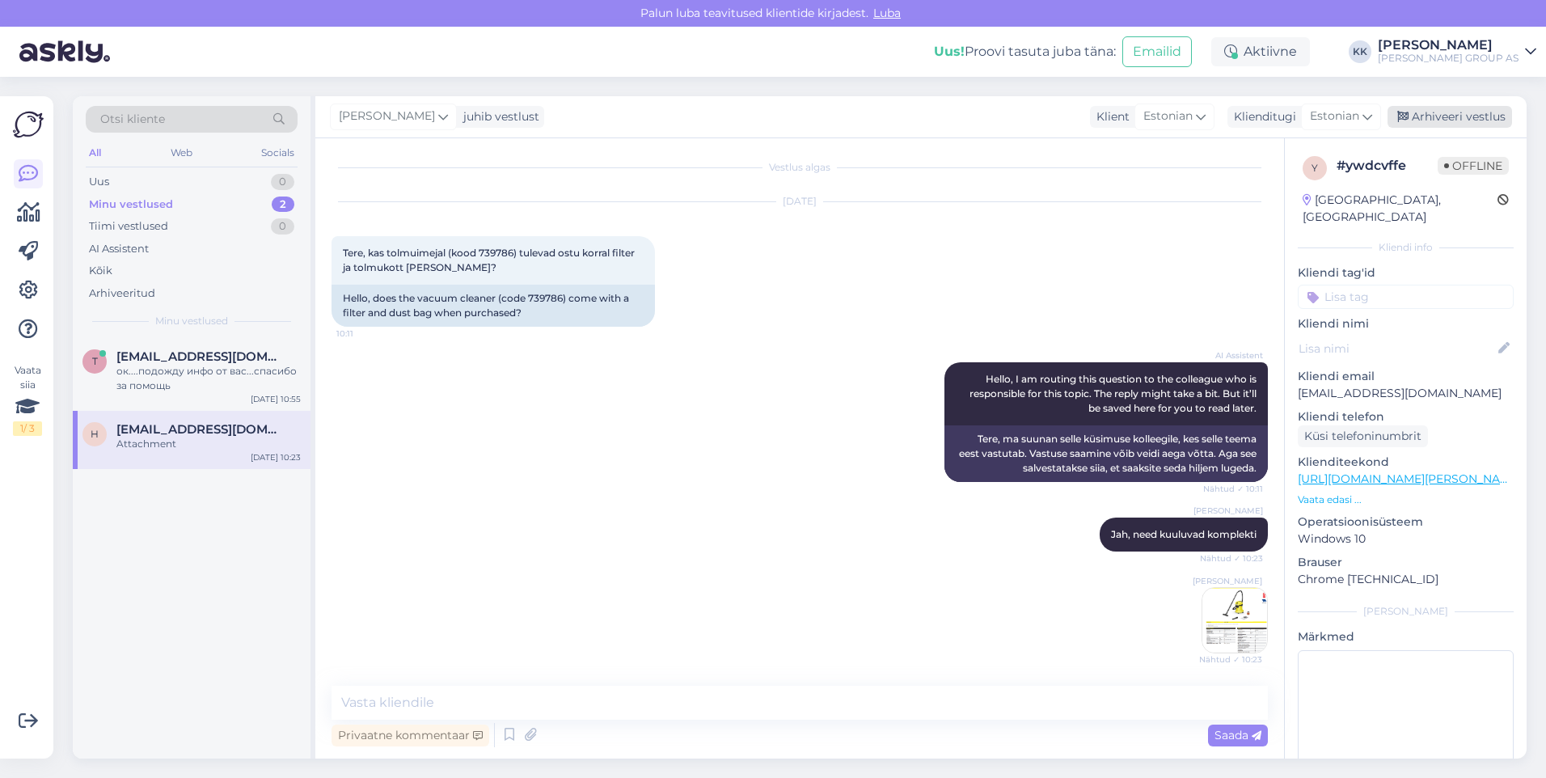
click at [1456, 113] on div "Arhiveeri vestlus" at bounding box center [1450, 117] width 125 height 22
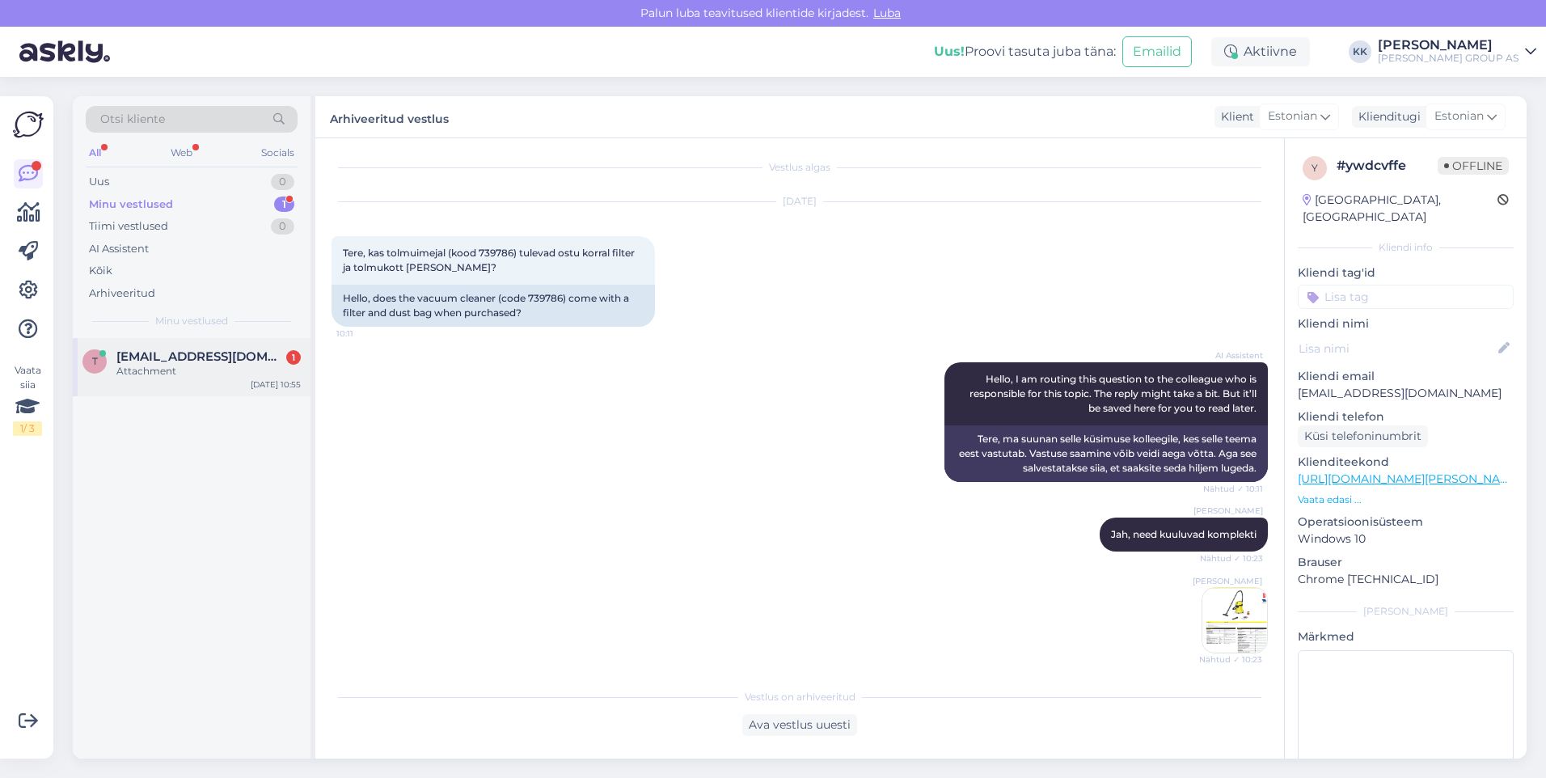
click at [168, 364] on div "Attachment" at bounding box center [208, 371] width 184 height 15
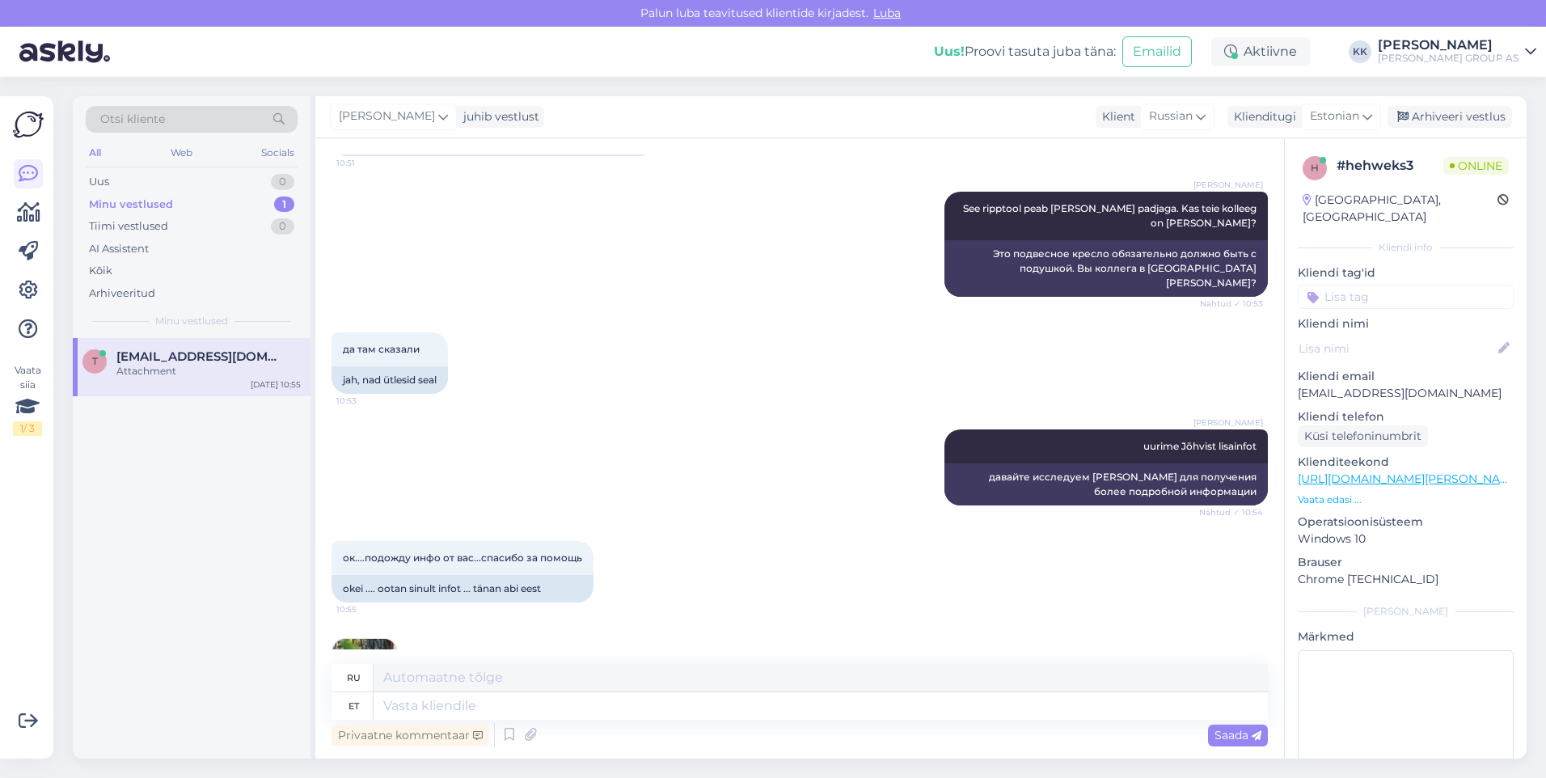
click at [368, 639] on img at bounding box center [364, 671] width 65 height 65
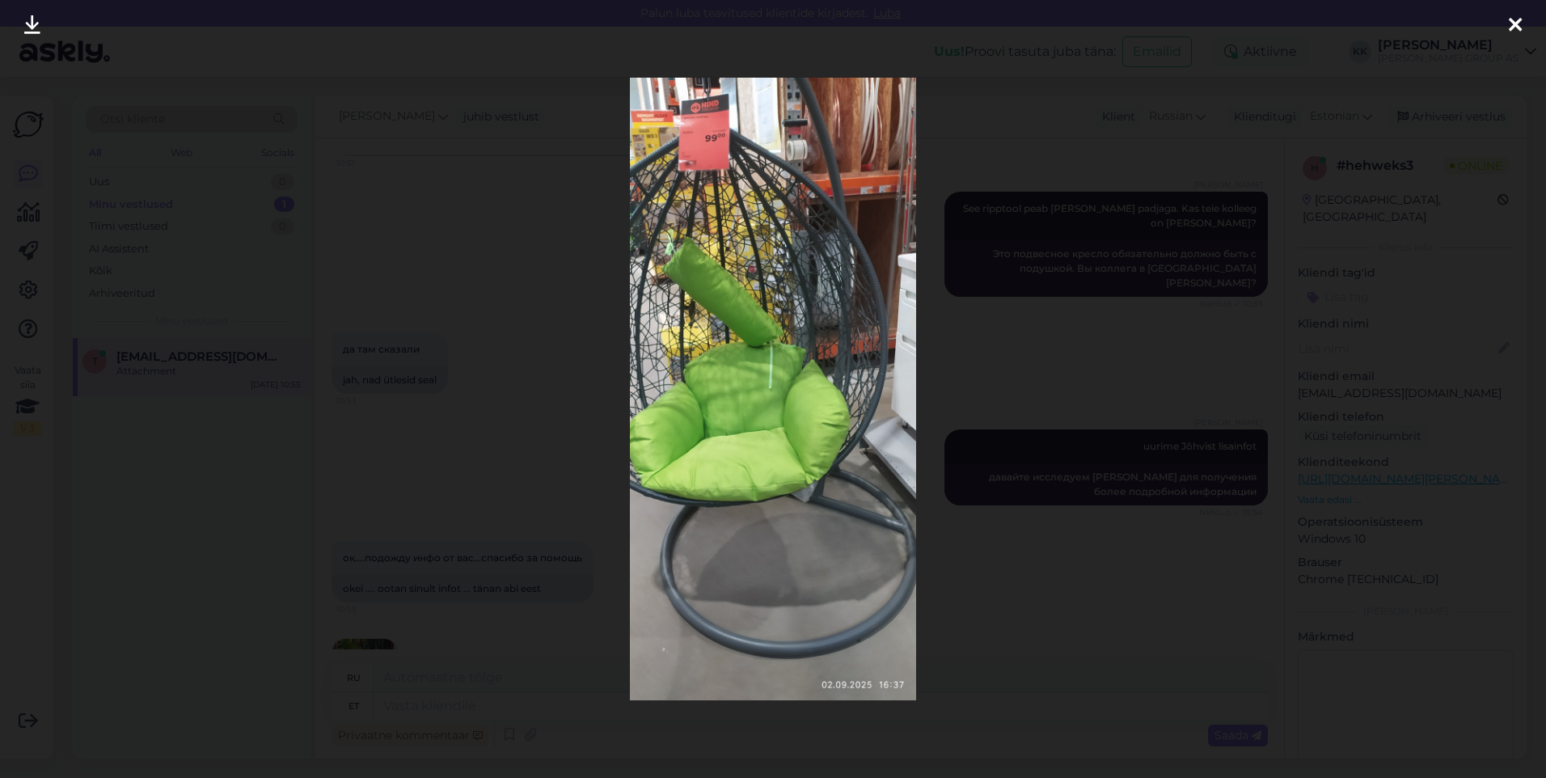
click at [1516, 17] on icon at bounding box center [1515, 25] width 13 height 21
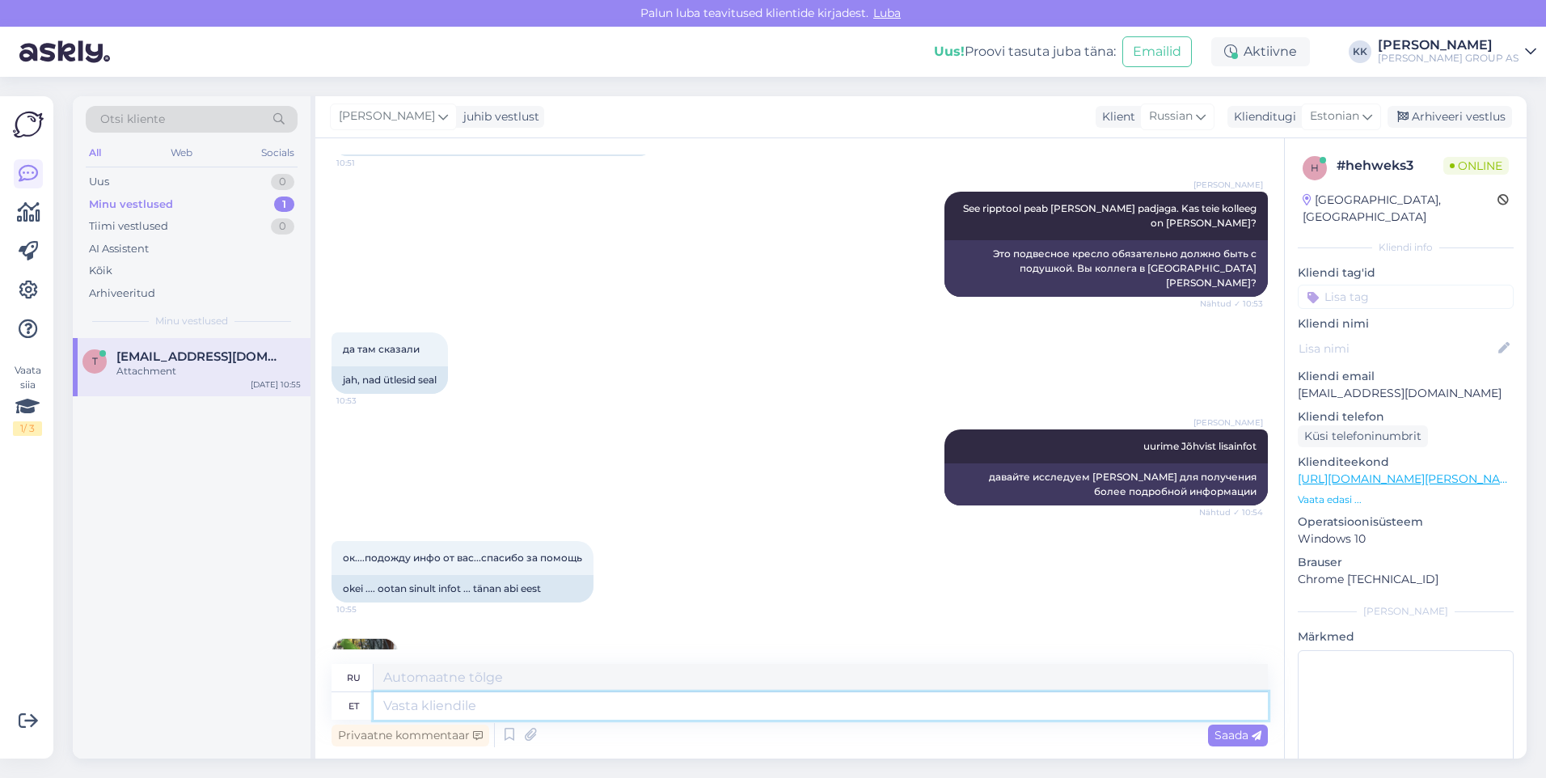
click at [408, 711] on textarea at bounding box center [821, 705] width 894 height 27
click at [1224, 729] on span "Saada" at bounding box center [1238, 735] width 47 height 15
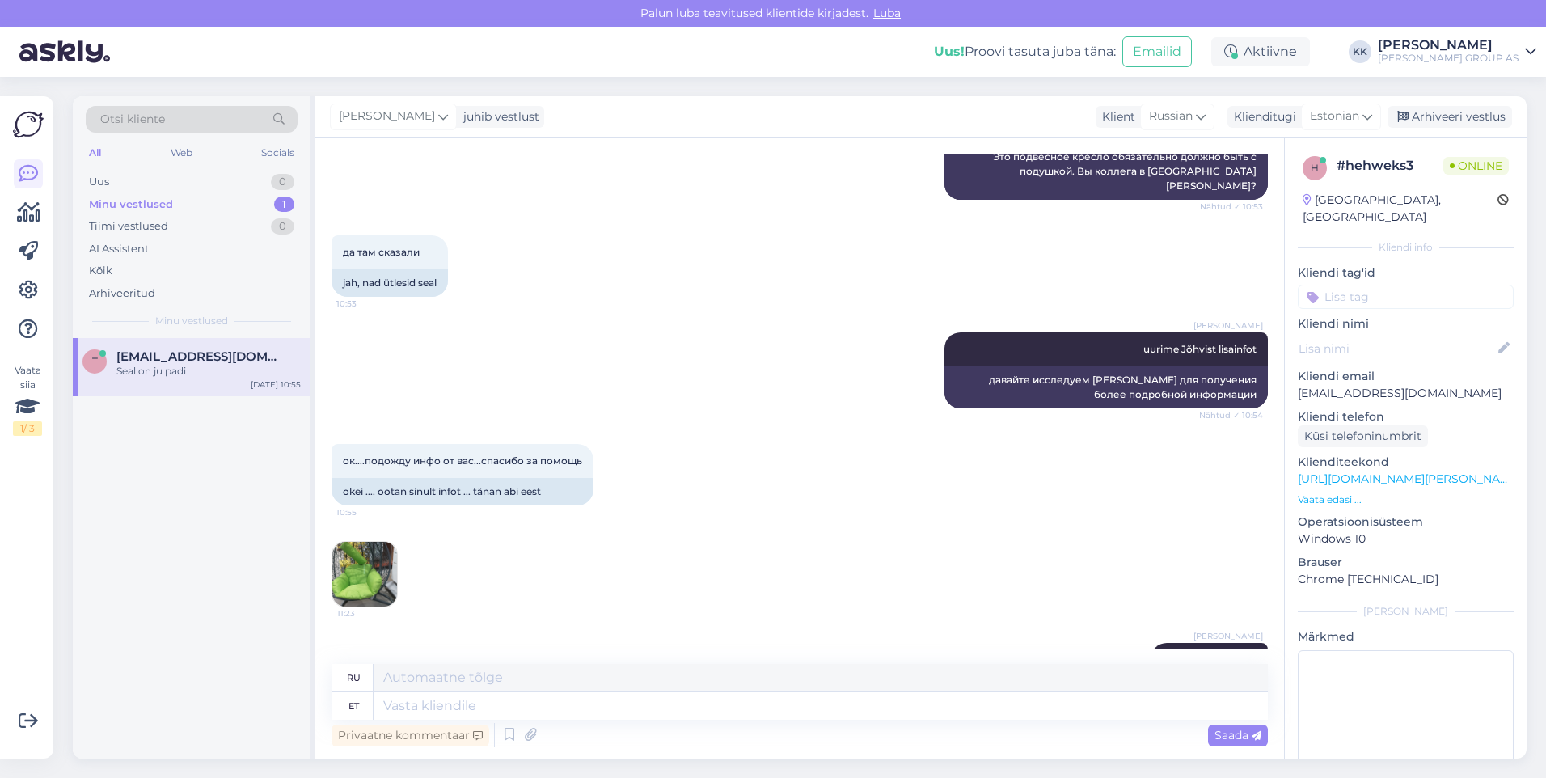
click at [363, 542] on img at bounding box center [364, 574] width 65 height 65
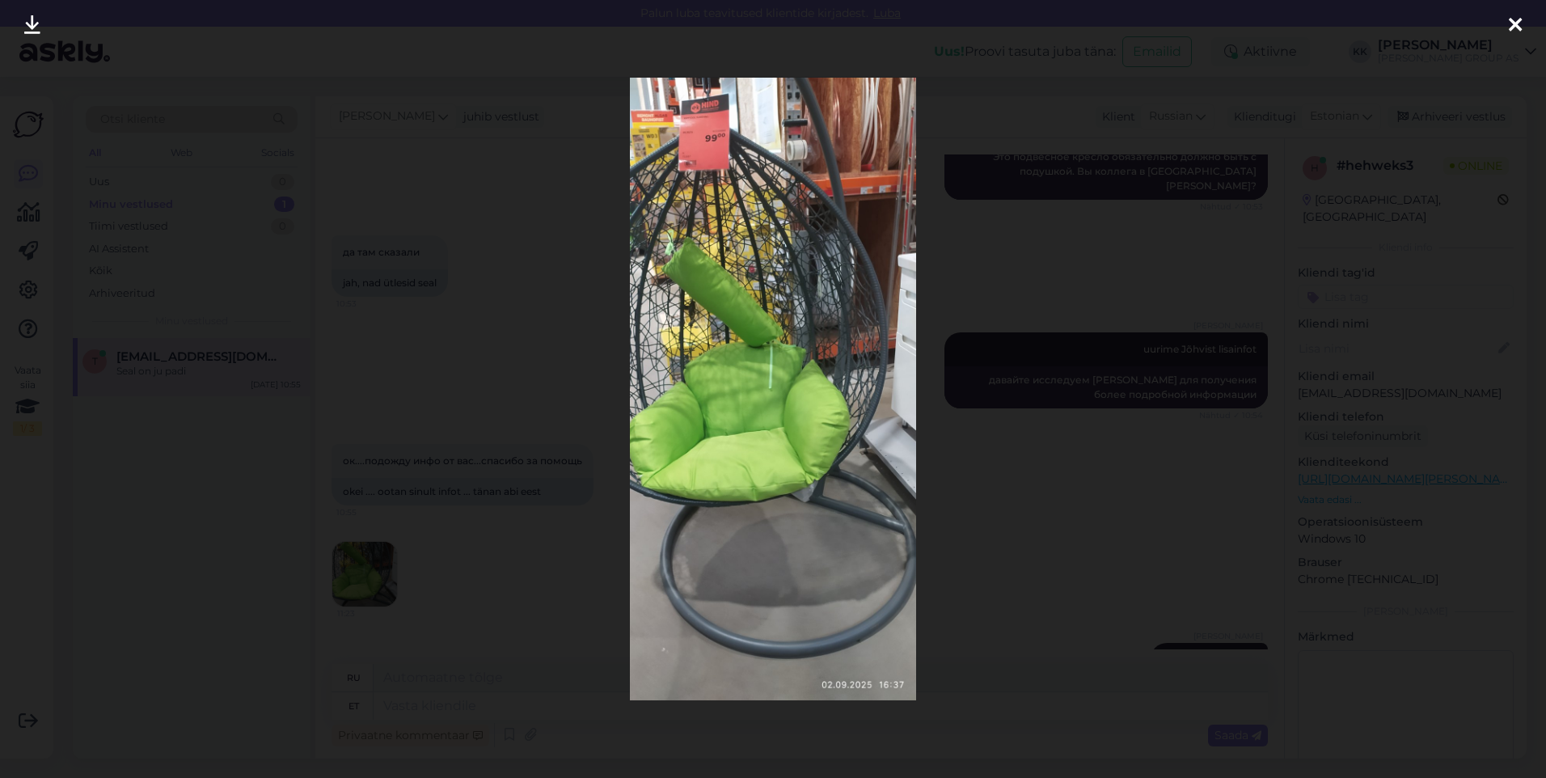
click at [1514, 19] on icon at bounding box center [1515, 25] width 13 height 21
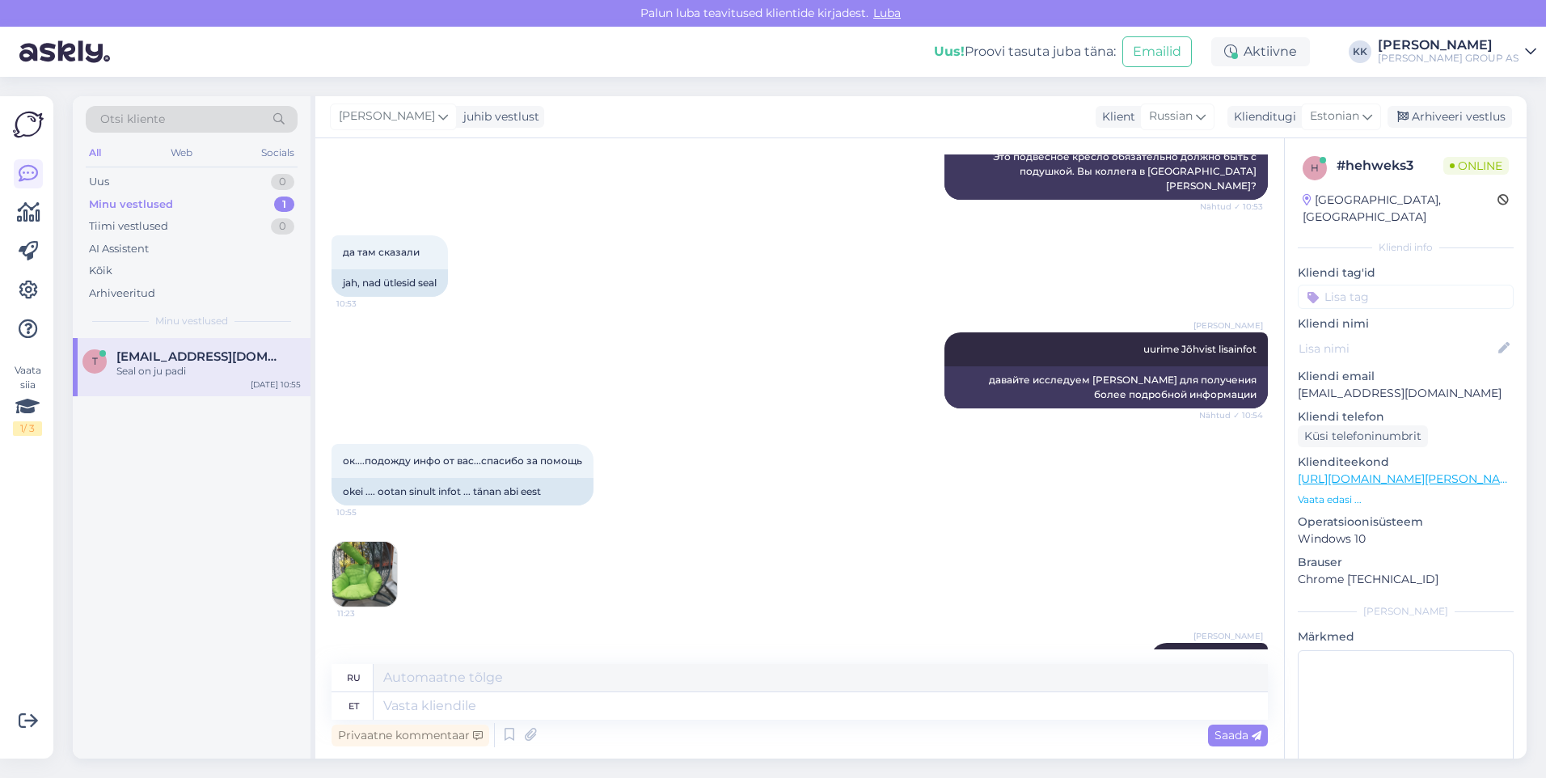
click at [361, 542] on img at bounding box center [364, 574] width 65 height 65
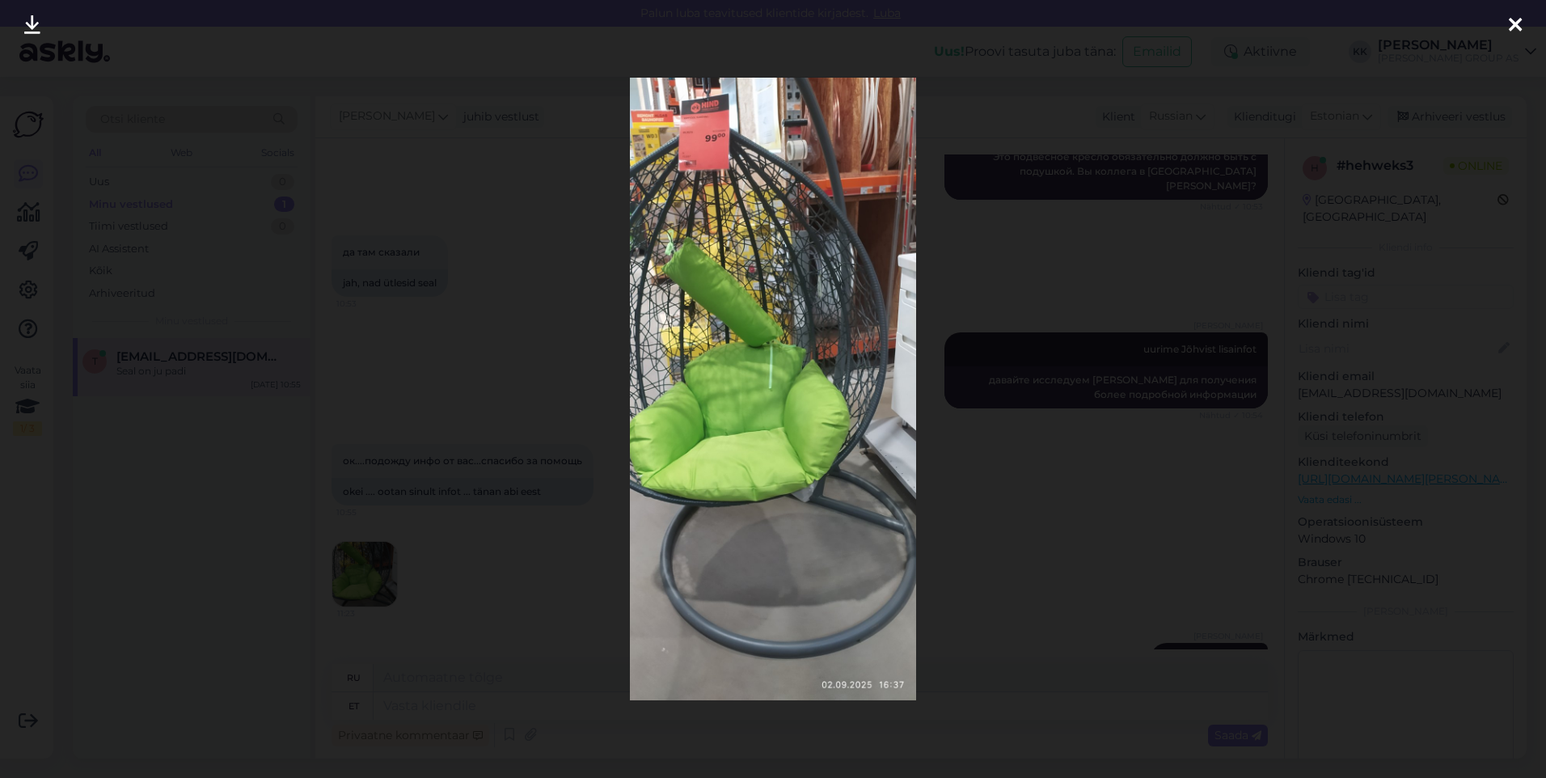
click at [1520, 21] on icon at bounding box center [1515, 25] width 13 height 21
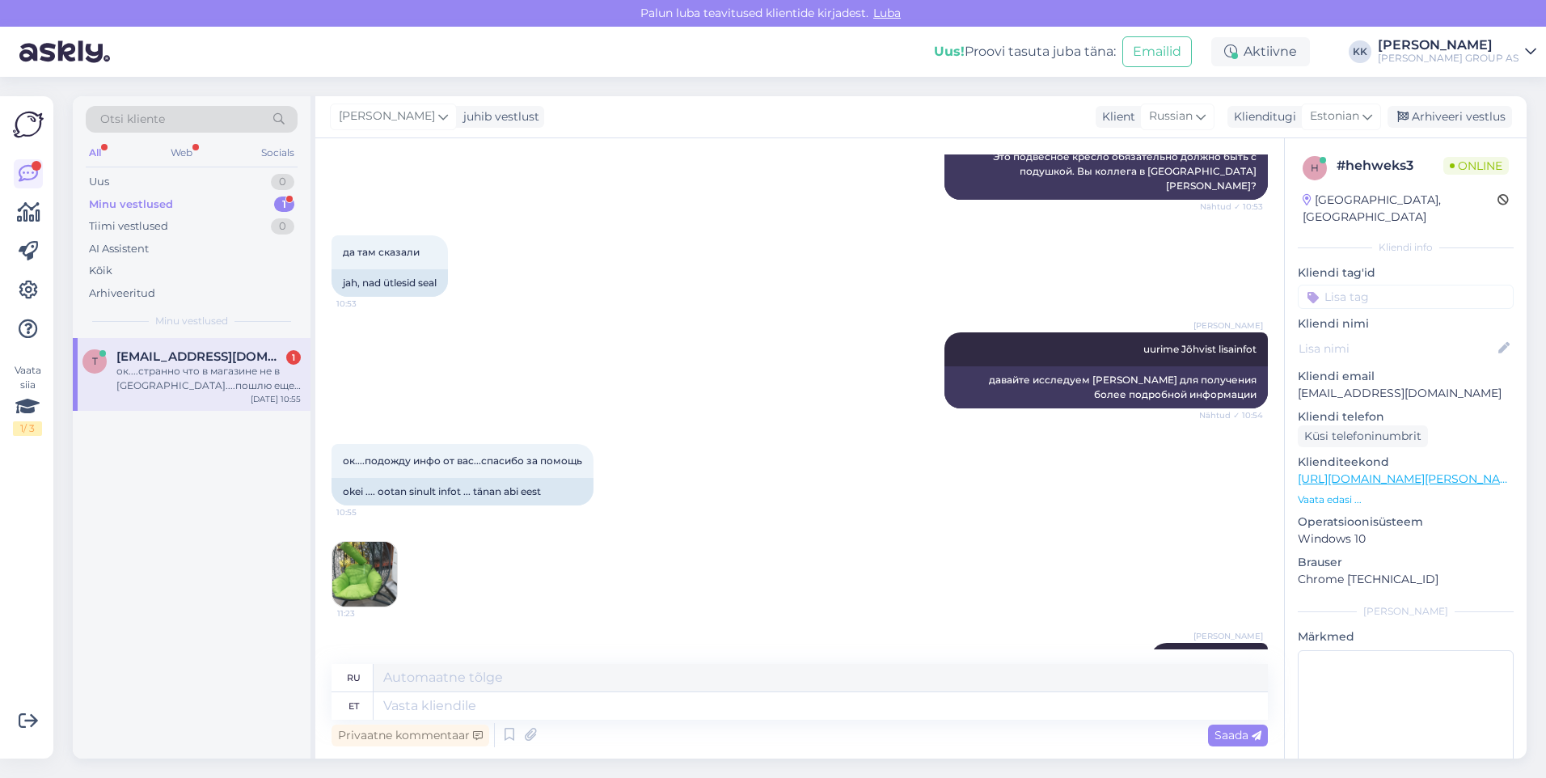
scroll to position [1868, 0]
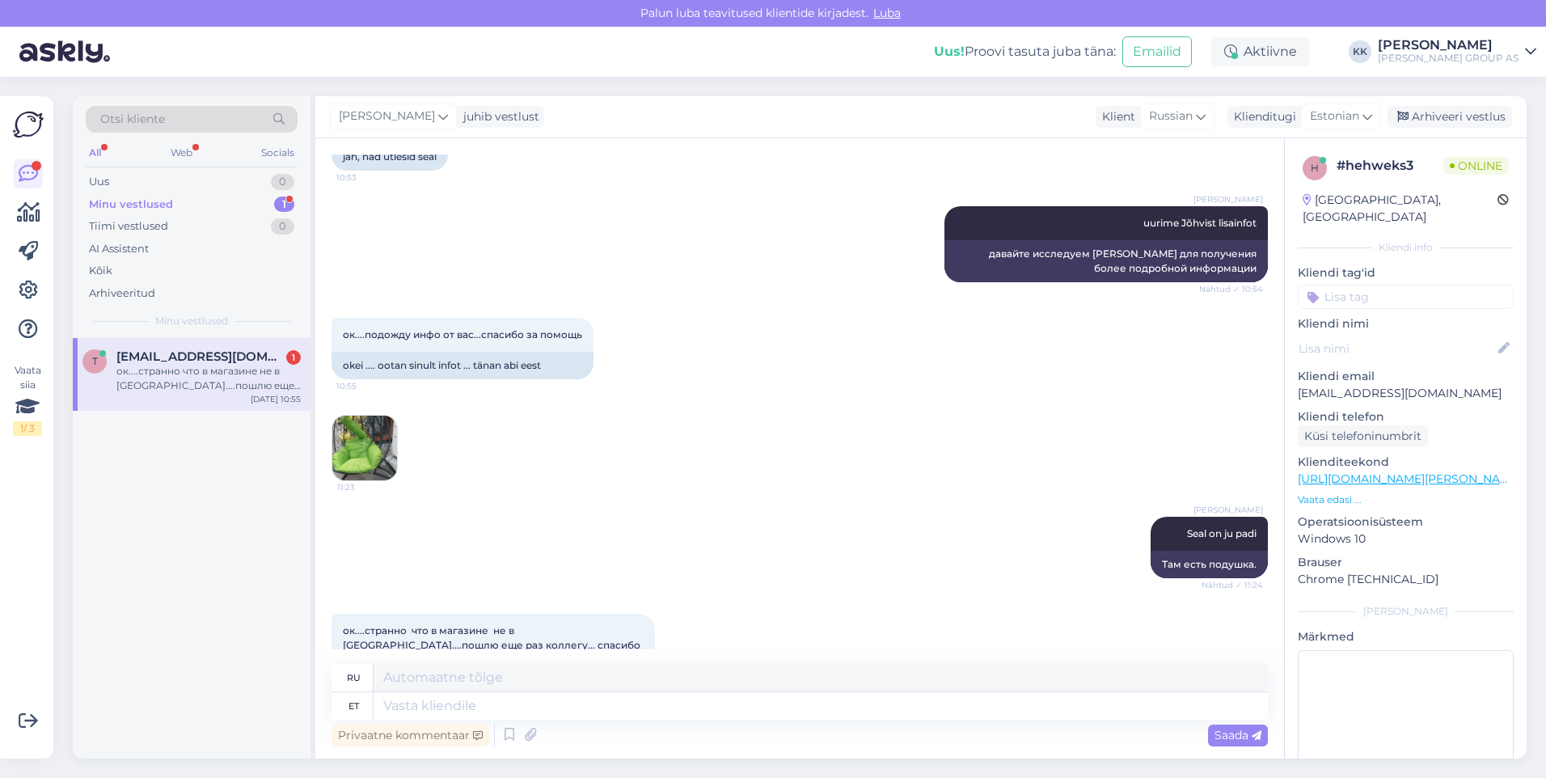
click at [359, 416] on img at bounding box center [364, 448] width 65 height 65
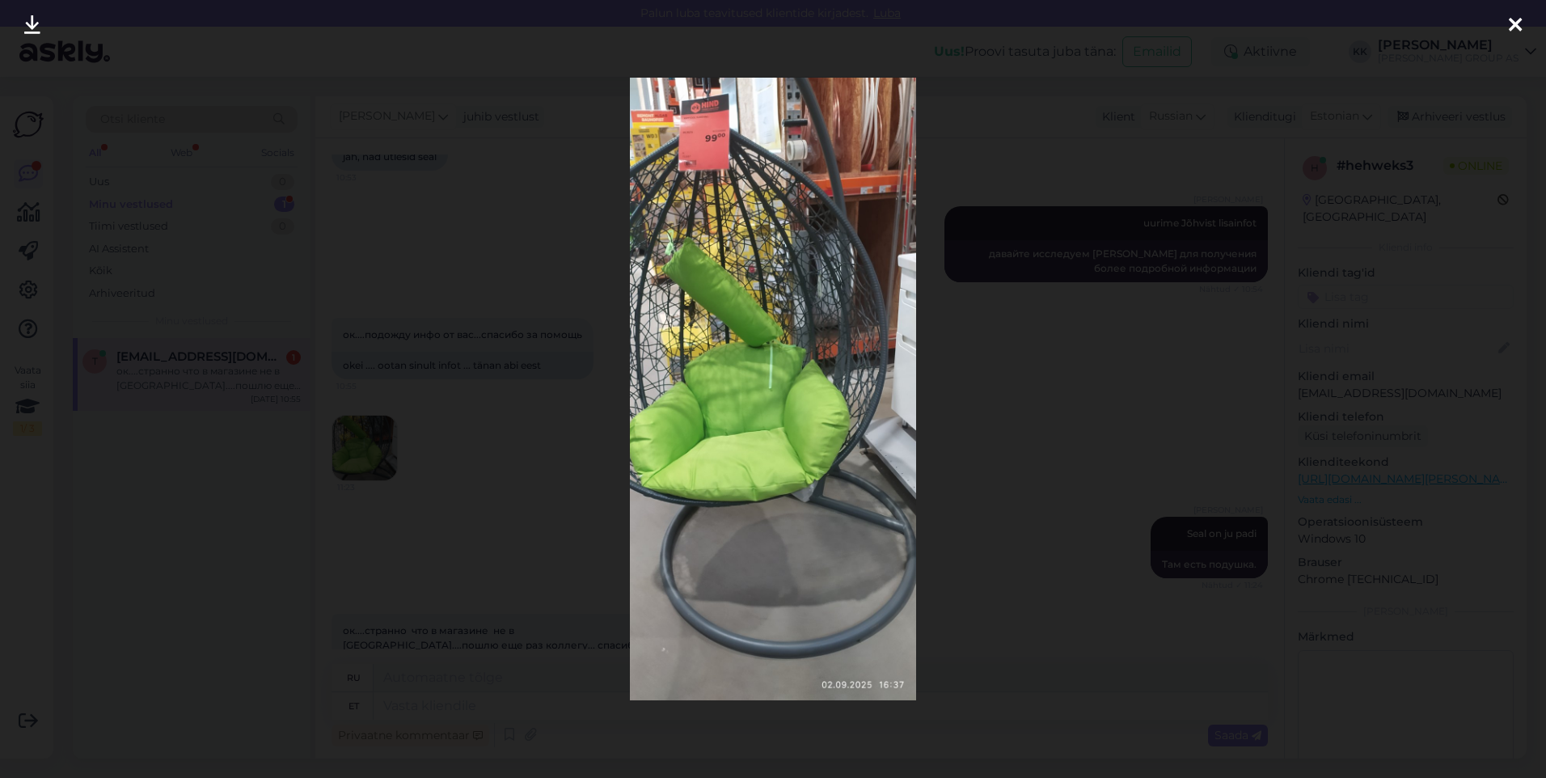
click at [1513, 19] on icon at bounding box center [1515, 25] width 13 height 21
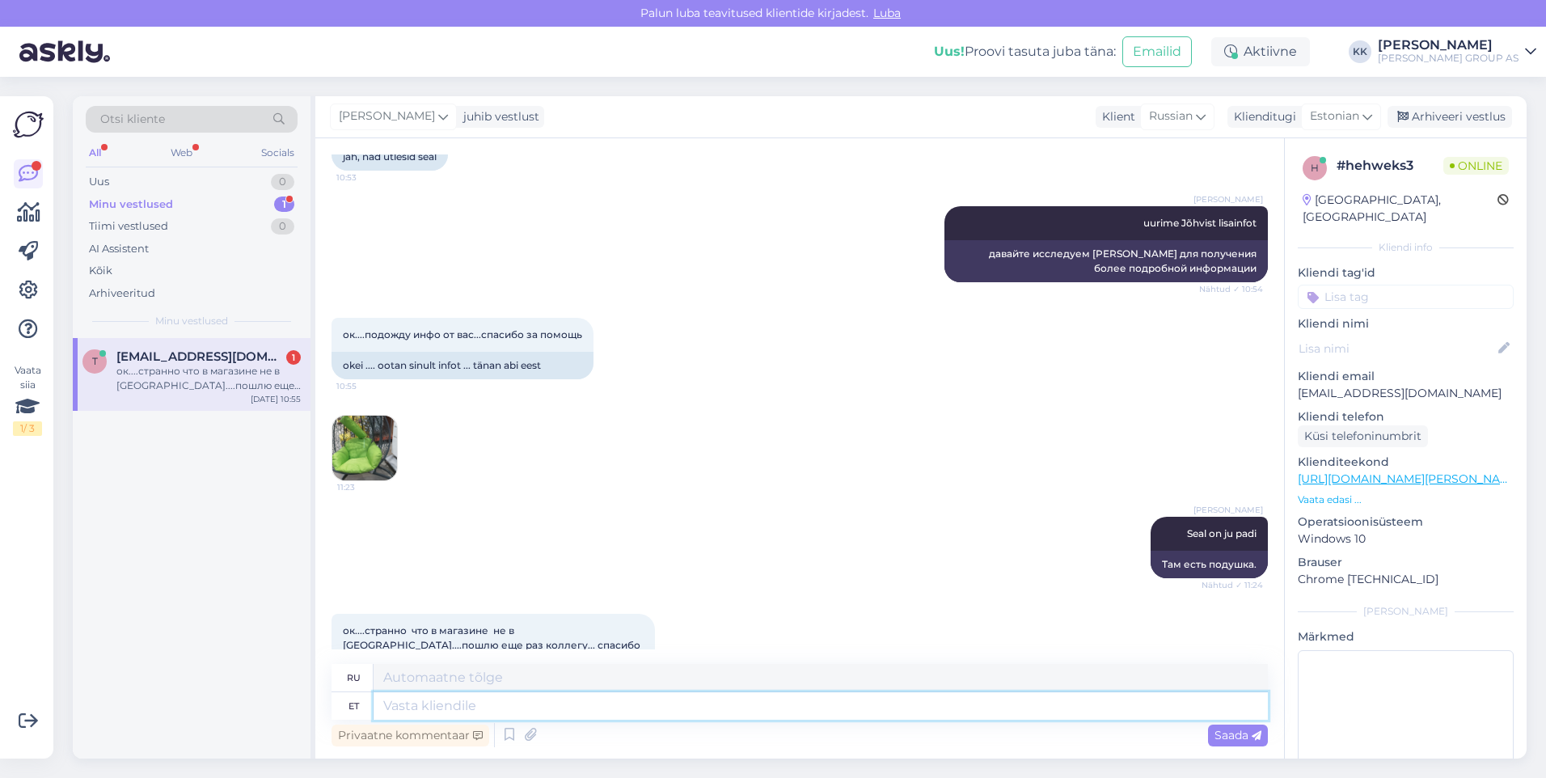
click at [434, 708] on textarea at bounding box center [821, 705] width 894 height 27
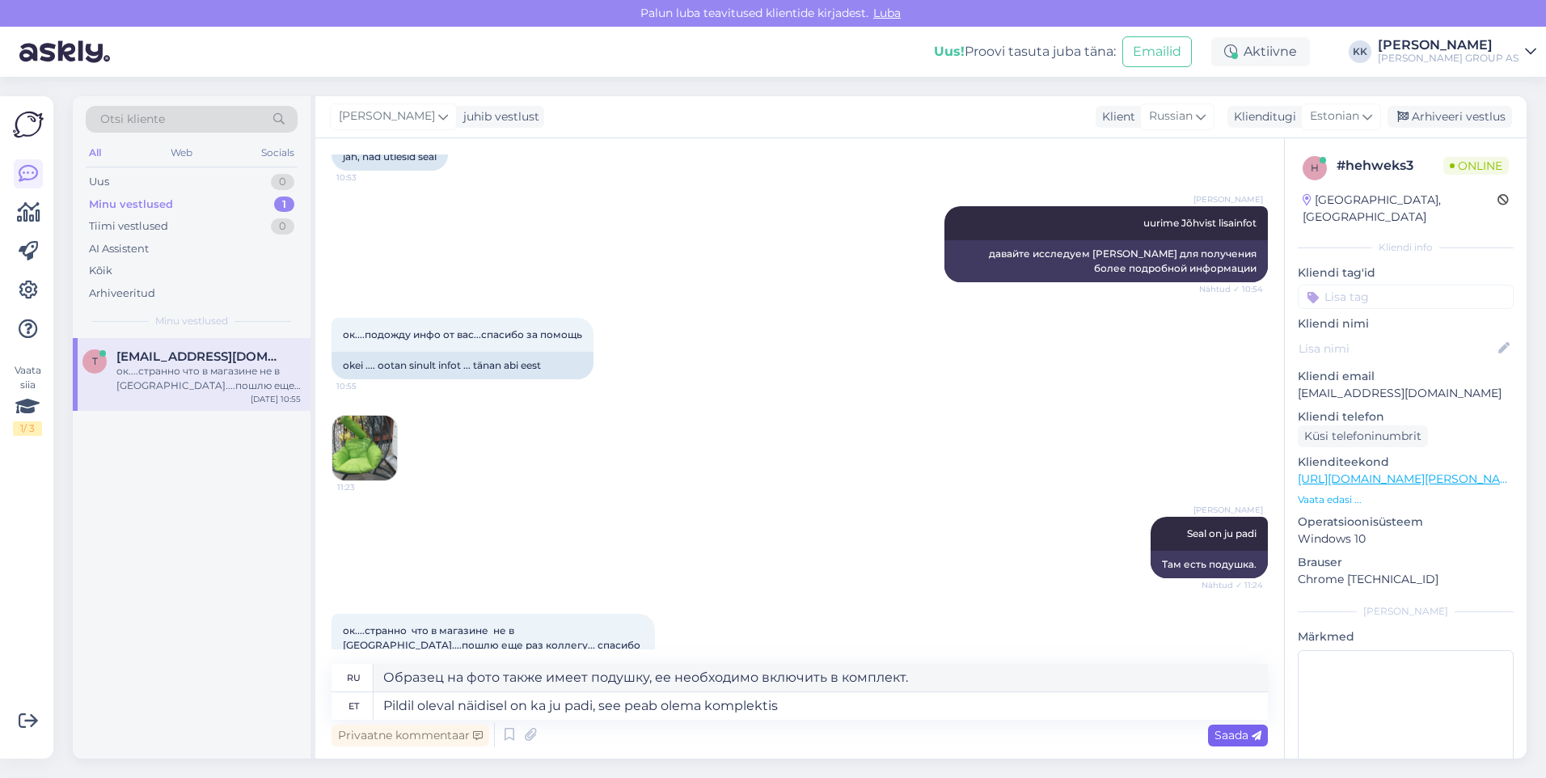
click at [1228, 730] on span "Saada" at bounding box center [1238, 735] width 47 height 15
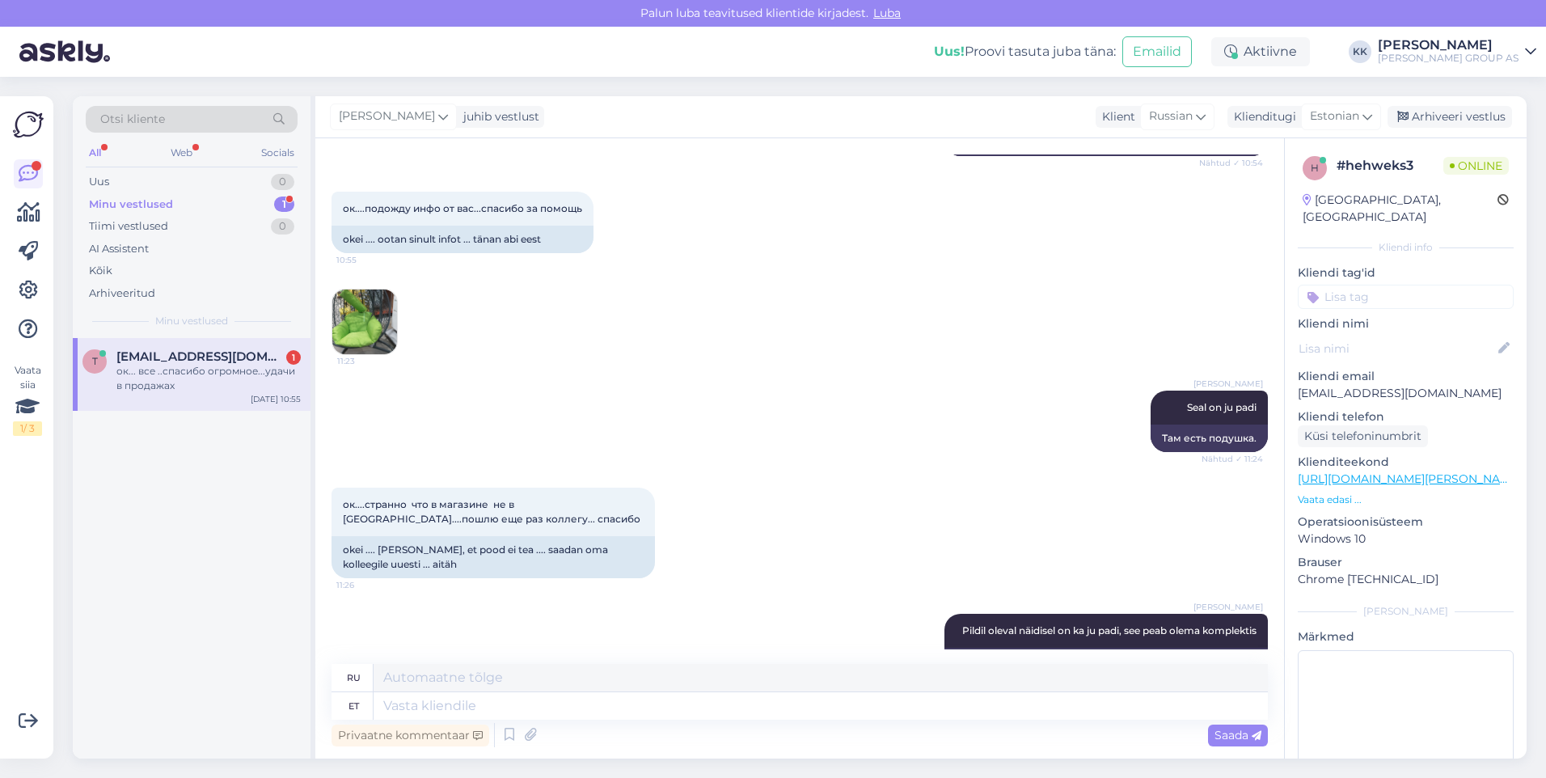
scroll to position [2091, 0]
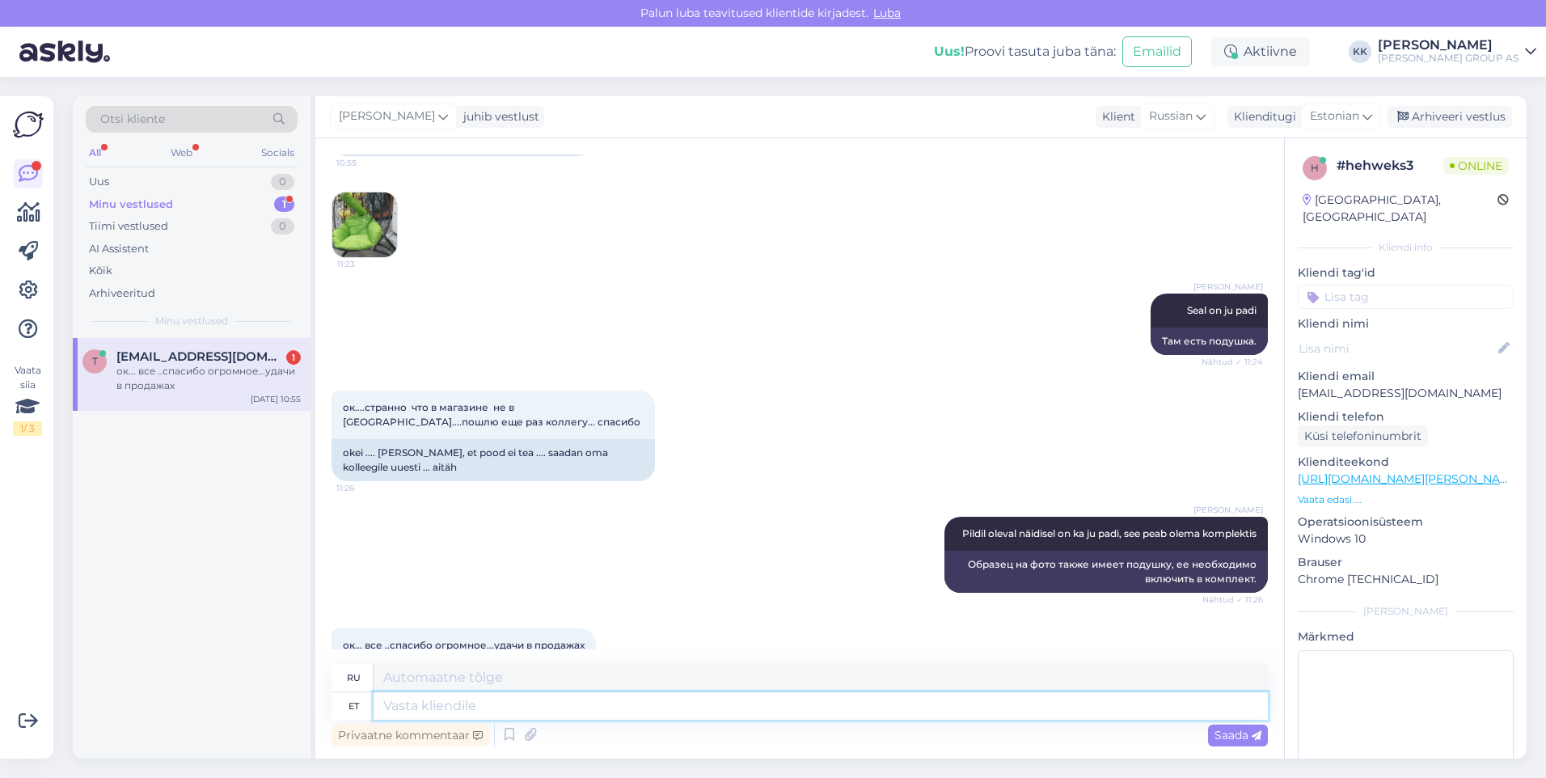
click at [416, 709] on textarea at bounding box center [821, 705] width 894 height 27
click at [1225, 730] on span "Saada" at bounding box center [1238, 735] width 47 height 15
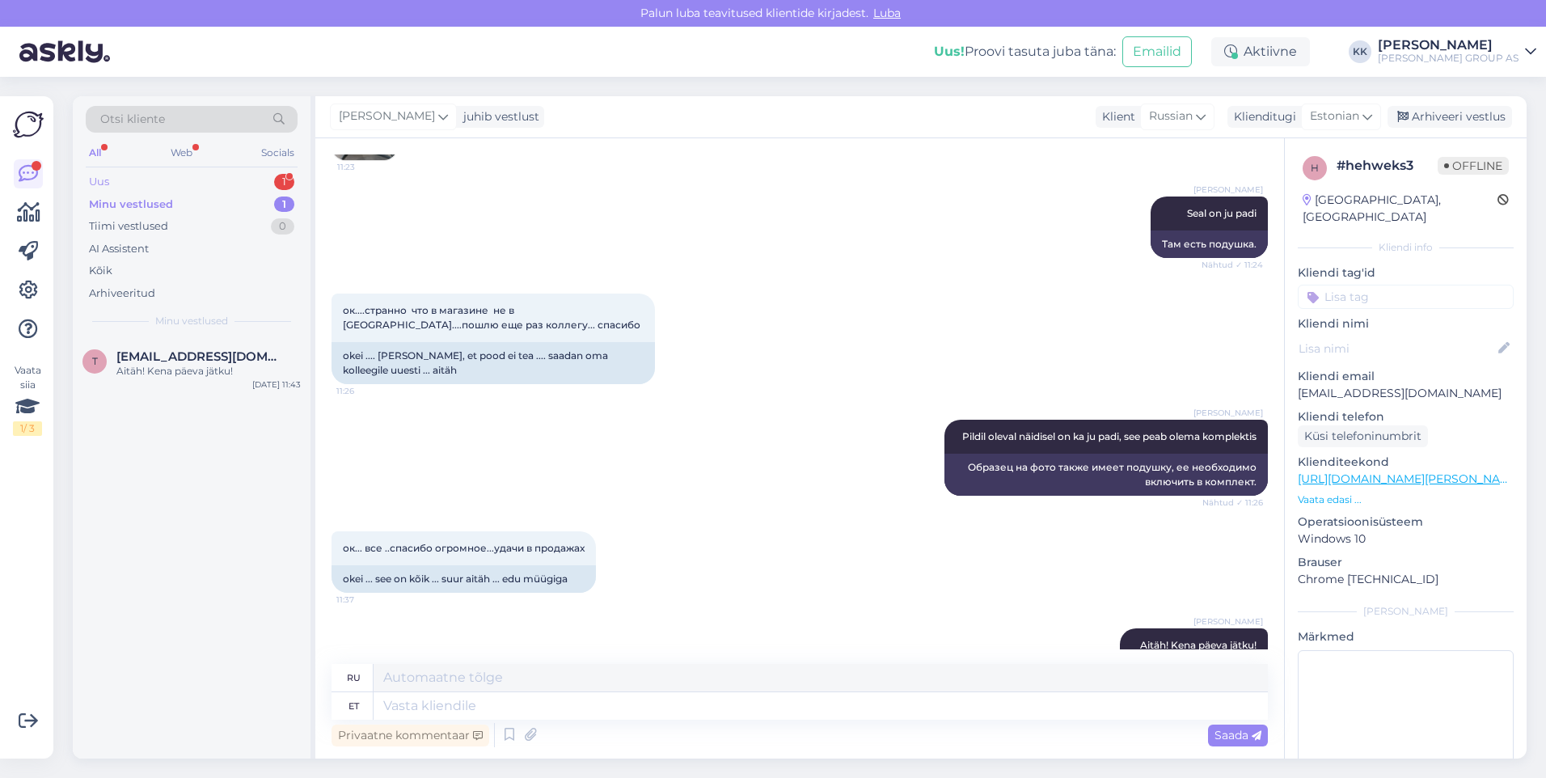
click at [144, 176] on div "Uus 1" at bounding box center [192, 182] width 212 height 23
click at [177, 364] on div "Attachment" at bounding box center [208, 371] width 184 height 15
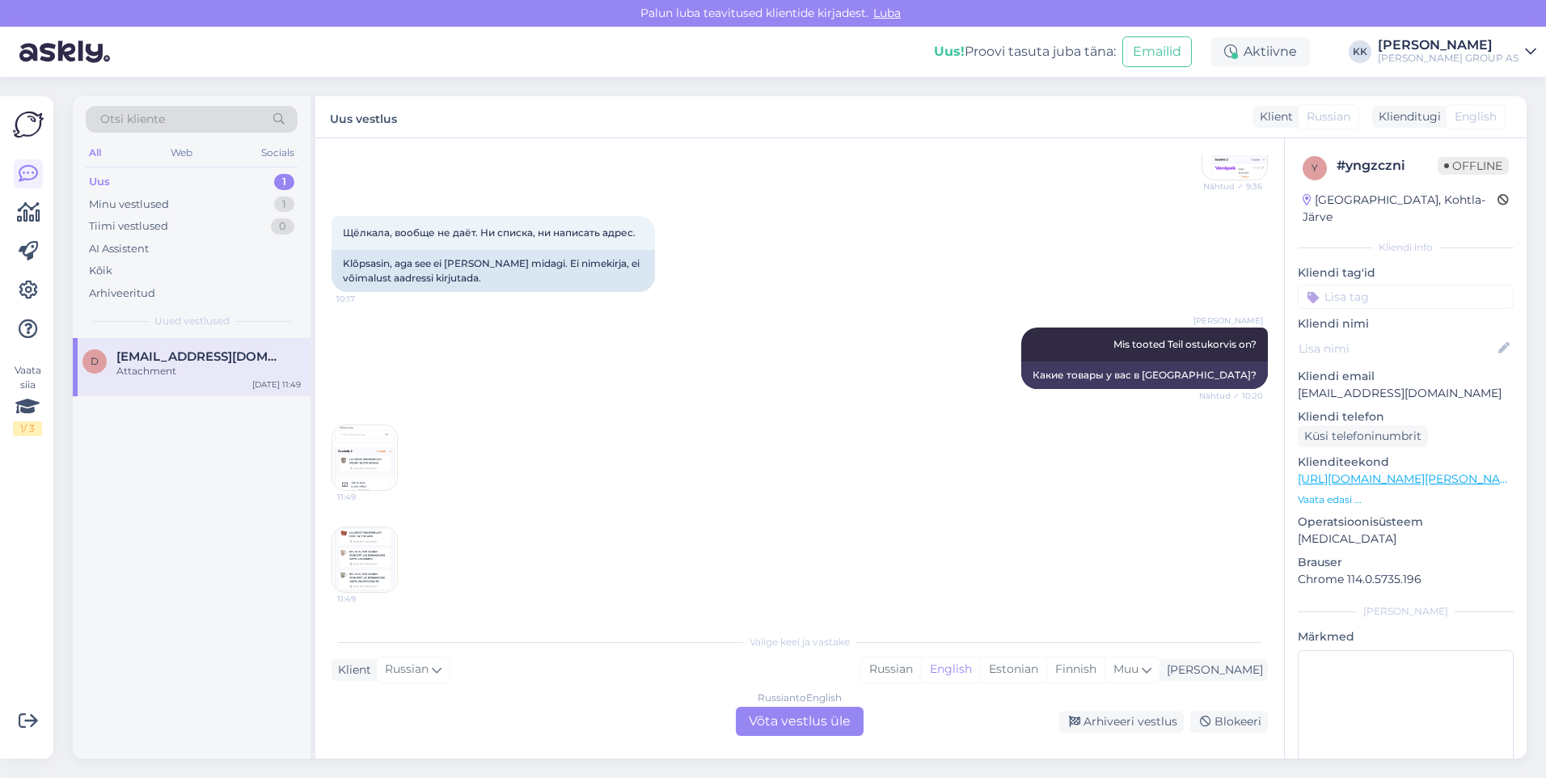
scroll to position [1262, 0]
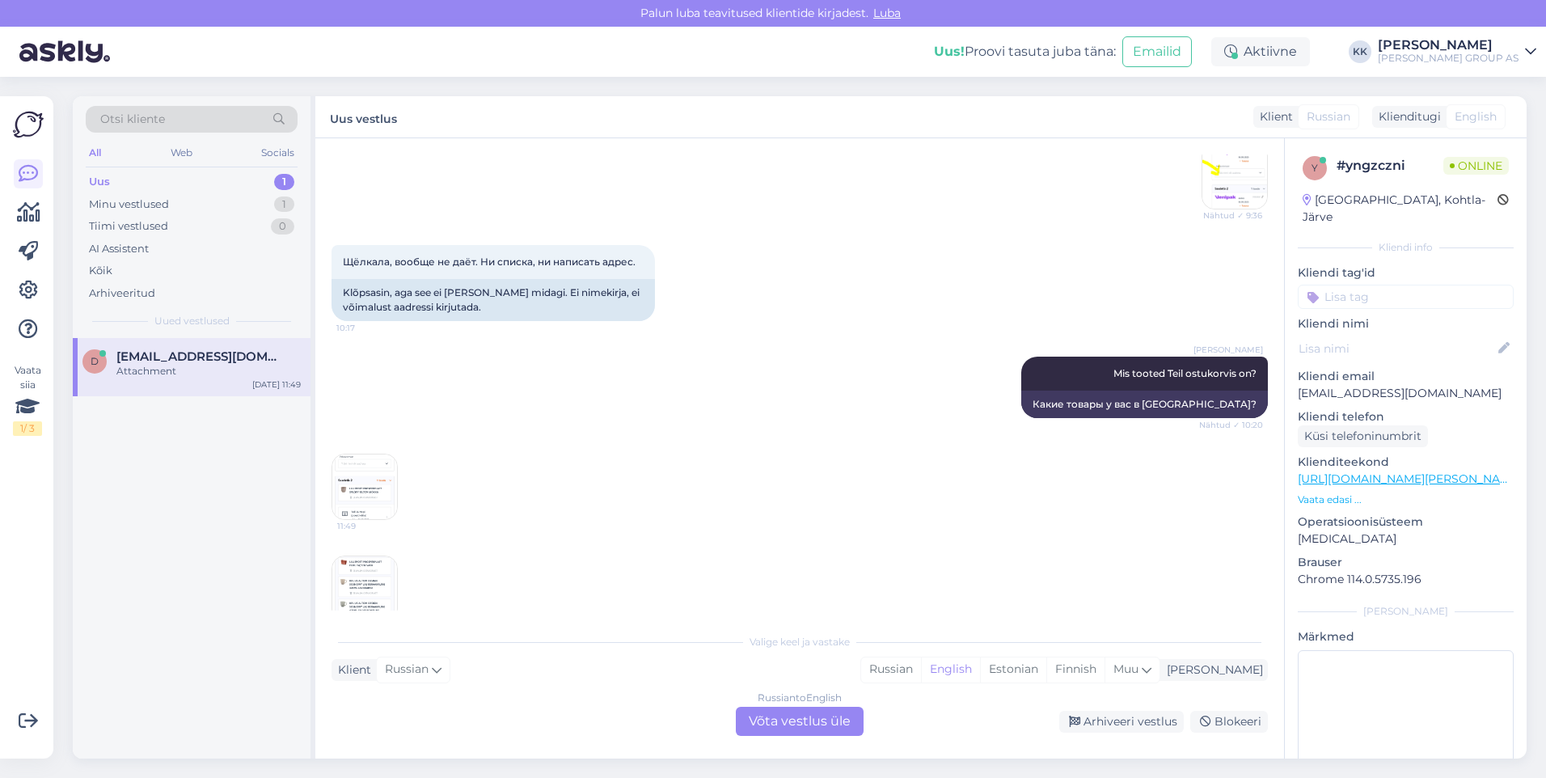
click at [353, 458] on img at bounding box center [364, 486] width 65 height 65
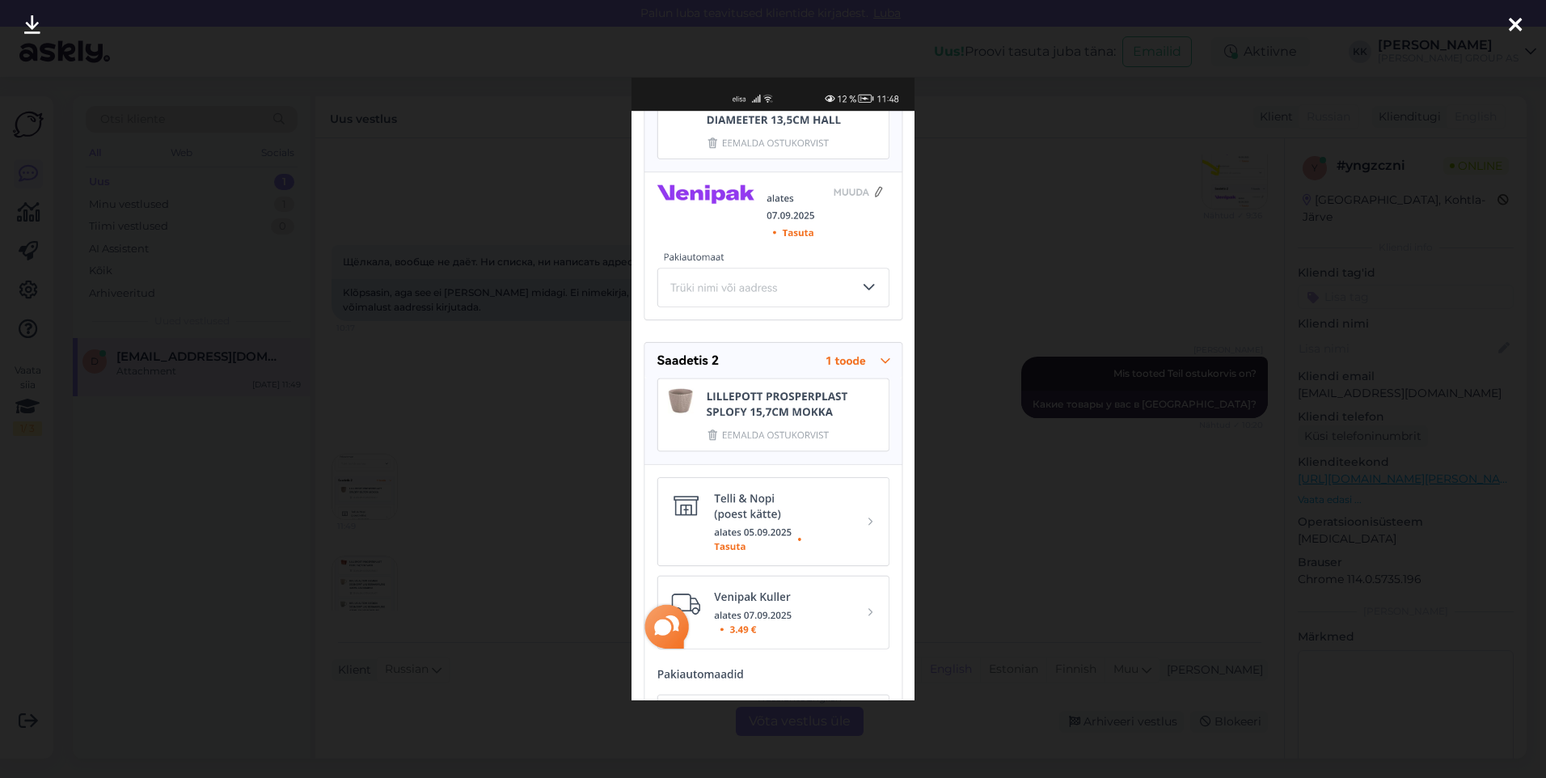
click at [1512, 20] on icon at bounding box center [1515, 25] width 13 height 21
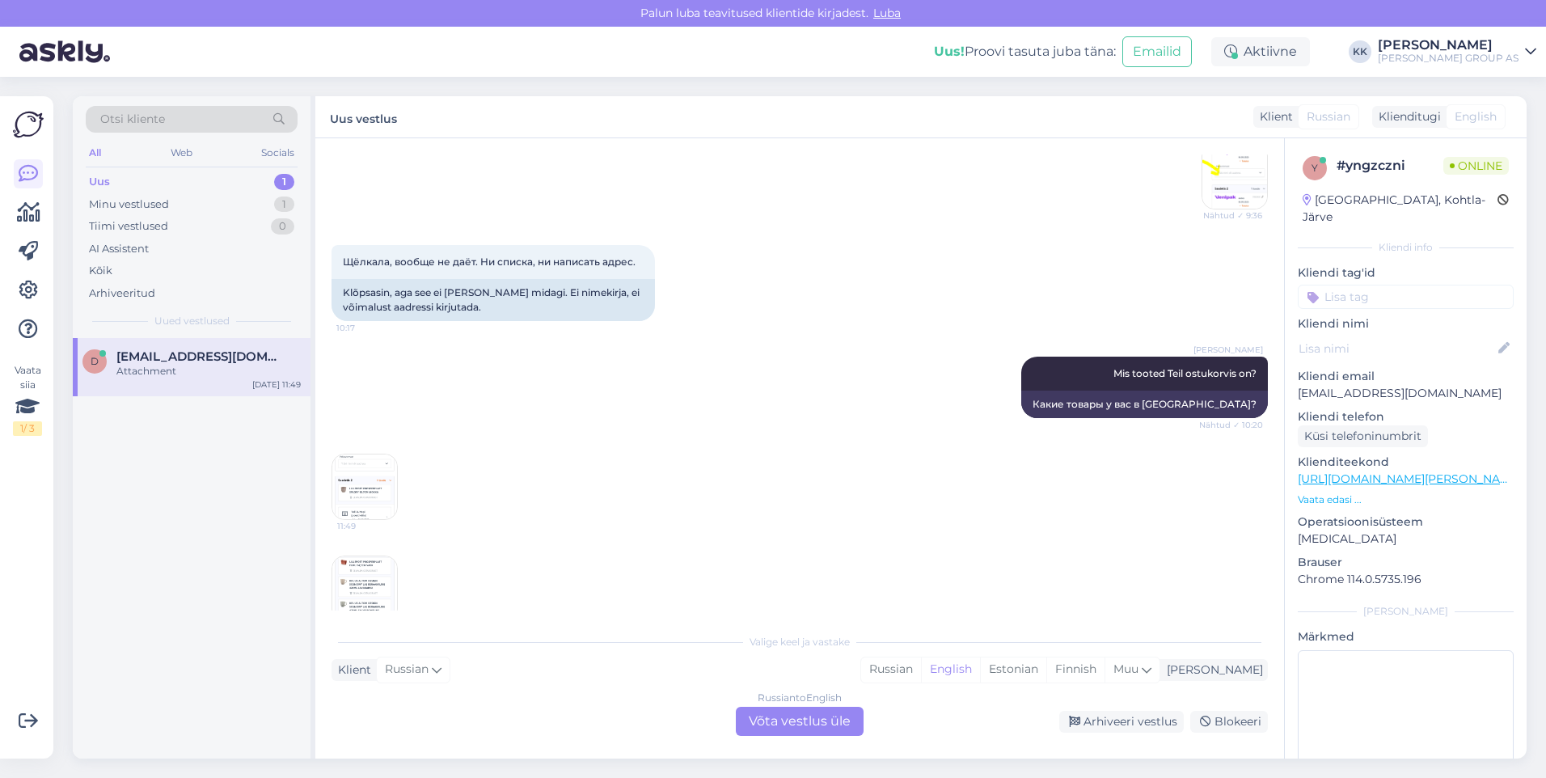
click at [367, 559] on img at bounding box center [364, 588] width 65 height 65
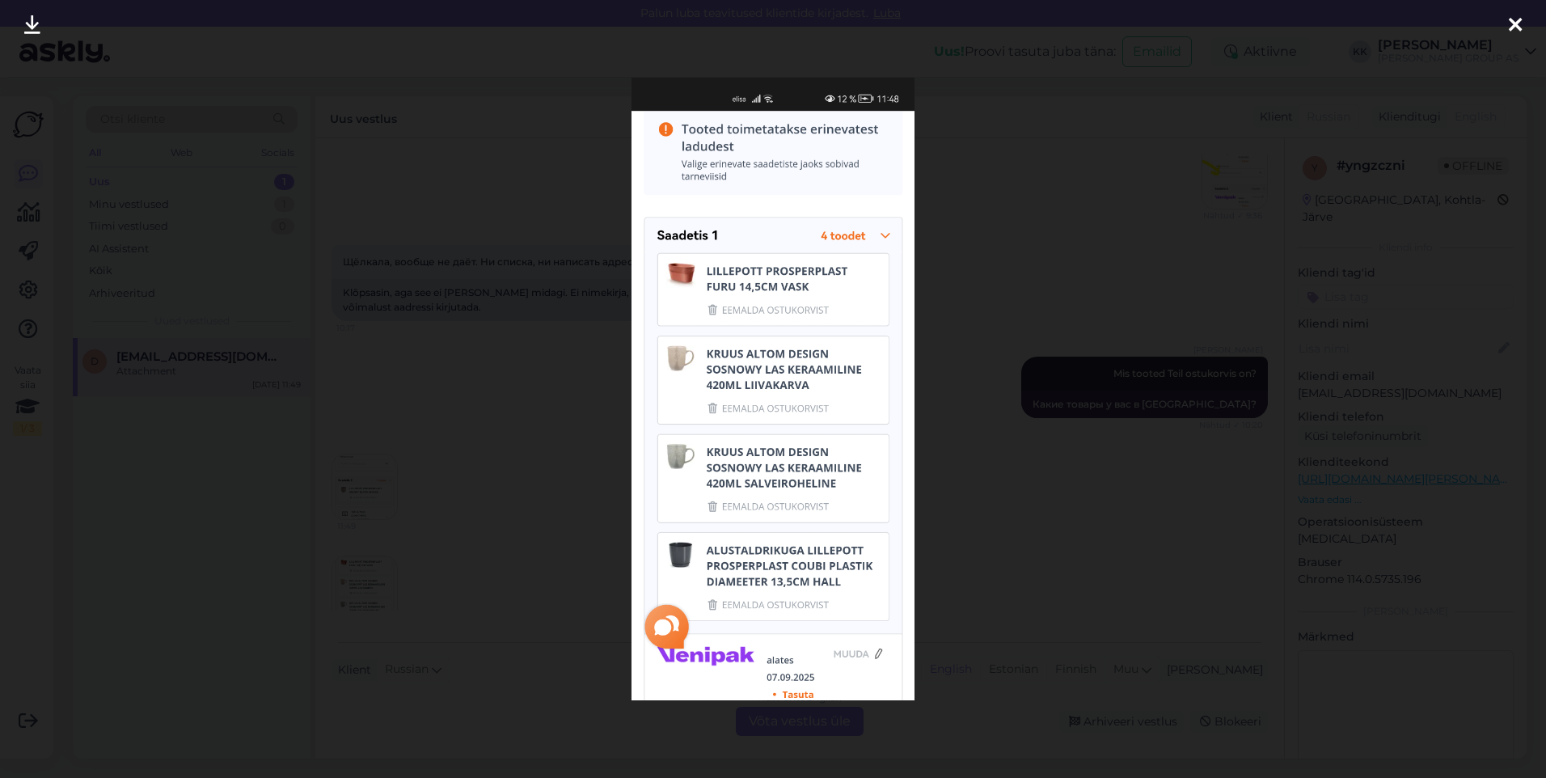
click at [1507, 24] on div at bounding box center [1515, 25] width 32 height 51
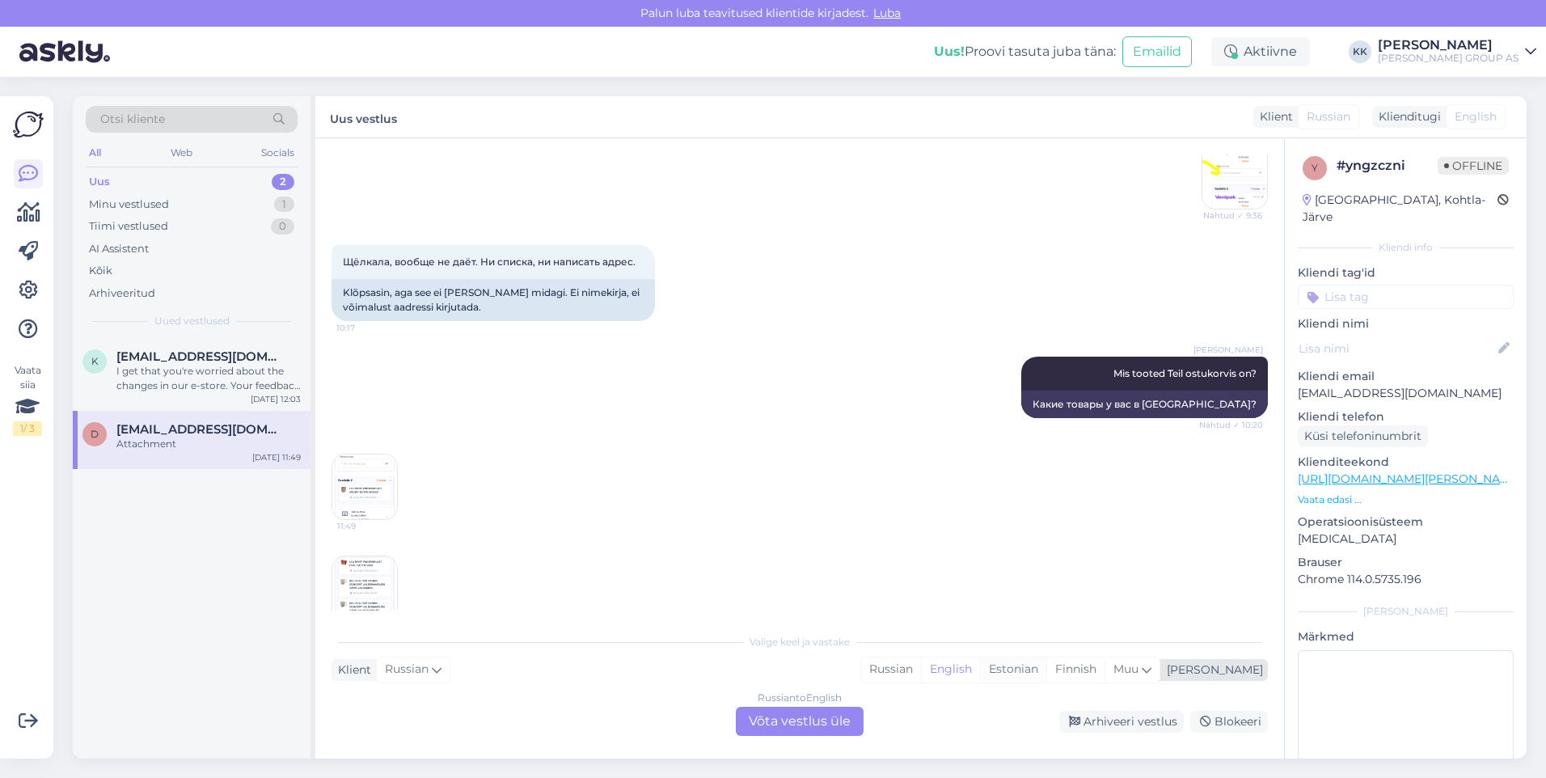
click at [1046, 667] on div "Estonian" at bounding box center [1013, 669] width 66 height 24
click at [830, 723] on div "Russian to Estonian Võta vestlus üle" at bounding box center [800, 721] width 128 height 29
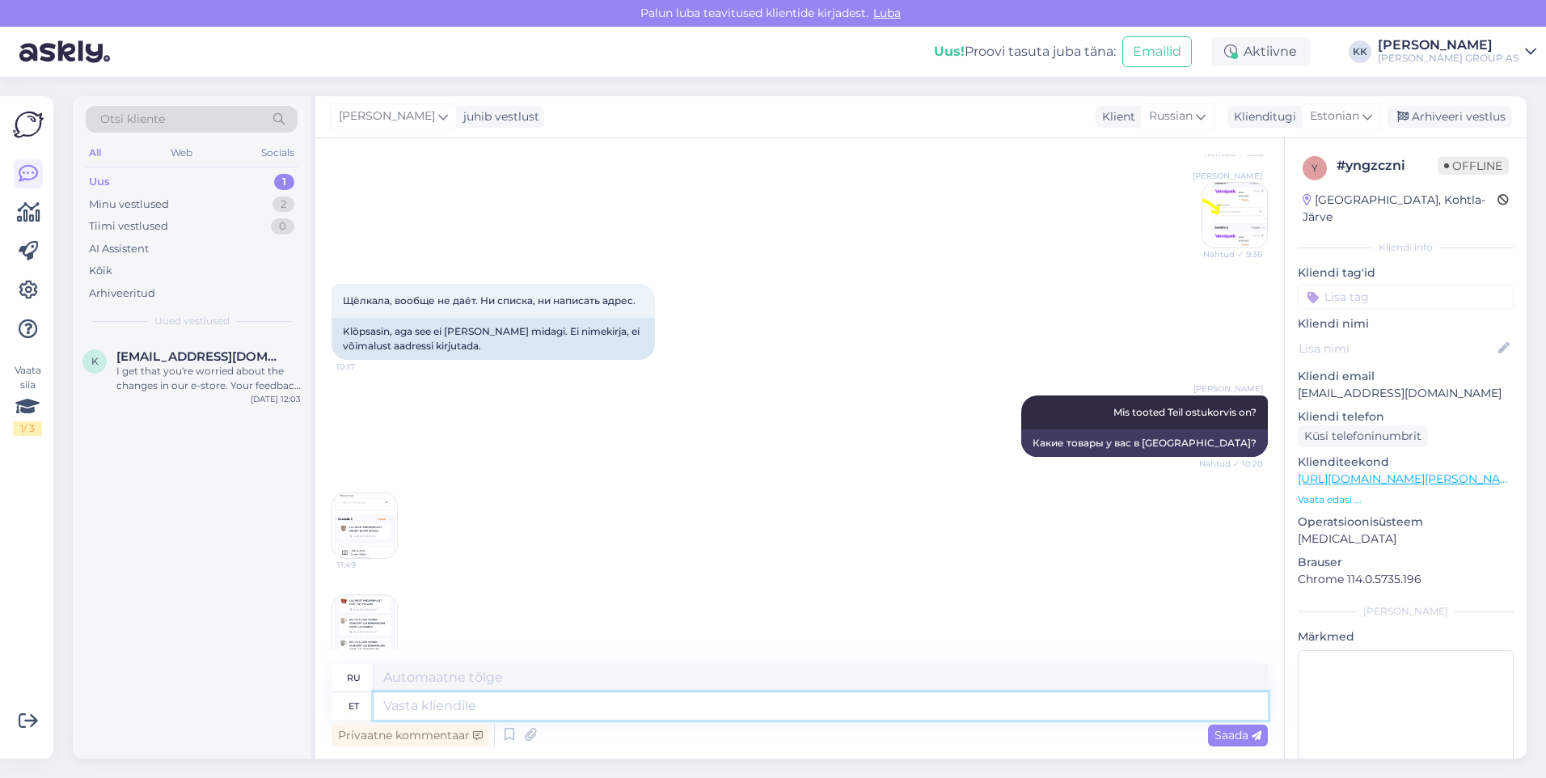
click at [425, 710] on textarea at bounding box center [821, 705] width 894 height 27
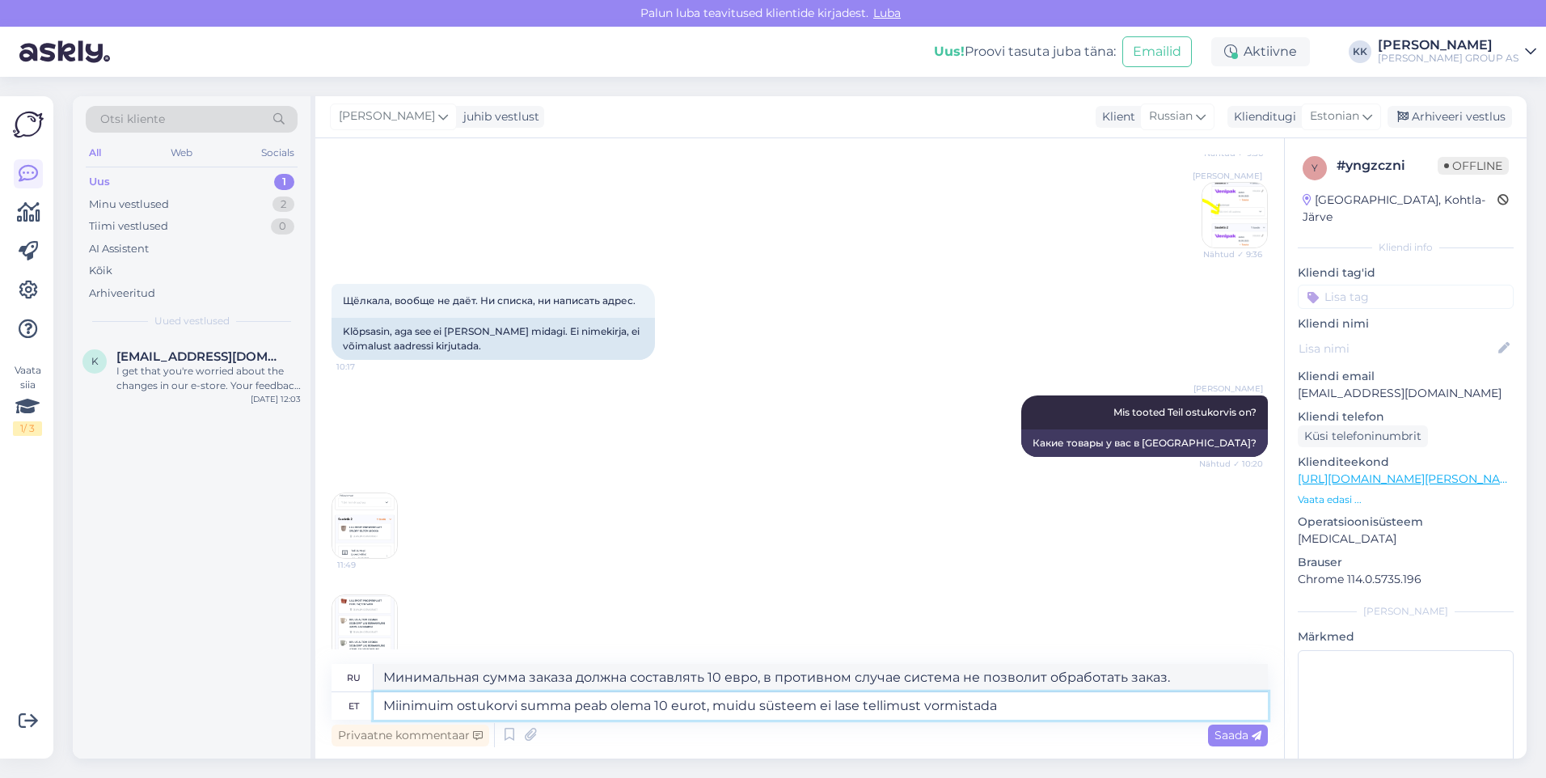
click at [441, 705] on textarea "Miinimuim ostukorvi summa peab olema 10 eurot, muidu süsteem ei lase tellimust …" at bounding box center [821, 705] width 894 height 27
click at [1004, 706] on textarea "Miinimum ostukorvi summa peab olema 10 eurot, muidu süsteem ei lase tellimust v…" at bounding box center [821, 705] width 894 height 27
click at [1232, 730] on span "Saada" at bounding box center [1238, 735] width 47 height 15
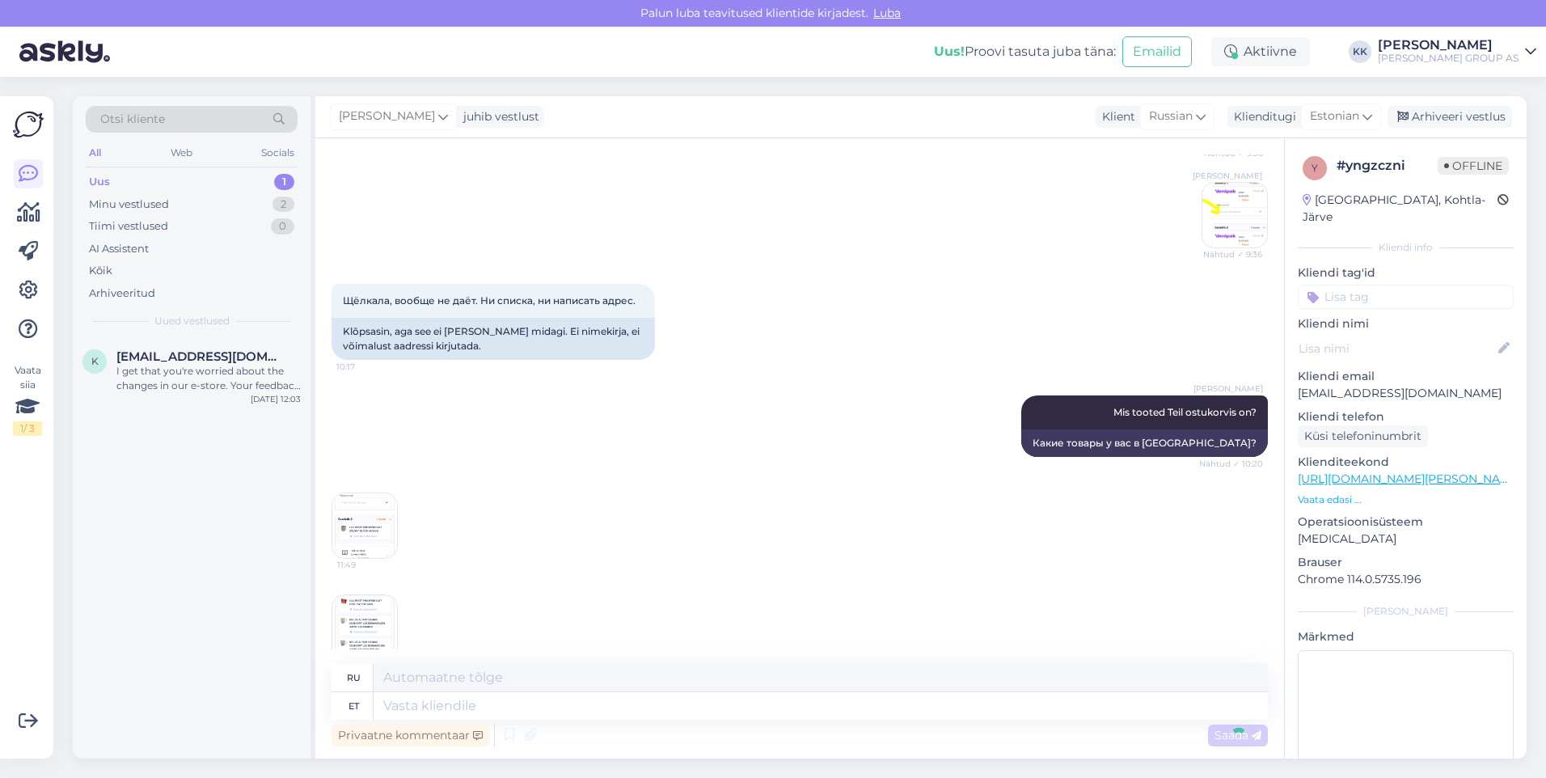
scroll to position [1334, 0]
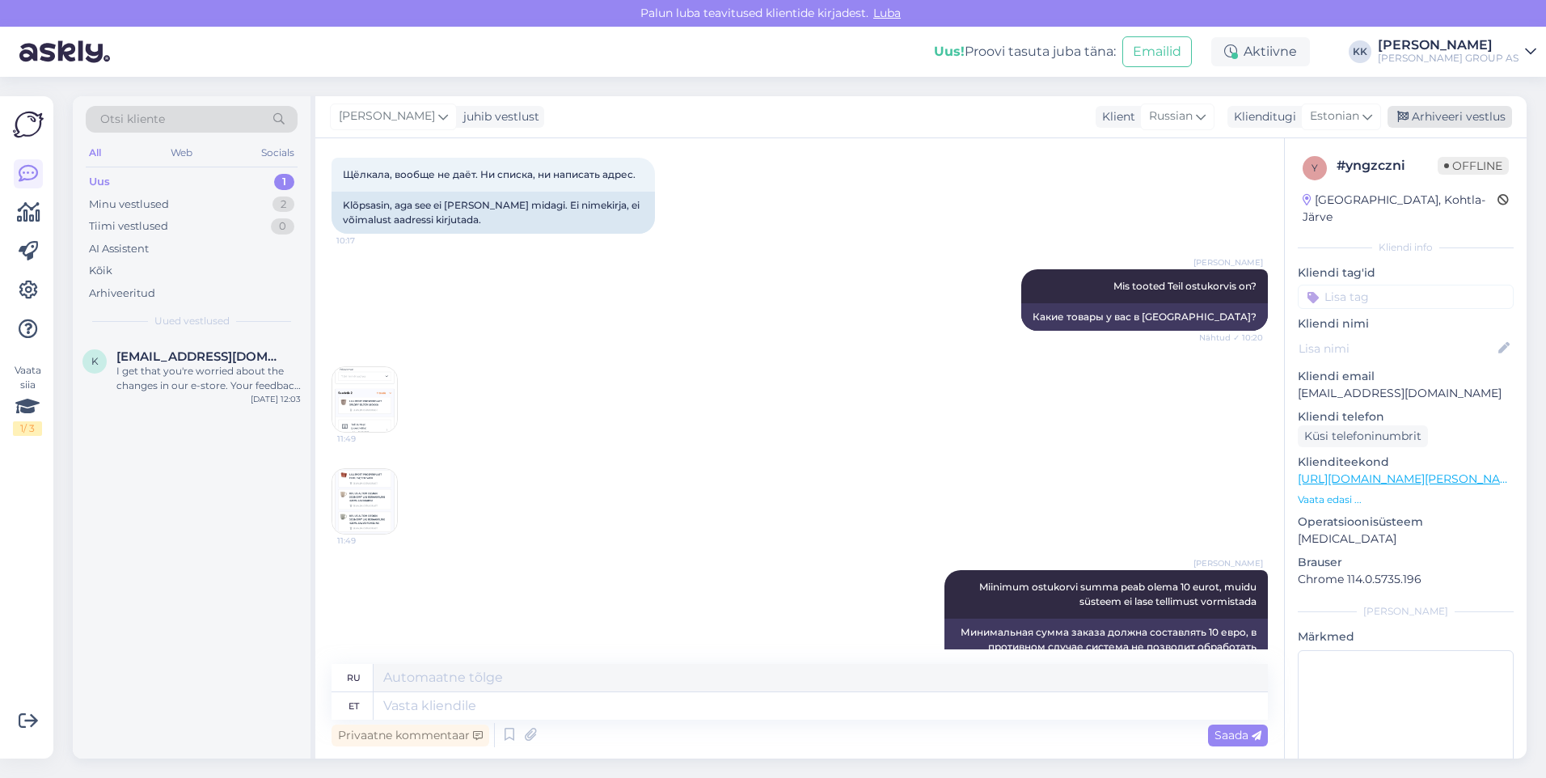
click at [1443, 112] on div "Arhiveeri vestlus" at bounding box center [1450, 117] width 125 height 22
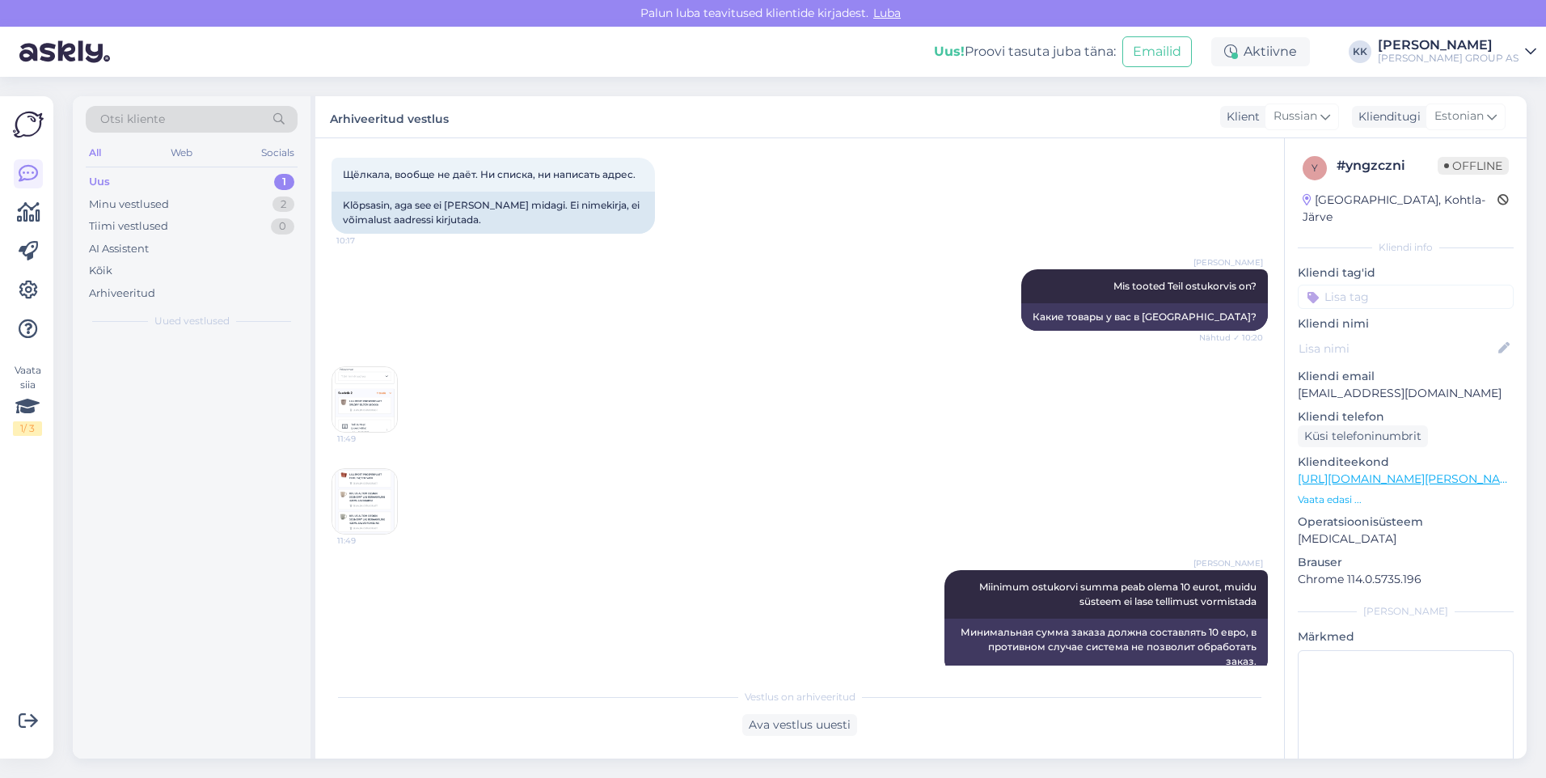
scroll to position [1318, 0]
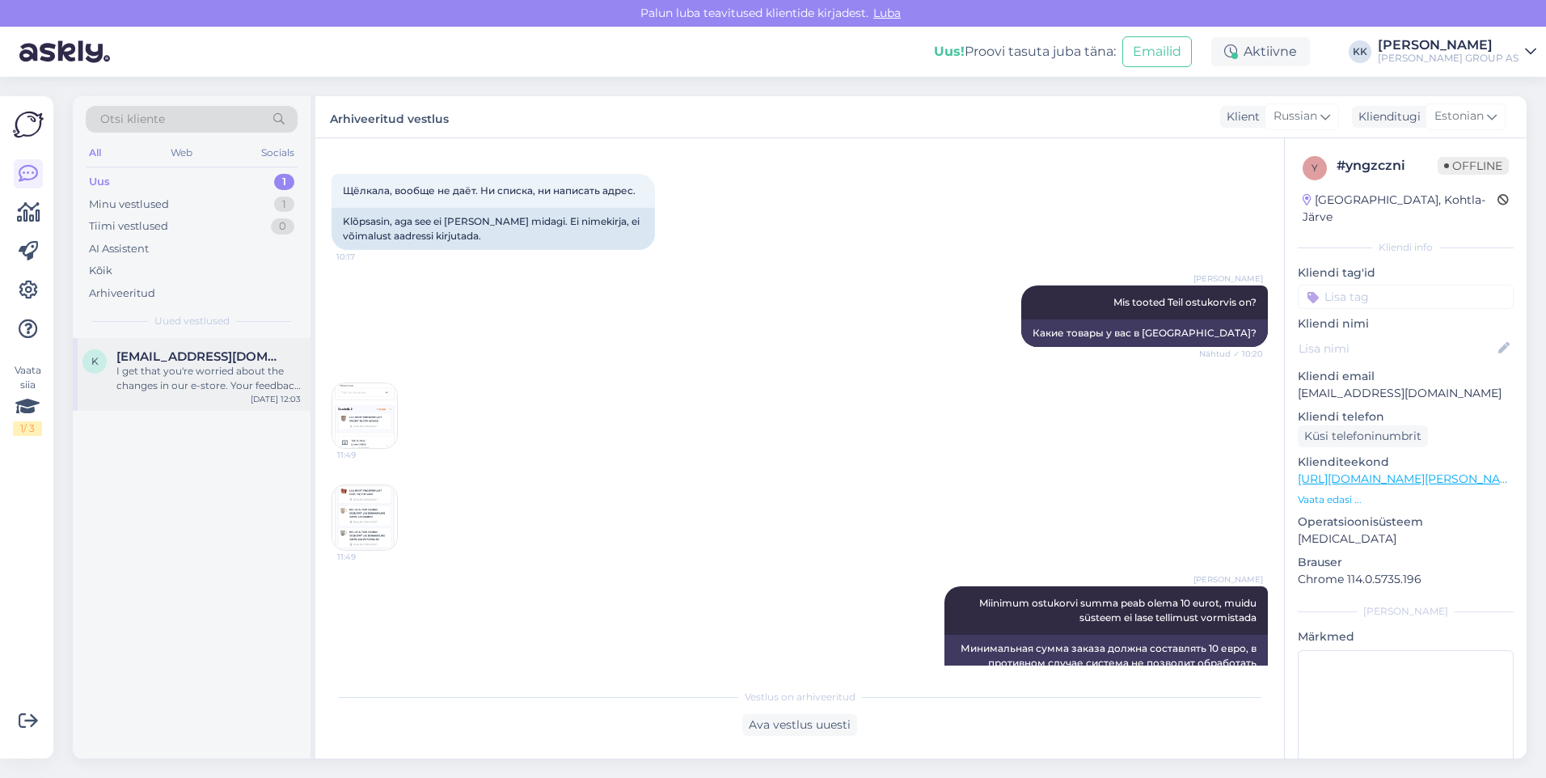
click at [188, 379] on div "I get that you're worried about the changes in our e-store. Your feedback is im…" at bounding box center [208, 378] width 184 height 29
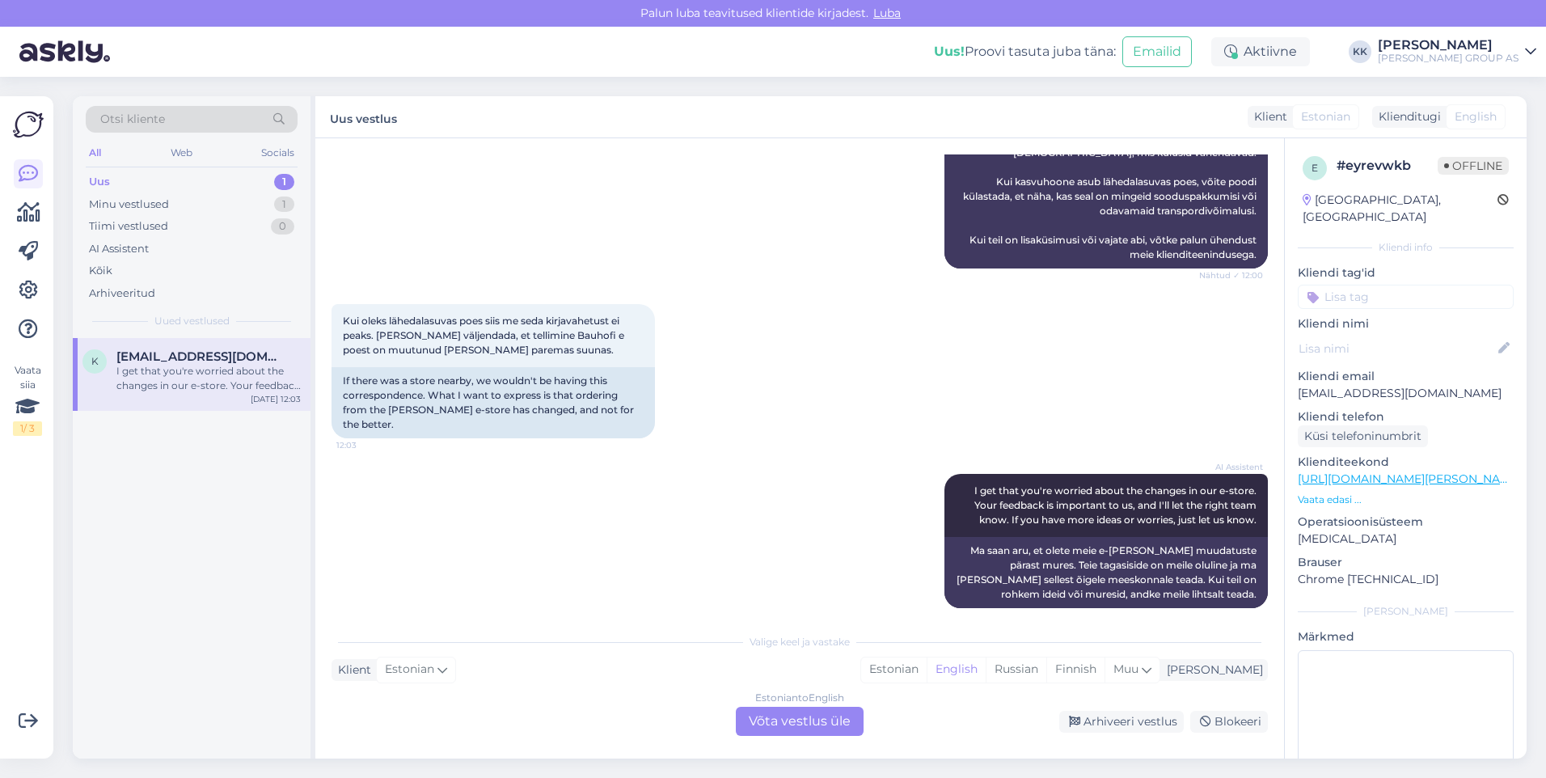
scroll to position [1786, 0]
click at [927, 661] on div "Estonian" at bounding box center [894, 669] width 66 height 24
click at [782, 718] on div "Estonian to Estonian Võta vestlus üle" at bounding box center [800, 721] width 128 height 29
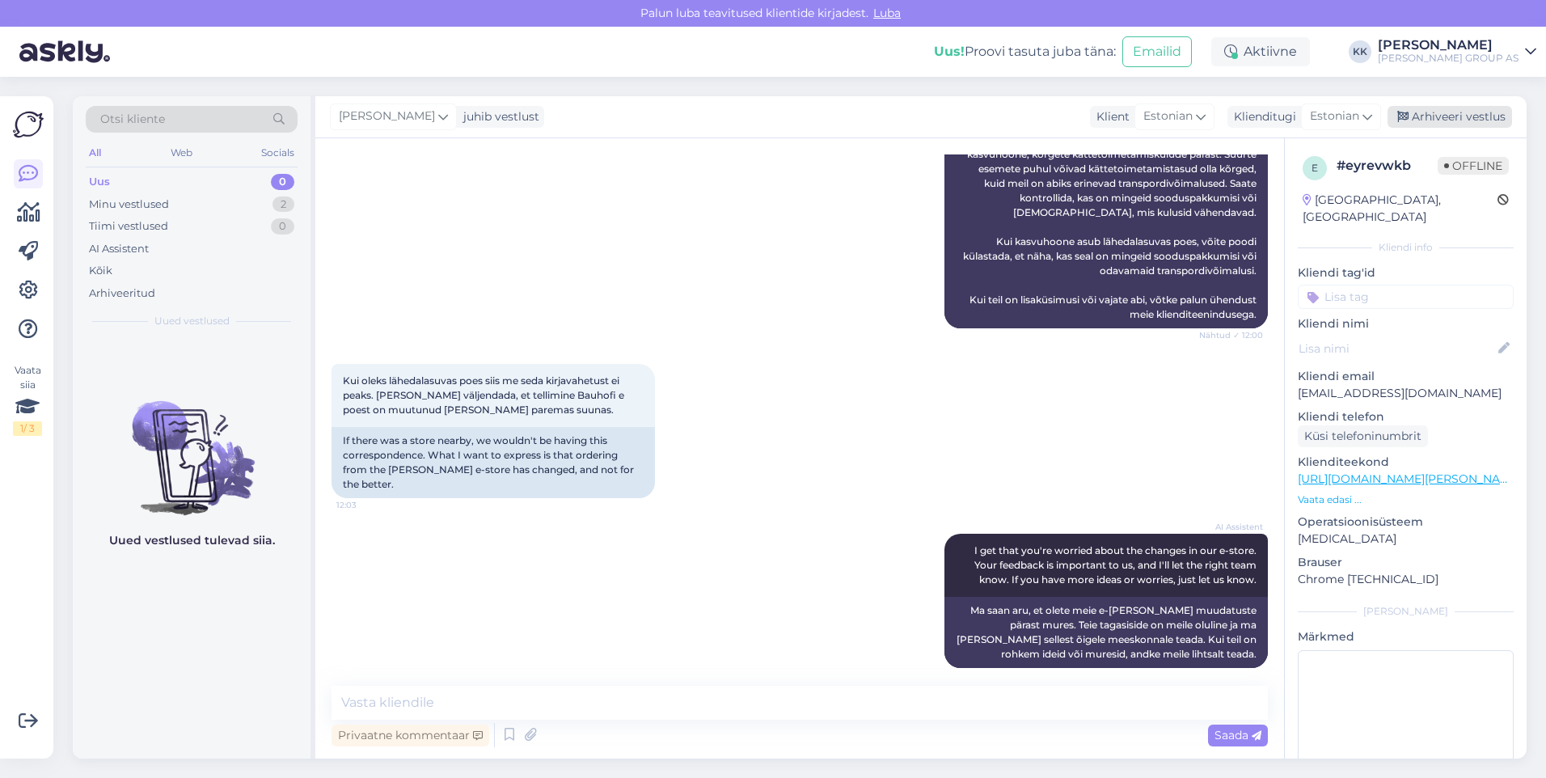
click at [1452, 115] on div "Arhiveeri vestlus" at bounding box center [1450, 117] width 125 height 22
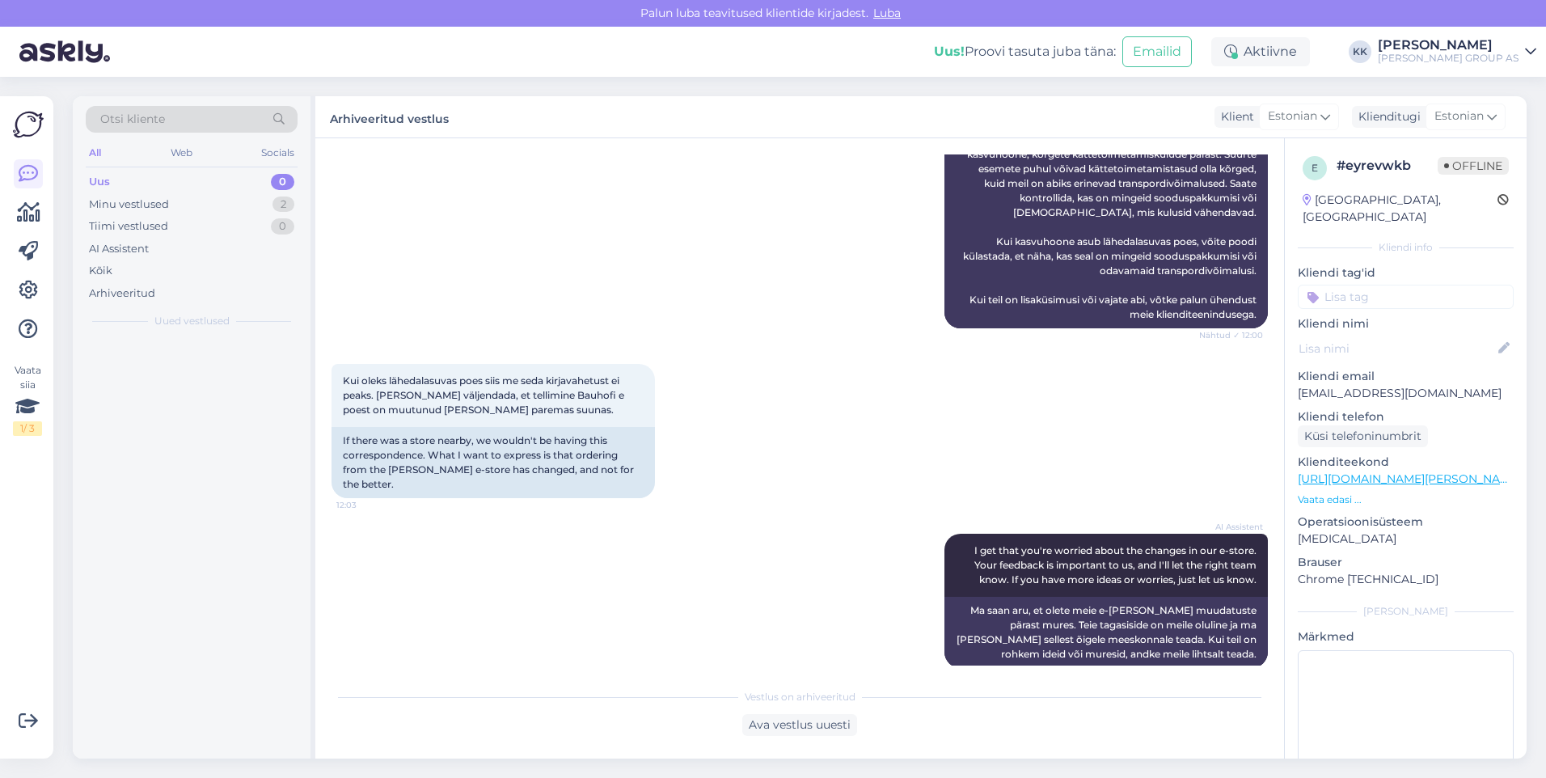
scroll to position [1731, 0]
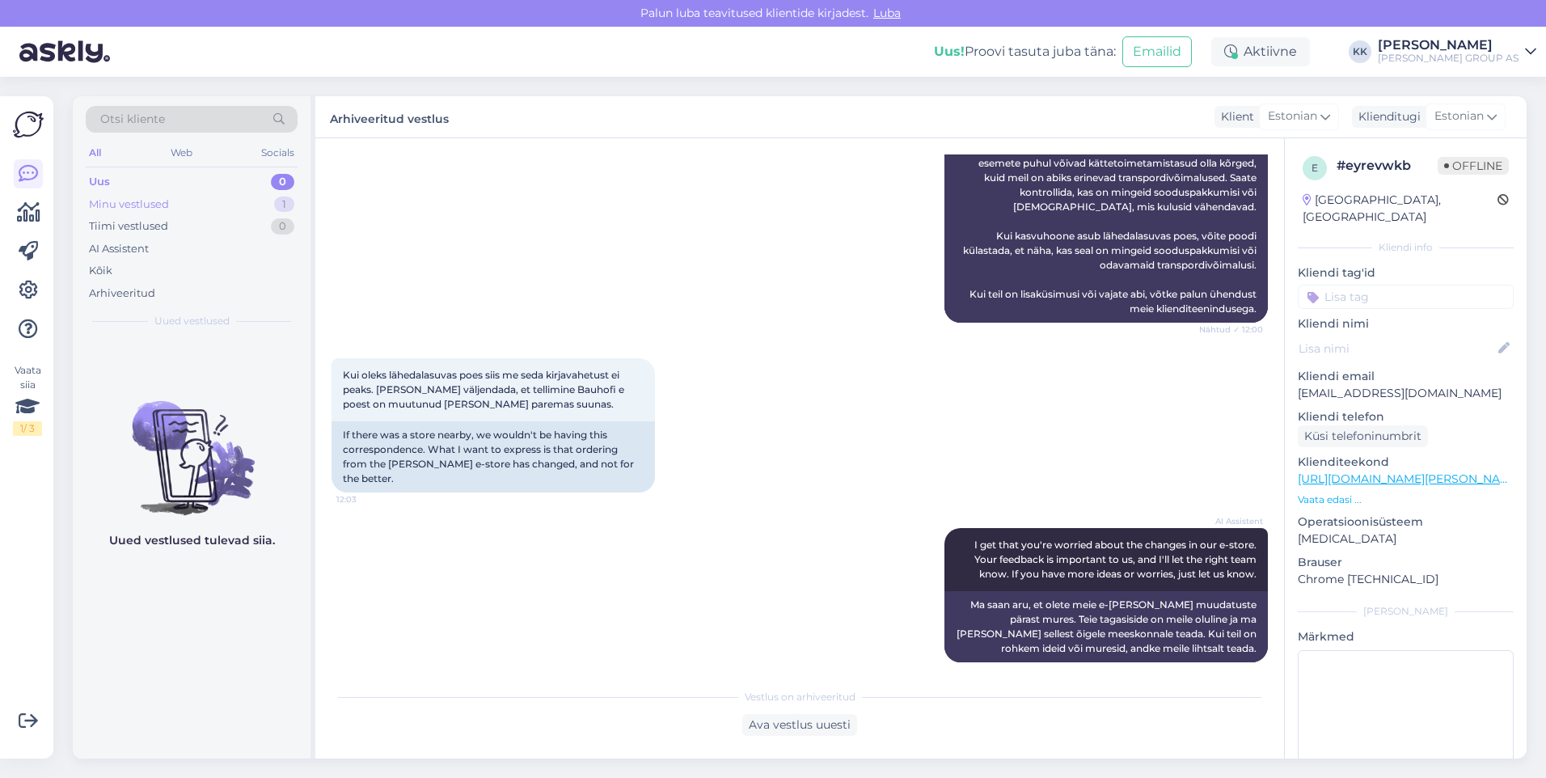
click at [119, 201] on div "Minu vestlused" at bounding box center [129, 205] width 80 height 16
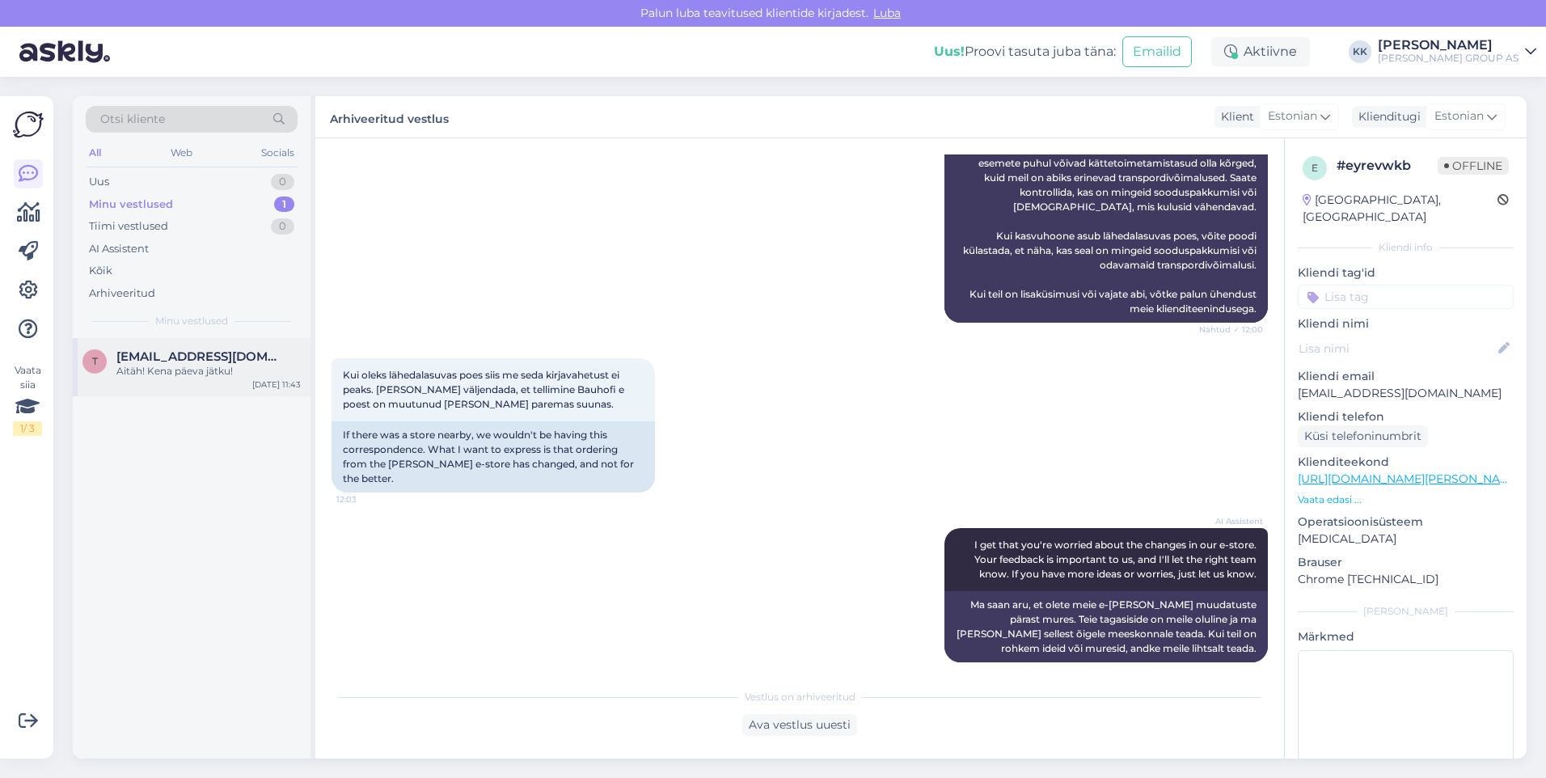
click at [193, 363] on span "[EMAIL_ADDRESS][DOMAIN_NAME]" at bounding box center [200, 356] width 168 height 15
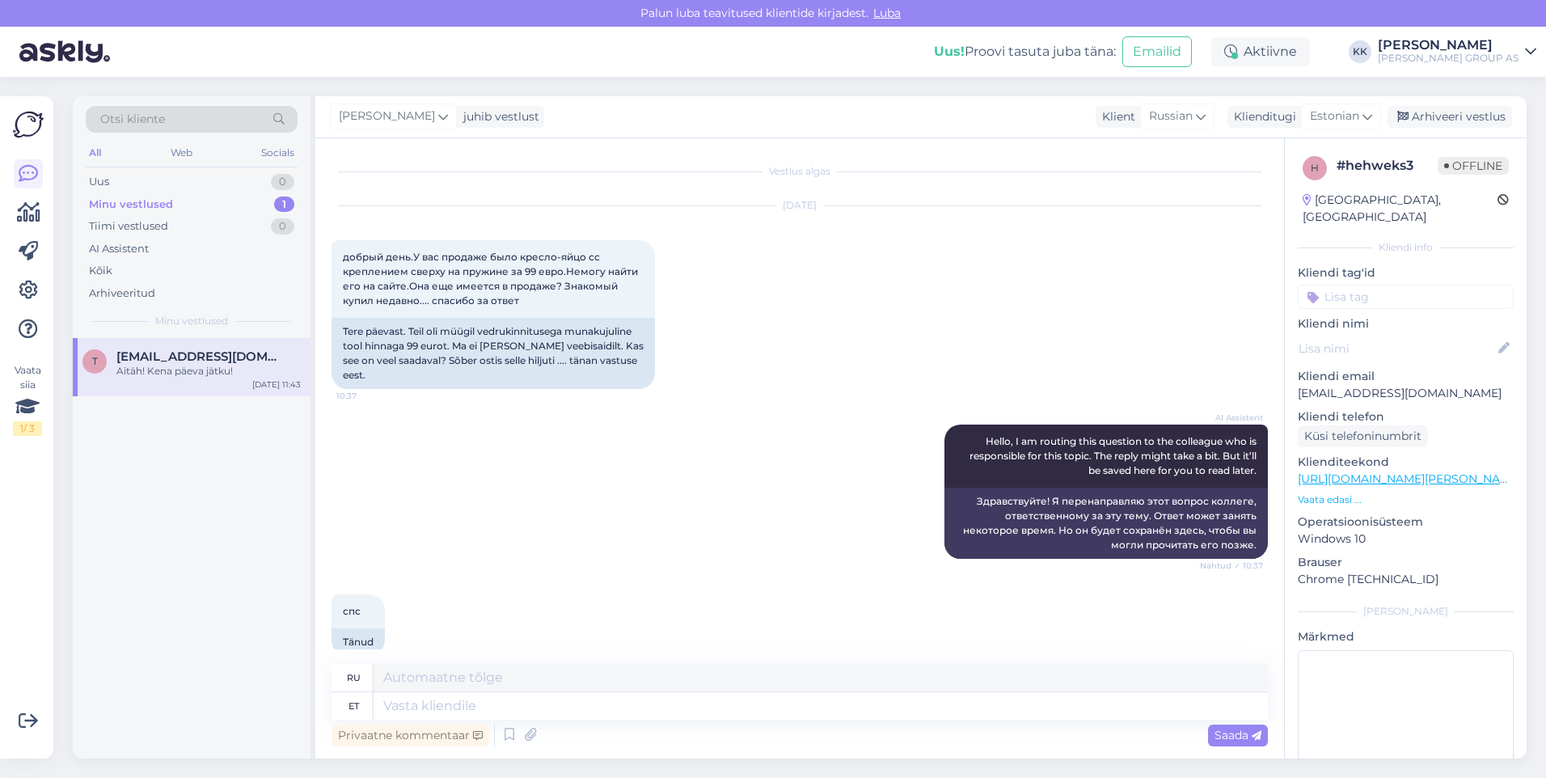
scroll to position [2188, 0]
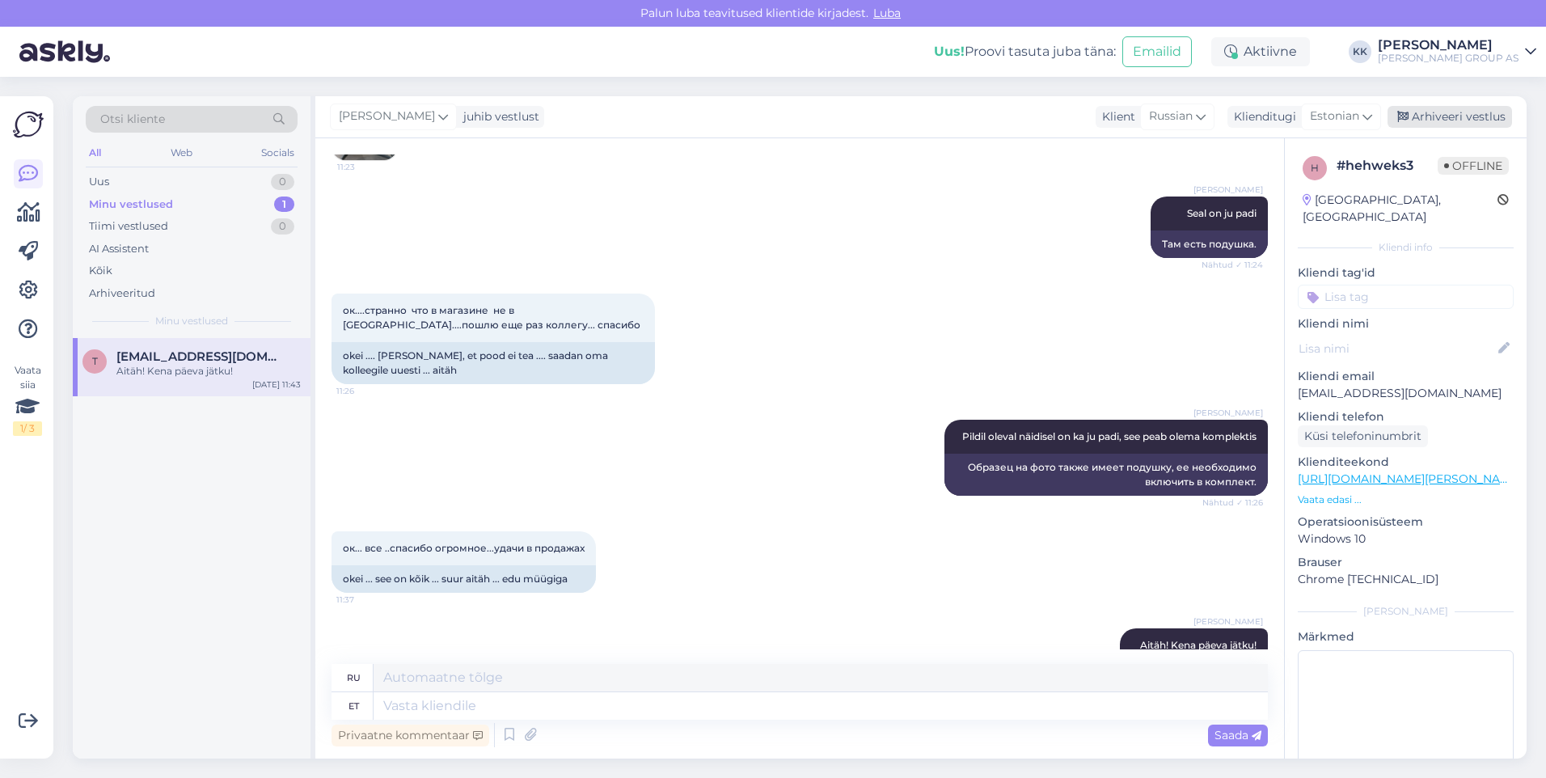
click at [1437, 112] on div "Arhiveeri vestlus" at bounding box center [1450, 117] width 125 height 22
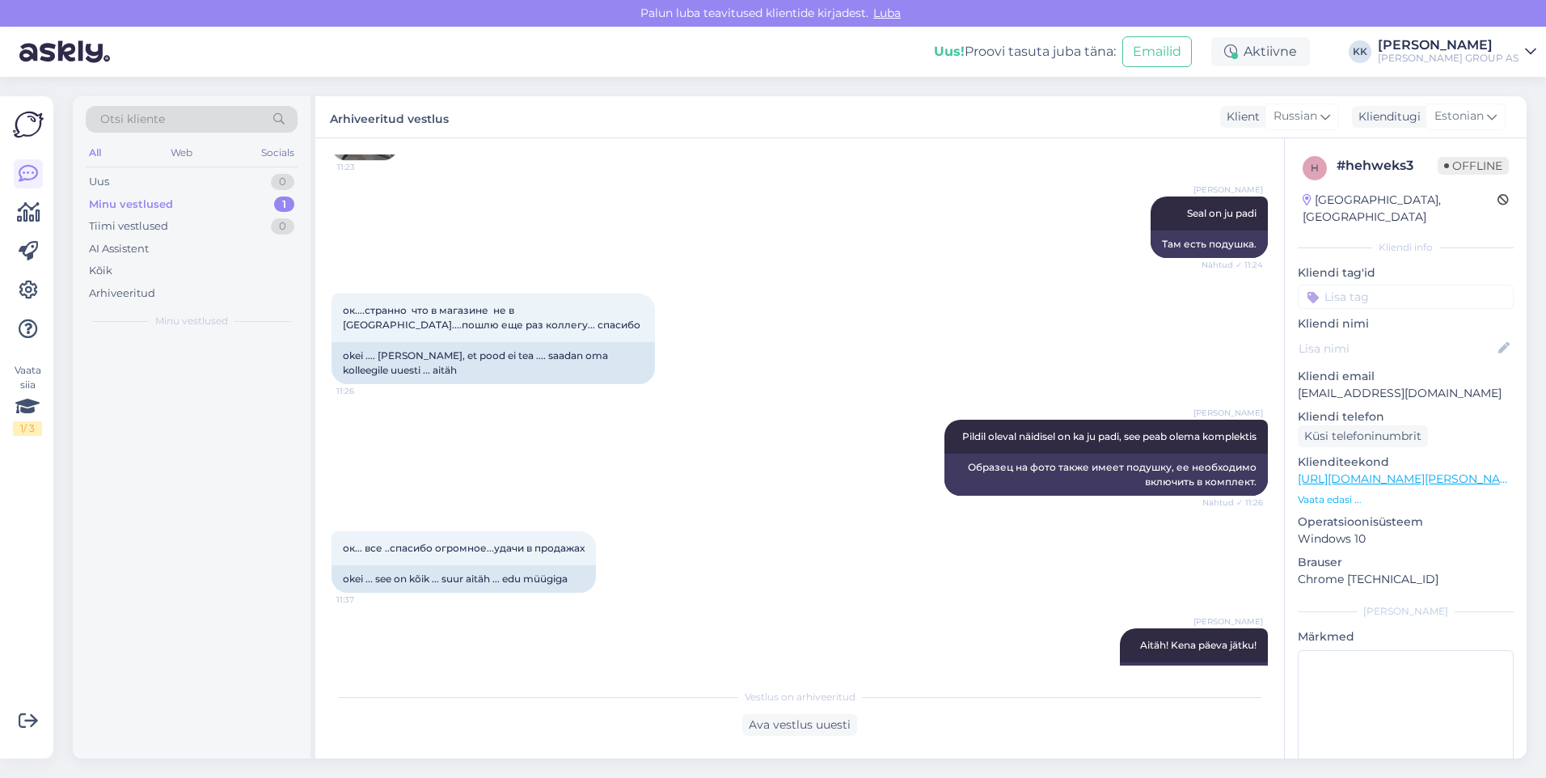
scroll to position [2172, 0]
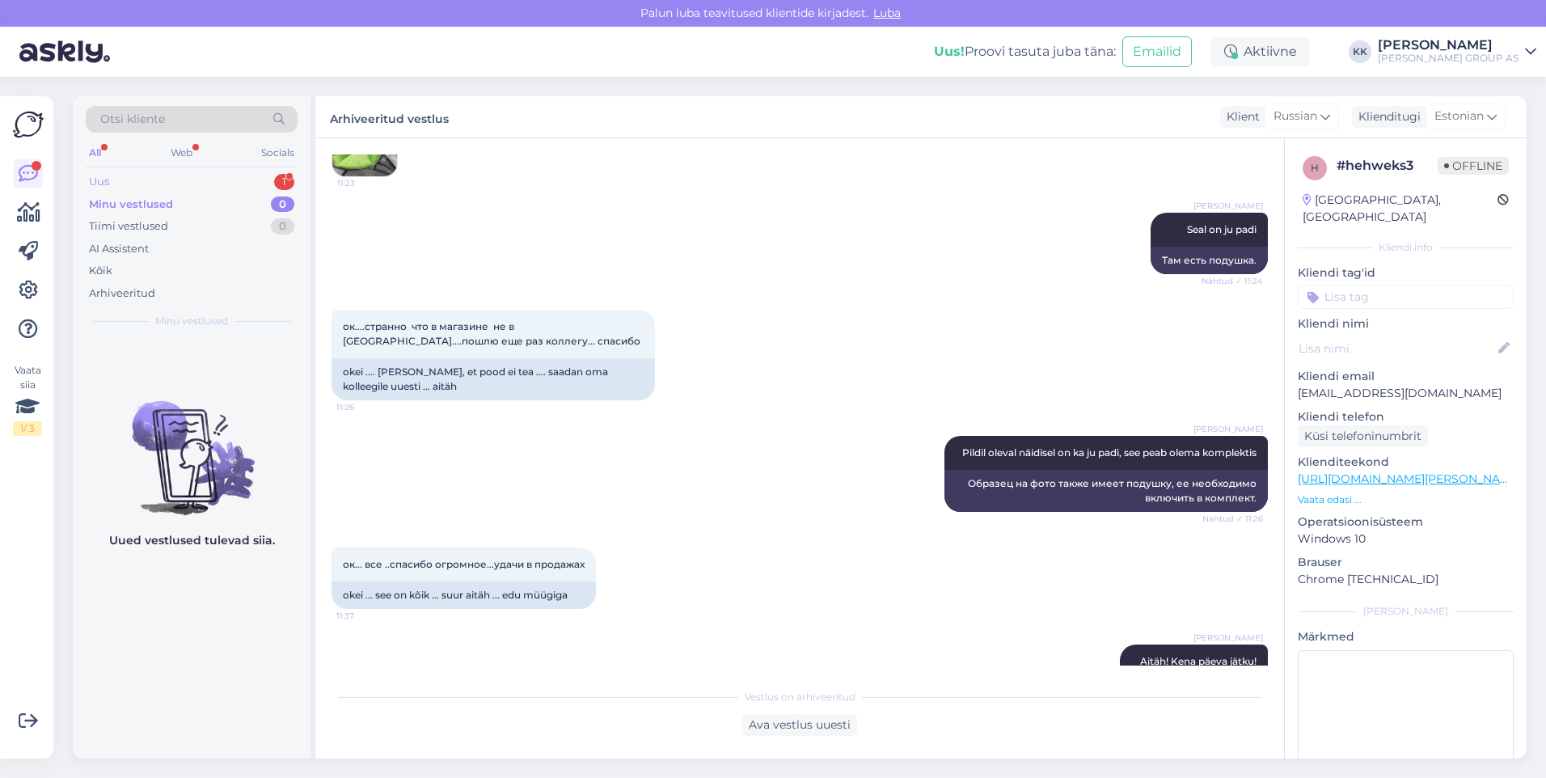
click at [112, 177] on div "Uus 1" at bounding box center [192, 182] width 212 height 23
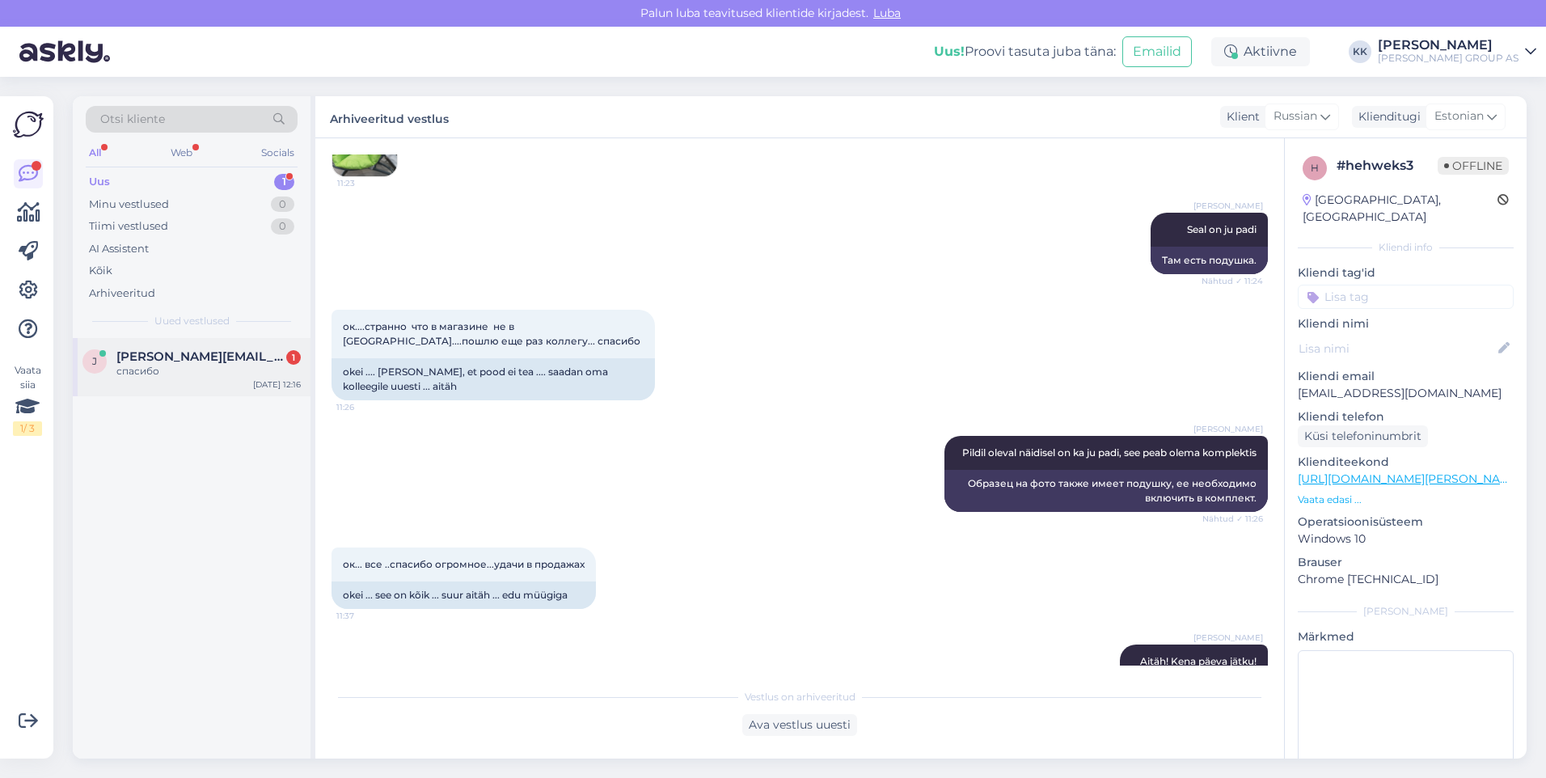
click at [172, 368] on div "спасибо" at bounding box center [208, 371] width 184 height 15
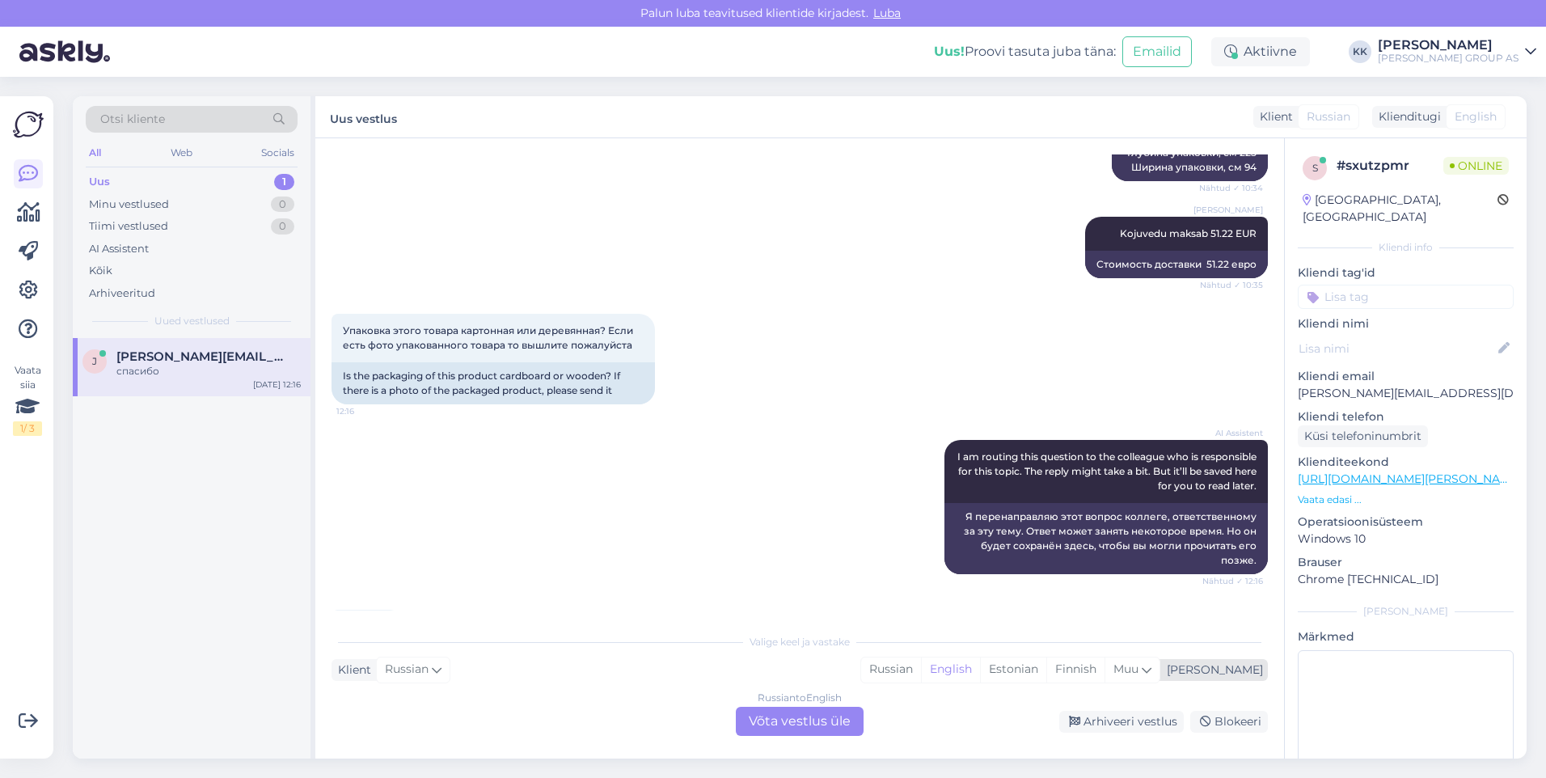
scroll to position [689, 0]
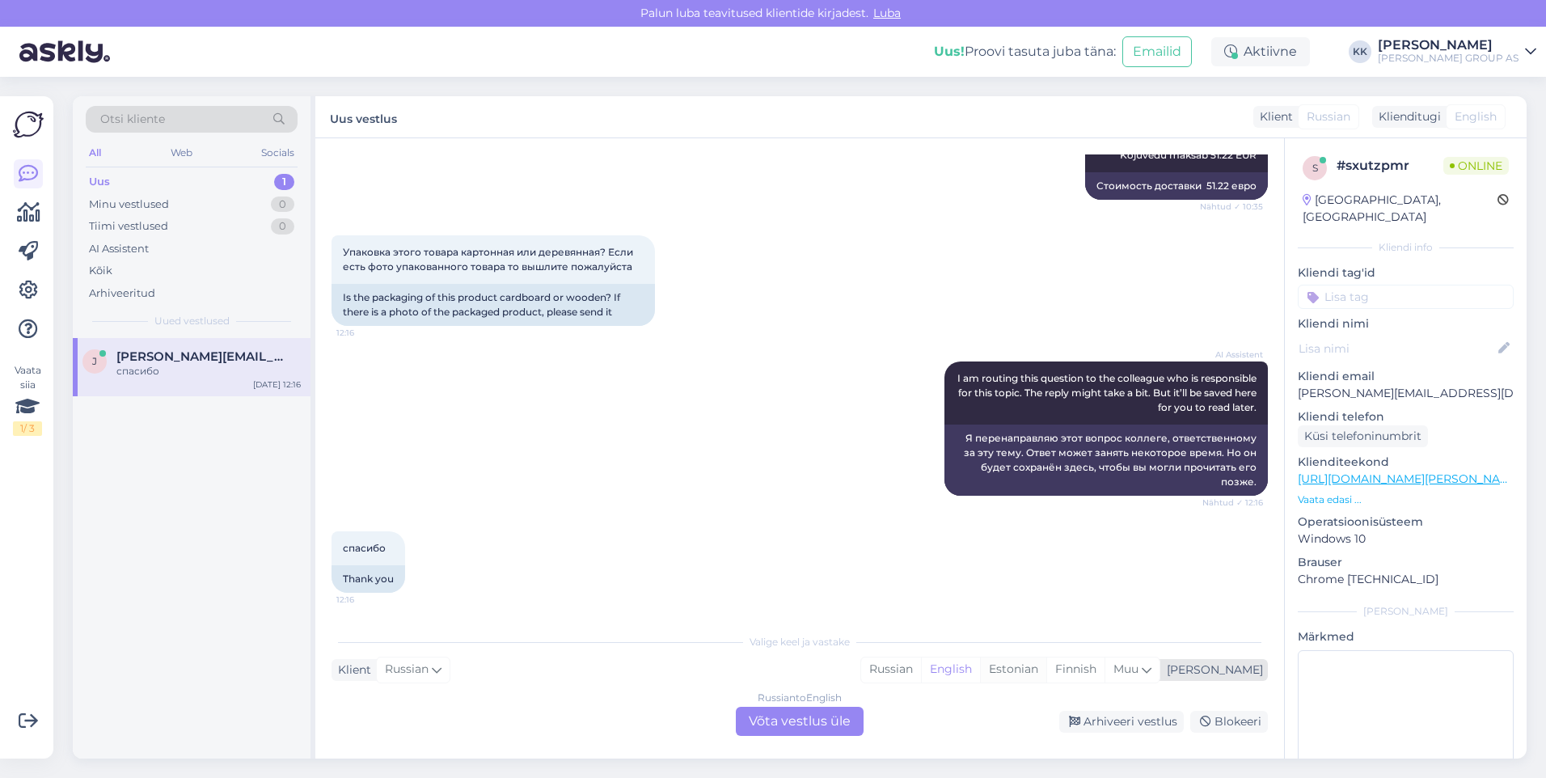
click at [1046, 668] on div "Estonian" at bounding box center [1013, 669] width 66 height 24
click at [797, 723] on div "Russian to Estonian Võta vestlus üle" at bounding box center [800, 721] width 128 height 29
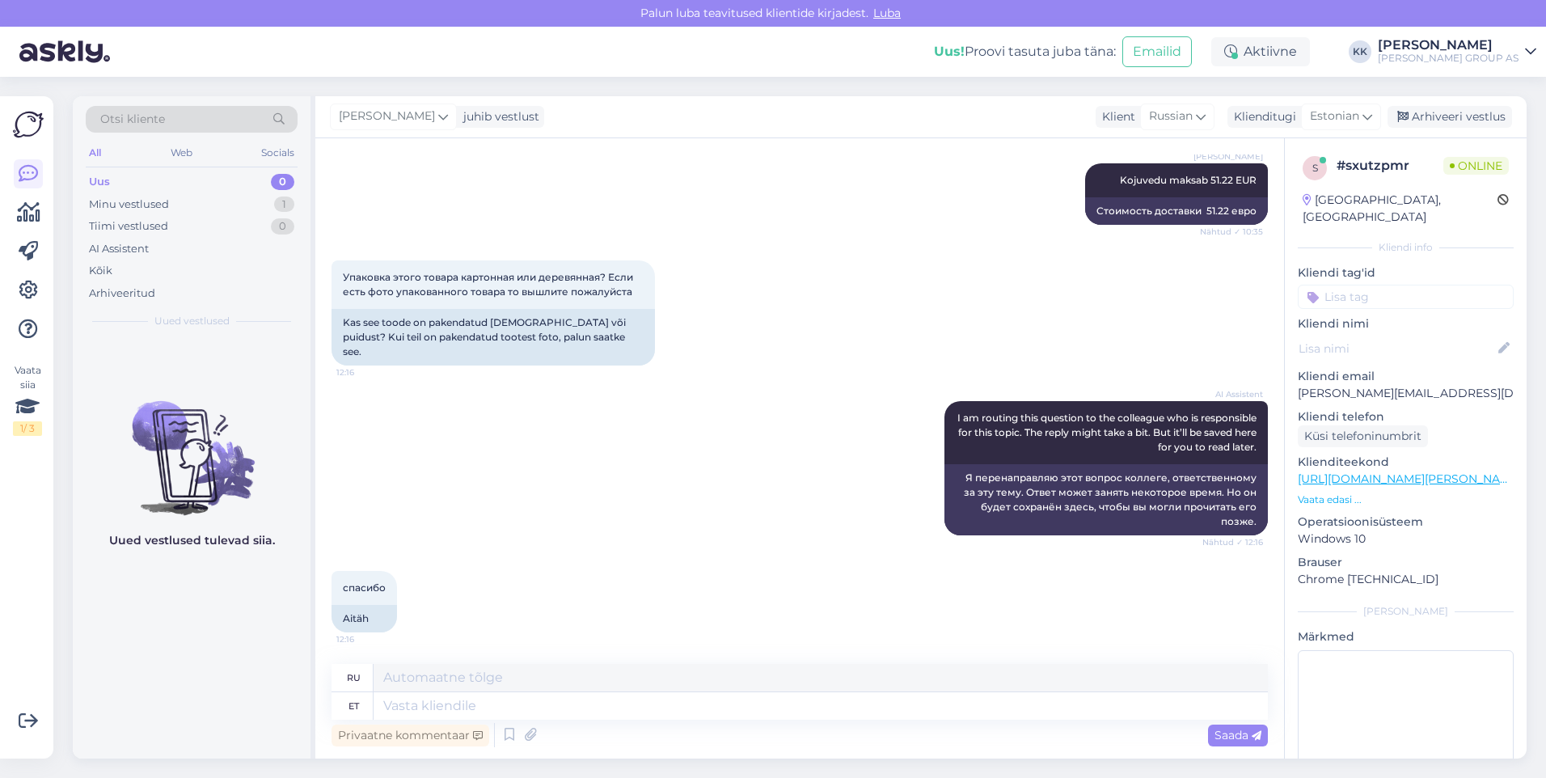
scroll to position [650, 0]
click at [413, 701] on textarea at bounding box center [821, 705] width 894 height 27
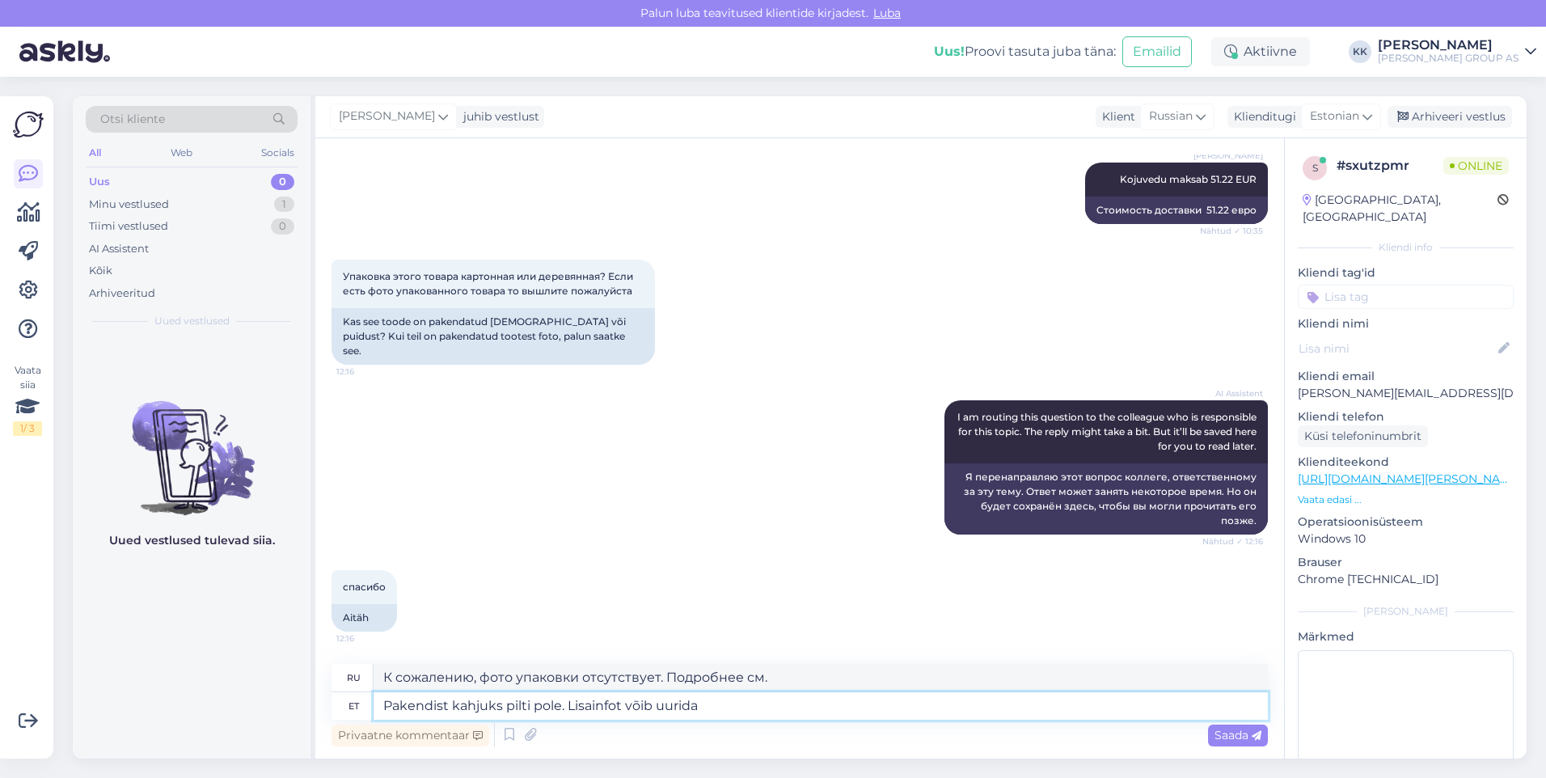
paste textarea "AB Polar OÜ"
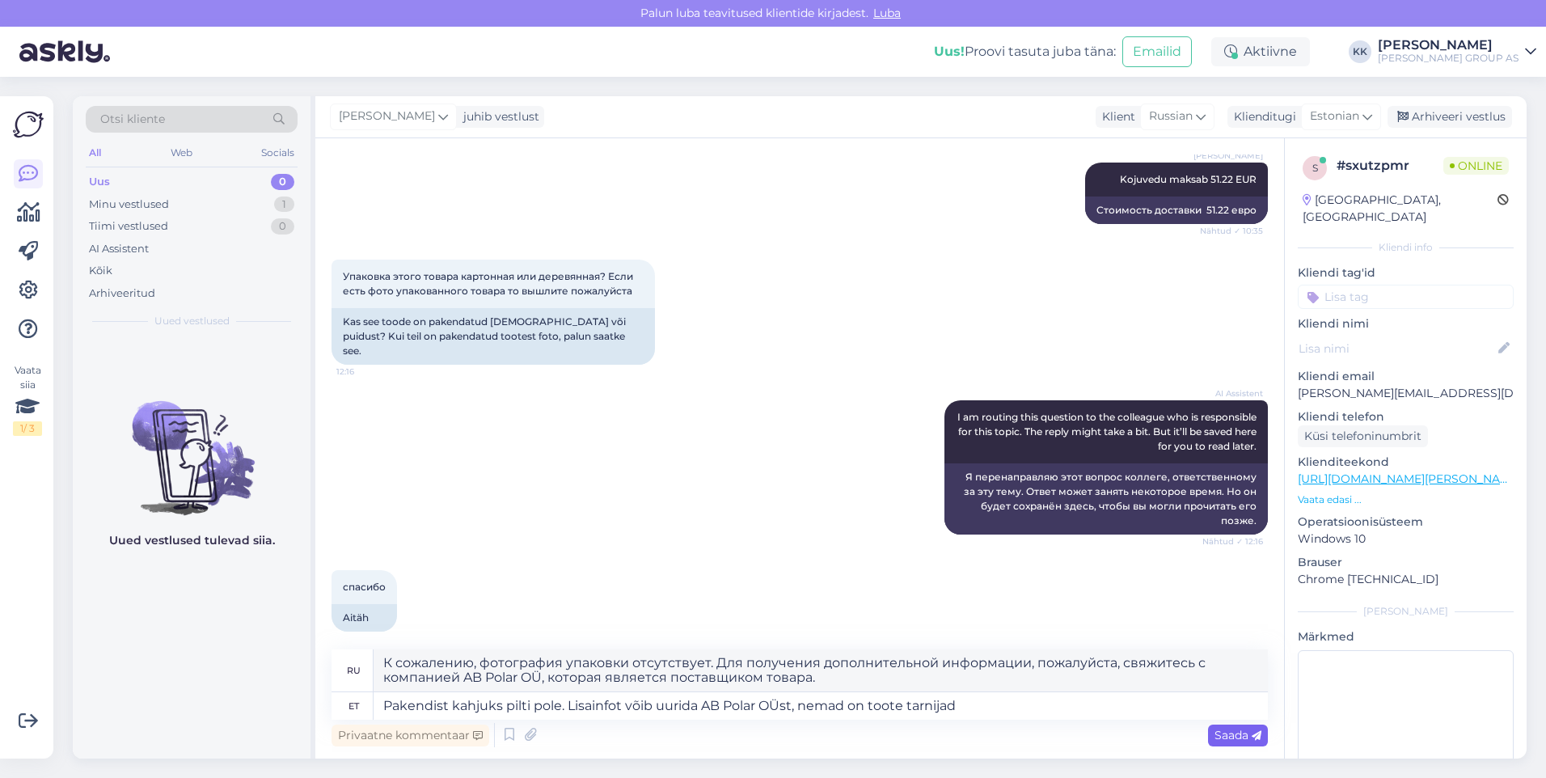
click at [1236, 731] on span "Saada" at bounding box center [1238, 735] width 47 height 15
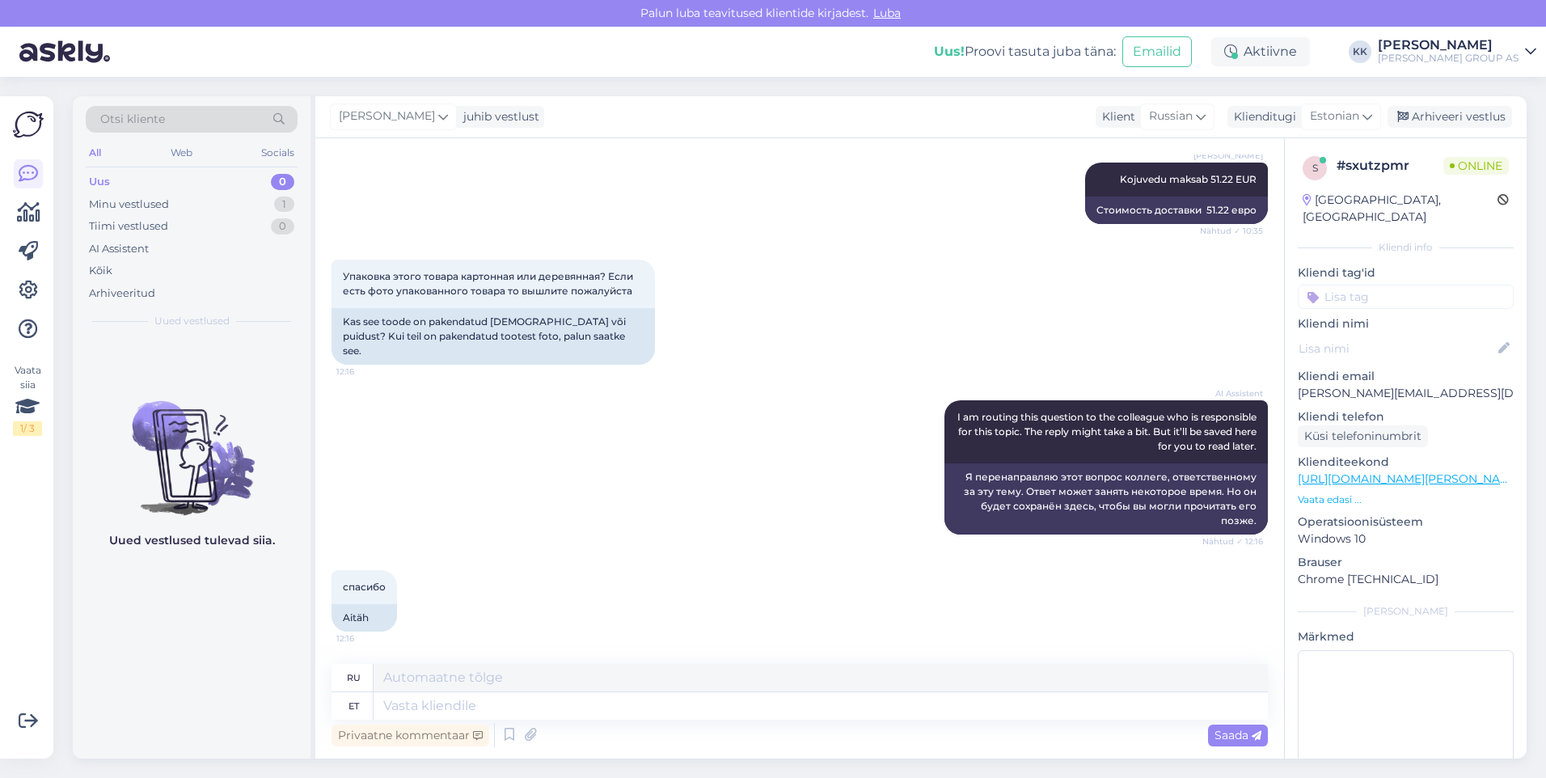
scroll to position [805, 0]
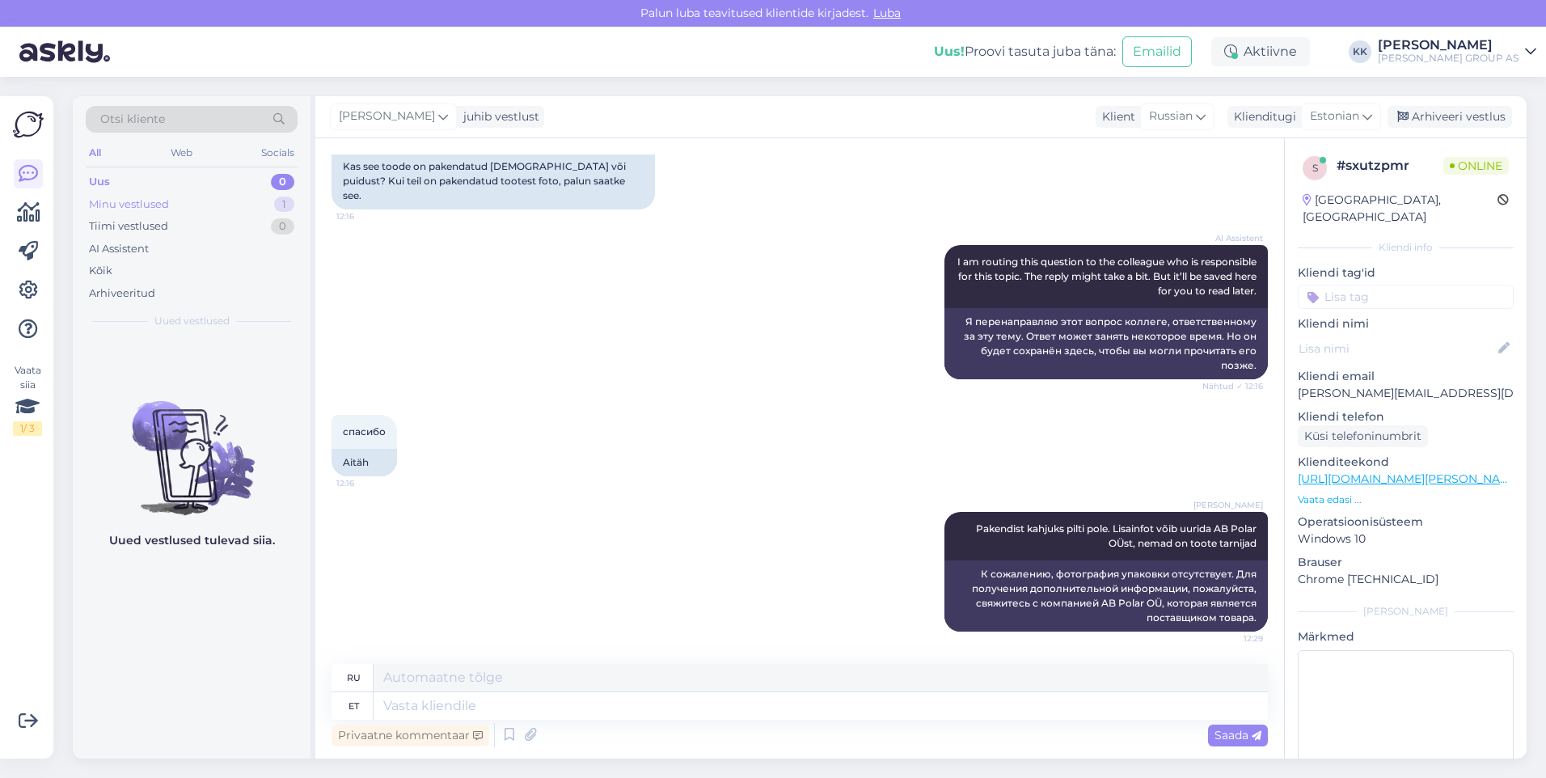
click at [133, 200] on div "Minu vestlused" at bounding box center [129, 205] width 80 height 16
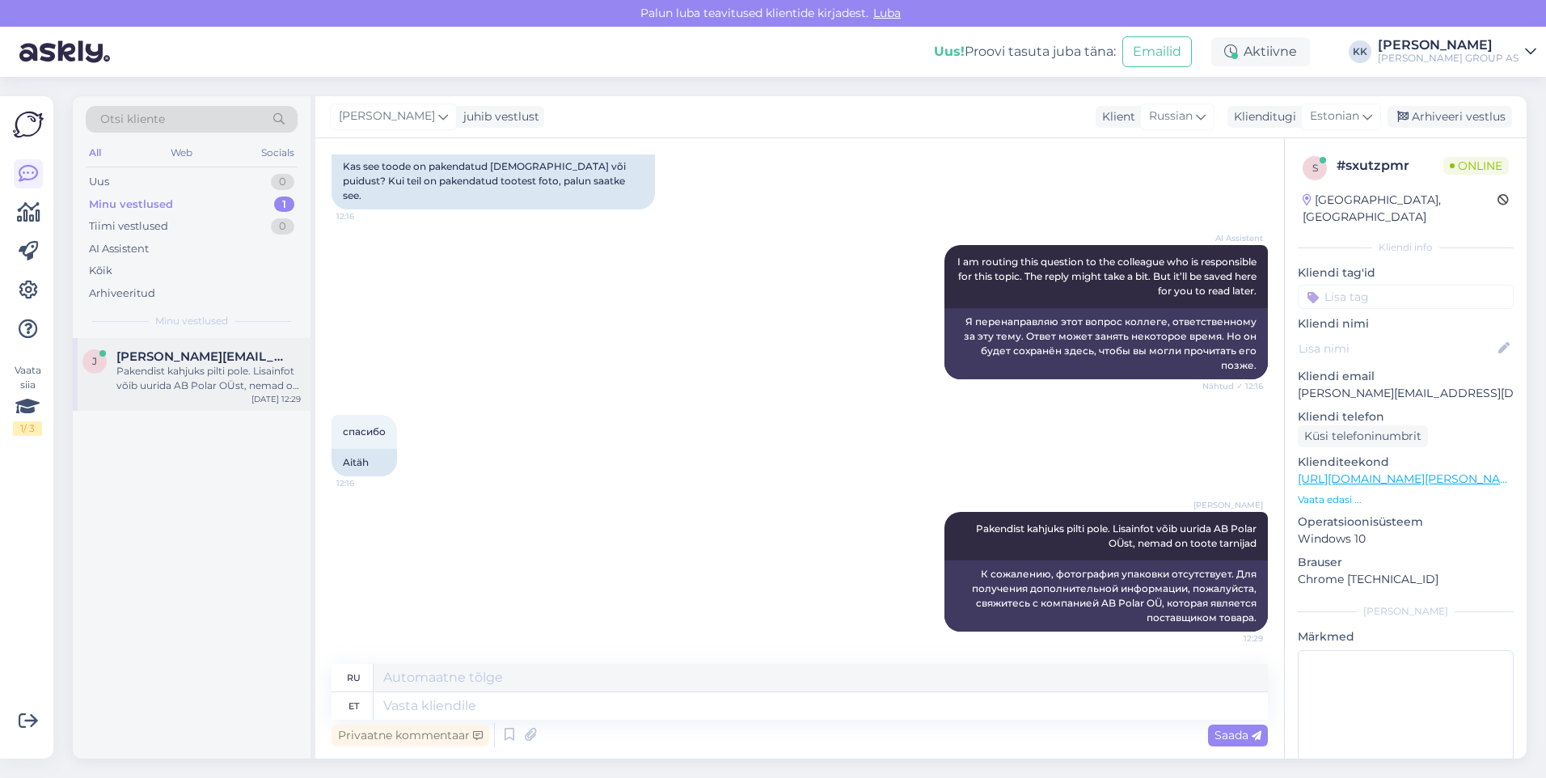
click at [187, 376] on div "Pakendist kahjuks pilti pole. Lisainfot võib uurida AB Polar OÜst, nemad on too…" at bounding box center [208, 378] width 184 height 29
click at [129, 290] on div "Arhiveeritud" at bounding box center [122, 293] width 66 height 16
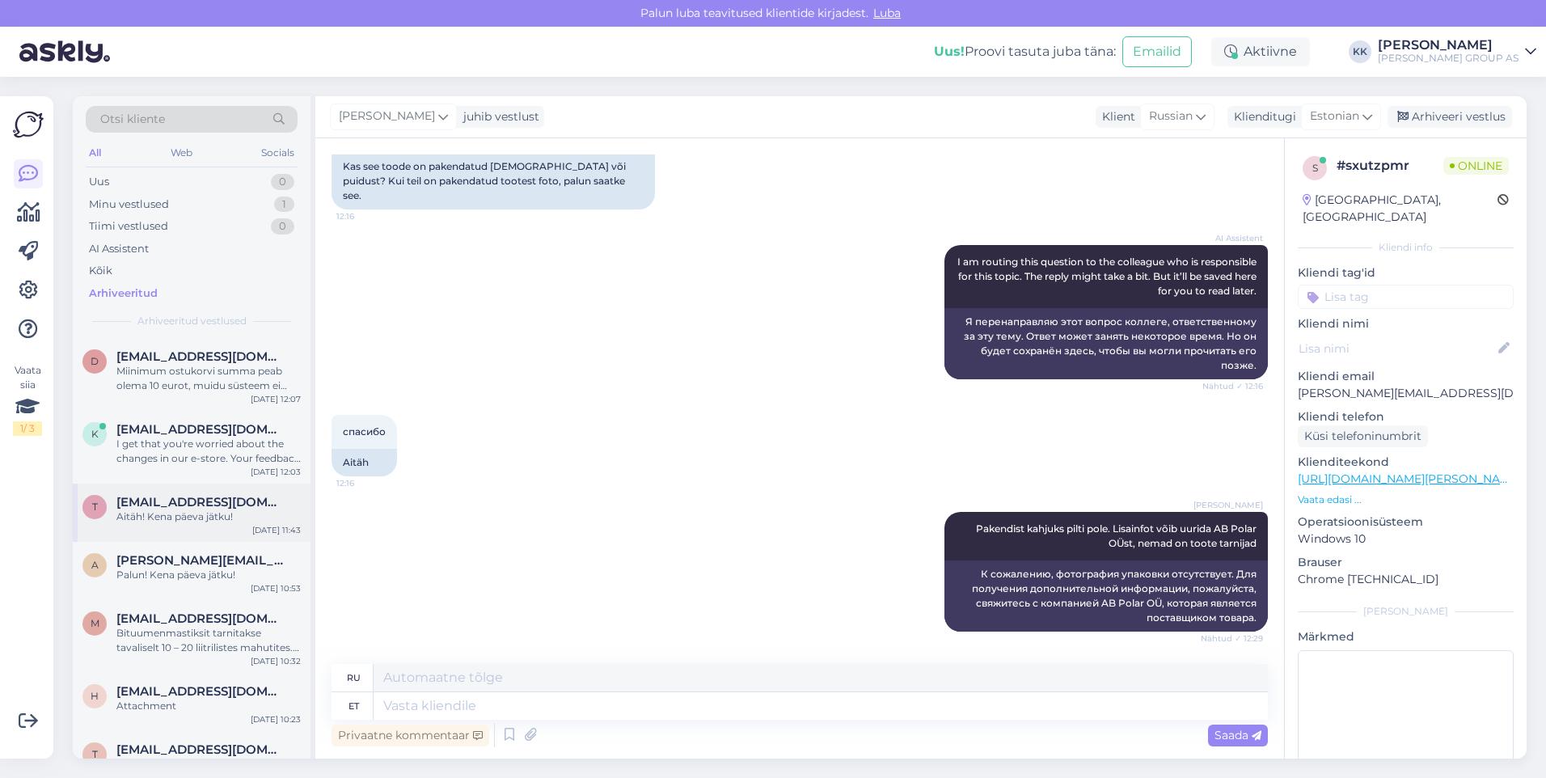
click at [219, 514] on div "Aitäh! Kena päeva jätku!" at bounding box center [208, 516] width 184 height 15
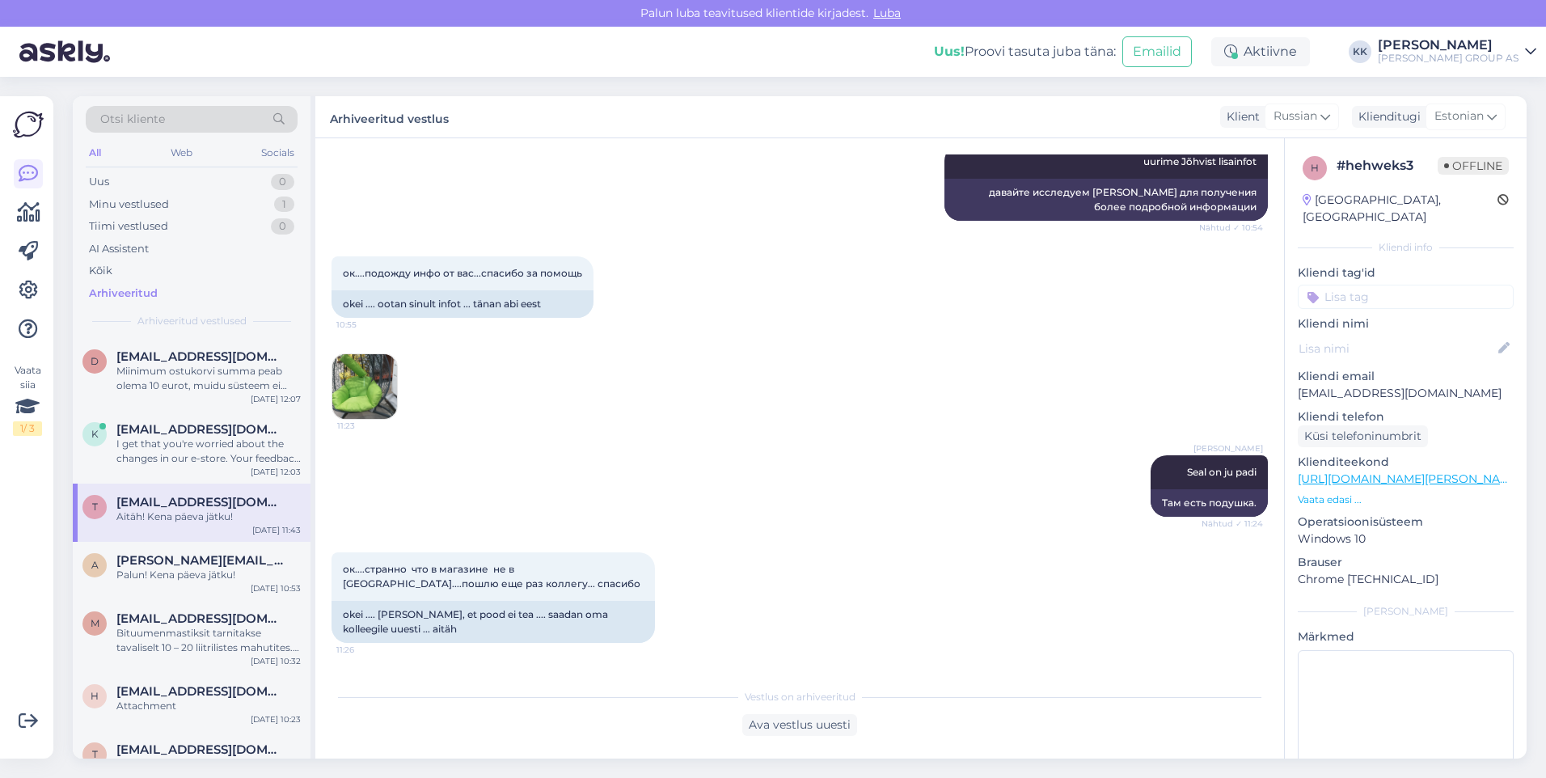
scroll to position [2172, 0]
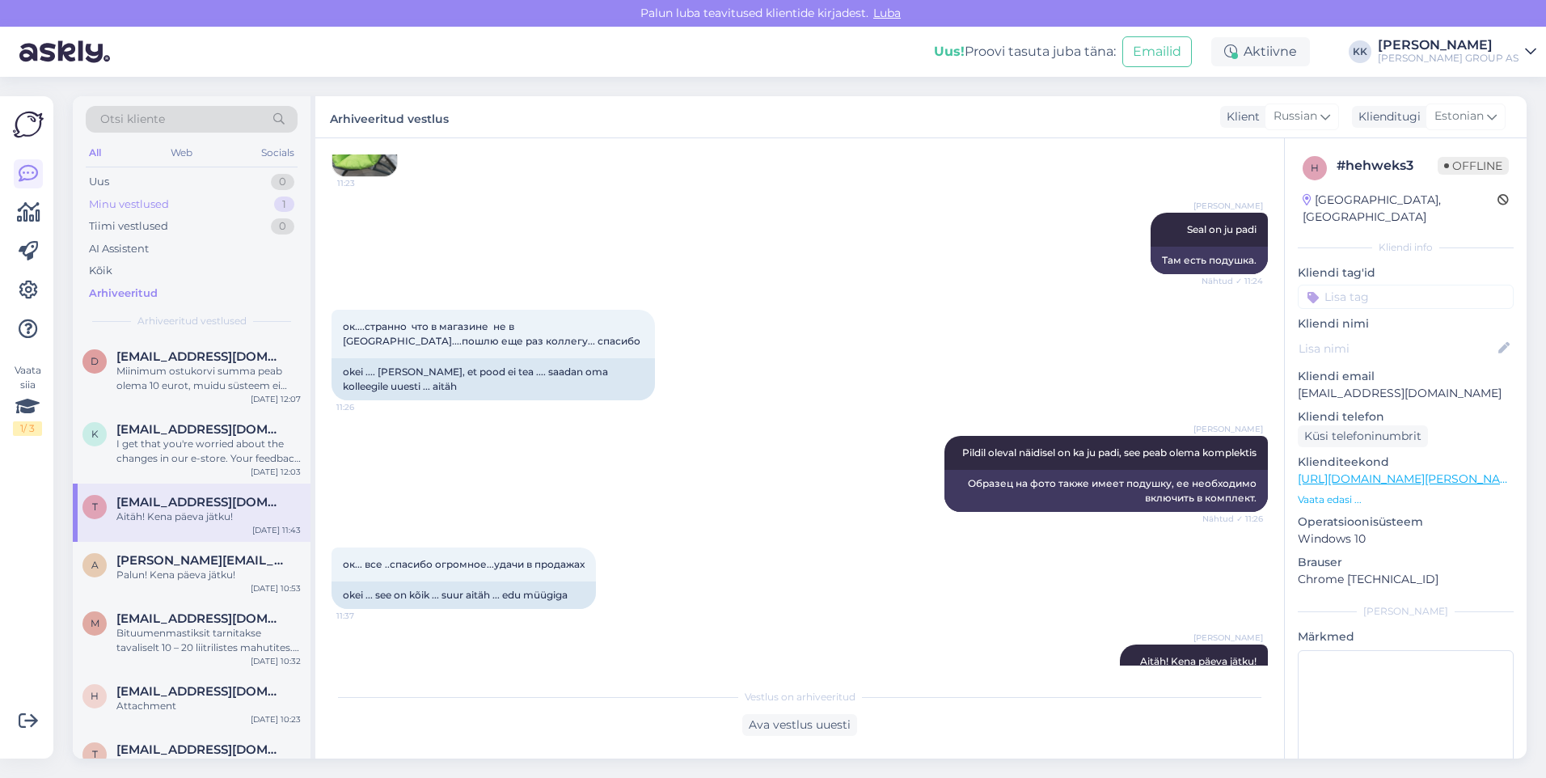
click at [130, 194] on div "Minu vestlused 1" at bounding box center [192, 204] width 212 height 23
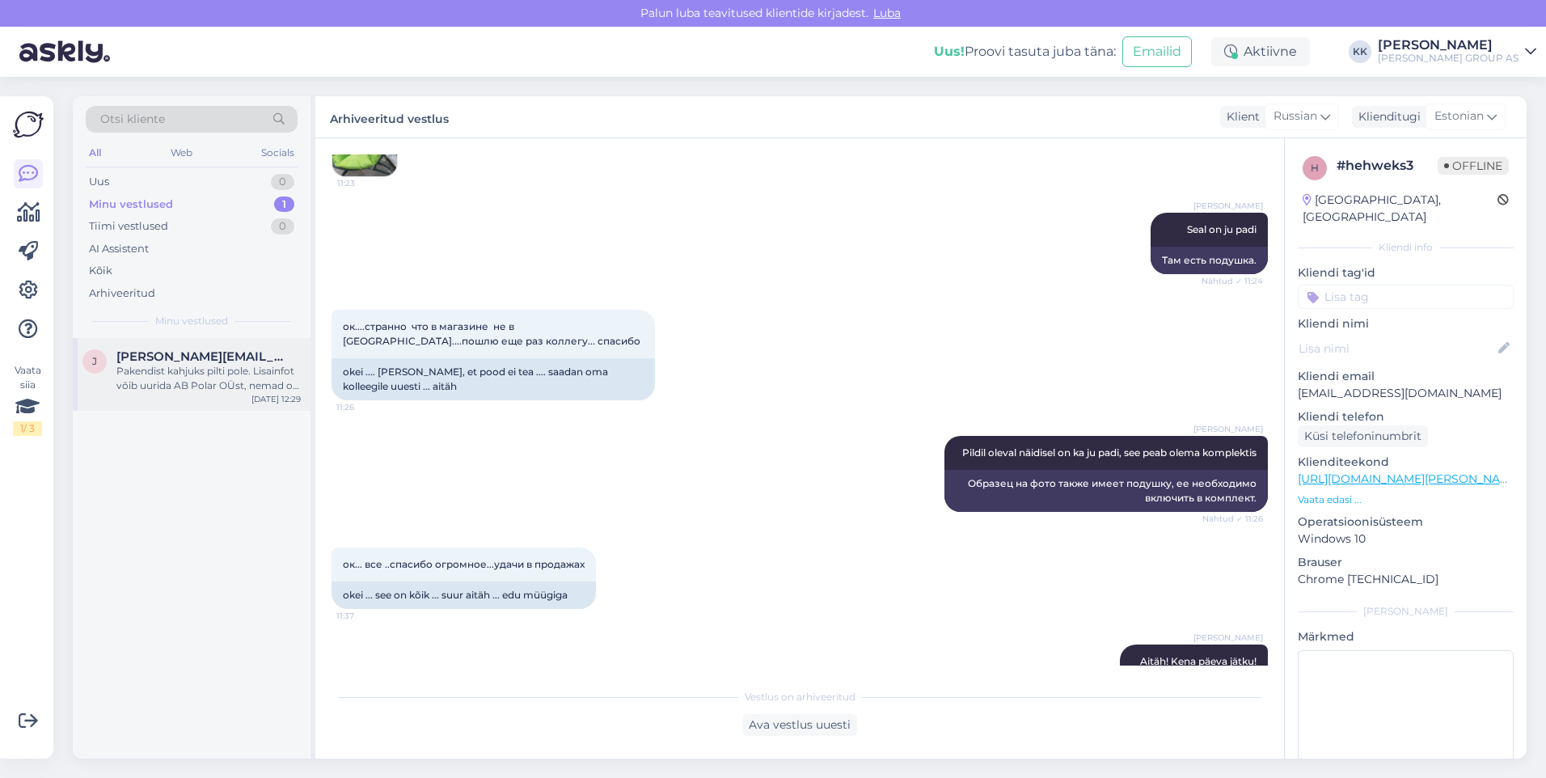
click at [188, 372] on div "Pakendist kahjuks pilti pole. Lisainfot võib uurida AB Polar OÜst, nemad on too…" at bounding box center [208, 378] width 184 height 29
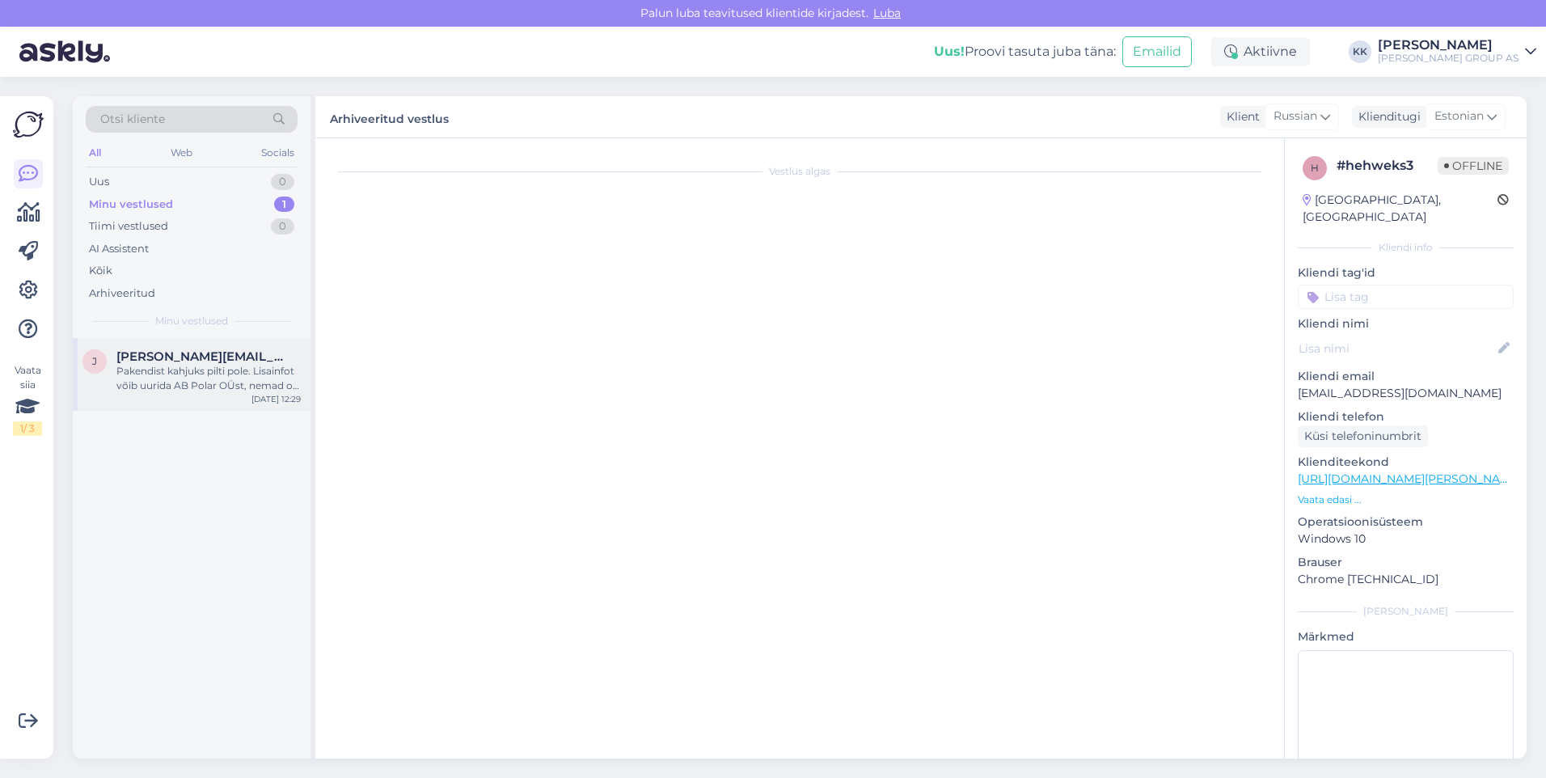
scroll to position [805, 0]
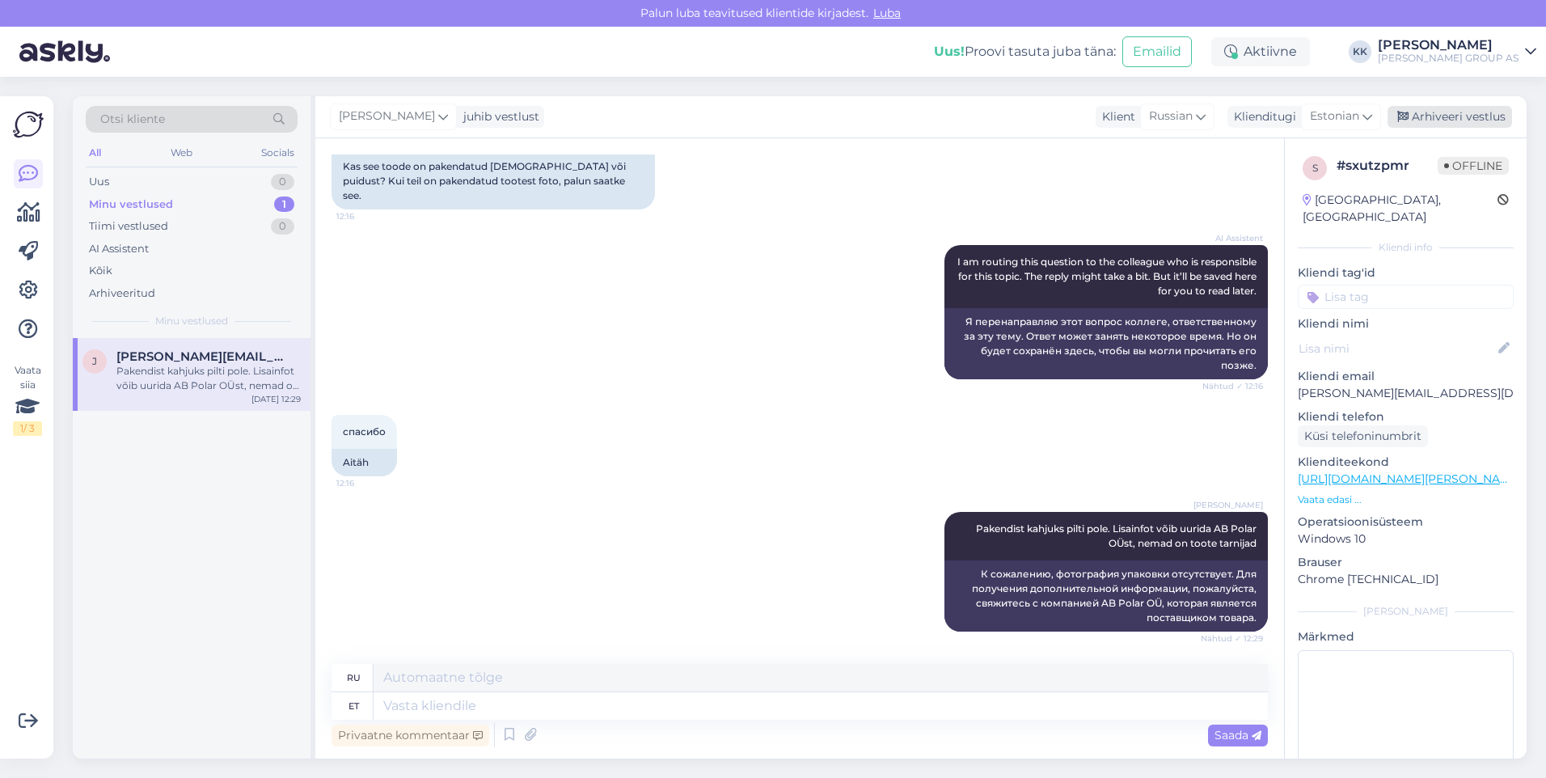
click at [1443, 112] on div "Arhiveeri vestlus" at bounding box center [1450, 117] width 125 height 22
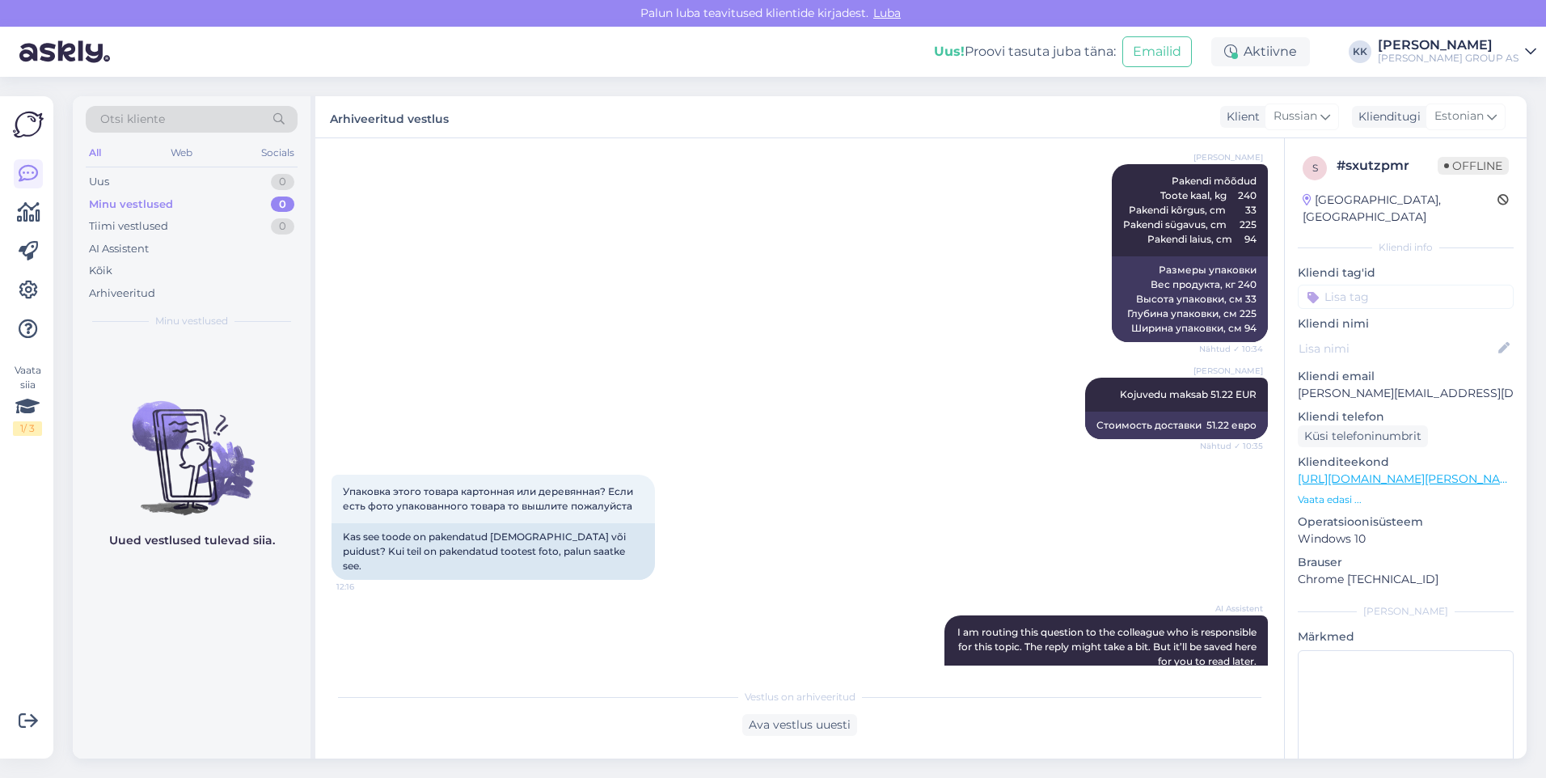
scroll to position [547, 0]
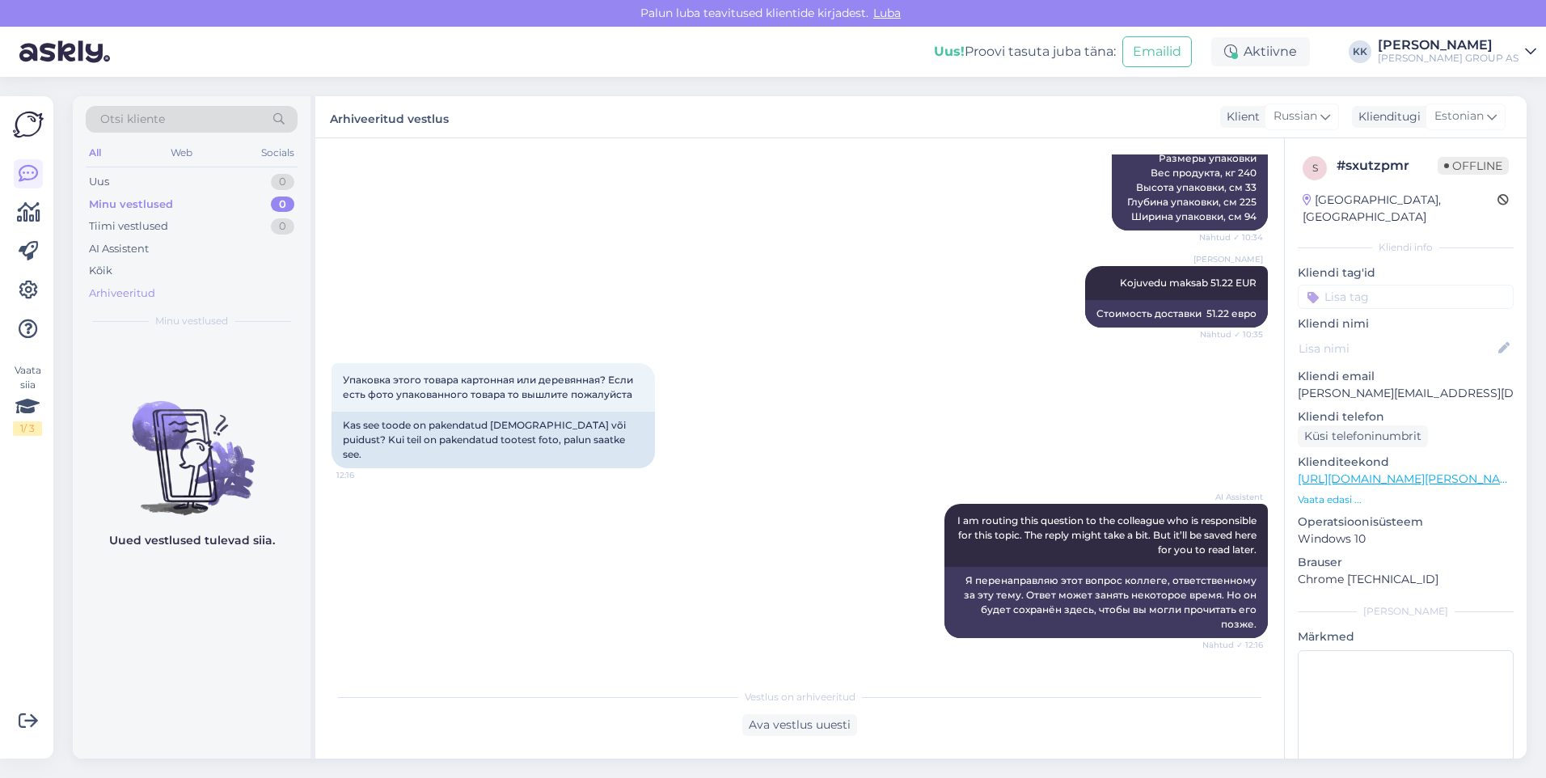
click at [129, 288] on div "Arhiveeritud" at bounding box center [122, 293] width 66 height 16
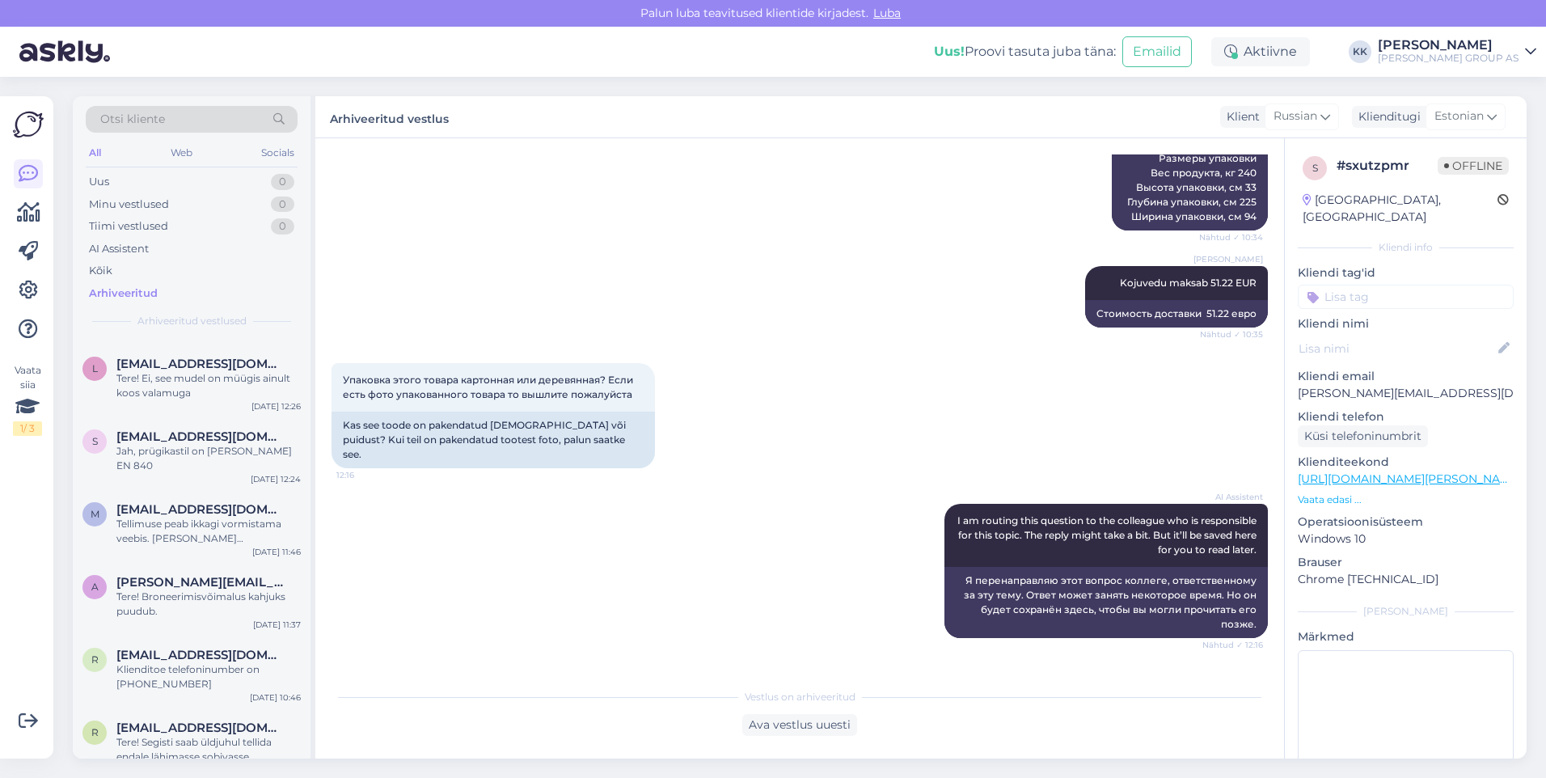
scroll to position [4609, 0]
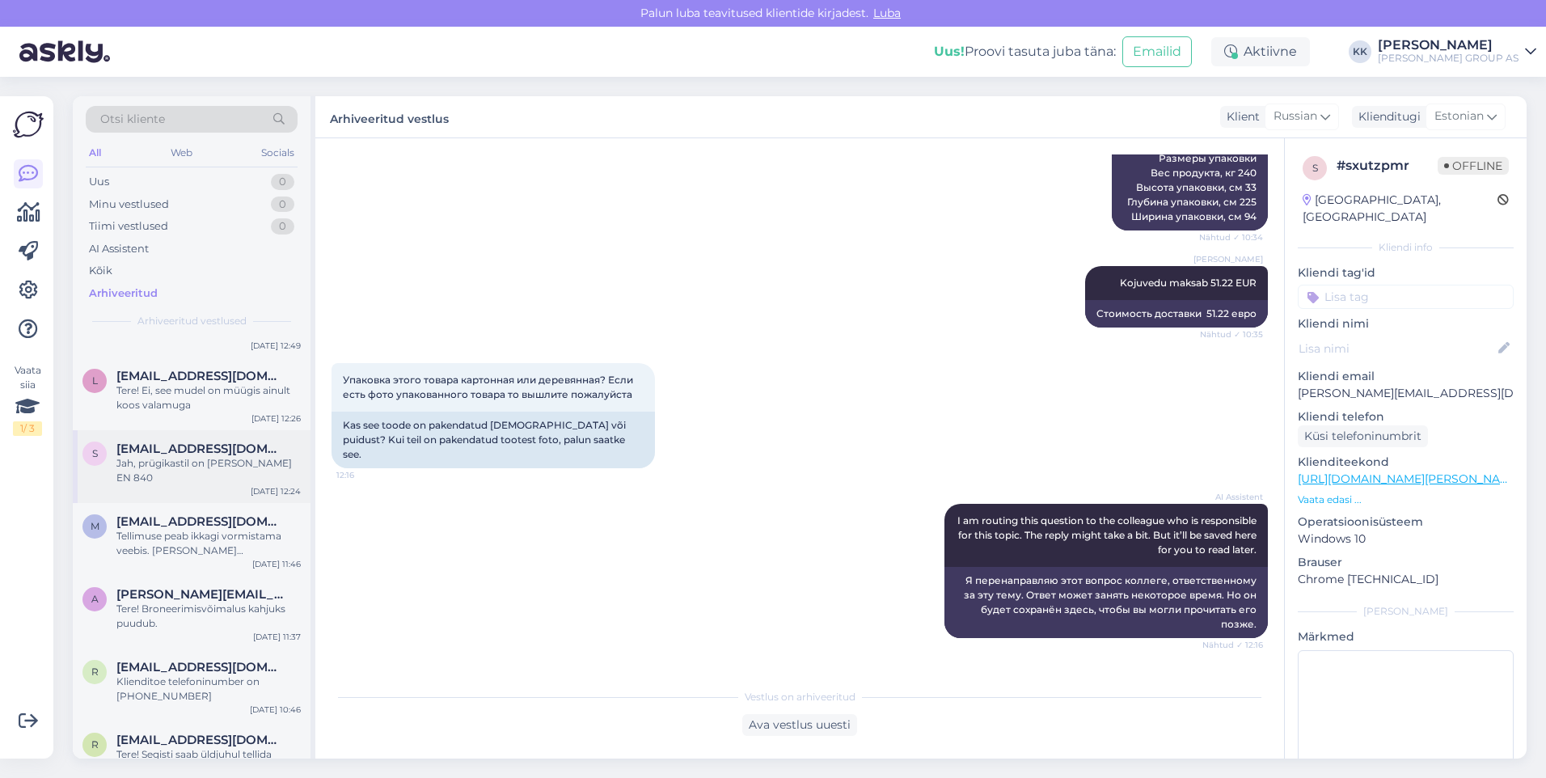
click at [197, 471] on div "Jah, prügikastil on [PERSON_NAME] EN 840" at bounding box center [208, 470] width 184 height 29
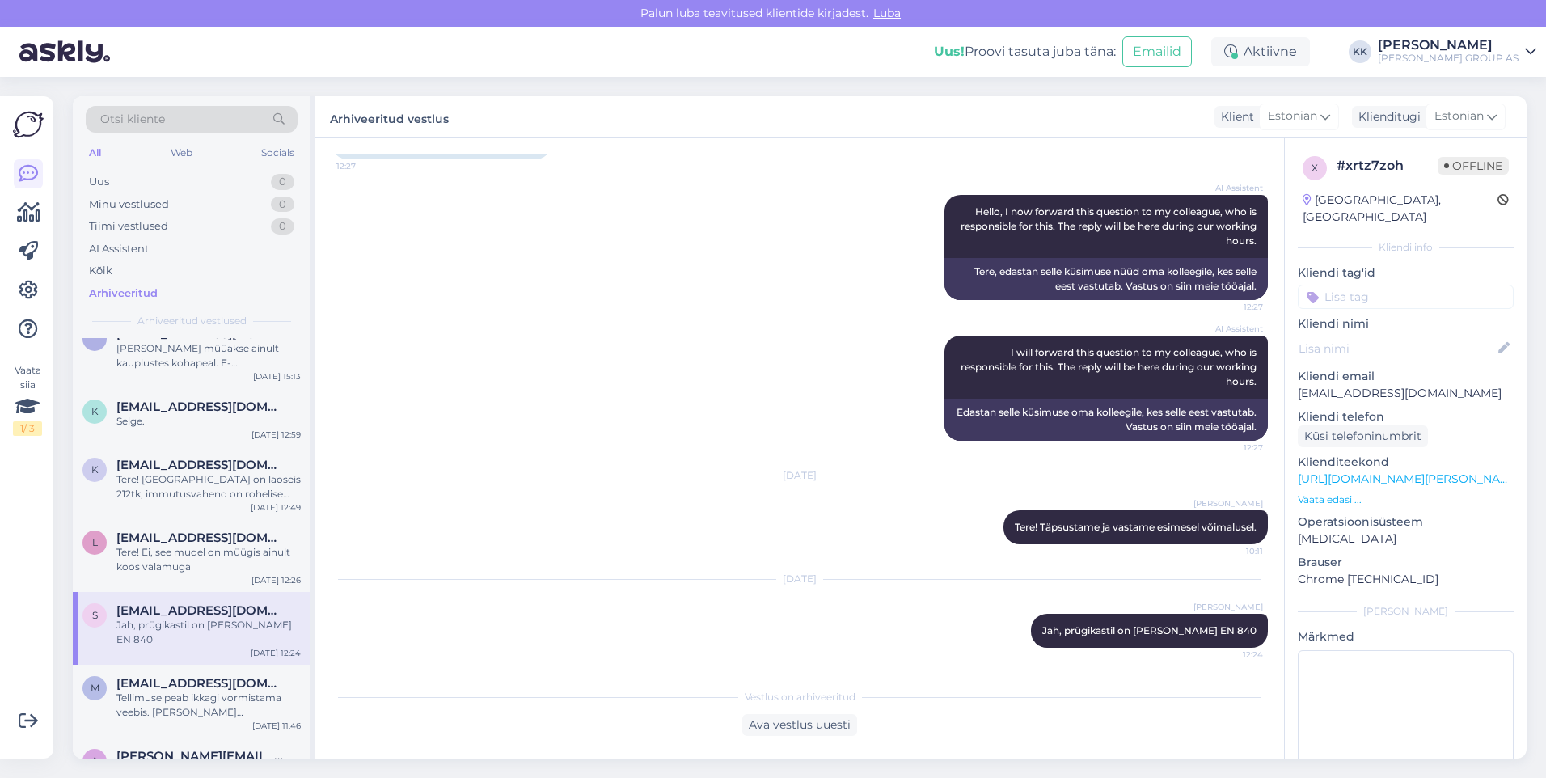
scroll to position [0, 0]
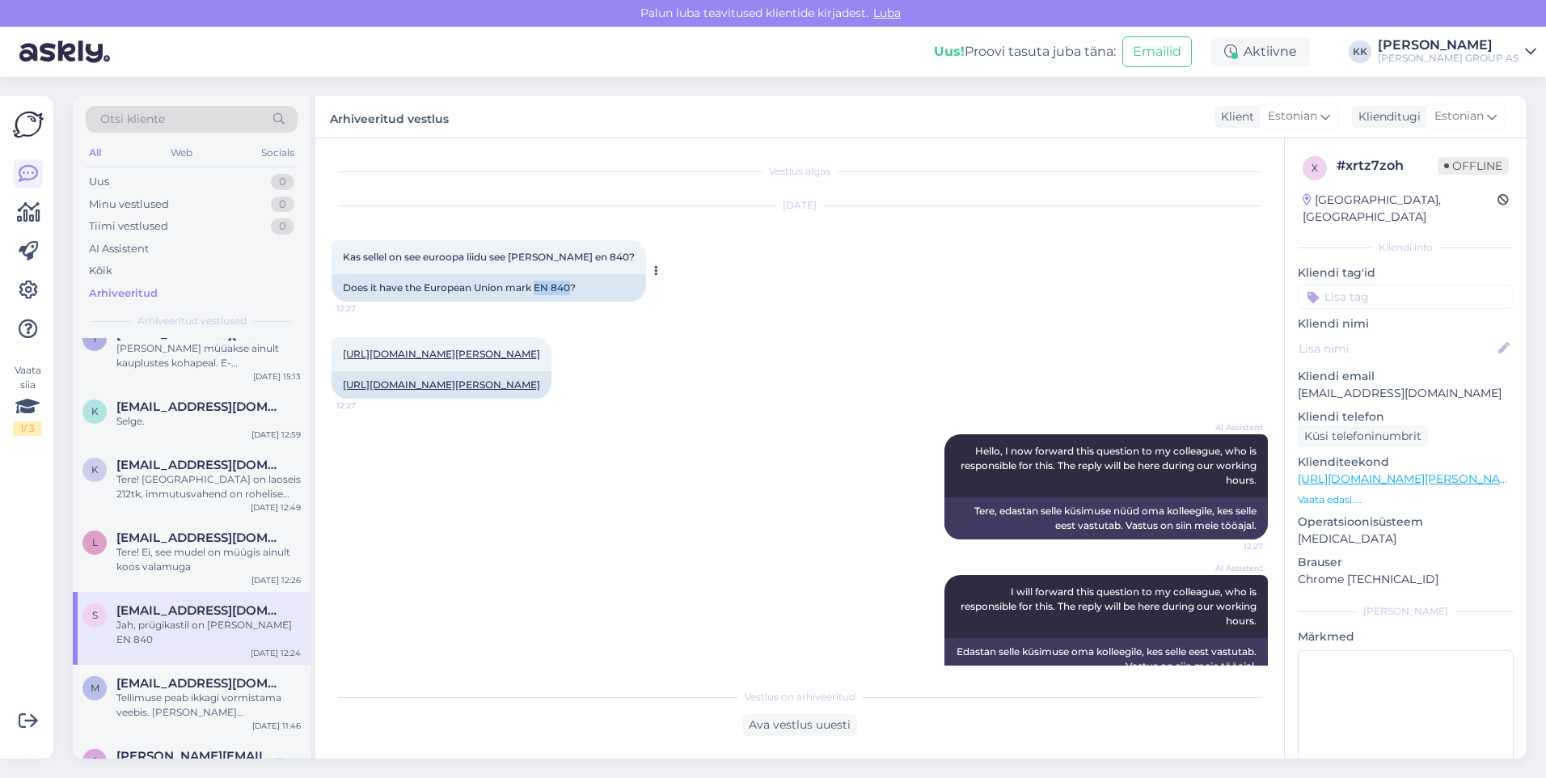
drag, startPoint x: 572, startPoint y: 286, endPoint x: 539, endPoint y: 287, distance: 33.2
click at [539, 287] on div "Does it have the European Union mark EN 840?" at bounding box center [489, 287] width 315 height 27
copy div "EN 840"
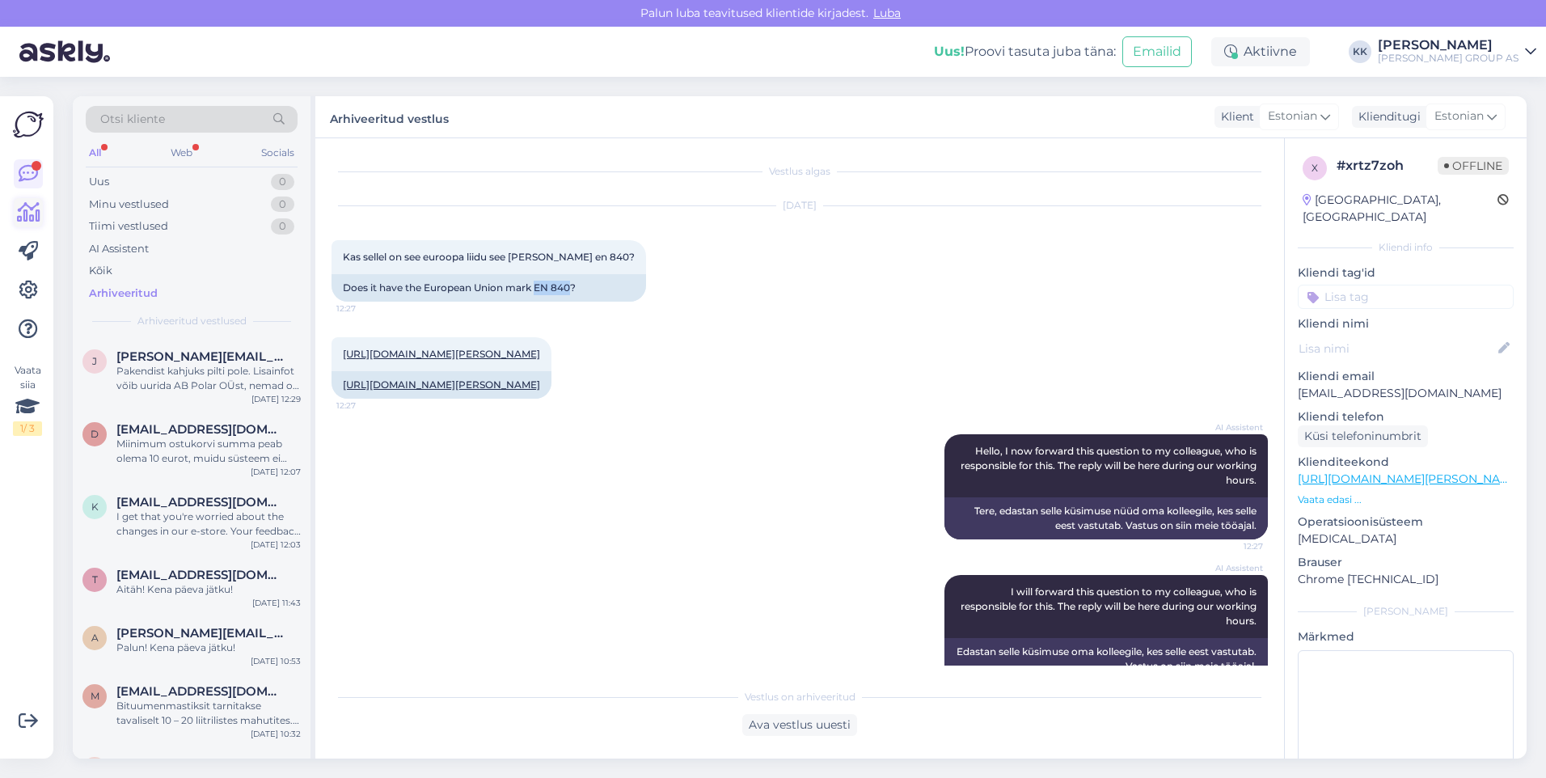
click at [27, 211] on icon at bounding box center [28, 212] width 23 height 19
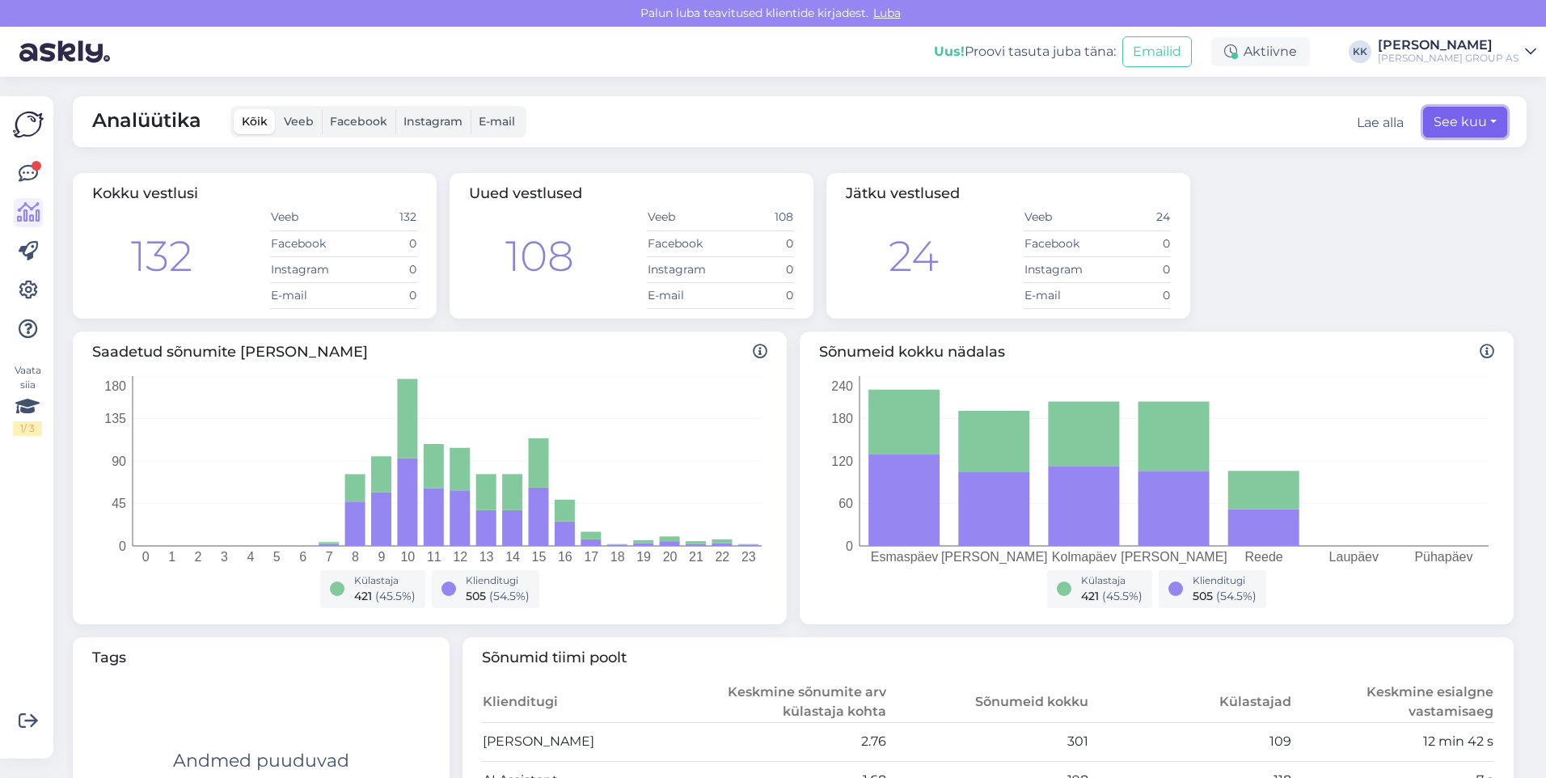
click at [1433, 116] on button "See kuu" at bounding box center [1465, 122] width 84 height 31
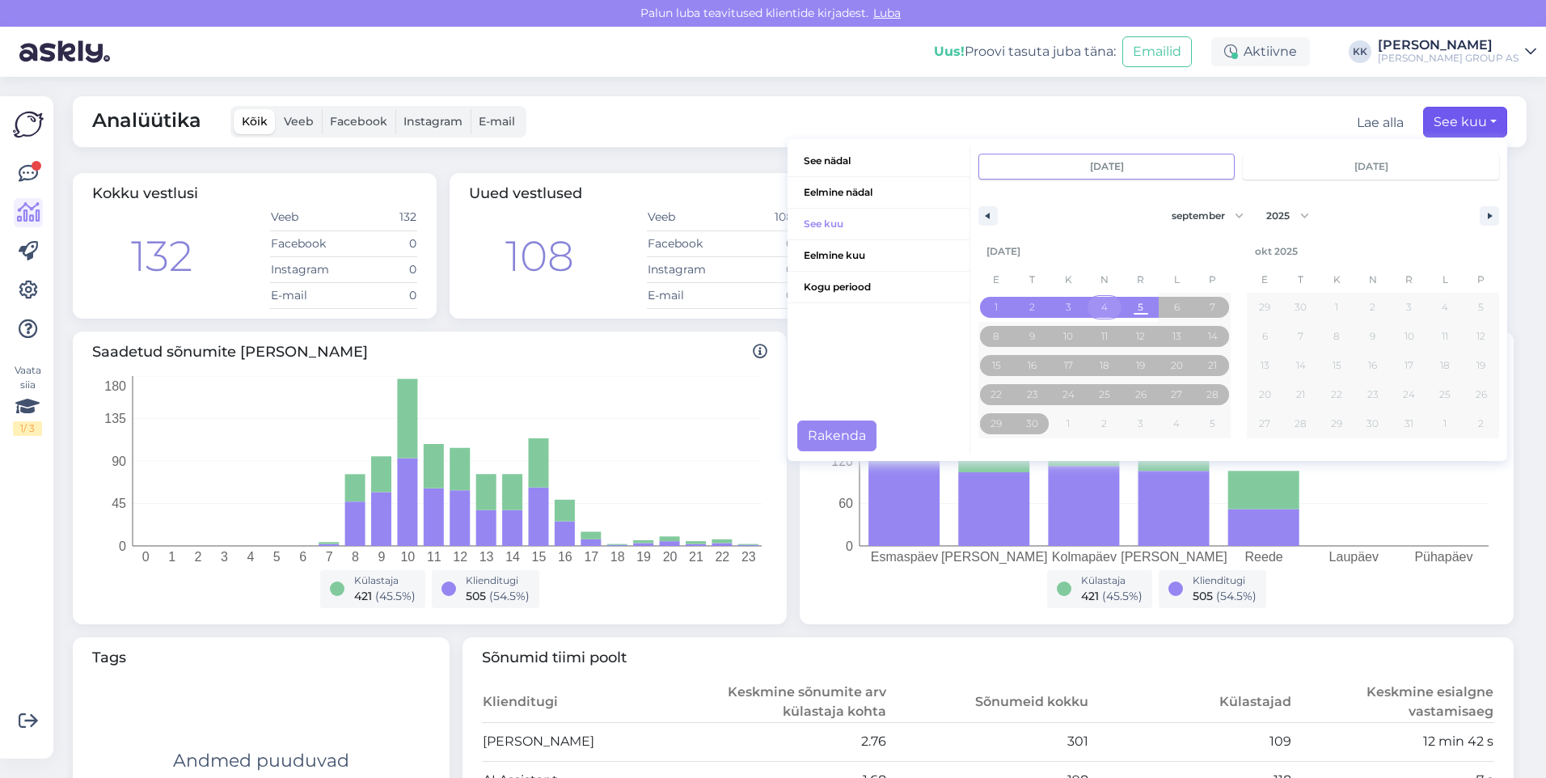
click at [1101, 303] on span "4" at bounding box center [1104, 307] width 6 height 29
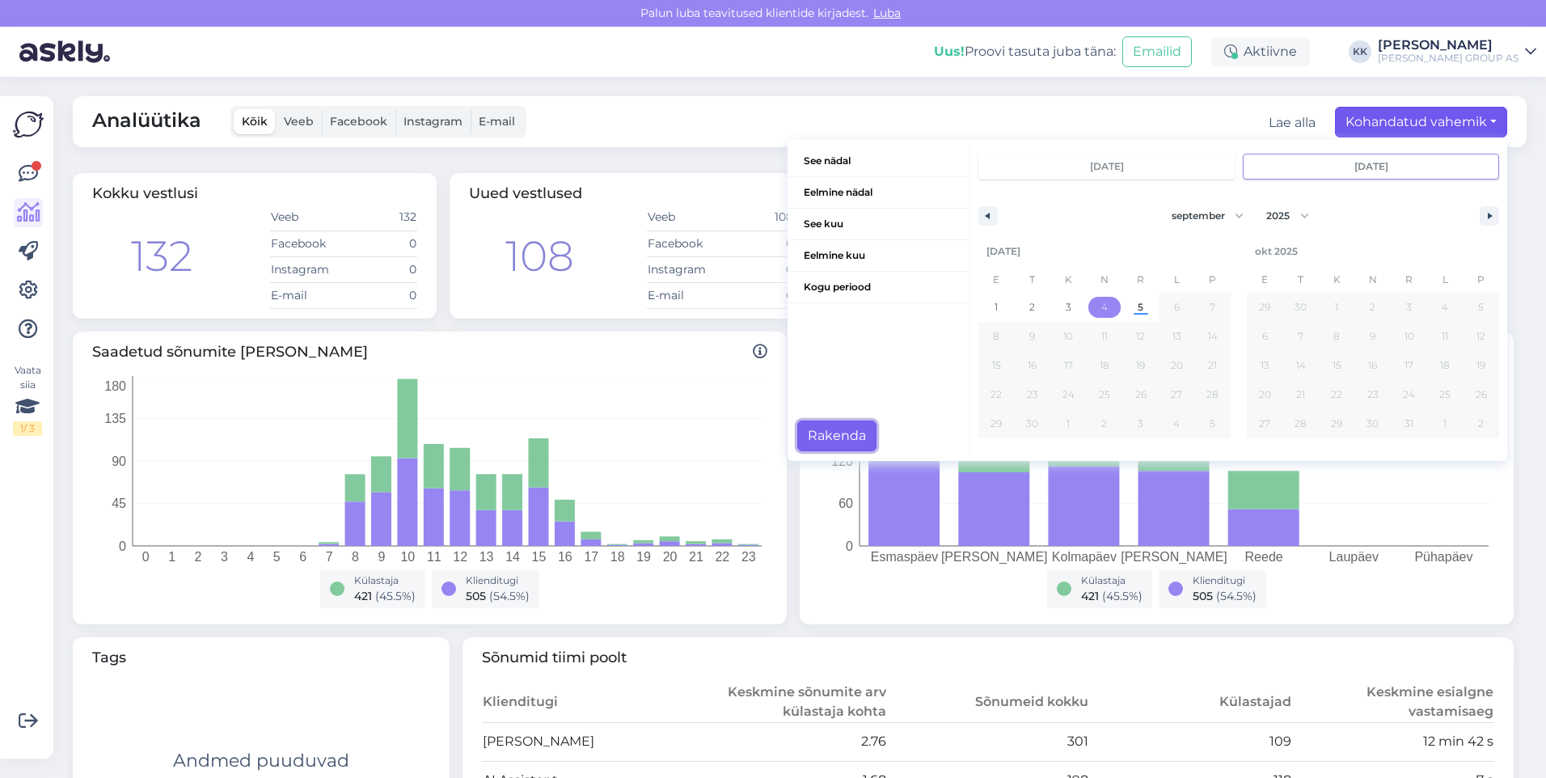
click at [822, 433] on button "Rakenda" at bounding box center [836, 436] width 79 height 31
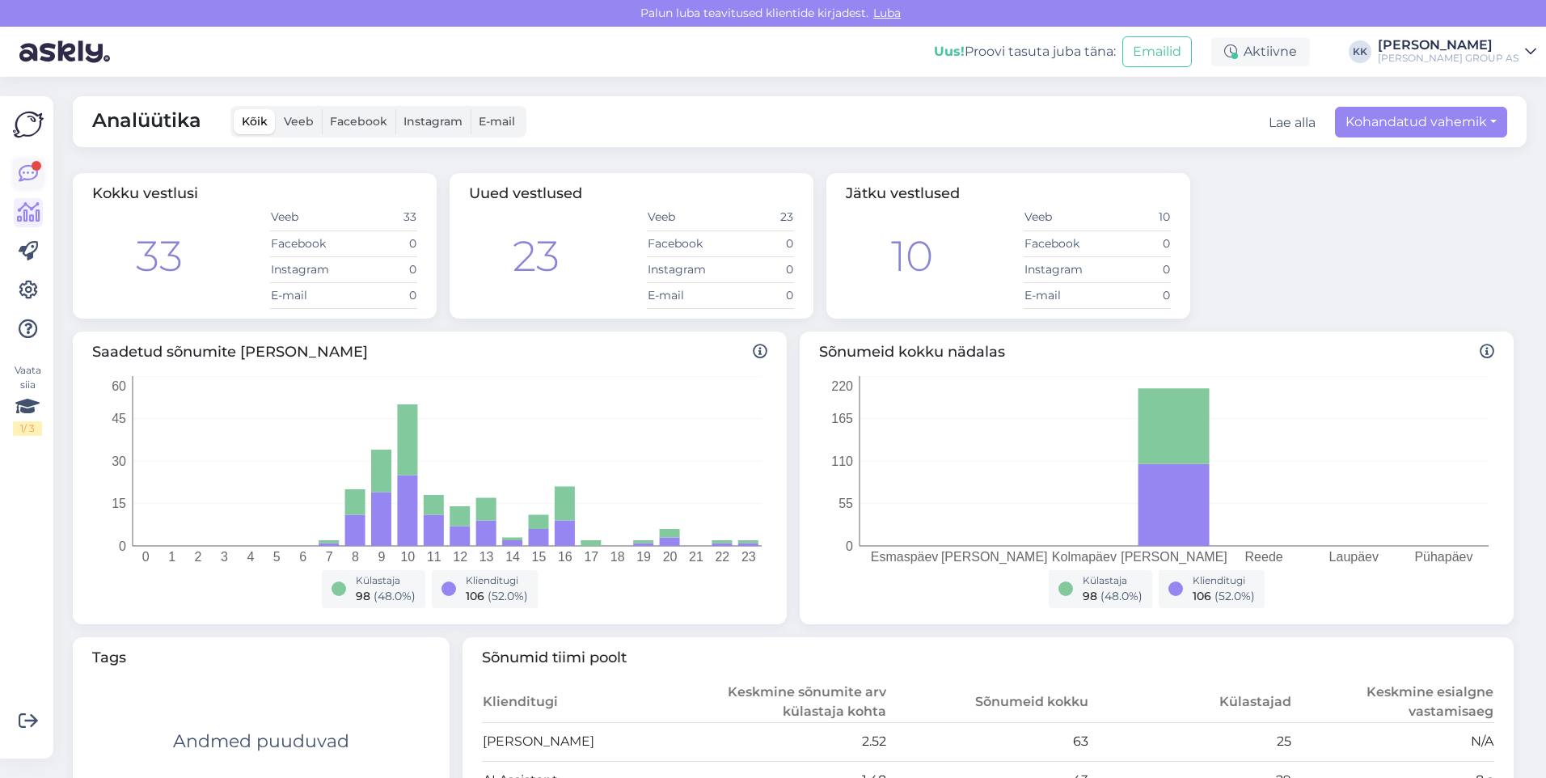
click at [29, 167] on icon at bounding box center [28, 173] width 19 height 19
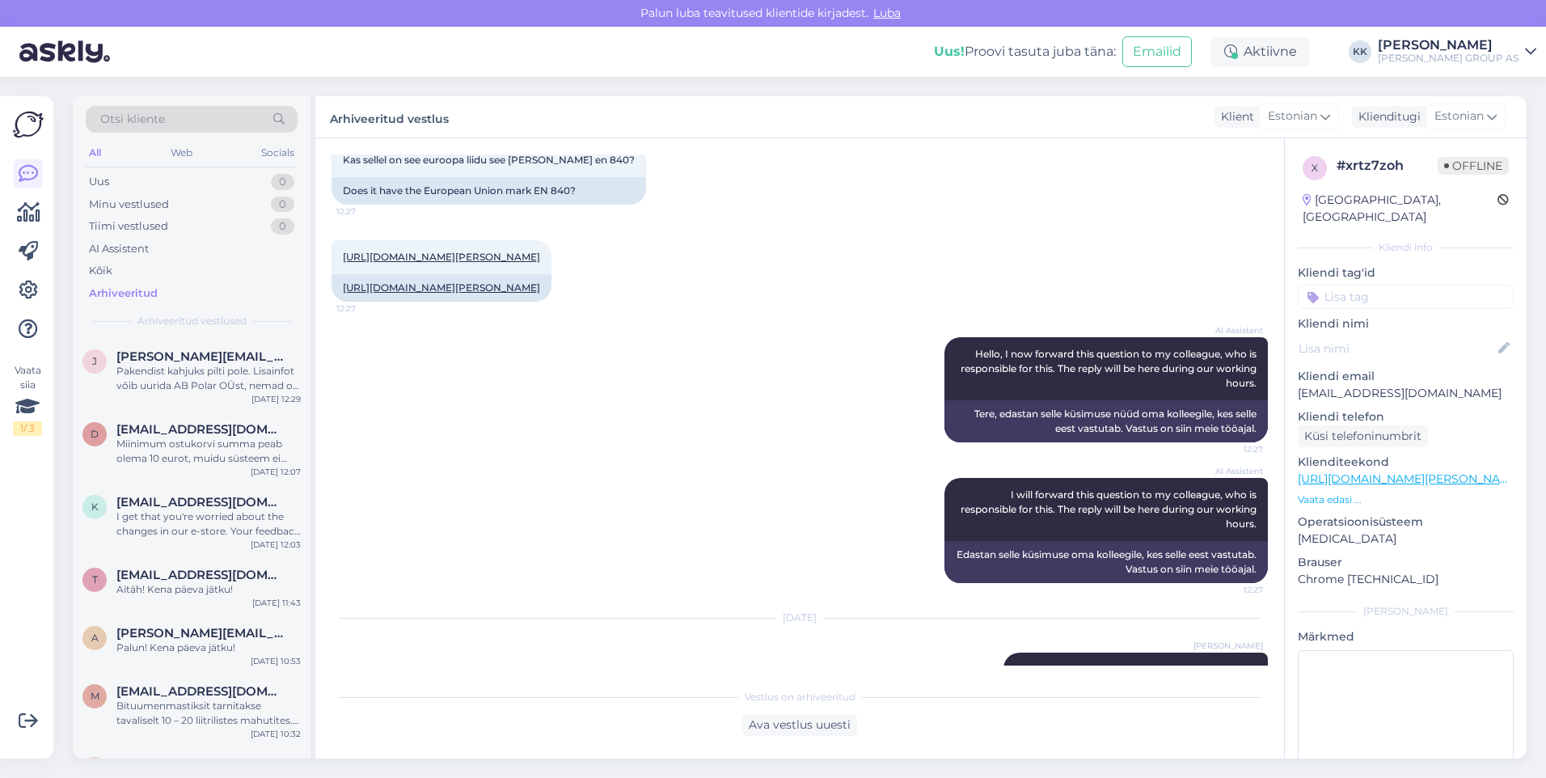
scroll to position [239, 0]
